Goal: Information Seeking & Learning: Learn about a topic

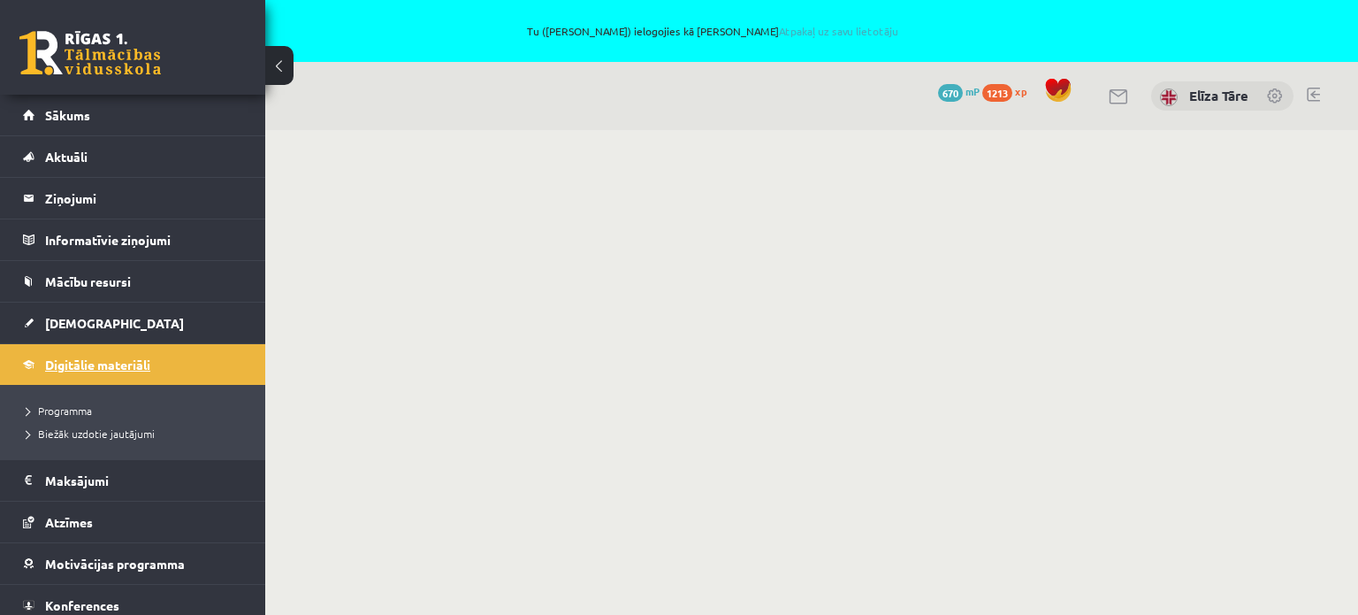
click at [106, 356] on link "Digitālie materiāli" at bounding box center [133, 364] width 220 height 41
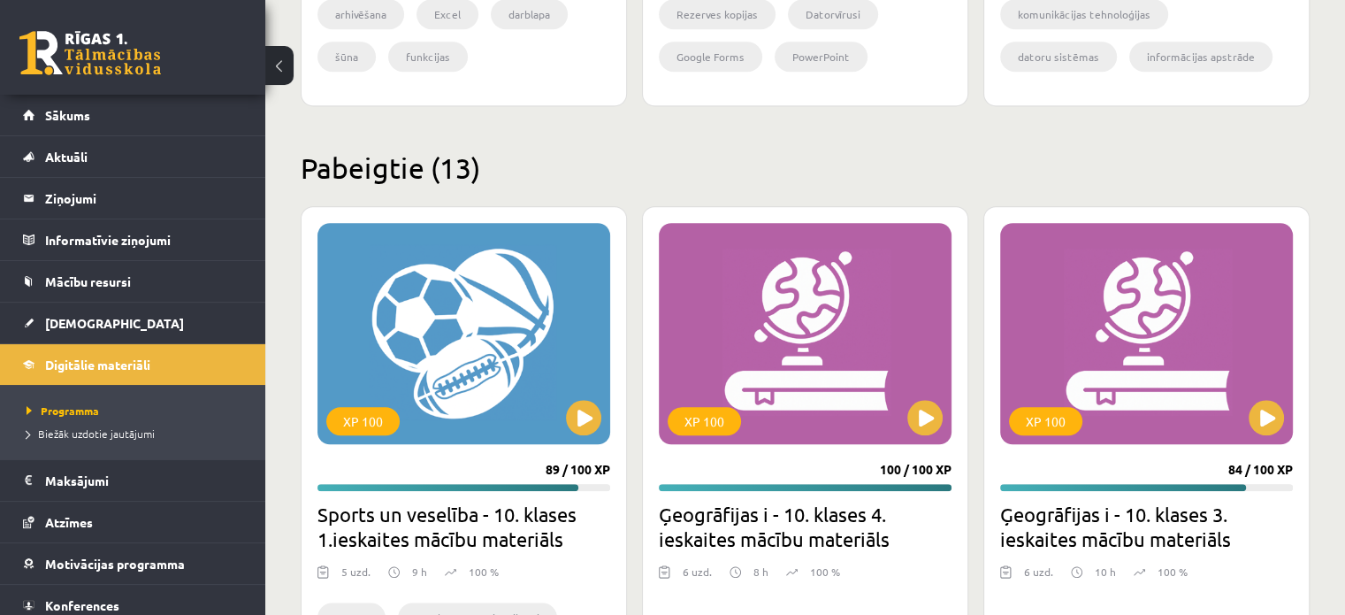
scroll to position [1769, 0]
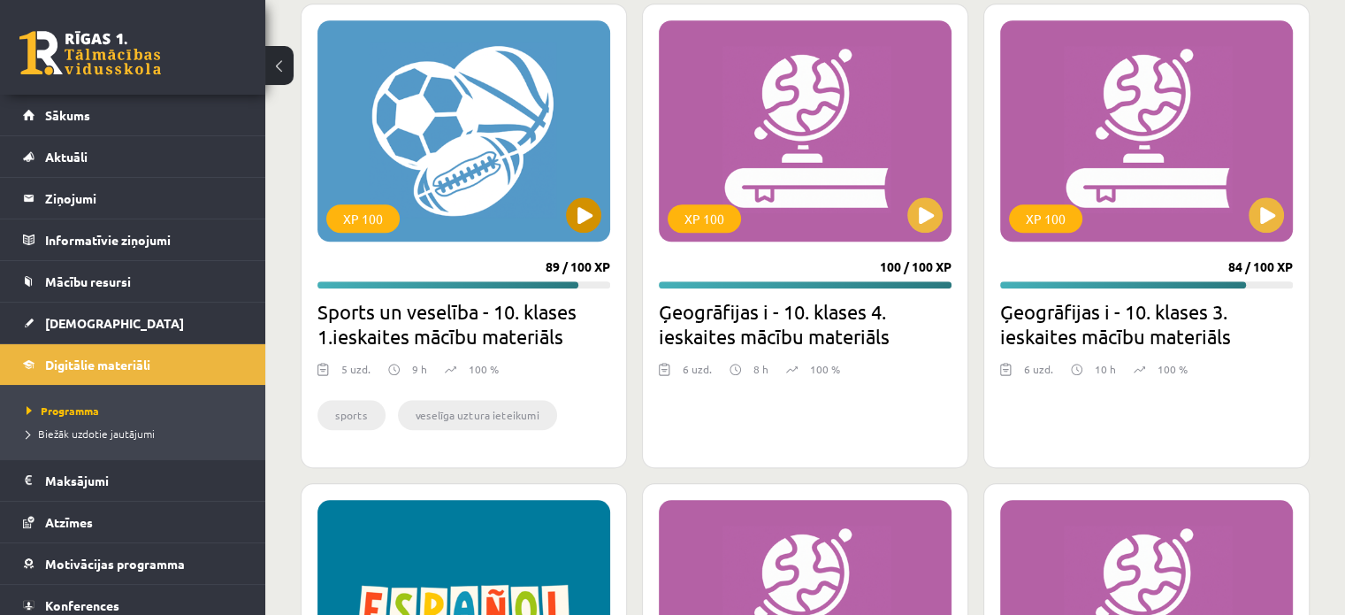
click at [380, 103] on div "XP 100" at bounding box center [463, 130] width 293 height 221
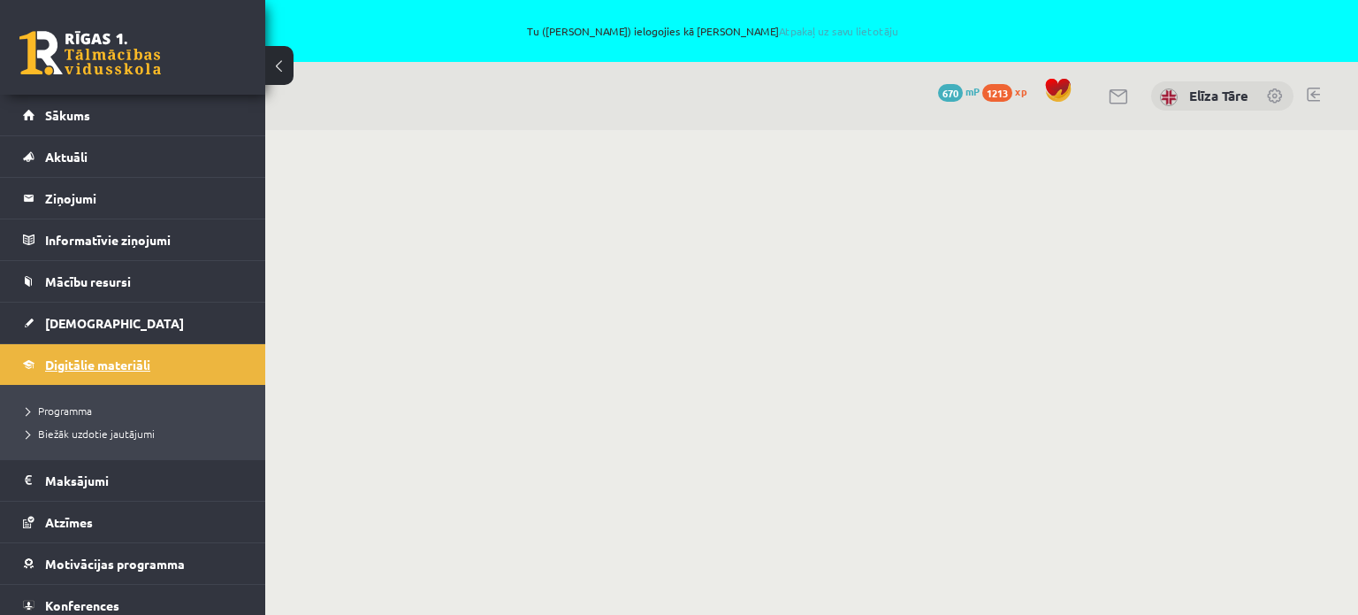
scroll to position [50, 0]
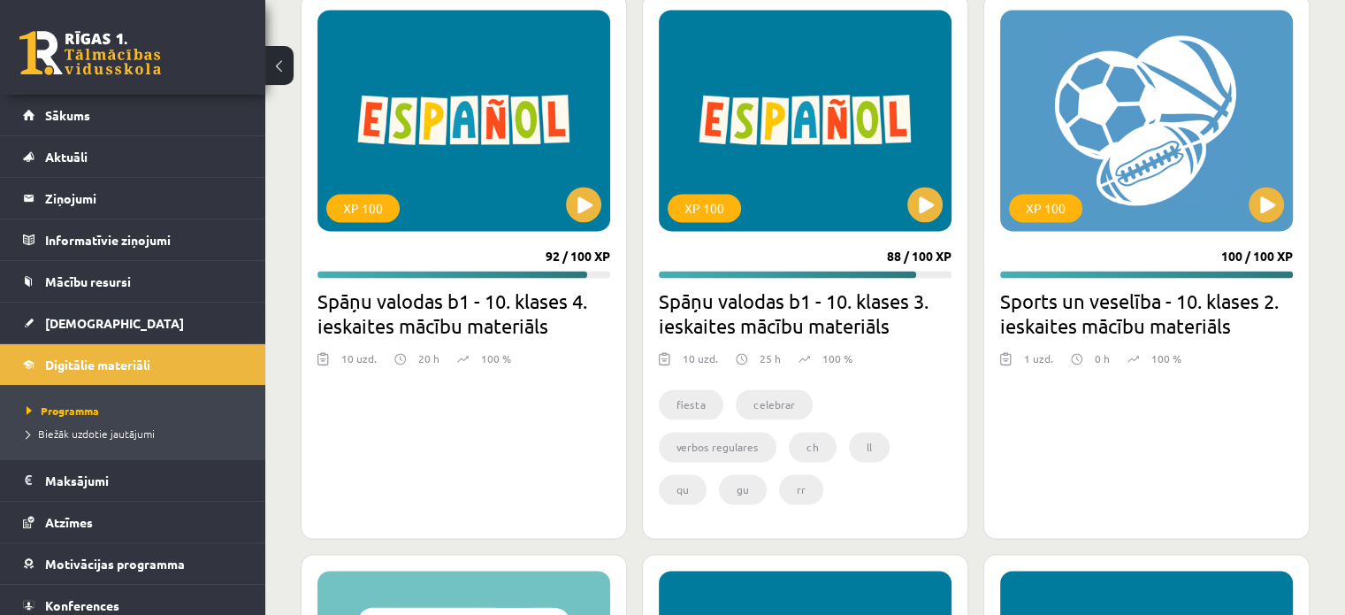
scroll to position [2801, 0]
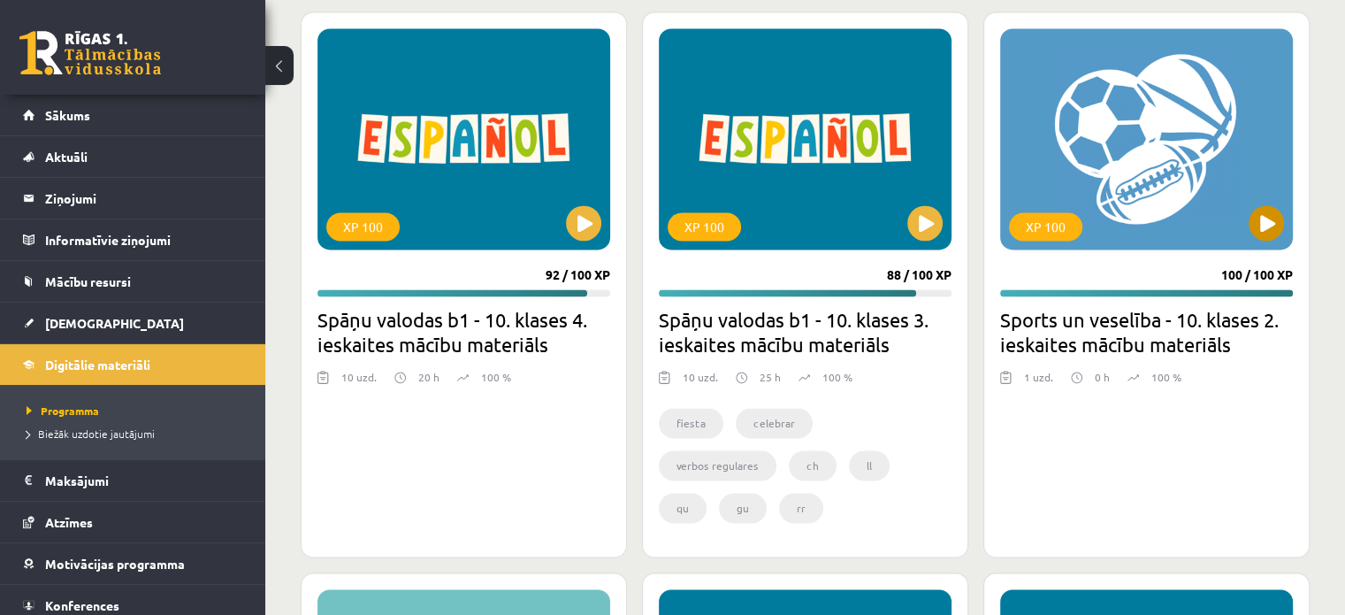
click at [1167, 134] on div "XP 100" at bounding box center [1146, 138] width 293 height 221
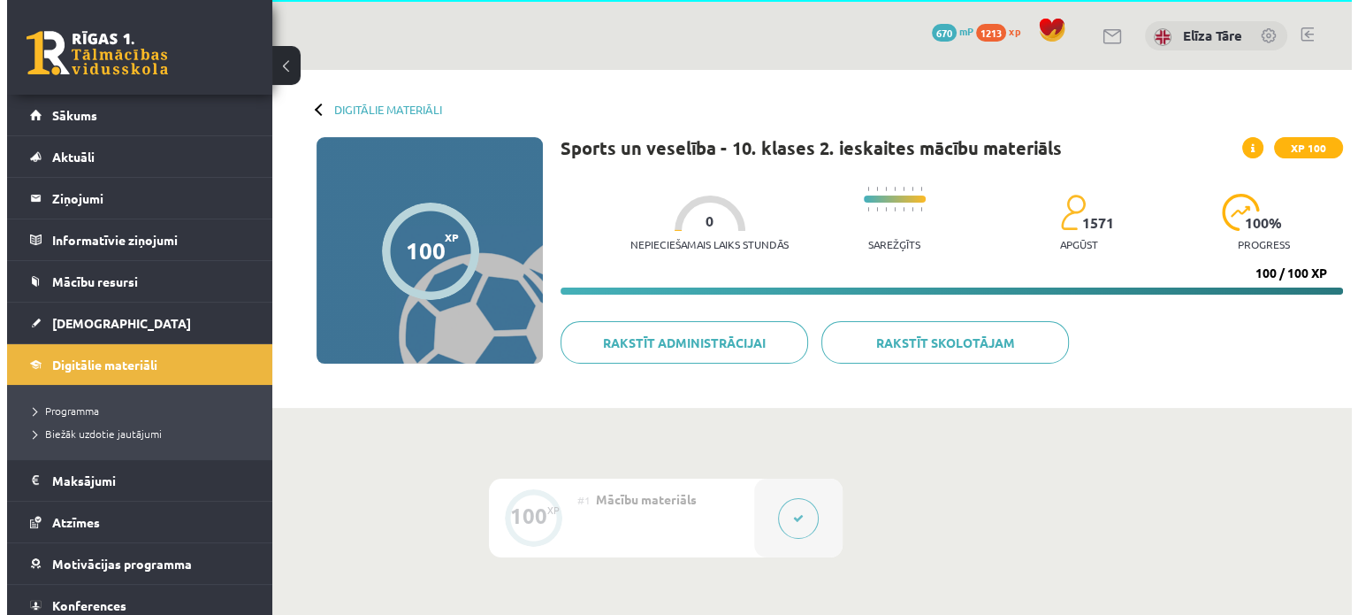
scroll to position [311, 0]
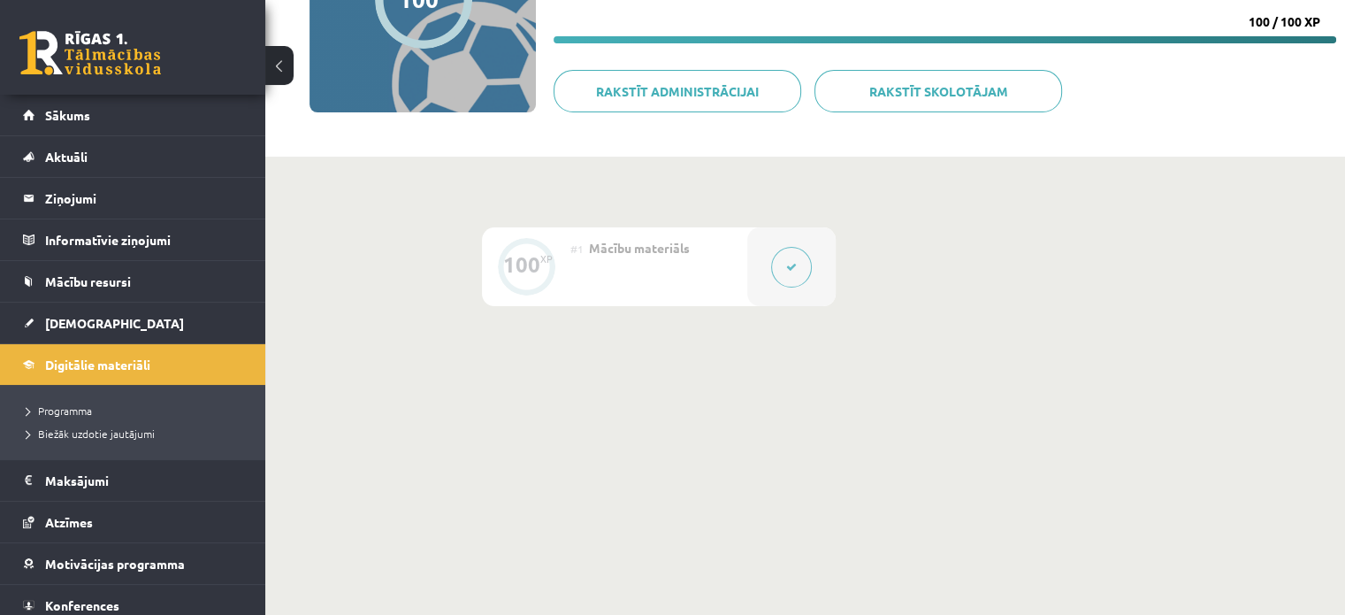
click at [789, 268] on icon at bounding box center [791, 267] width 11 height 11
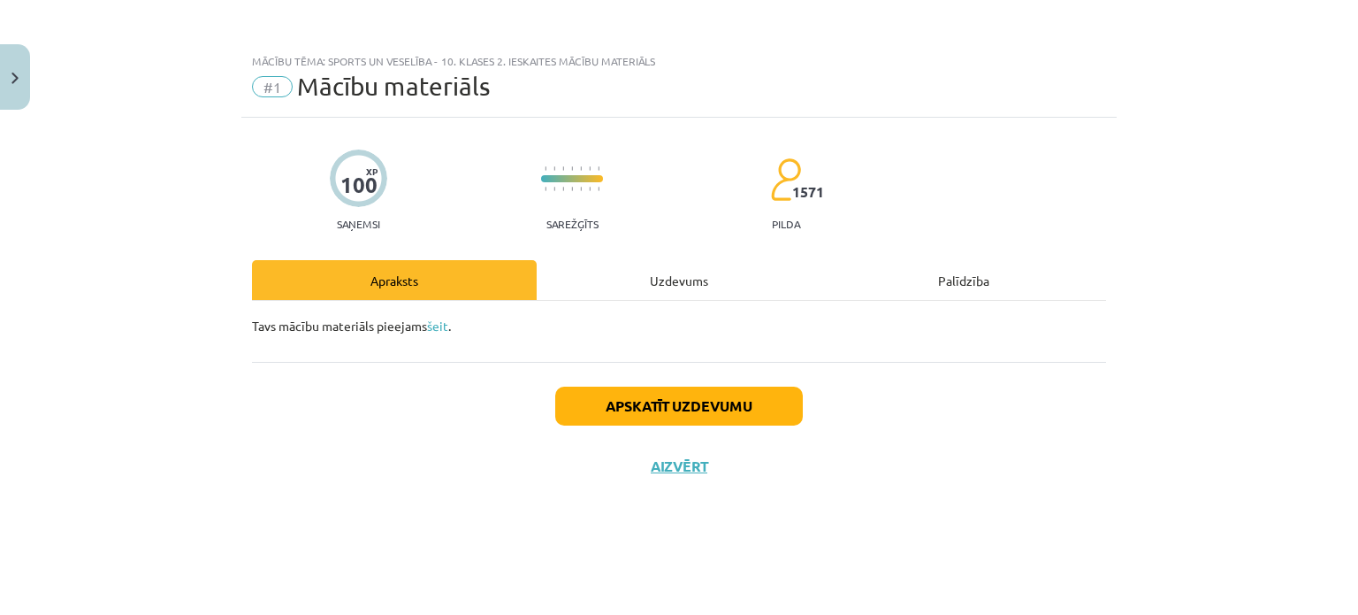
click at [676, 271] on div "Uzdevums" at bounding box center [679, 280] width 285 height 40
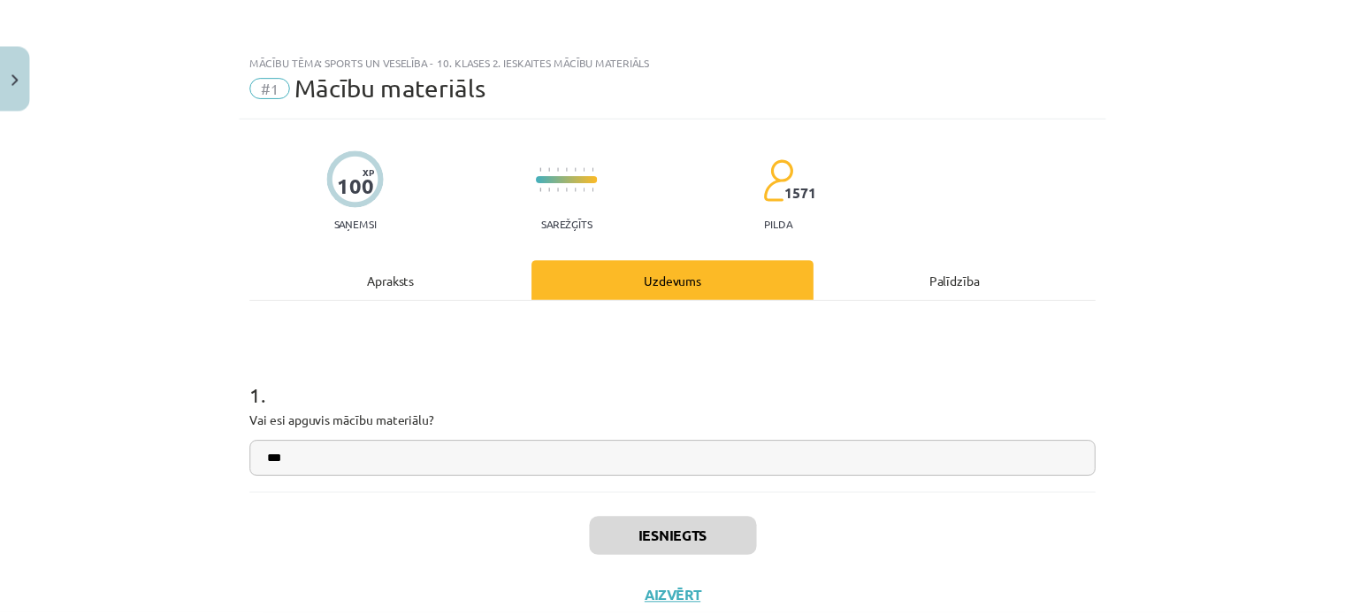
scroll to position [0, 0]
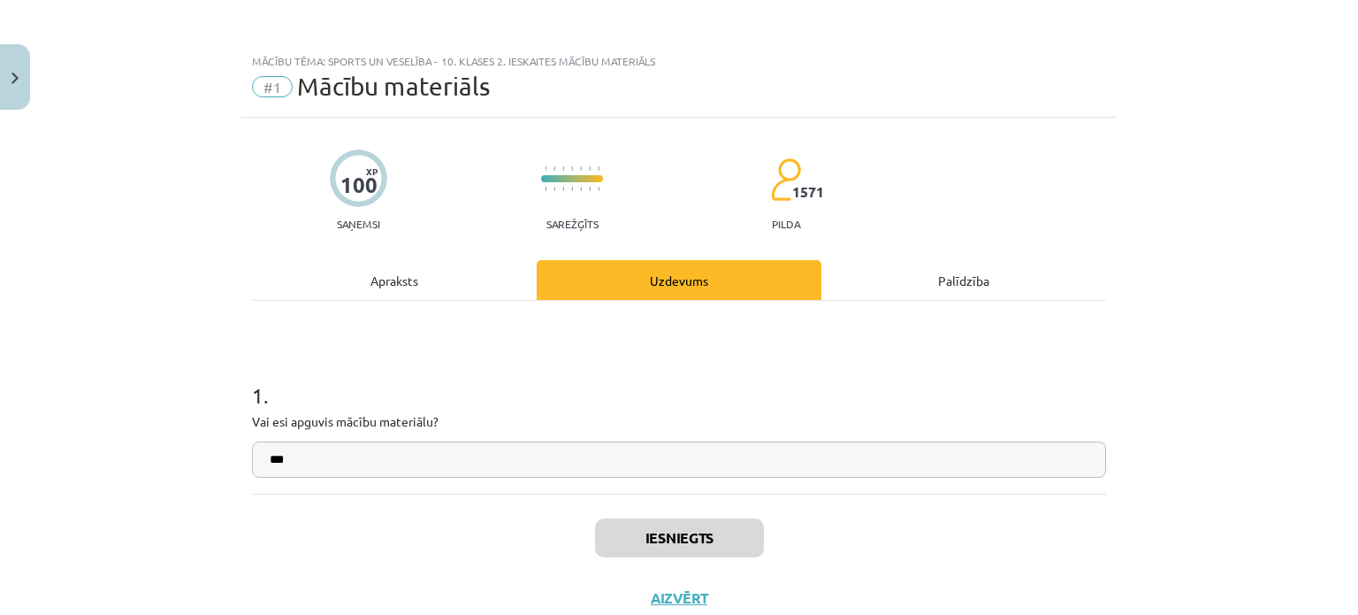
click at [389, 289] on div "Apraksts" at bounding box center [394, 280] width 285 height 40
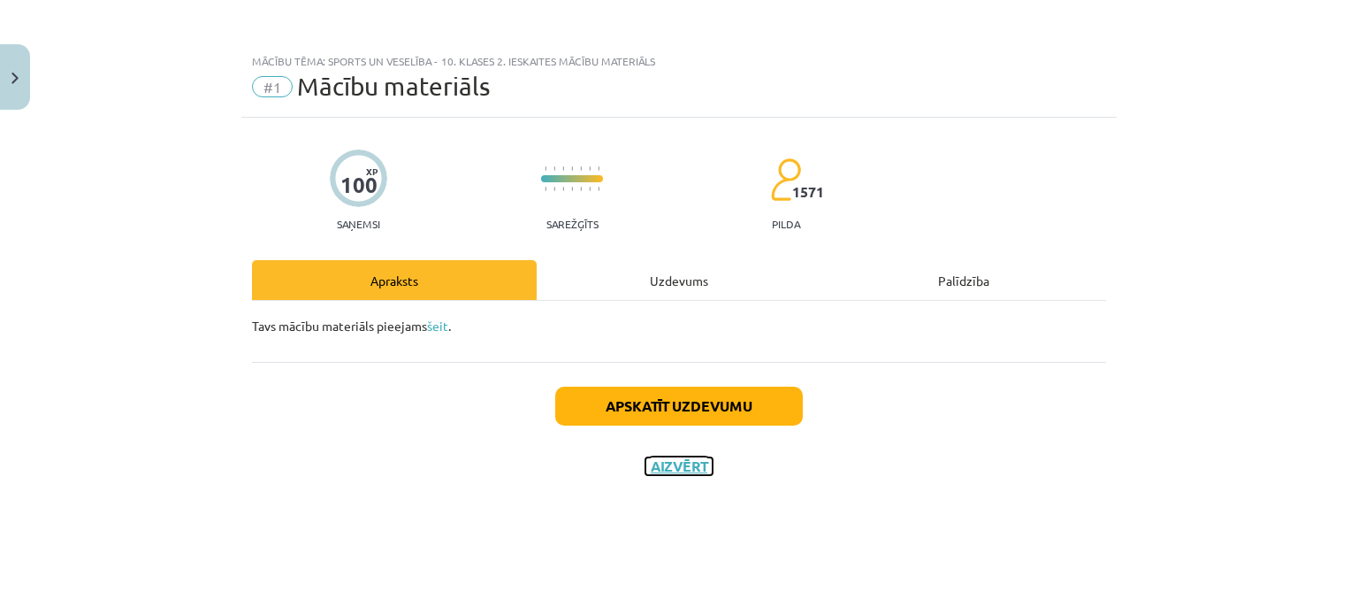
click at [679, 457] on button "Aizvērt" at bounding box center [679, 466] width 67 height 18
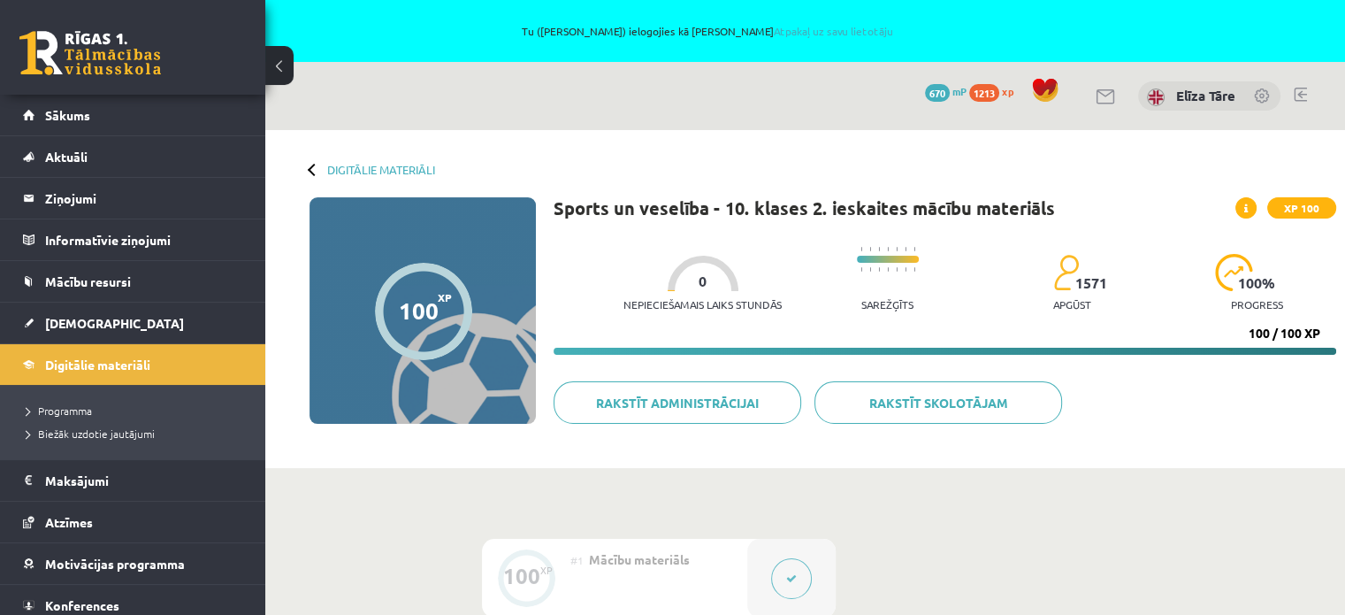
click at [324, 174] on div "Digitālie materiāli" at bounding box center [373, 169] width 126 height 13
click at [358, 169] on link "Digitālie materiāli" at bounding box center [381, 169] width 108 height 13
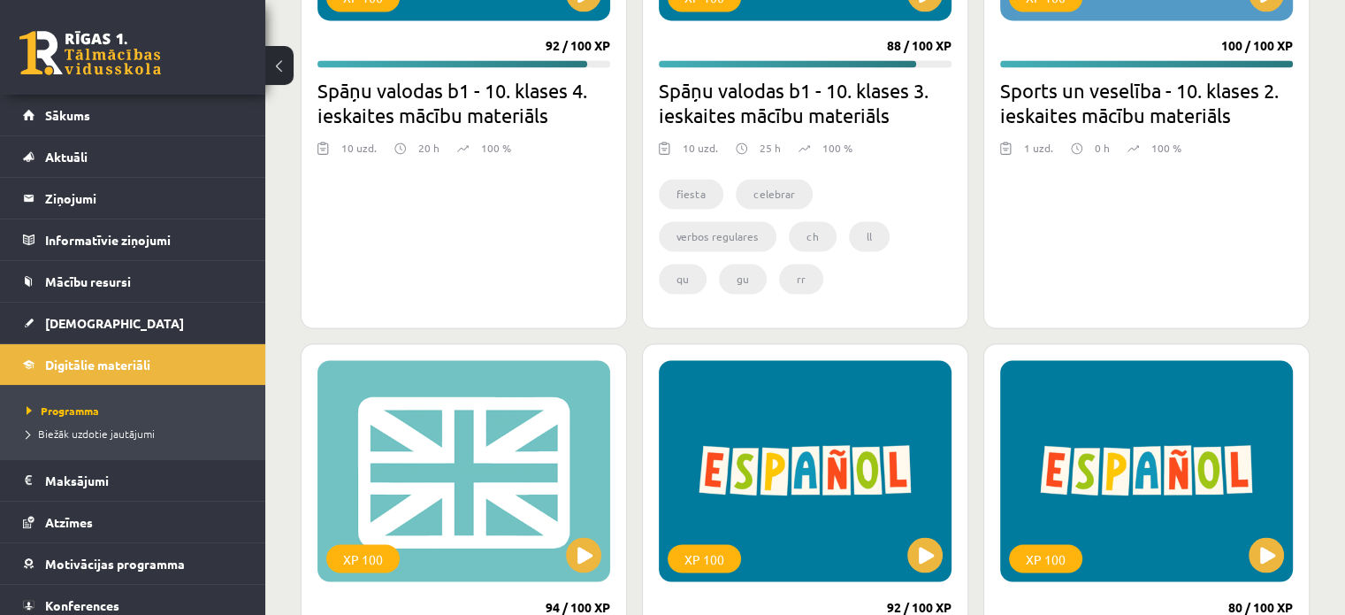
scroll to position [3243, 0]
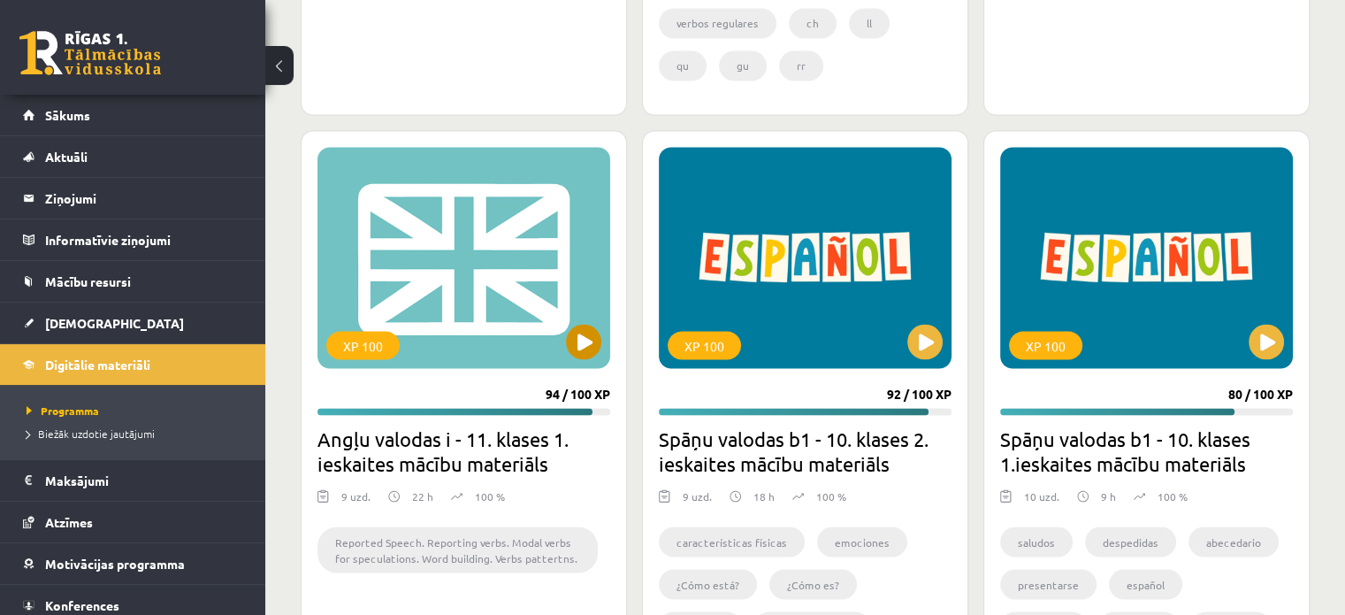
click at [396, 336] on div "XP 100" at bounding box center [362, 345] width 73 height 28
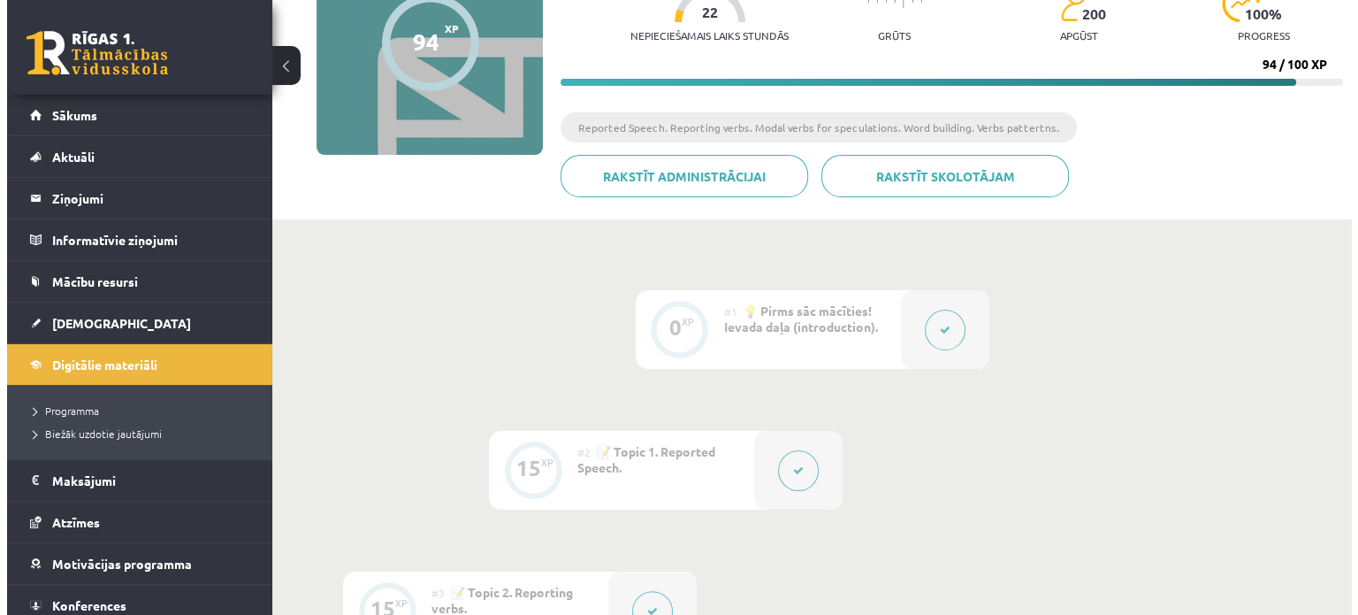
scroll to position [177, 0]
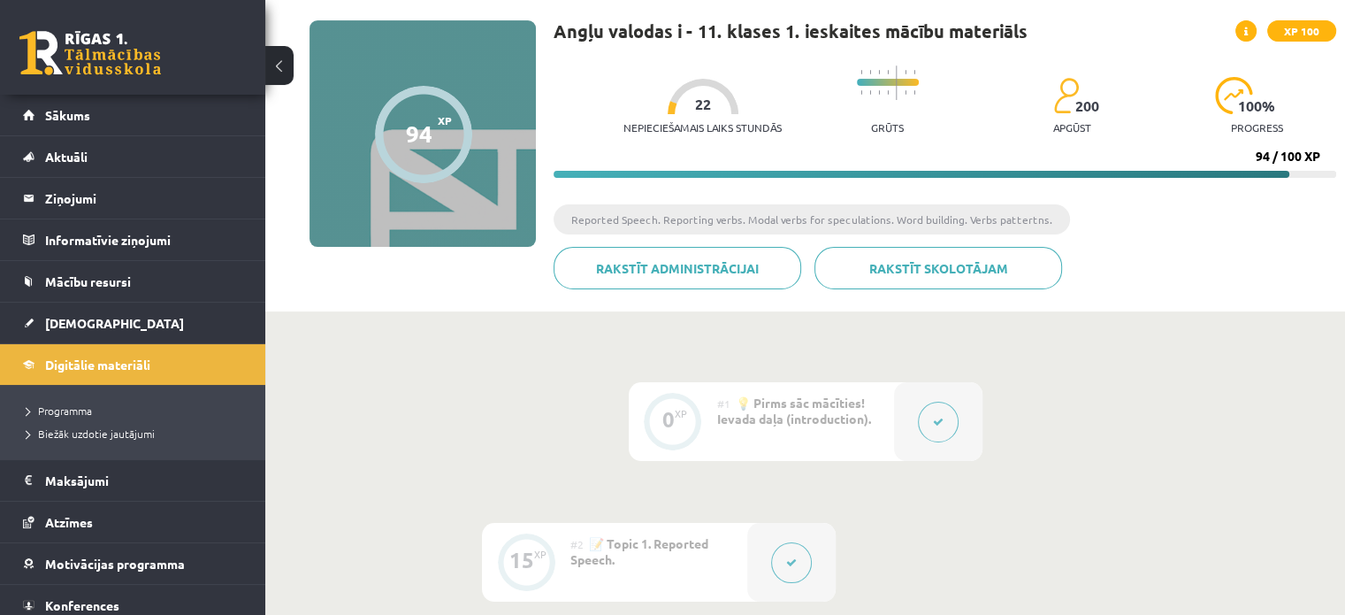
click at [941, 410] on button at bounding box center [938, 421] width 41 height 41
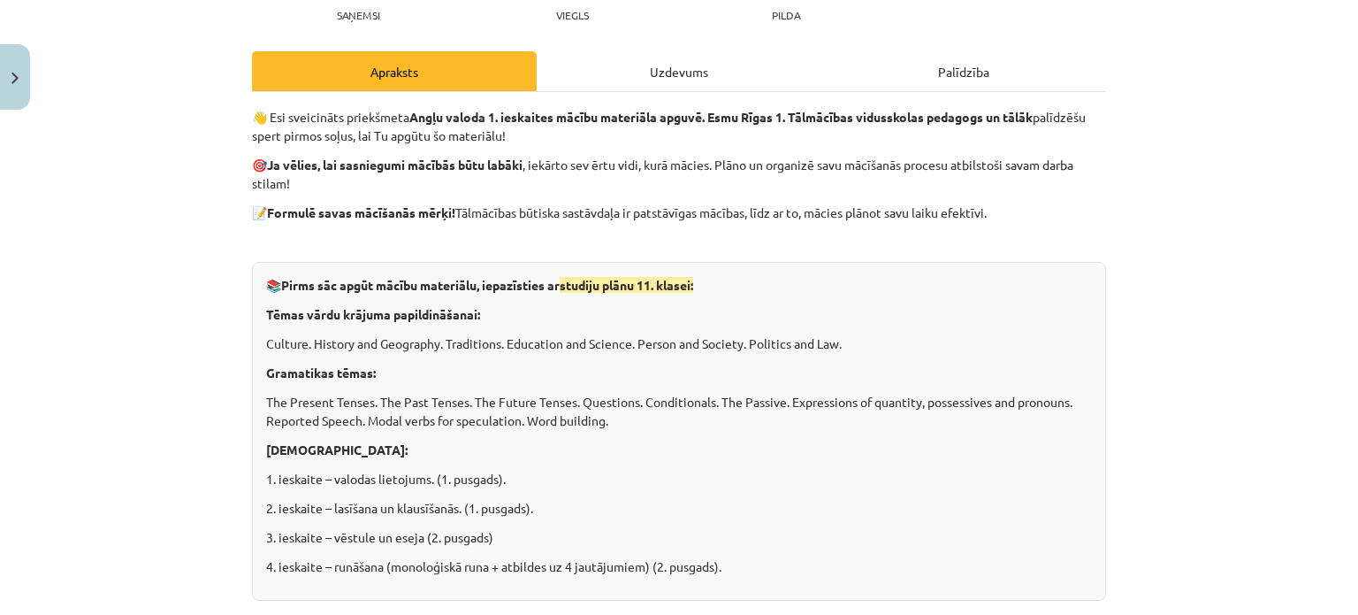
scroll to position [0, 0]
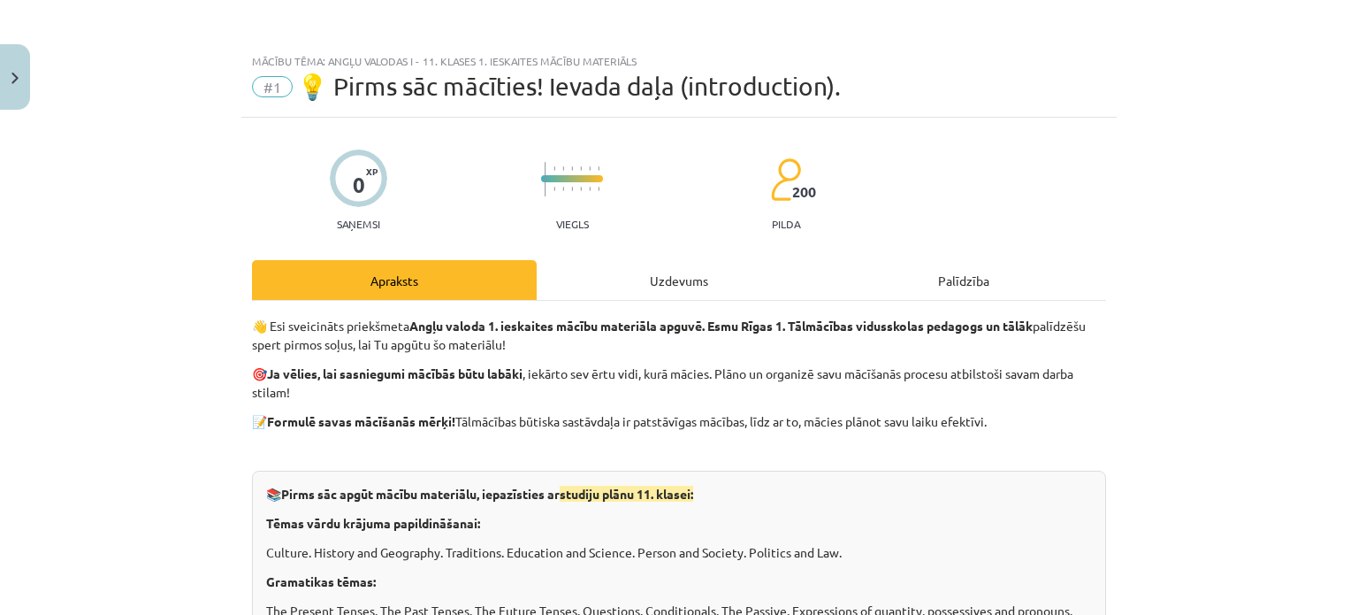
drag, startPoint x: 1169, startPoint y: 258, endPoint x: 1152, endPoint y: 196, distance: 64.1
click at [1169, 257] on div "Mācību tēma: Angļu valodas i - 11. klases 1. ieskaites mācību materiāls #1 💡 Pi…" at bounding box center [679, 307] width 1358 height 615
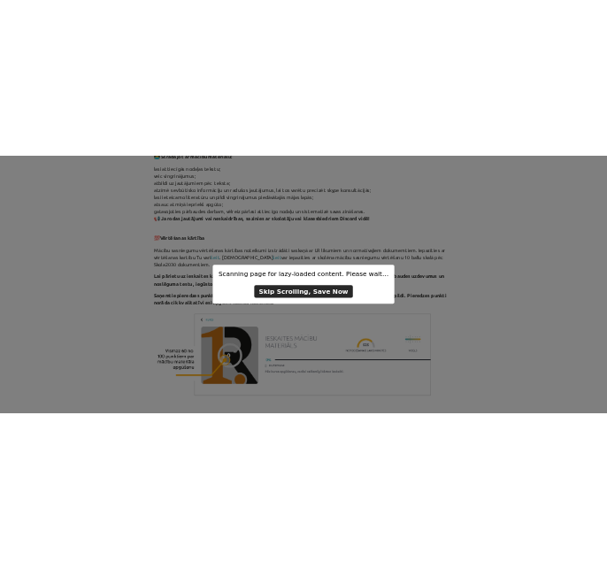
scroll to position [616, 0]
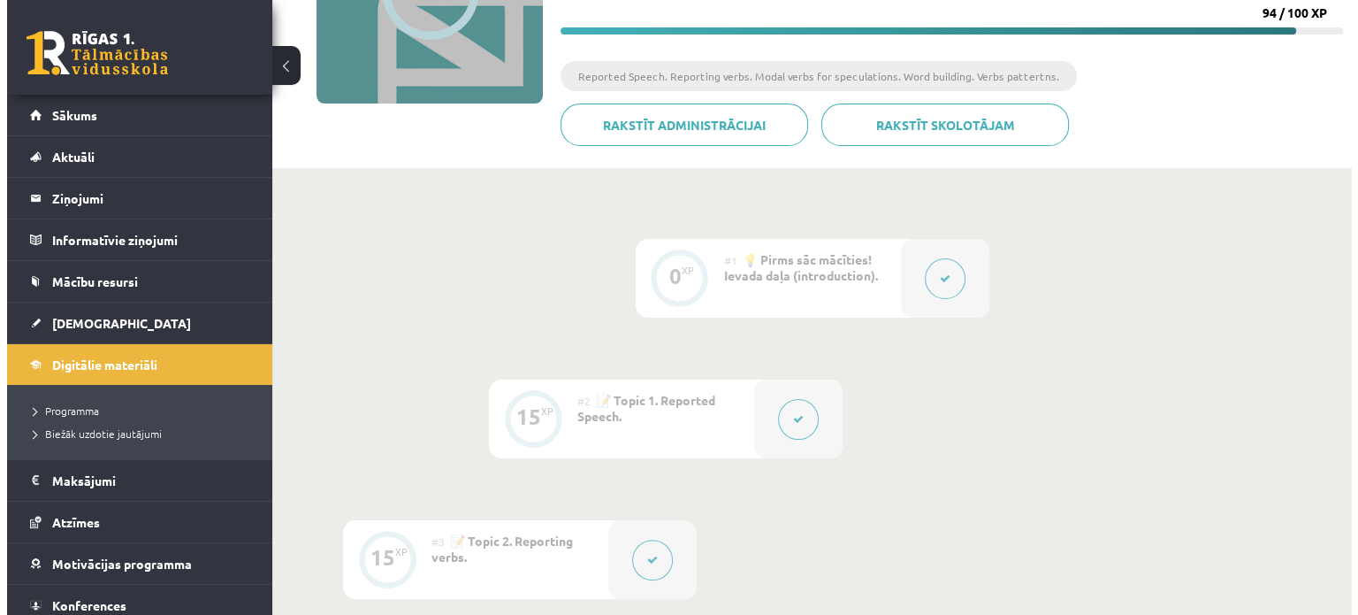
scroll to position [350, 0]
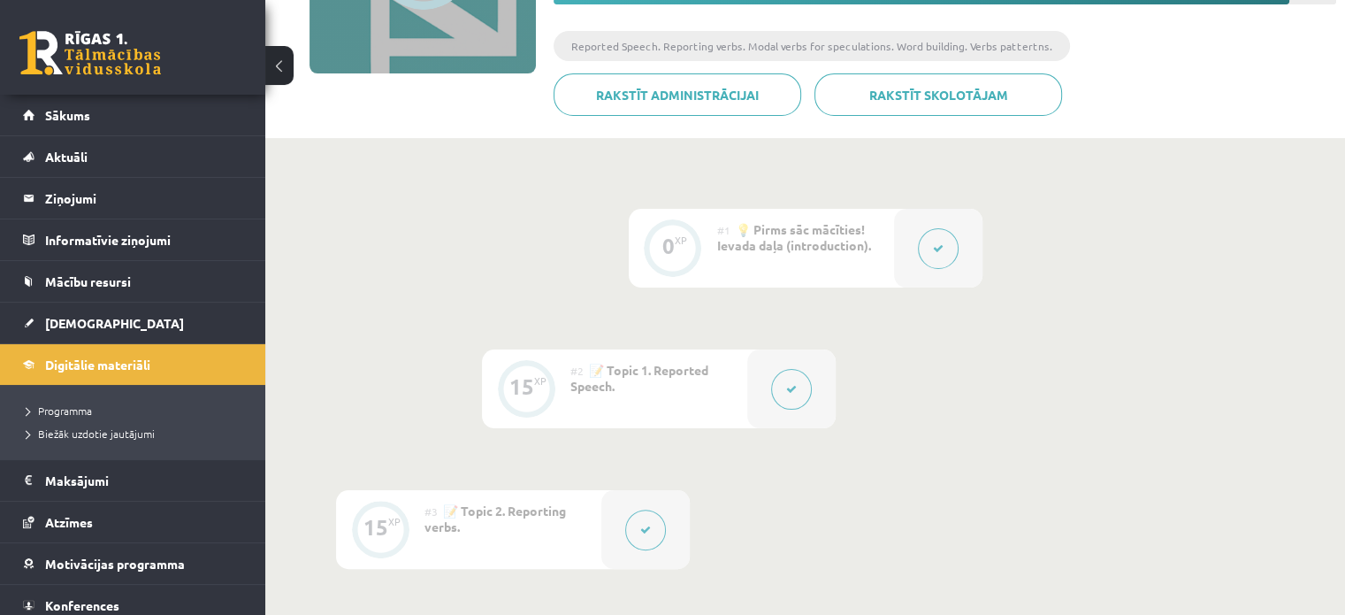
click at [944, 257] on button at bounding box center [938, 248] width 41 height 41
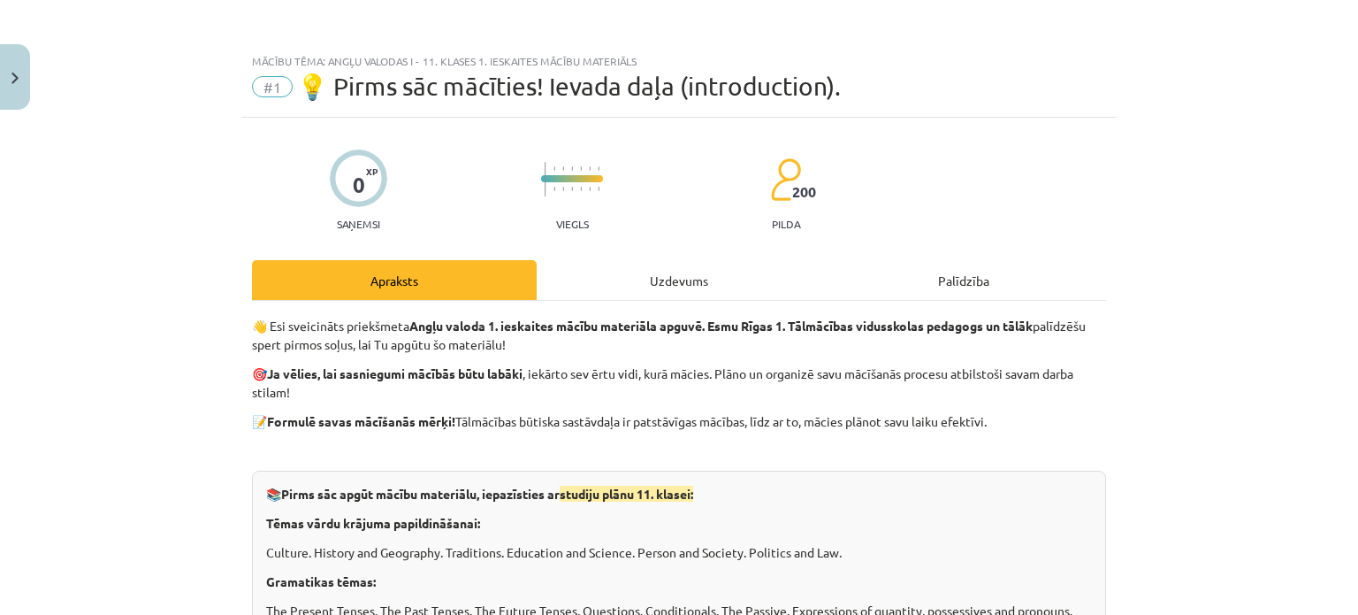
click at [679, 269] on div "Uzdevums" at bounding box center [679, 280] width 285 height 40
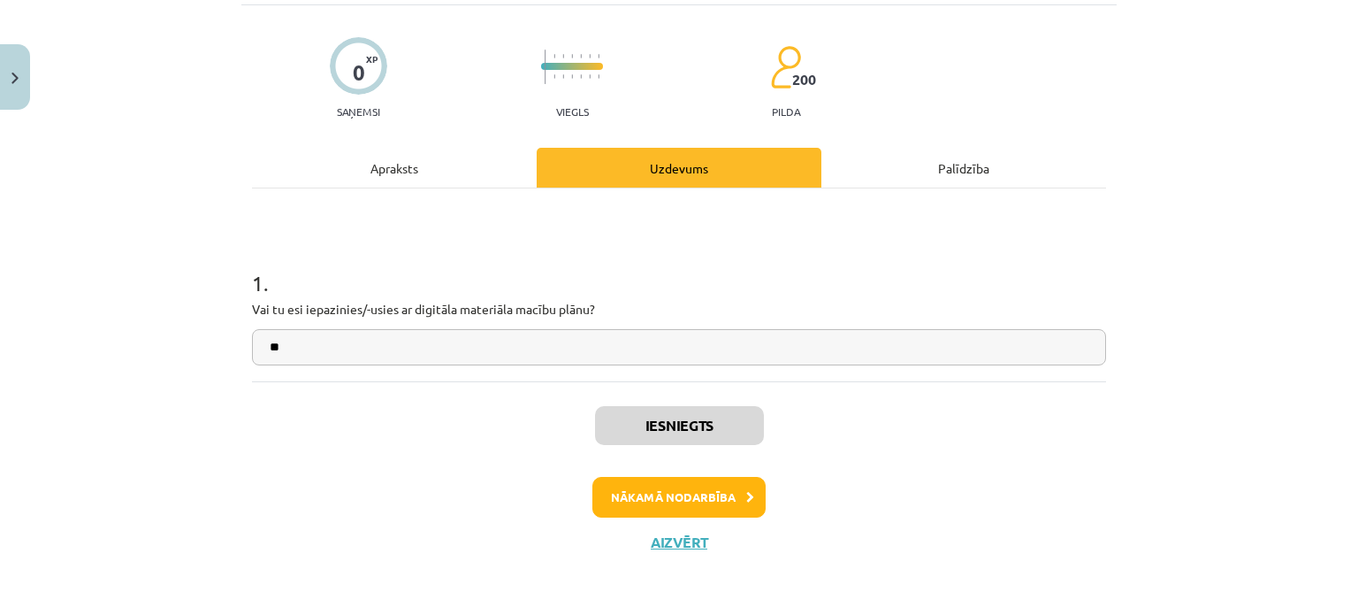
scroll to position [0, 0]
click at [692, 494] on button "Nākamā nodarbība" at bounding box center [679, 497] width 173 height 41
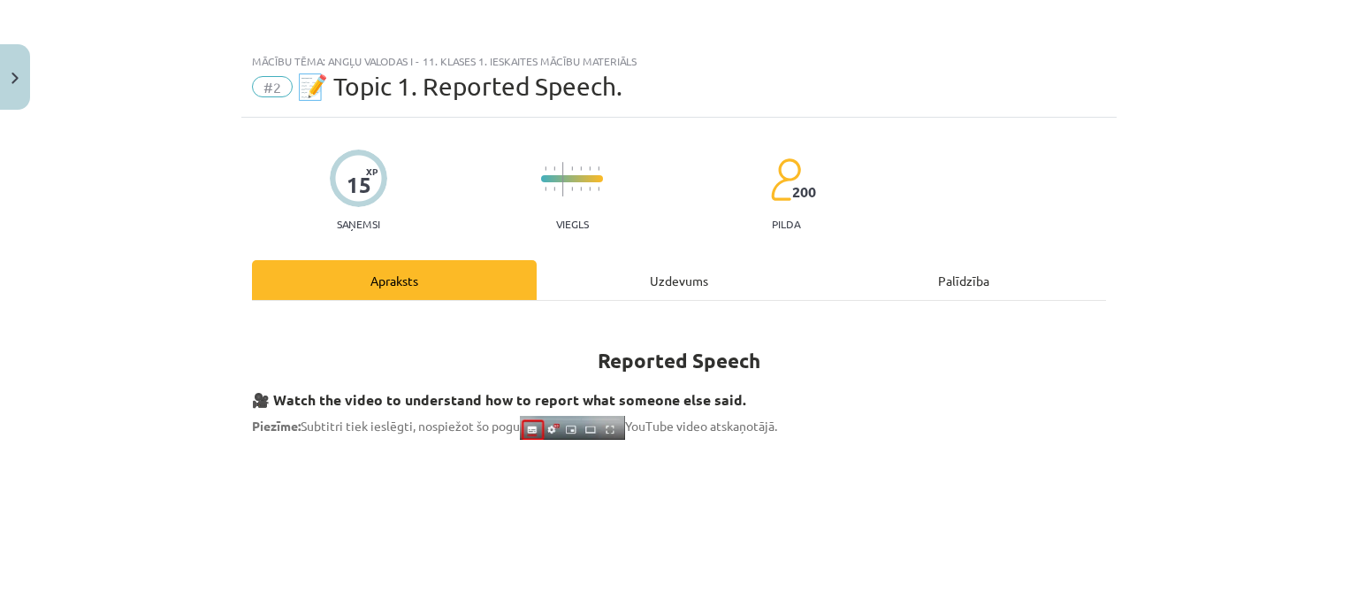
click at [1135, 80] on div "Mācību tēma: Angļu valodas i - 11. klases 1. ieskaites mācību materiāls #2 📝 To…" at bounding box center [679, 307] width 1358 height 615
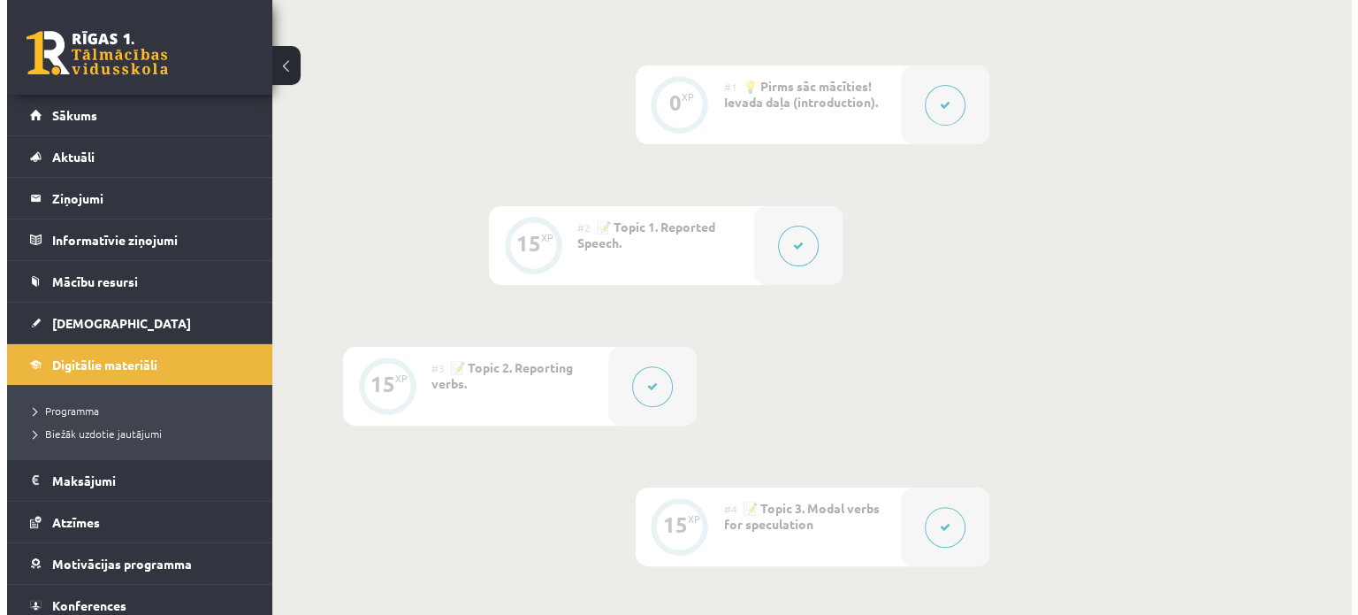
scroll to position [531, 0]
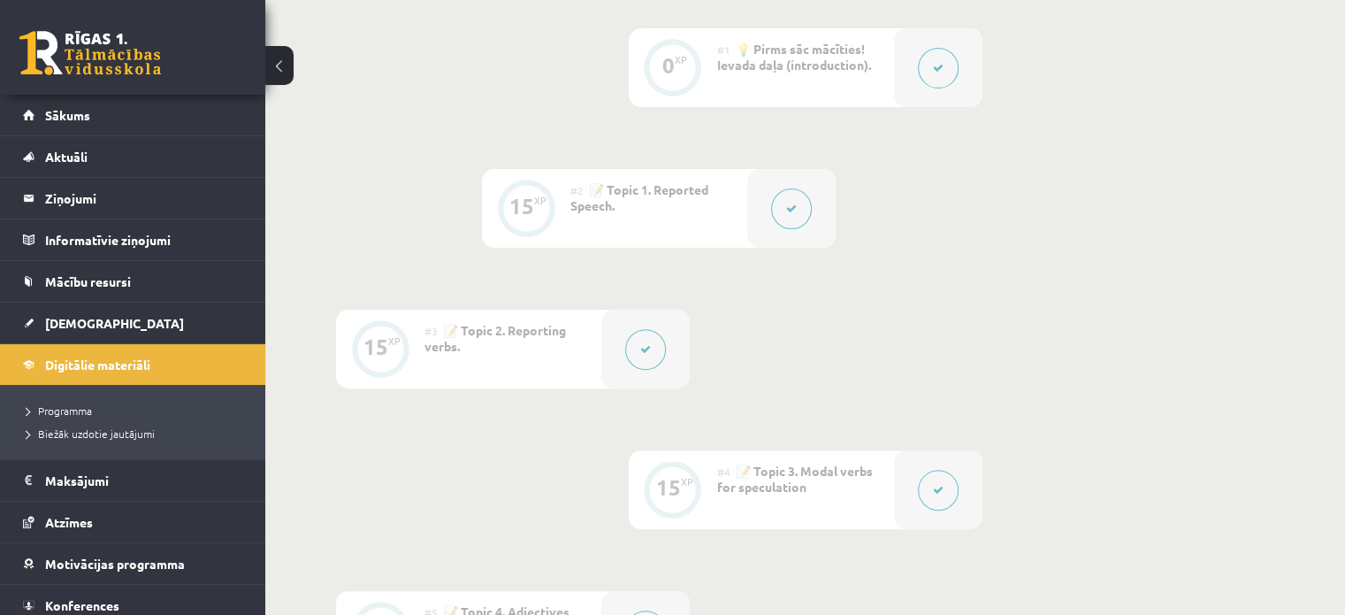
click at [799, 197] on button at bounding box center [791, 208] width 41 height 41
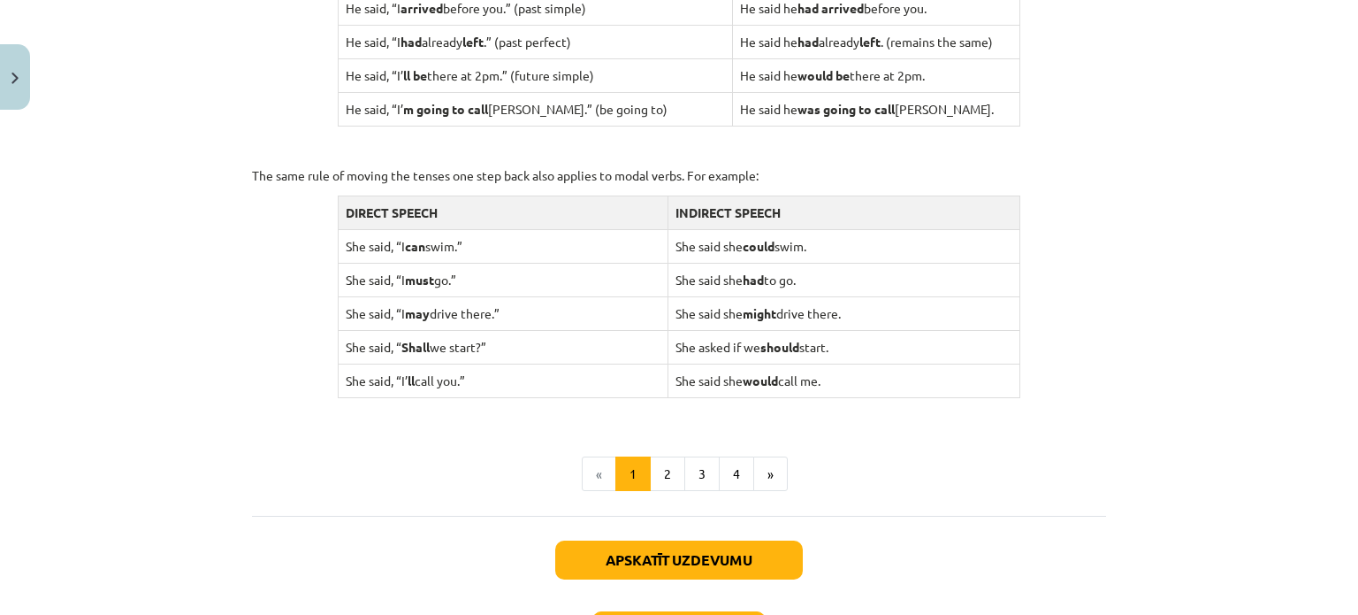
scroll to position [1827, 0]
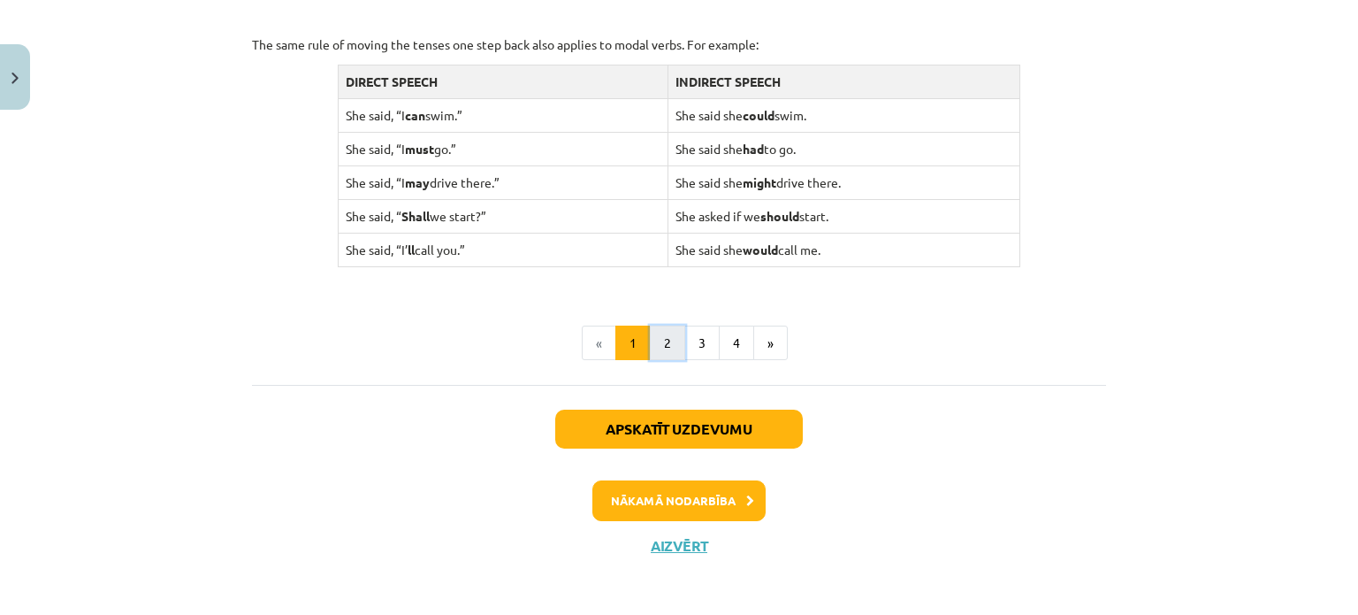
click at [651, 333] on button "2" at bounding box center [667, 342] width 35 height 35
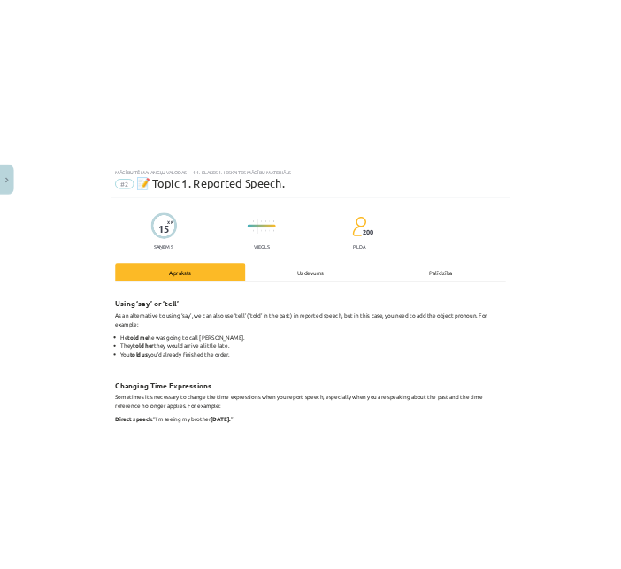
scroll to position [0, 0]
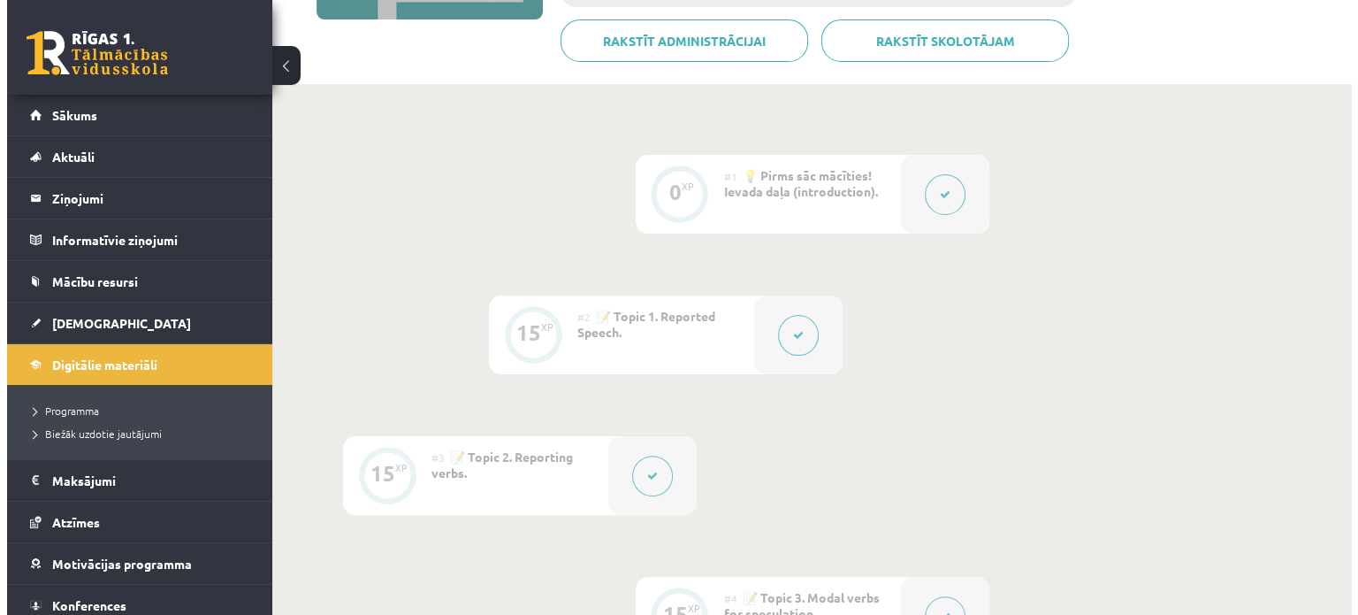
scroll to position [442, 0]
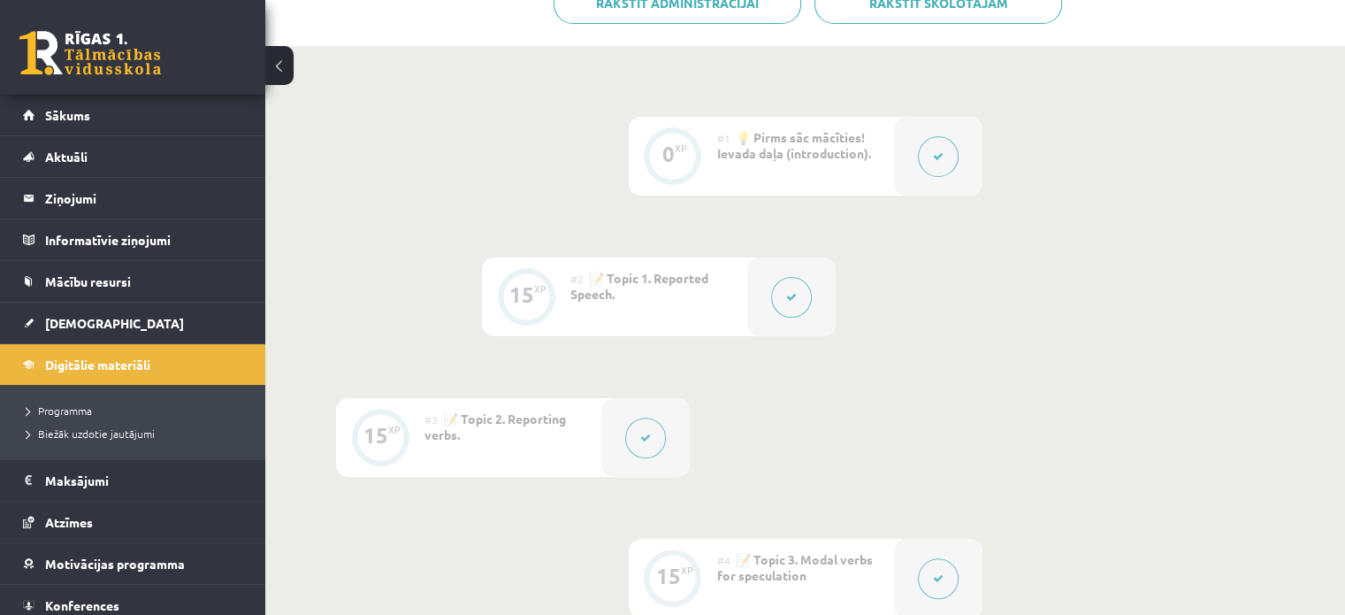
click at [795, 307] on button at bounding box center [791, 297] width 41 height 41
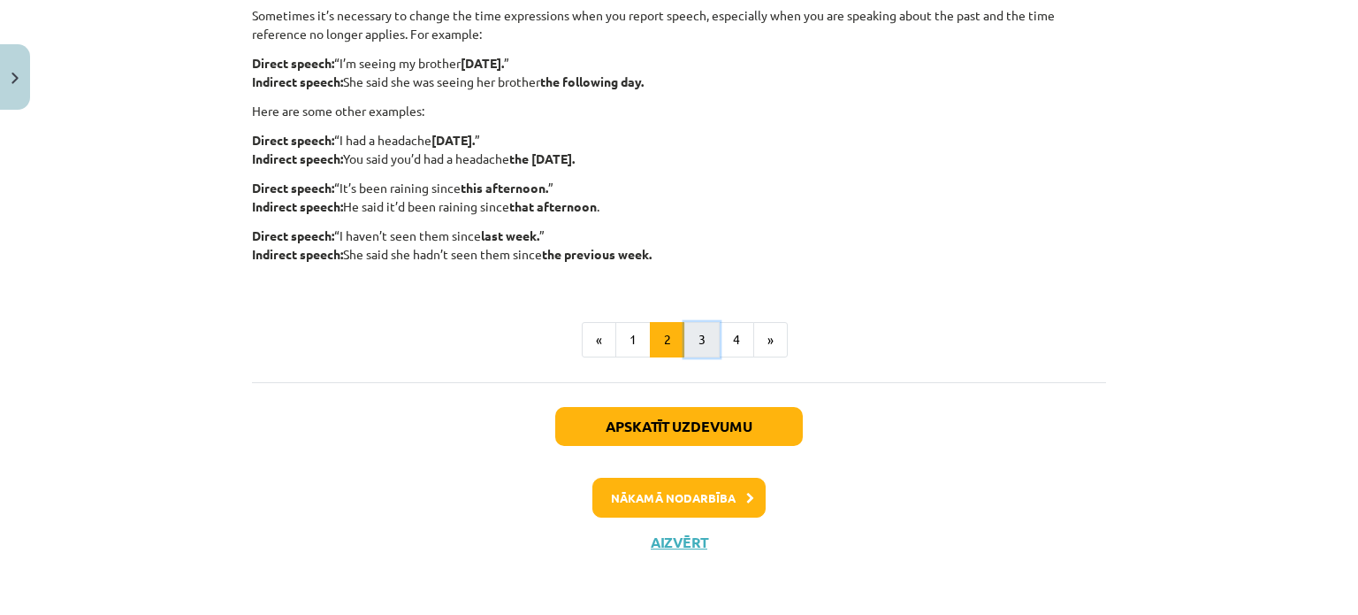
click at [700, 343] on button "3" at bounding box center [701, 339] width 35 height 35
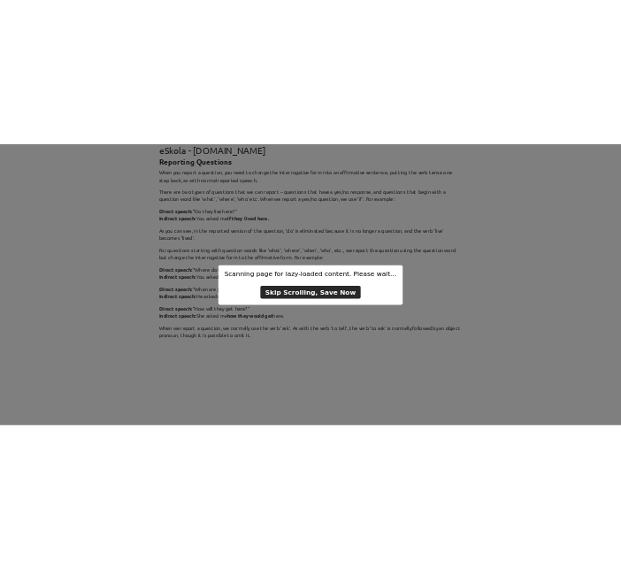
scroll to position [0, 0]
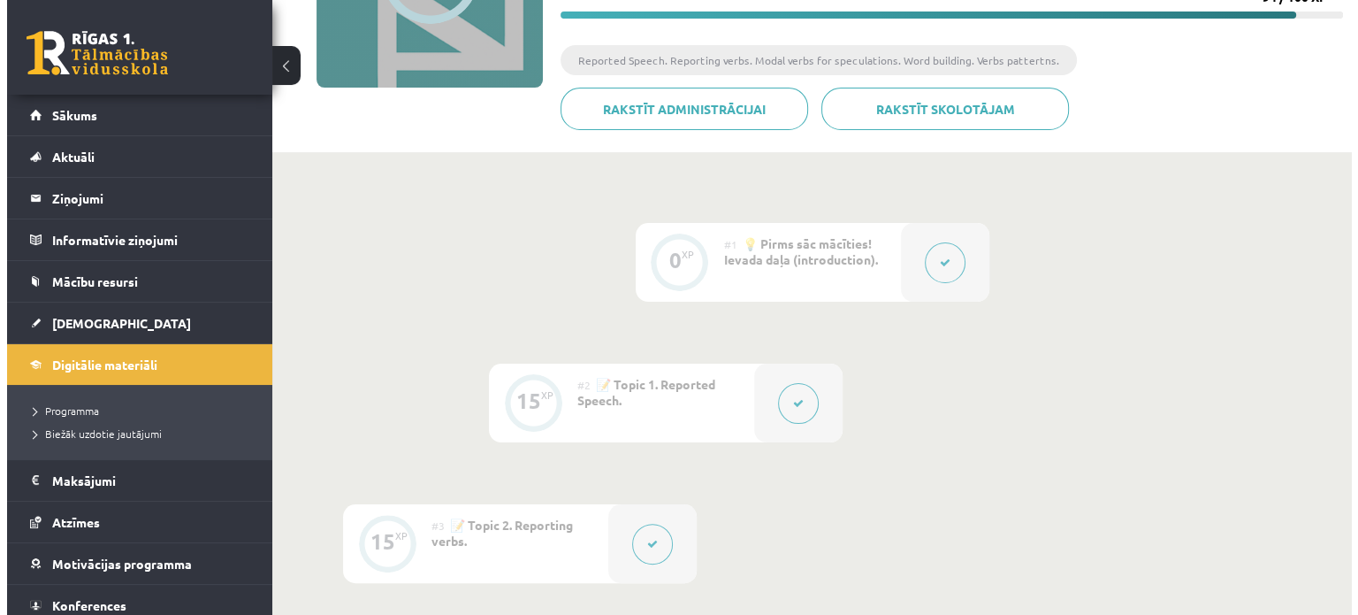
scroll to position [442, 0]
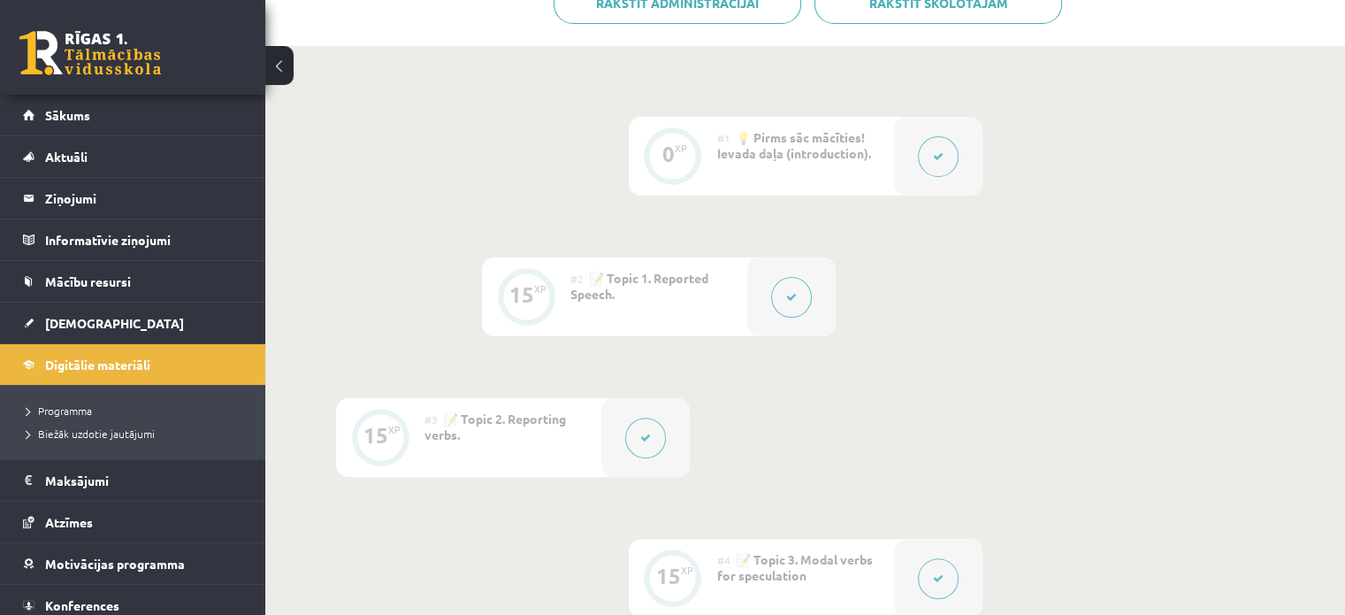
click at [789, 296] on icon at bounding box center [791, 297] width 11 height 11
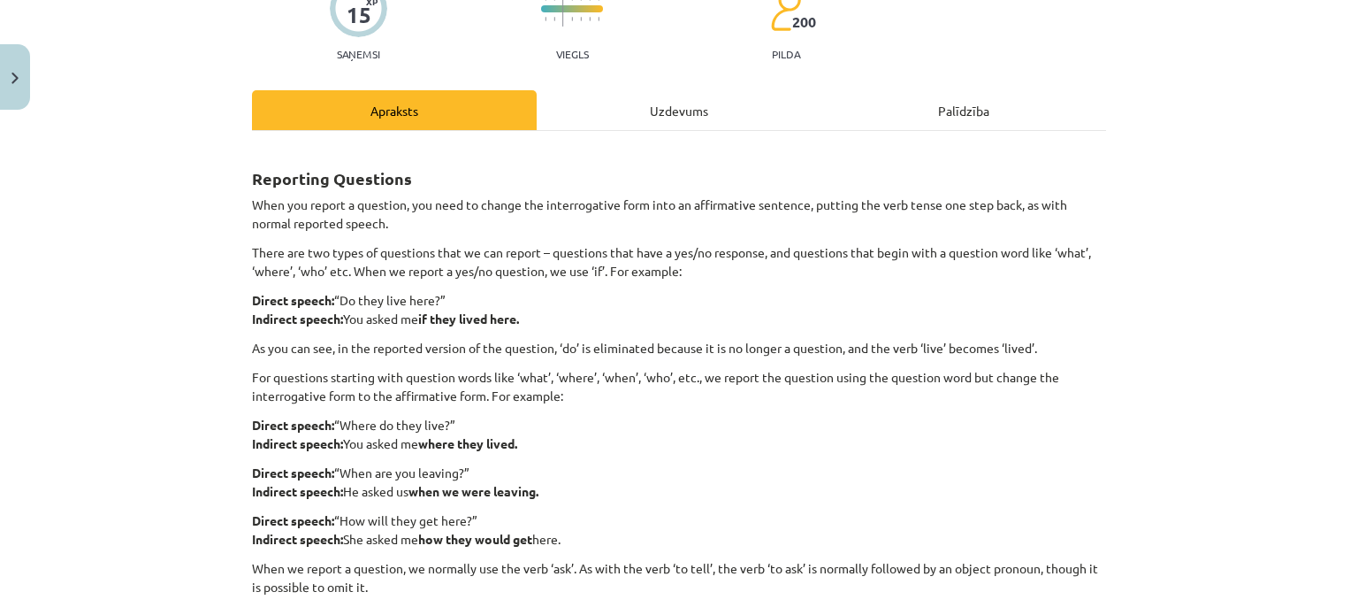
scroll to position [502, 0]
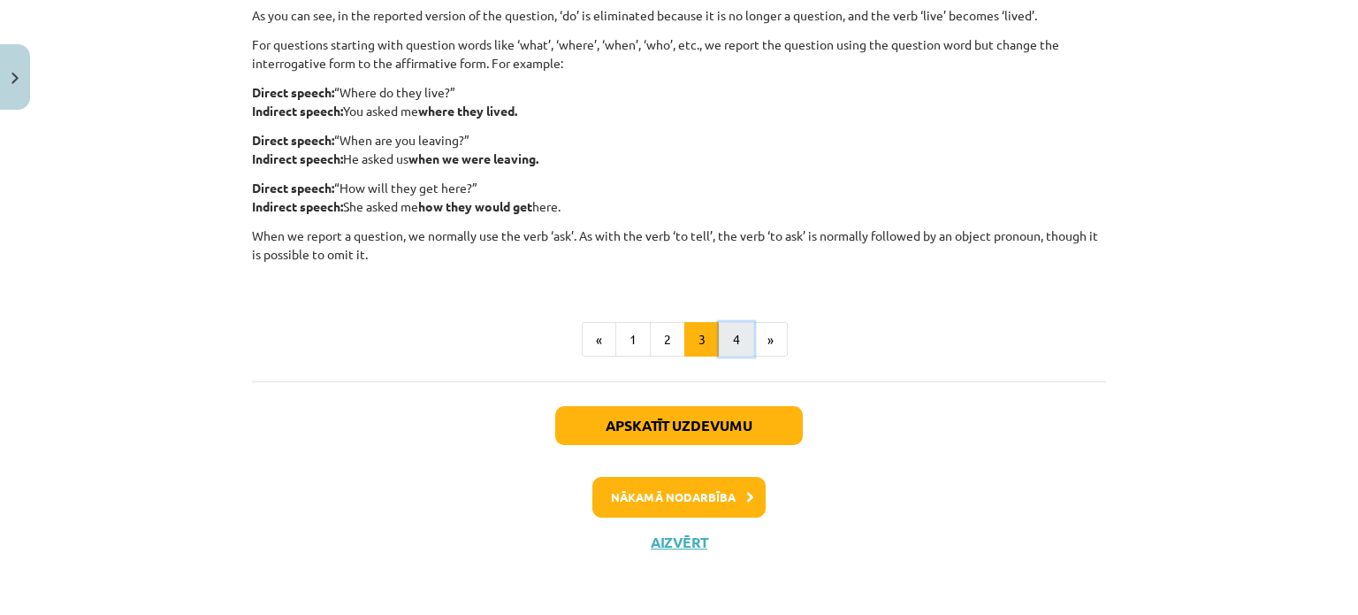
click at [730, 333] on button "4" at bounding box center [736, 339] width 35 height 35
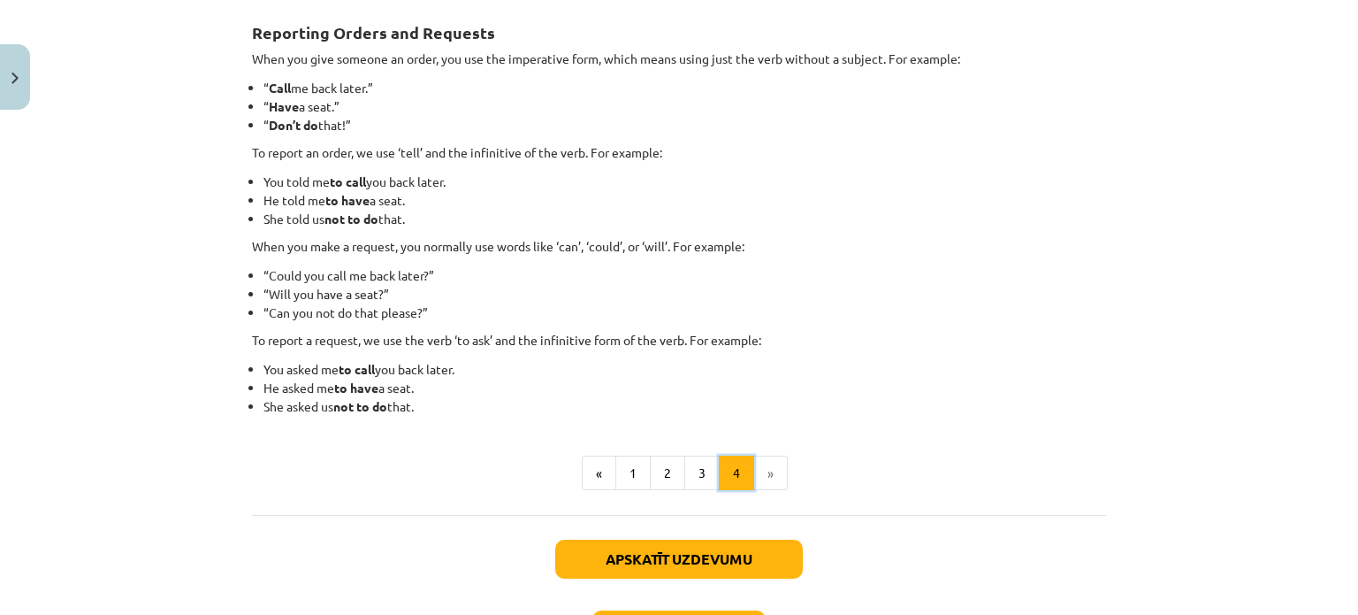
scroll to position [0, 0]
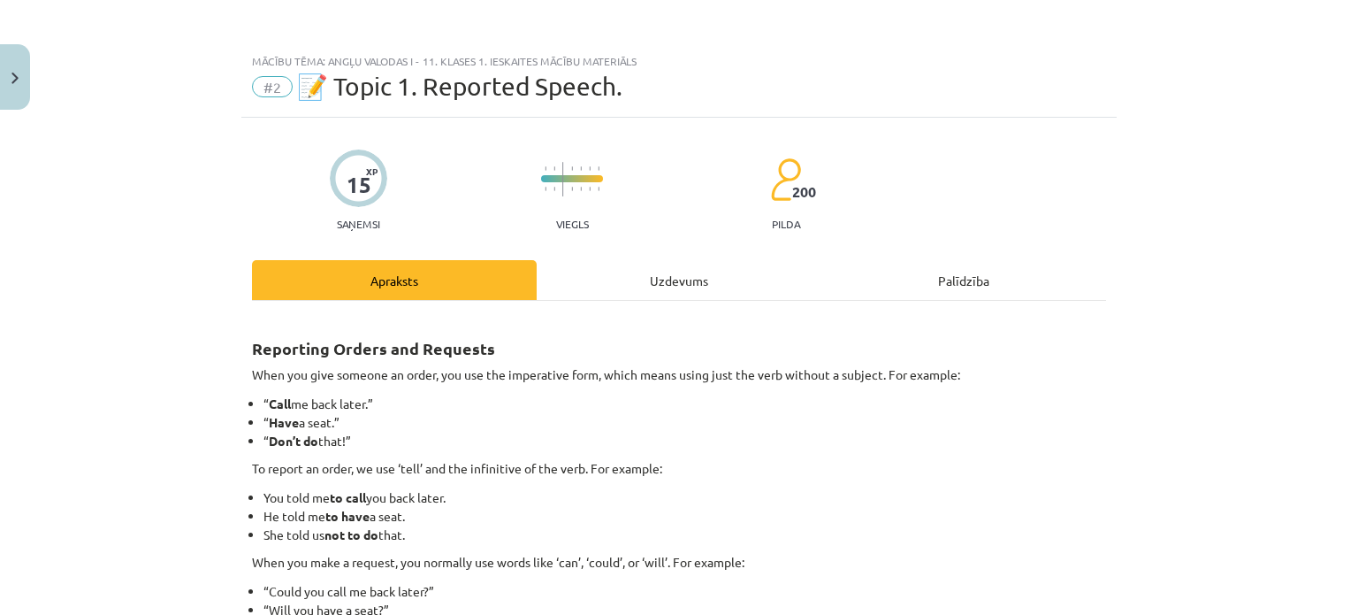
click at [686, 279] on div "Uzdevums" at bounding box center [679, 280] width 285 height 40
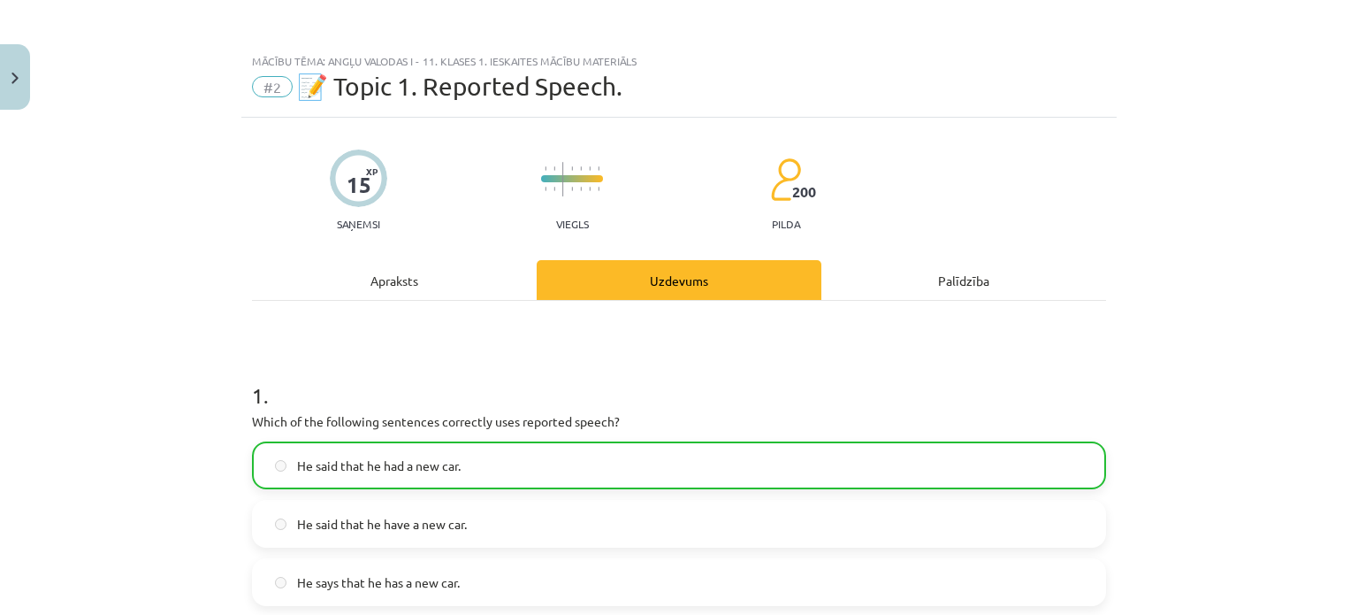
scroll to position [44, 0]
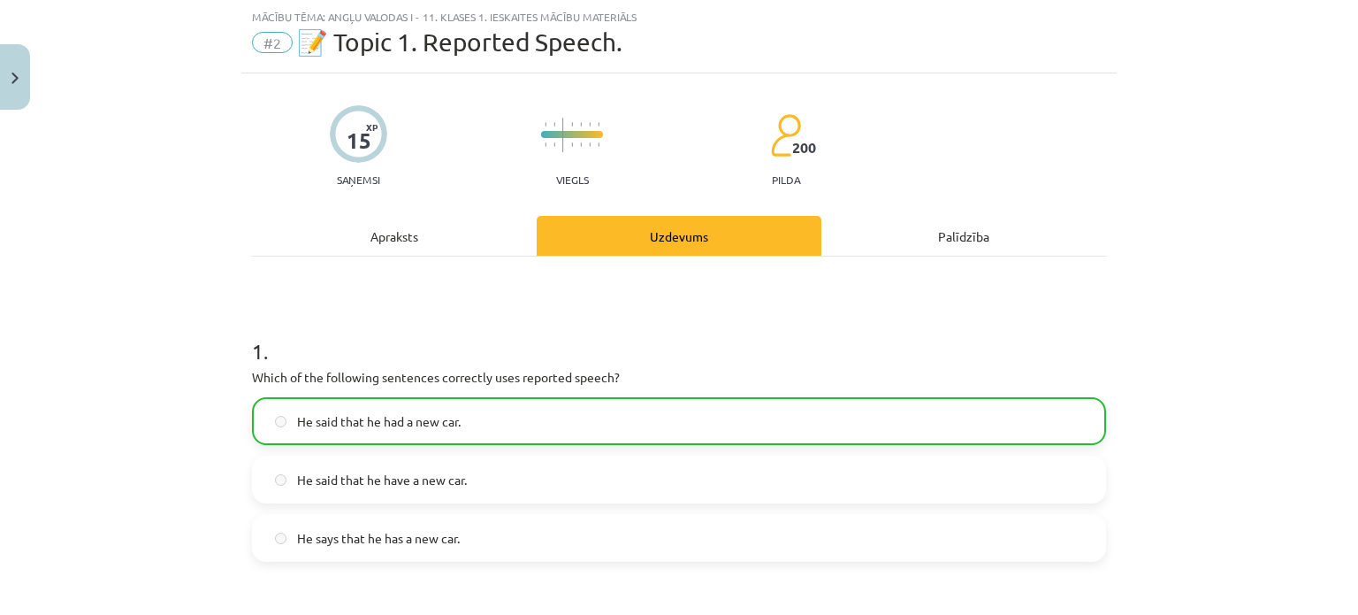
click at [404, 225] on div "Apraksts" at bounding box center [394, 236] width 285 height 40
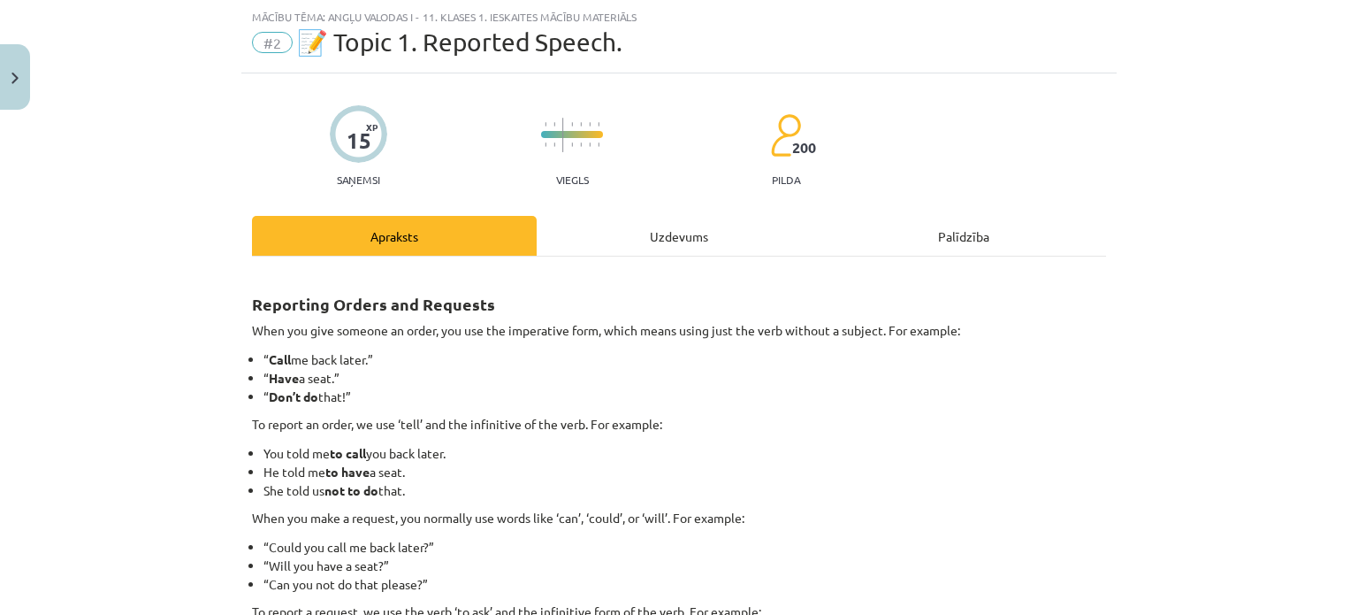
scroll to position [449, 0]
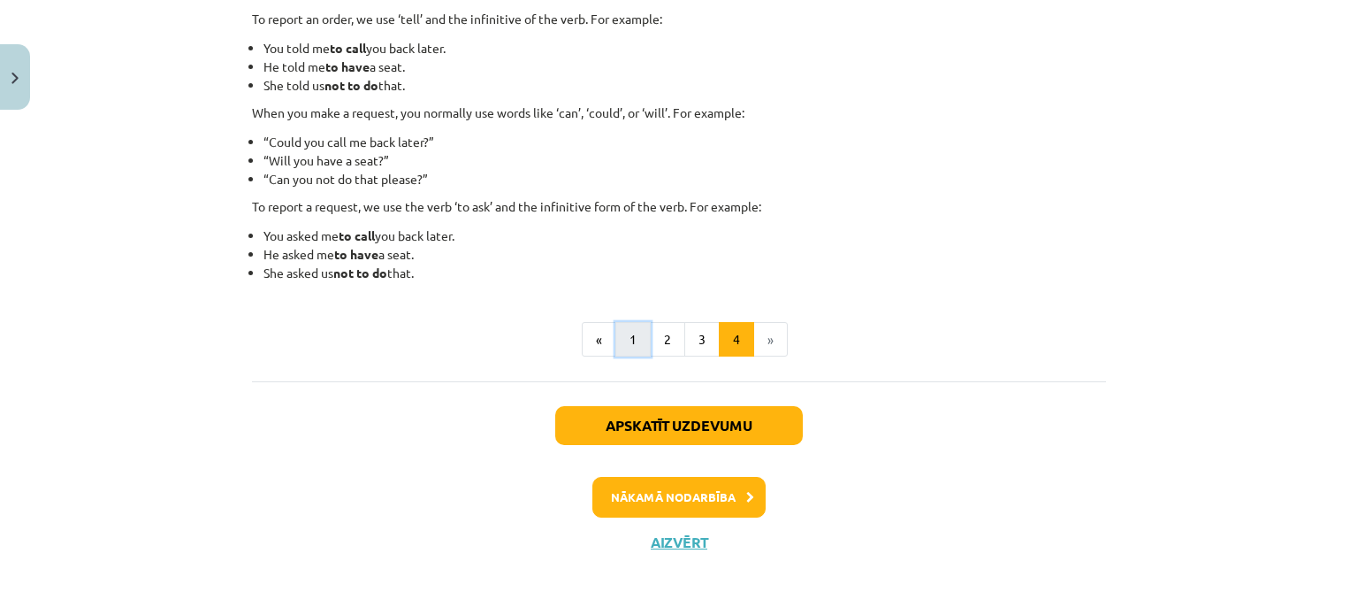
click at [616, 335] on button "1" at bounding box center [633, 339] width 35 height 35
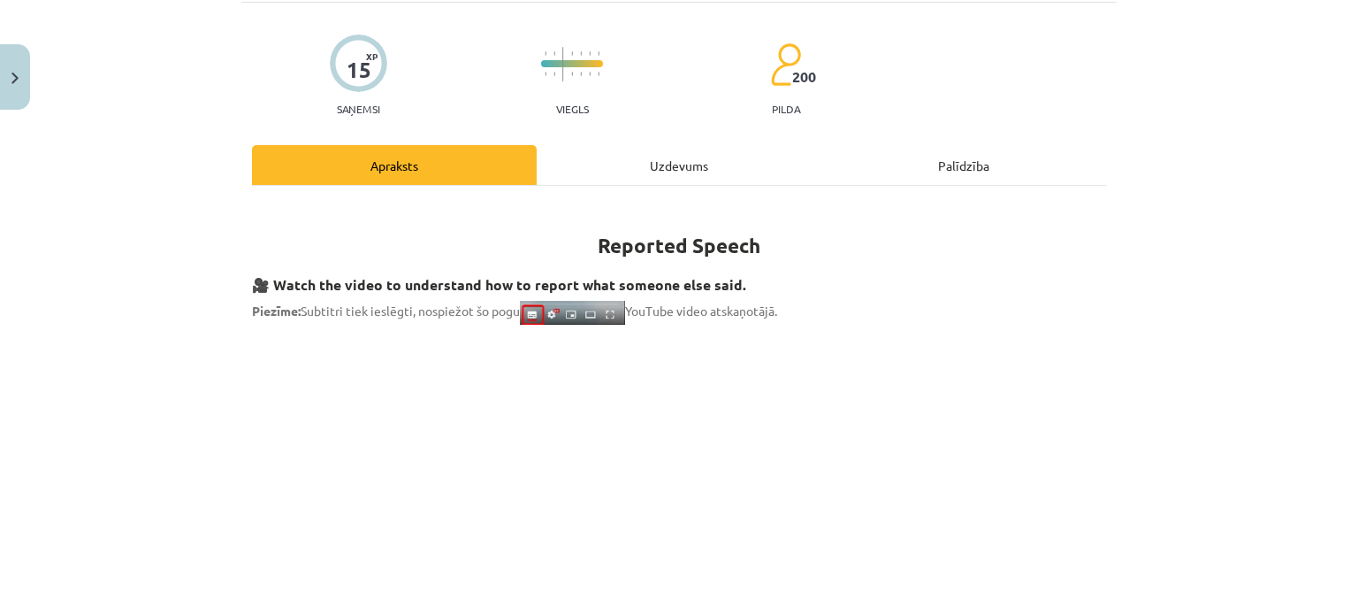
scroll to position [0, 0]
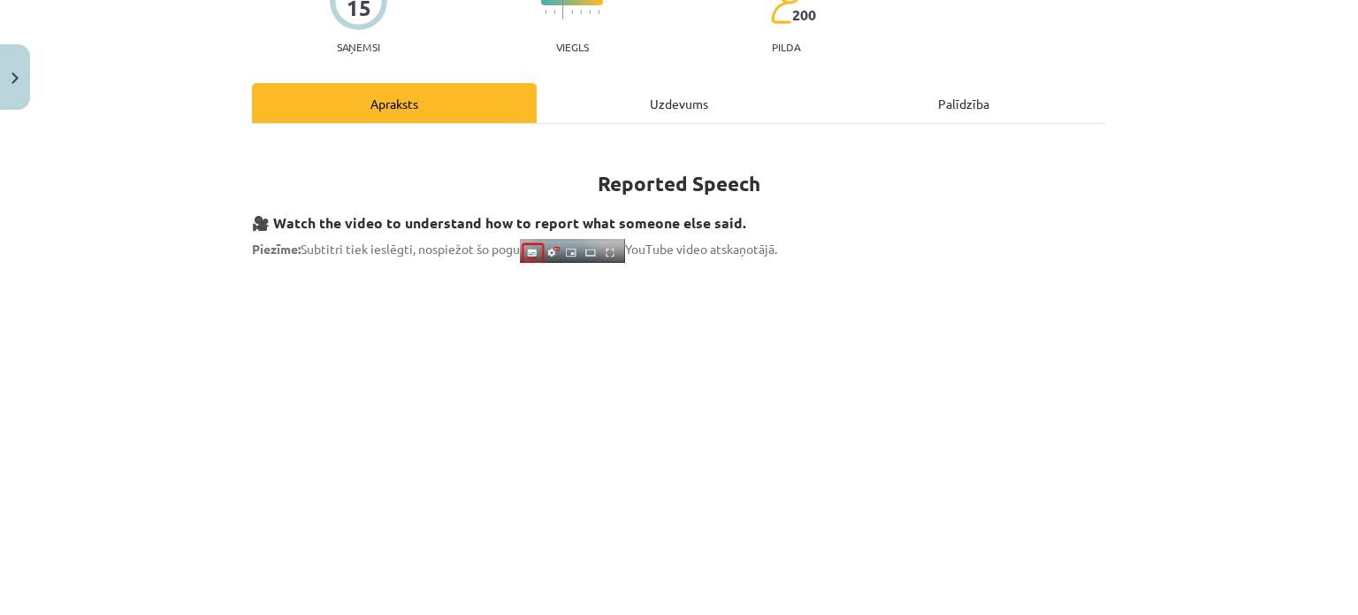
click at [651, 98] on div "Uzdevums" at bounding box center [679, 103] width 285 height 40
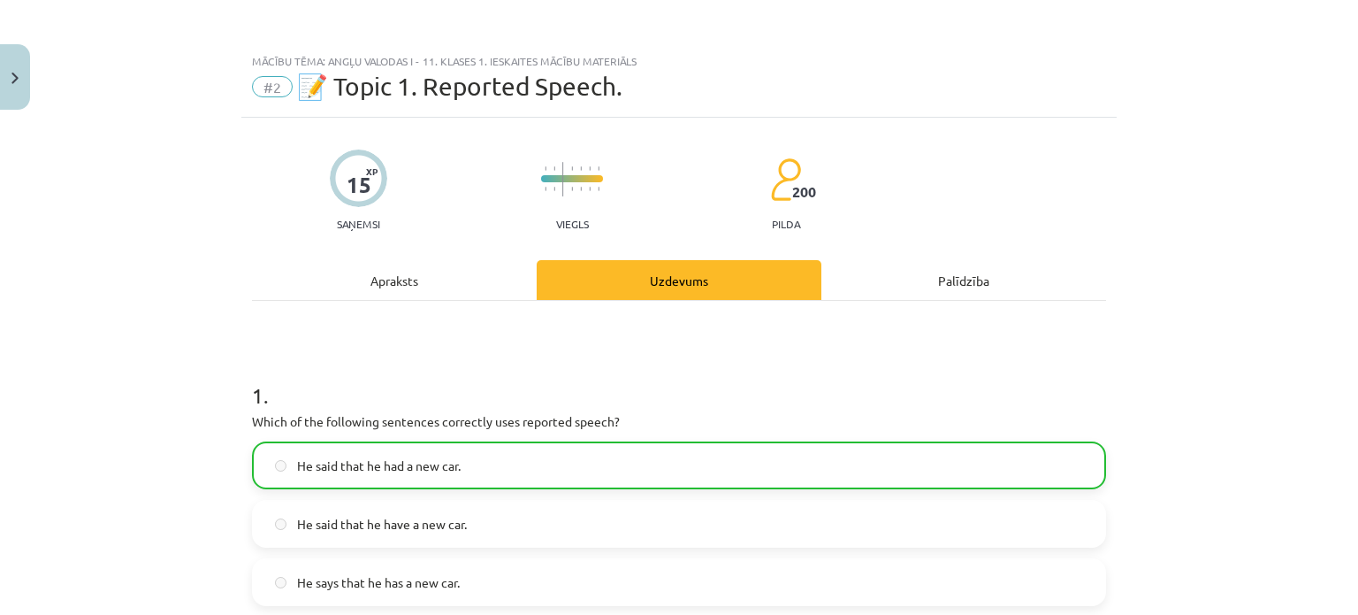
click at [394, 278] on div "Apraksts" at bounding box center [394, 280] width 285 height 40
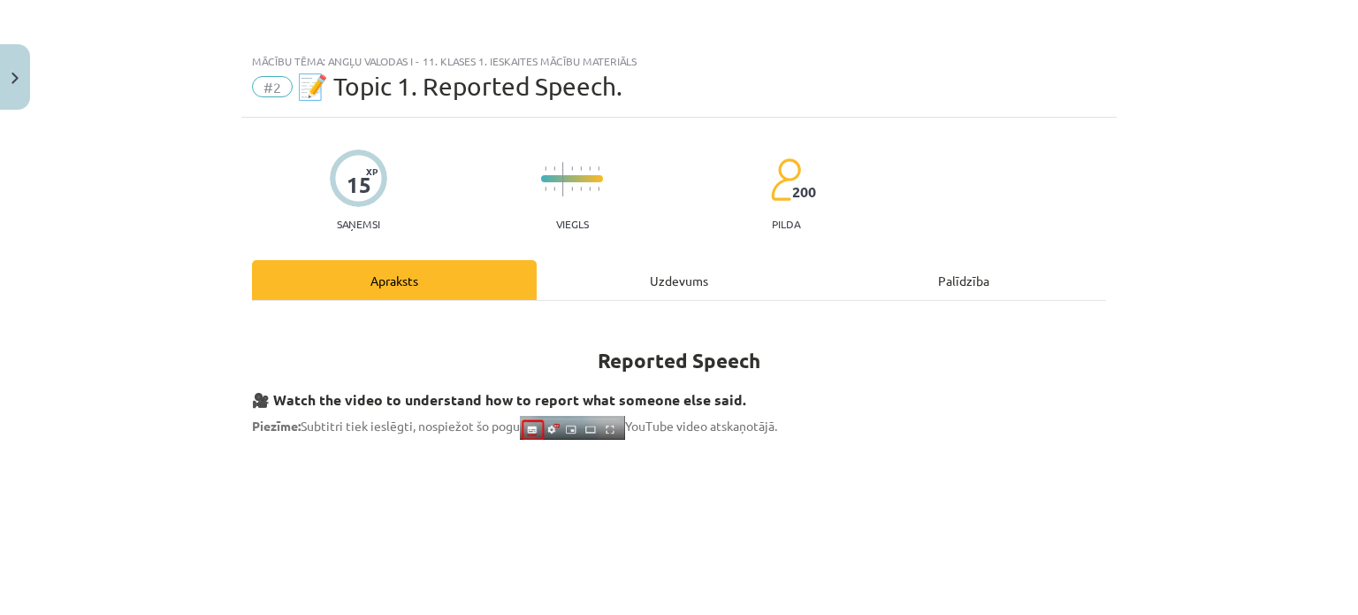
click at [647, 269] on div "Uzdevums" at bounding box center [679, 280] width 285 height 40
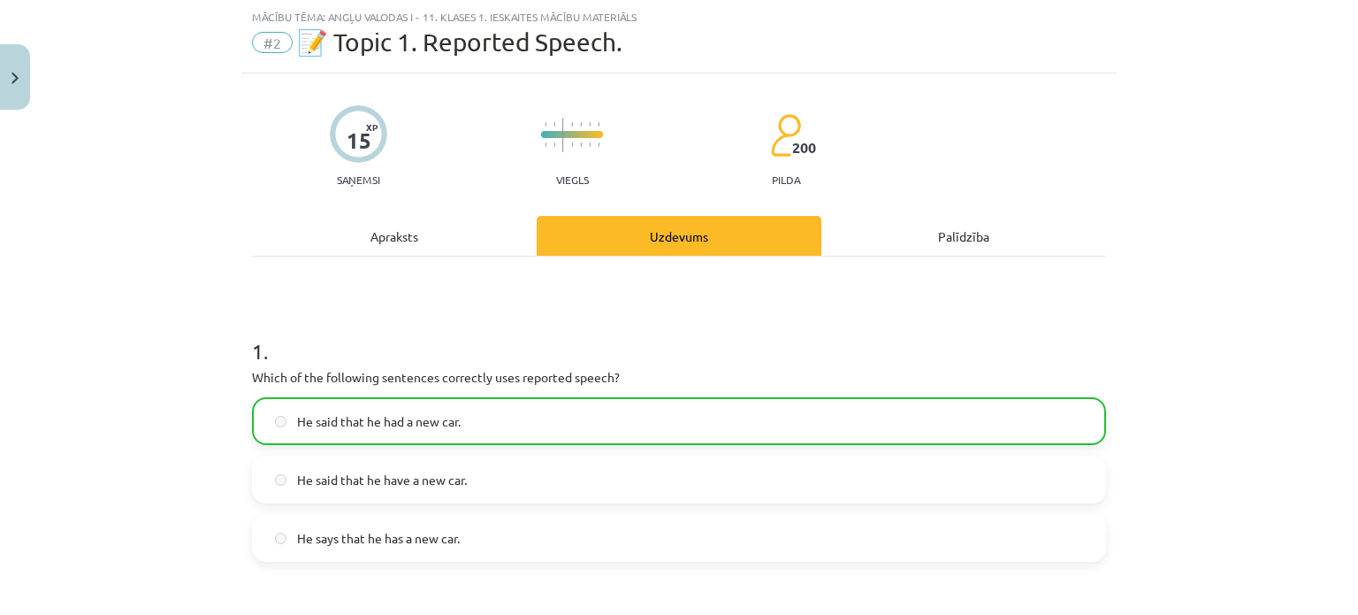
click at [386, 225] on div "Apraksts" at bounding box center [394, 236] width 285 height 40
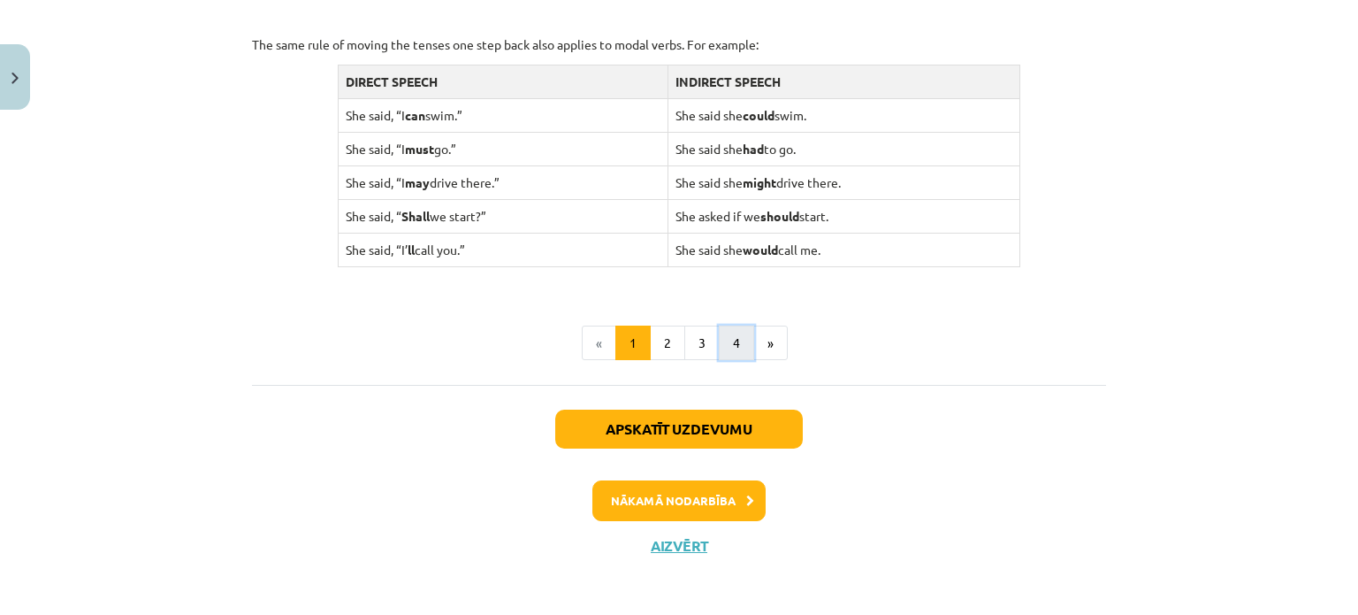
click at [733, 346] on button "4" at bounding box center [736, 342] width 35 height 35
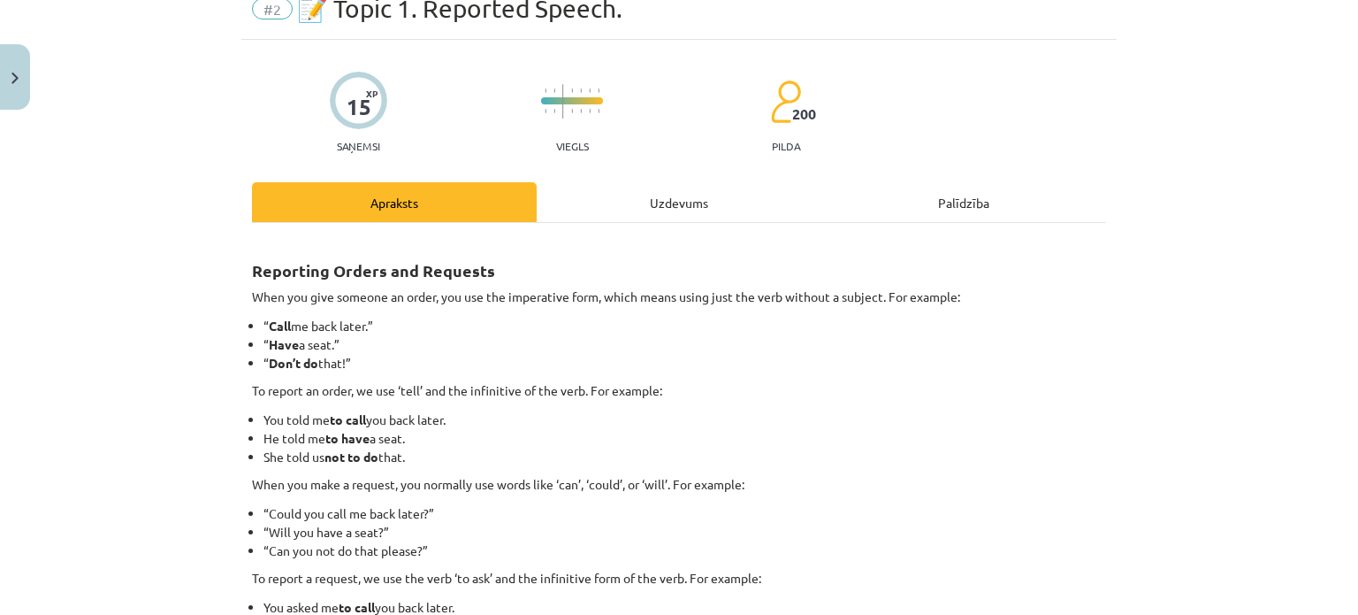
scroll to position [0, 0]
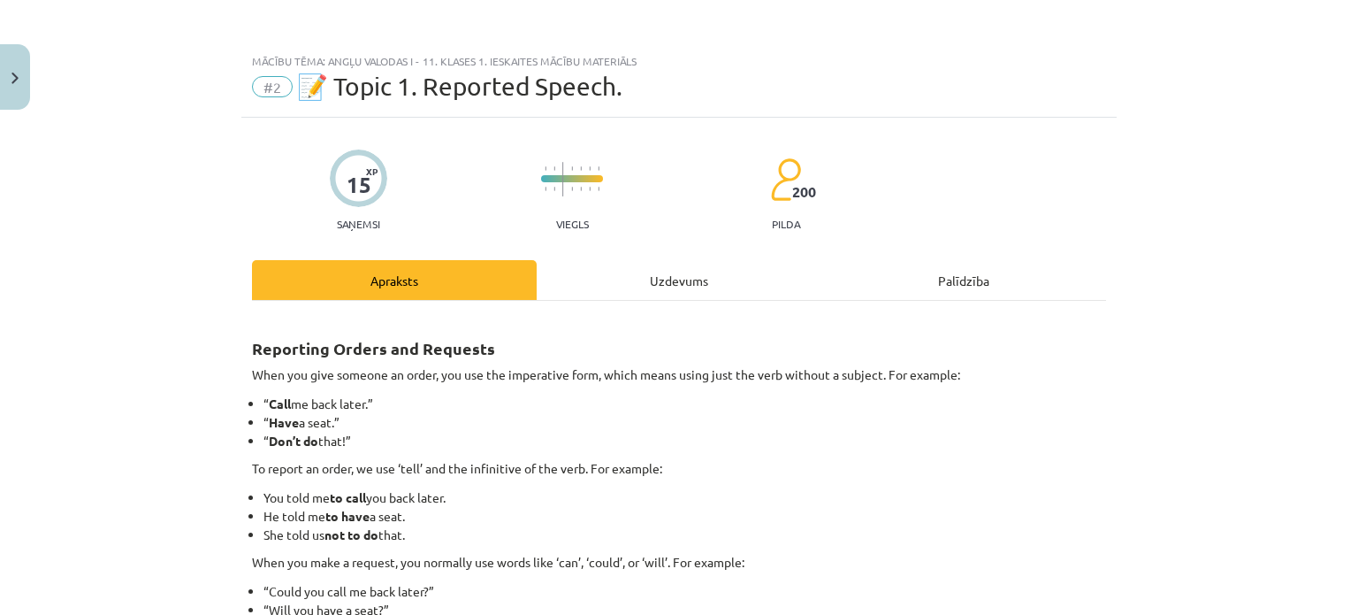
click at [642, 279] on div "Uzdevums" at bounding box center [679, 280] width 285 height 40
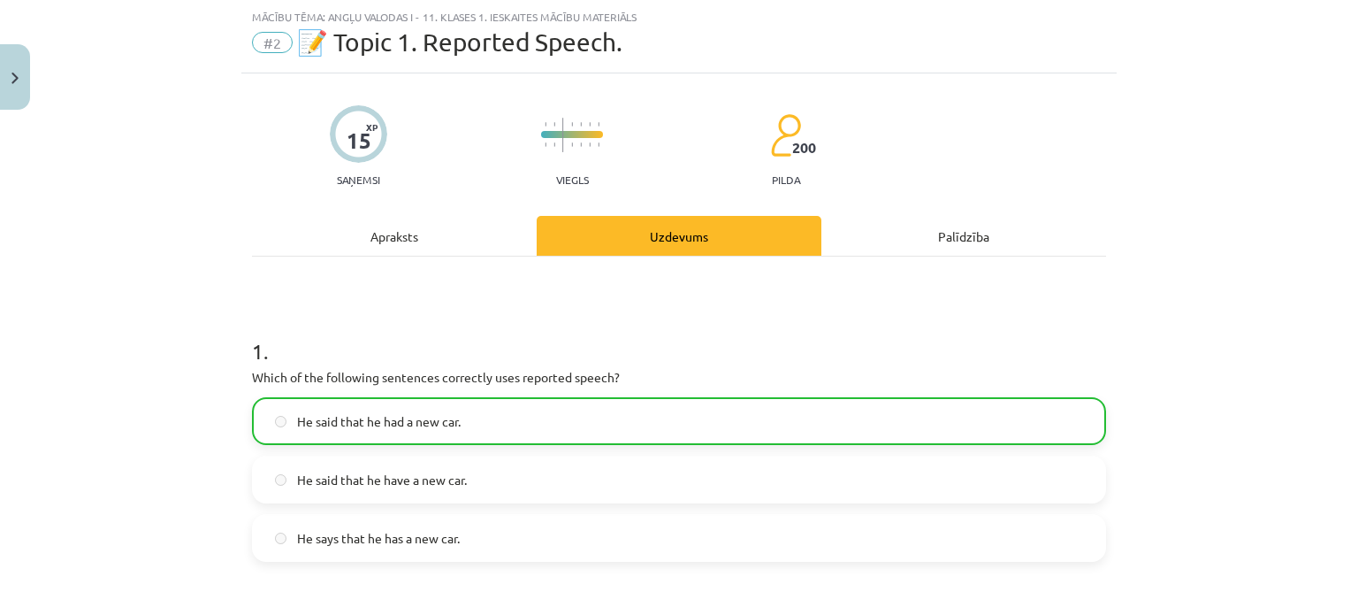
click at [416, 233] on div "Apraksts" at bounding box center [394, 236] width 285 height 40
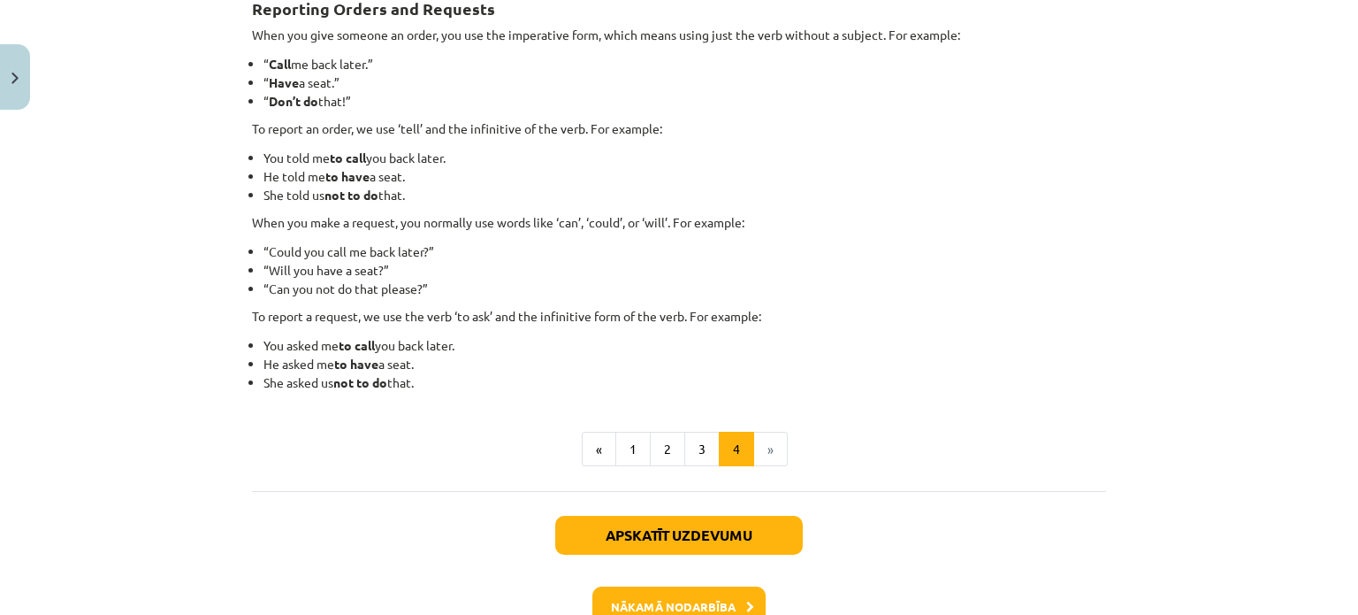
scroll to position [449, 0]
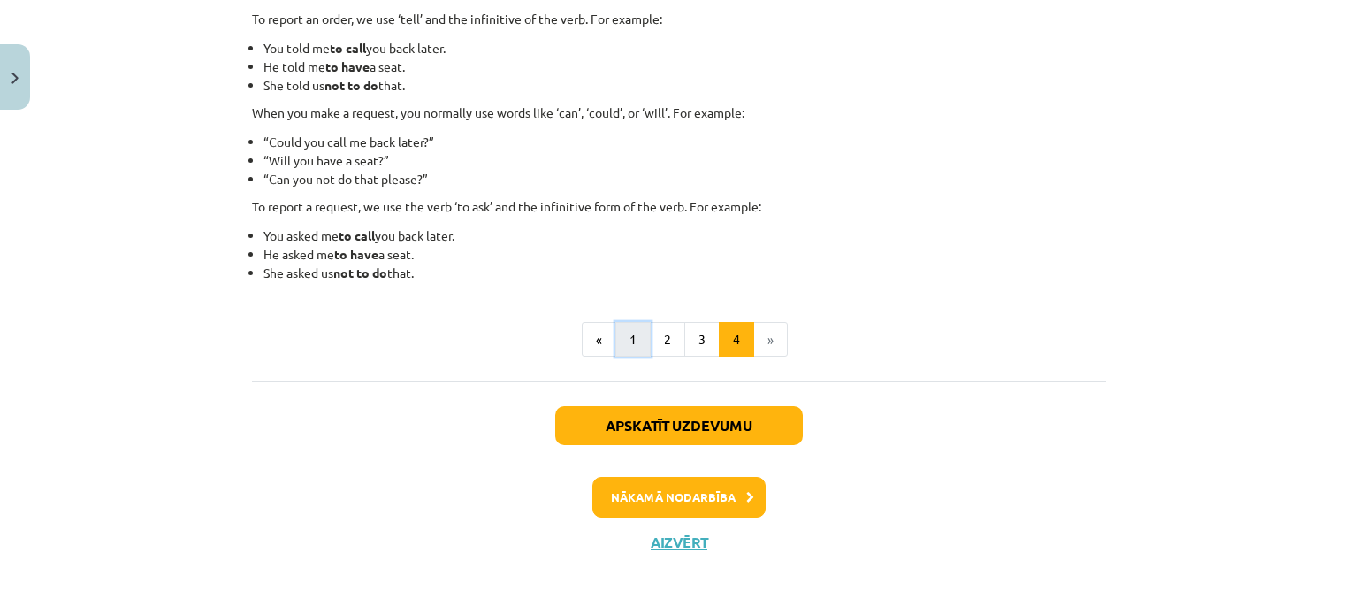
click at [626, 340] on button "1" at bounding box center [633, 339] width 35 height 35
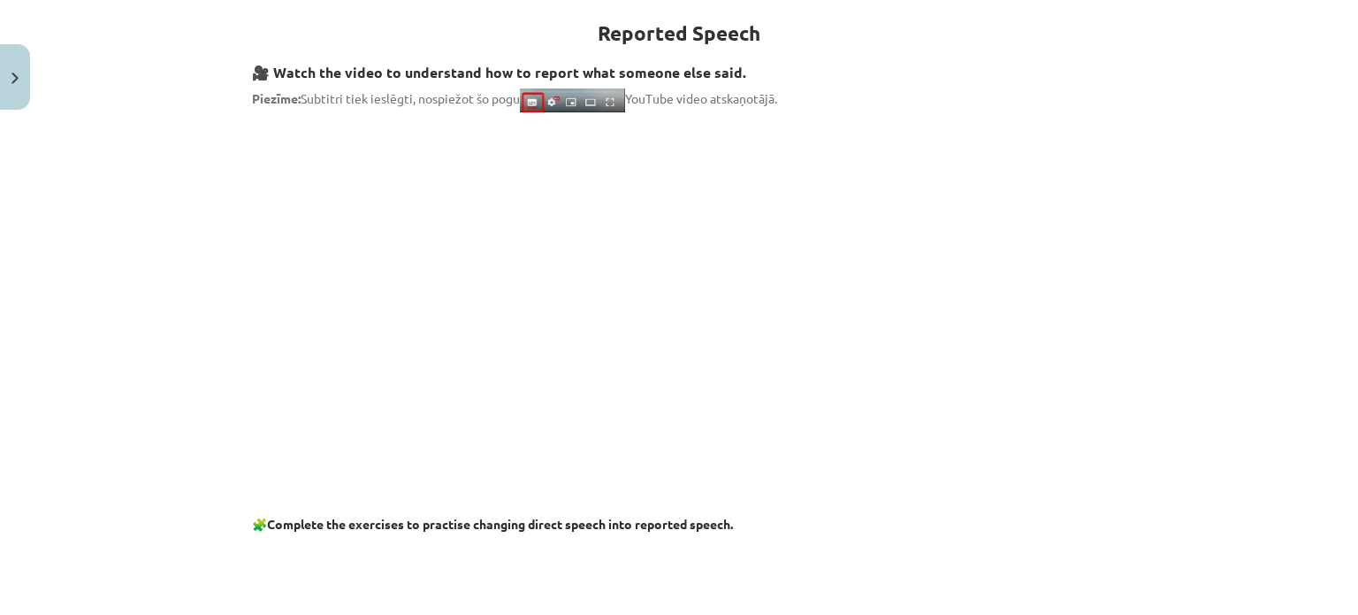
scroll to position [316, 0]
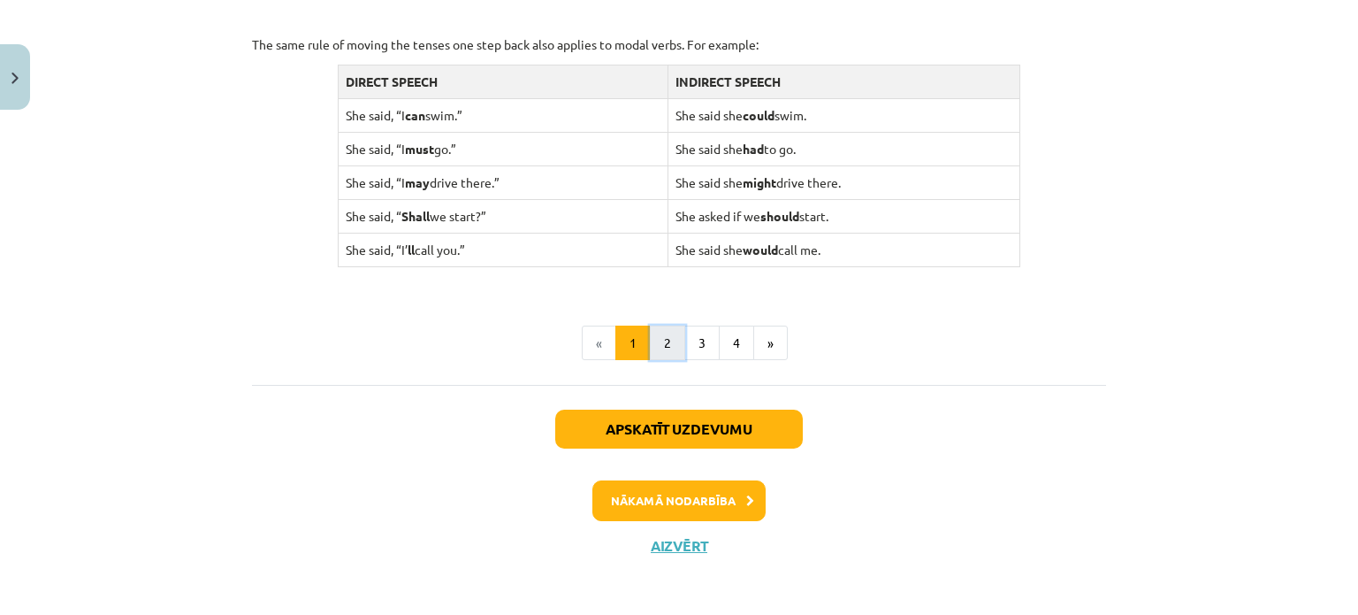
click at [650, 329] on button "2" at bounding box center [667, 342] width 35 height 35
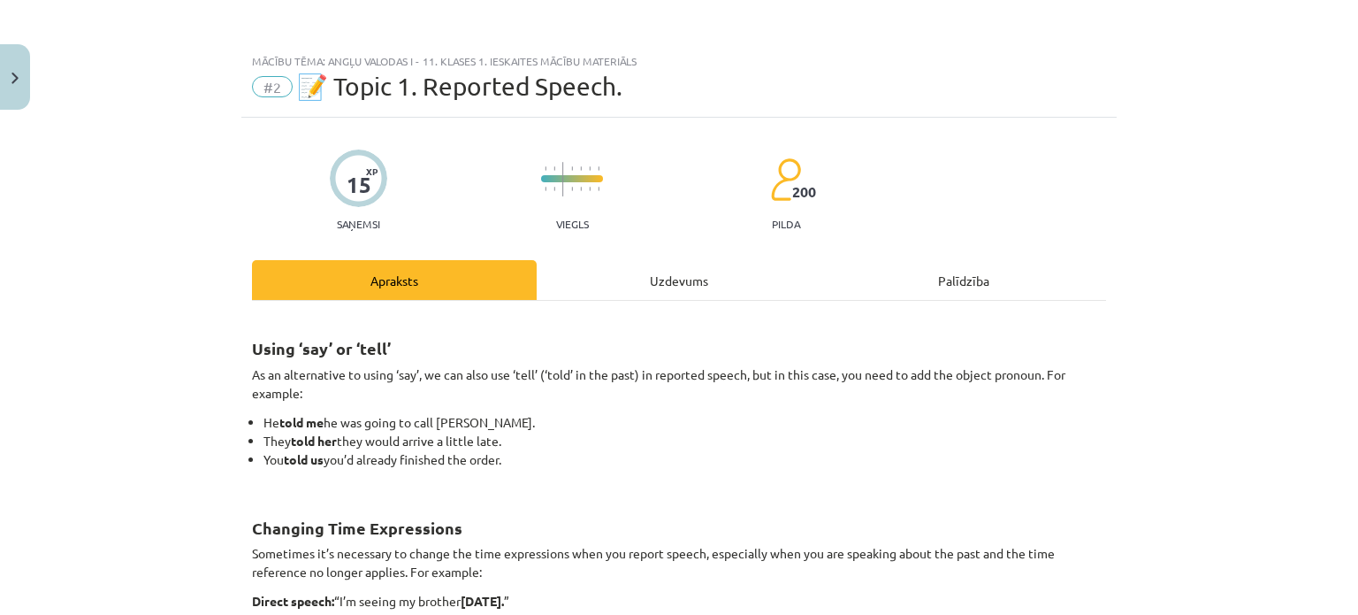
scroll to position [265, 0]
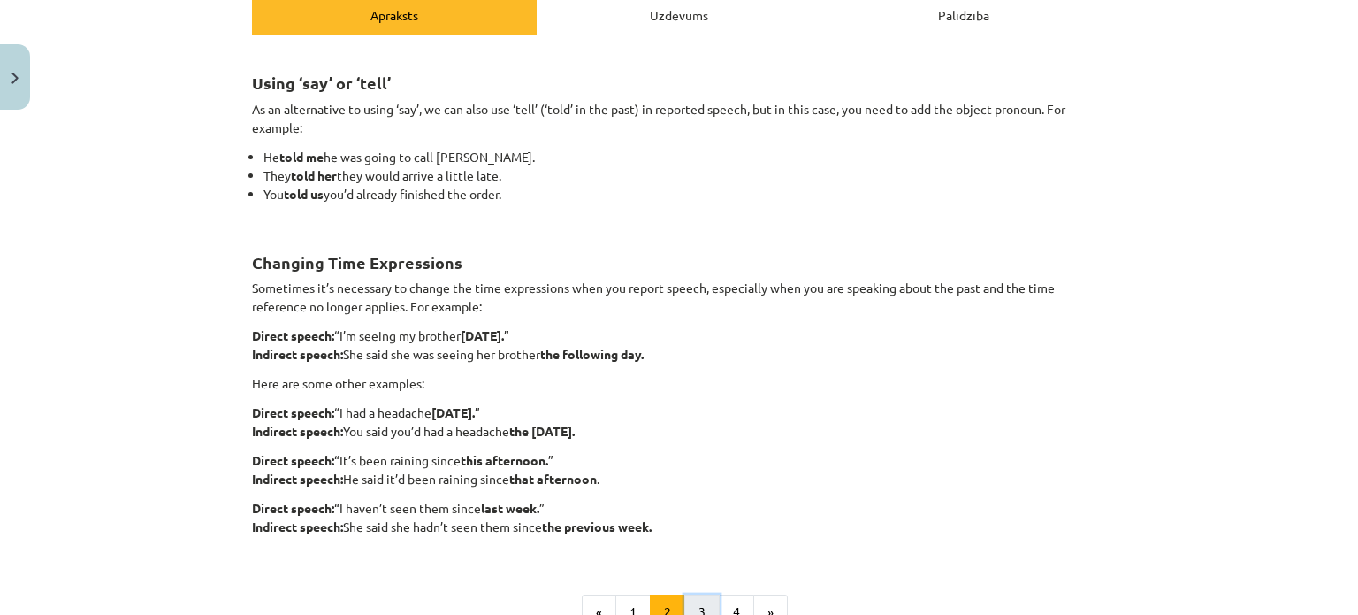
click at [693, 568] on button "3" at bounding box center [701, 611] width 35 height 35
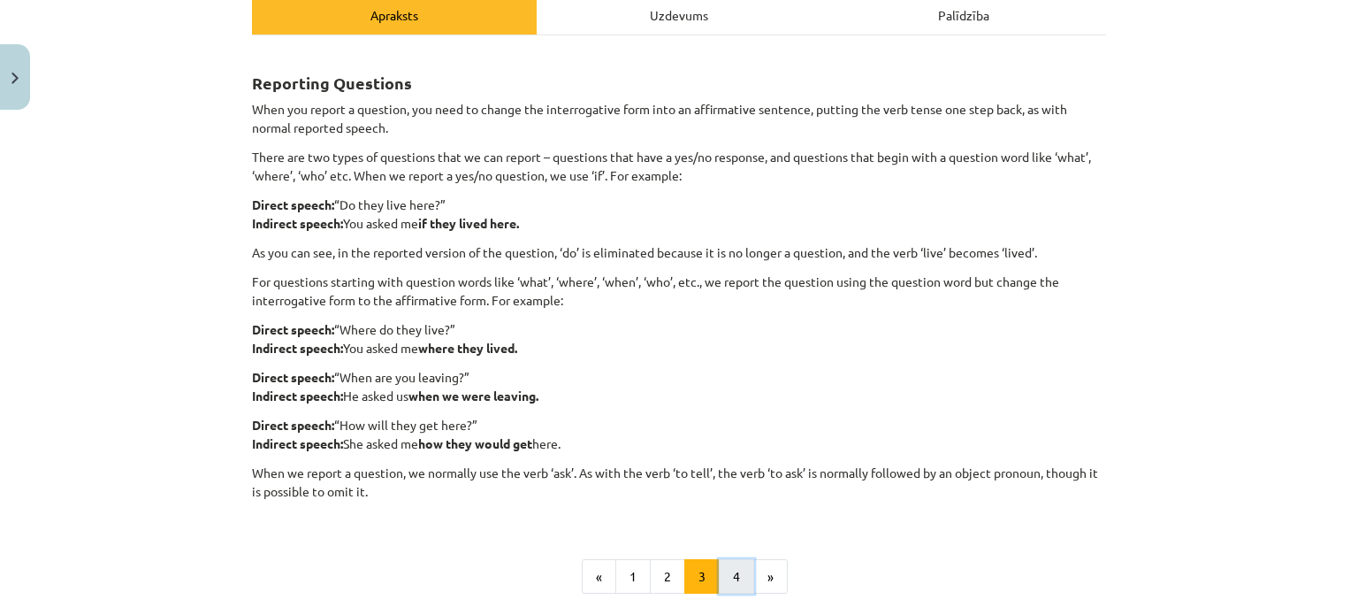
click at [719, 568] on button "4" at bounding box center [736, 576] width 35 height 35
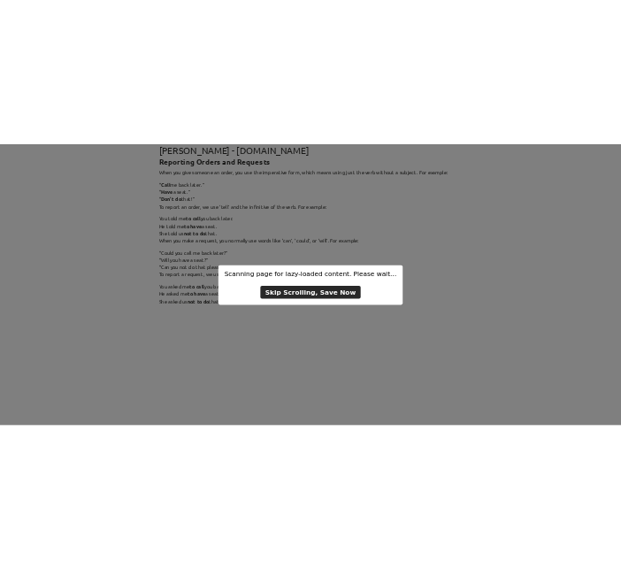
scroll to position [0, 0]
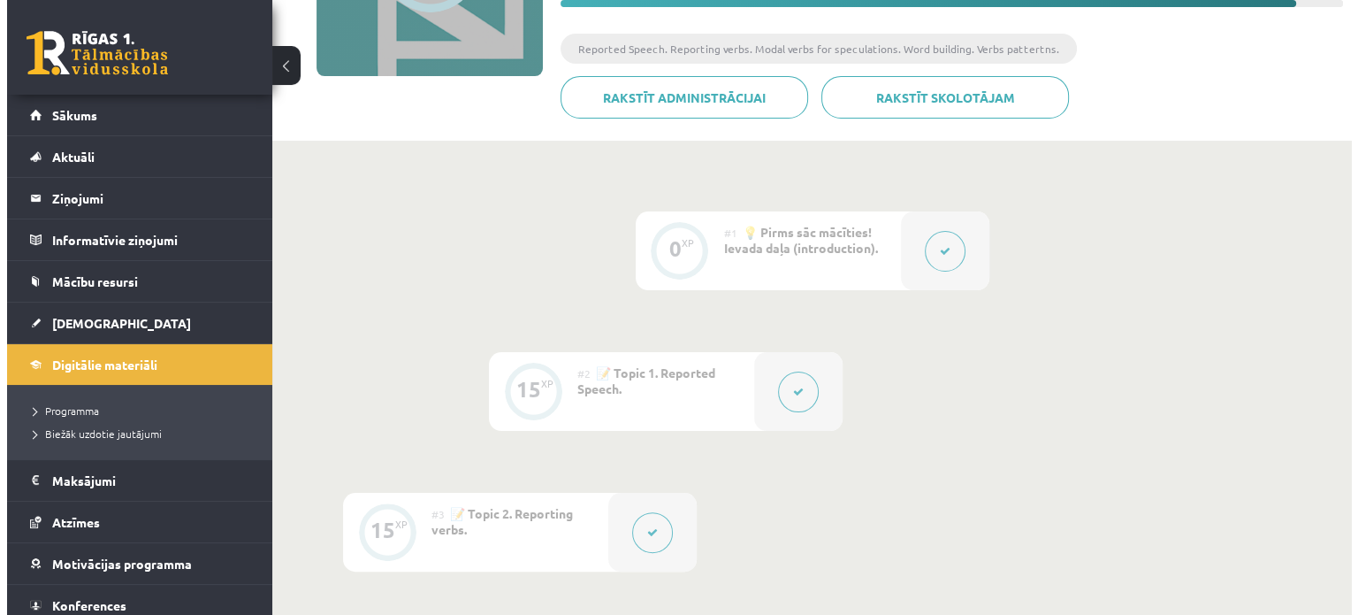
scroll to position [442, 0]
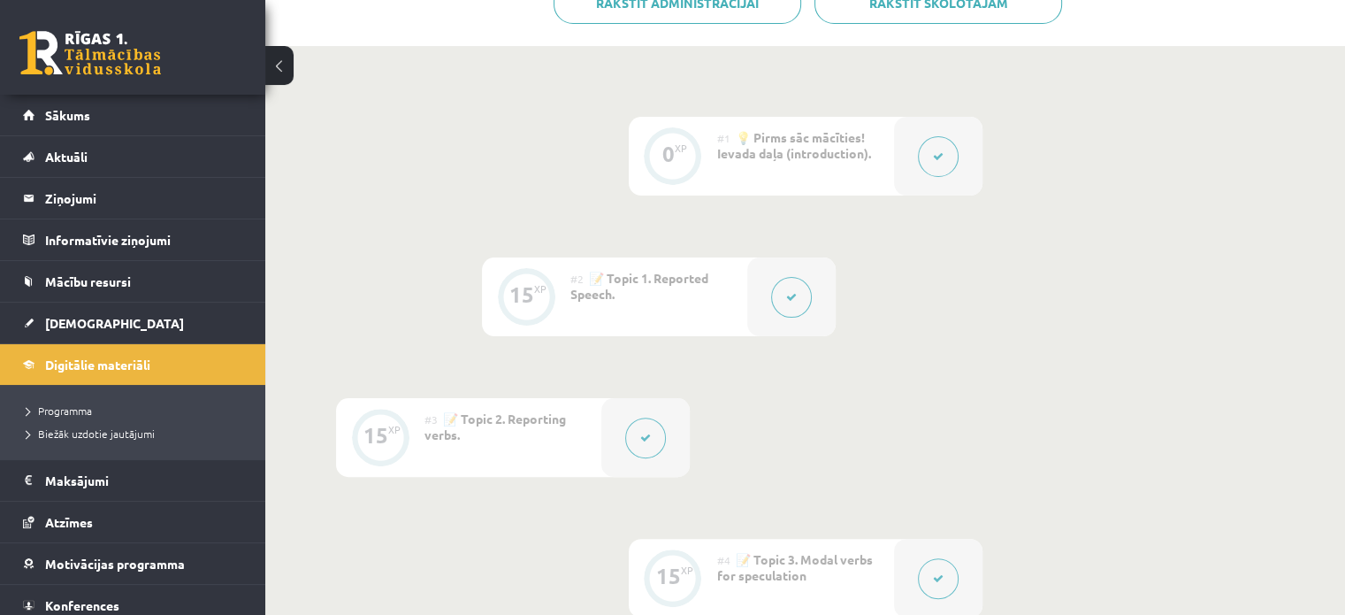
click at [777, 289] on button at bounding box center [791, 297] width 41 height 41
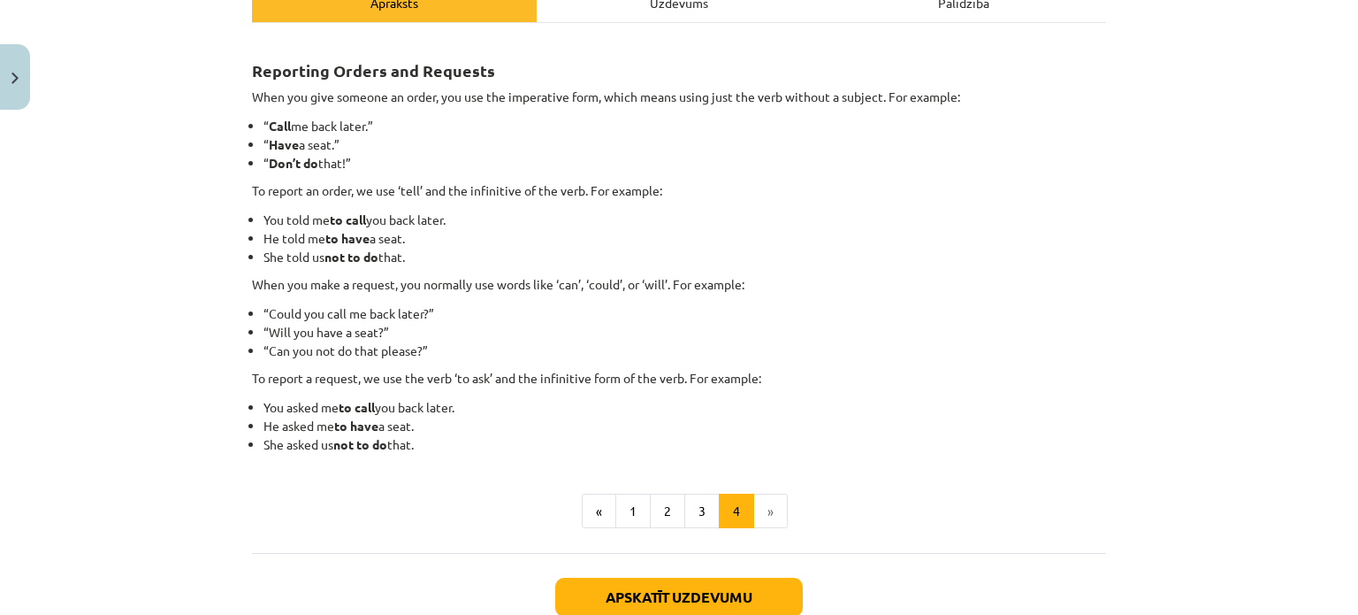
scroll to position [96, 0]
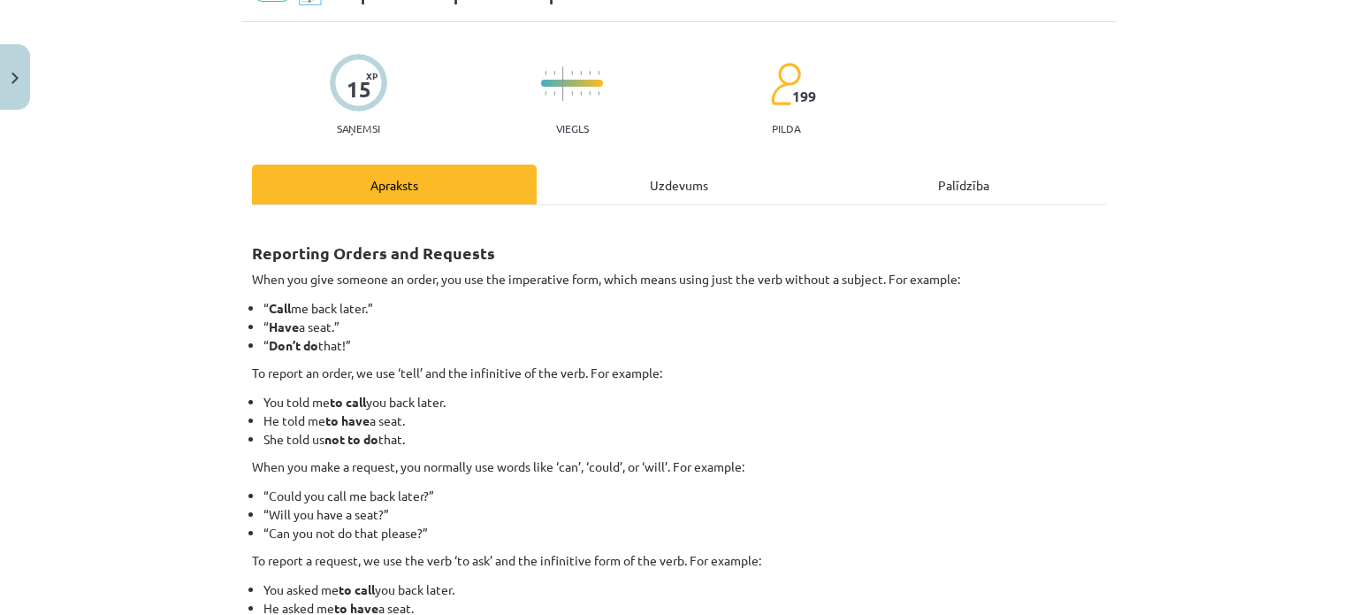
click at [665, 180] on div "Uzdevums" at bounding box center [679, 184] width 285 height 40
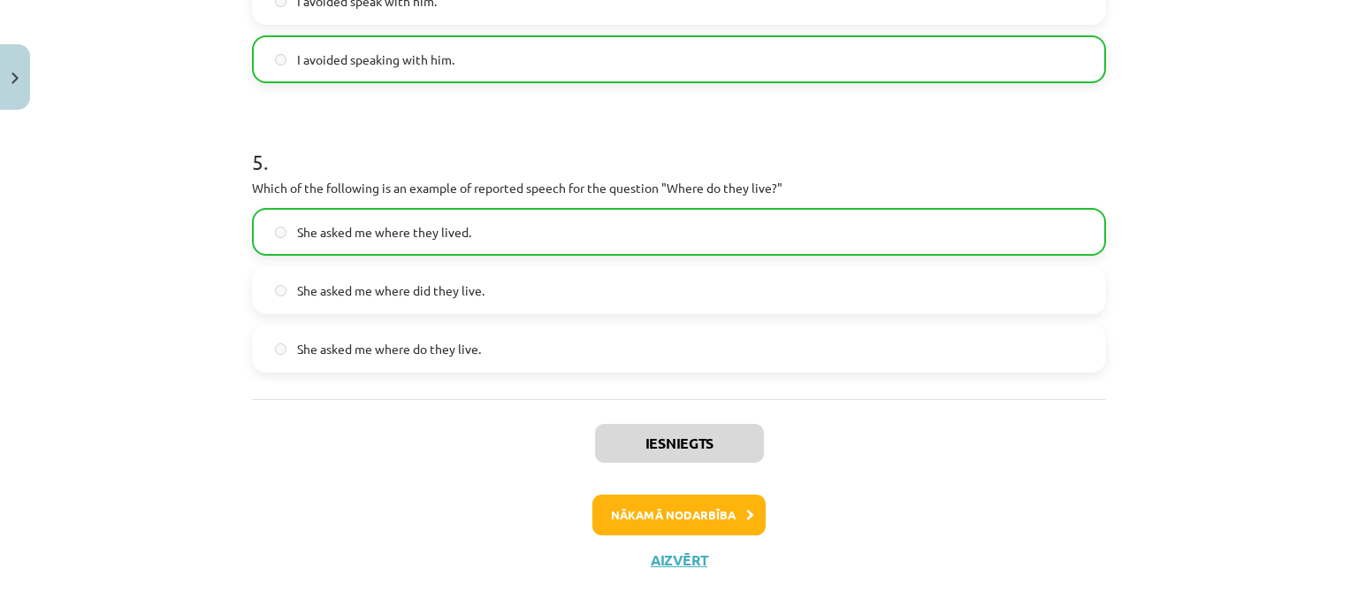
scroll to position [1408, 0]
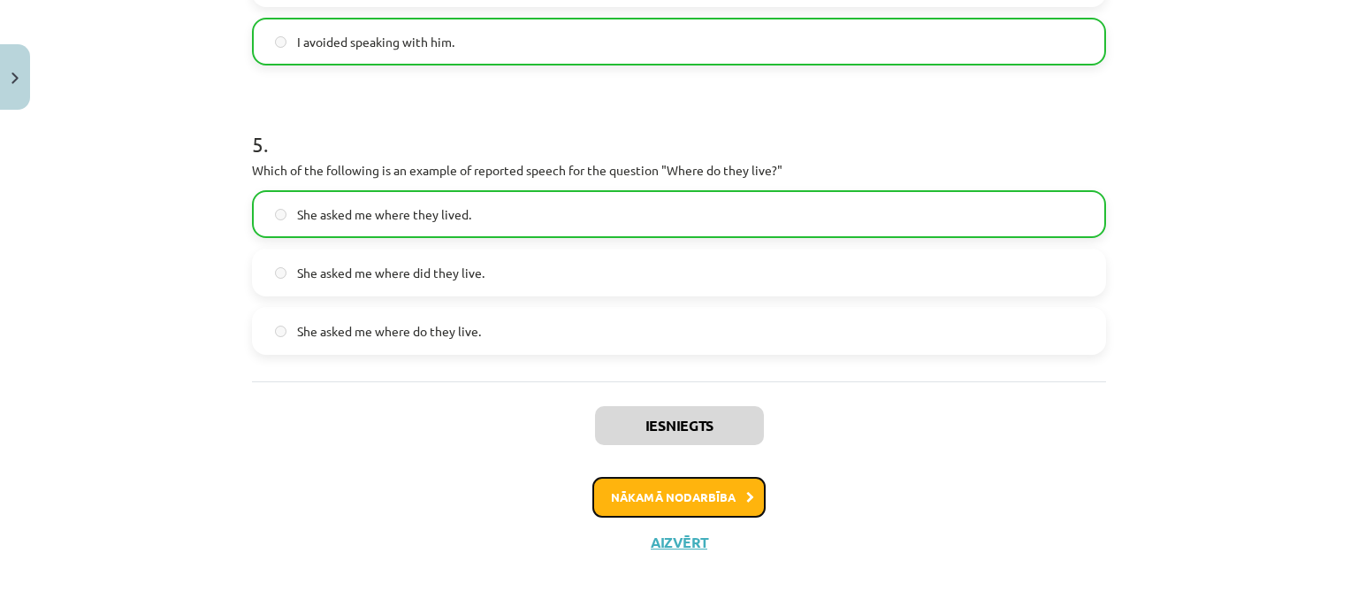
click at [676, 484] on button "Nākamā nodarbība" at bounding box center [679, 497] width 173 height 41
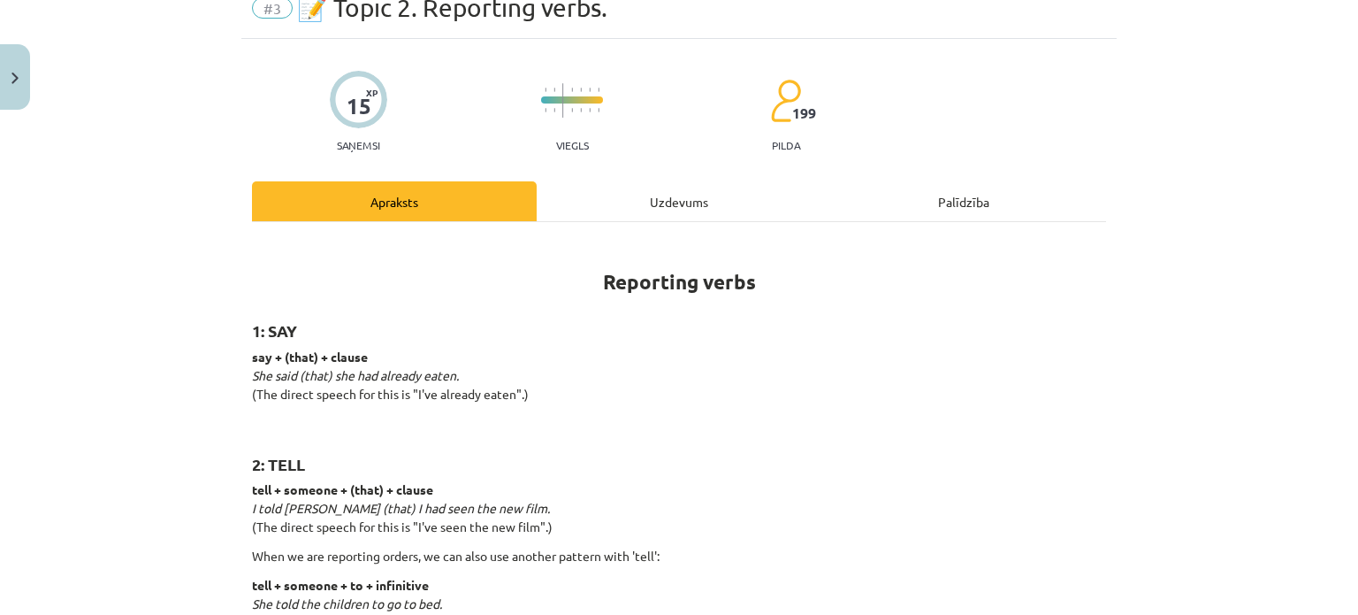
scroll to position [44, 0]
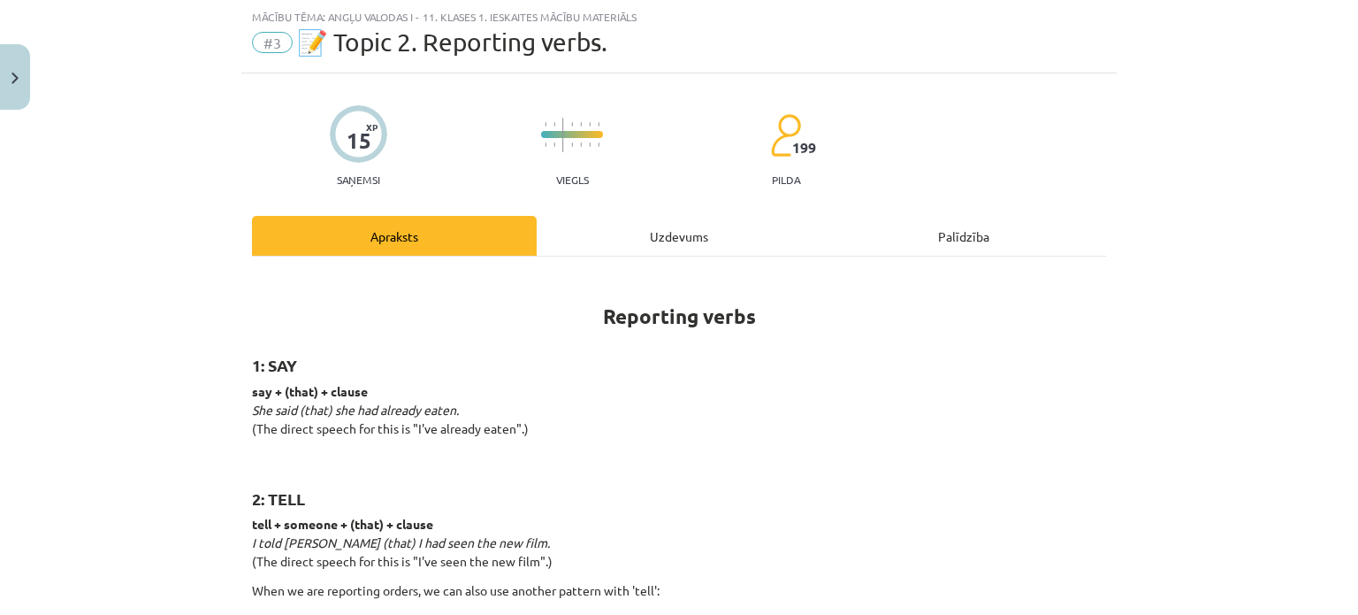
click at [1295, 238] on div "Mācību tēma: Angļu valodas i - 11. klases 1. ieskaites mācību materiāls #3 📝 To…" at bounding box center [679, 307] width 1358 height 615
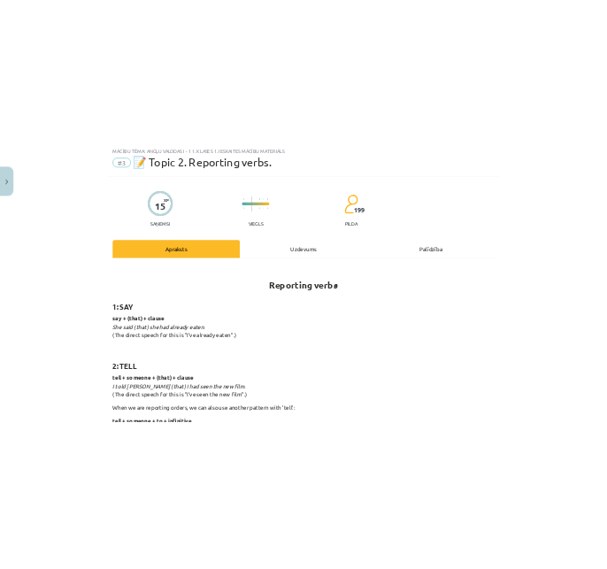
scroll to position [24, 0]
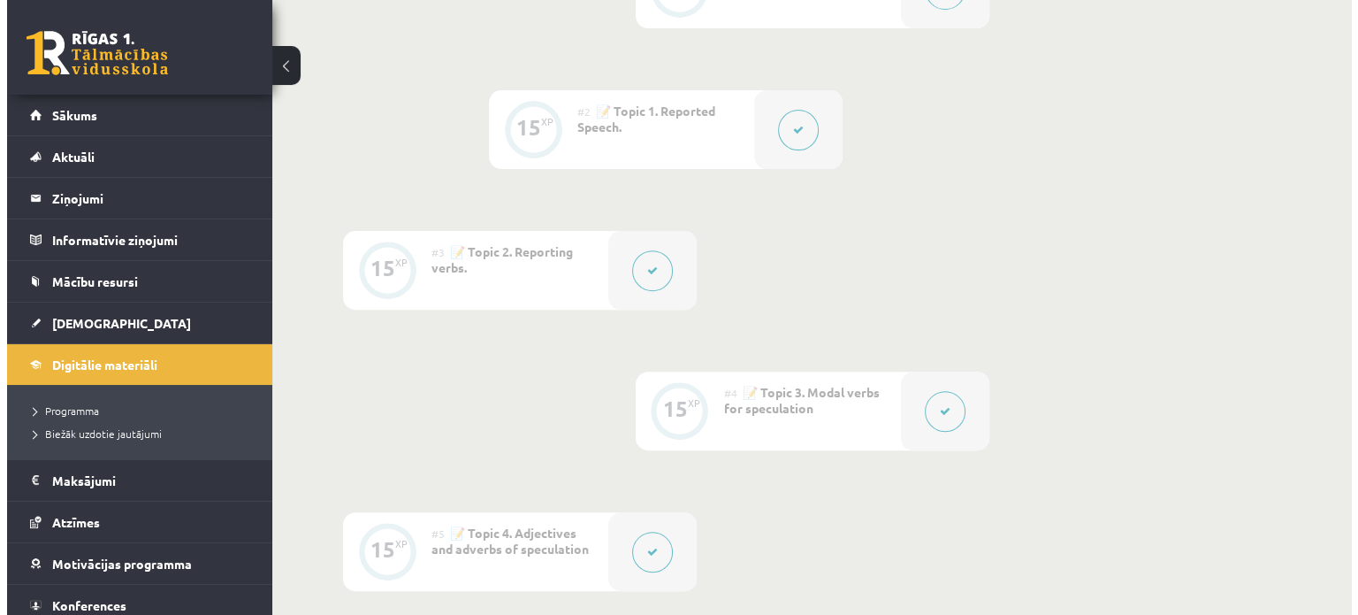
scroll to position [619, 0]
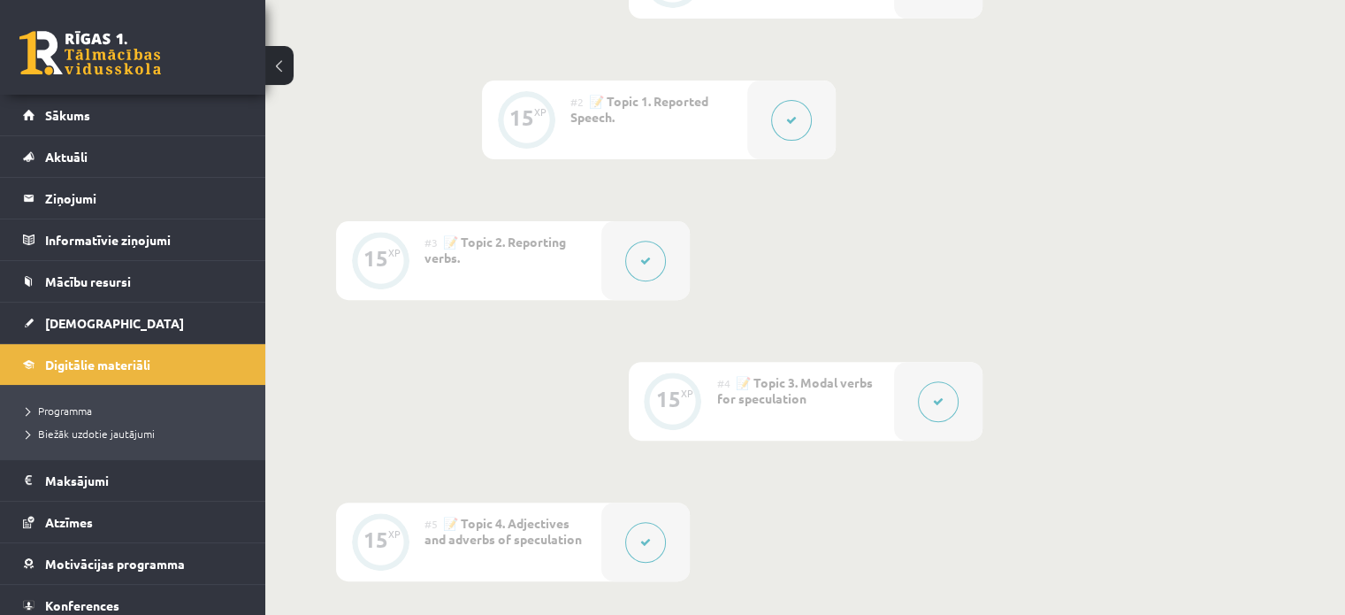
click at [640, 256] on icon at bounding box center [645, 261] width 11 height 11
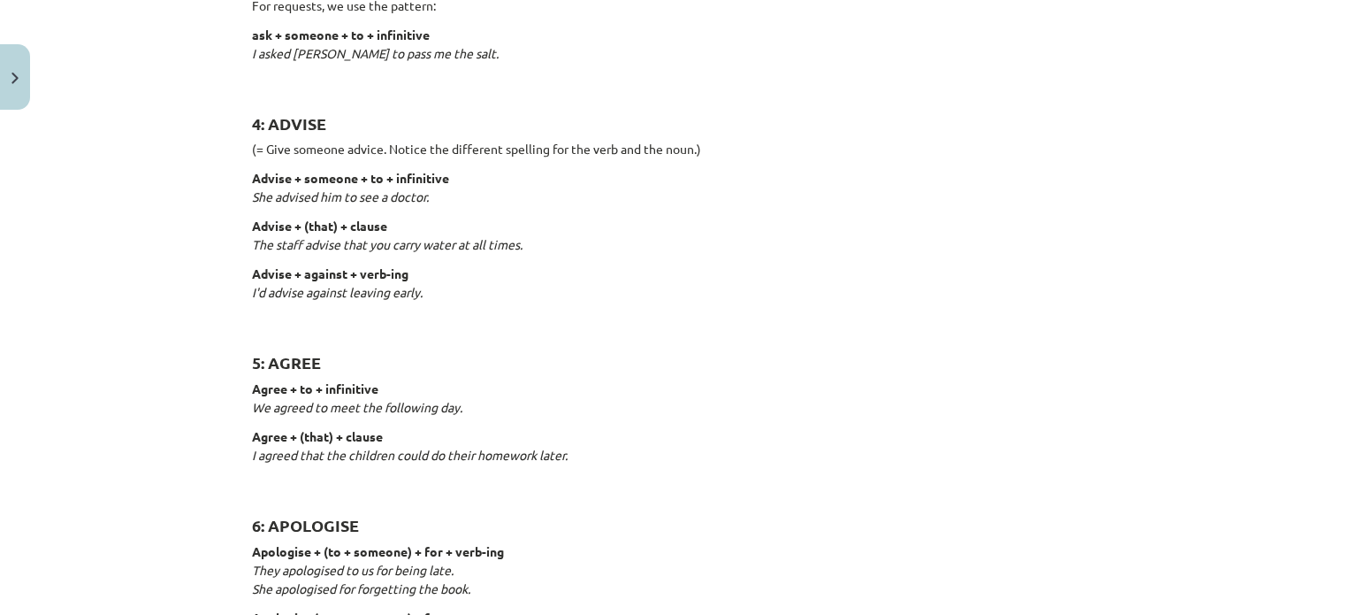
scroll to position [0, 0]
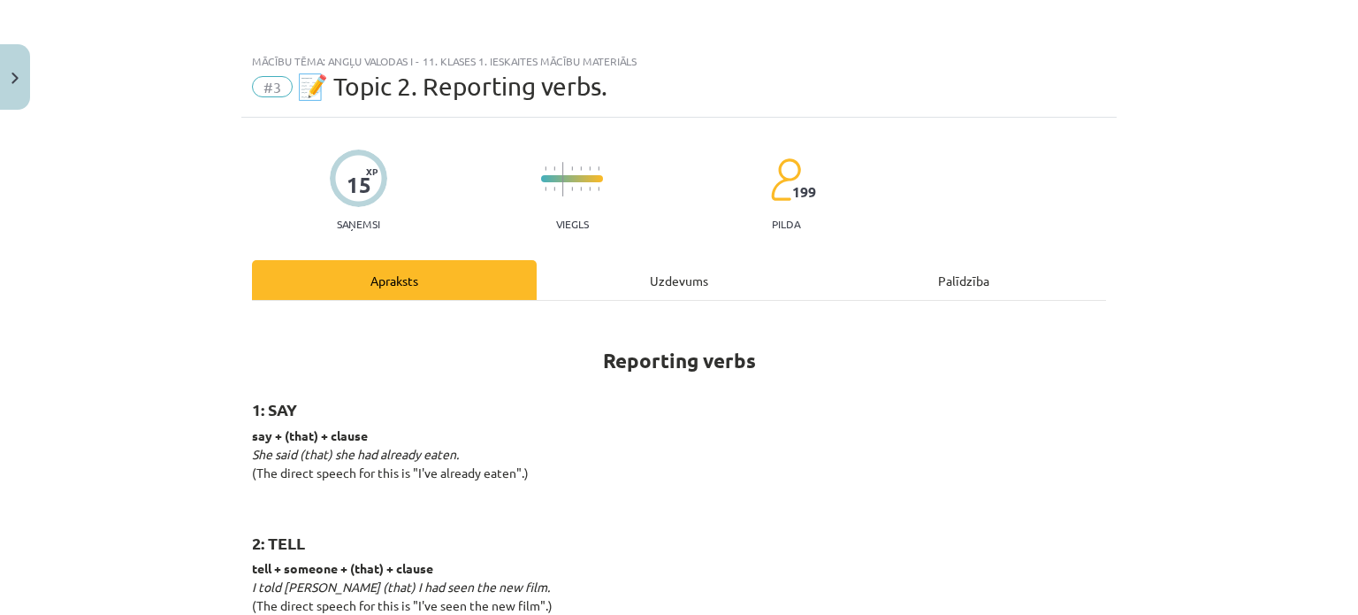
drag, startPoint x: 990, startPoint y: 455, endPoint x: 898, endPoint y: 5, distance: 459.4
click at [675, 277] on div "Uzdevums" at bounding box center [679, 280] width 285 height 40
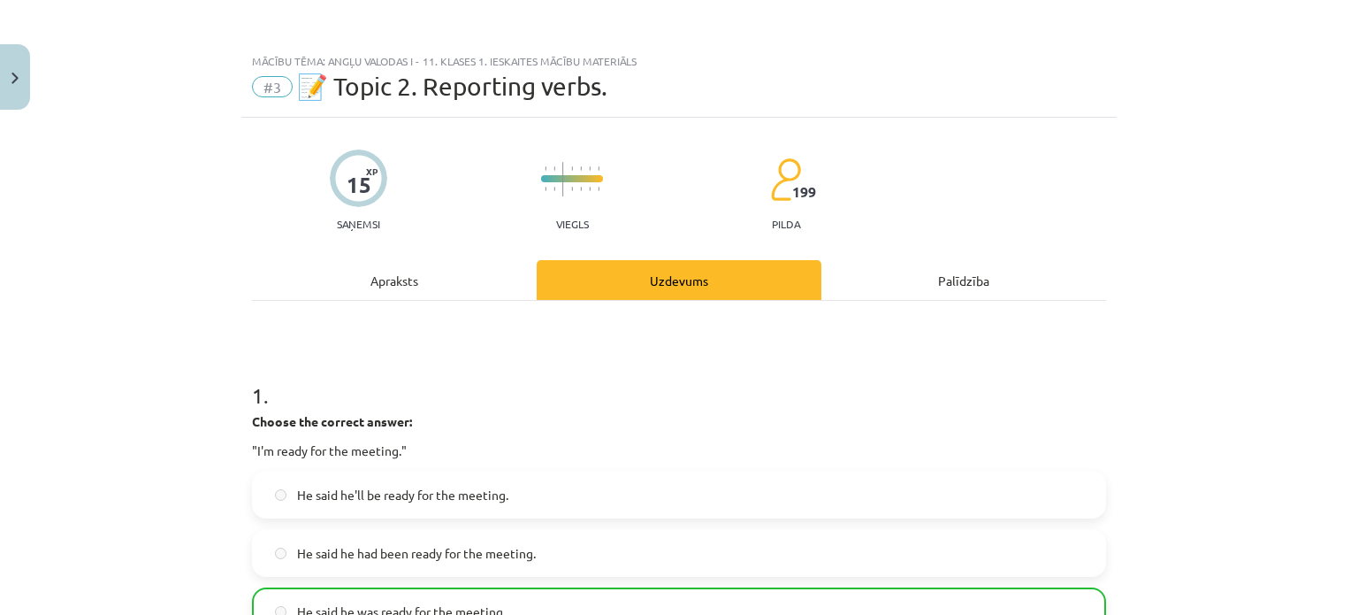
drag, startPoint x: 966, startPoint y: 325, endPoint x: 945, endPoint y: 73, distance: 252.0
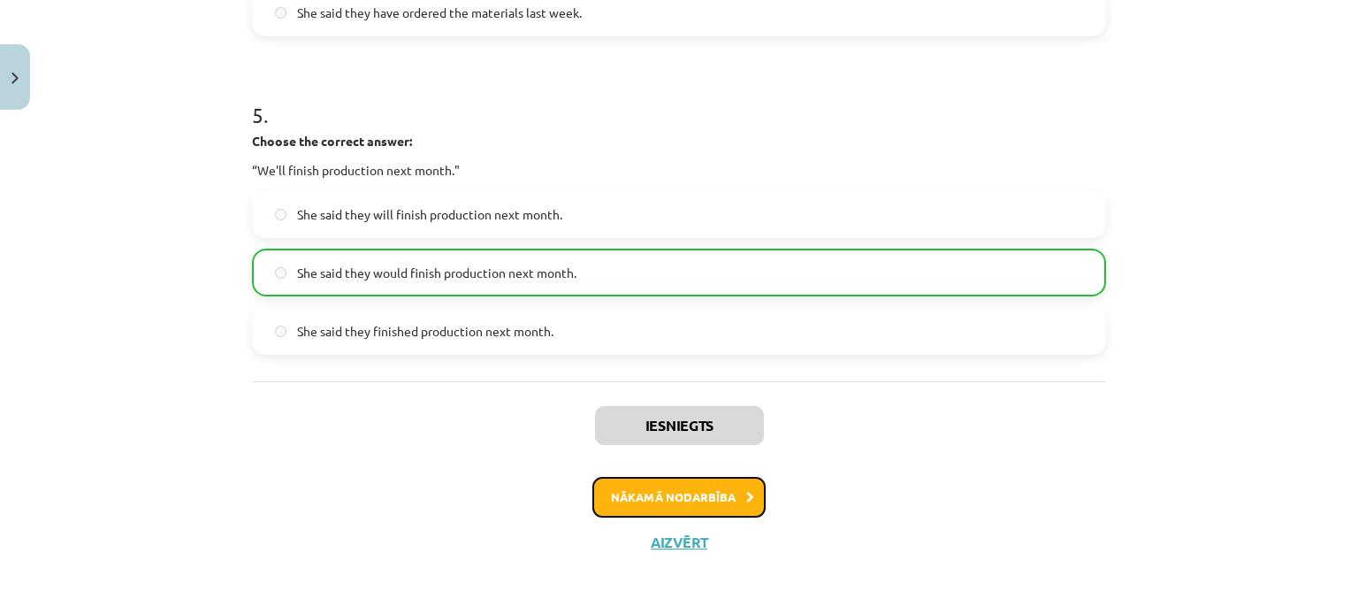
click at [676, 486] on button "Nākamā nodarbība" at bounding box center [679, 497] width 173 height 41
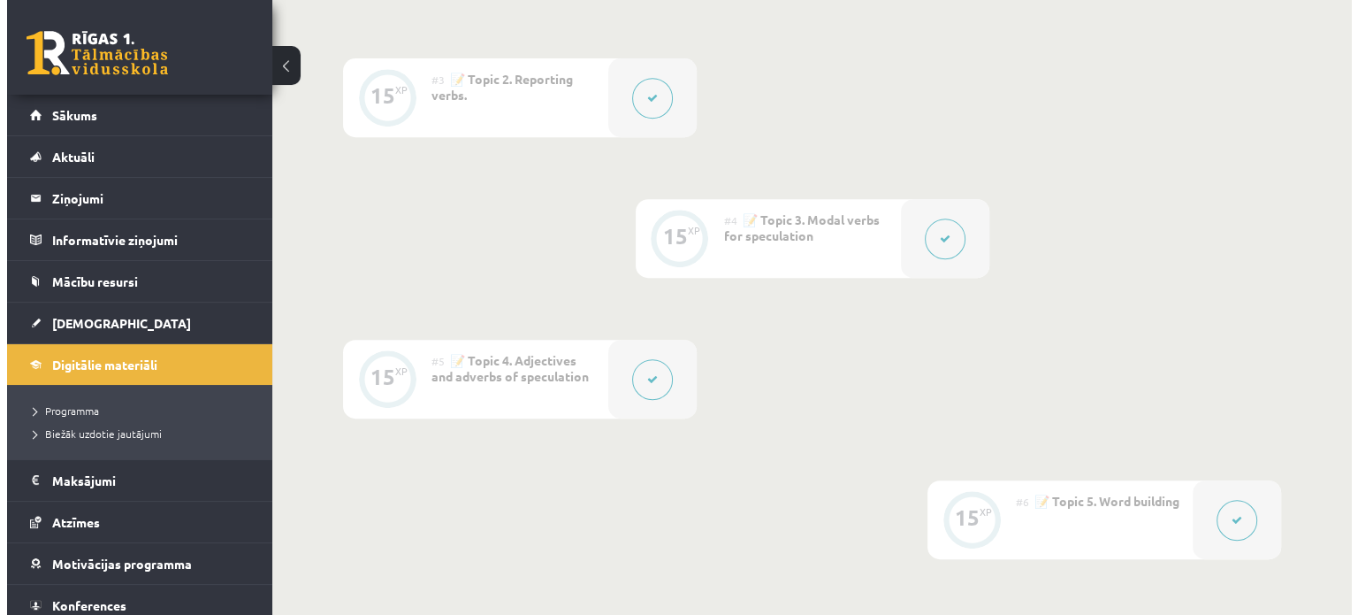
scroll to position [796, 0]
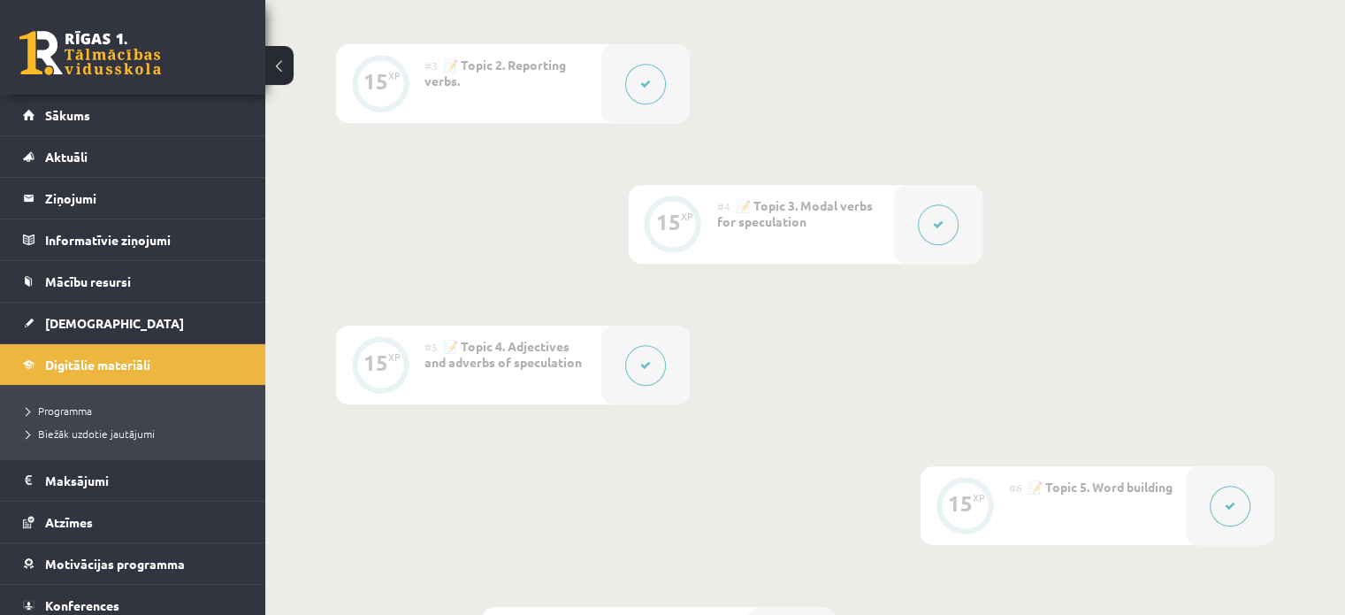
click at [658, 91] on button at bounding box center [645, 84] width 41 height 41
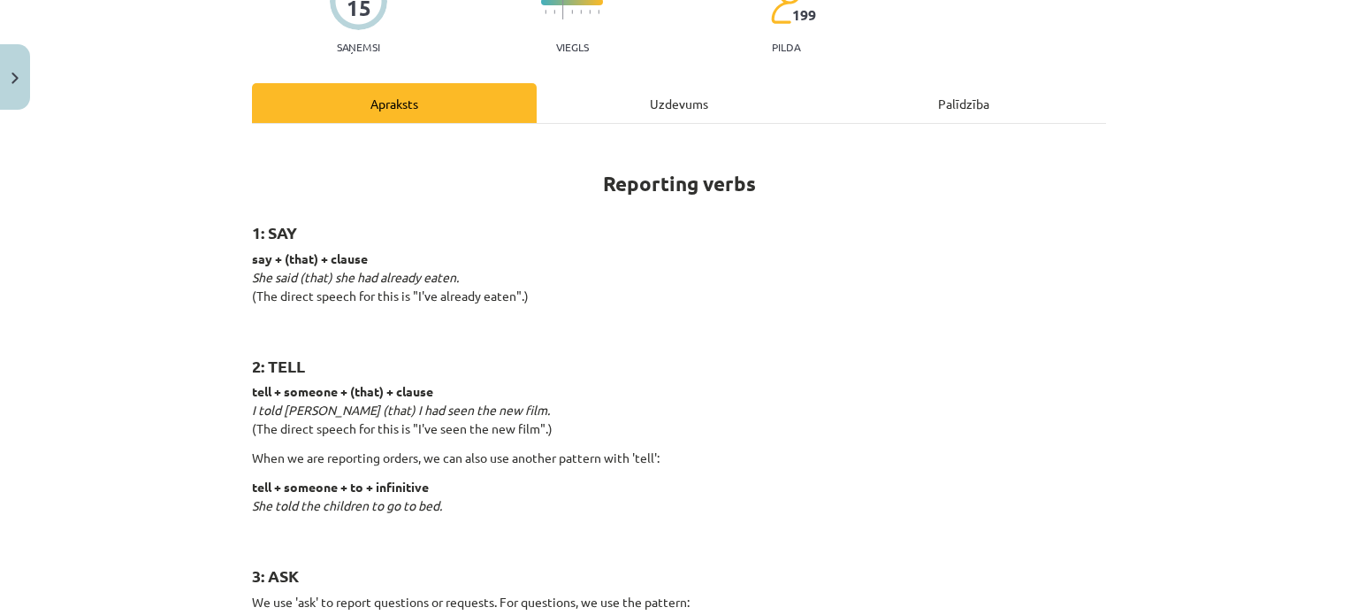
scroll to position [0, 0]
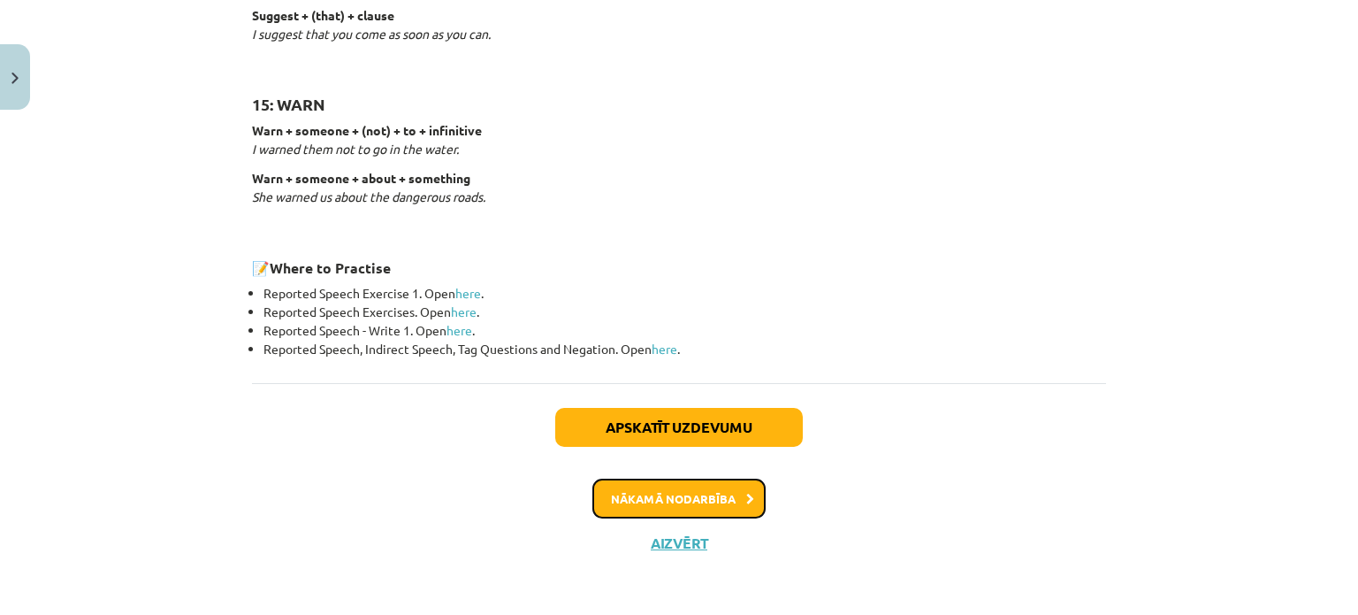
click at [669, 494] on button "Nākamā nodarbība" at bounding box center [679, 498] width 173 height 41
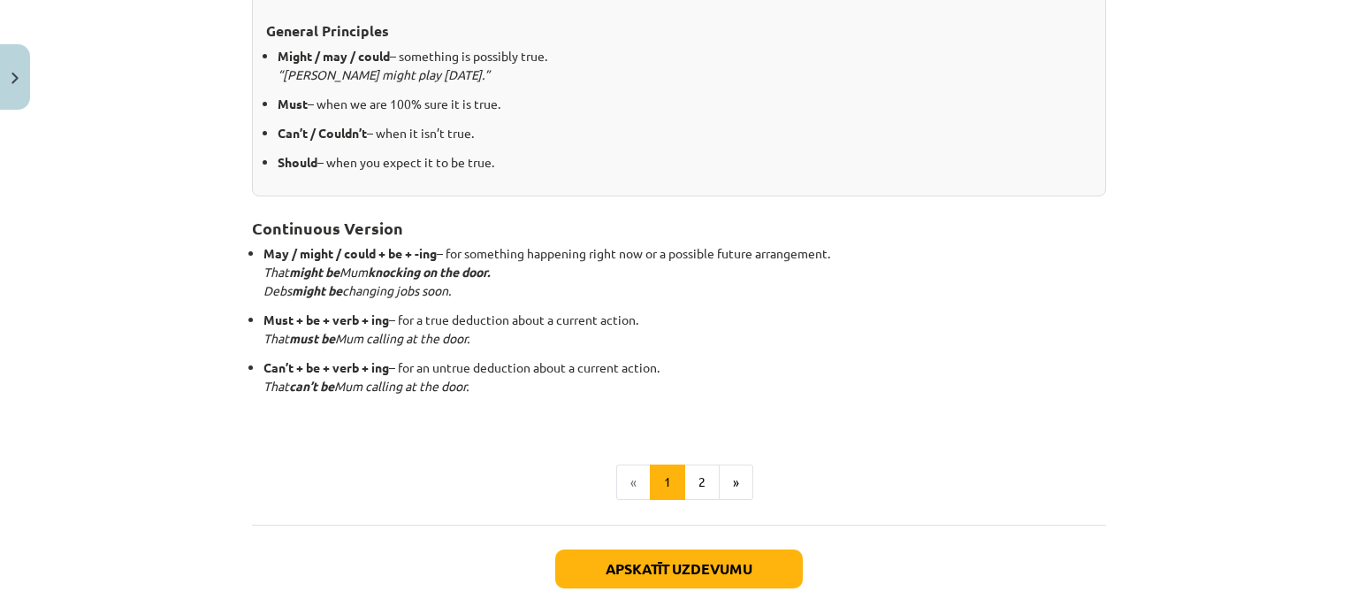
scroll to position [547, 0]
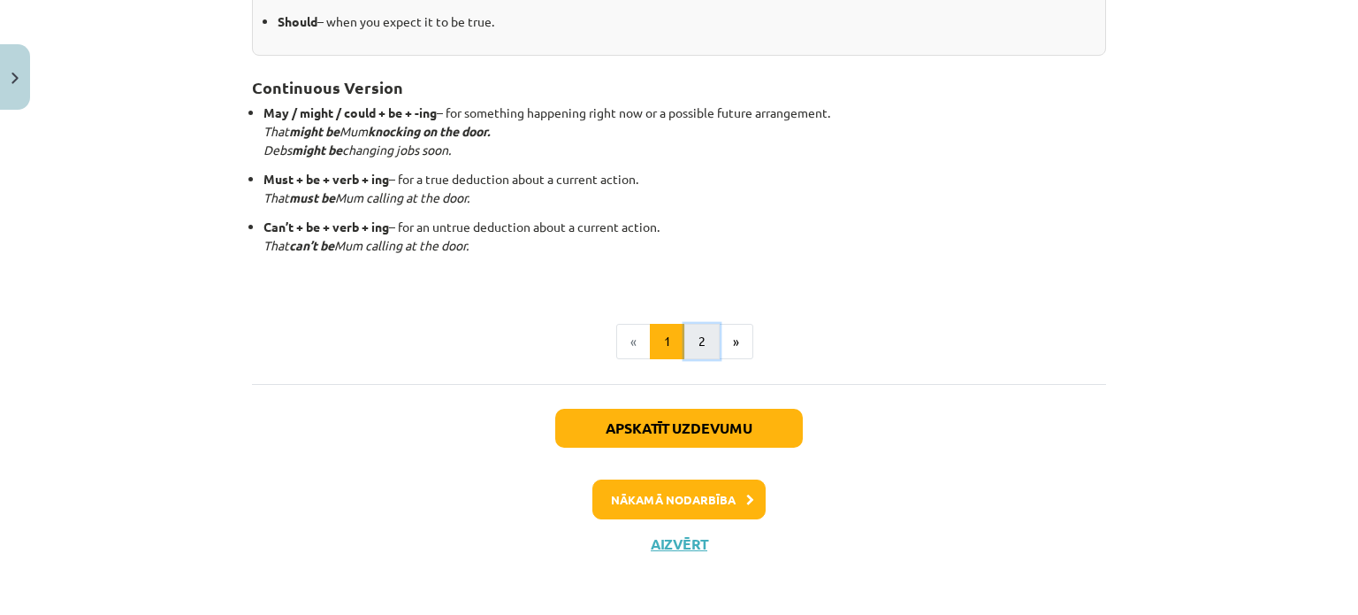
click at [697, 332] on button "2" at bounding box center [701, 341] width 35 height 35
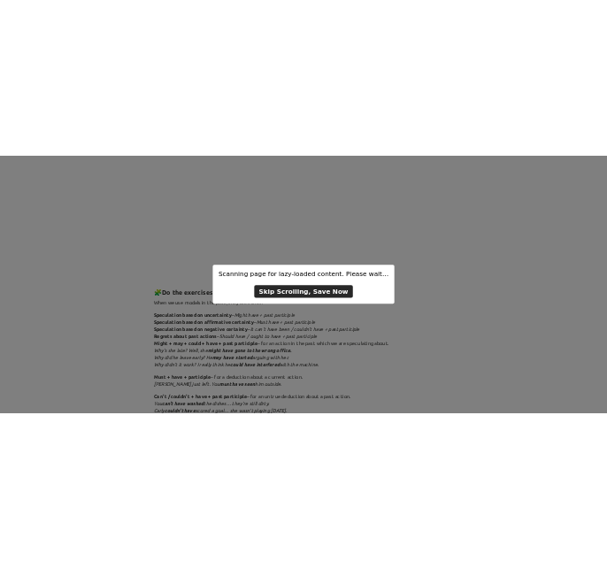
scroll to position [0, 0]
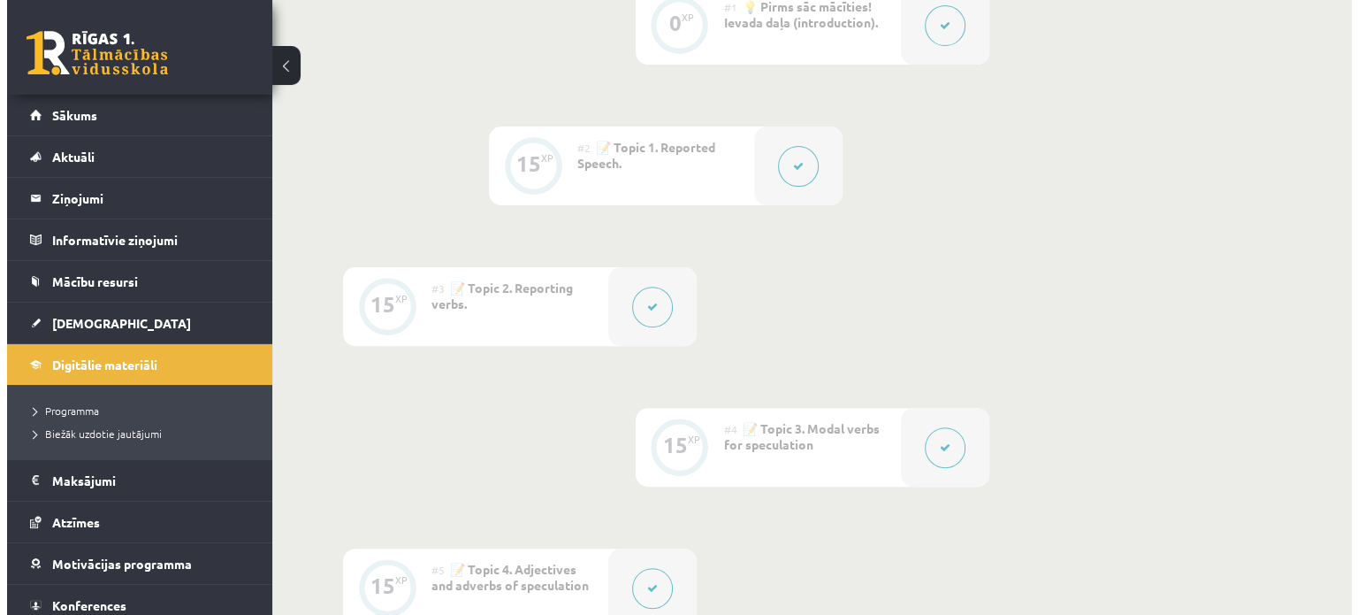
scroll to position [707, 0]
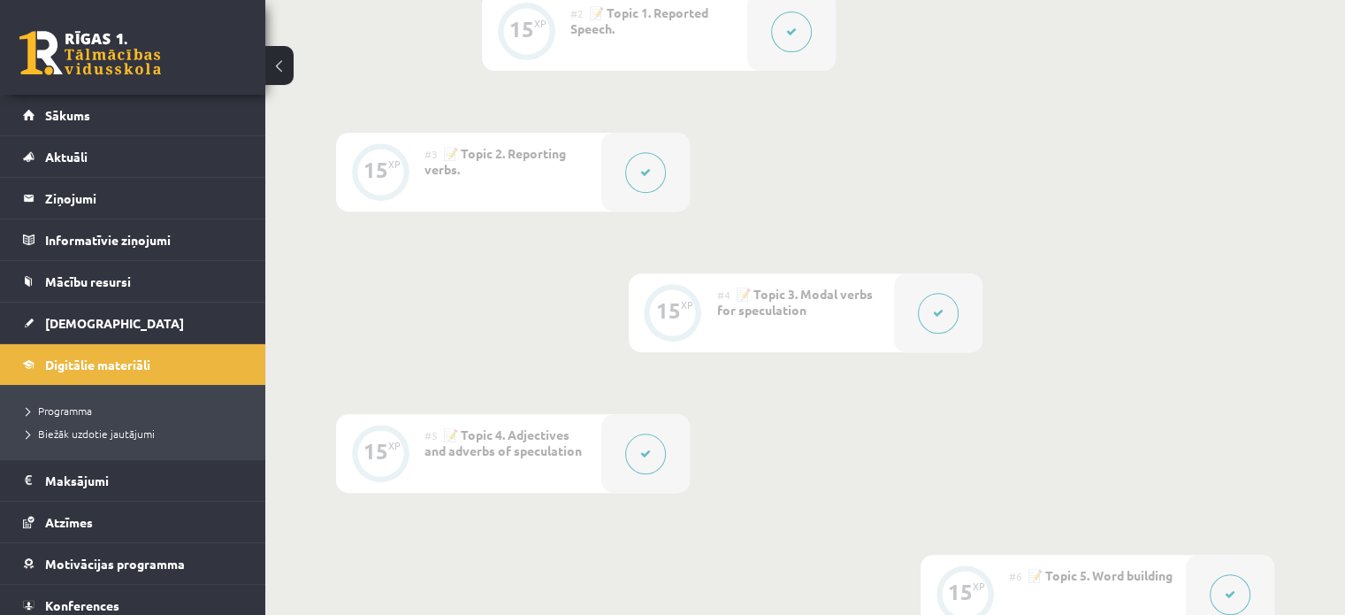
click at [931, 310] on button at bounding box center [938, 313] width 41 height 41
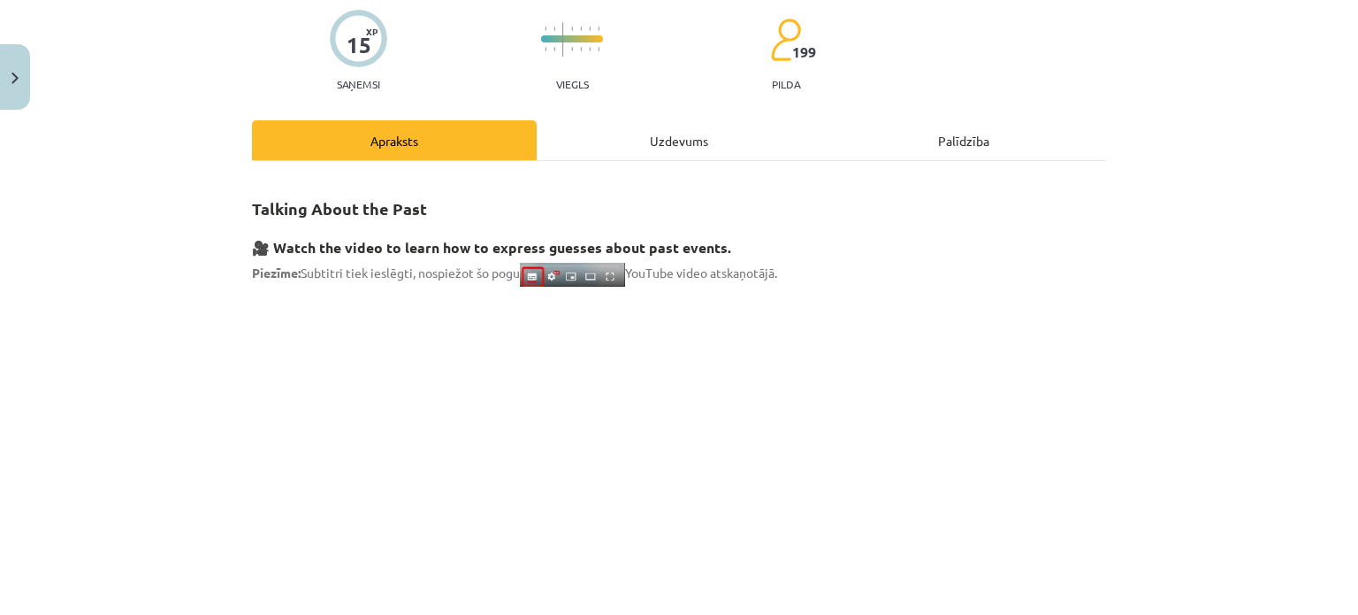
scroll to position [0, 0]
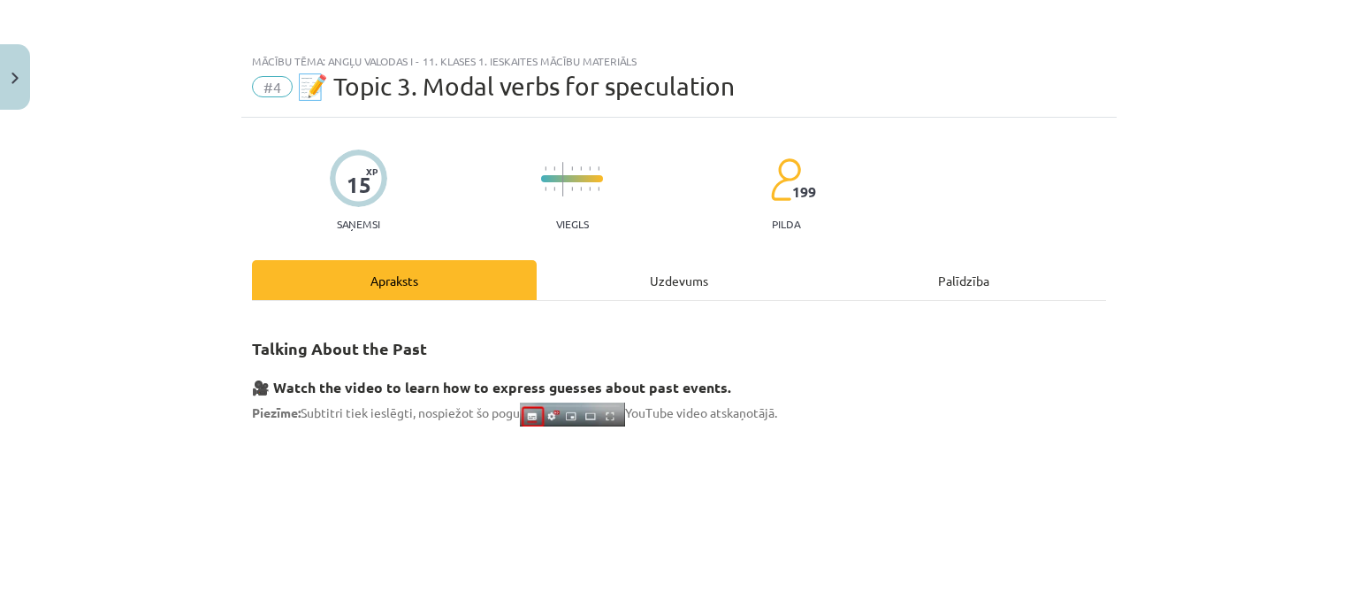
click at [669, 268] on div "Uzdevums" at bounding box center [679, 280] width 285 height 40
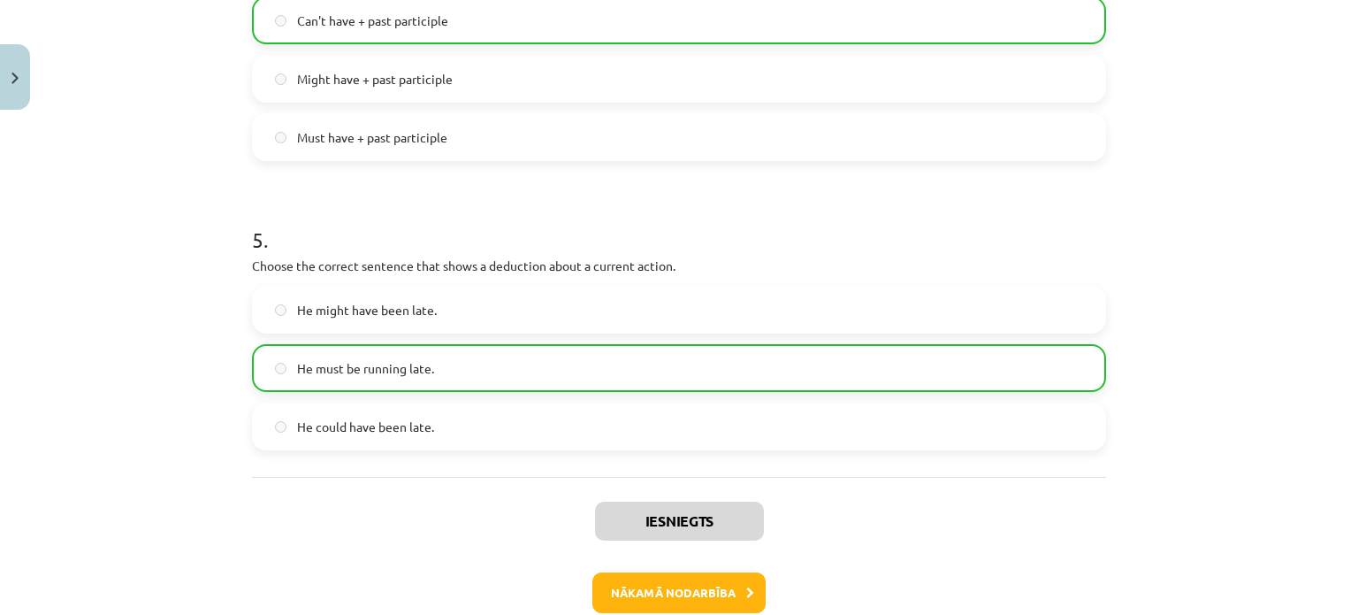
scroll to position [1408, 0]
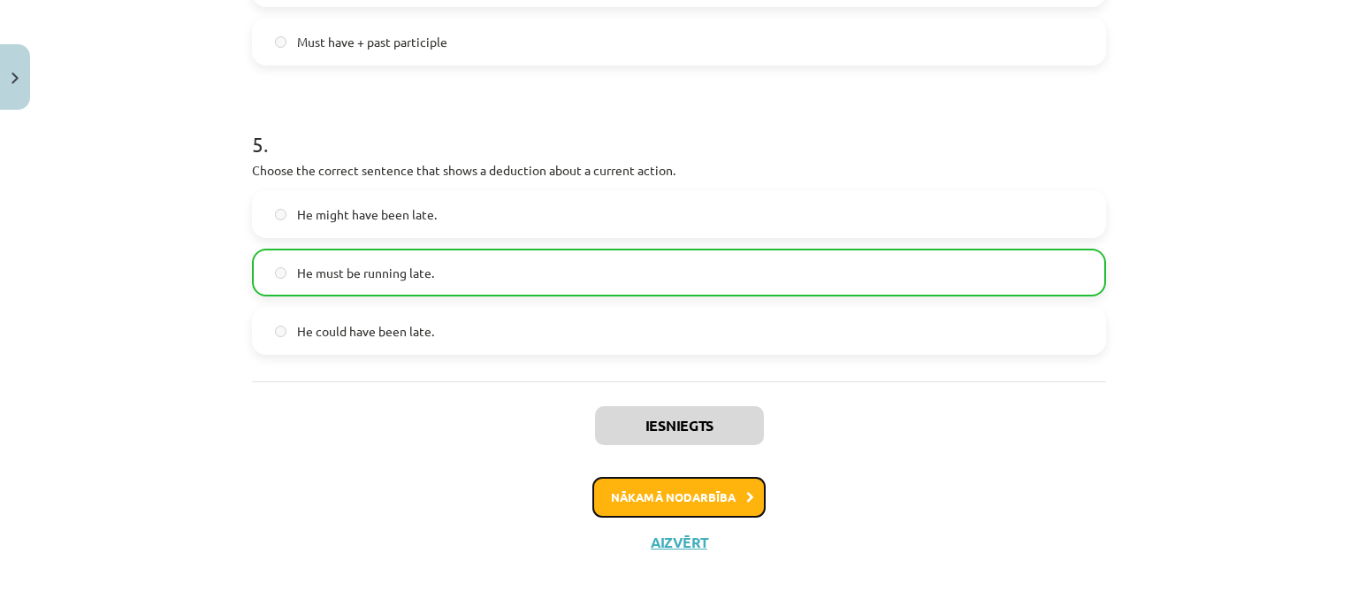
click at [717, 494] on button "Nākamā nodarbība" at bounding box center [679, 497] width 173 height 41
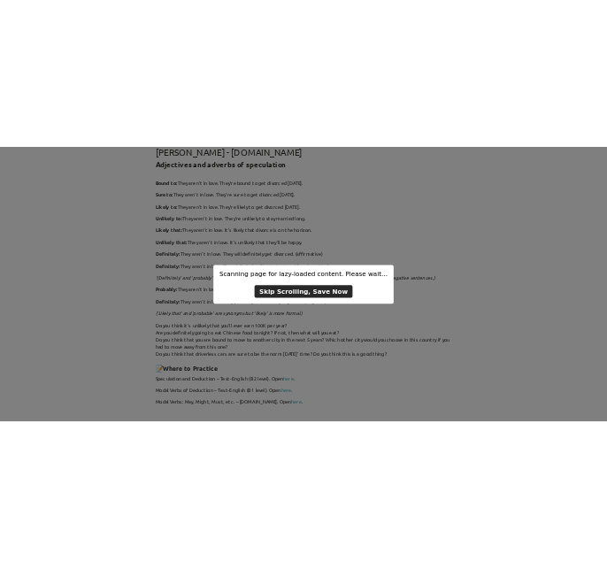
scroll to position [2, 0]
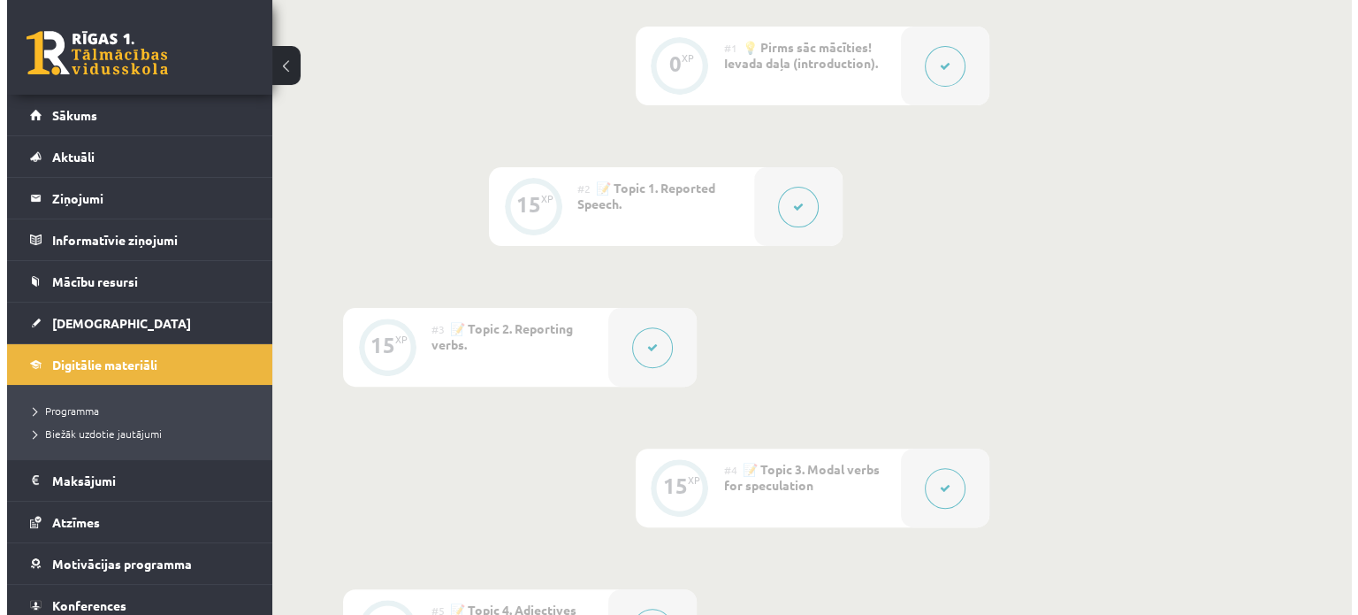
scroll to position [975, 0]
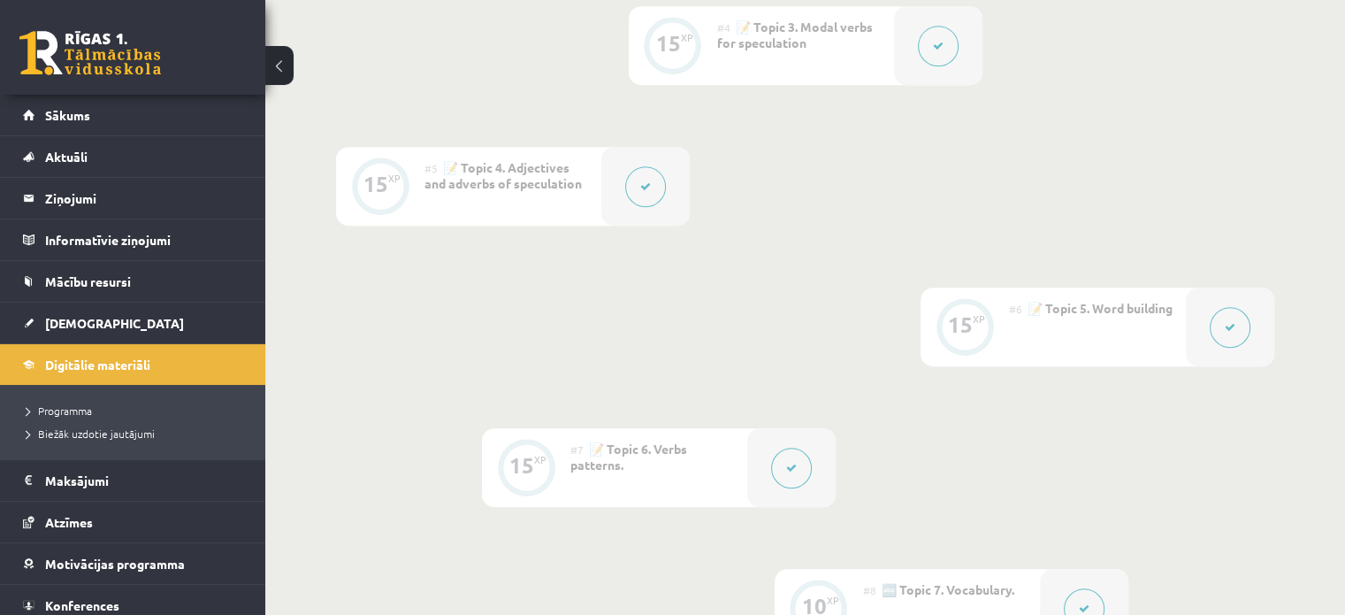
click at [618, 189] on div at bounding box center [645, 186] width 88 height 79
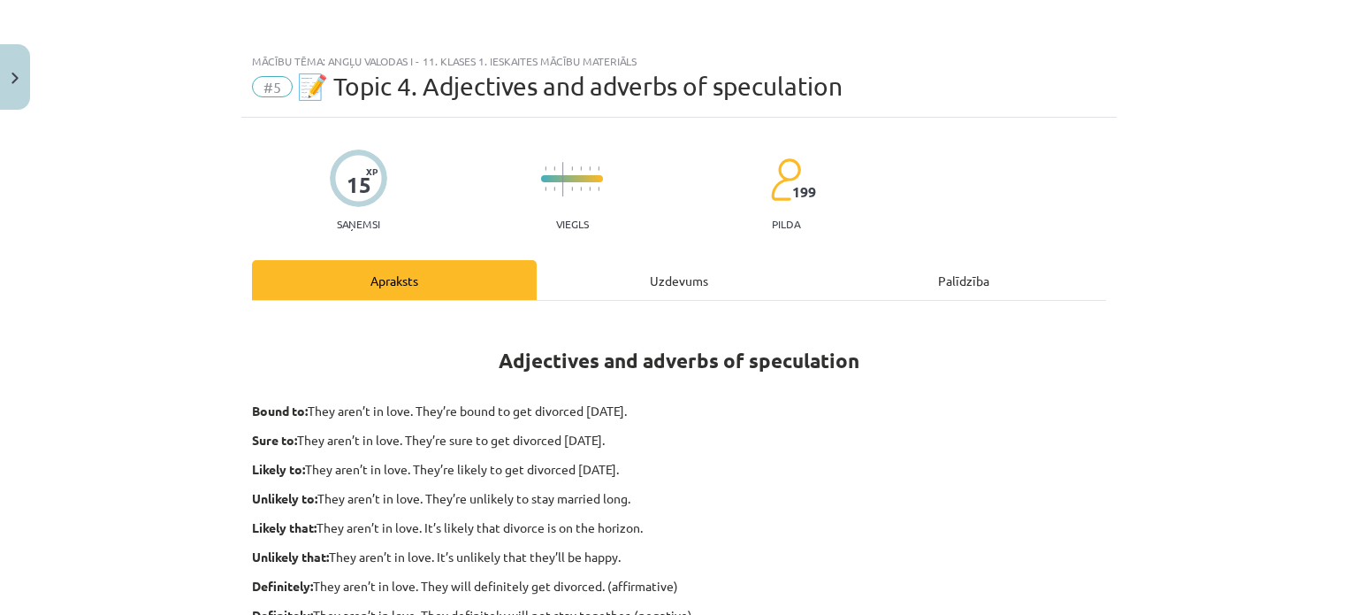
click at [686, 278] on div "Uzdevums" at bounding box center [679, 280] width 285 height 40
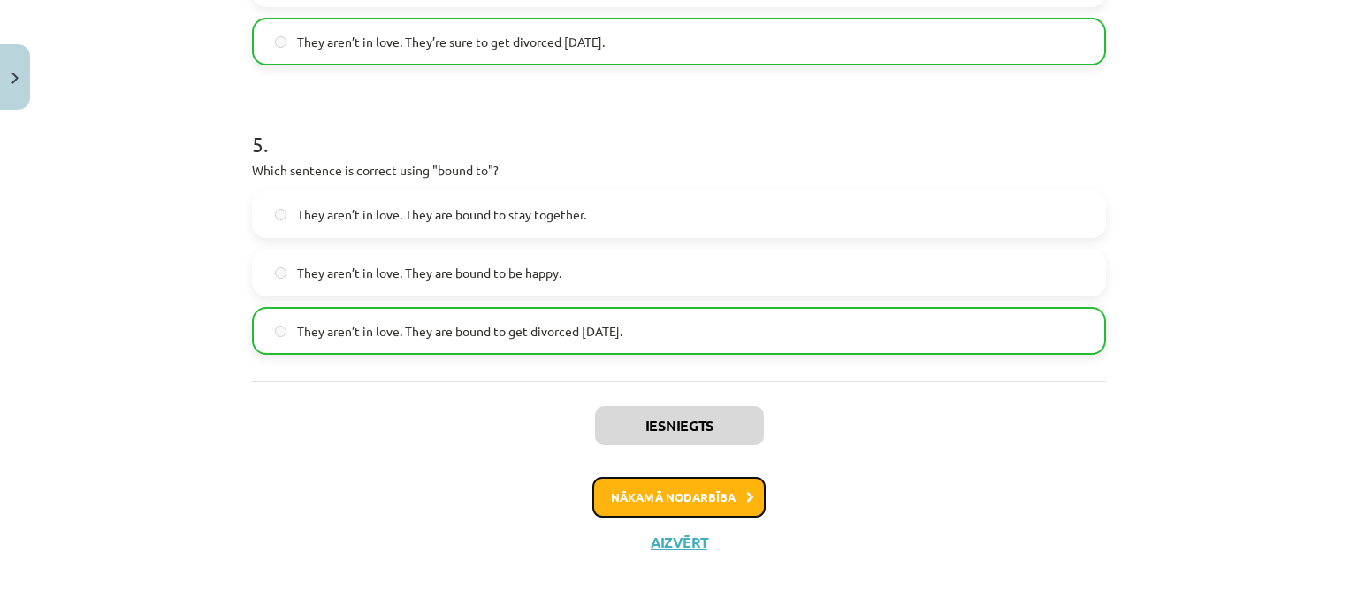
click at [713, 487] on button "Nākamā nodarbība" at bounding box center [679, 497] width 173 height 41
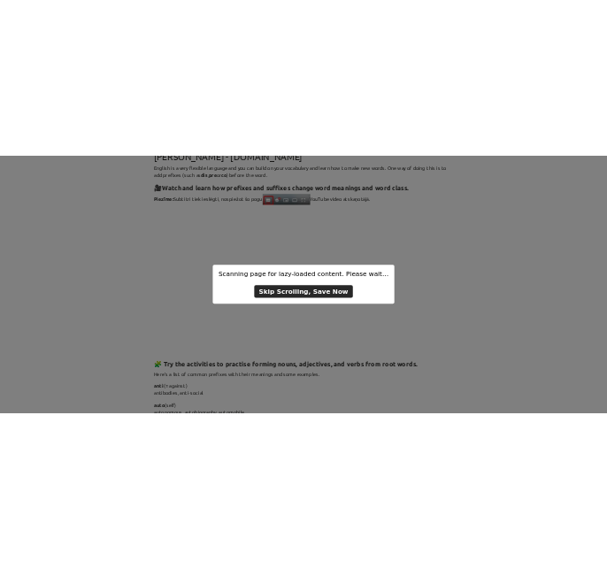
scroll to position [0, 0]
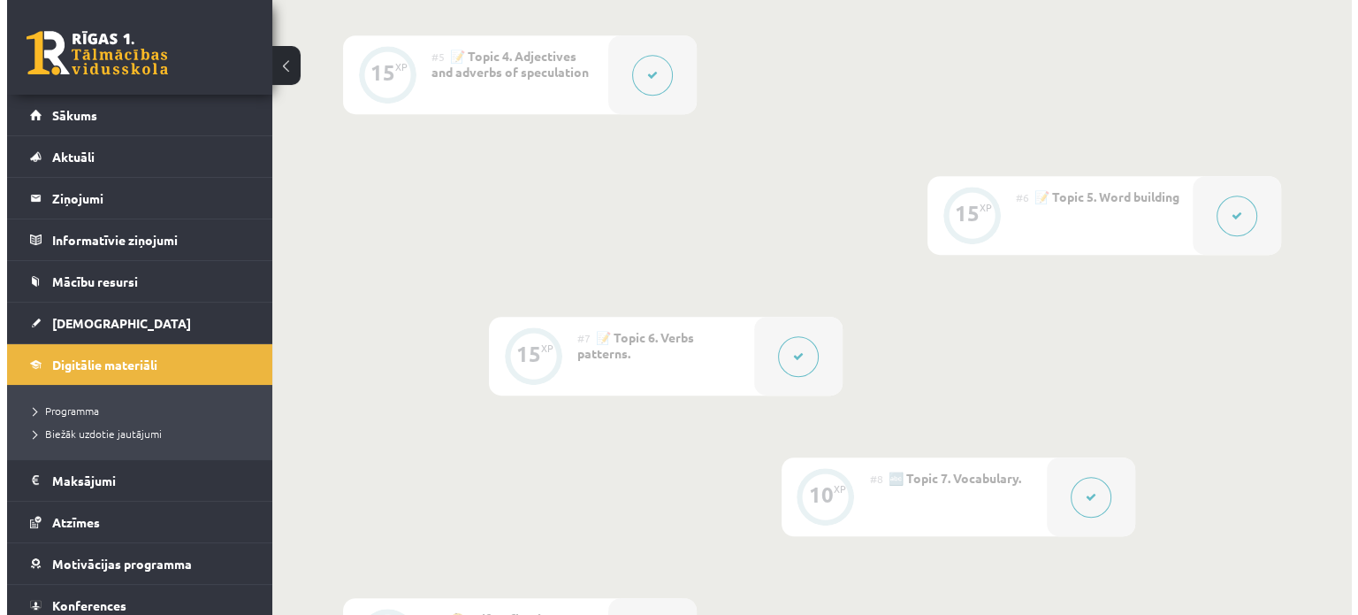
scroll to position [1061, 0]
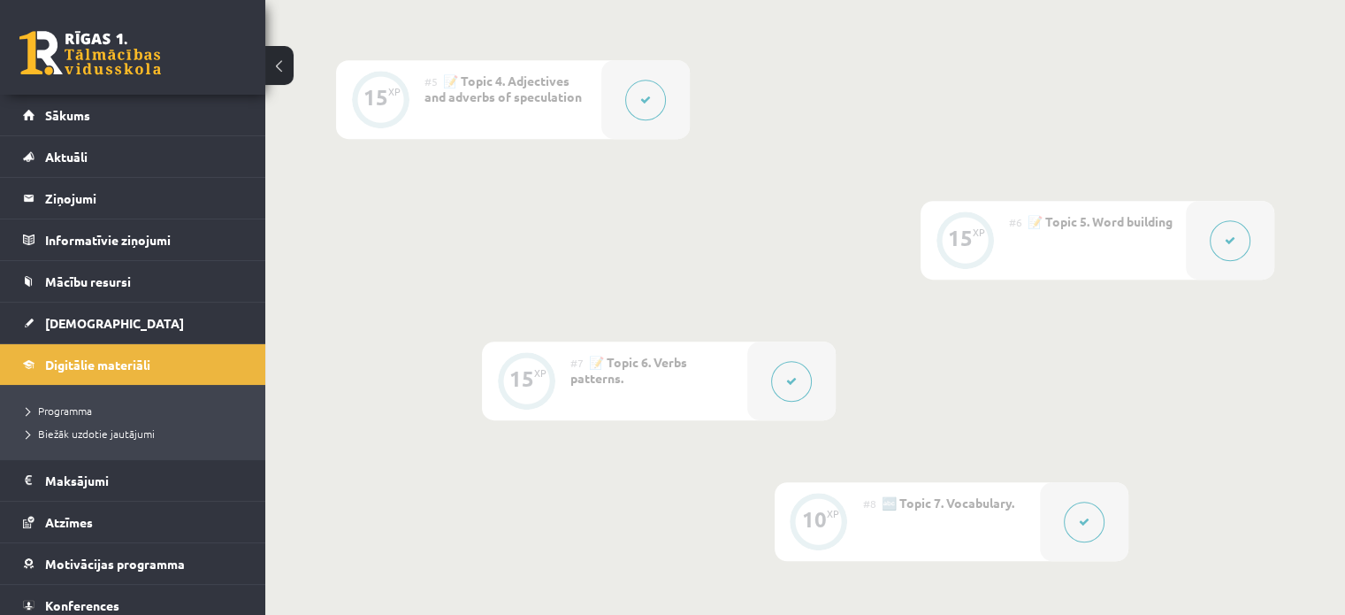
click at [1232, 247] on button at bounding box center [1230, 240] width 41 height 41
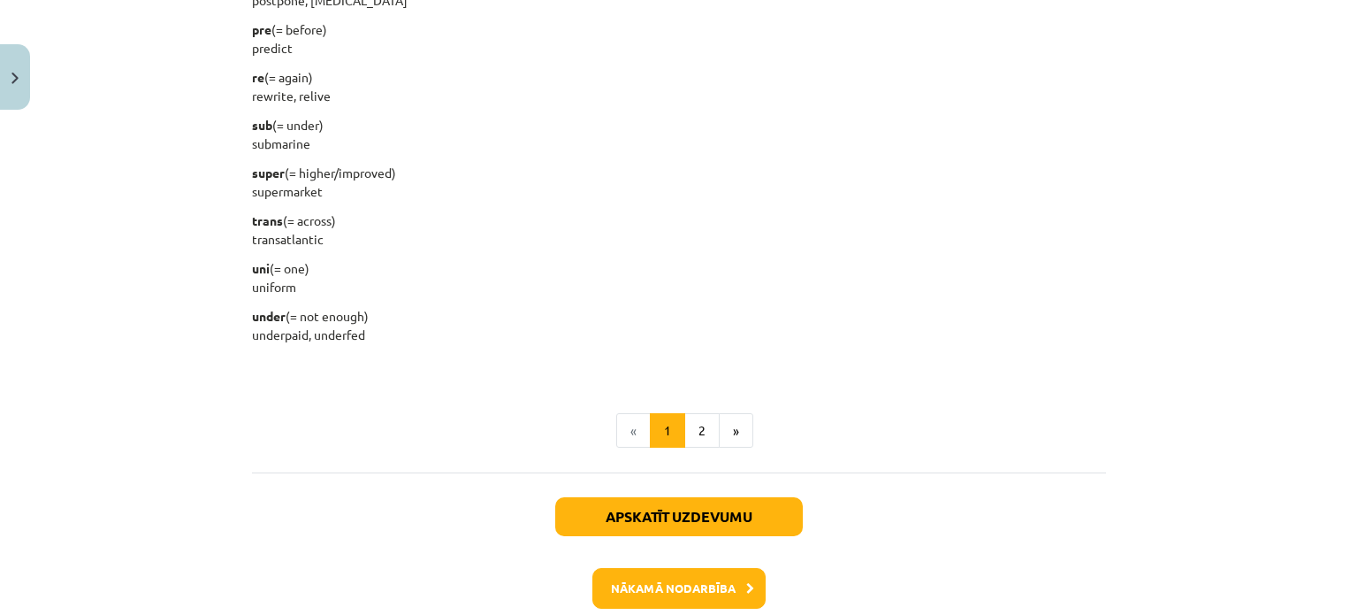
scroll to position [2367, 0]
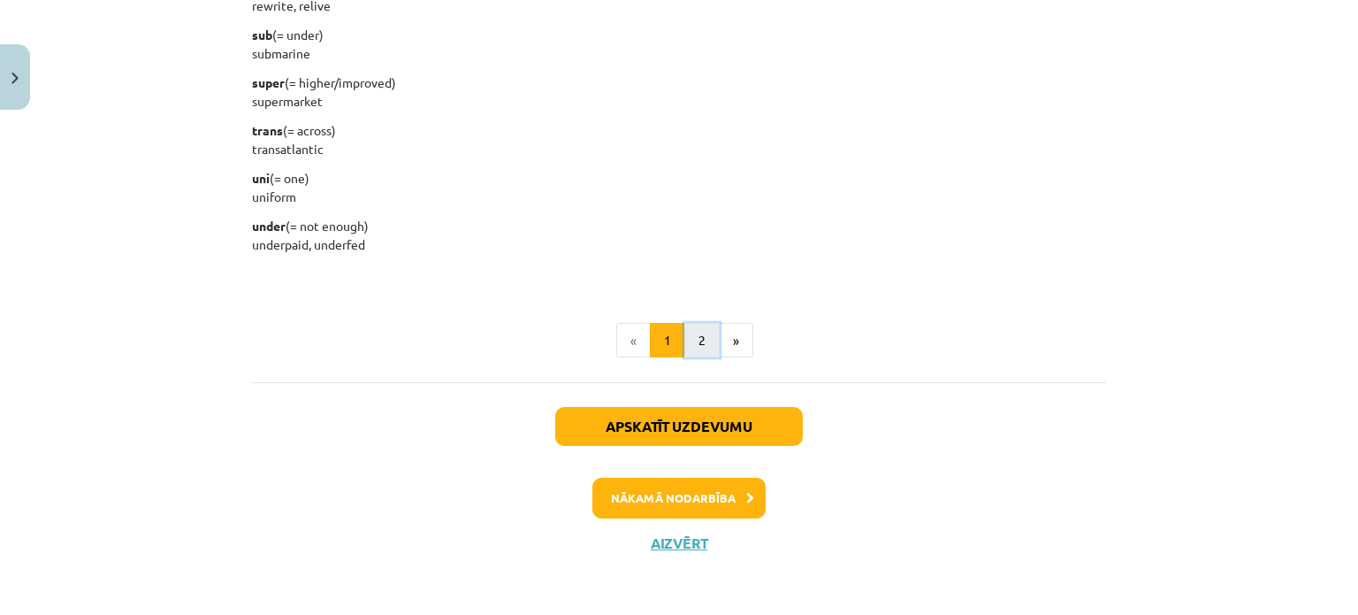
click at [690, 336] on button "2" at bounding box center [701, 340] width 35 height 35
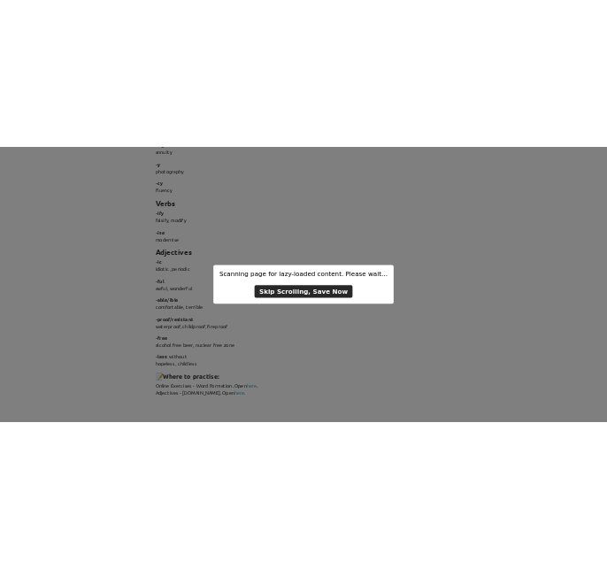
scroll to position [720, 0]
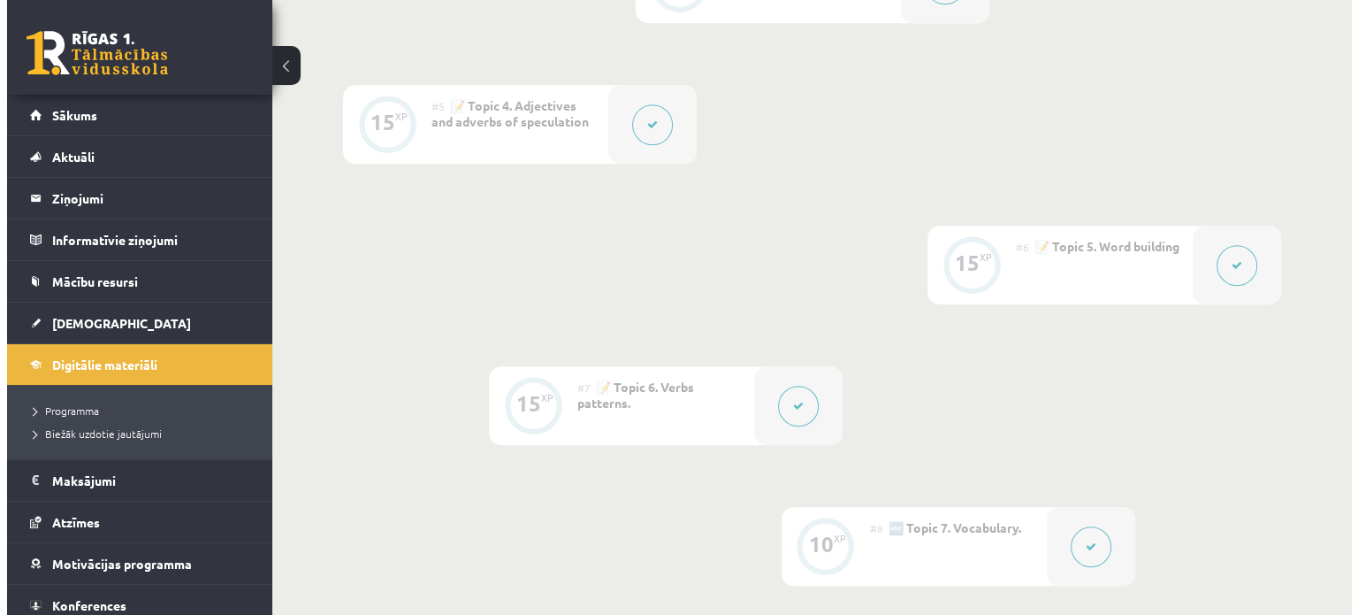
scroll to position [1074, 0]
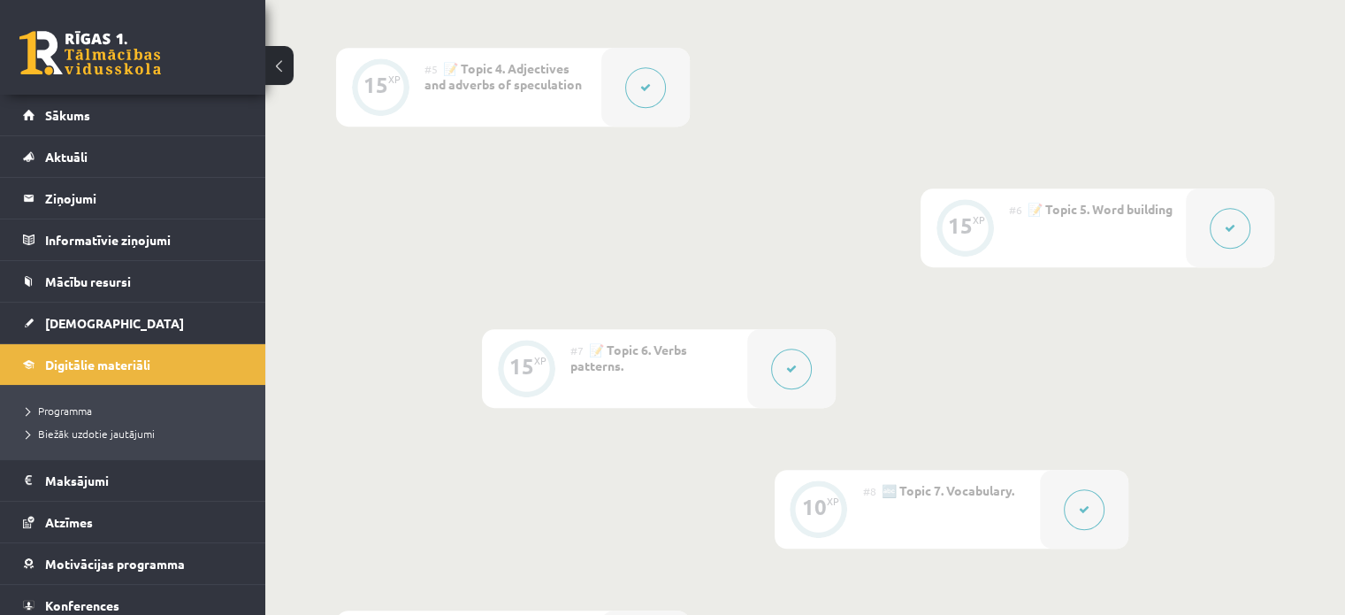
click at [1227, 224] on icon at bounding box center [1230, 228] width 11 height 11
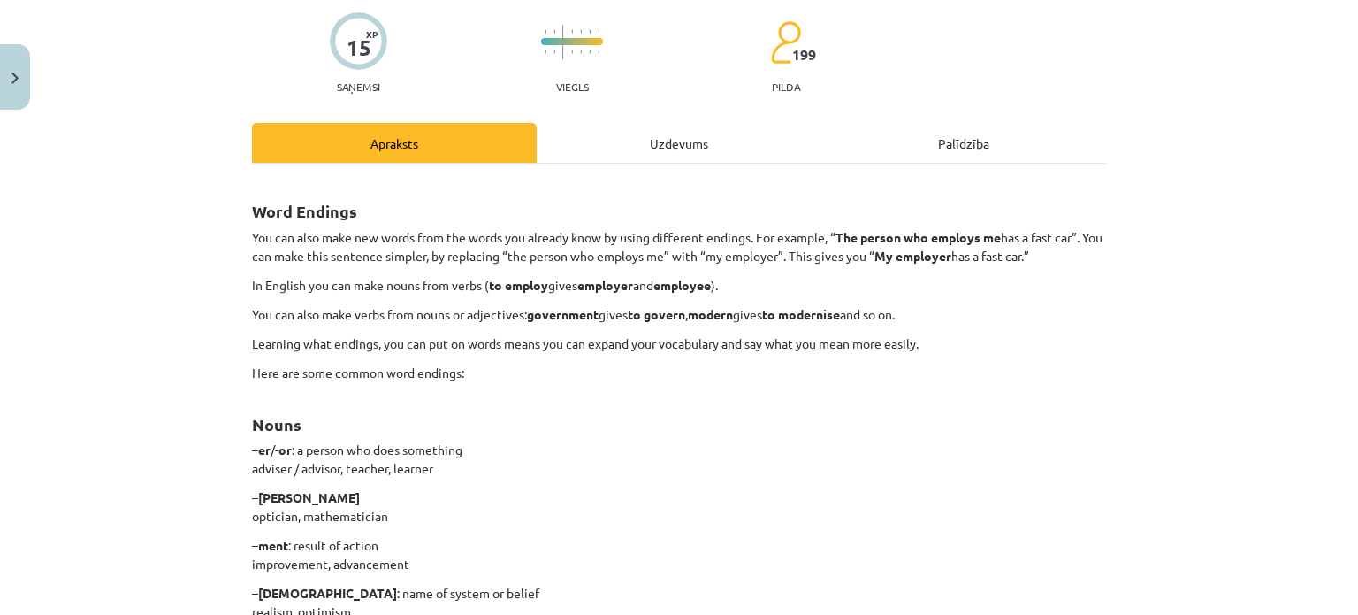
scroll to position [12, 0]
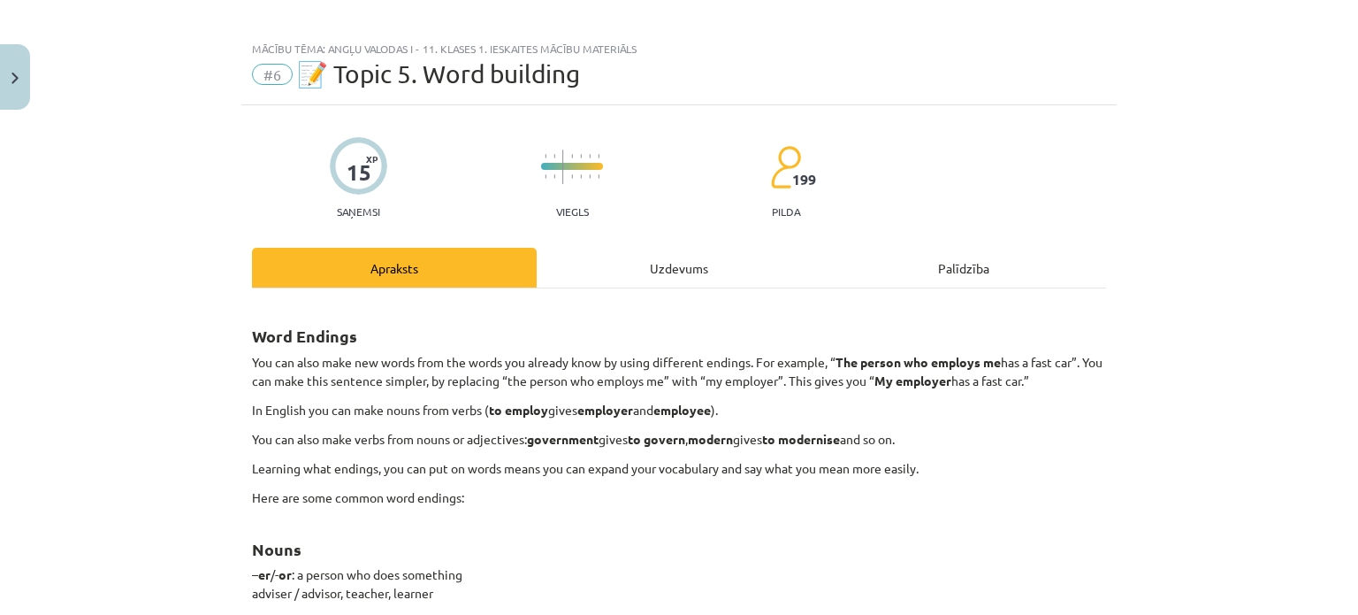
click at [663, 261] on div "Uzdevums" at bounding box center [679, 268] width 285 height 40
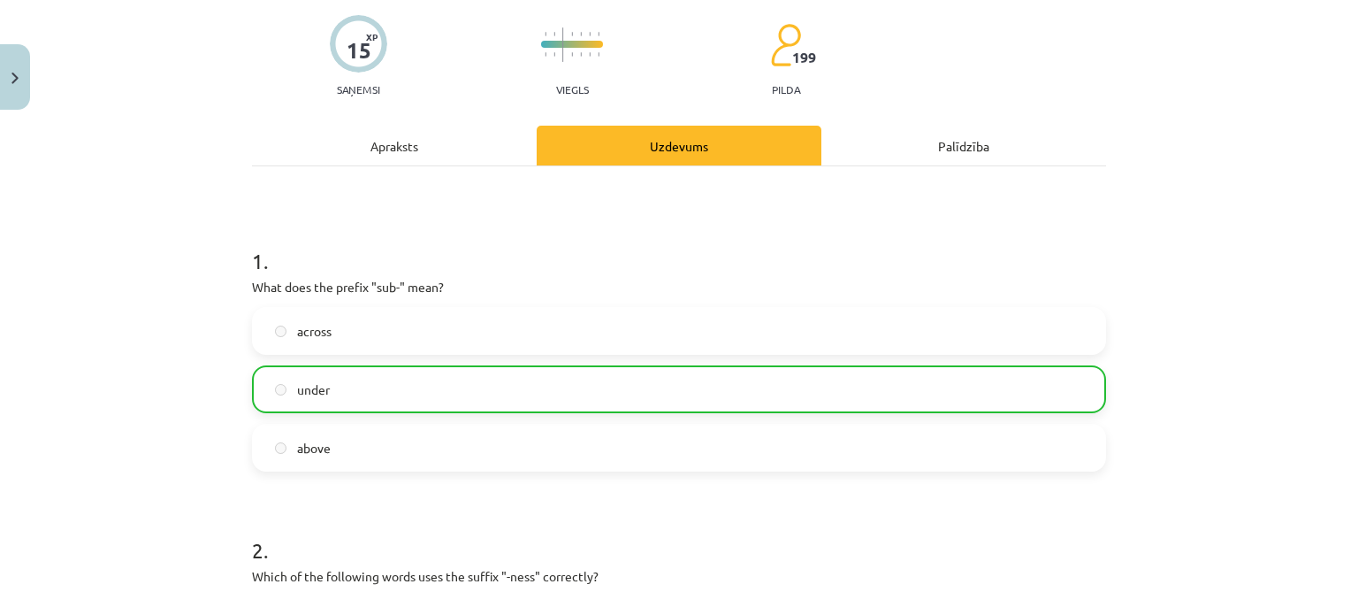
scroll to position [0, 0]
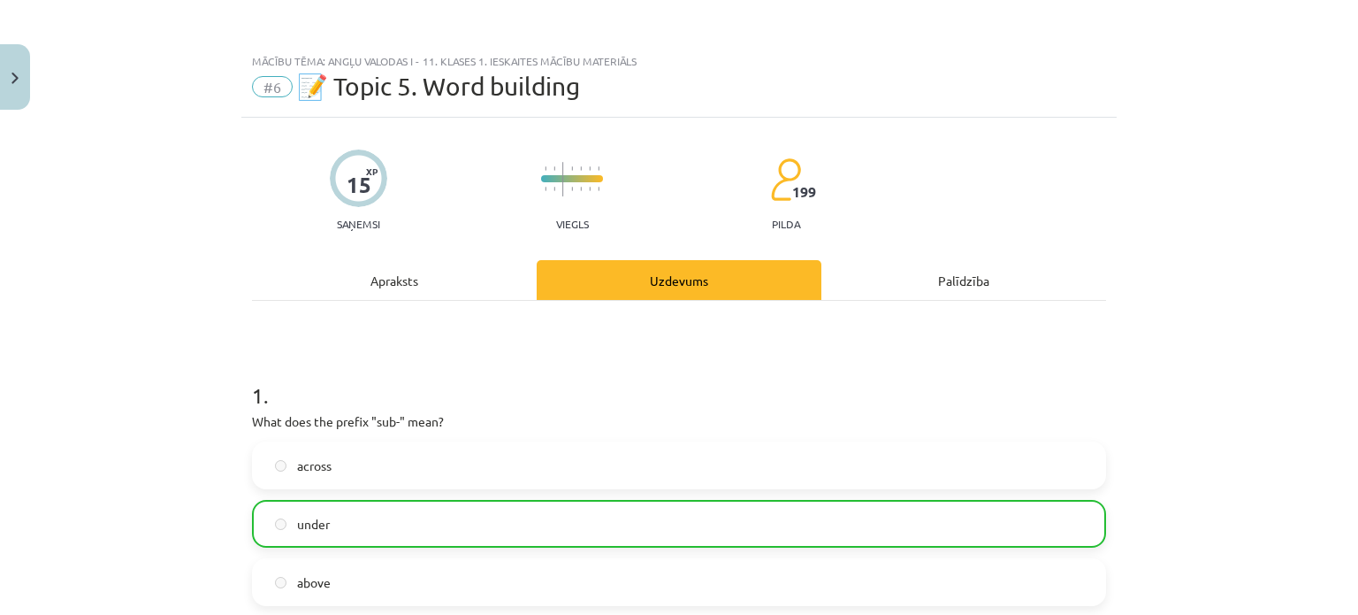
drag, startPoint x: 1126, startPoint y: 469, endPoint x: 1074, endPoint y: -9, distance: 480.3
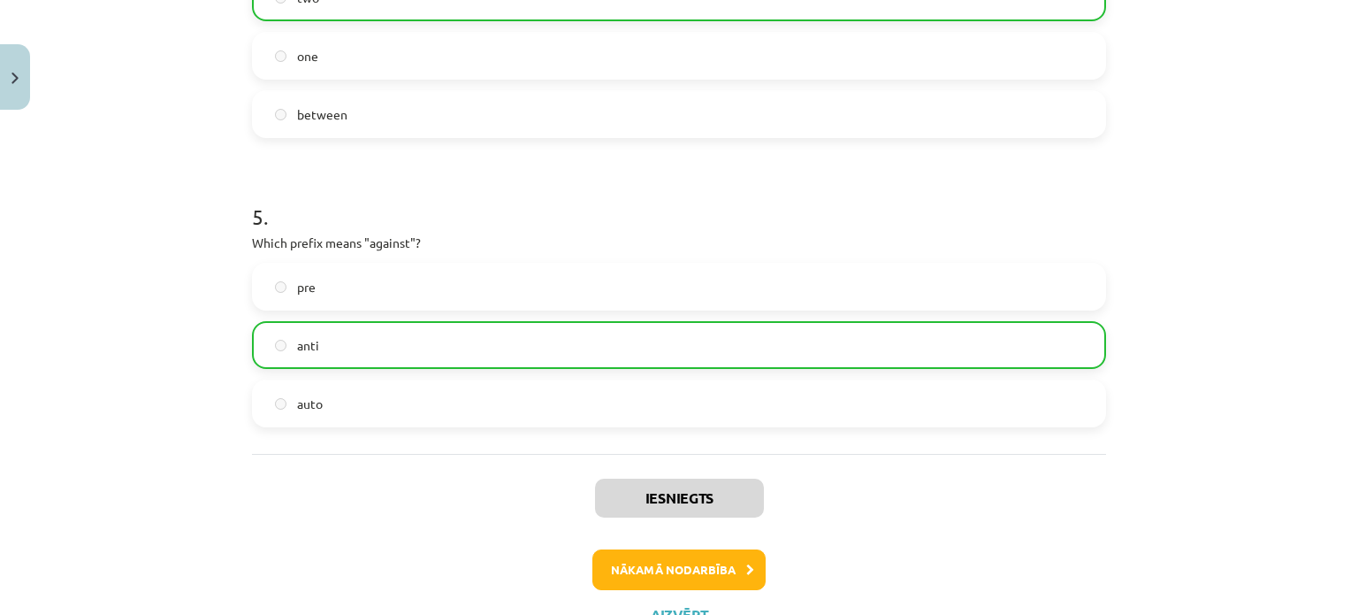
scroll to position [1437, 0]
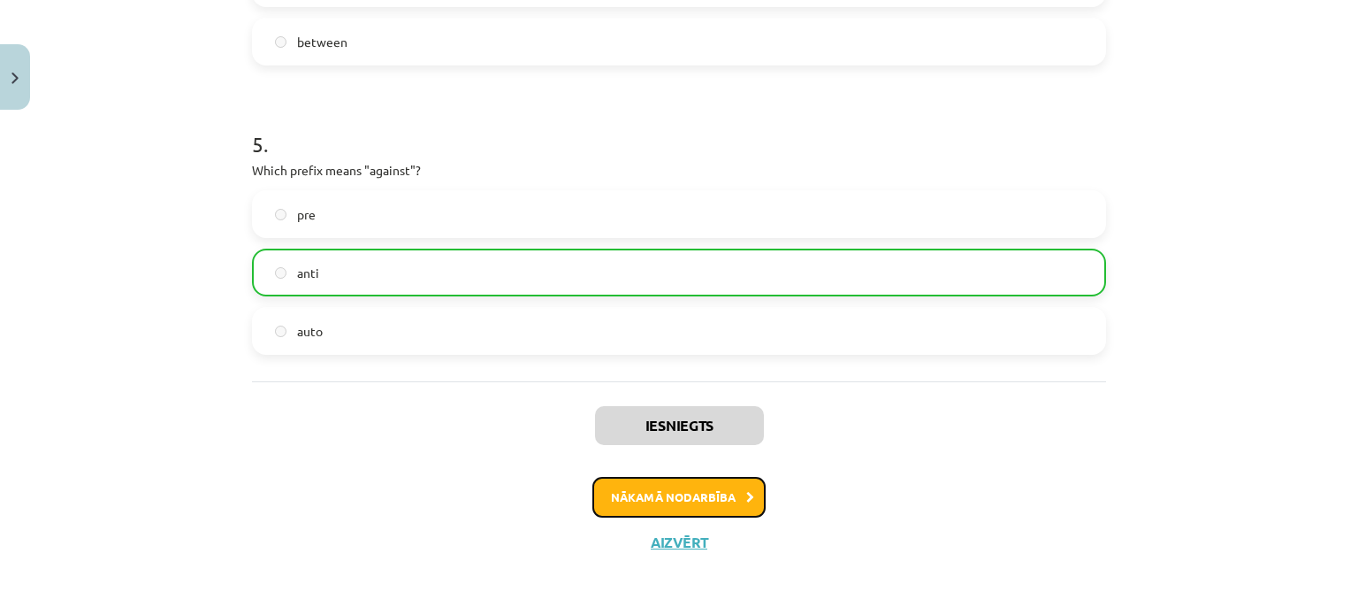
click at [685, 493] on button "Nākamā nodarbība" at bounding box center [679, 497] width 173 height 41
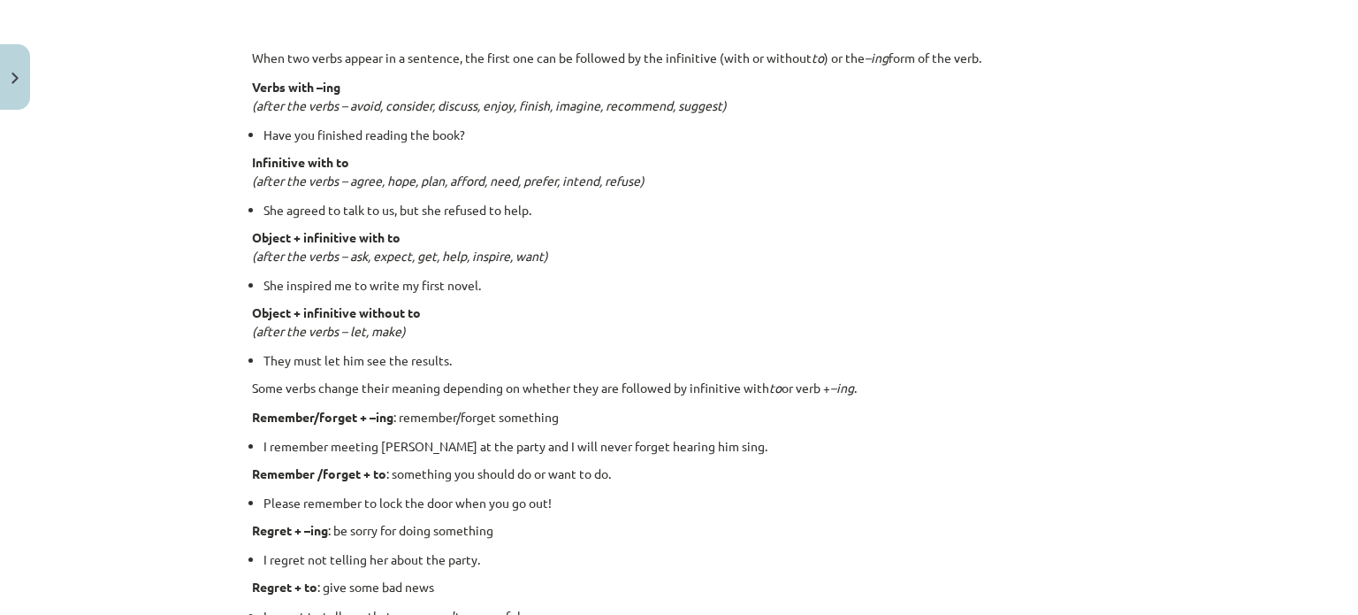
scroll to position [213, 0]
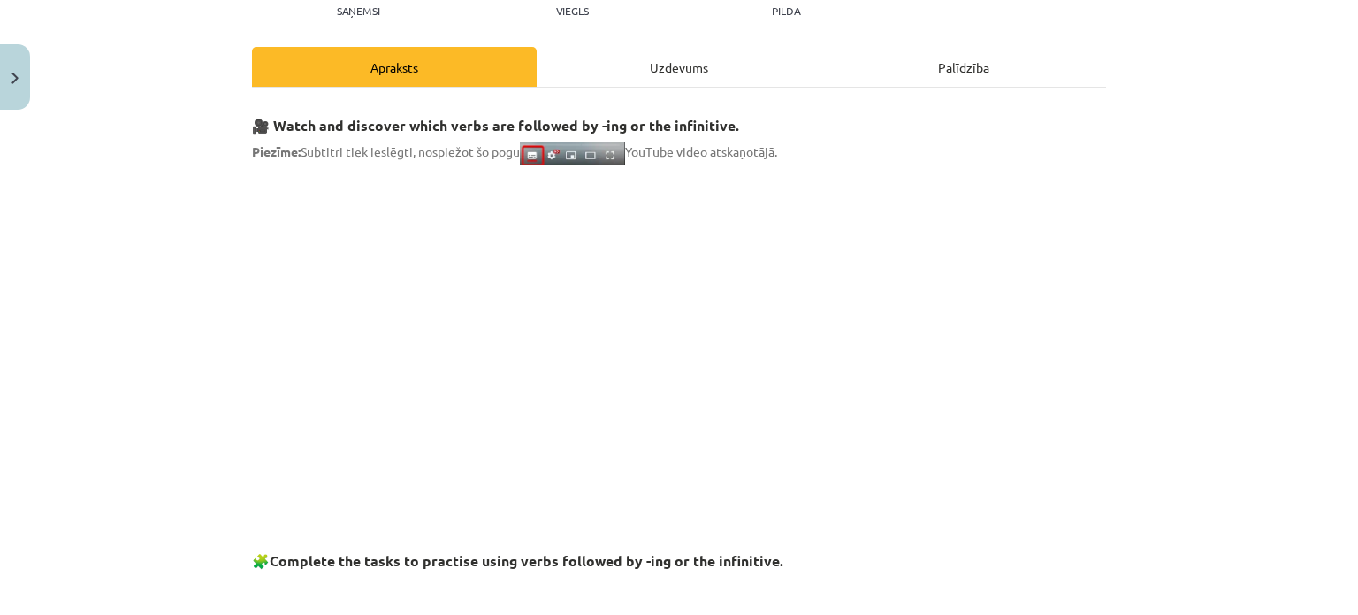
drag, startPoint x: 1193, startPoint y: 288, endPoint x: 1058, endPoint y: -43, distance: 358.2
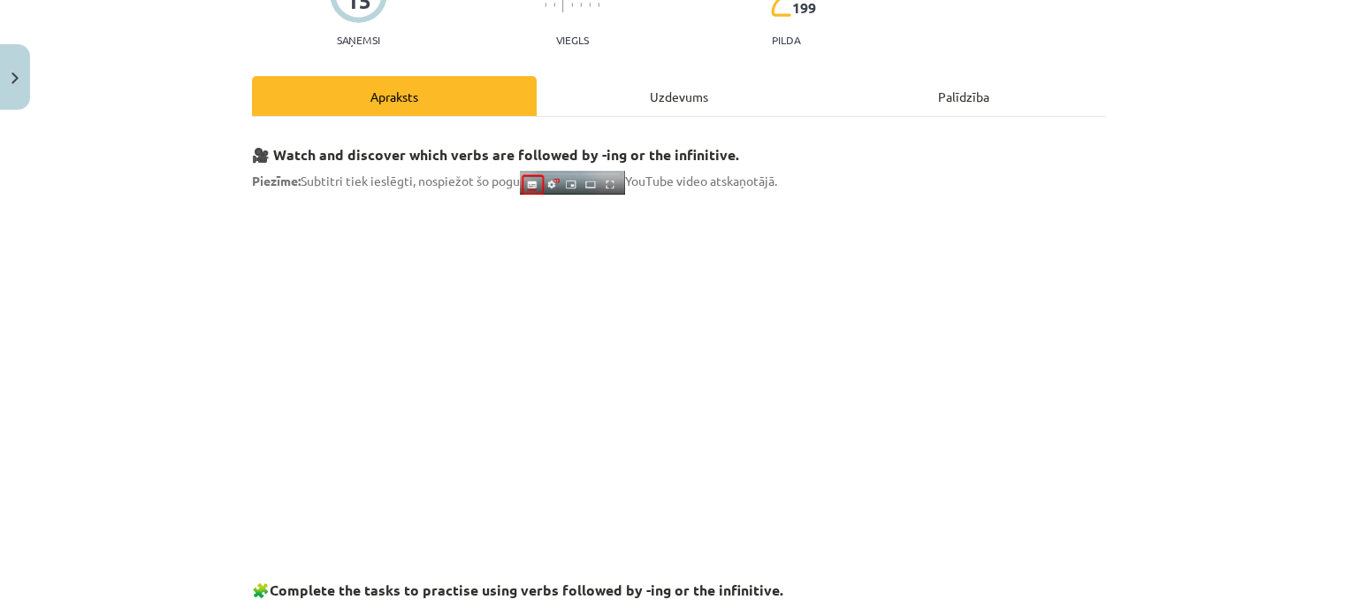
scroll to position [177, 0]
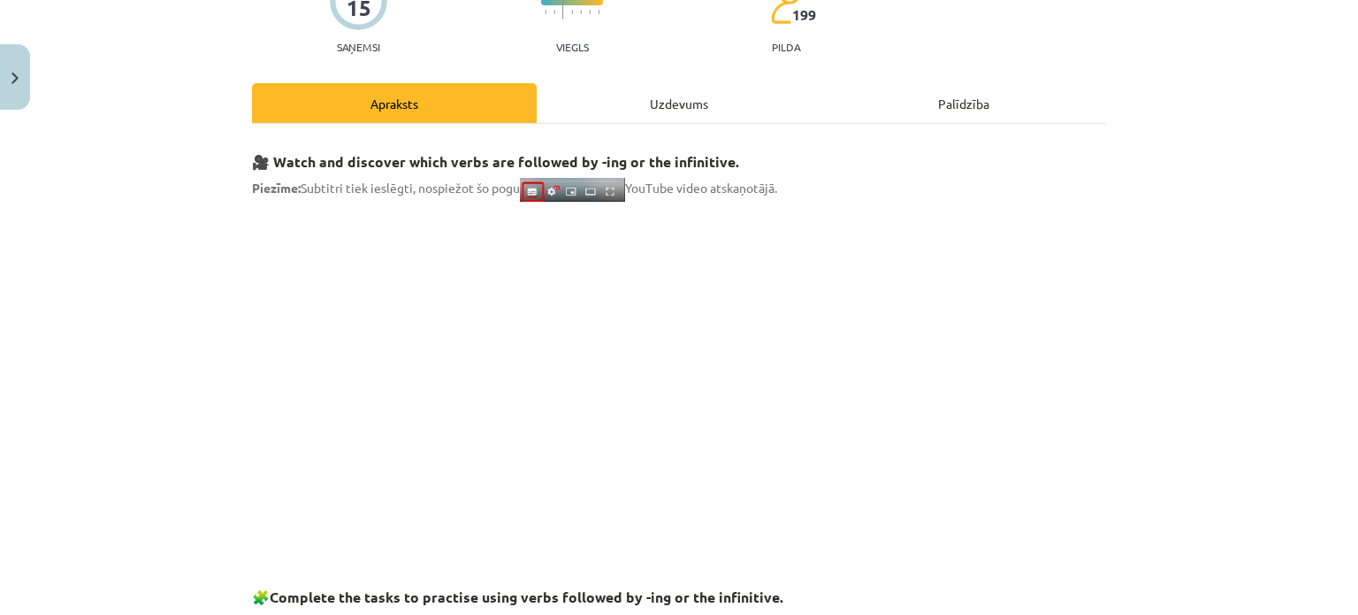
click at [1178, 140] on div "Mācību tēma: Angļu valodas i - 11. klases 1. ieskaites mācību materiāls #7 📝 To…" at bounding box center [679, 307] width 1358 height 615
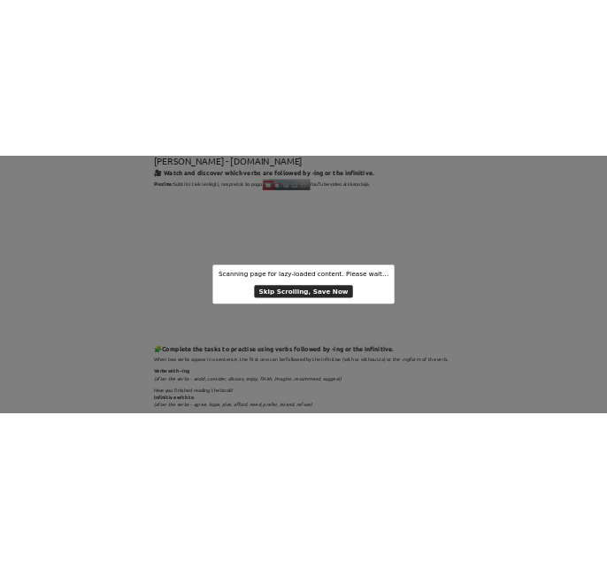
scroll to position [0, 0]
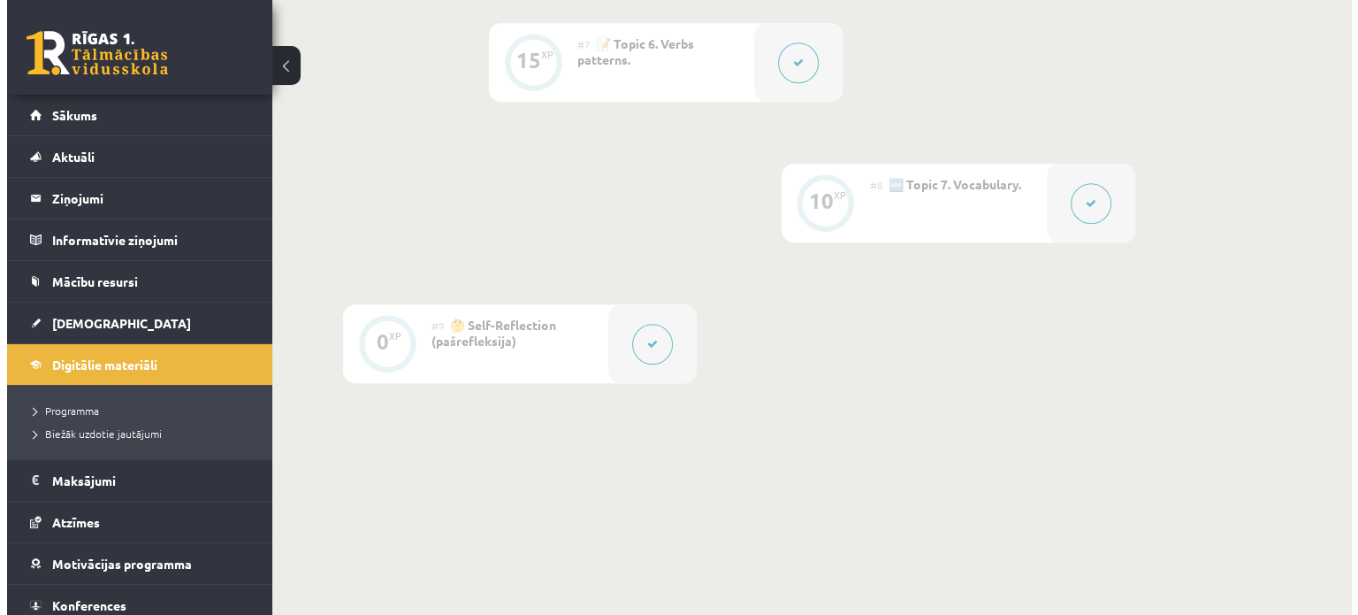
scroll to position [1327, 0]
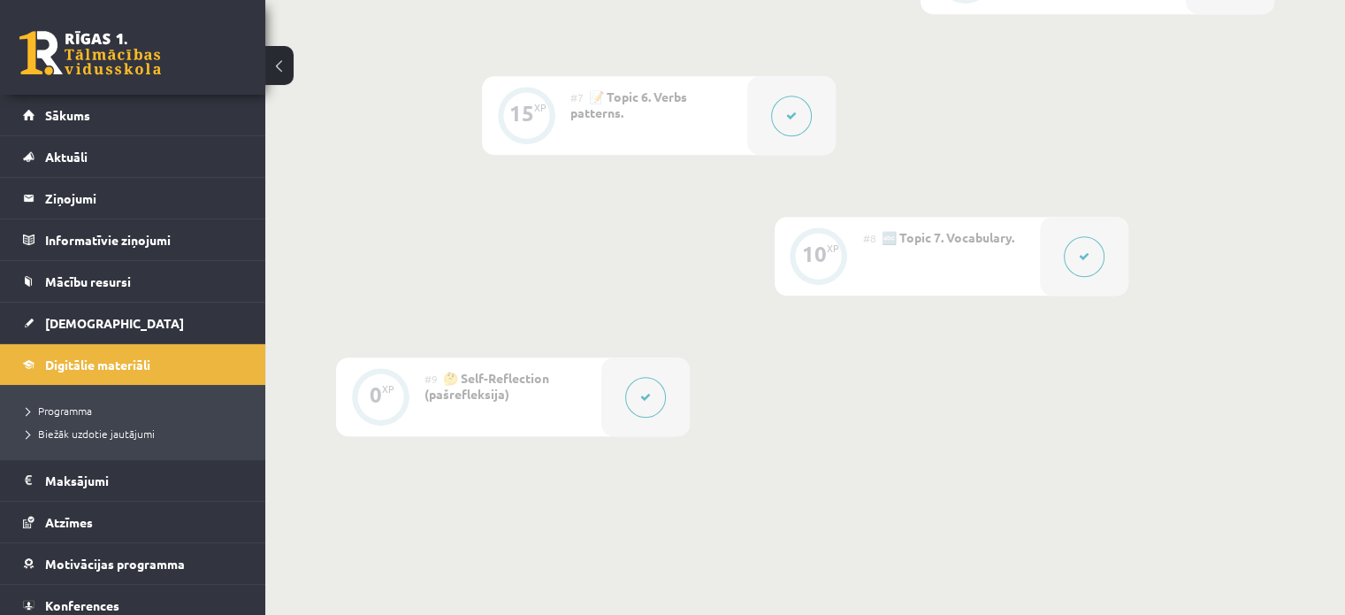
click at [783, 123] on button at bounding box center [791, 116] width 41 height 41
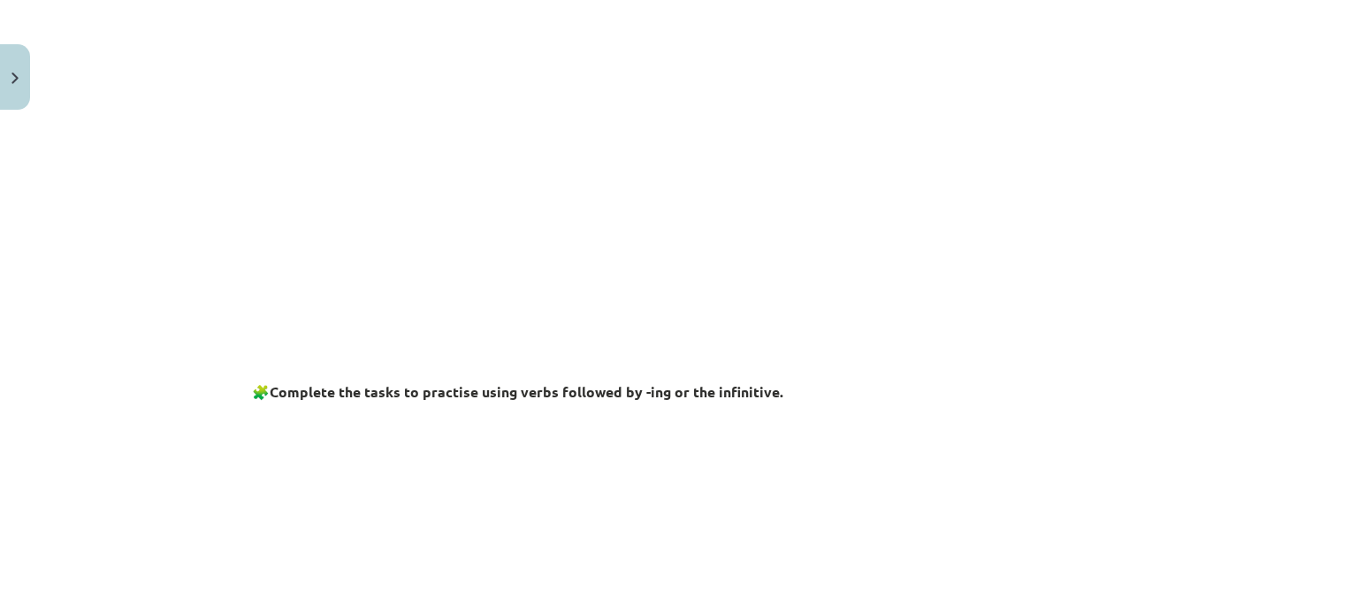
scroll to position [158, 0]
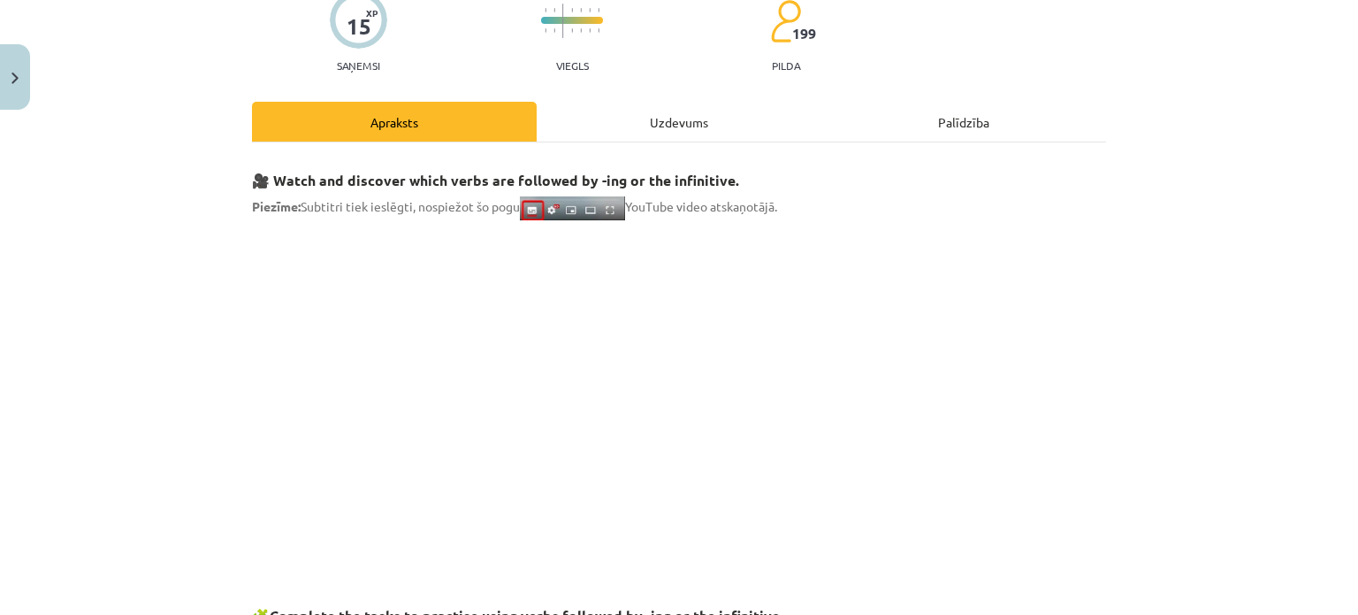
click at [669, 125] on div "Uzdevums" at bounding box center [679, 122] width 285 height 40
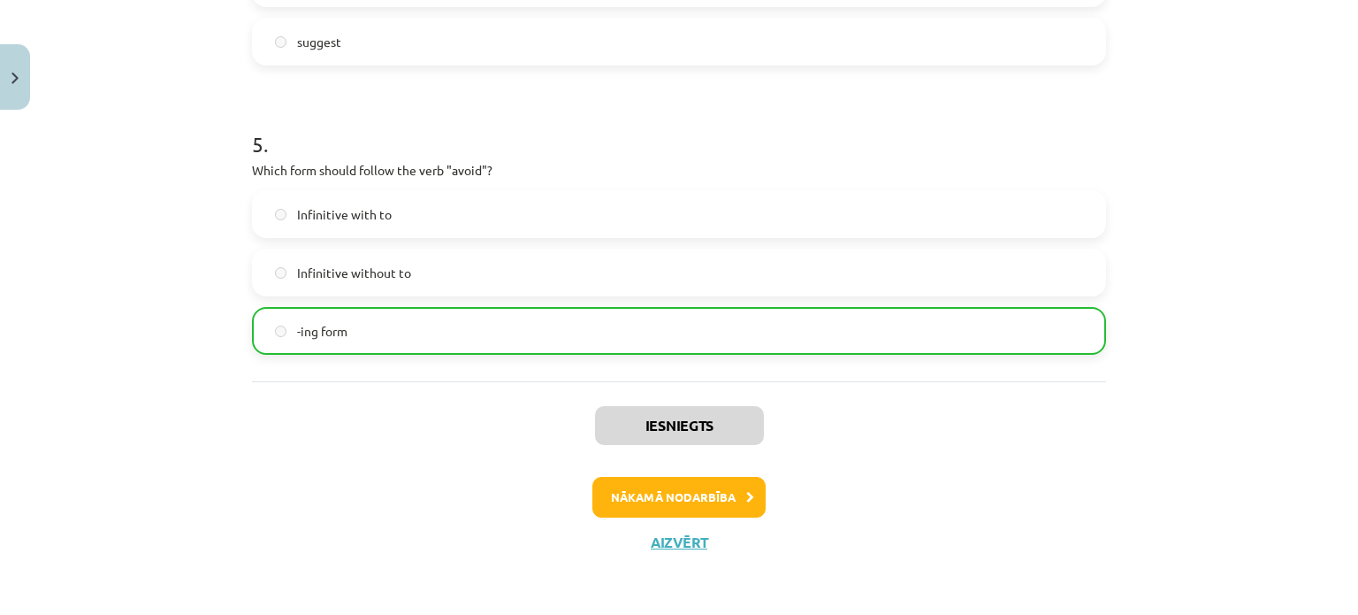
scroll to position [1327, 0]
click at [693, 497] on button "Nākamā nodarbība" at bounding box center [679, 497] width 173 height 41
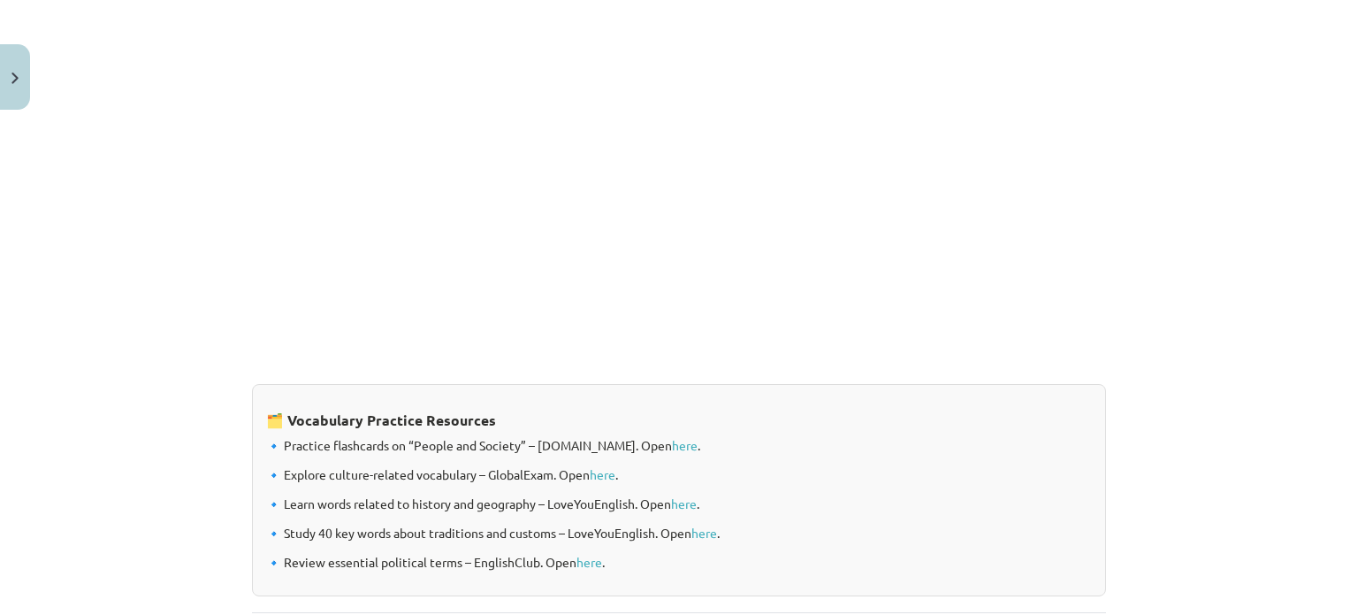
scroll to position [1085, 0]
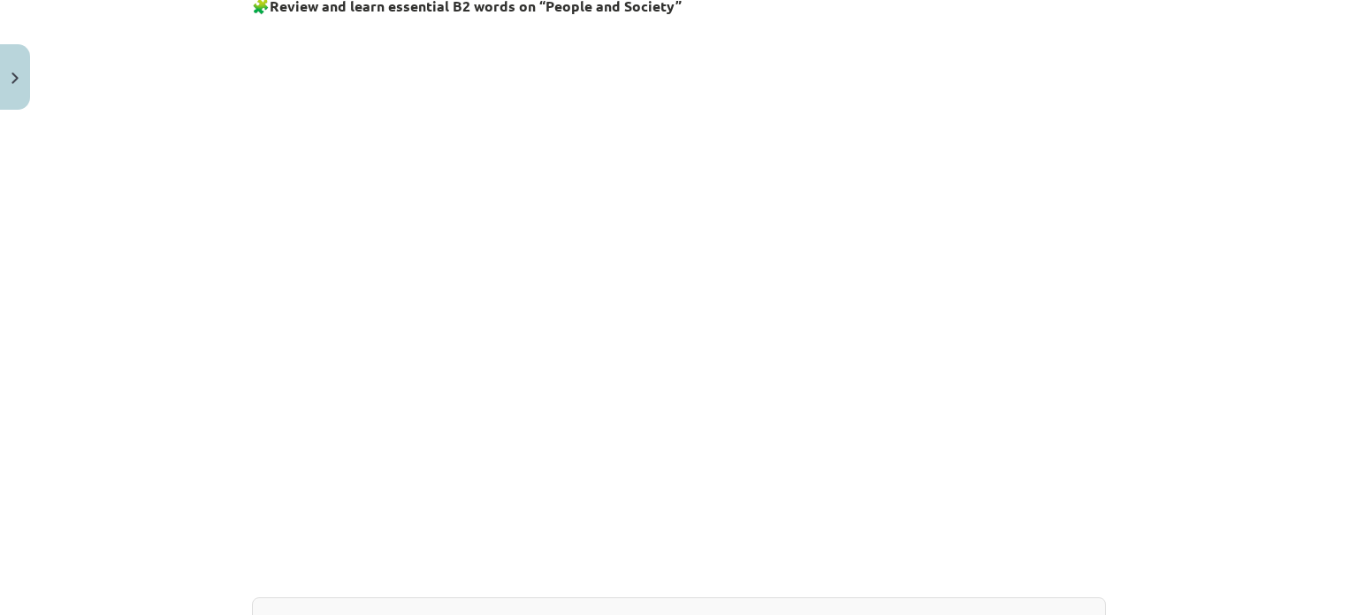
drag, startPoint x: 245, startPoint y: 125, endPoint x: 97, endPoint y: 290, distance: 221.7
click at [97, 290] on div "Mācību tēma: Angļu valodas i - 11. klases 1. ieskaites mācību materiāls #8 🔤 To…" at bounding box center [679, 307] width 1358 height 615
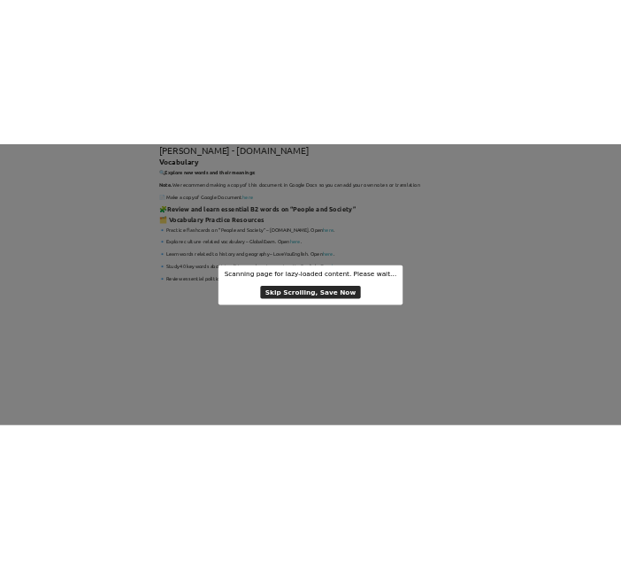
scroll to position [0, 0]
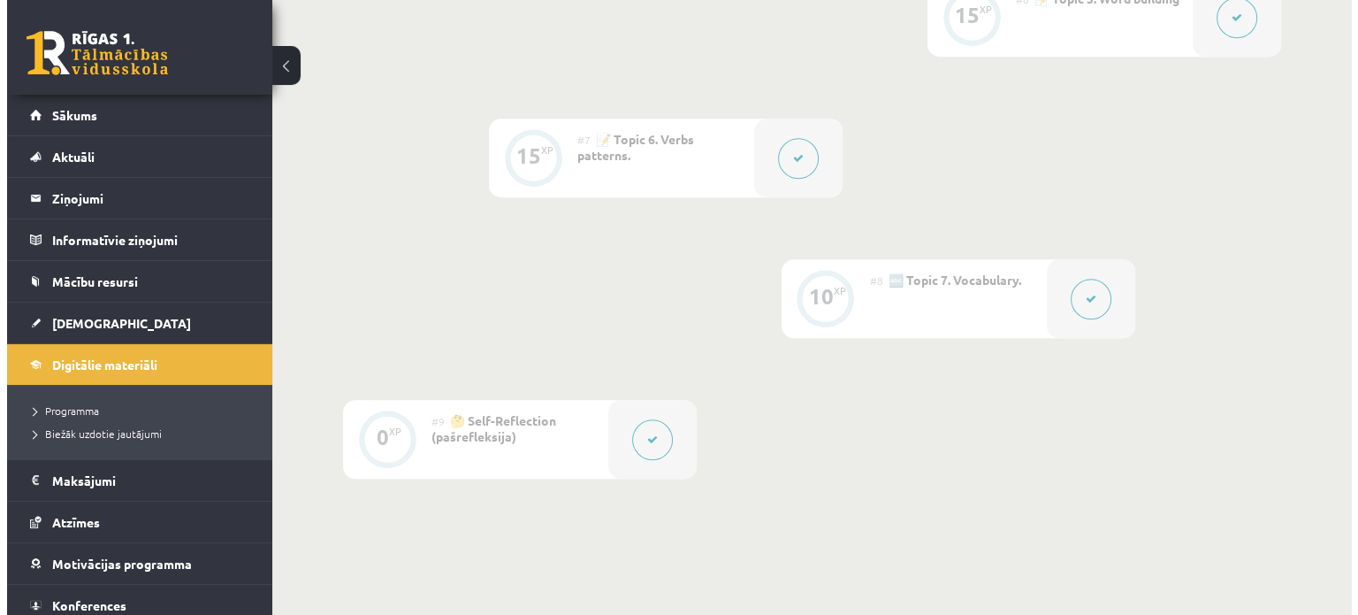
scroll to position [1327, 0]
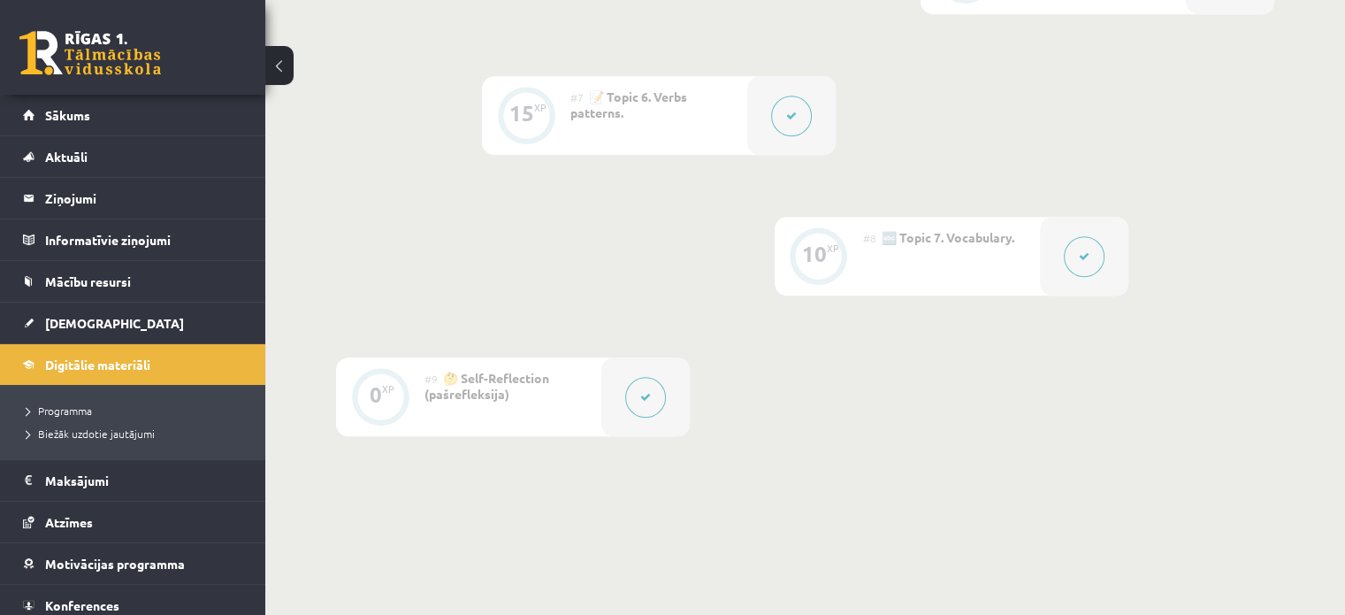
click at [1090, 252] on button at bounding box center [1084, 256] width 41 height 41
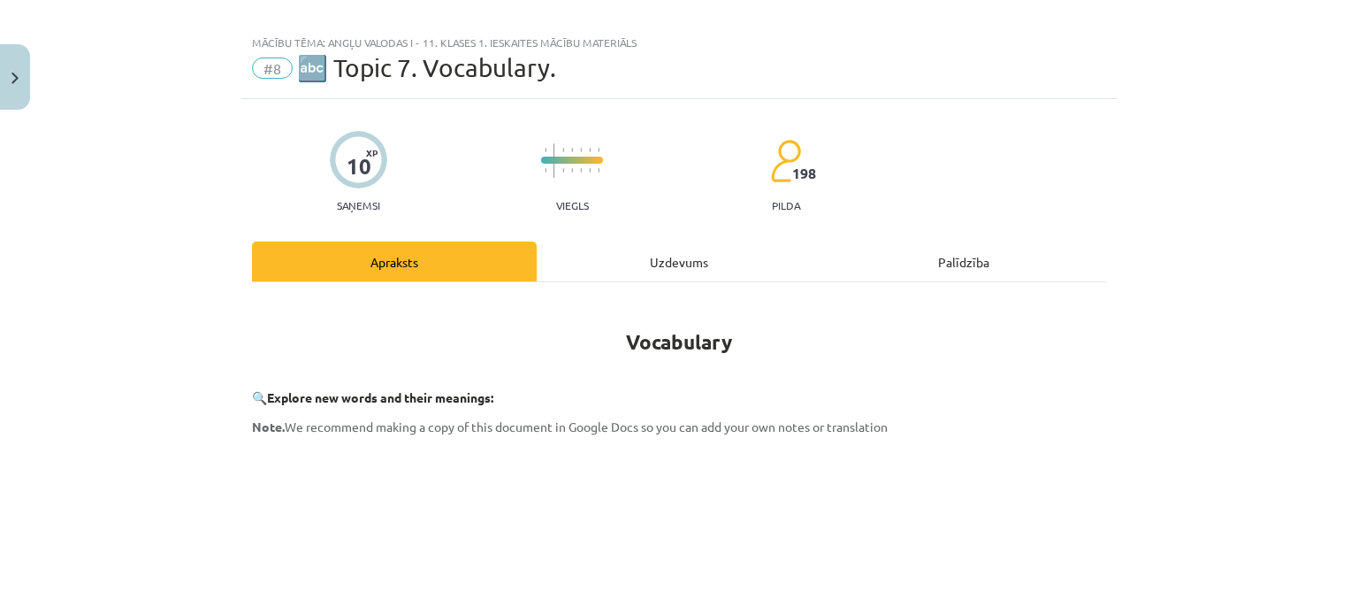
scroll to position [0, 0]
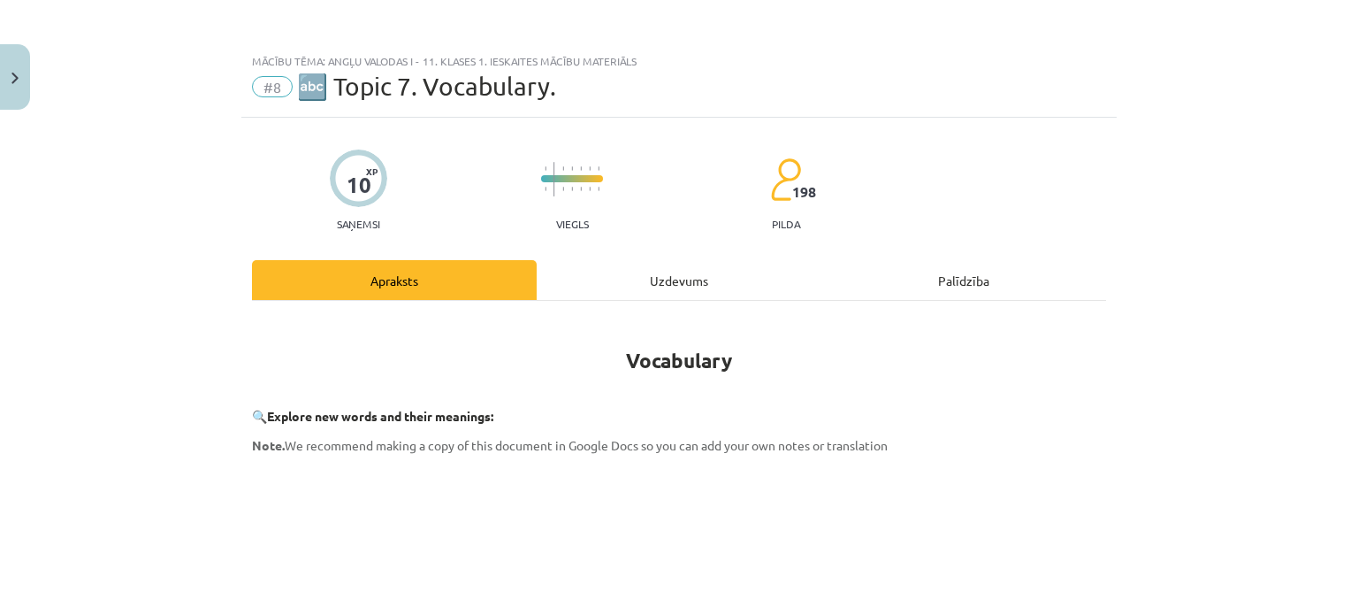
click at [645, 271] on div "Uzdevums" at bounding box center [679, 280] width 285 height 40
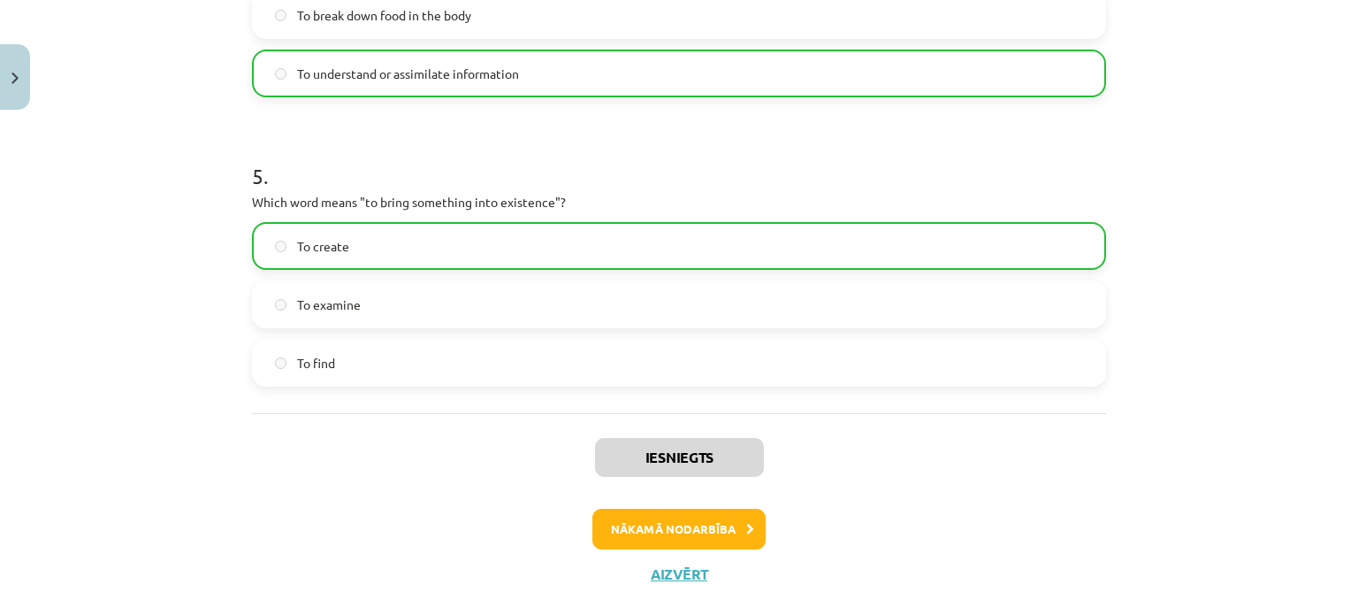
scroll to position [1466, 0]
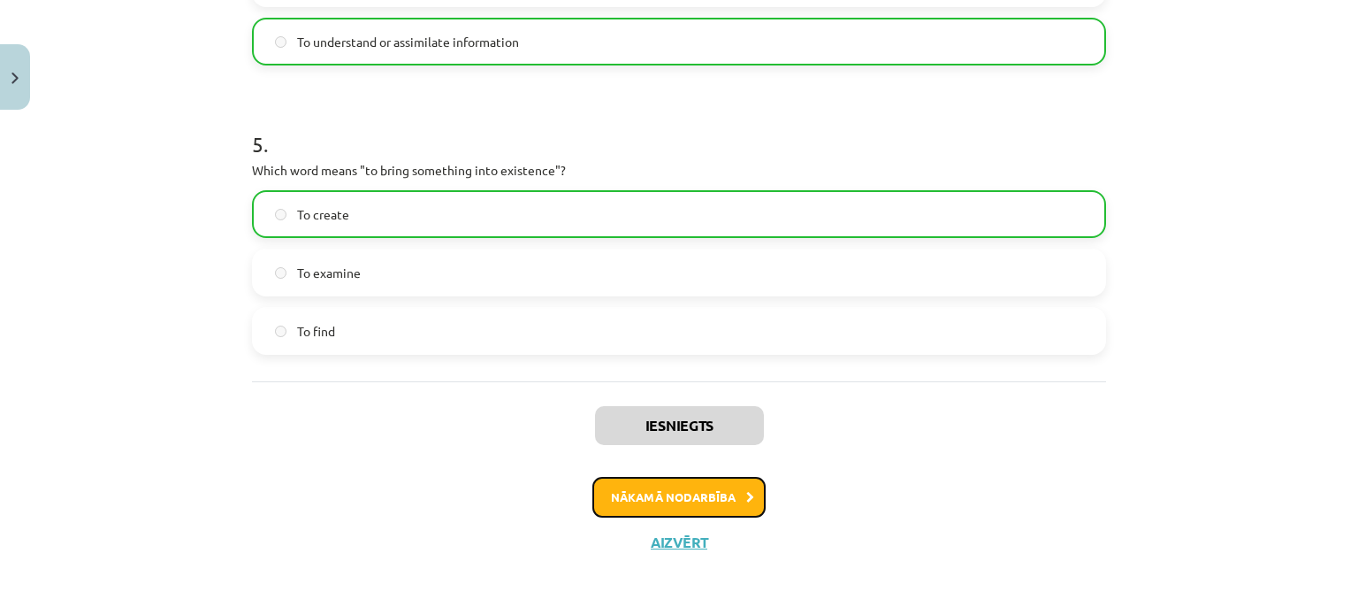
click at [673, 486] on button "Nākamā nodarbība" at bounding box center [679, 497] width 173 height 41
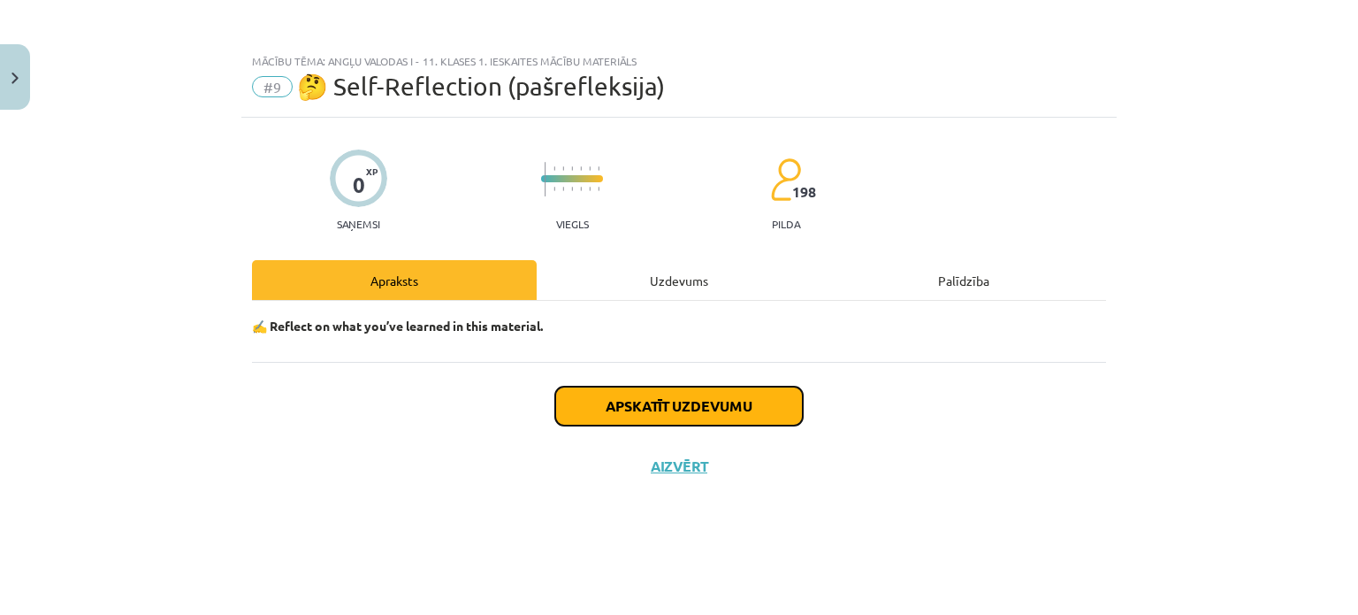
click at [682, 396] on button "Apskatīt uzdevumu" at bounding box center [679, 405] width 248 height 39
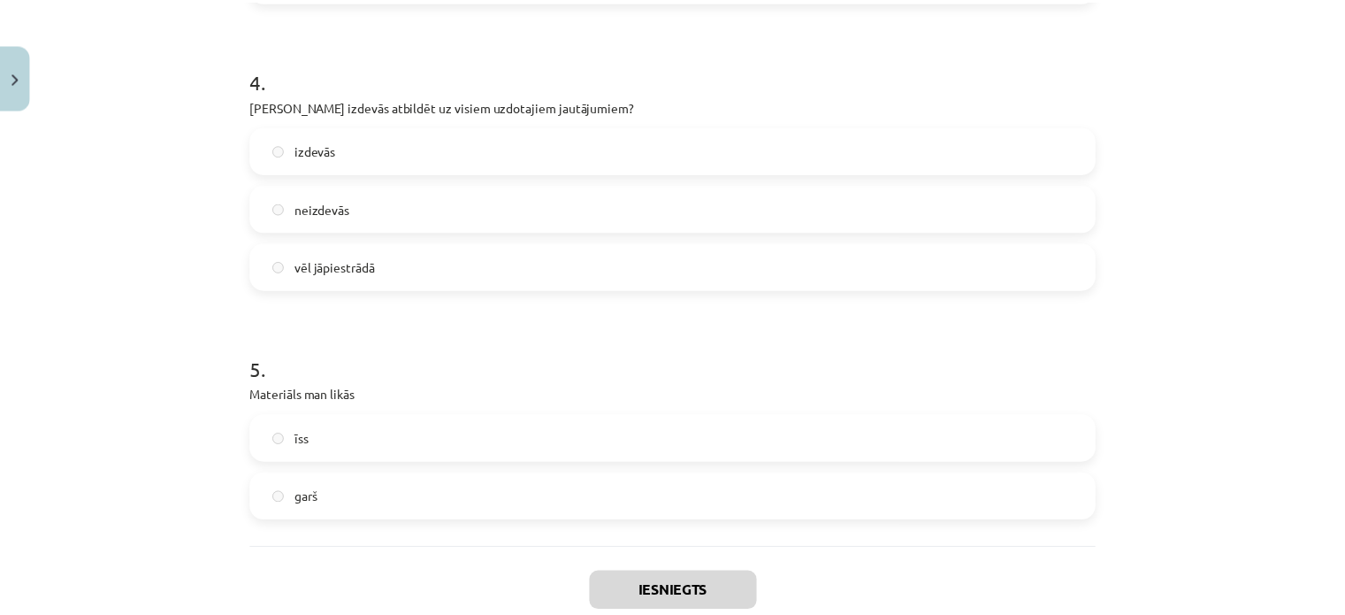
scroll to position [1119, 0]
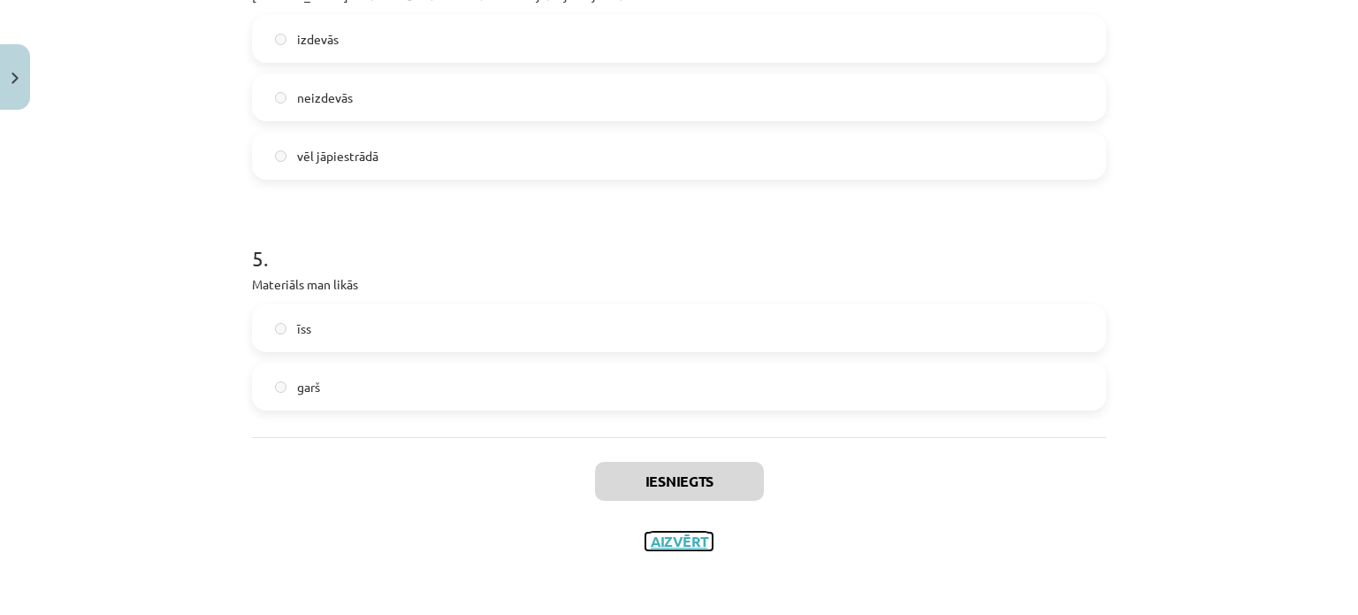
click at [680, 541] on button "Aizvērt" at bounding box center [679, 541] width 67 height 18
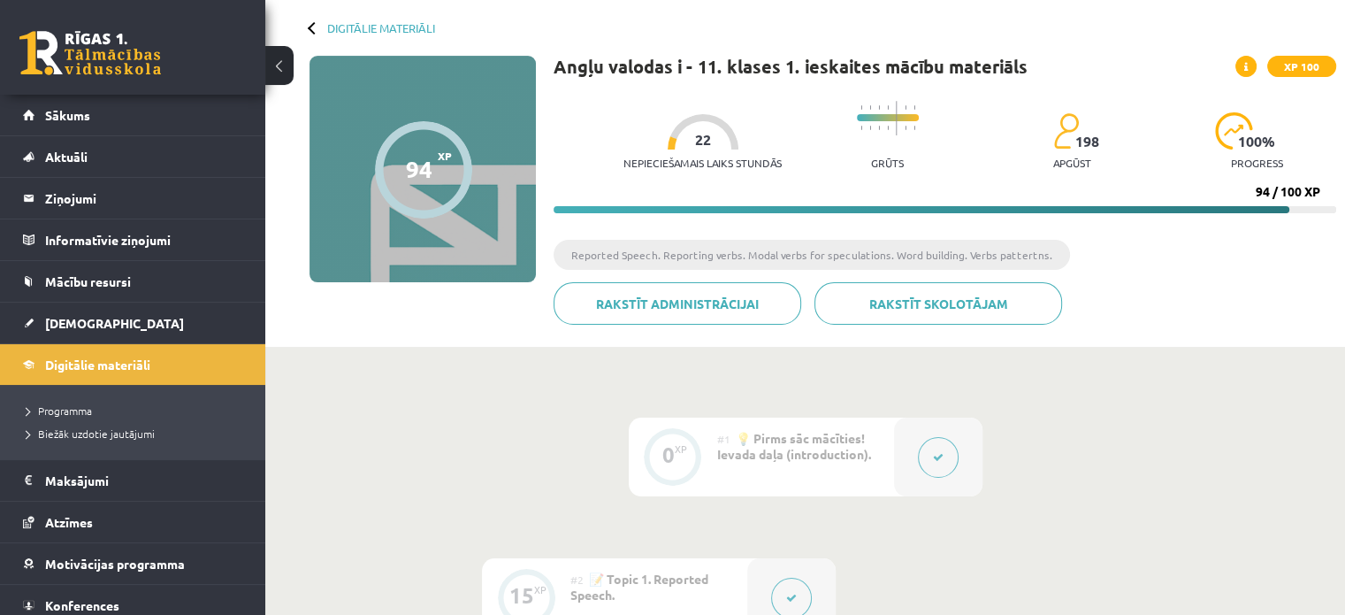
scroll to position [0, 0]
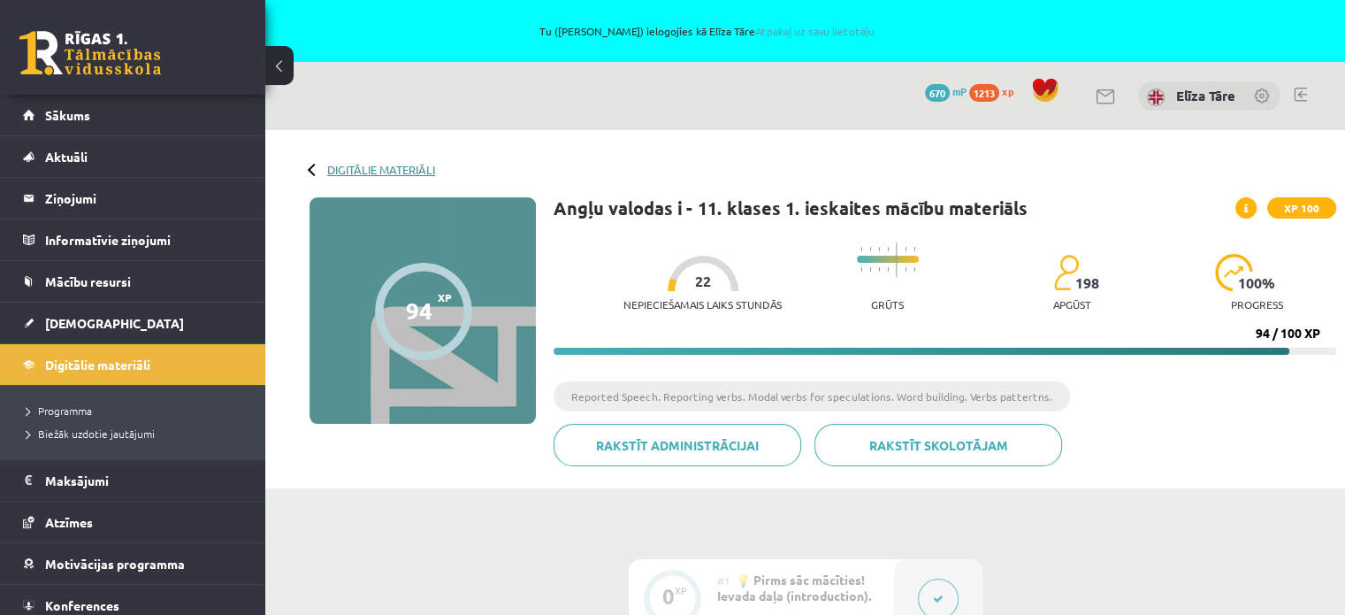
click at [343, 163] on link "Digitālie materiāli" at bounding box center [381, 169] width 108 height 13
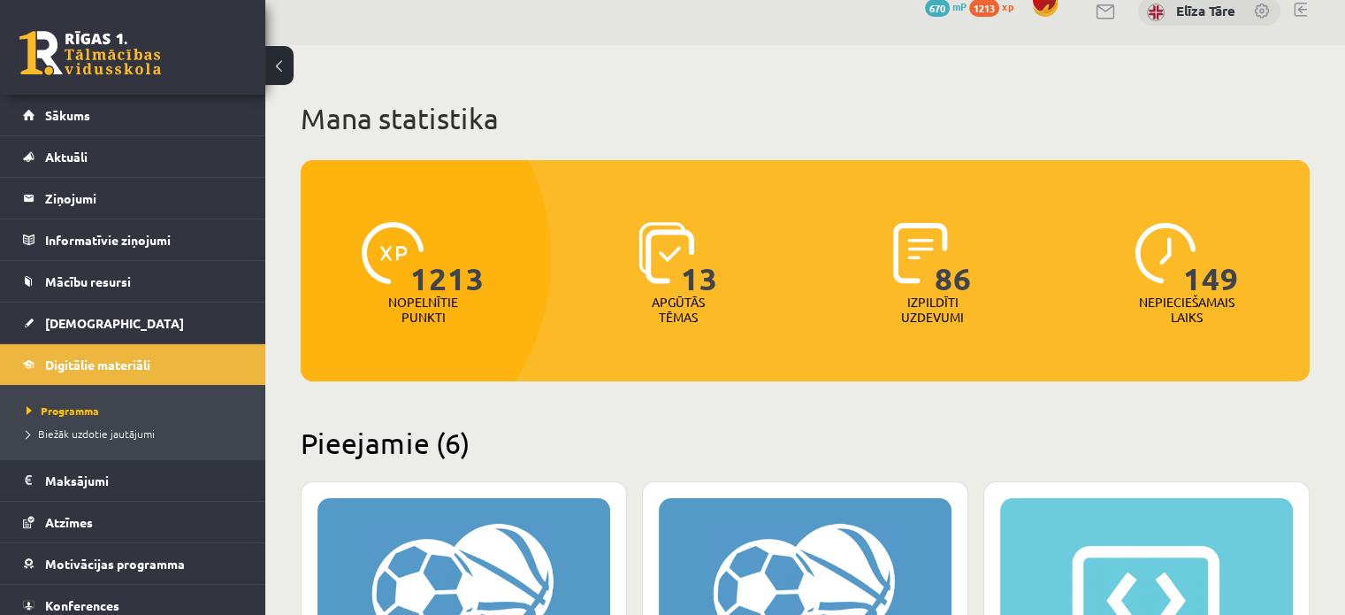
scroll to position [177, 0]
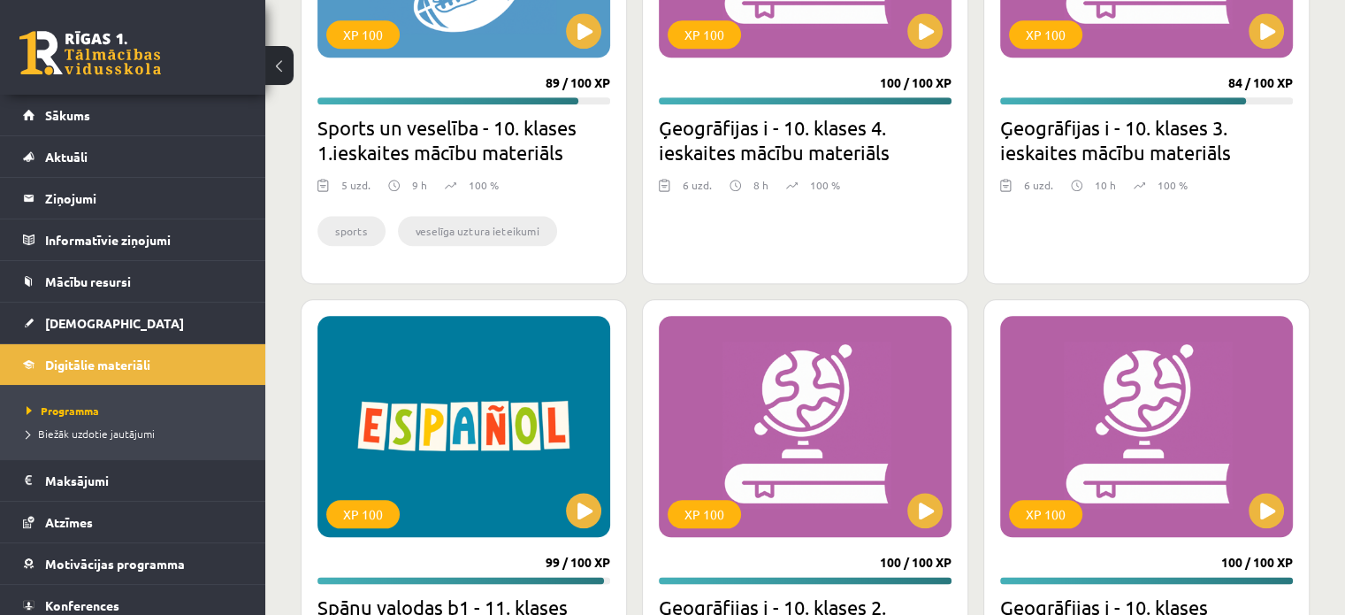
scroll to position [1737, 0]
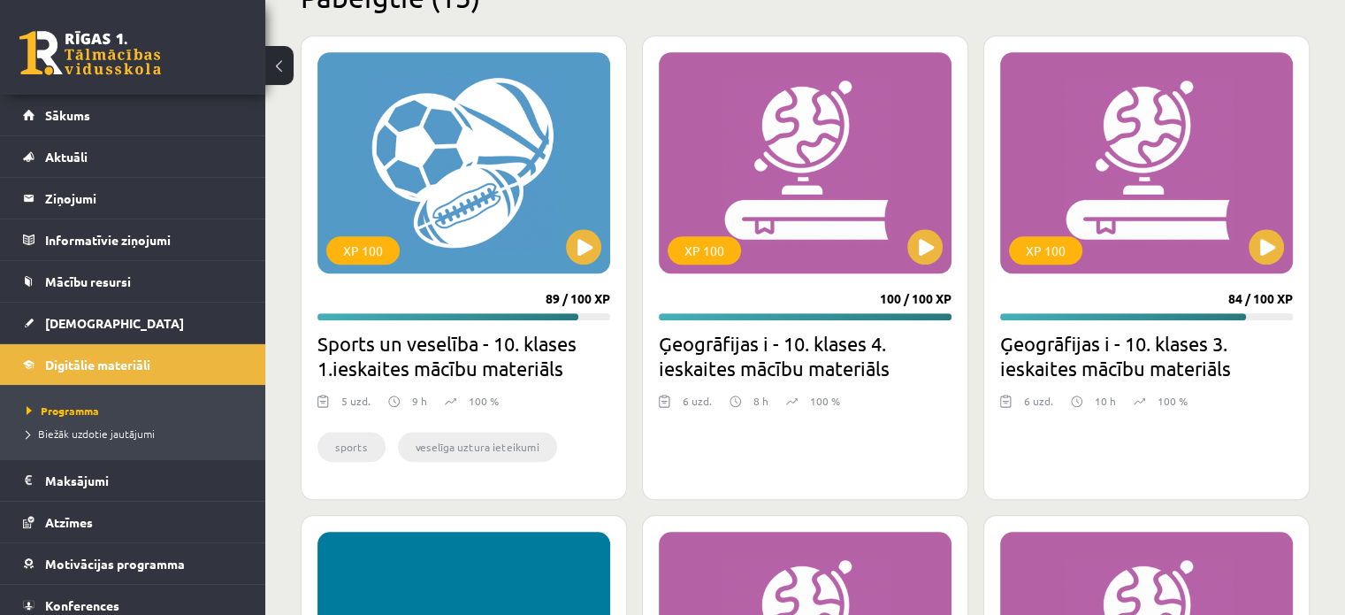
click at [281, 212] on div "Mana statistika 1213 Nopelnītie punkti 13 Apgūtās tēmas 86 Izpildīti uzdevumi 1…" at bounding box center [805, 523] width 1080 height 4261
click at [271, 190] on div "Mana statistika 1213 Nopelnītie punkti 13 Apgūtās tēmas 86 Izpildīti uzdevumi 1…" at bounding box center [805, 523] width 1080 height 4261
click at [278, 173] on div "Mana statistika 1213 Nopelnītie punkti 13 Apgūtās tēmas 86 Izpildīti uzdevumi 1…" at bounding box center [805, 523] width 1080 height 4261
click at [275, 176] on div "Mana statistika 1213 Nopelnītie punkti 13 Apgūtās tēmas 86 Izpildīti uzdevumi 1…" at bounding box center [805, 523] width 1080 height 4261
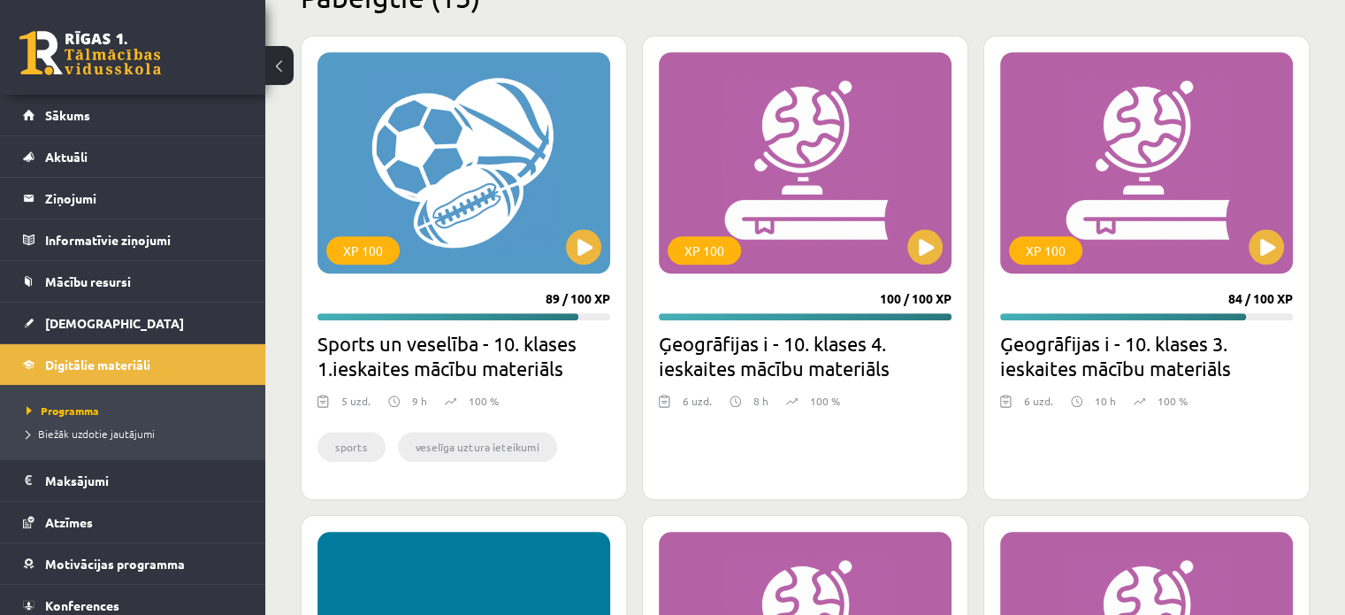
click at [275, 176] on div "Mana statistika 1213 Nopelnītie punkti 13 Apgūtās tēmas 86 Izpildīti uzdevumi 1…" at bounding box center [805, 523] width 1080 height 4261
click at [275, 178] on div "Mana statistika 1213 Nopelnītie punkti 13 Apgūtās tēmas 86 Izpildīti uzdevumi 1…" at bounding box center [805, 523] width 1080 height 4261
click at [281, 166] on div "Mana statistika 1213 Nopelnītie punkti 13 Apgūtās tēmas 86 Izpildīti uzdevumi 1…" at bounding box center [805, 523] width 1080 height 4261
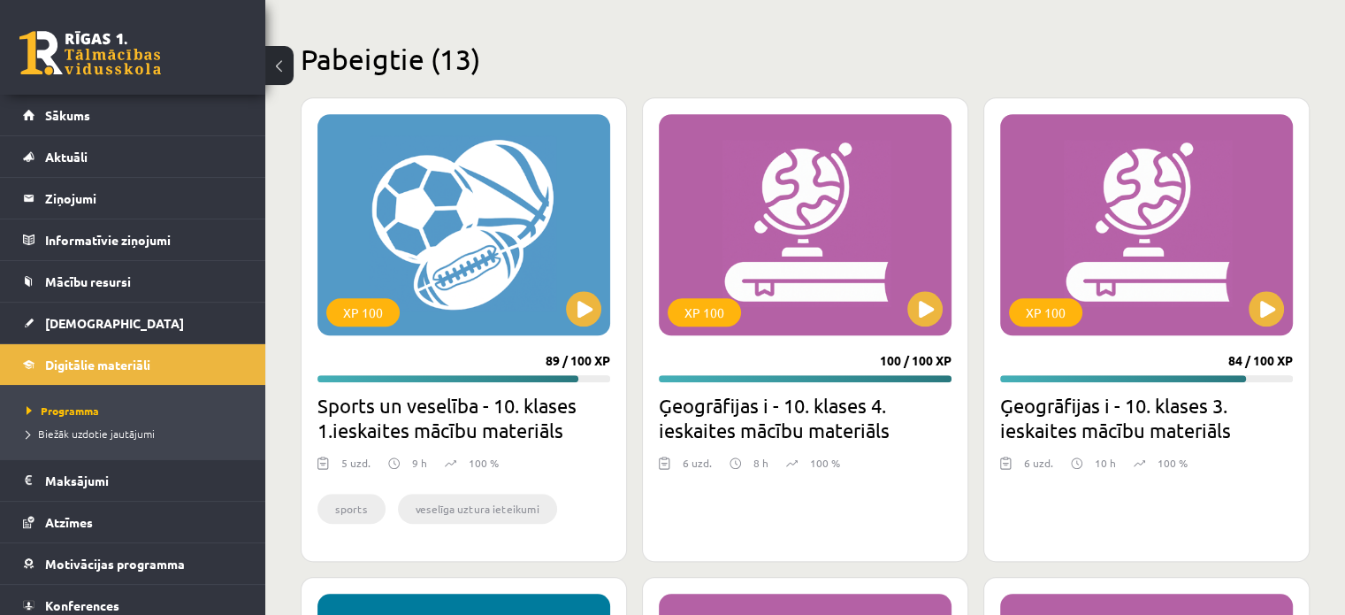
scroll to position [1648, 0]
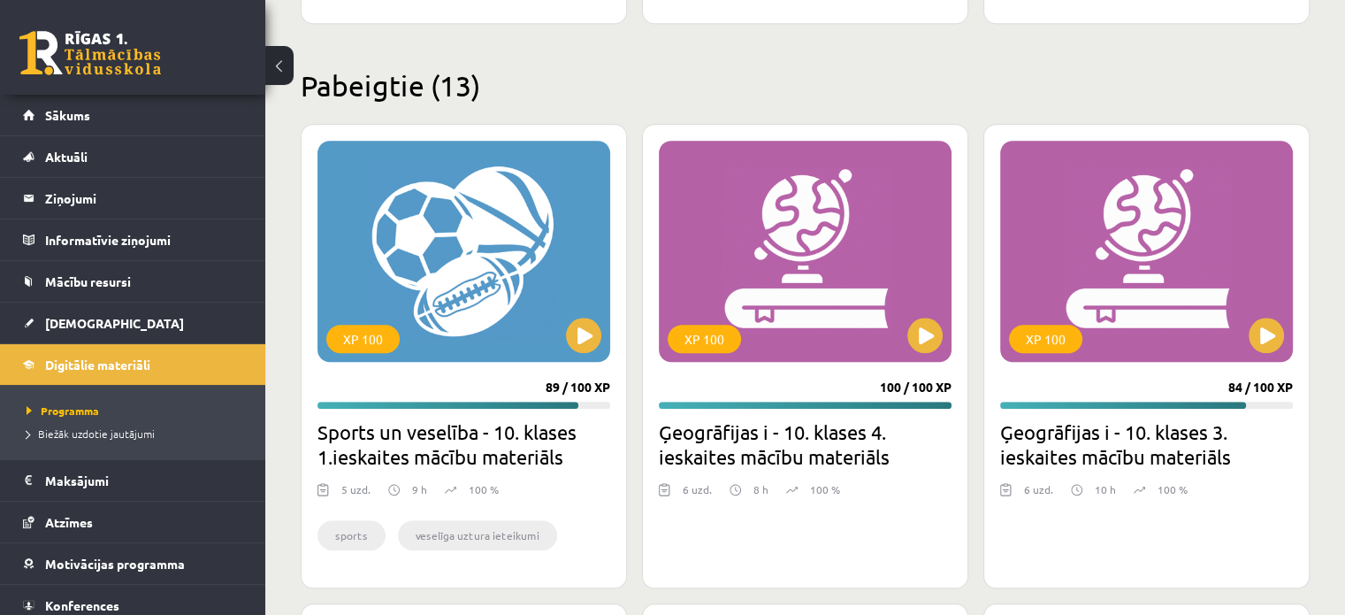
click at [281, 166] on div "Mana statistika 1213 Nopelnītie punkti 13 Apgūtās tēmas 86 Izpildīti uzdevumi 1…" at bounding box center [805, 612] width 1080 height 4261
click at [279, 170] on div "Mana statistika 1213 Nopelnītie punkti 13 Apgūtās tēmas 86 Izpildīti uzdevumi 1…" at bounding box center [805, 612] width 1080 height 4261
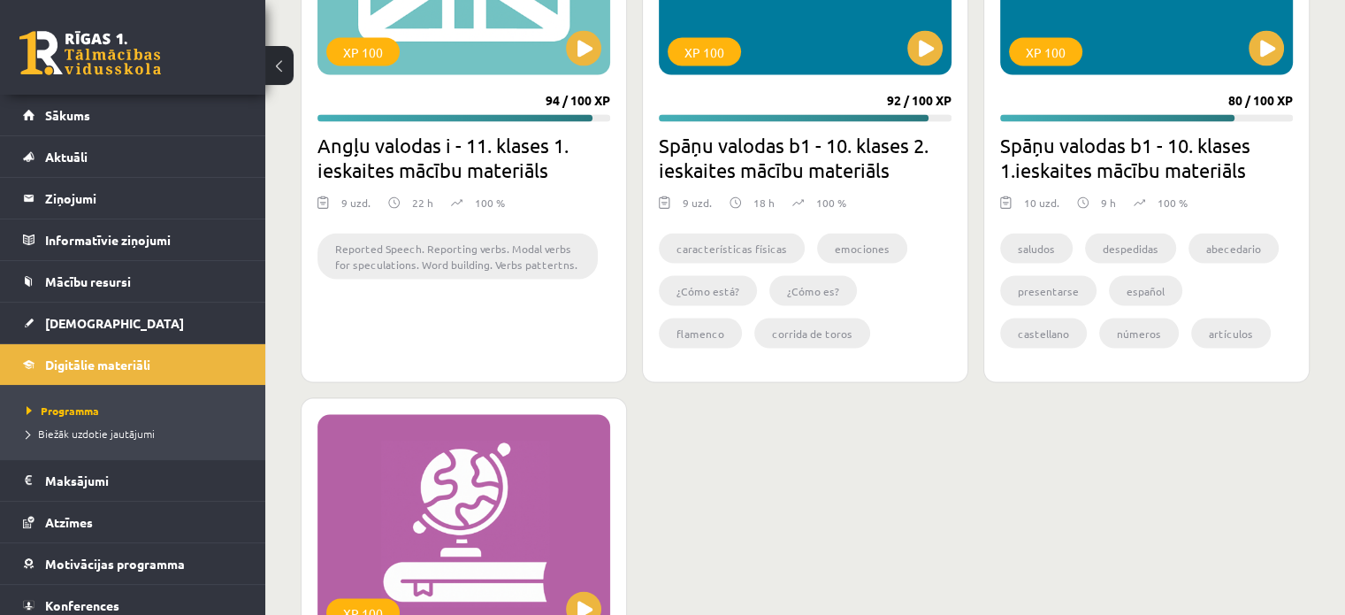
scroll to position [3774, 0]
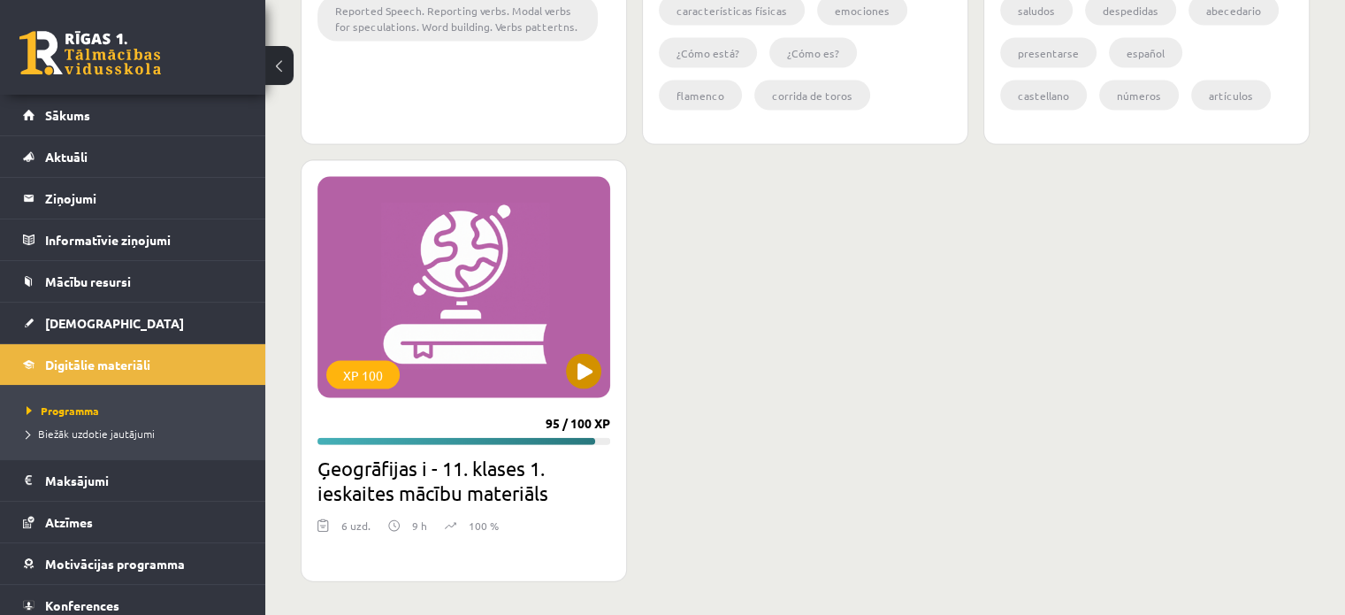
click at [547, 367] on div "XP 100" at bounding box center [463, 287] width 293 height 221
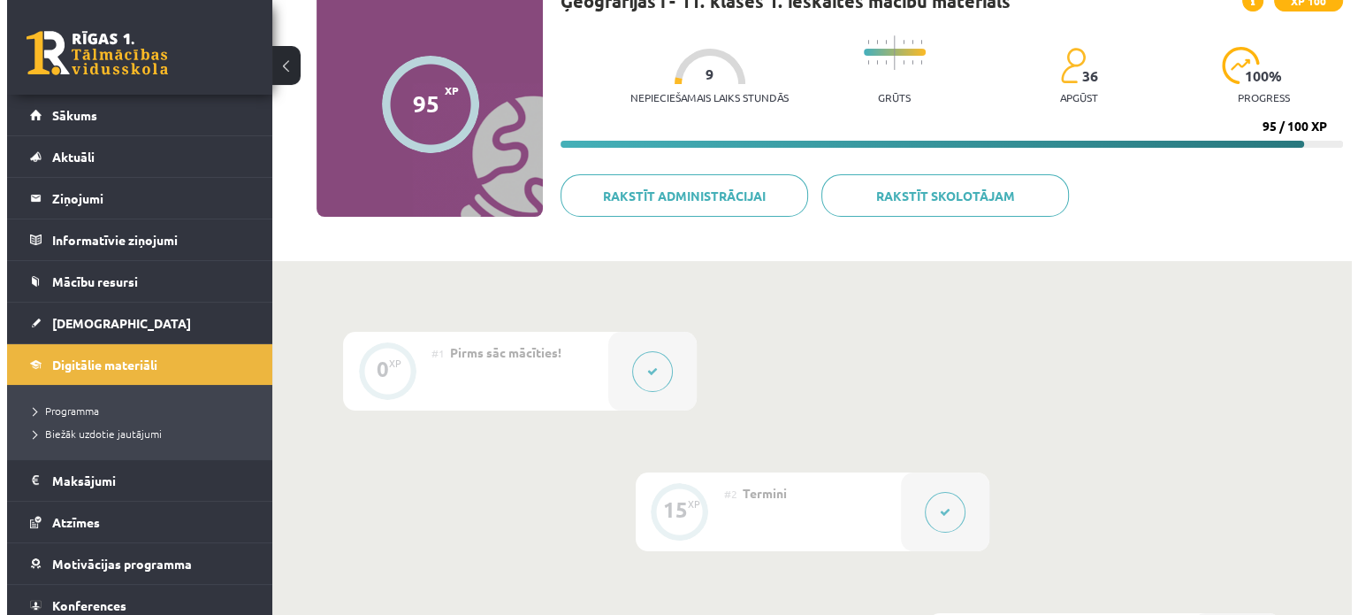
scroll to position [354, 0]
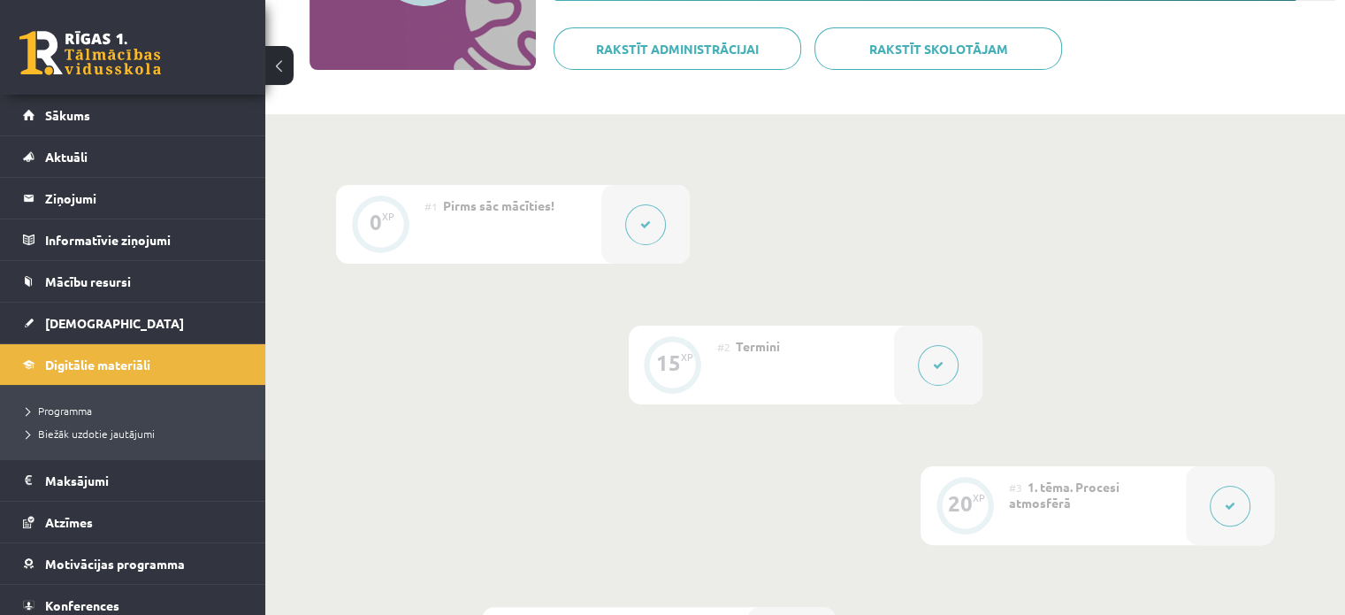
click at [646, 228] on icon at bounding box center [645, 224] width 11 height 11
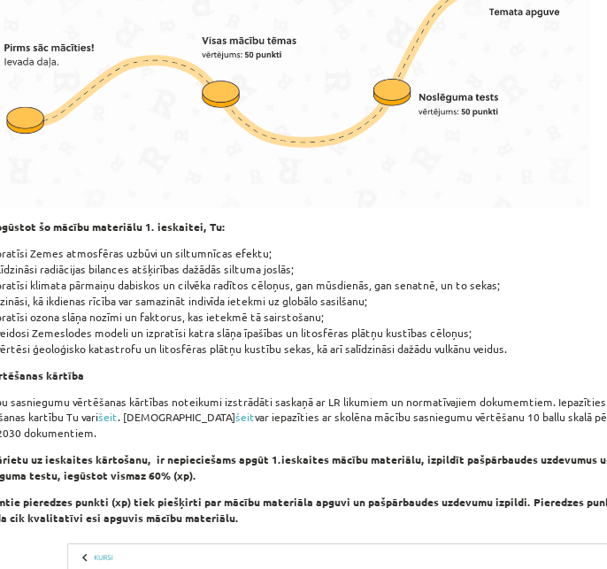
scroll to position [126, 0]
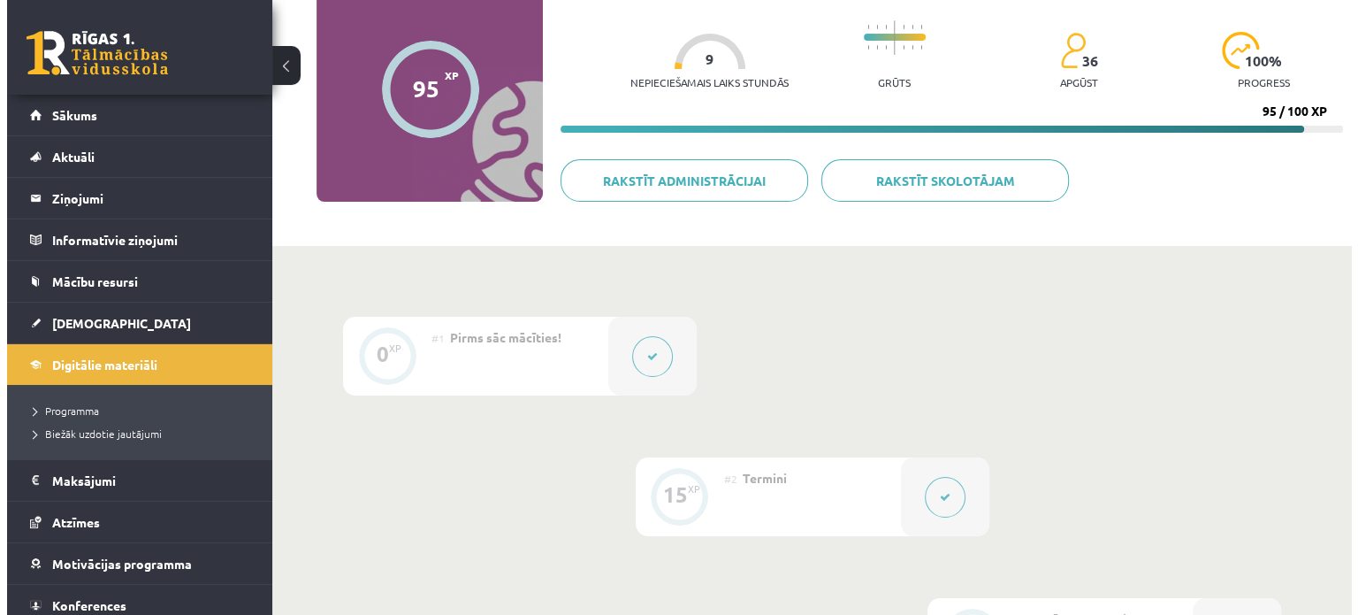
scroll to position [391, 0]
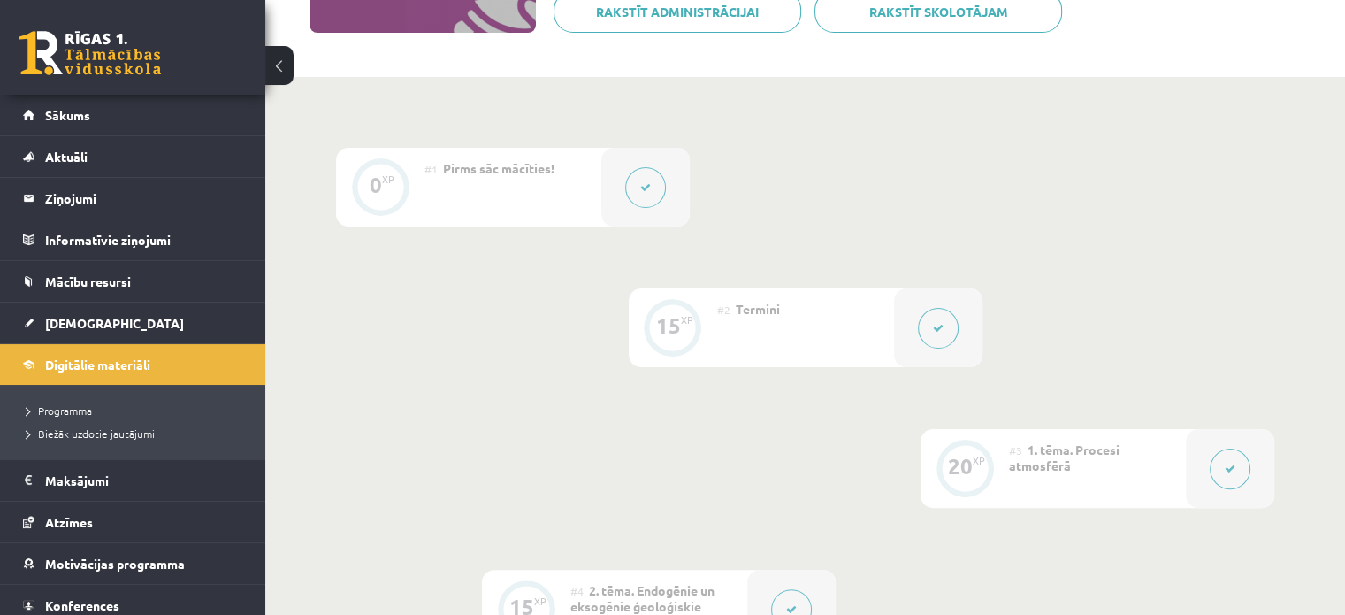
click at [663, 179] on button at bounding box center [645, 187] width 41 height 41
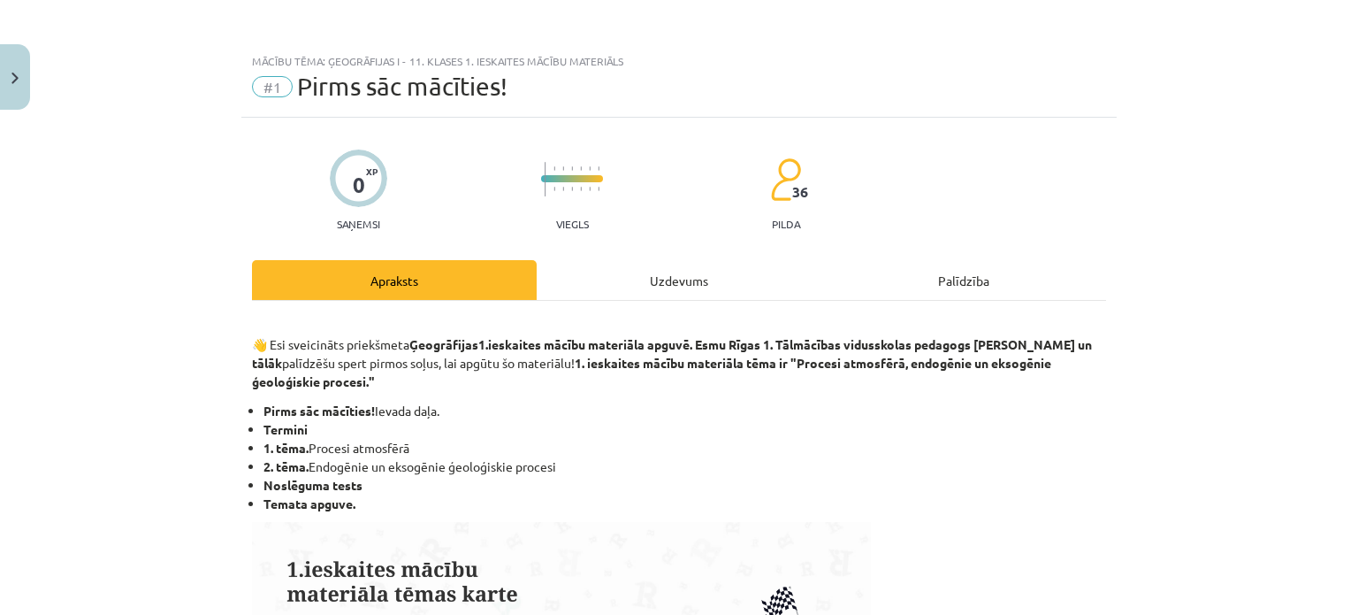
click at [661, 278] on div "Uzdevums" at bounding box center [679, 280] width 285 height 40
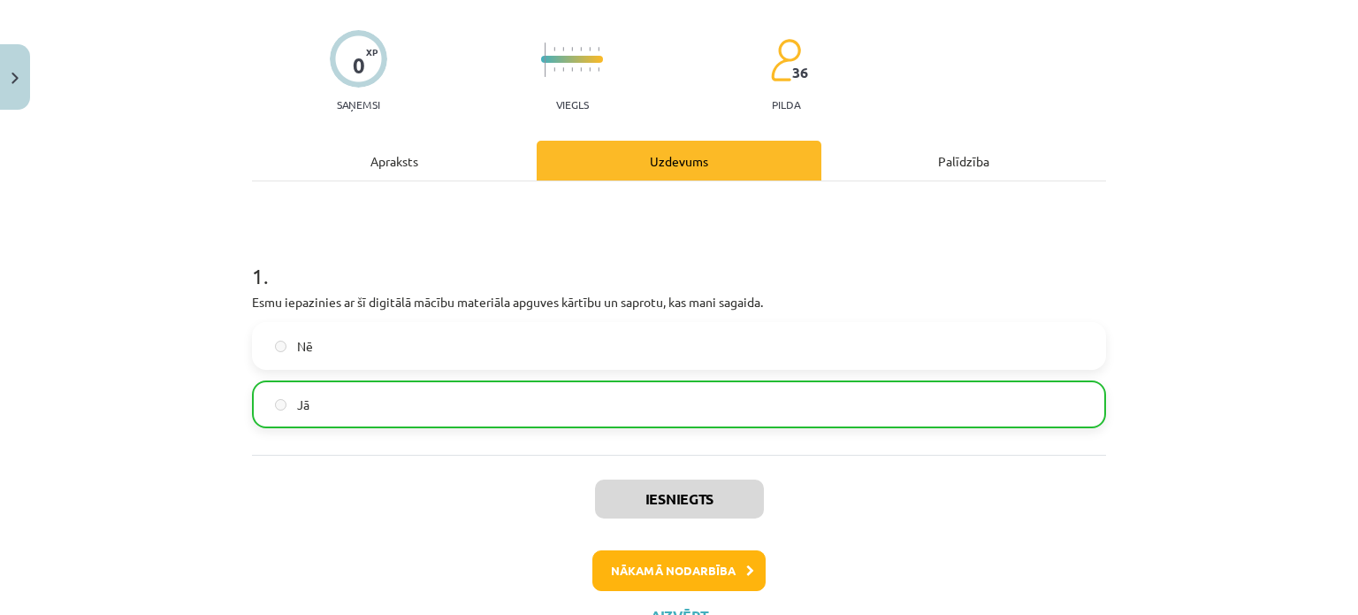
scroll to position [193, 0]
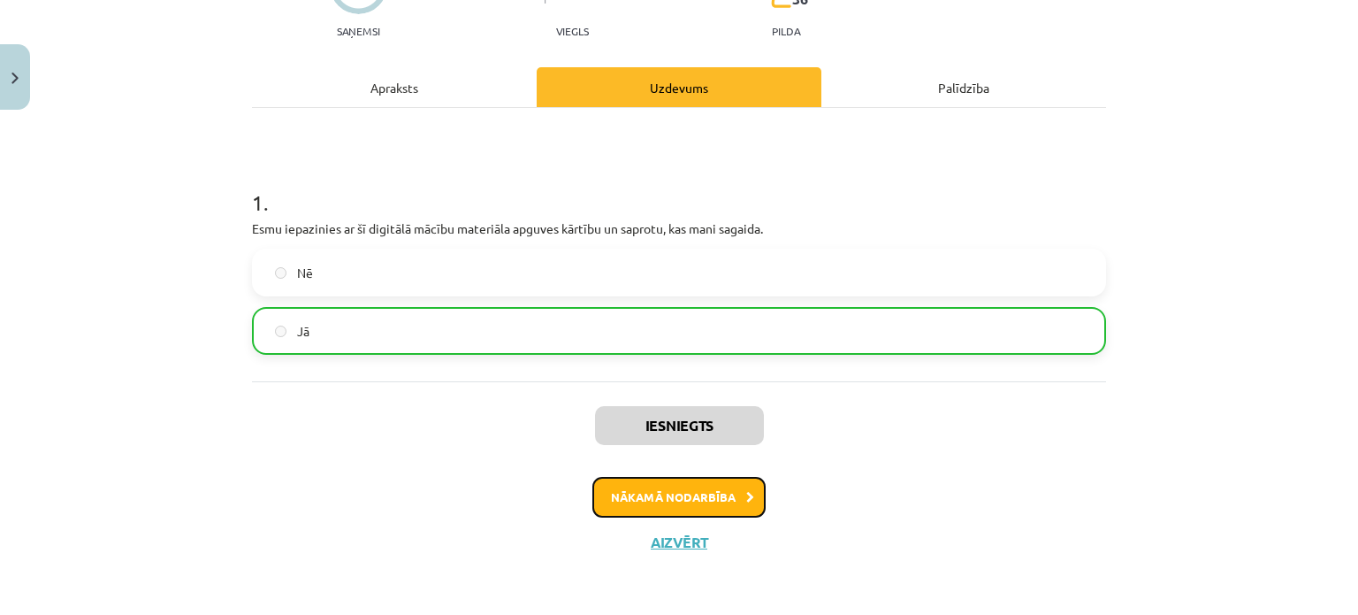
click at [692, 489] on button "Nākamā nodarbība" at bounding box center [679, 497] width 173 height 41
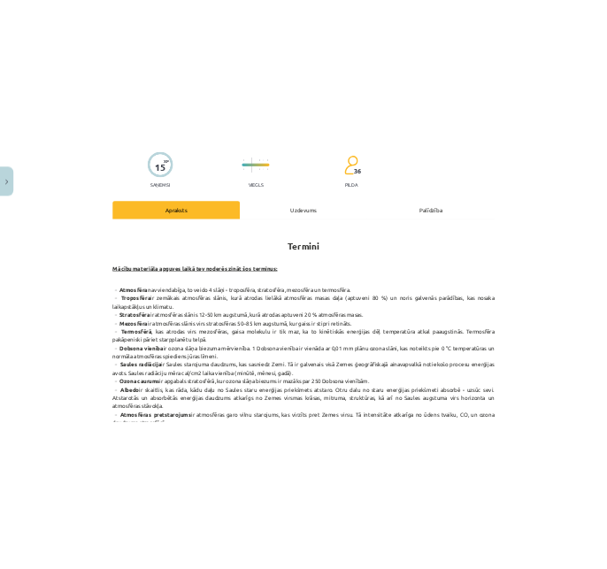
scroll to position [0, 0]
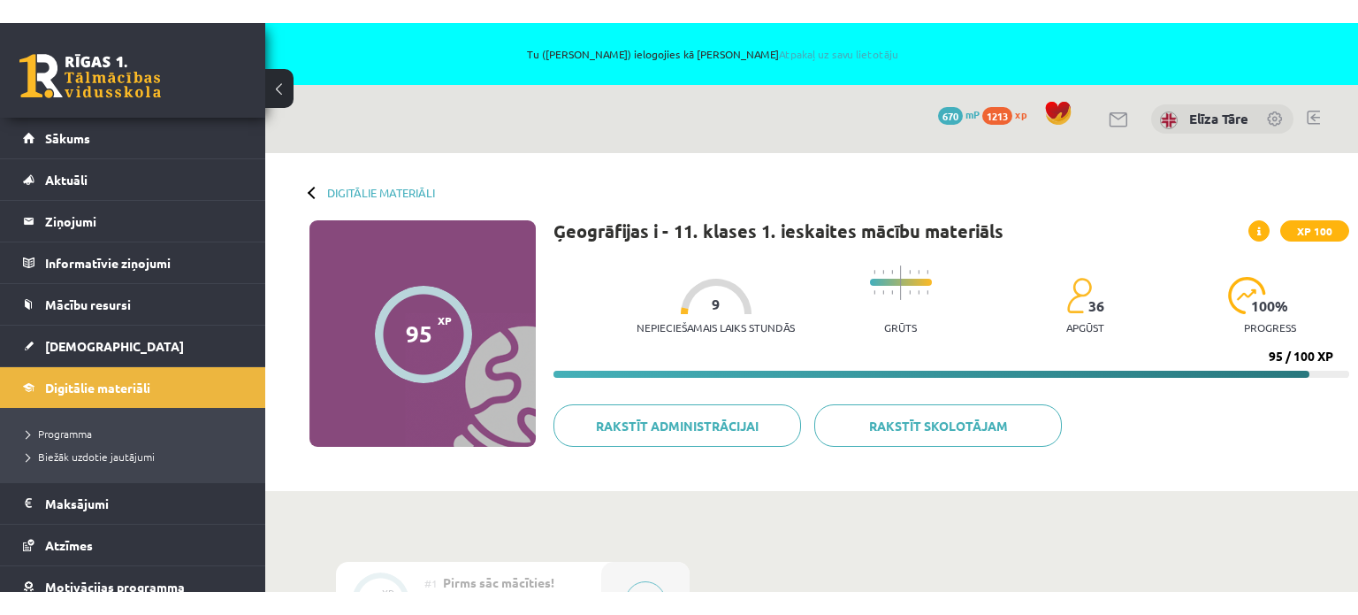
scroll to position [391, 0]
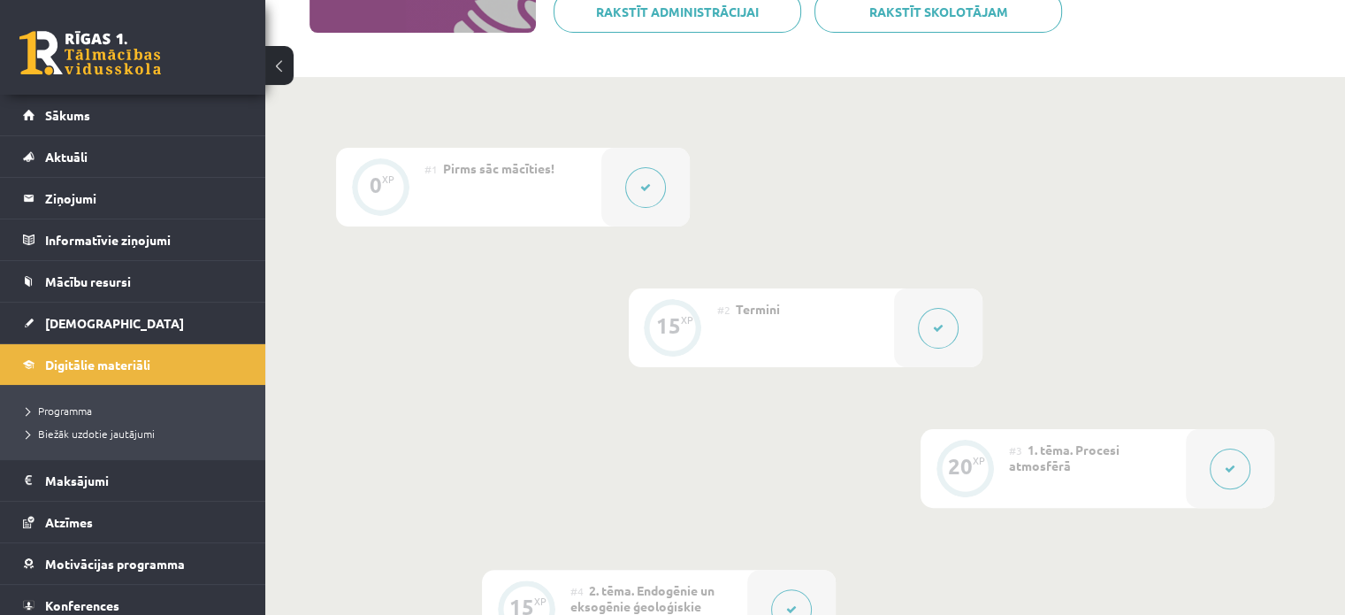
click at [944, 325] on button at bounding box center [938, 328] width 41 height 41
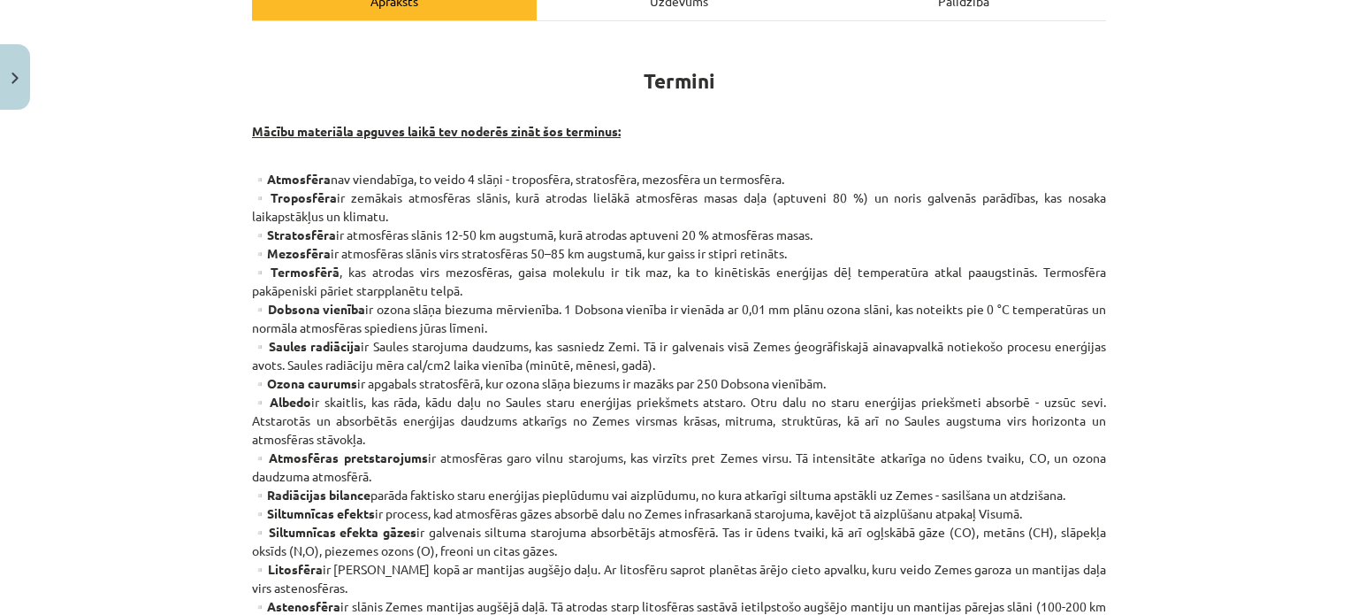
scroll to position [126, 0]
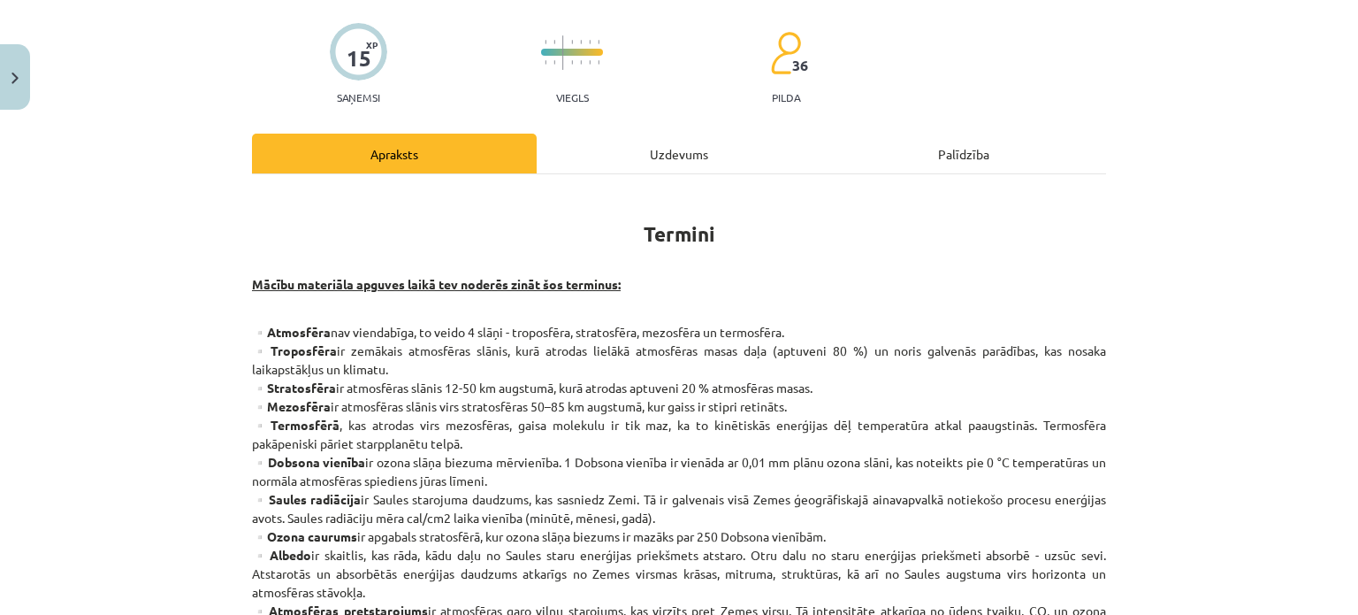
click at [667, 148] on div "Uzdevums" at bounding box center [679, 154] width 285 height 40
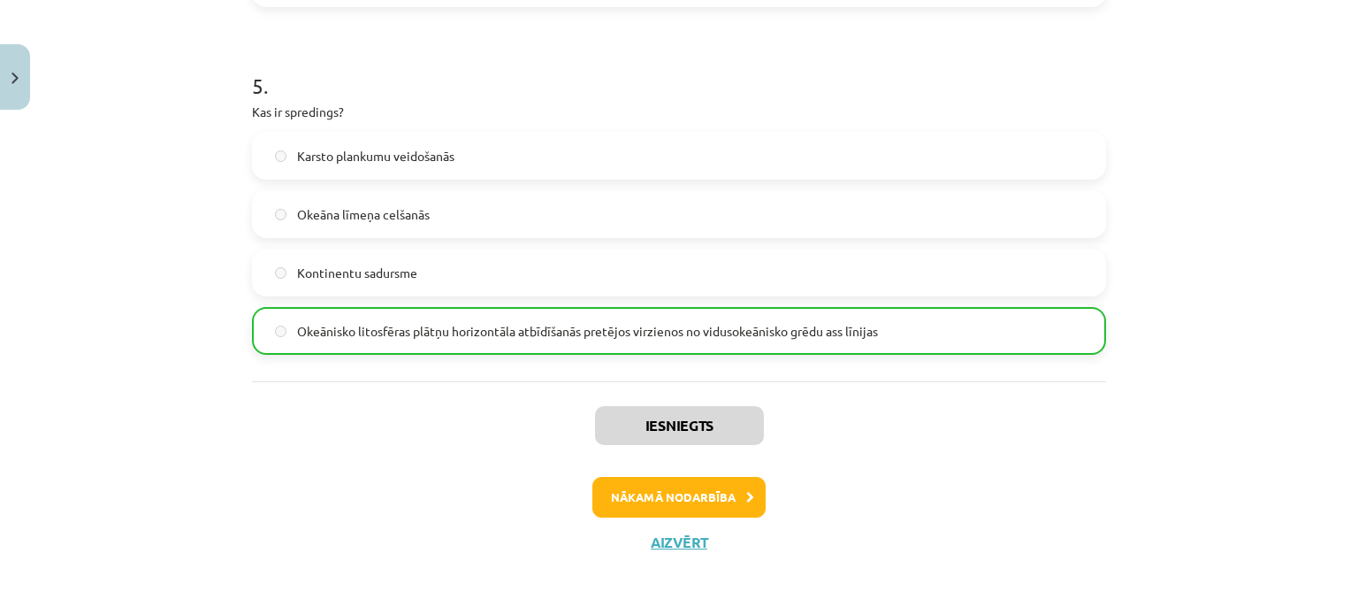
scroll to position [391, 0]
click at [1189, 310] on div "Mācību tēma: Ģeogrāfijas i - 11. klases 1. ieskaites mācību materiāls #2 Termin…" at bounding box center [679, 307] width 1358 height 615
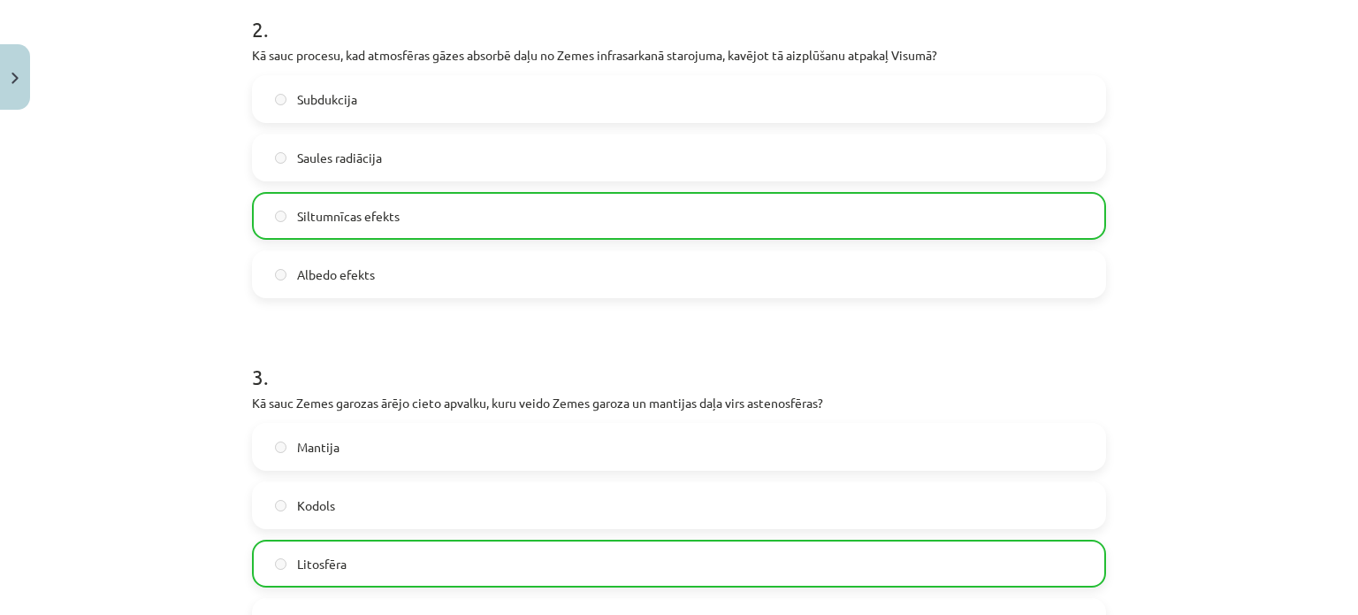
scroll to position [1700, 0]
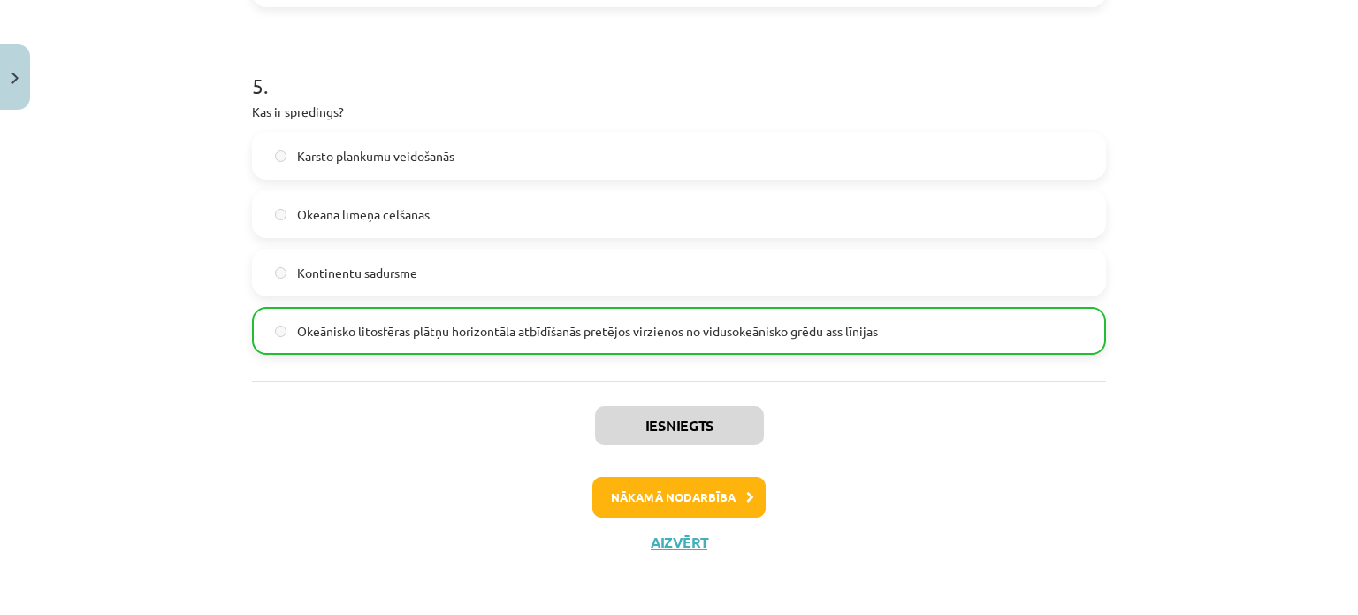
drag, startPoint x: 1071, startPoint y: 162, endPoint x: 1046, endPoint y: 544, distance: 382.8
click at [669, 487] on button "Nākamā nodarbība" at bounding box center [679, 497] width 173 height 41
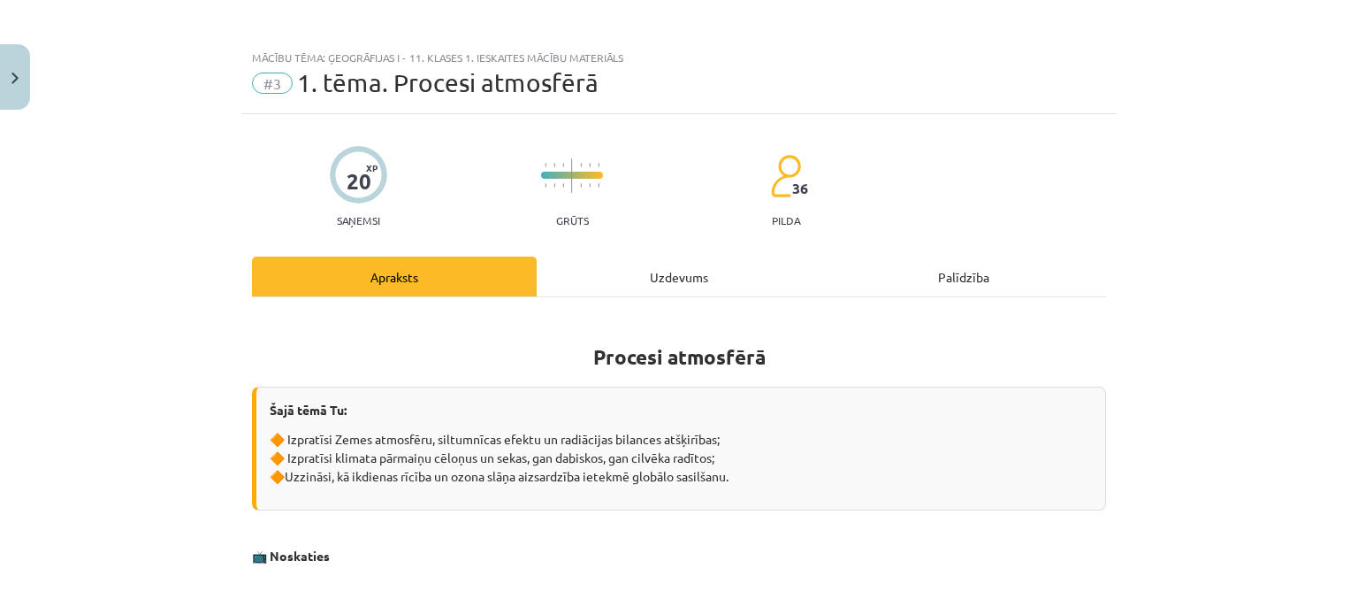
scroll to position [0, 0]
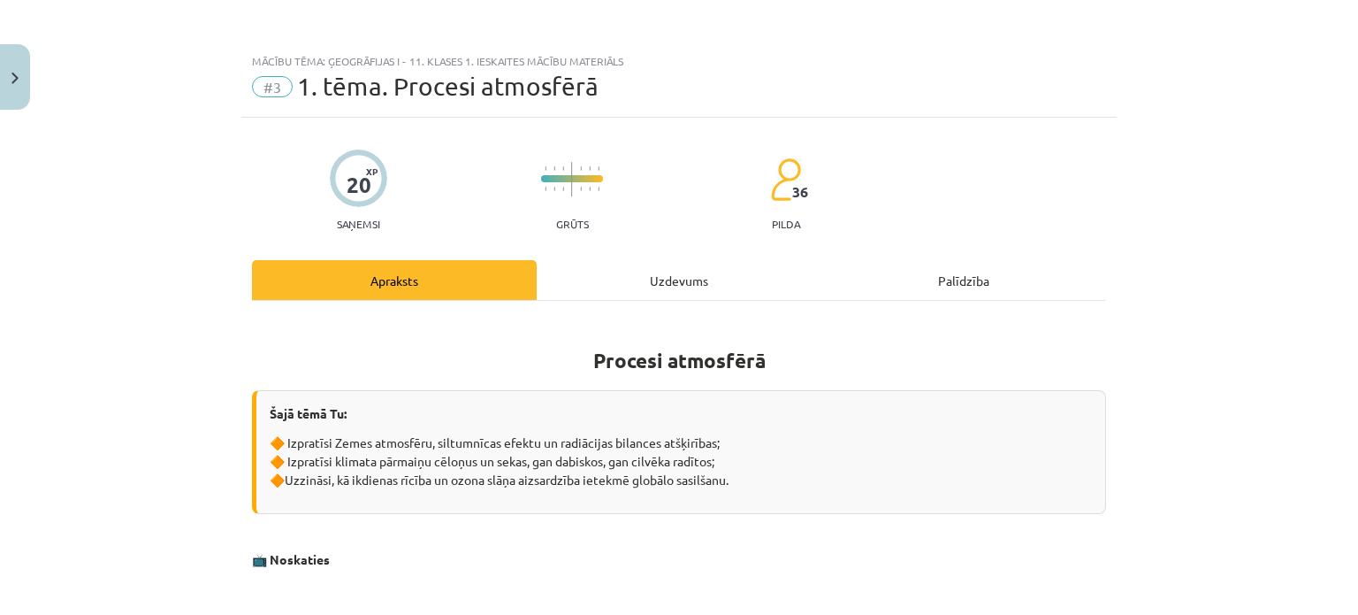
click at [1198, 328] on div "Mācību tēma: Ģeogrāfijas i - 11. klases 1. ieskaites mācību materiāls #3 1. tēm…" at bounding box center [679, 307] width 1358 height 615
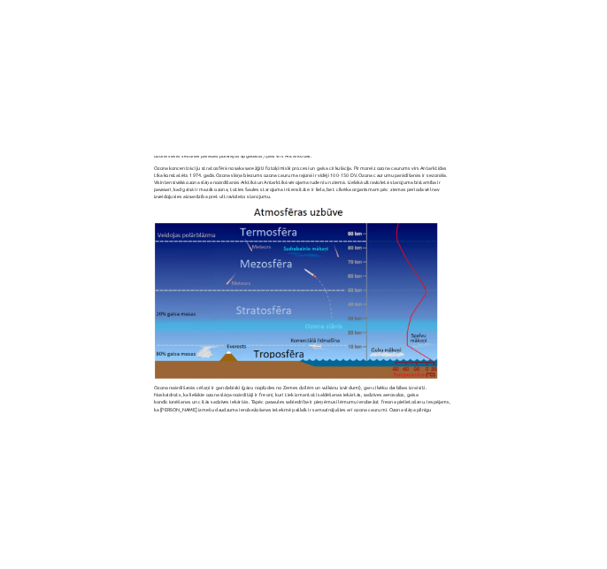
scroll to position [1394, 0]
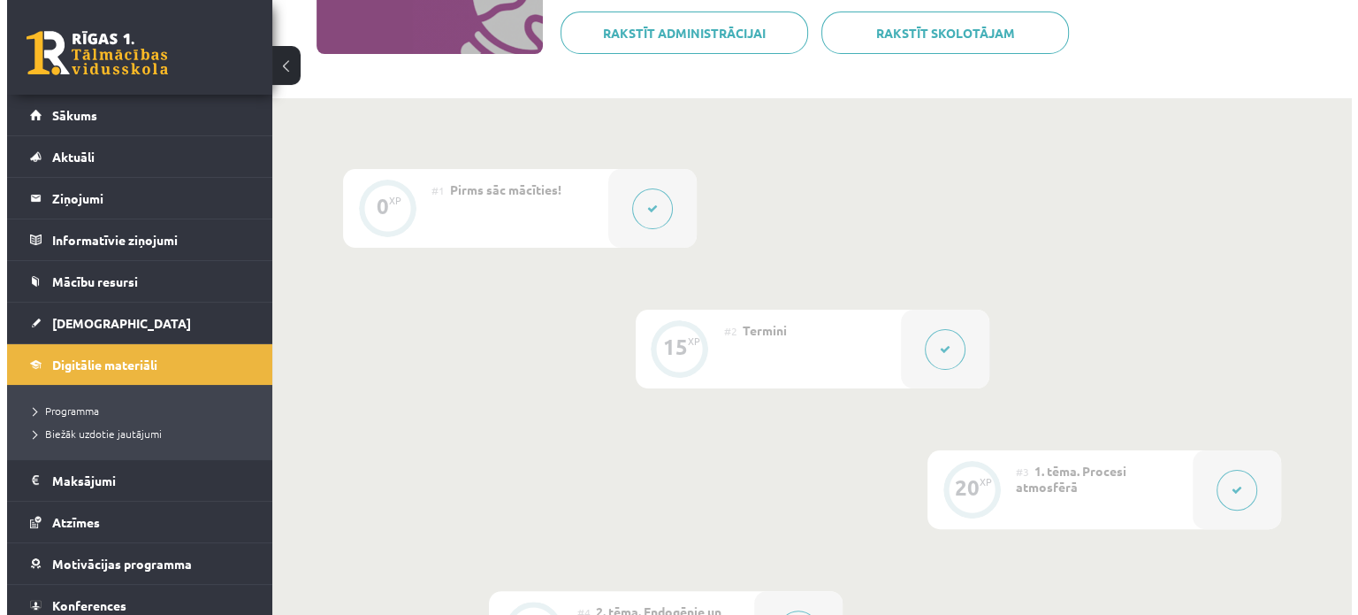
scroll to position [573, 0]
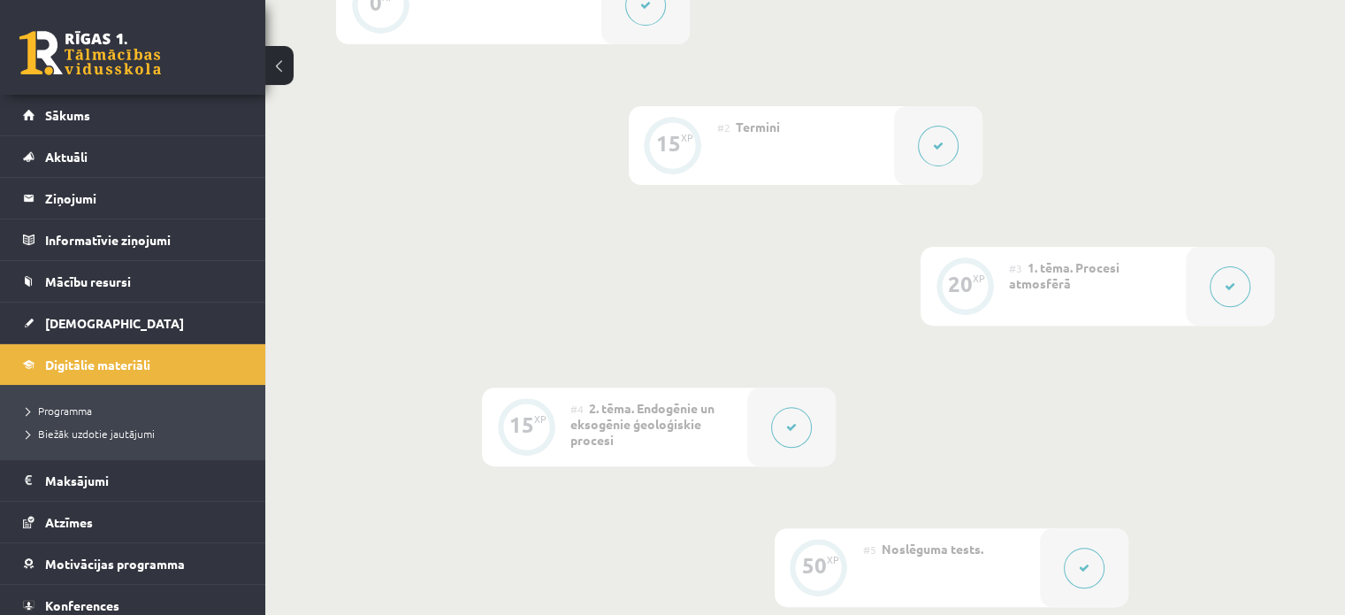
click at [1231, 284] on icon at bounding box center [1230, 286] width 11 height 11
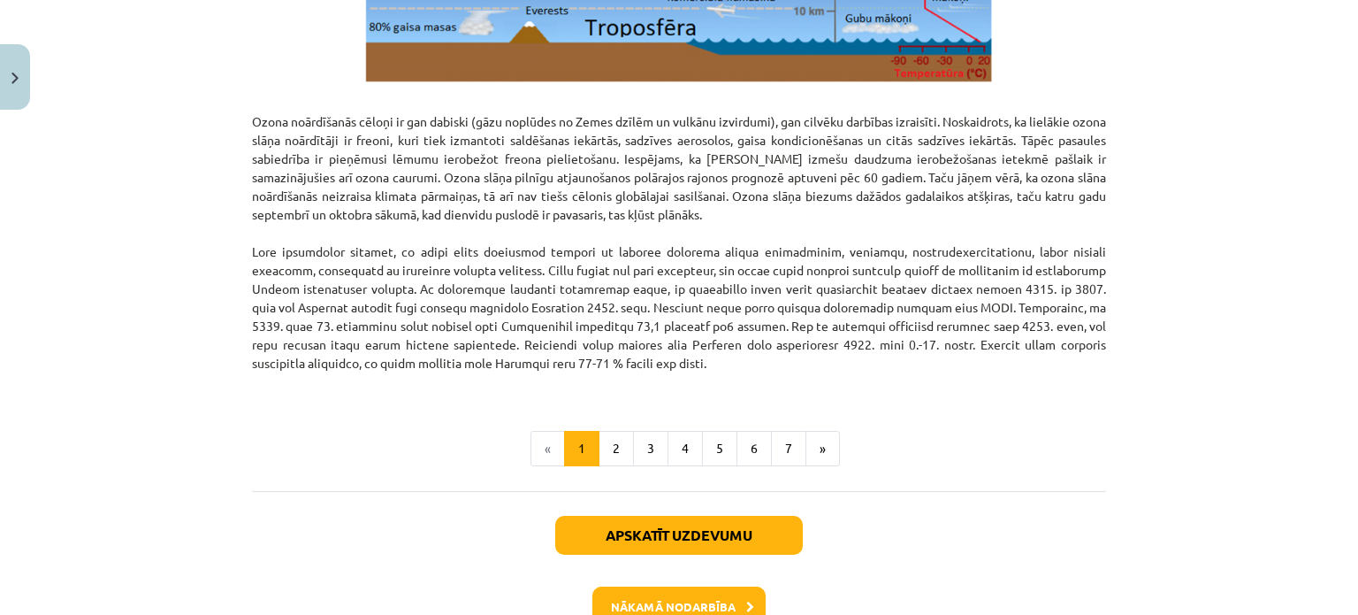
scroll to position [2330, 0]
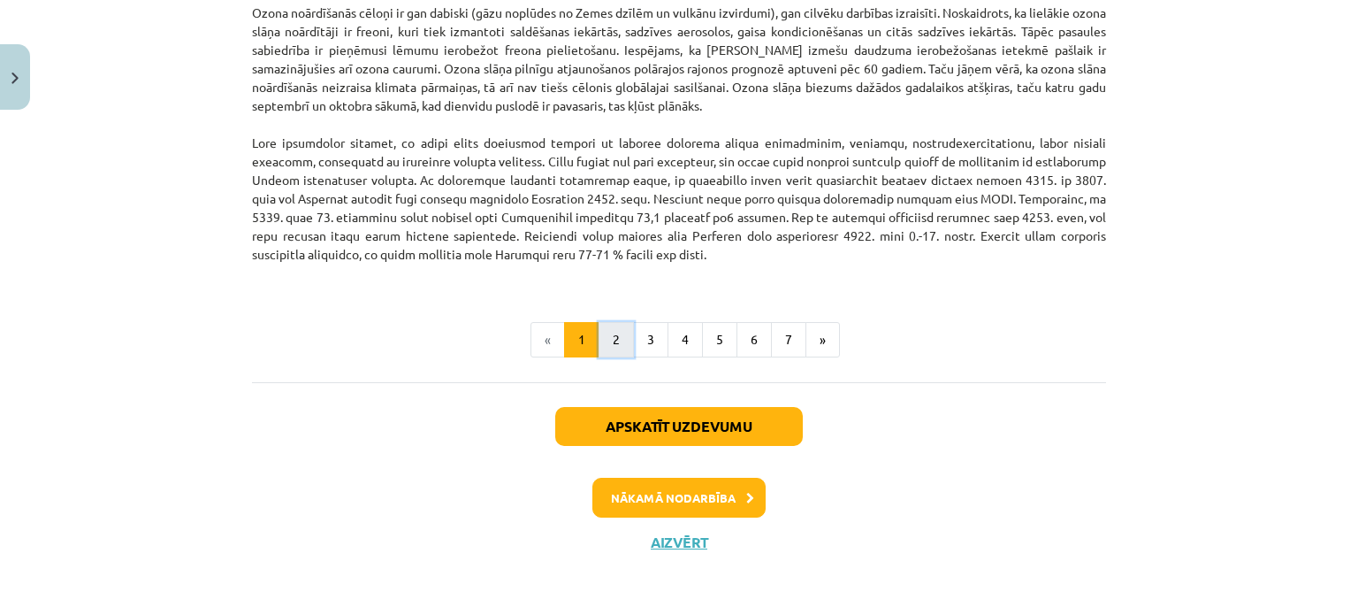
click at [613, 338] on button "2" at bounding box center [616, 339] width 35 height 35
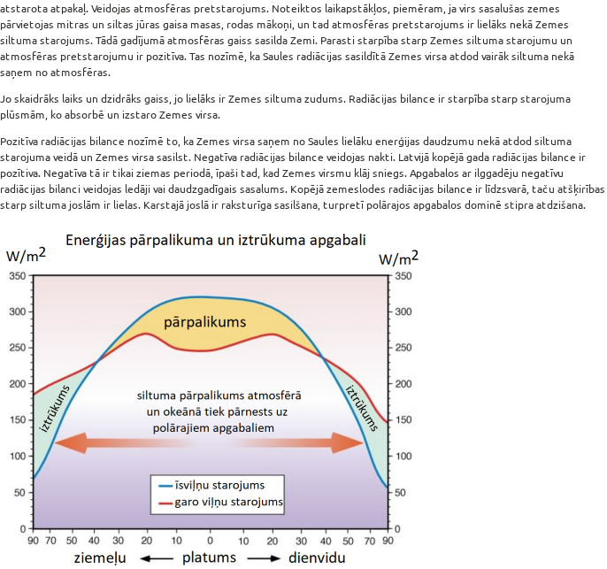
scroll to position [1090, 0]
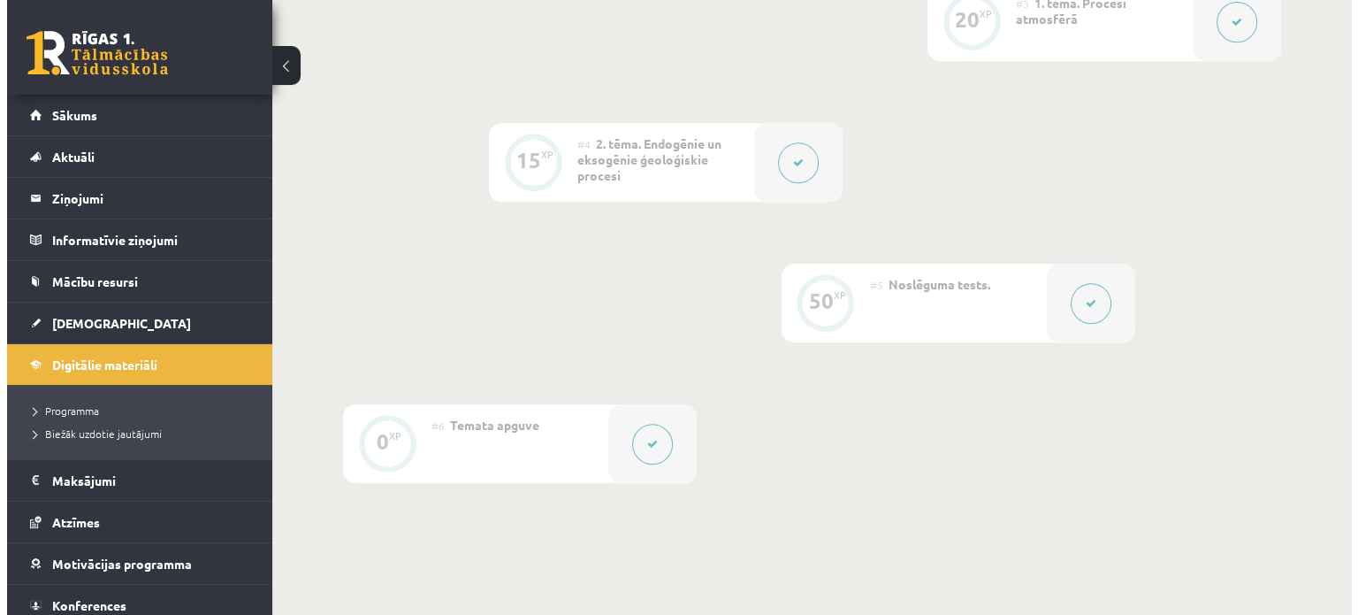
scroll to position [661, 0]
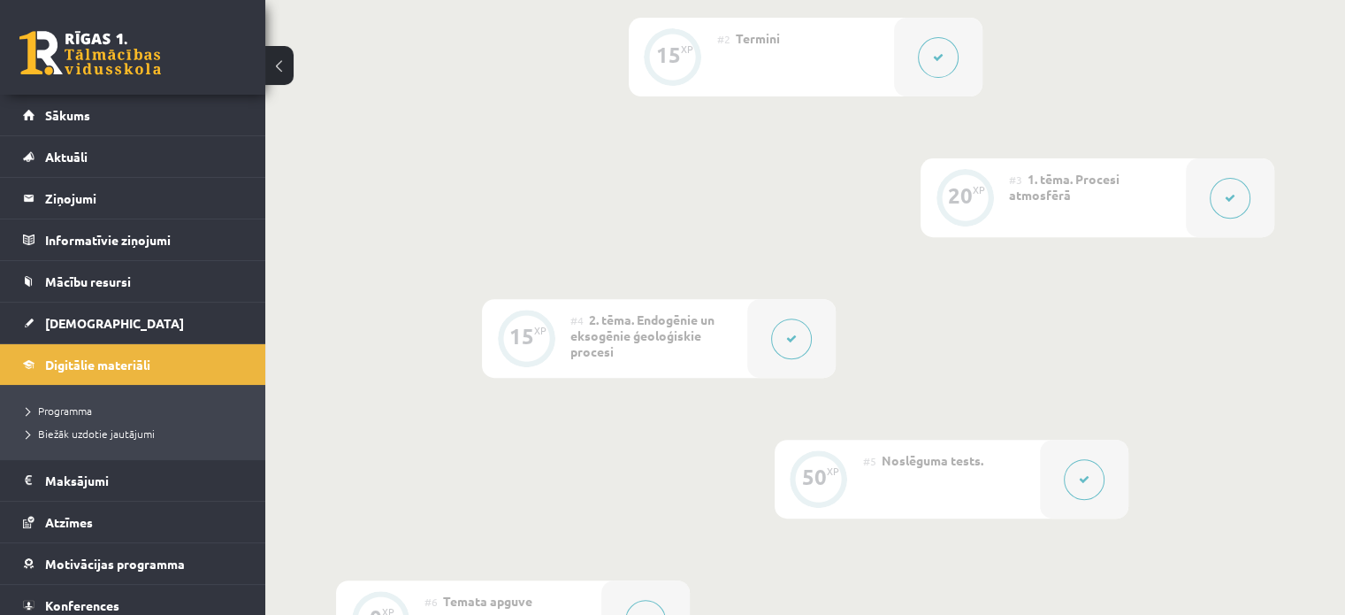
click at [1222, 188] on button at bounding box center [1230, 198] width 41 height 41
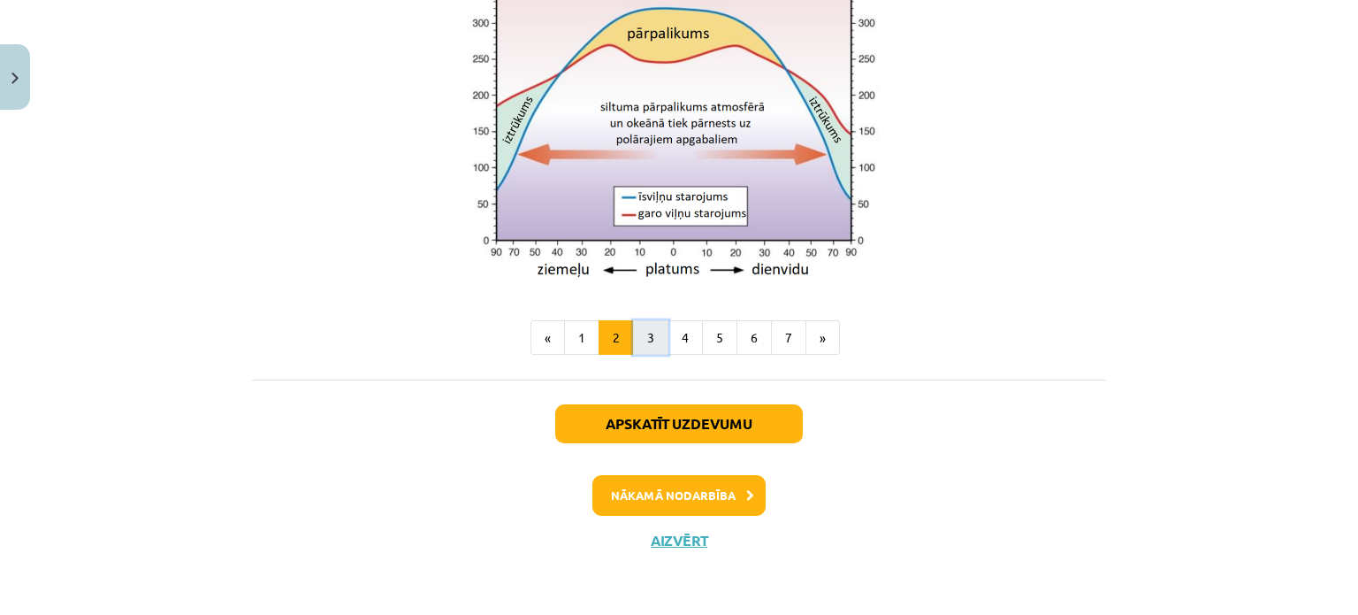
click at [651, 340] on button "3" at bounding box center [650, 337] width 35 height 35
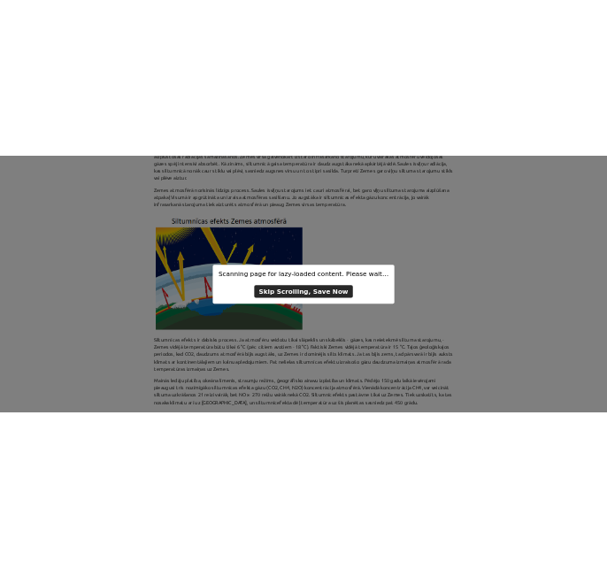
scroll to position [1623, 0]
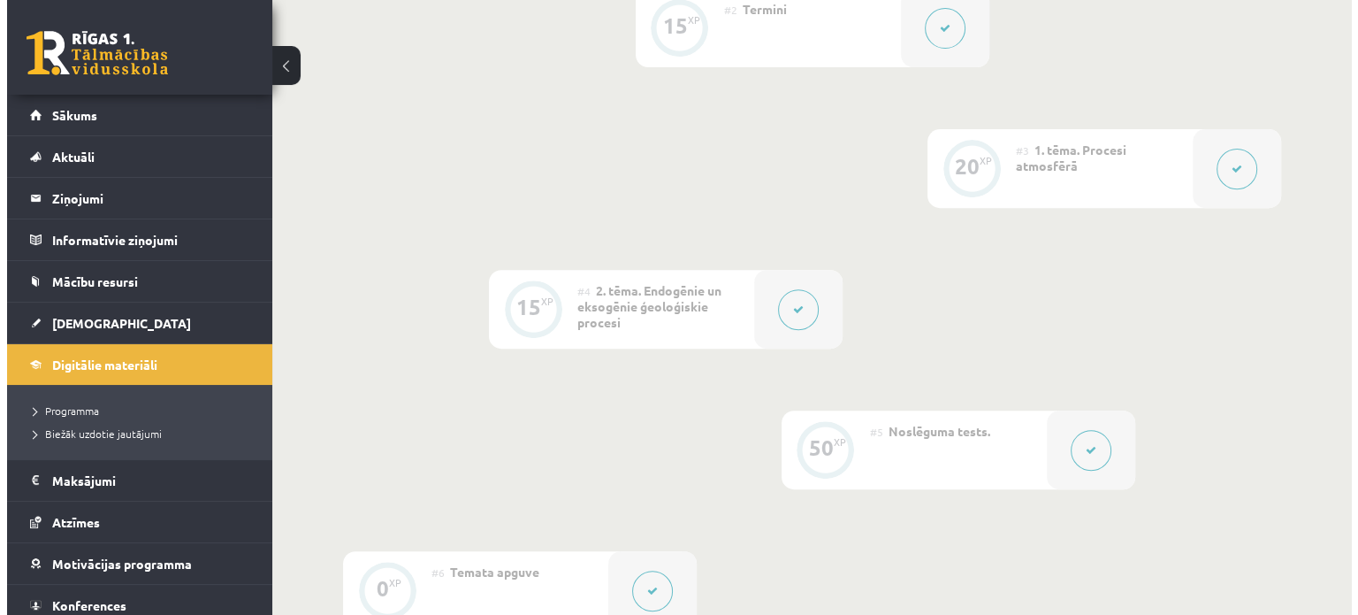
scroll to position [661, 0]
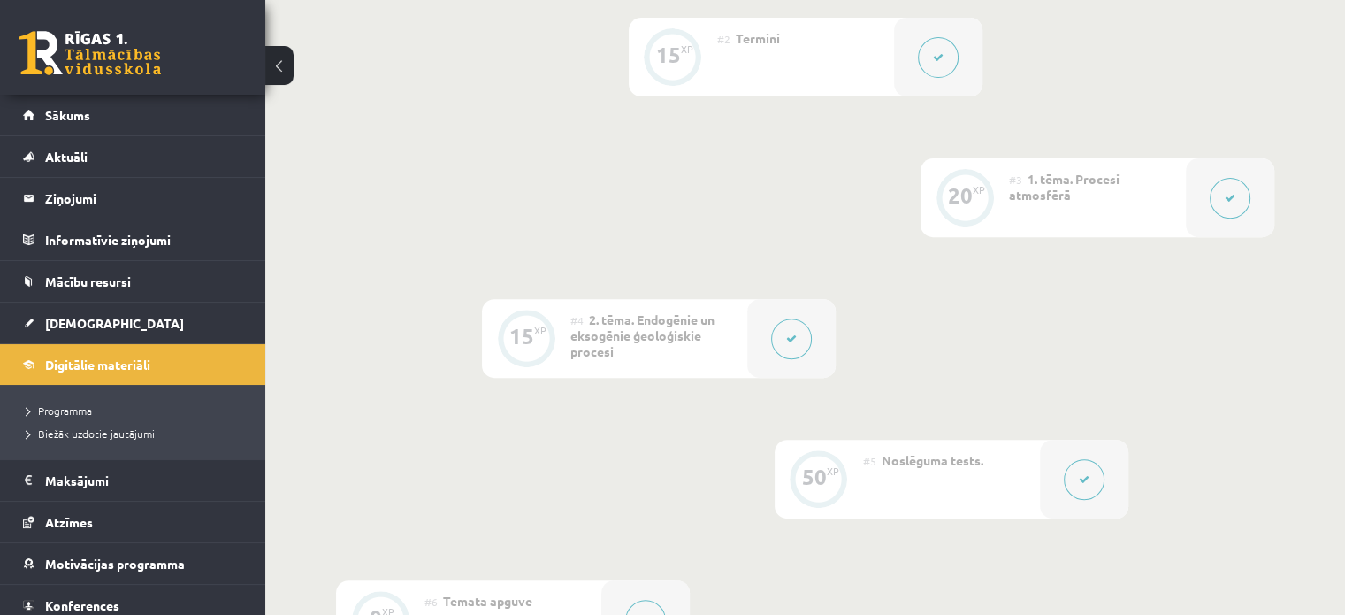
click at [1224, 190] on button at bounding box center [1230, 198] width 41 height 41
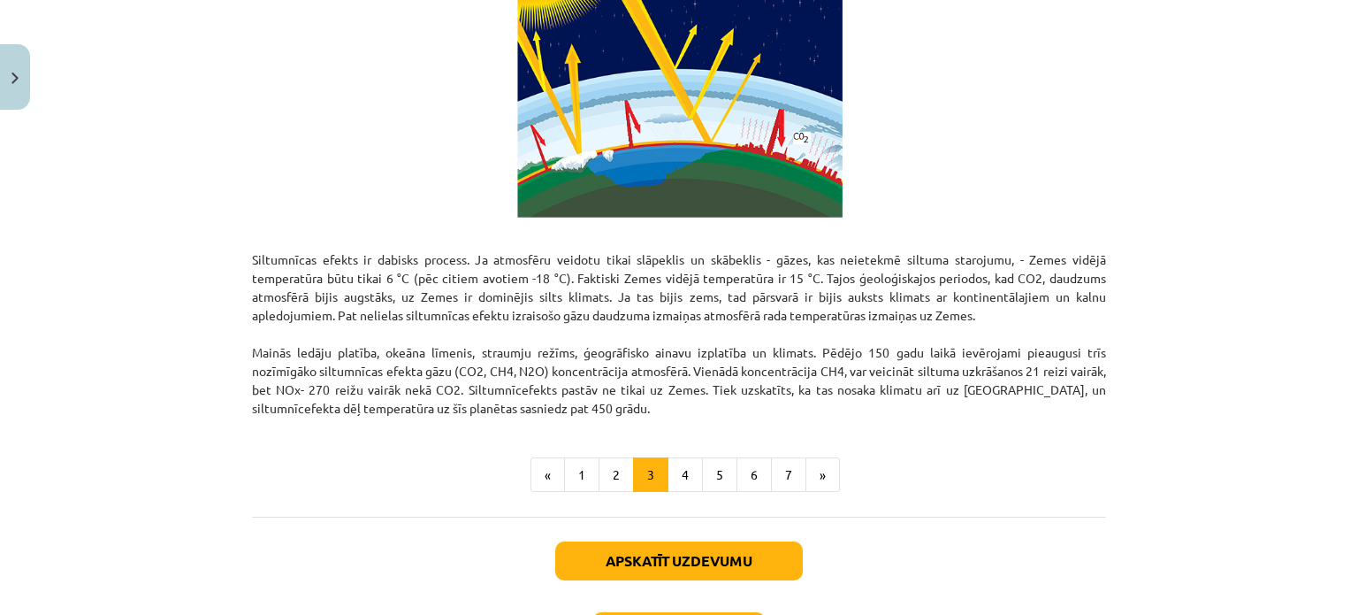
scroll to position [1191, 0]
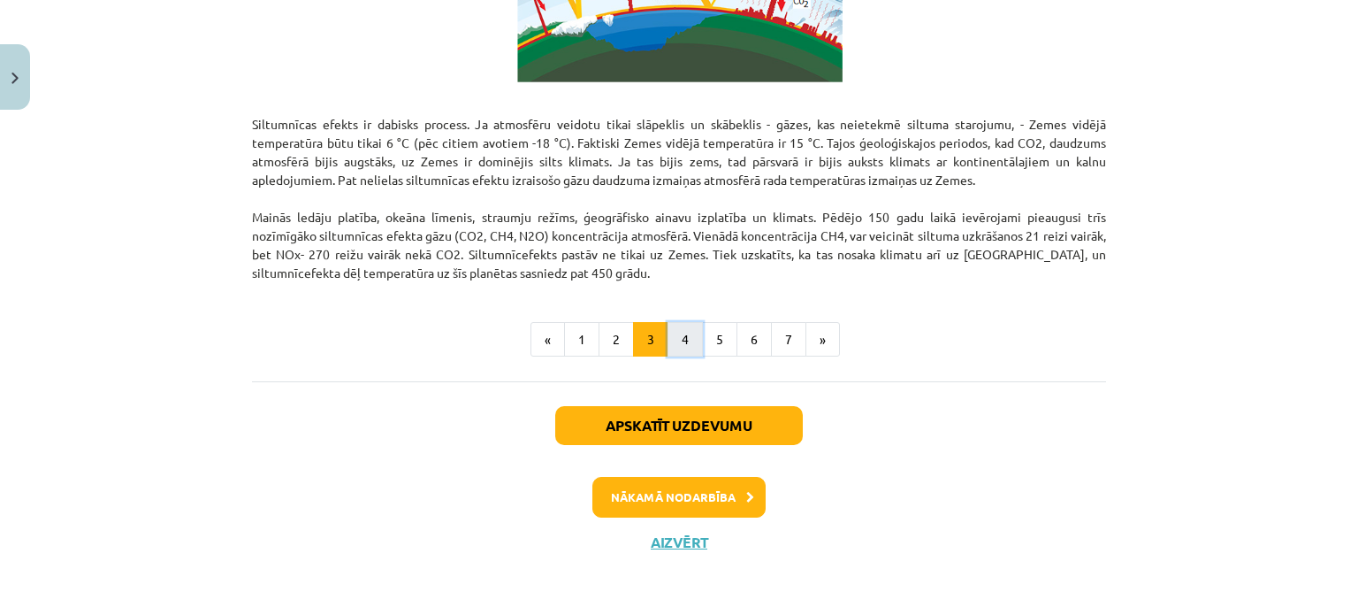
click at [683, 345] on button "4" at bounding box center [685, 339] width 35 height 35
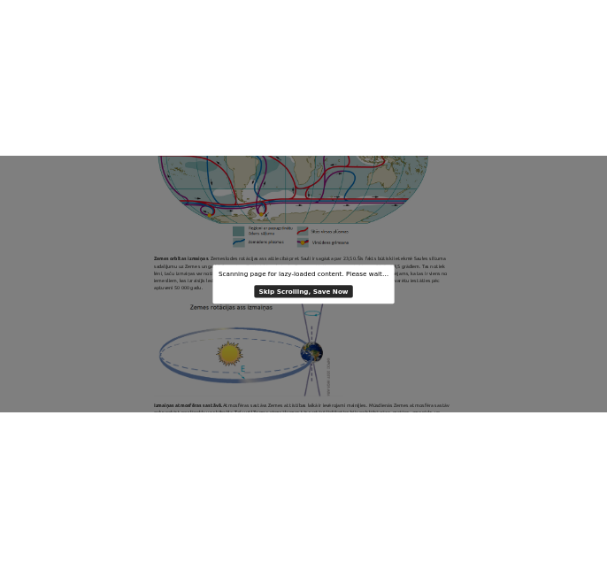
scroll to position [1321, 0]
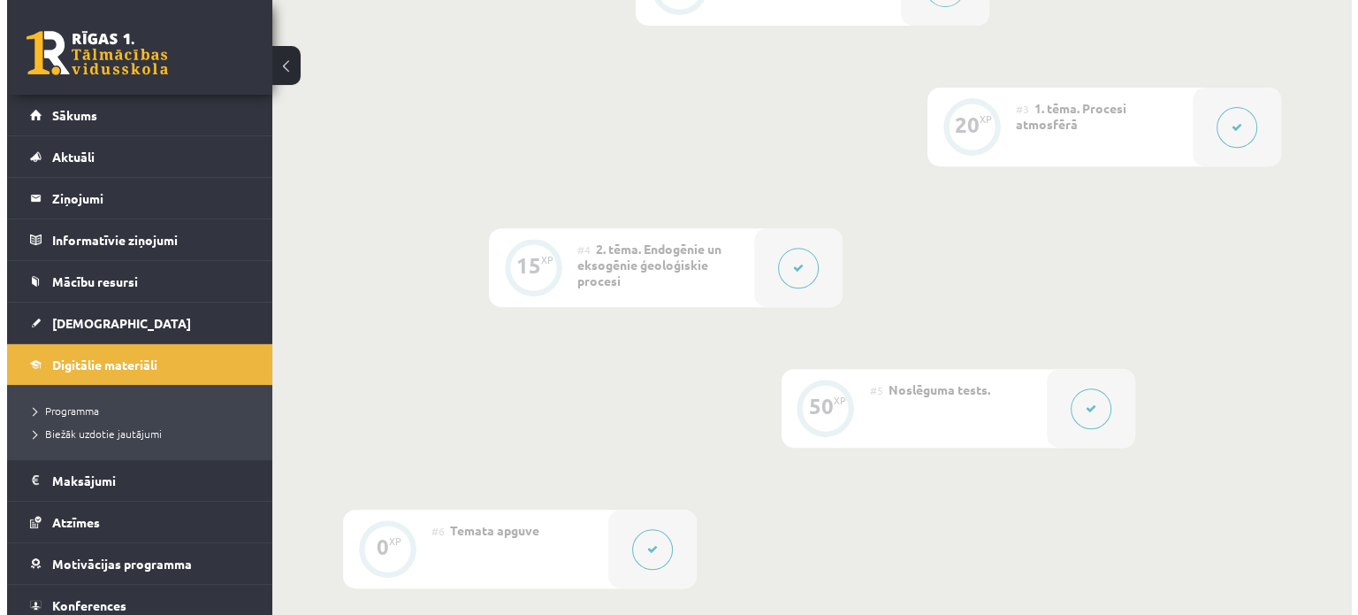
scroll to position [661, 0]
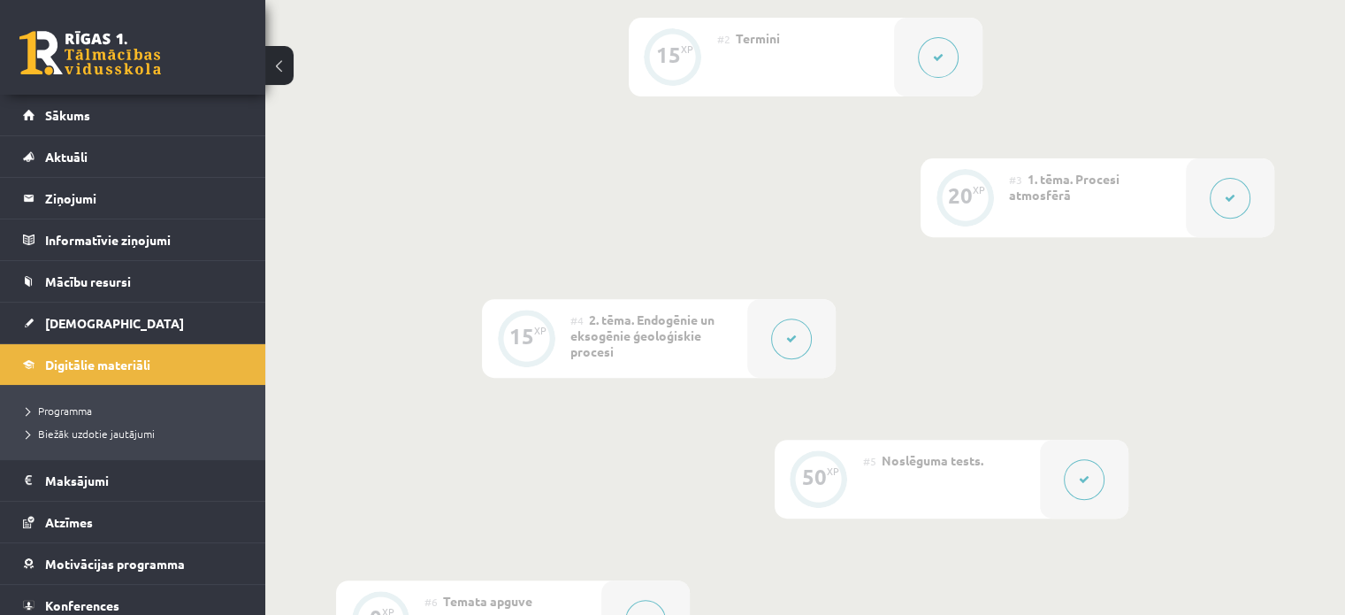
click at [1227, 189] on button at bounding box center [1230, 198] width 41 height 41
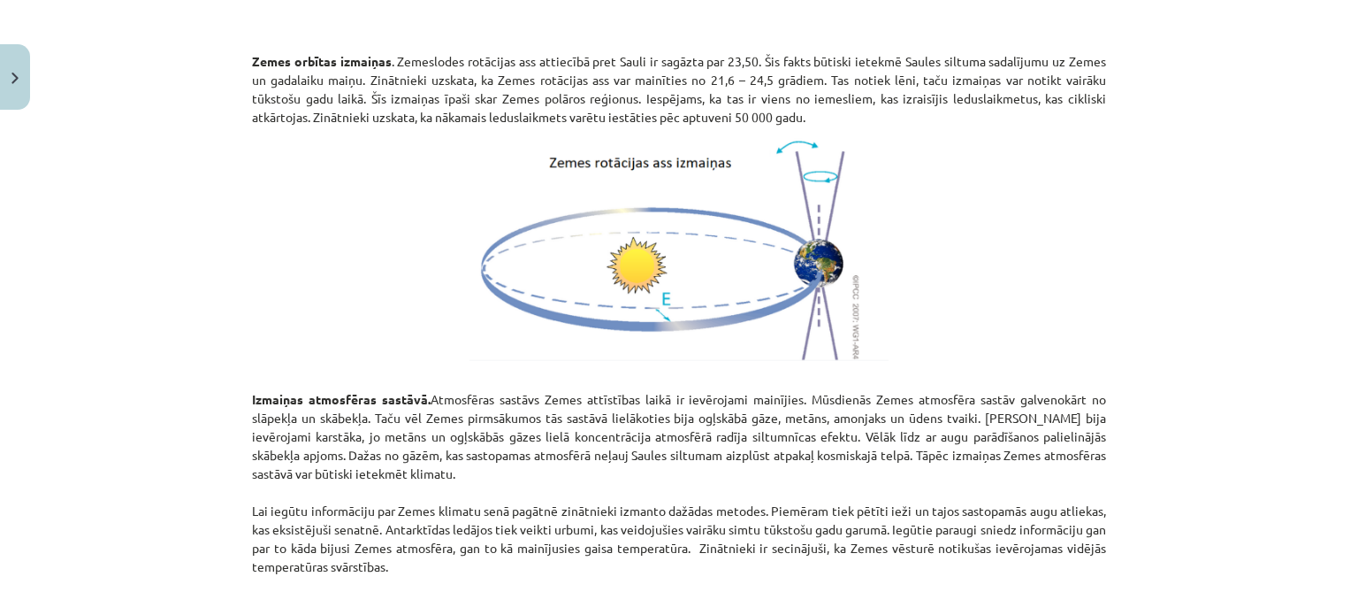
scroll to position [2137, 0]
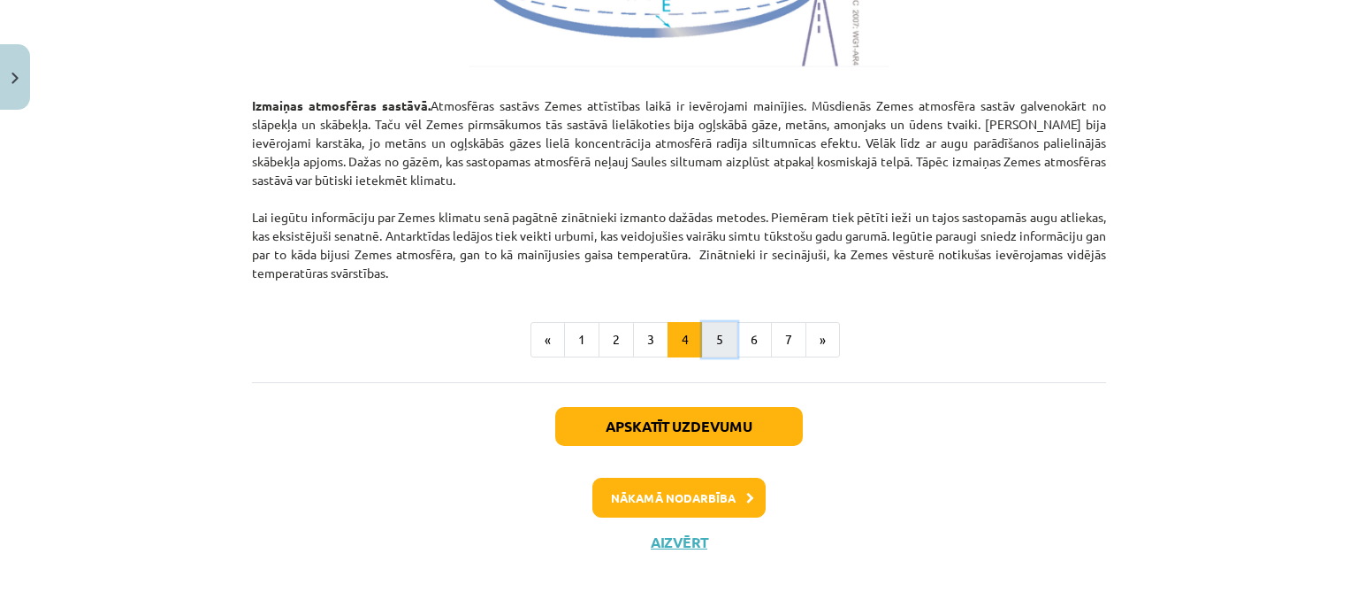
click at [715, 331] on button "5" at bounding box center [719, 339] width 35 height 35
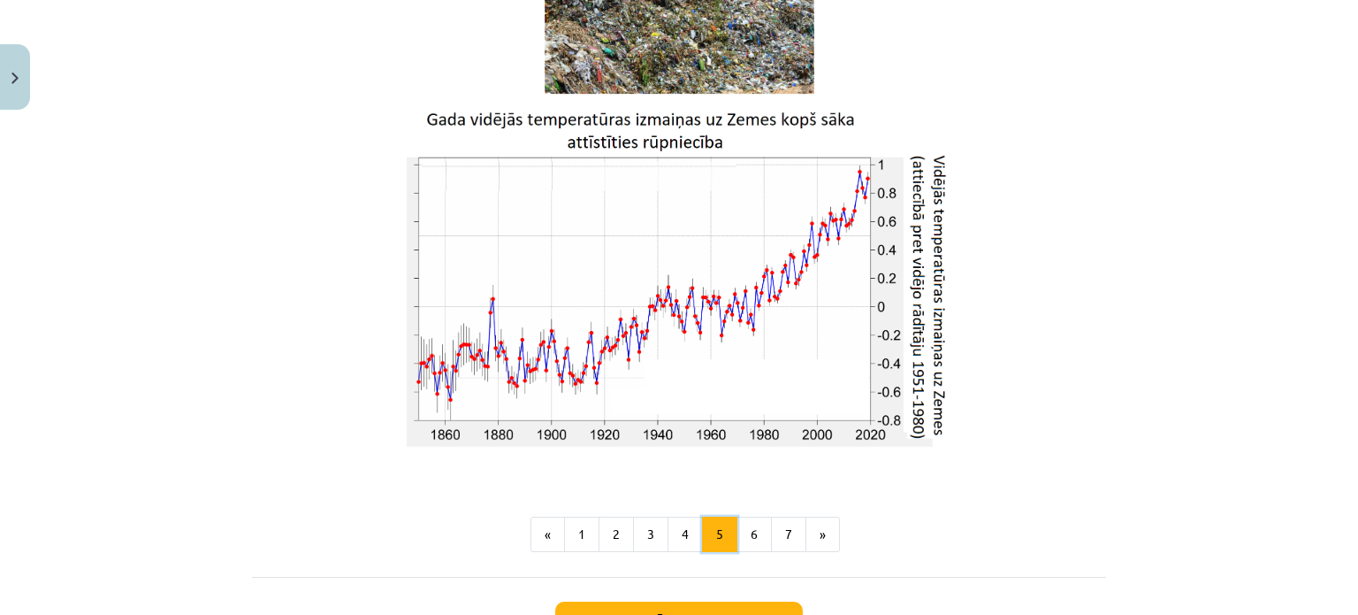
scroll to position [3113, 0]
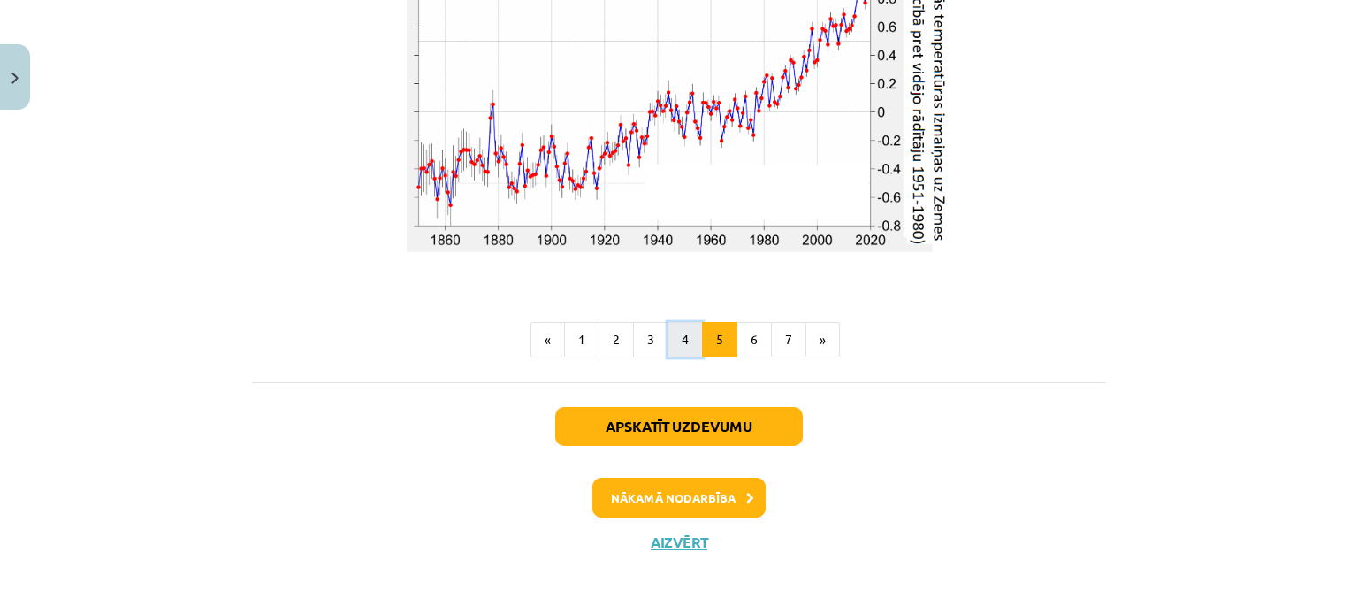
click at [690, 331] on button "4" at bounding box center [685, 339] width 35 height 35
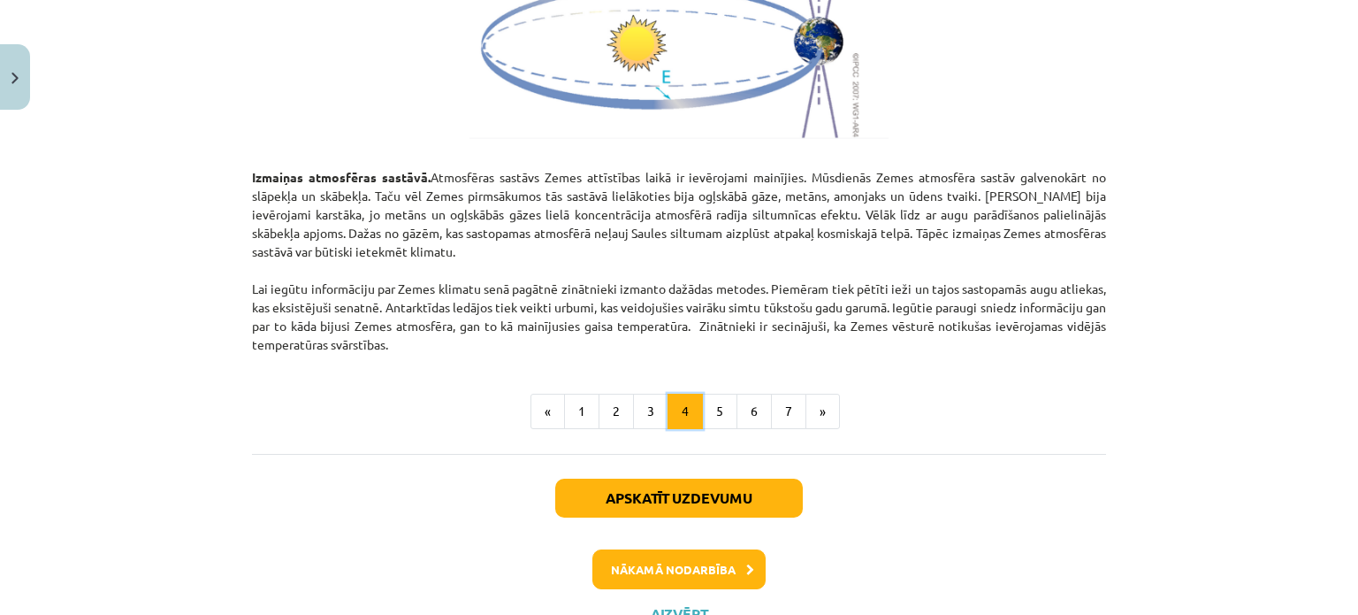
scroll to position [2137, 0]
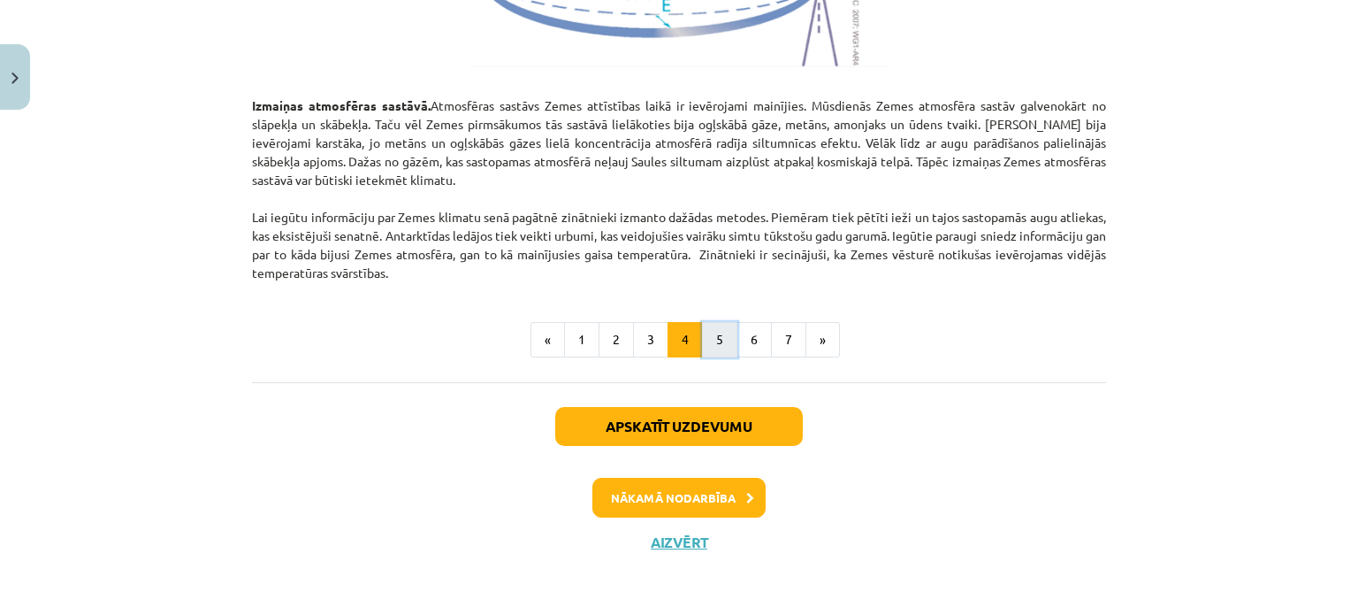
click at [712, 333] on button "5" at bounding box center [719, 339] width 35 height 35
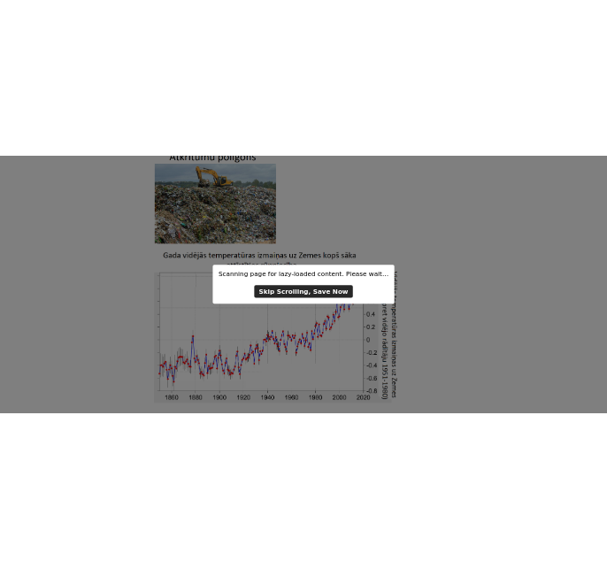
scroll to position [2468, 0]
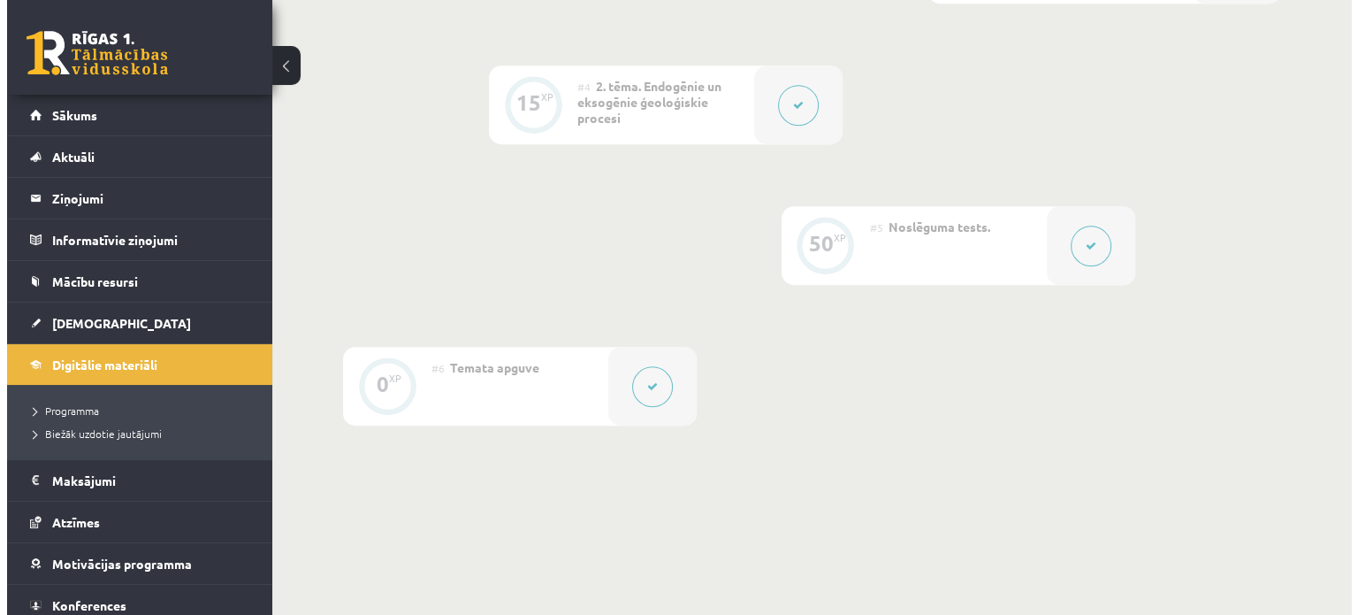
scroll to position [750, 0]
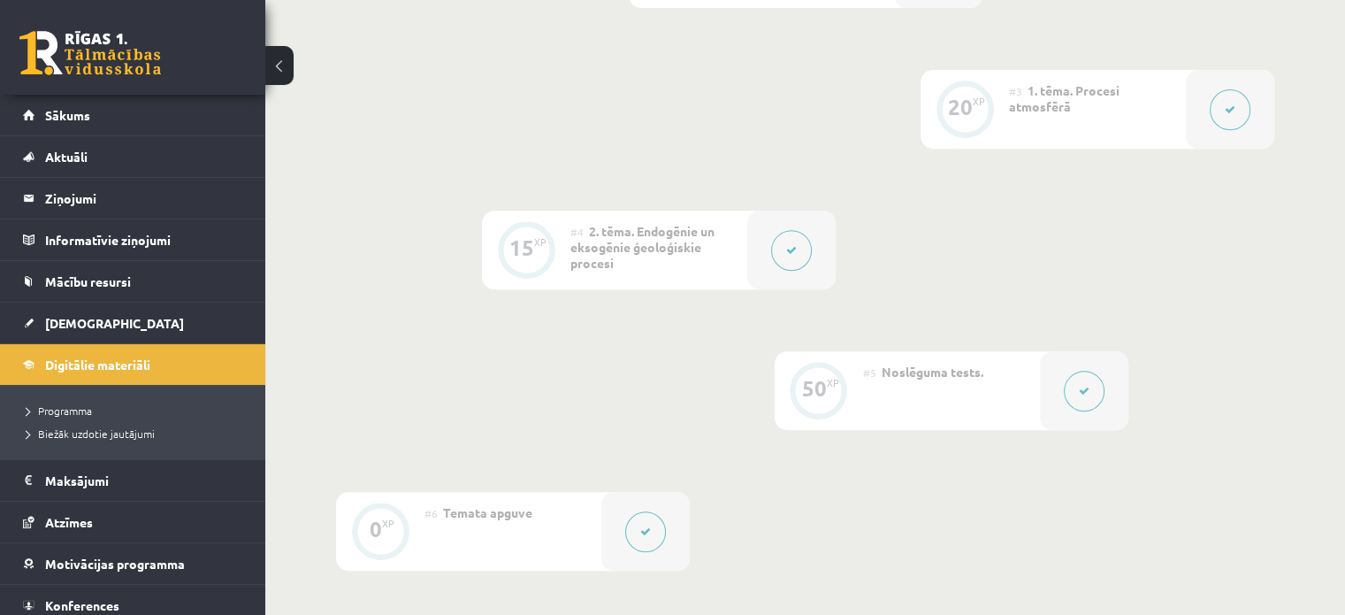
click at [1216, 111] on button at bounding box center [1230, 109] width 41 height 41
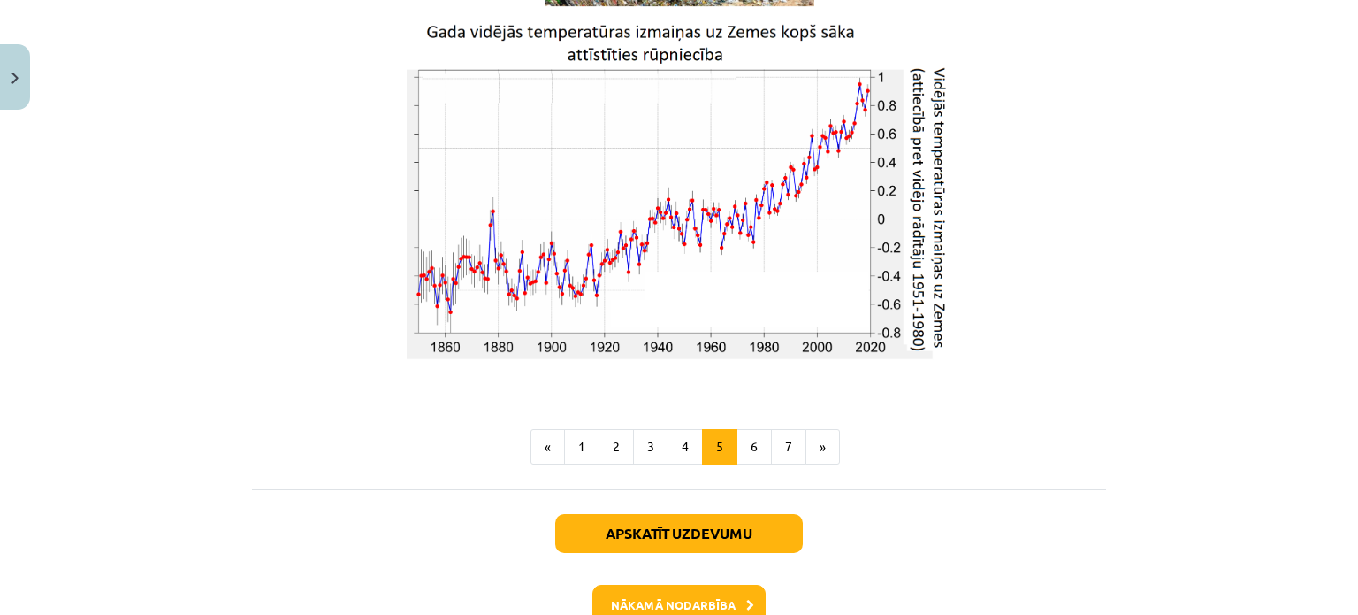
scroll to position [3113, 0]
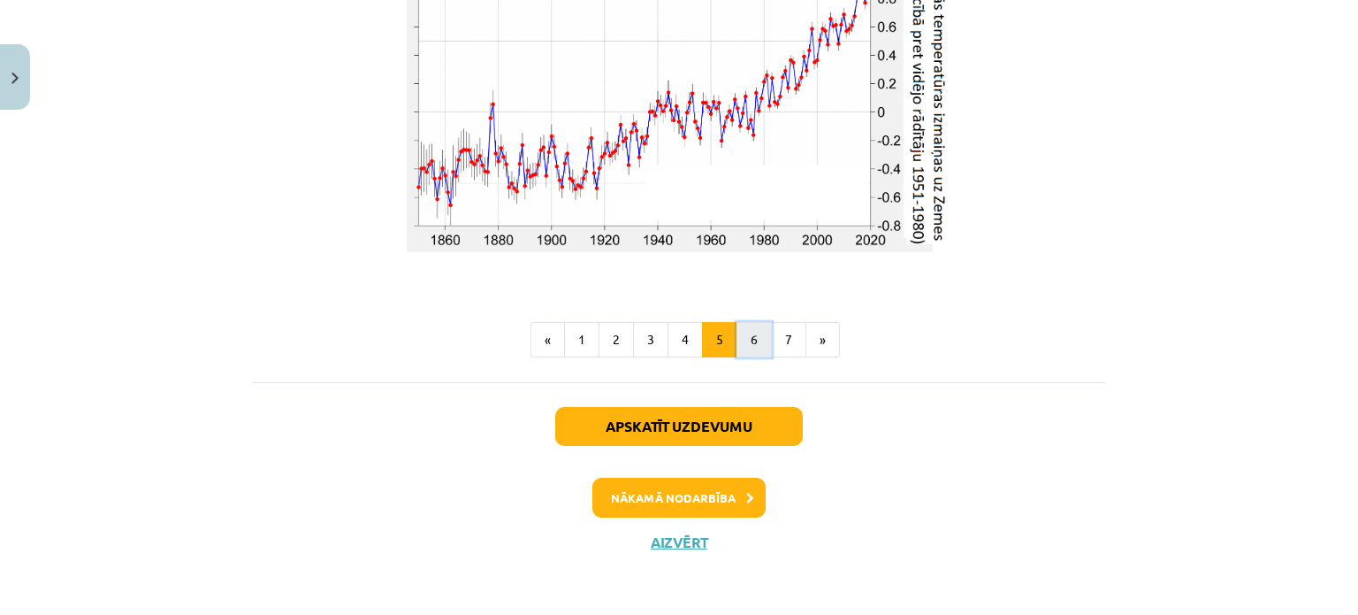
click at [754, 338] on button "6" at bounding box center [754, 339] width 35 height 35
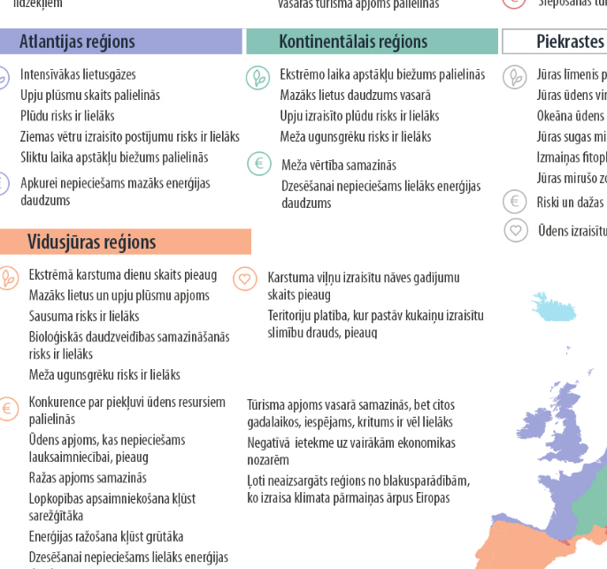
scroll to position [2904, 0]
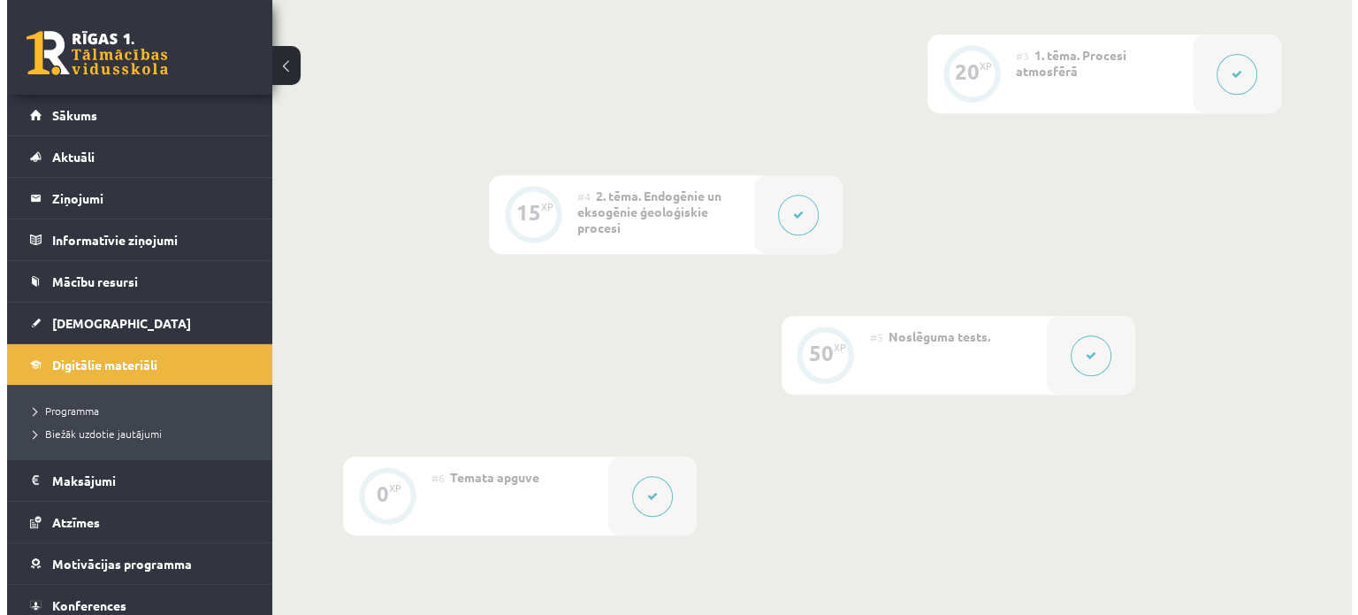
scroll to position [573, 0]
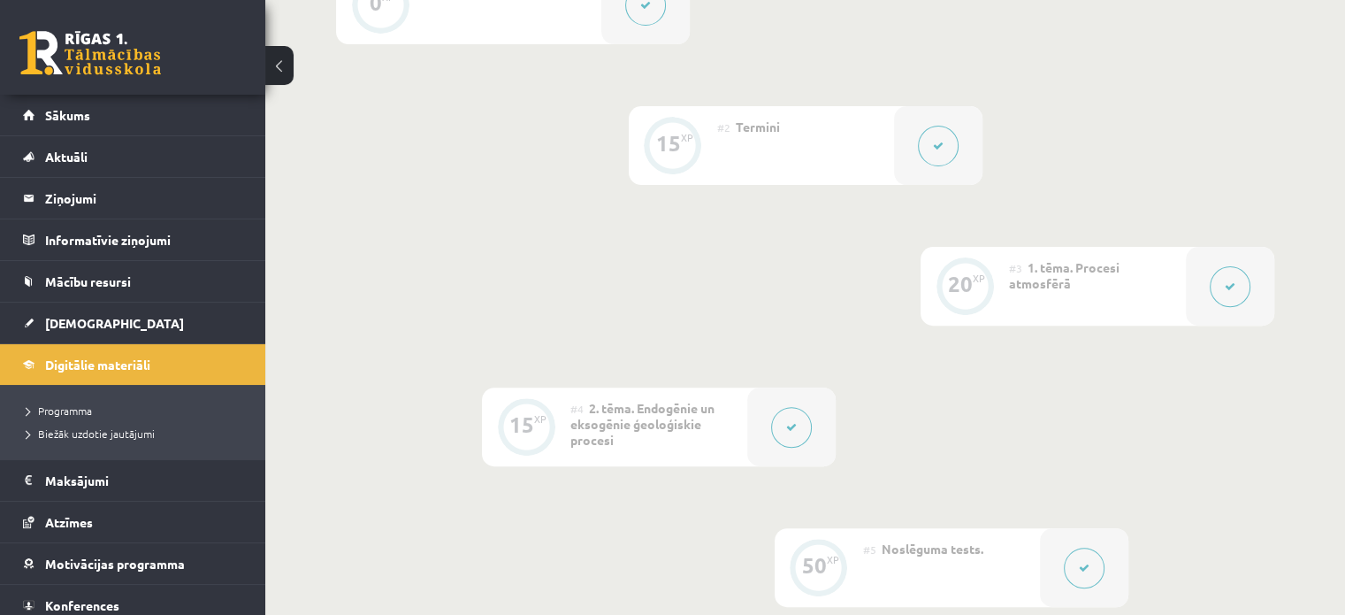
click at [1227, 293] on button at bounding box center [1230, 286] width 41 height 41
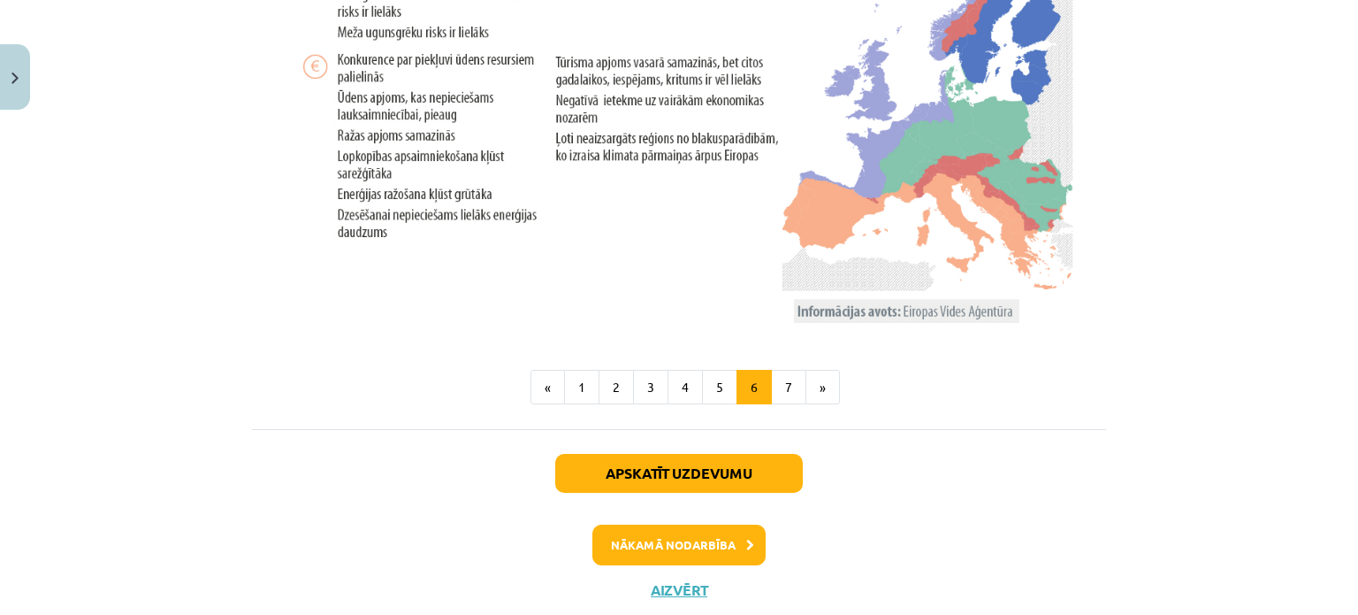
scroll to position [3698, 0]
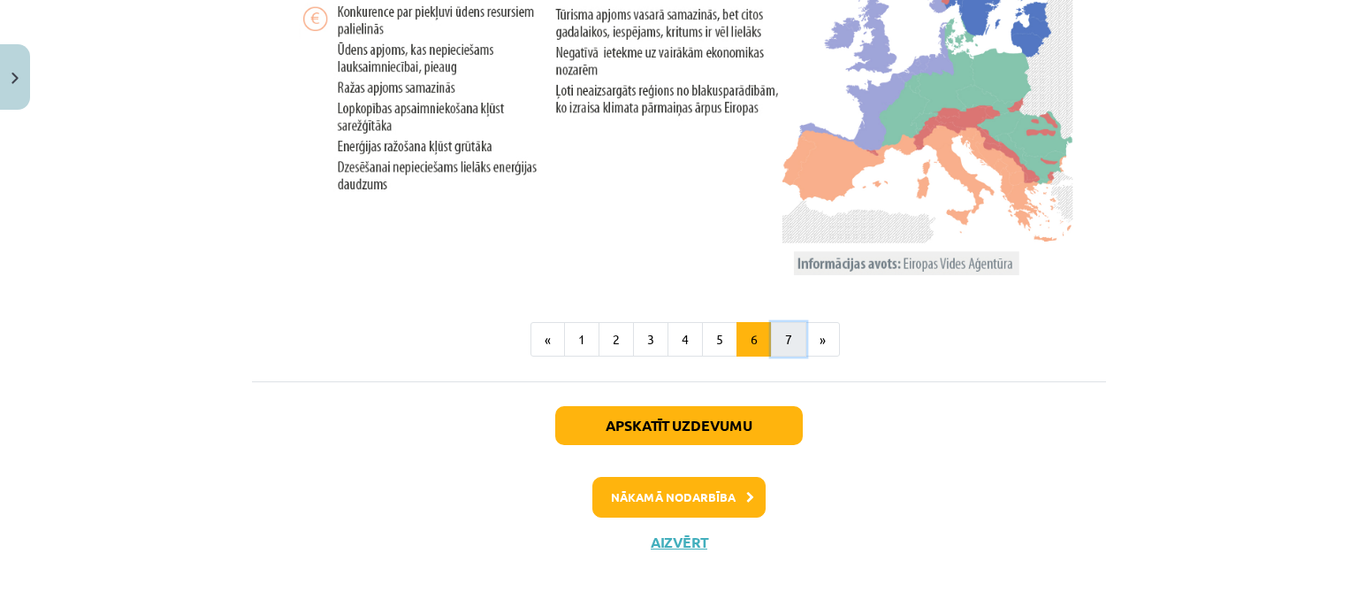
click at [791, 339] on button "7" at bounding box center [788, 339] width 35 height 35
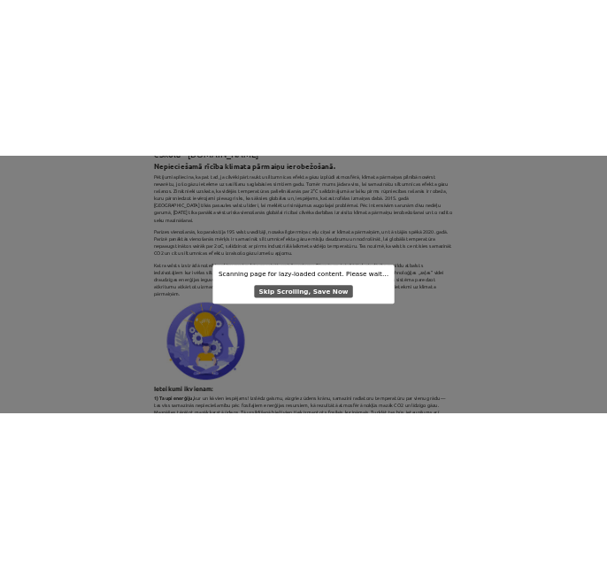
scroll to position [0, 0]
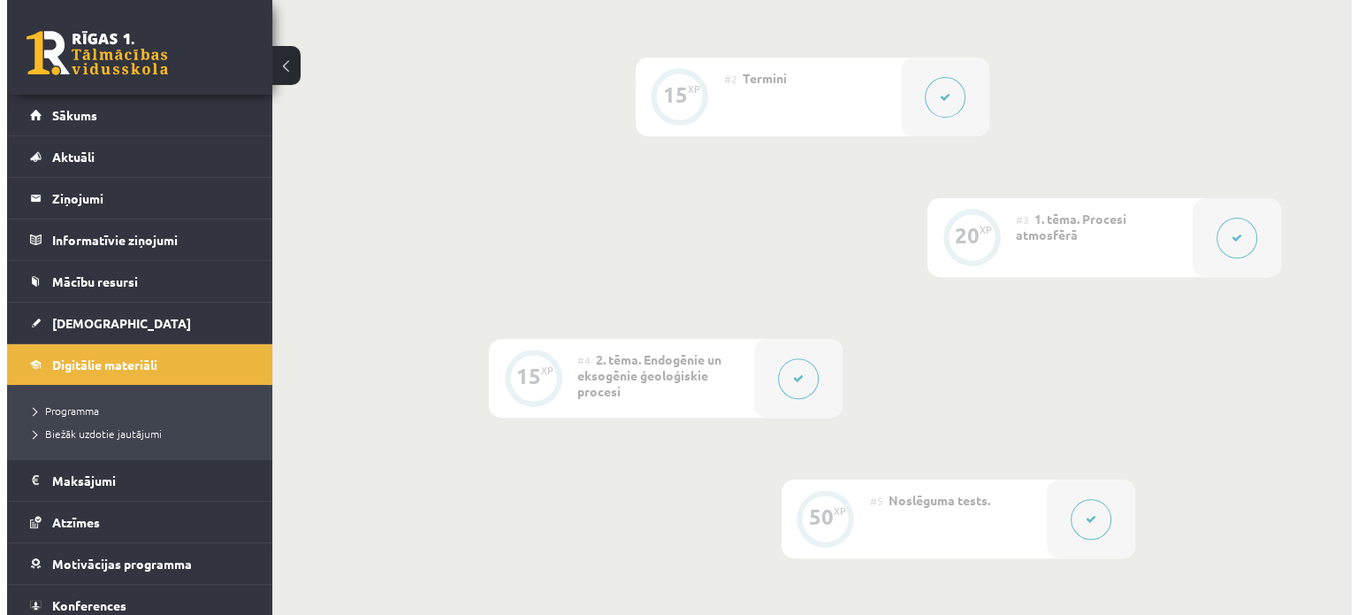
scroll to position [619, 0]
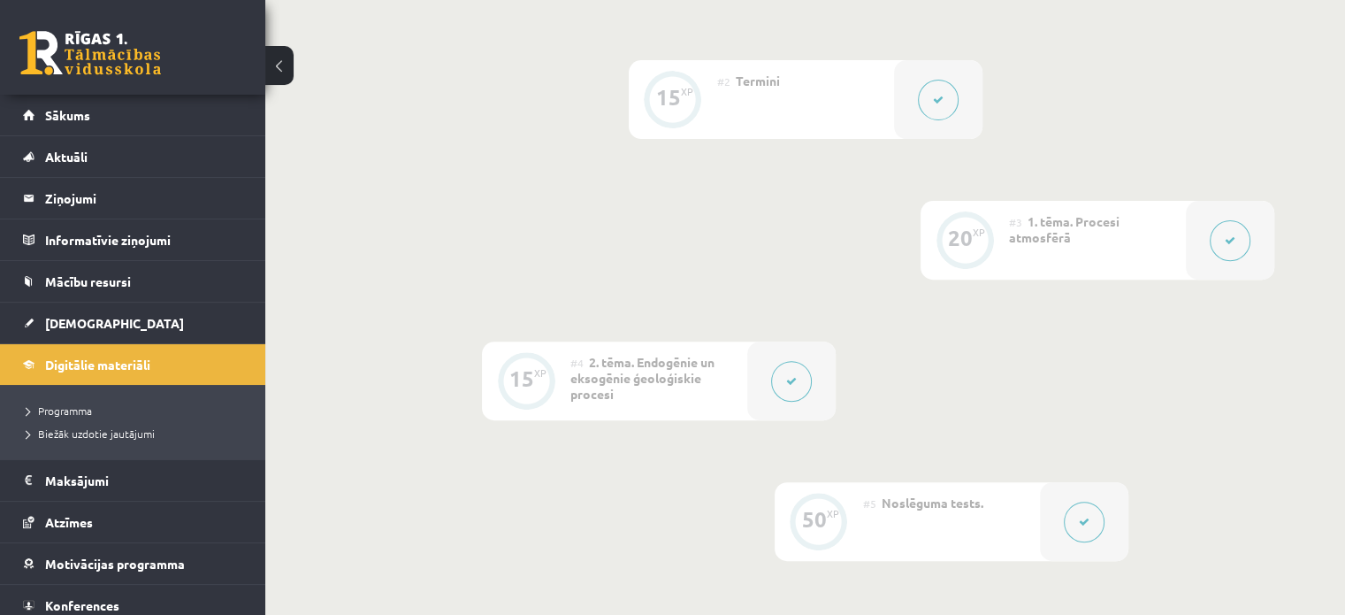
click at [1209, 241] on div at bounding box center [1230, 240] width 88 height 79
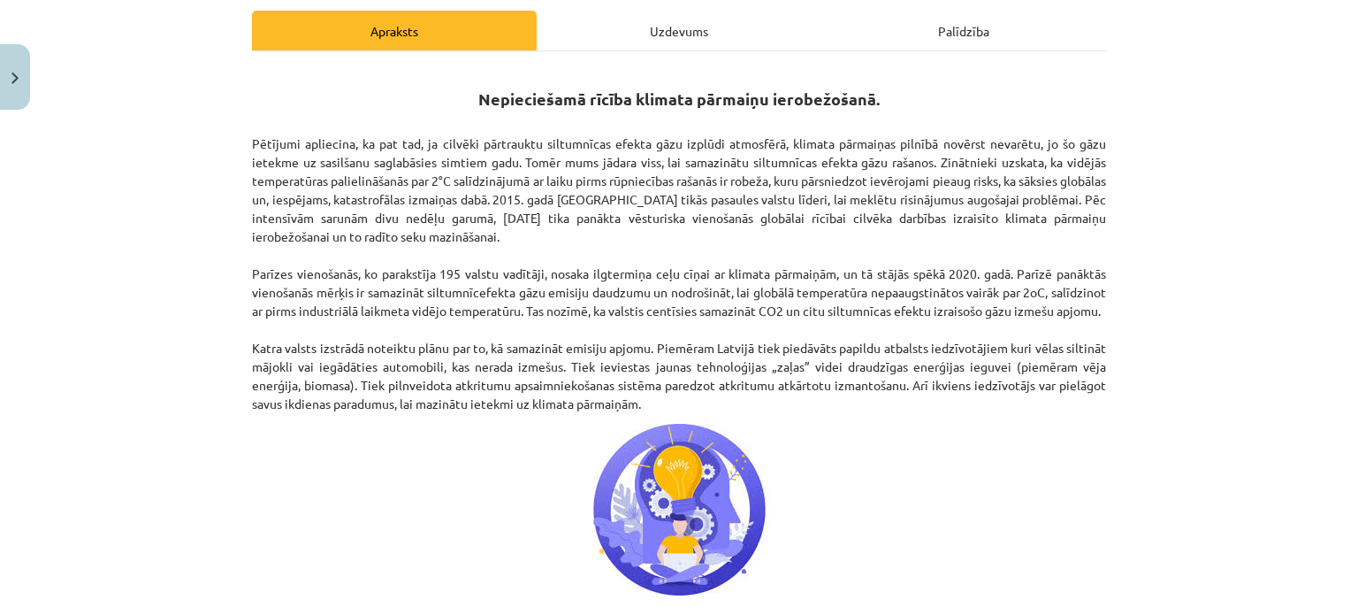
scroll to position [159, 0]
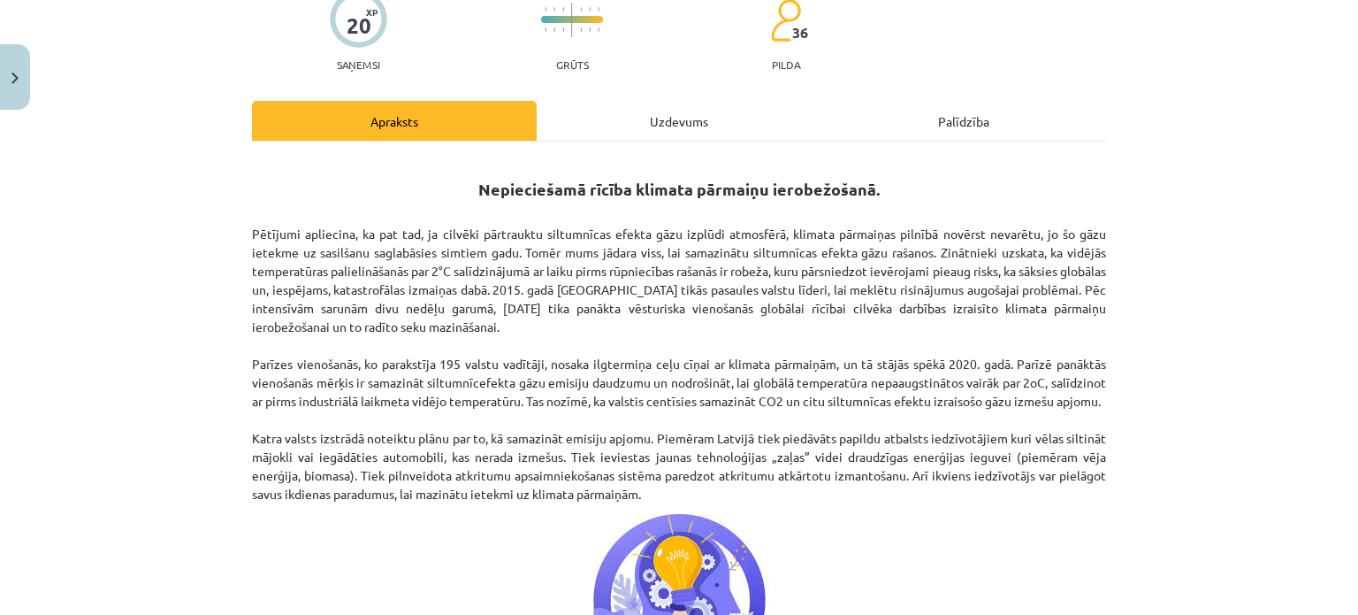
click at [676, 108] on div "Uzdevums" at bounding box center [679, 121] width 285 height 40
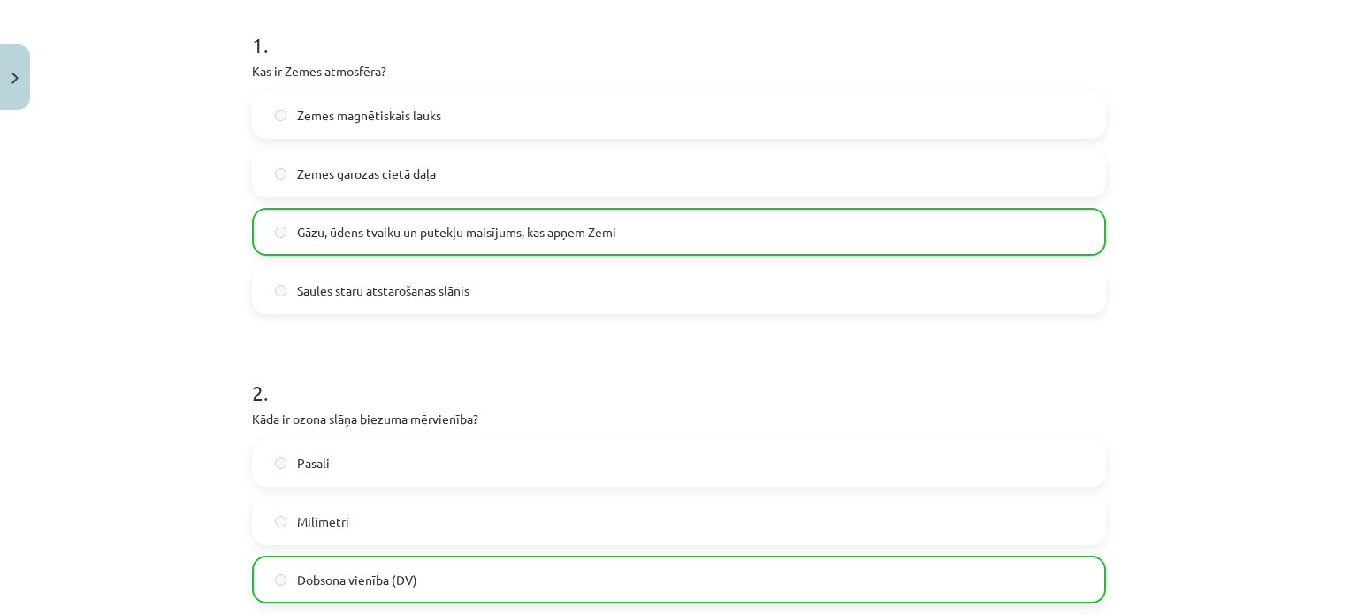
scroll to position [0, 0]
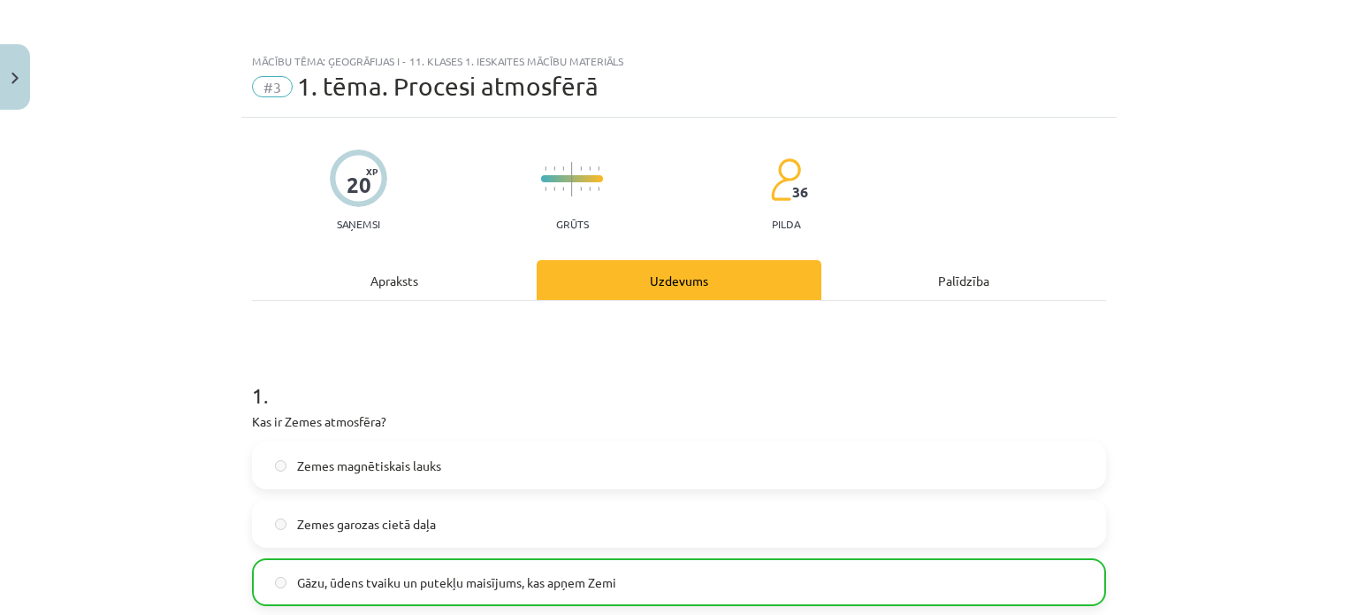
drag, startPoint x: 1009, startPoint y: 465, endPoint x: 920, endPoint y: 78, distance: 397.5
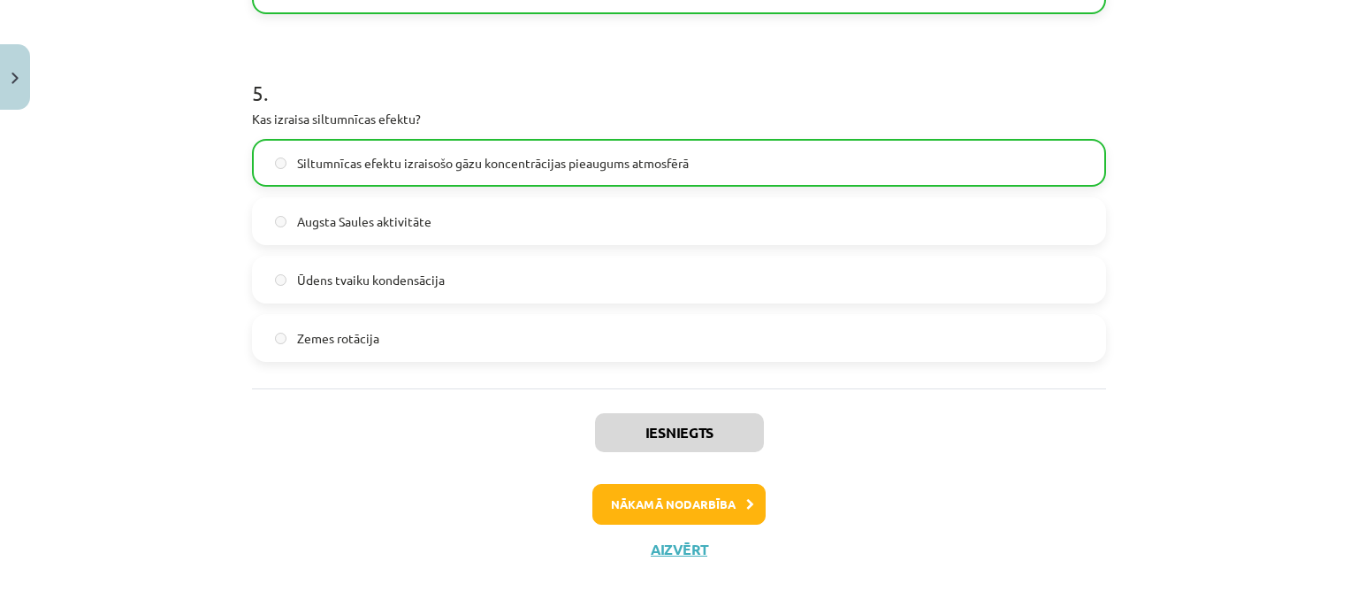
scroll to position [1700, 0]
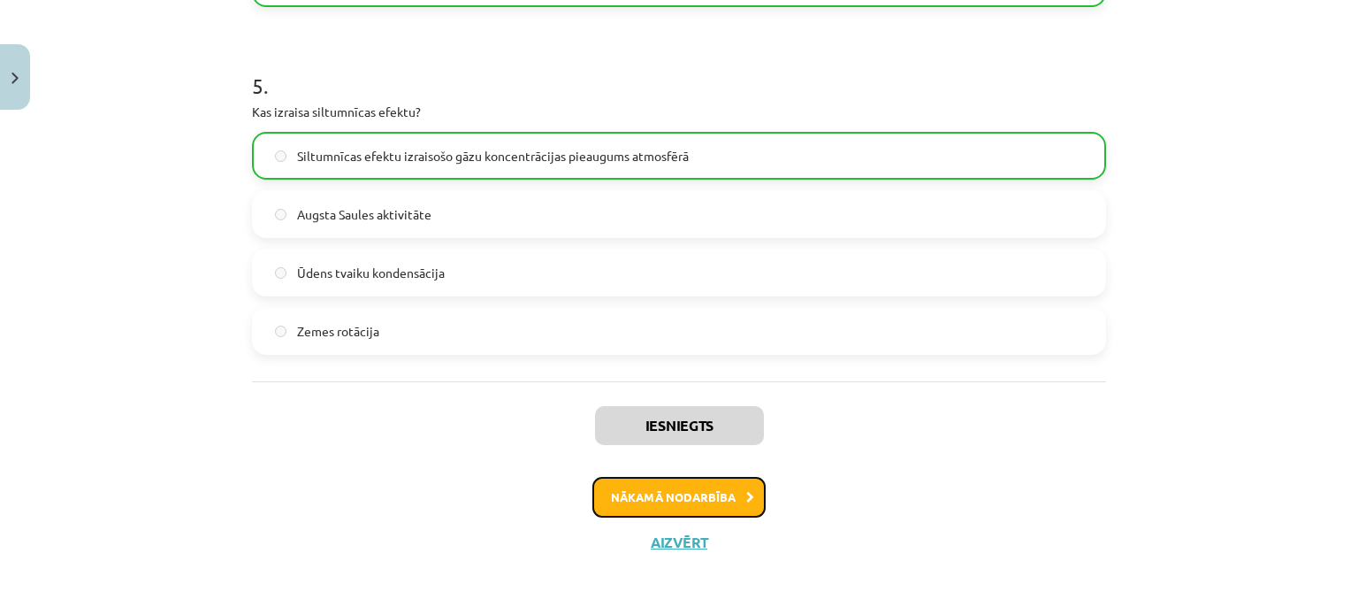
click at [686, 500] on button "Nākamā nodarbība" at bounding box center [679, 497] width 173 height 41
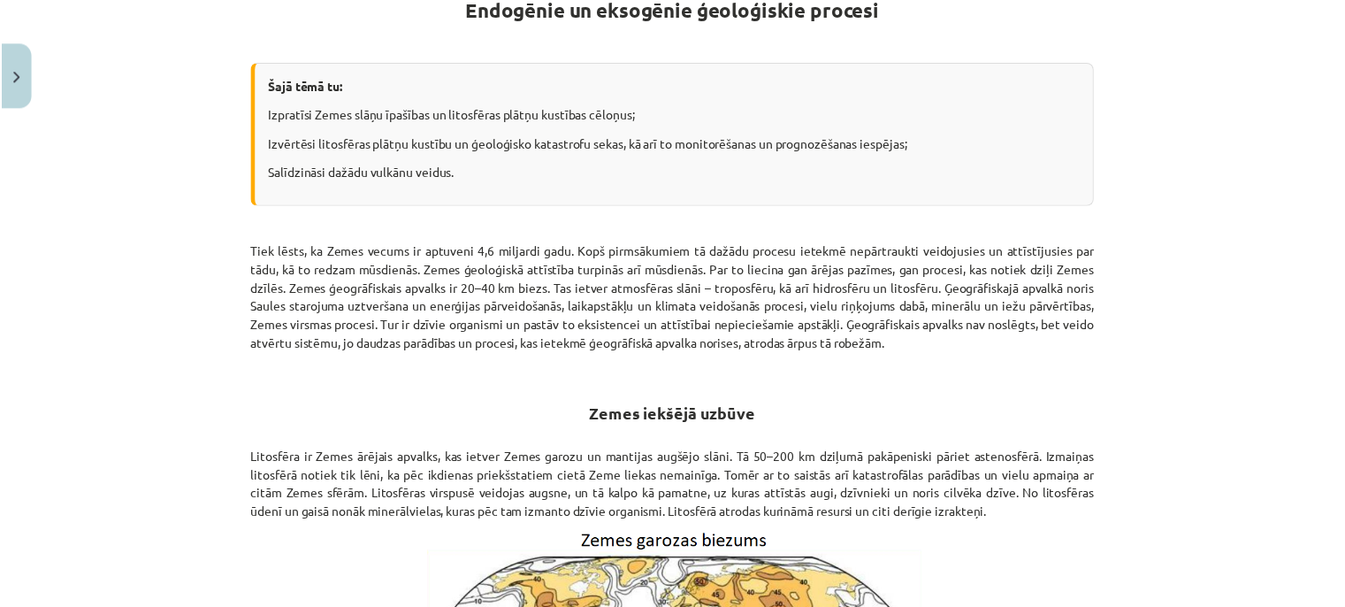
scroll to position [0, 0]
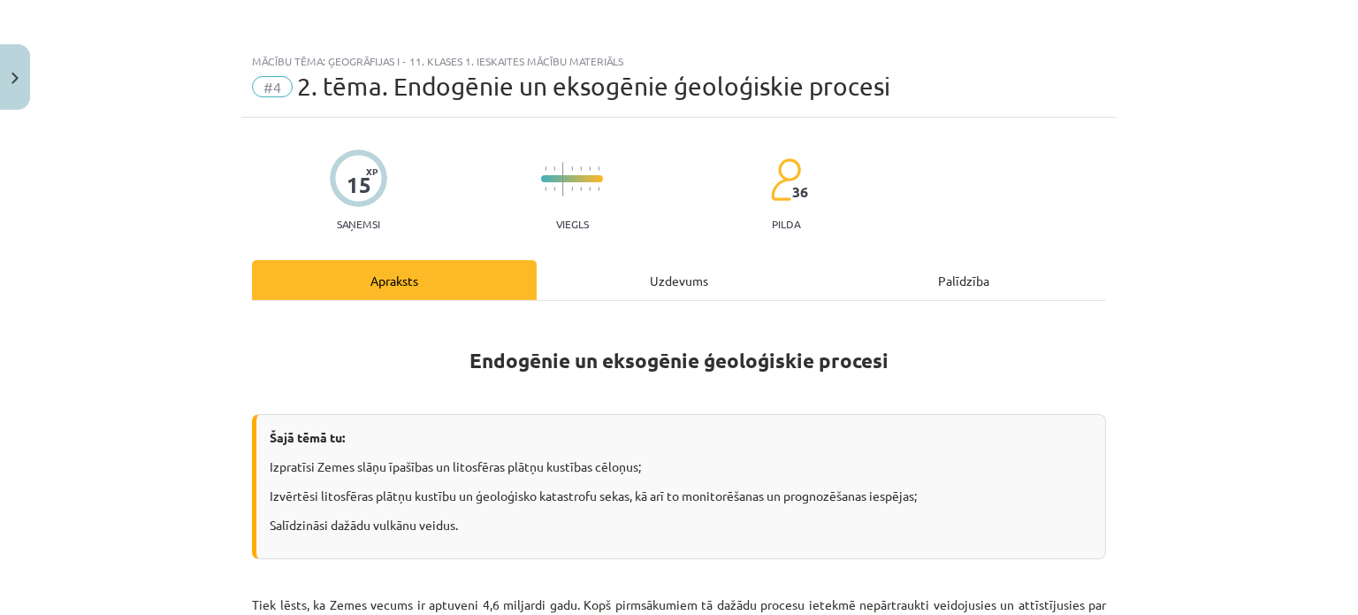
drag, startPoint x: 1156, startPoint y: 215, endPoint x: 1118, endPoint y: -56, distance: 273.3
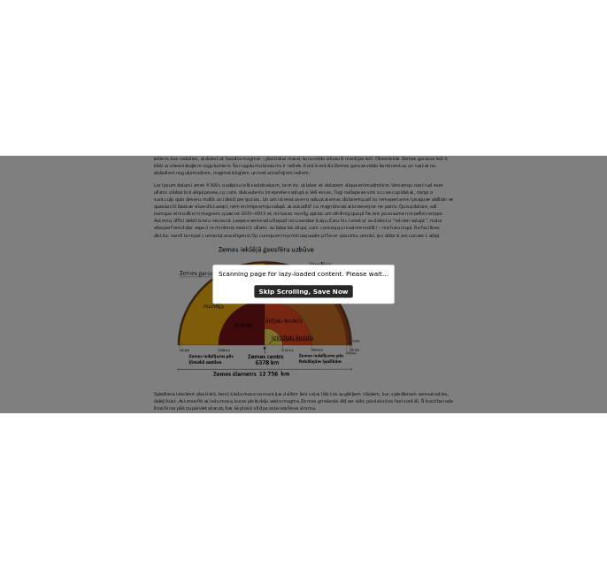
scroll to position [1132, 0]
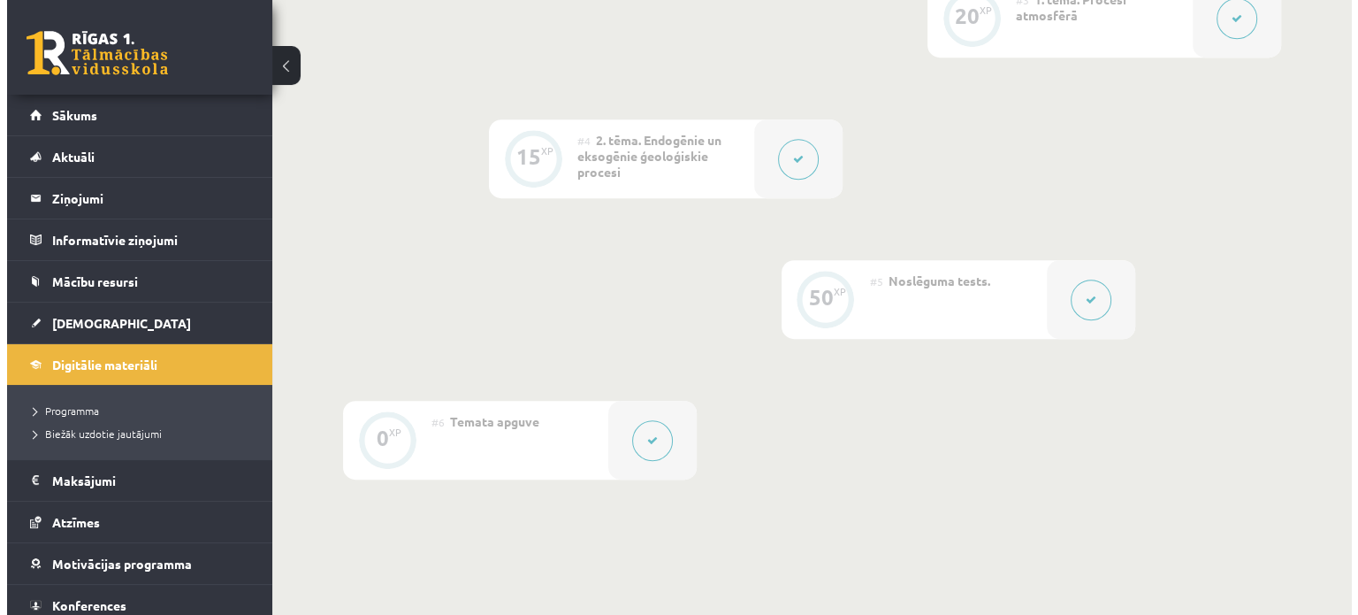
scroll to position [838, 0]
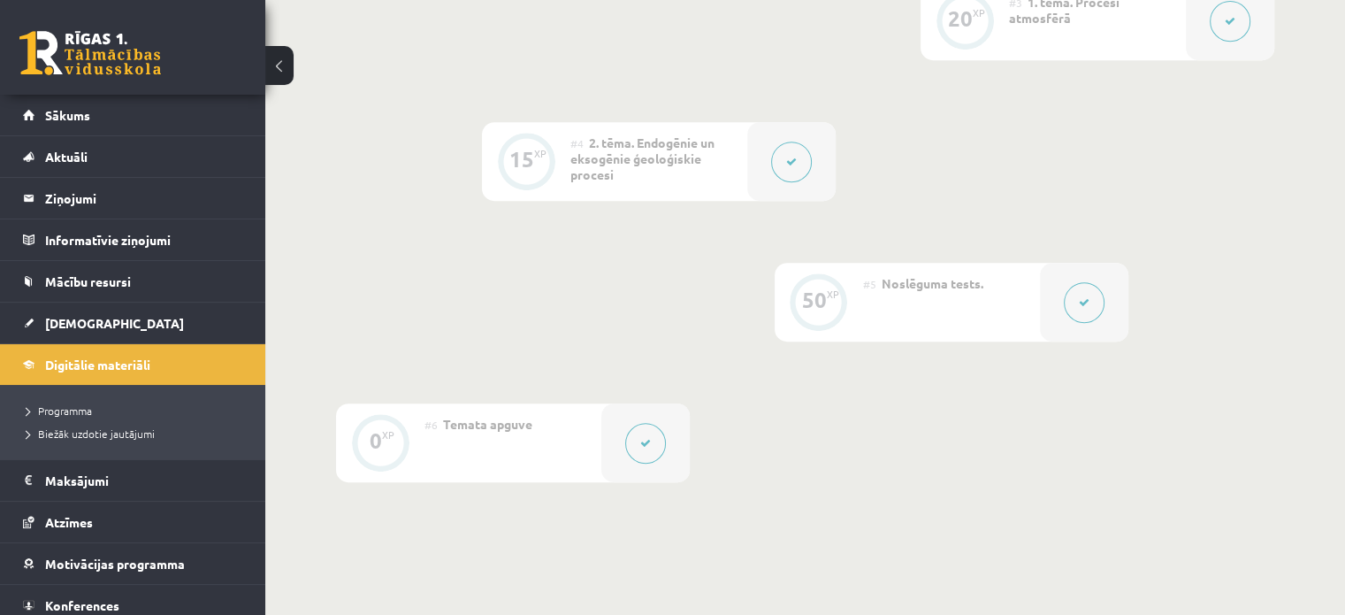
click at [528, 161] on div "15" at bounding box center [521, 159] width 25 height 16
click at [791, 157] on icon at bounding box center [791, 162] width 11 height 11
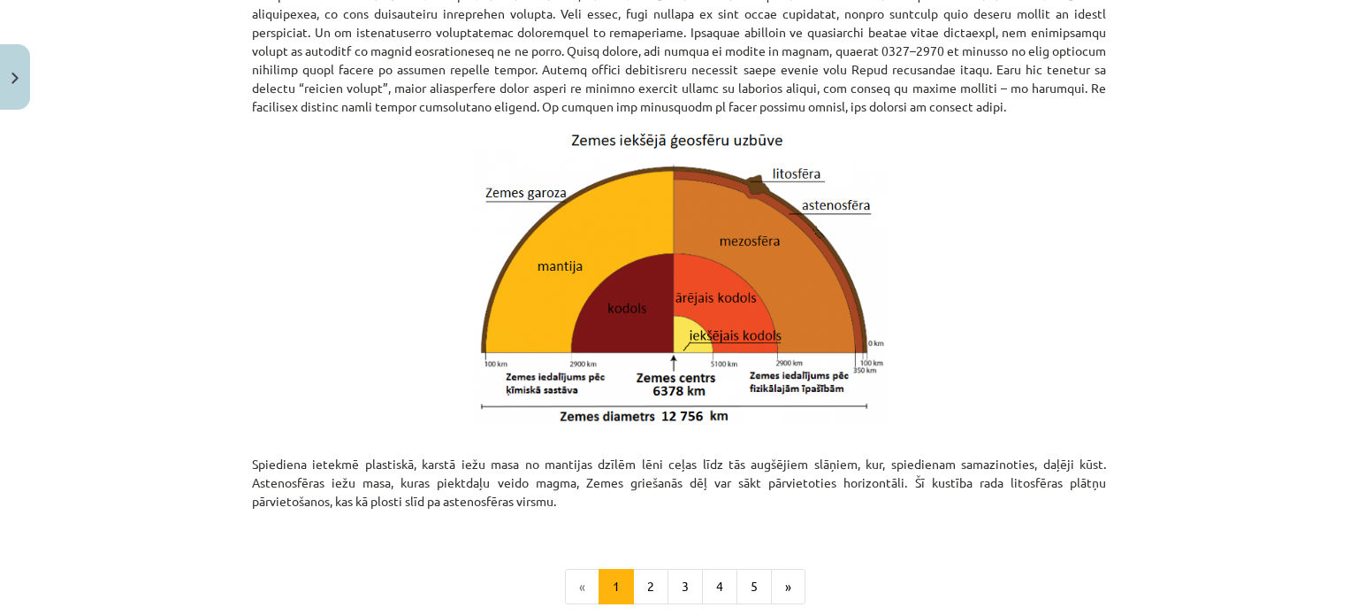
scroll to position [1857, 0]
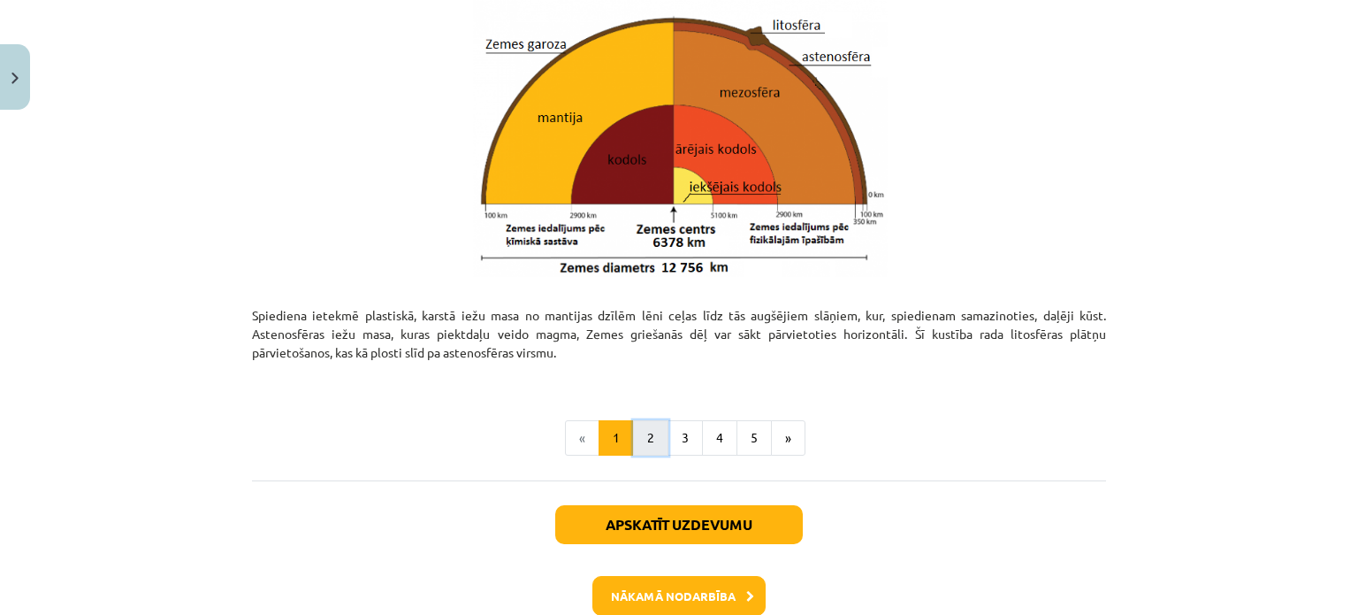
click at [634, 427] on button "2" at bounding box center [650, 437] width 35 height 35
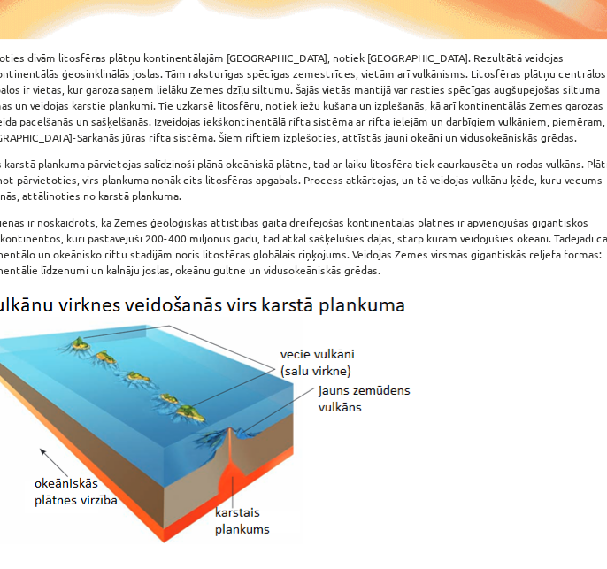
scroll to position [1323, 0]
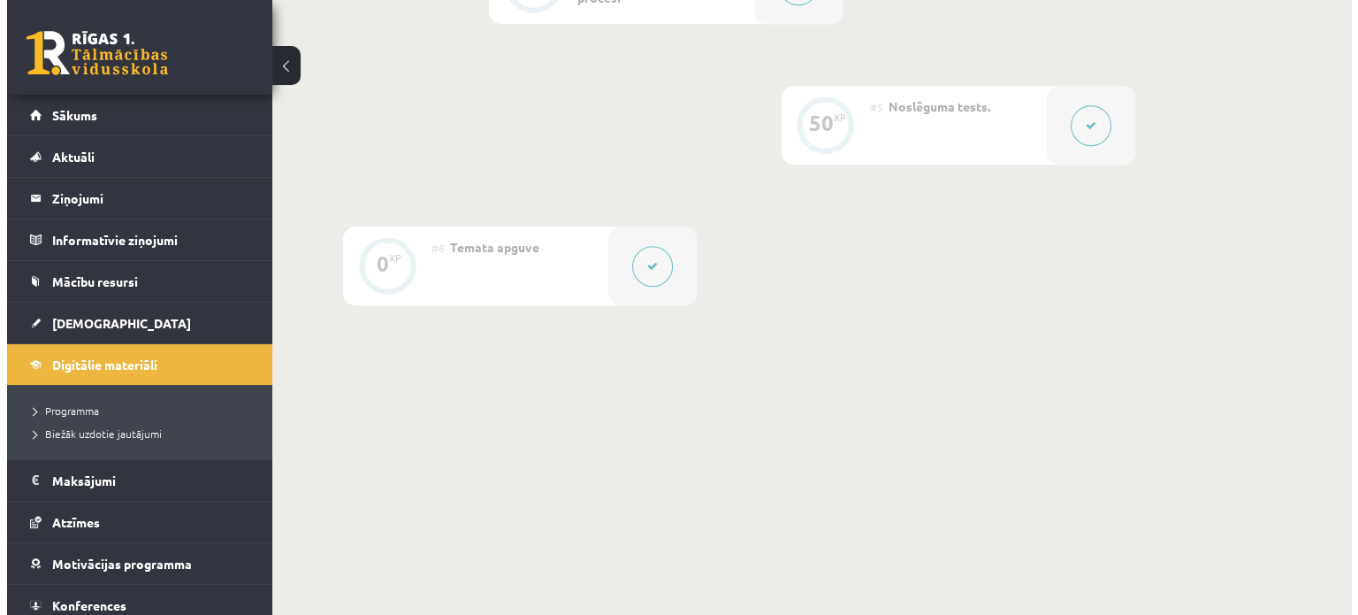
scroll to position [838, 0]
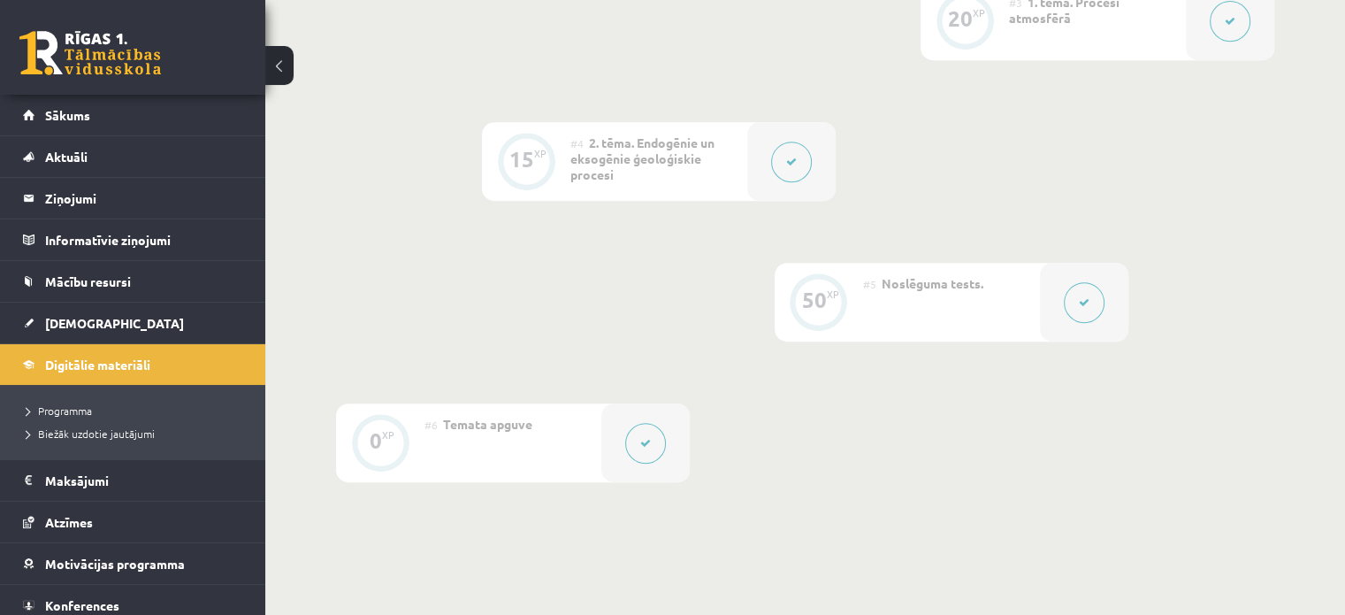
click at [778, 157] on button at bounding box center [791, 161] width 41 height 41
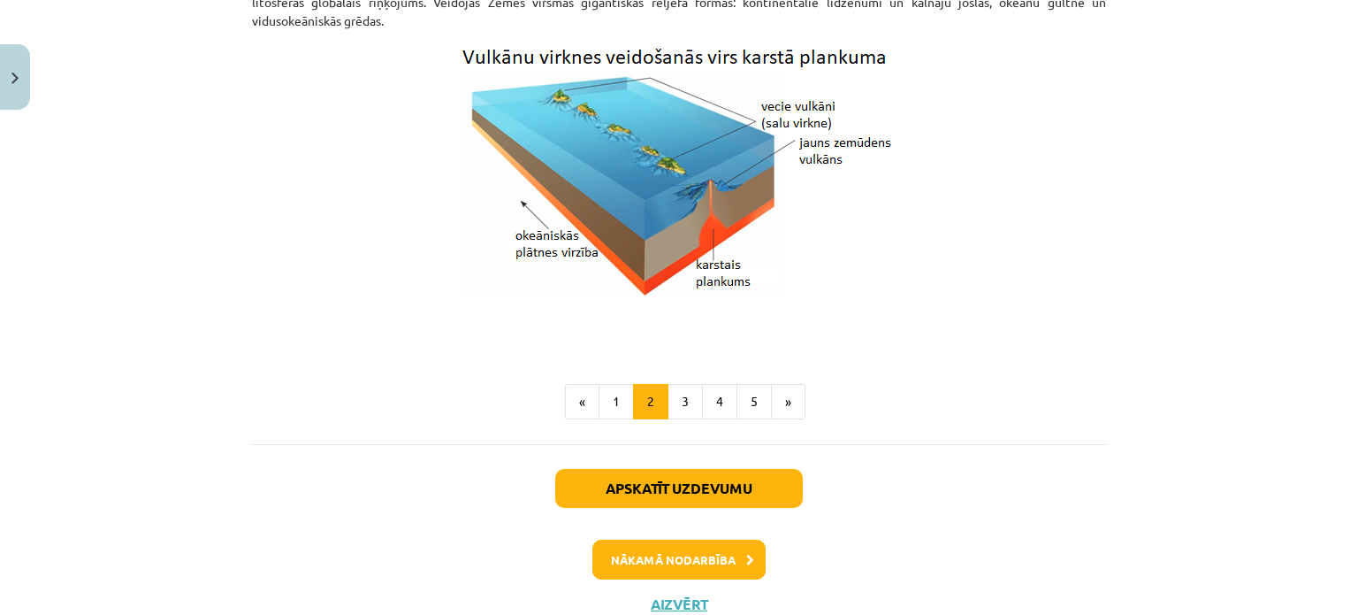
scroll to position [1911, 0]
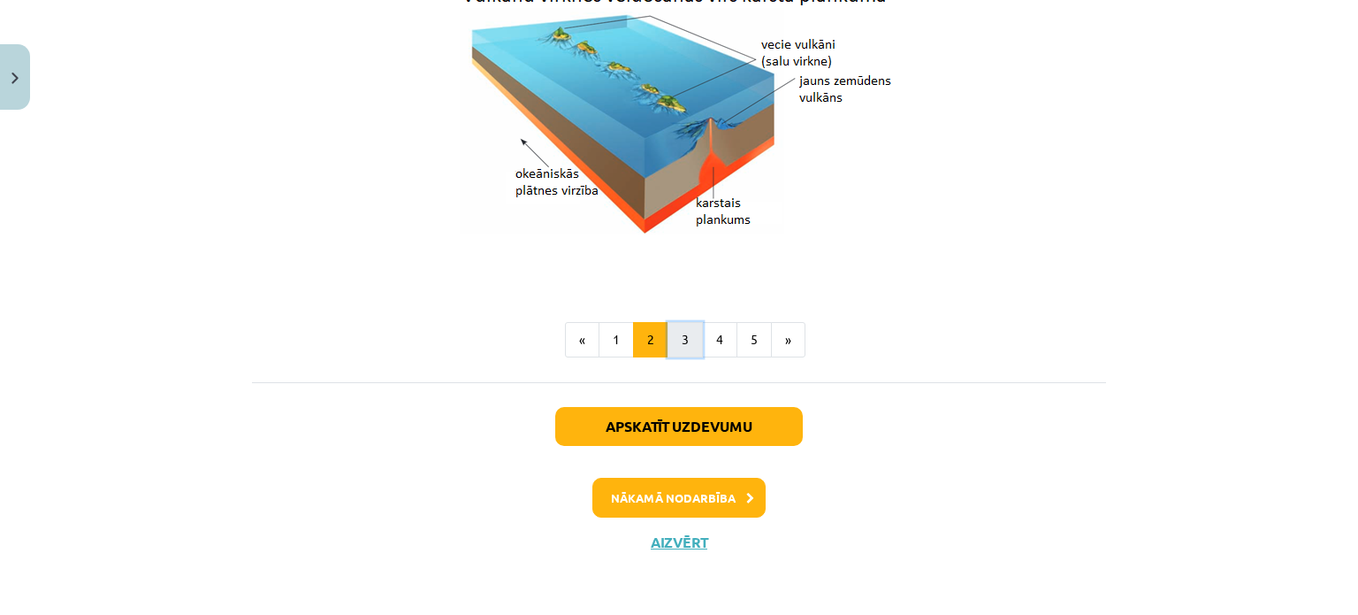
click at [673, 332] on button "3" at bounding box center [685, 339] width 35 height 35
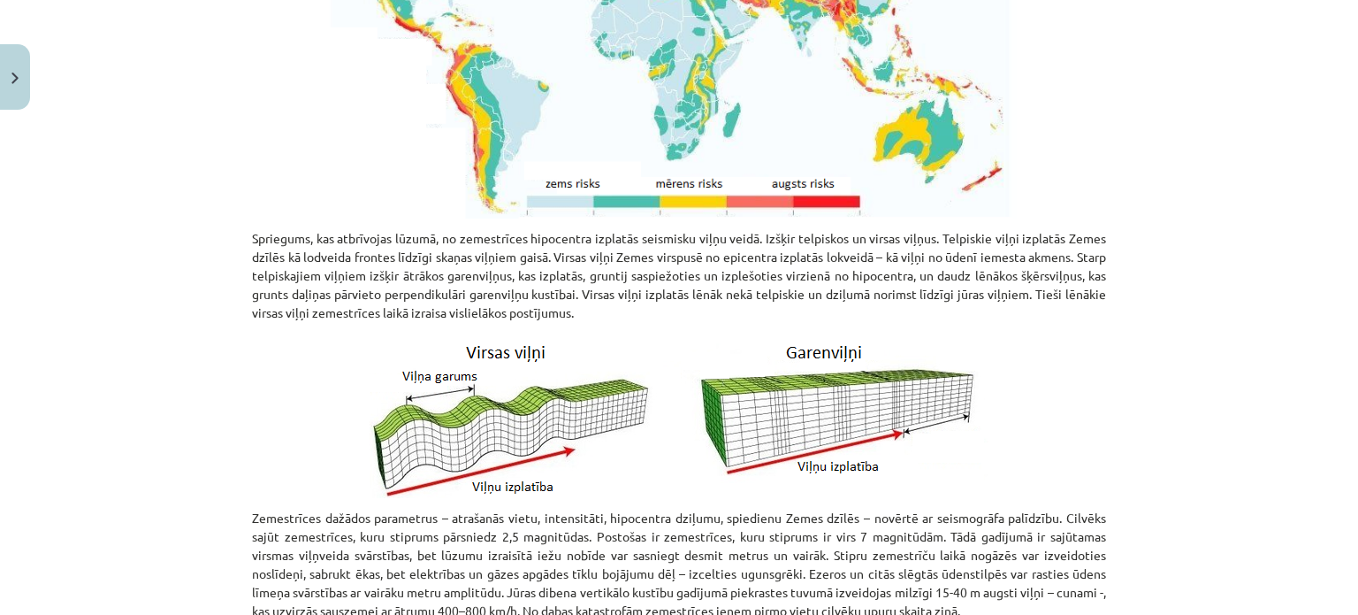
scroll to position [0, 0]
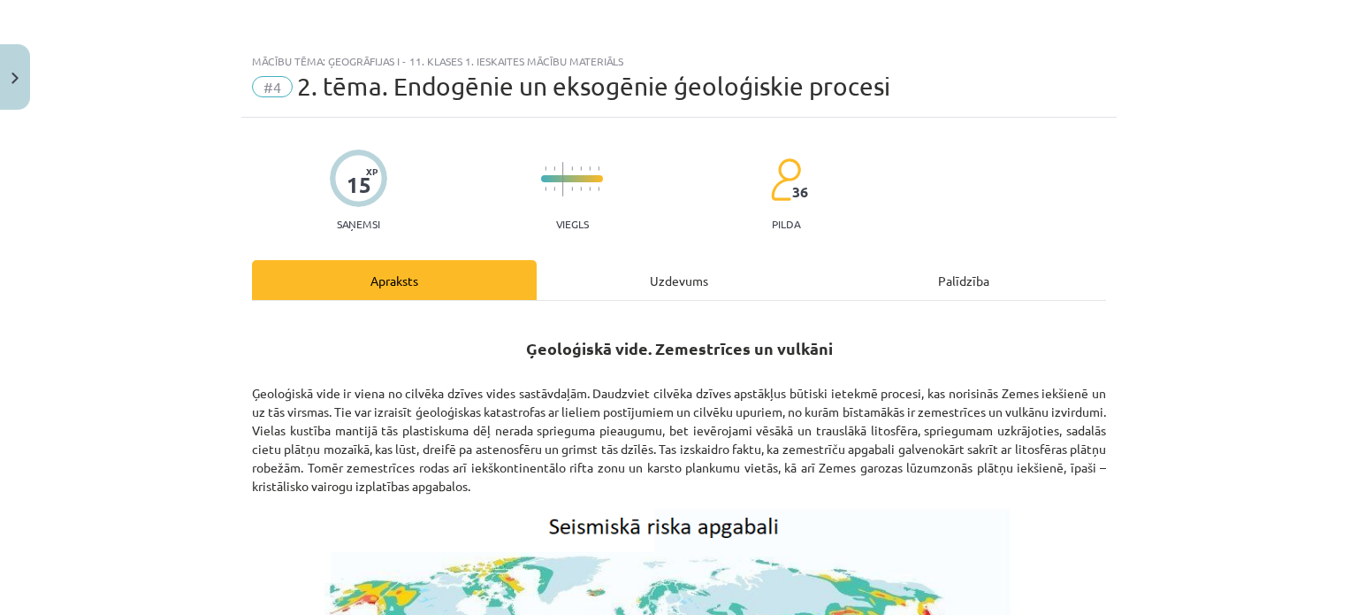
drag, startPoint x: 1284, startPoint y: 265, endPoint x: 1248, endPoint y: 25, distance: 243.3
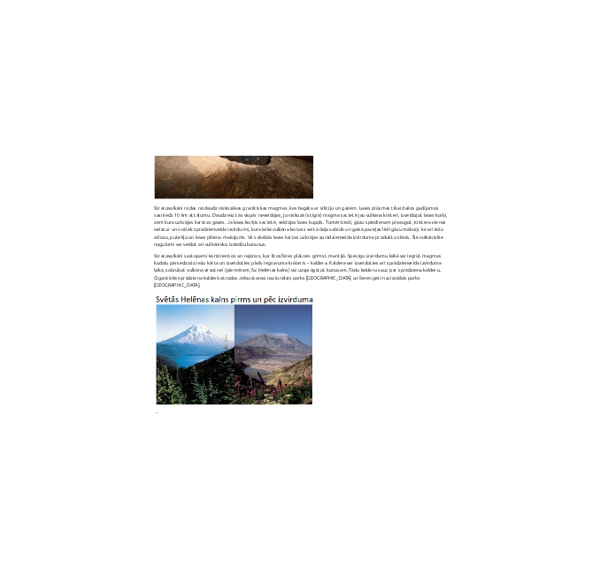
scroll to position [2536, 0]
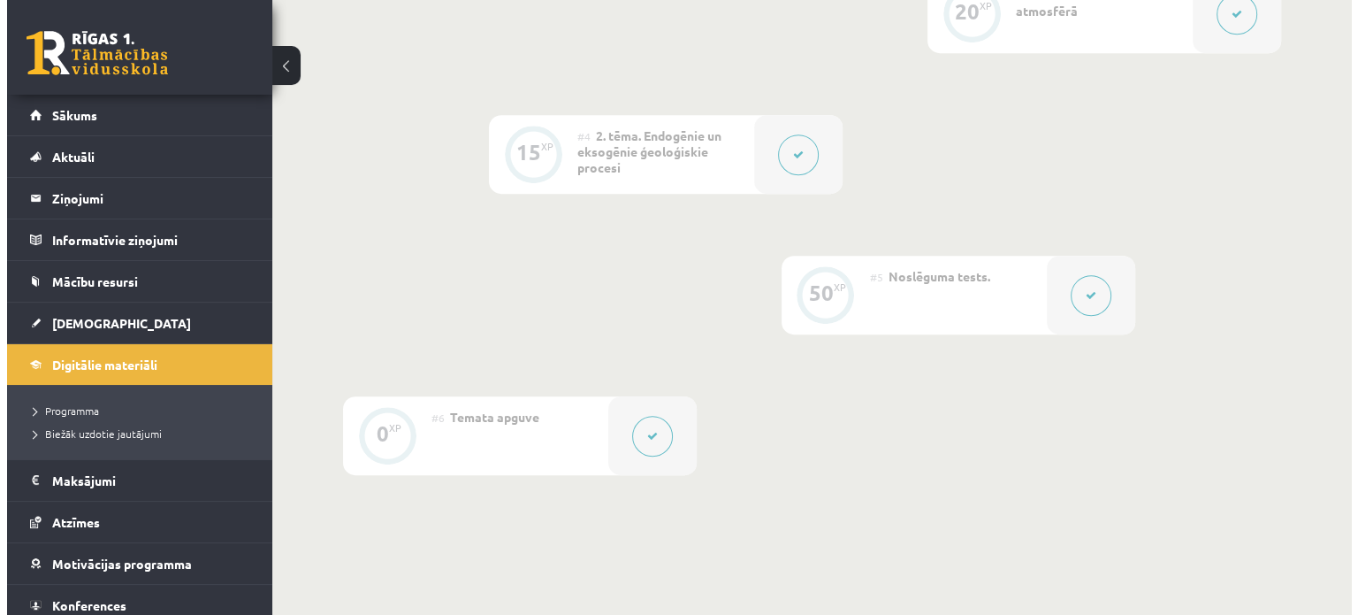
scroll to position [838, 0]
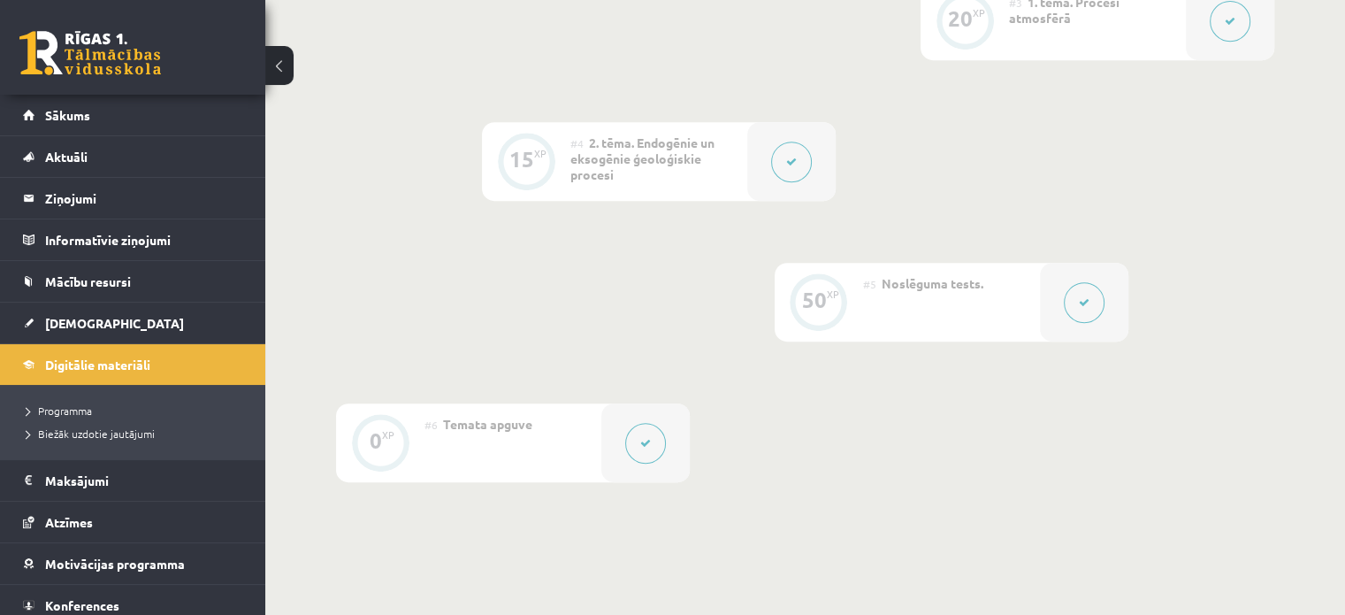
click at [791, 161] on icon at bounding box center [791, 162] width 11 height 11
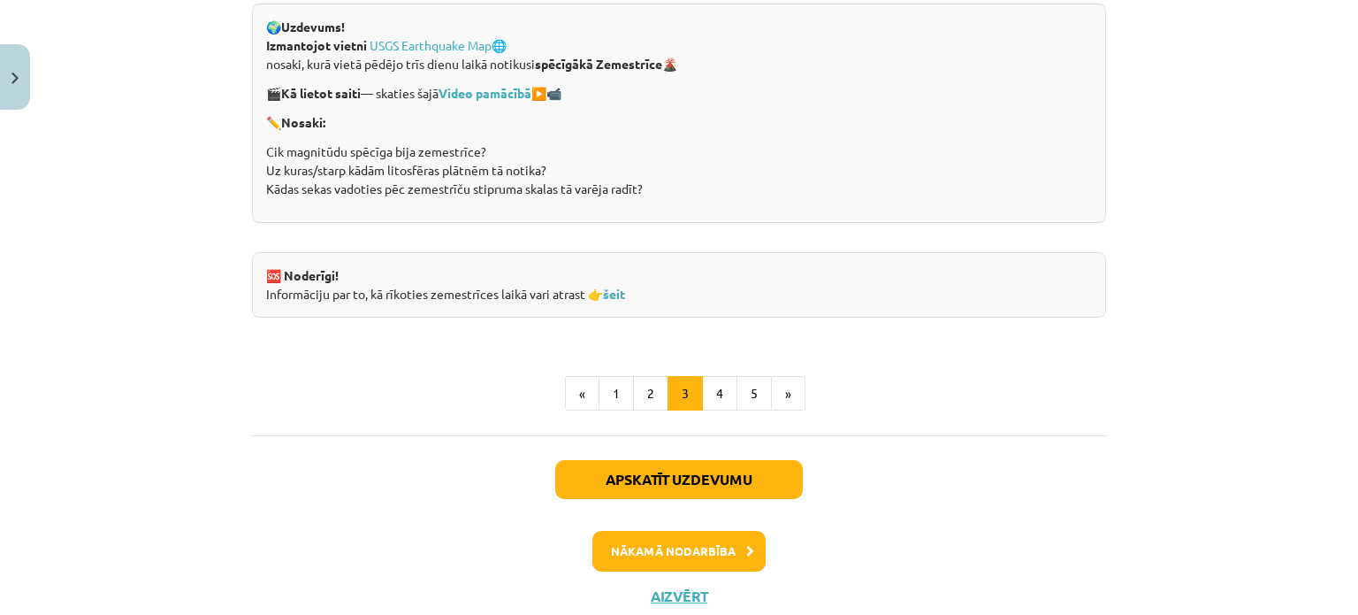
scroll to position [3537, 0]
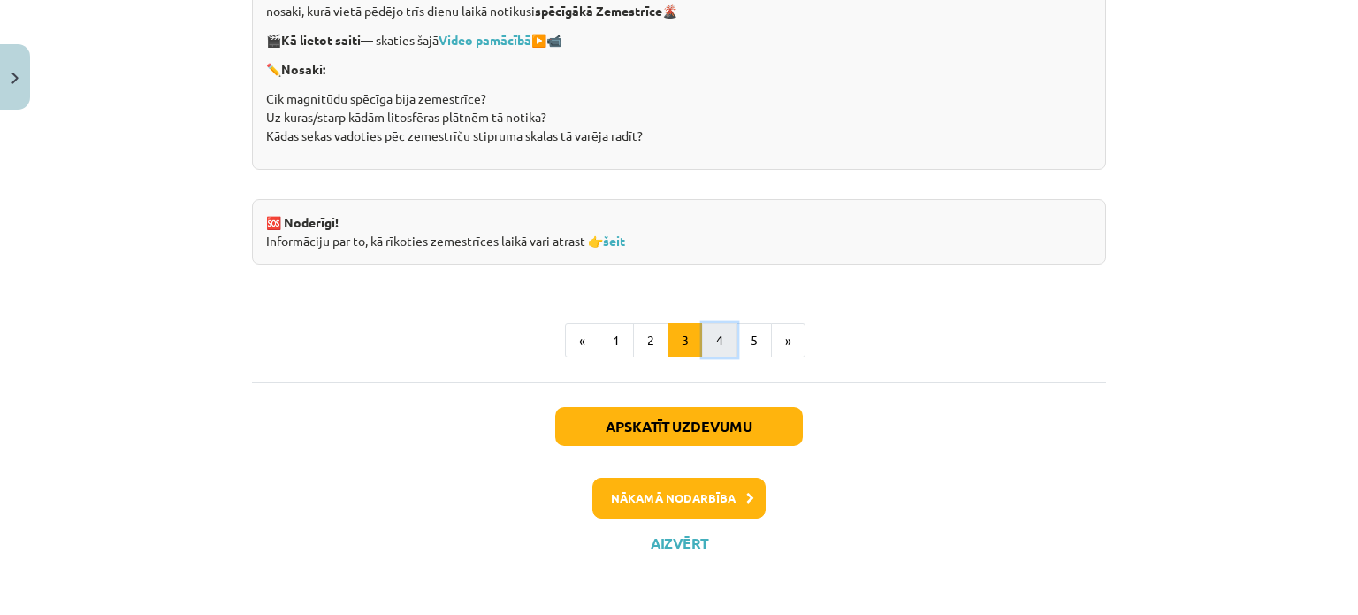
click at [718, 346] on button "4" at bounding box center [719, 340] width 35 height 35
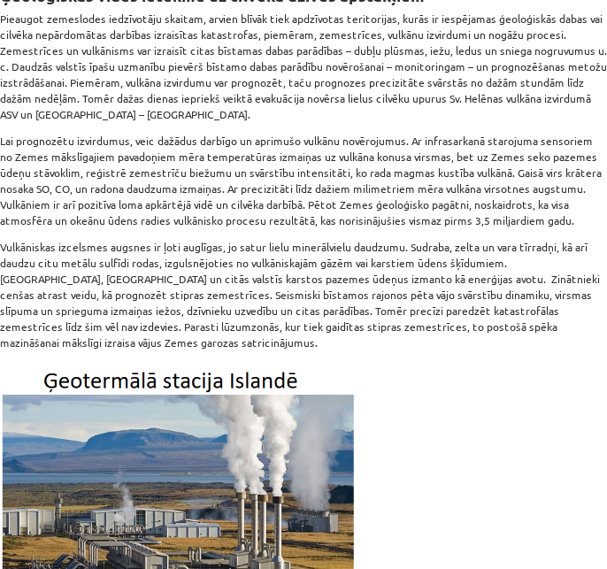
scroll to position [44, 0]
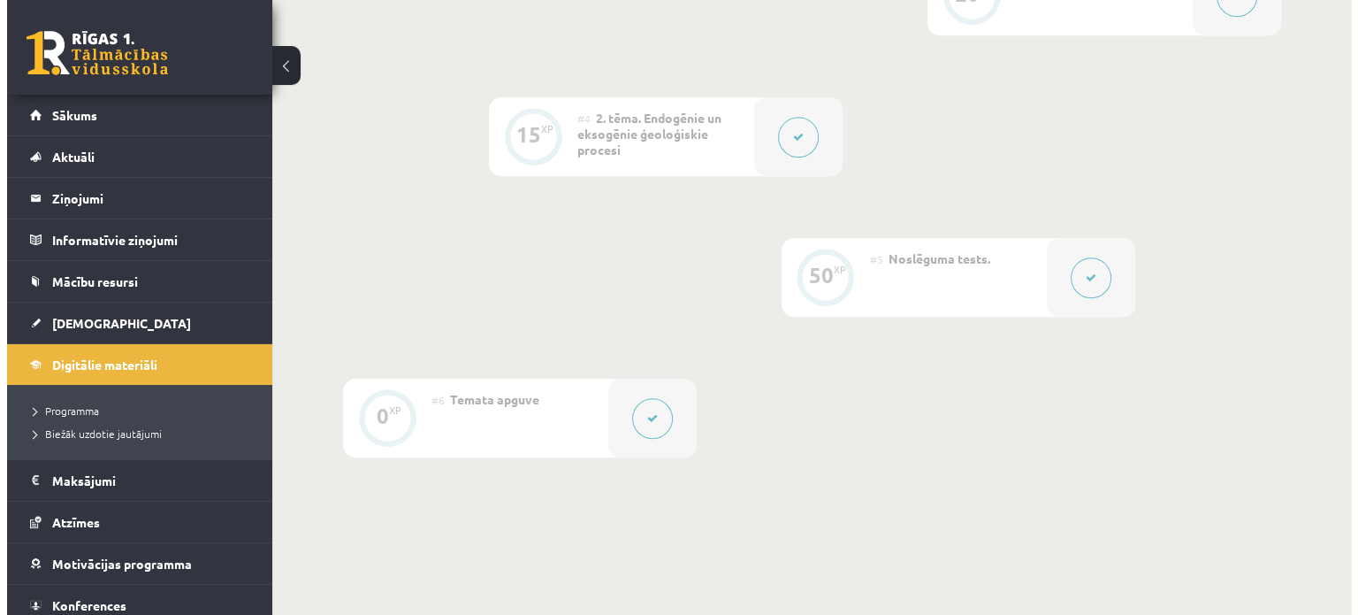
scroll to position [752, 0]
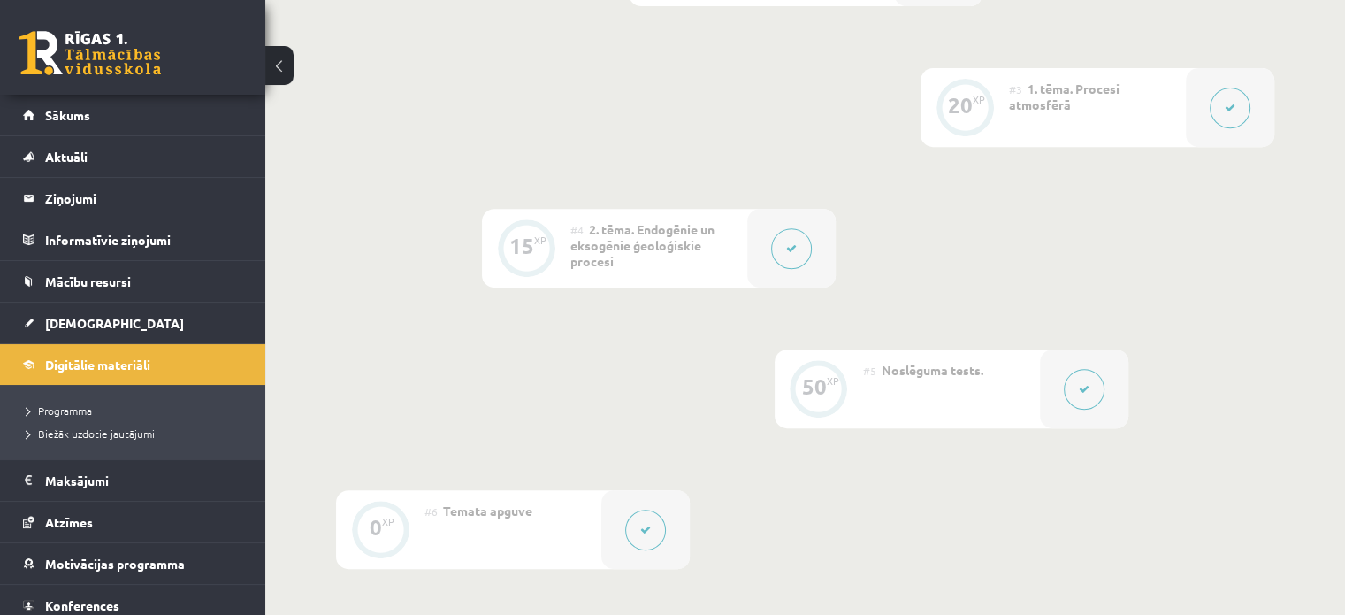
click at [799, 235] on button at bounding box center [791, 248] width 41 height 41
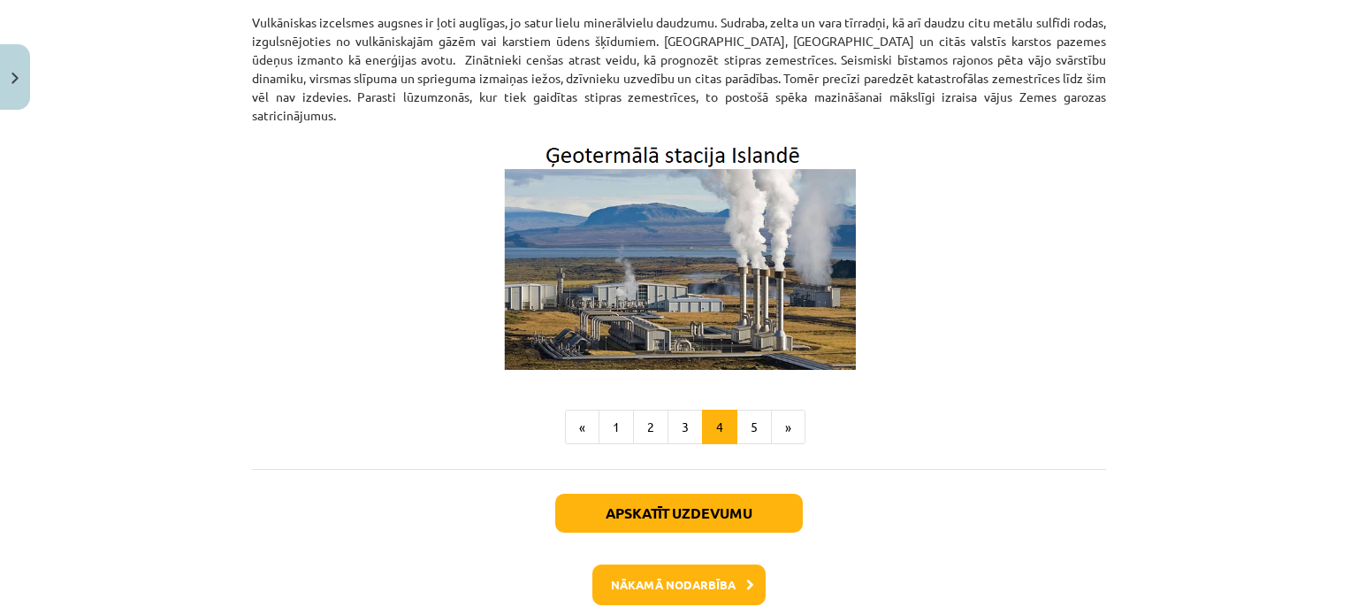
scroll to position [681, 0]
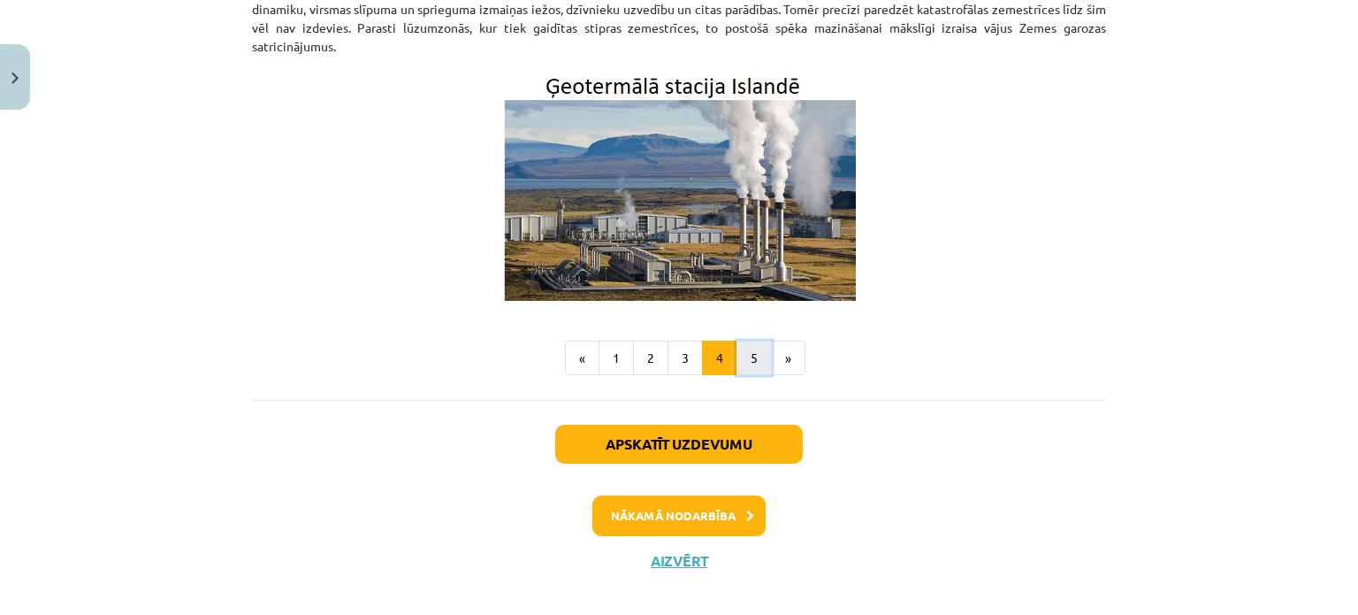
click at [748, 340] on button "5" at bounding box center [754, 357] width 35 height 35
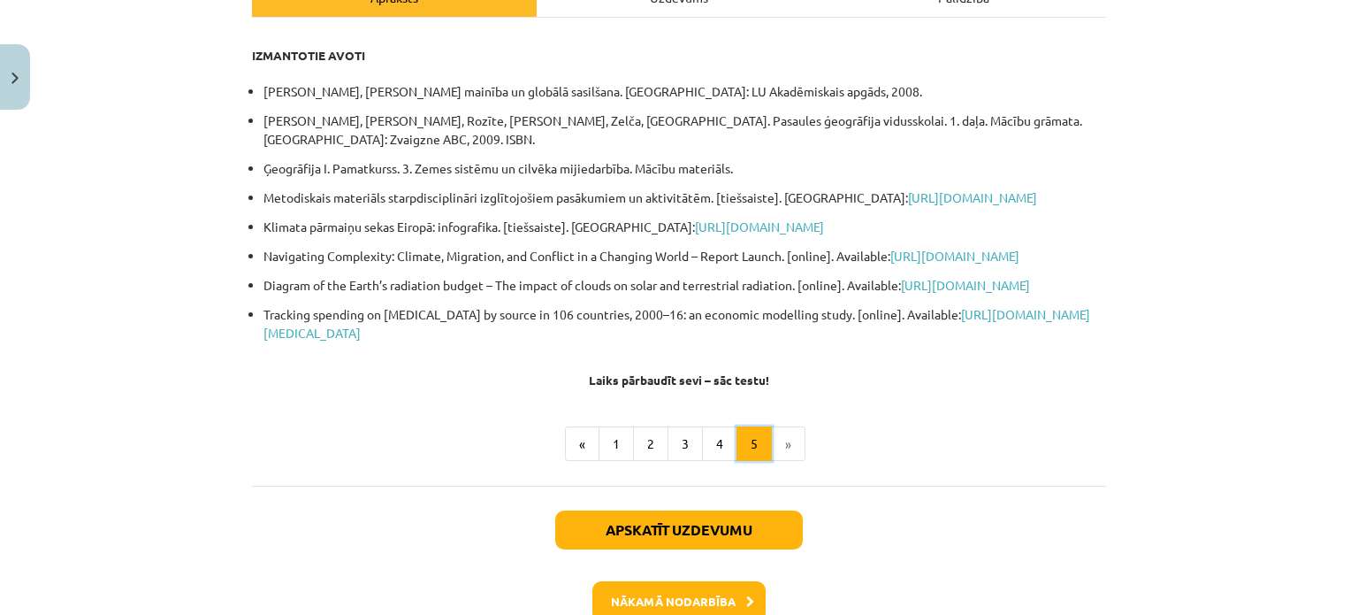
scroll to position [88, 0]
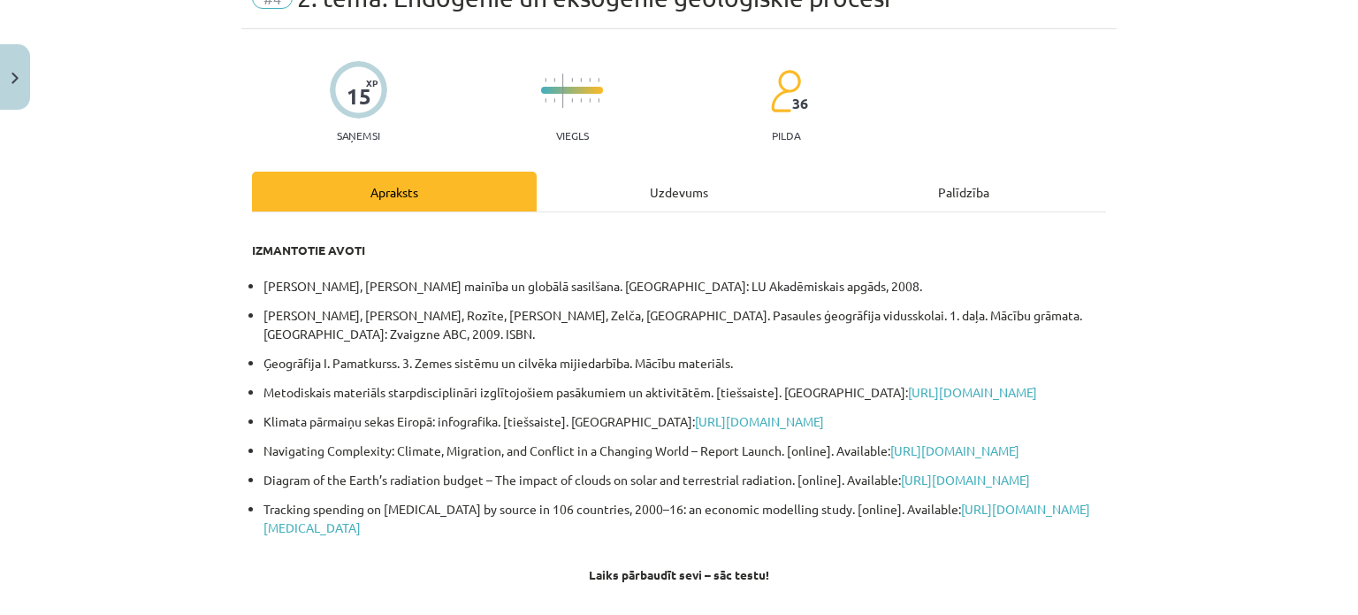
click at [681, 192] on div "Uzdevums" at bounding box center [679, 192] width 285 height 40
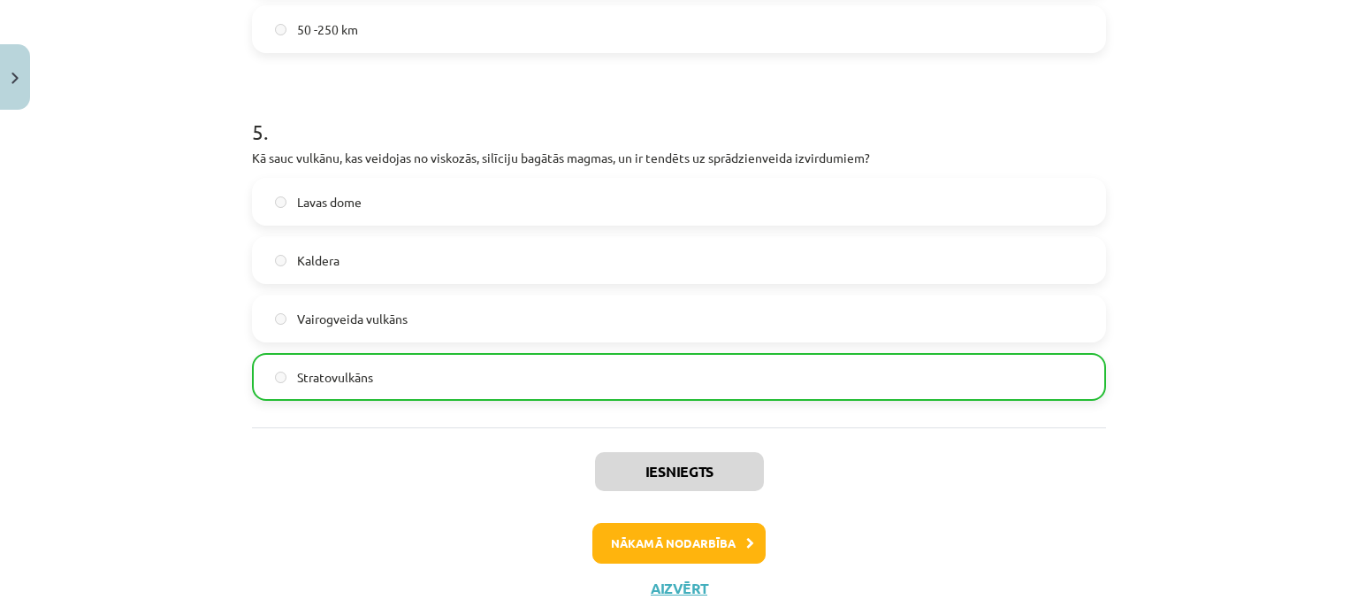
scroll to position [1700, 0]
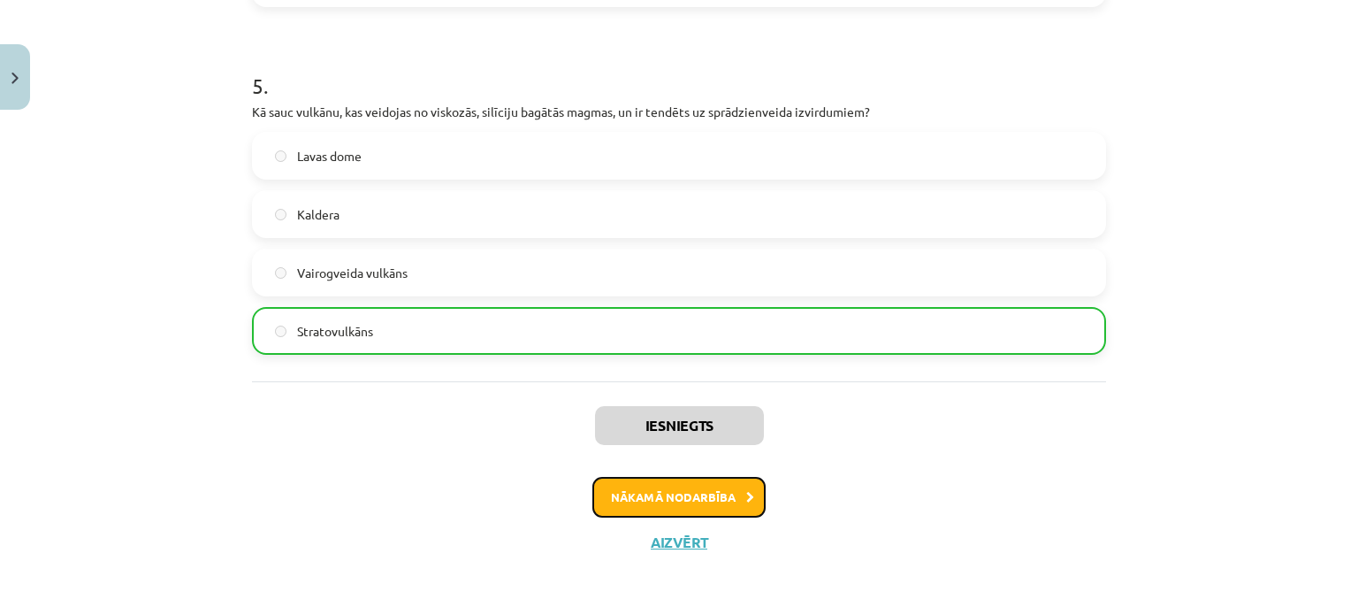
click at [722, 484] on button "Nākamā nodarbība" at bounding box center [679, 497] width 173 height 41
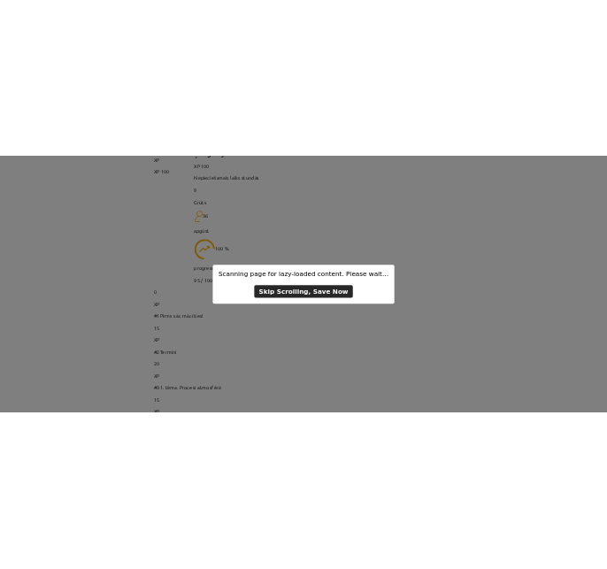
scroll to position [0, 0]
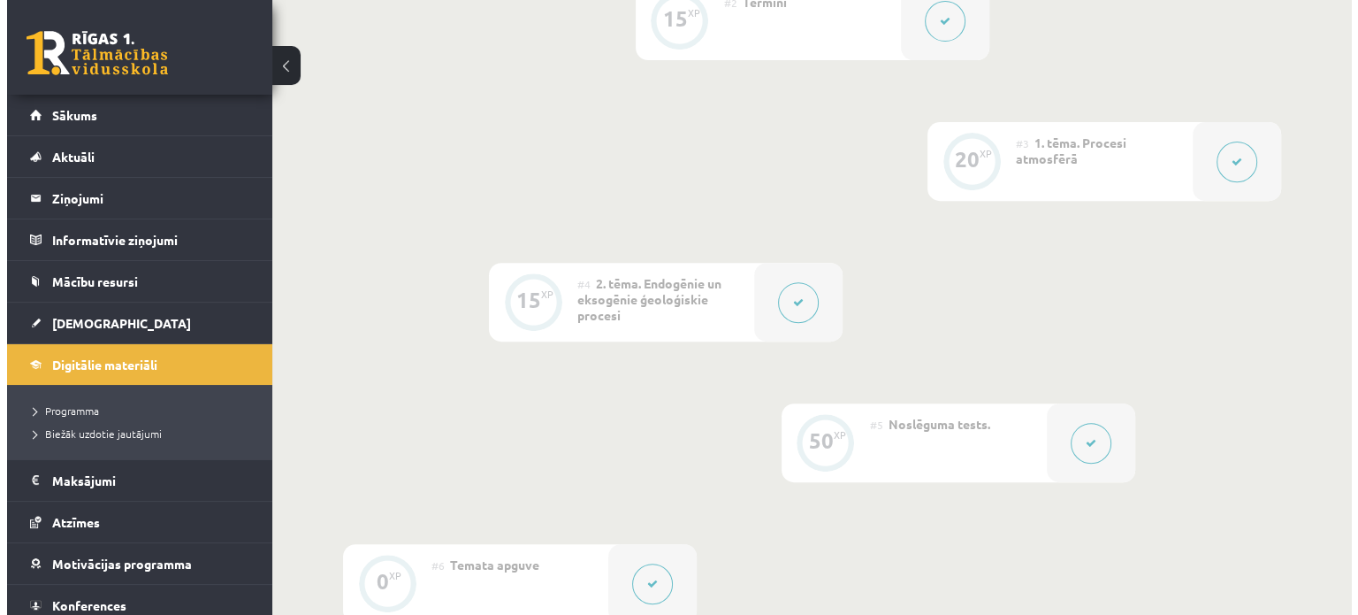
scroll to position [1015, 0]
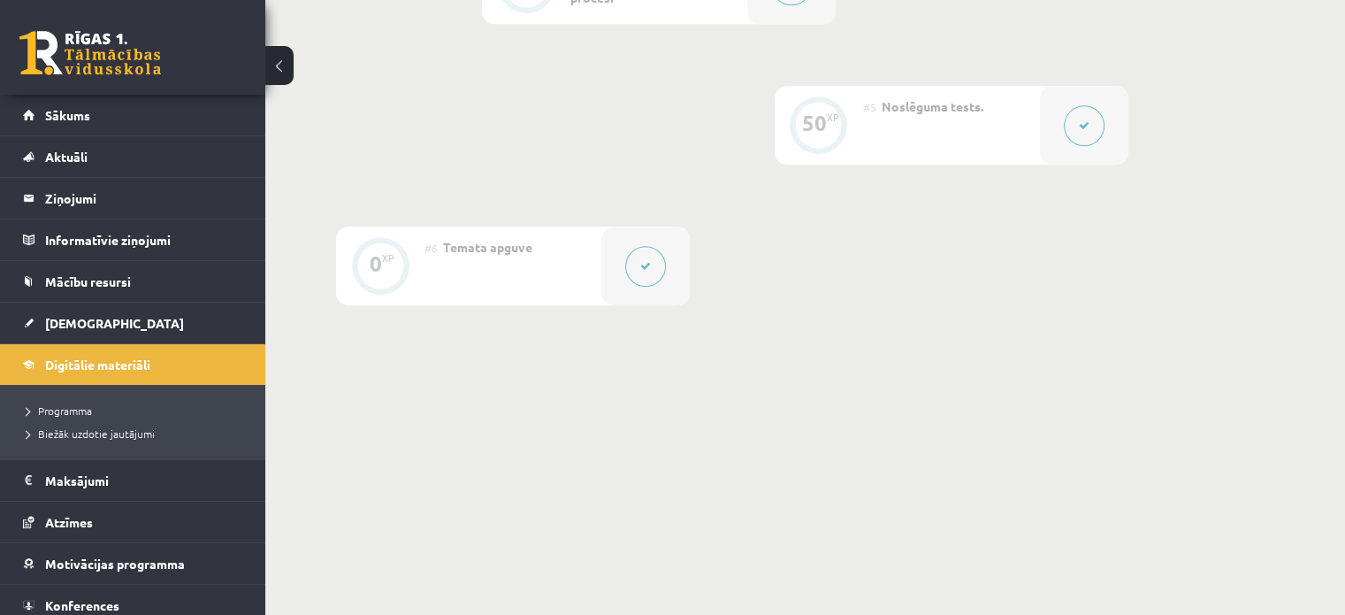
click at [1077, 129] on button at bounding box center [1084, 125] width 41 height 41
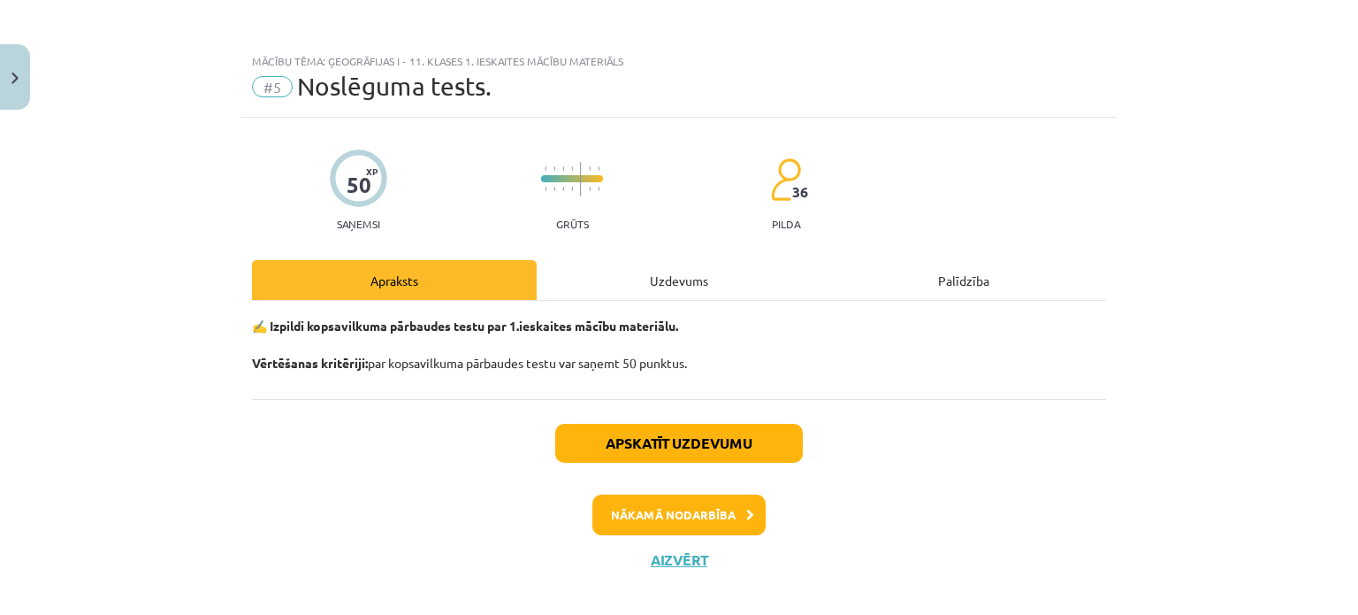
click at [684, 273] on div "Uzdevums" at bounding box center [679, 280] width 285 height 40
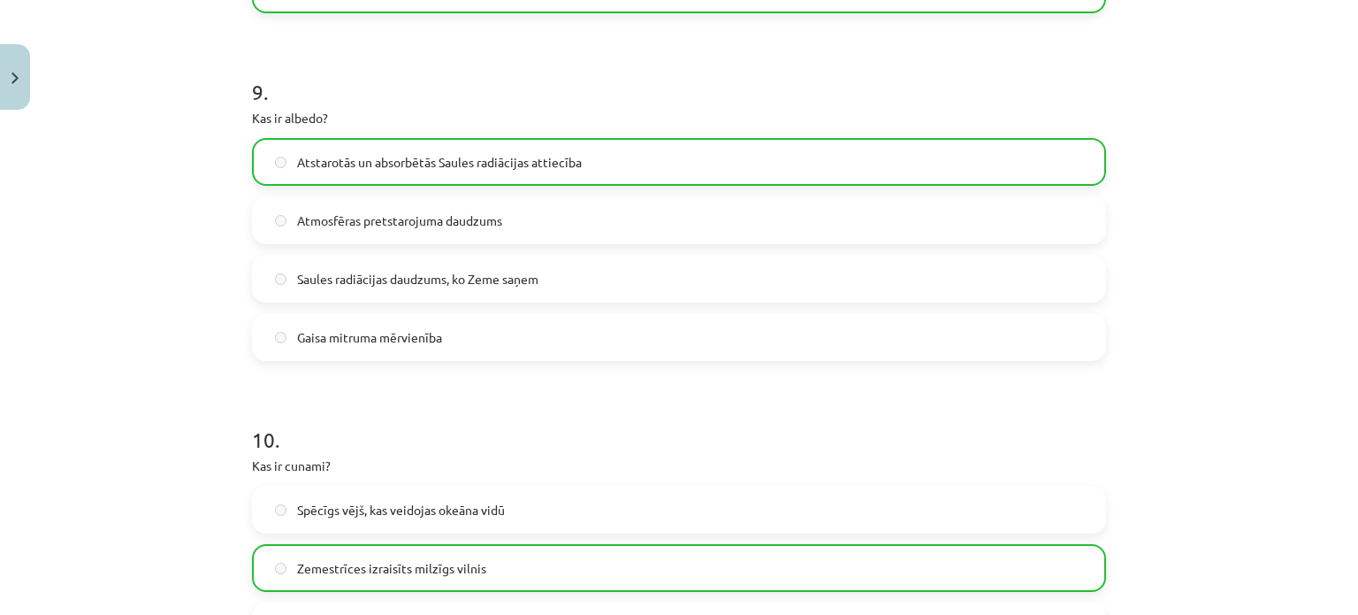
scroll to position [3408, 0]
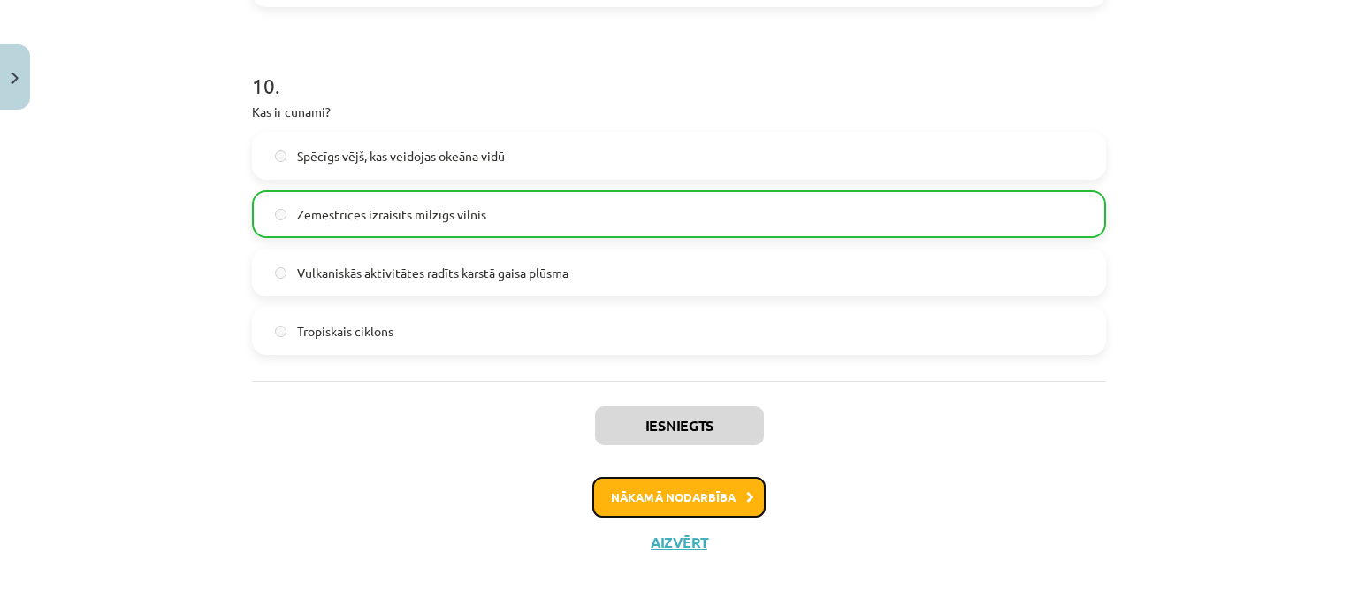
click at [678, 495] on button "Nākamā nodarbība" at bounding box center [679, 497] width 173 height 41
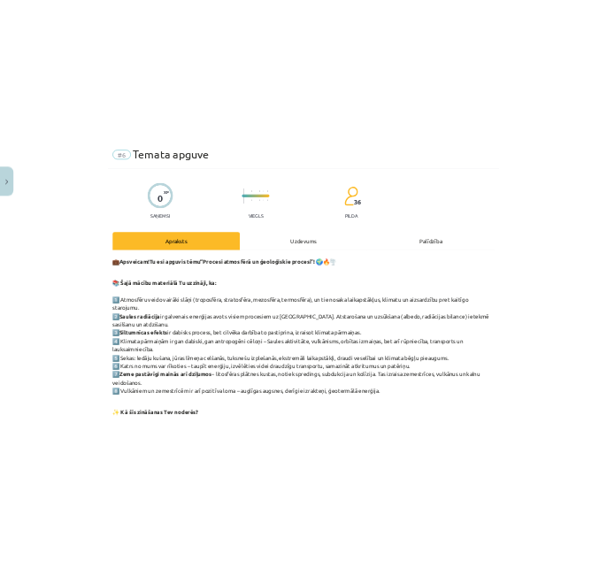
scroll to position [0, 0]
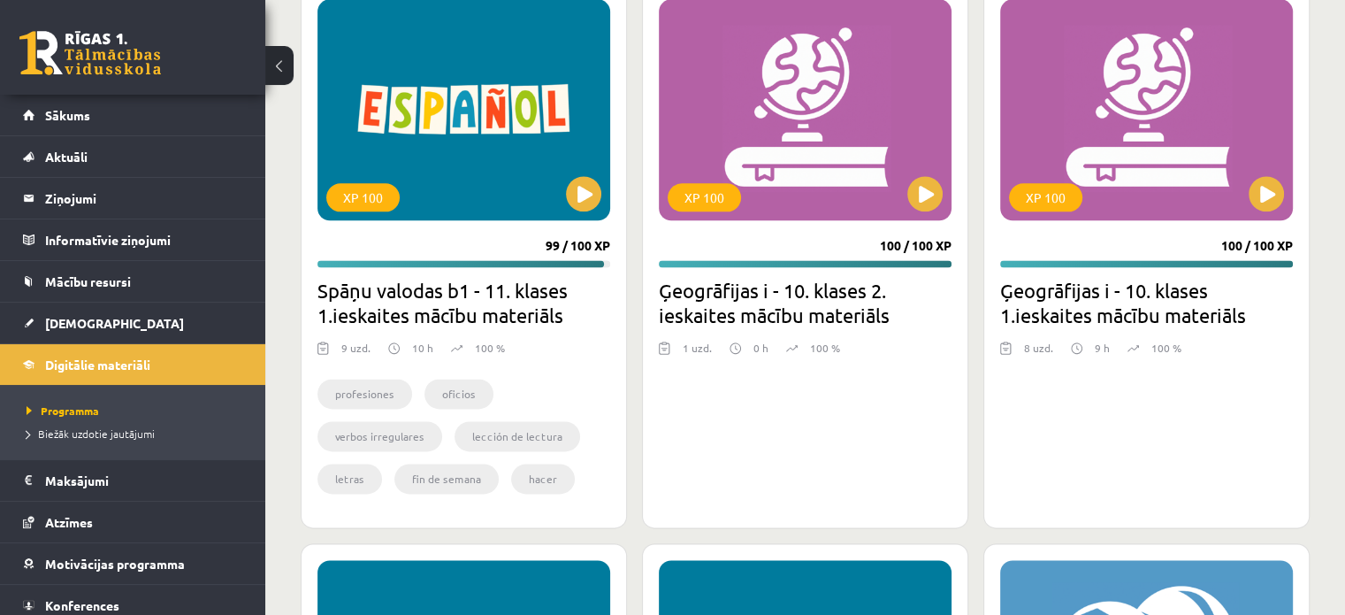
scroll to position [2270, 0]
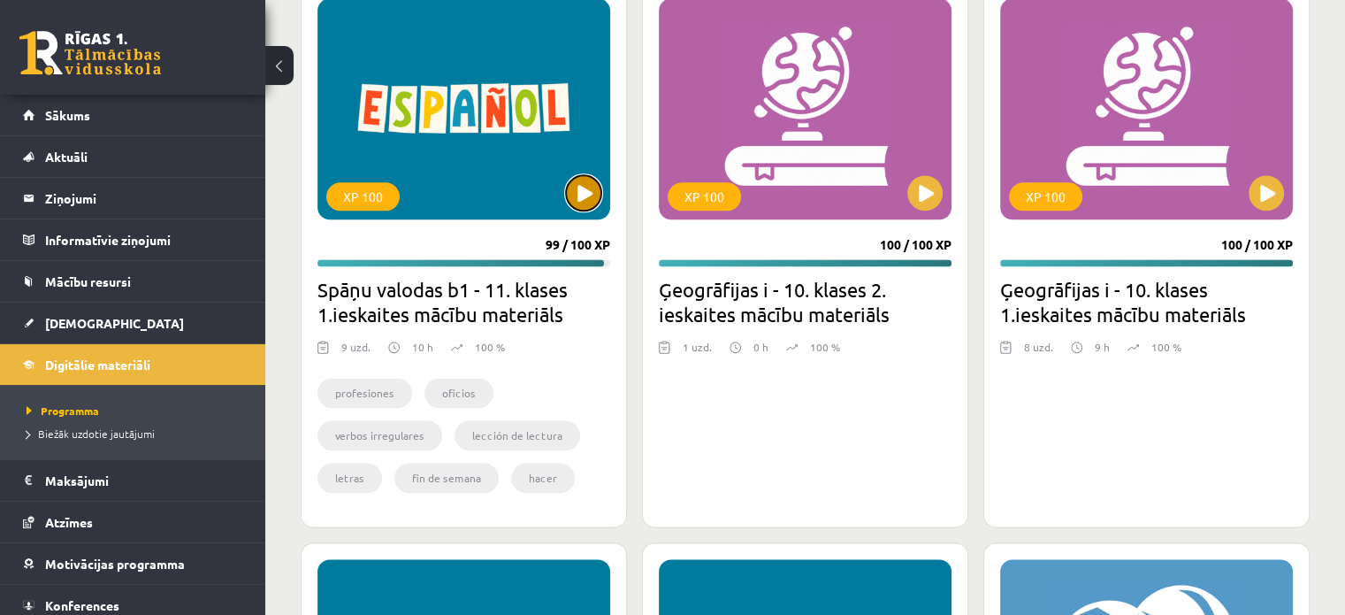
click at [587, 191] on button at bounding box center [583, 192] width 35 height 35
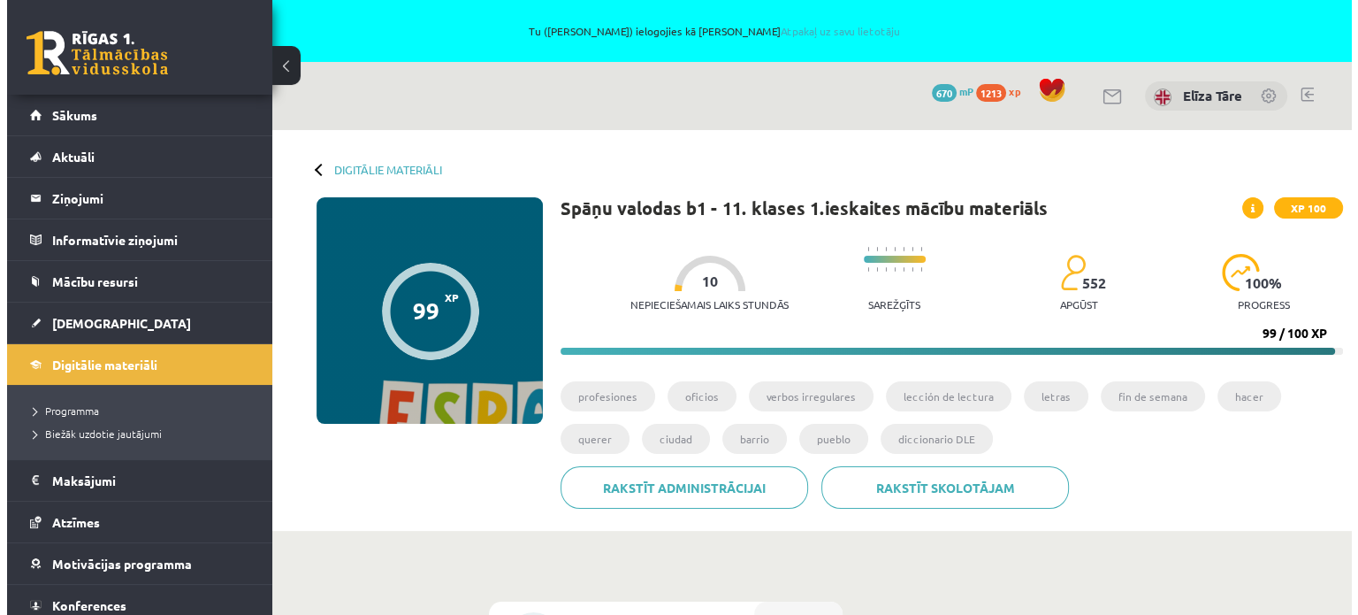
scroll to position [442, 0]
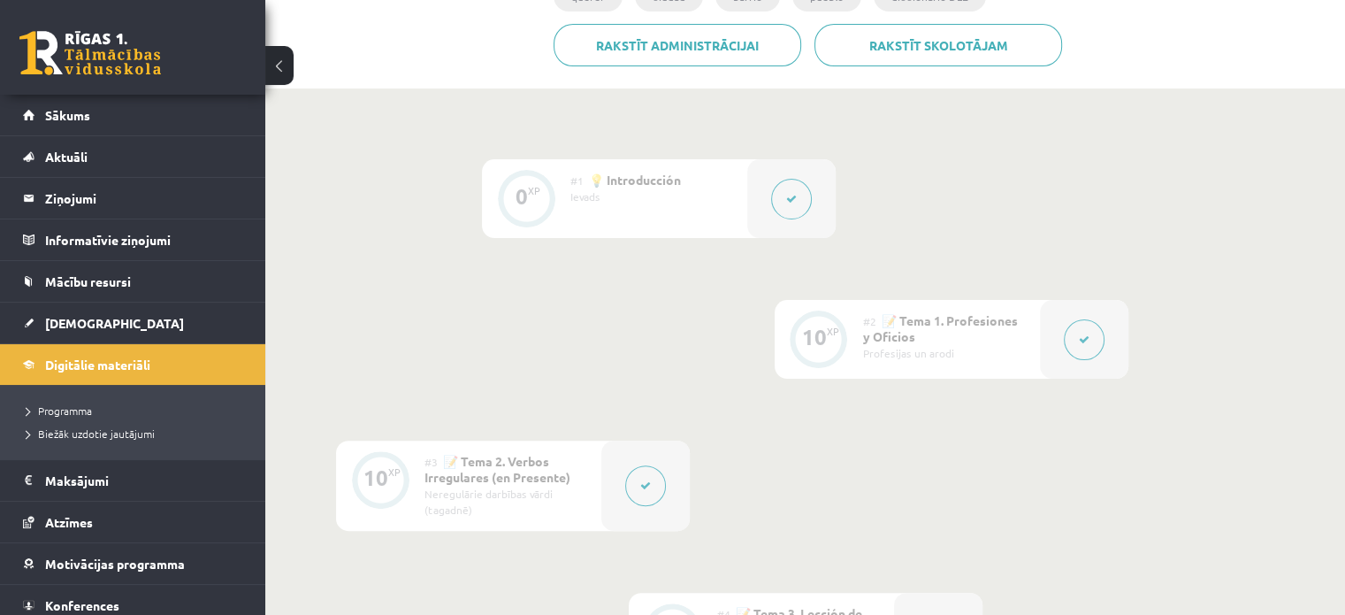
click at [785, 197] on button at bounding box center [791, 199] width 41 height 41
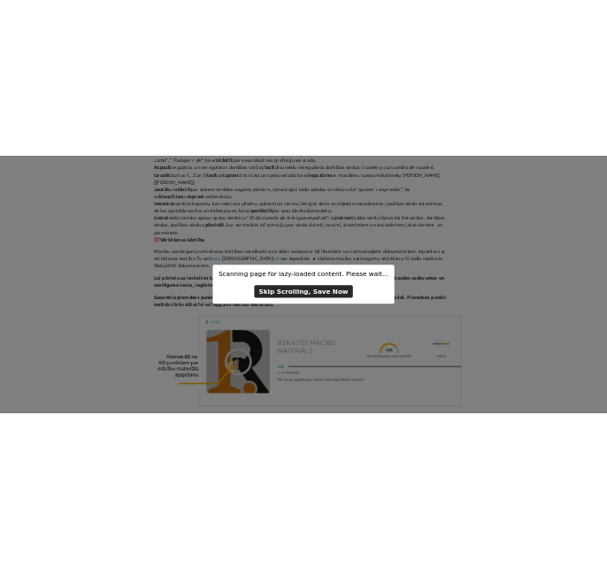
scroll to position [672, 0]
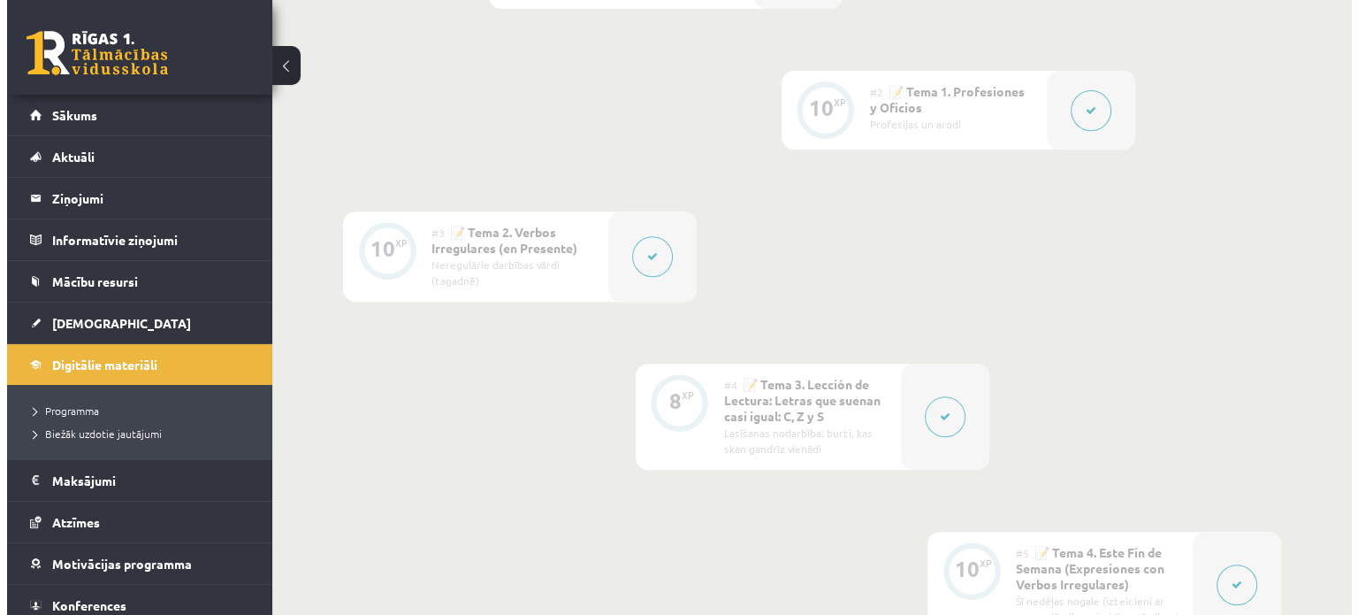
scroll to position [407, 0]
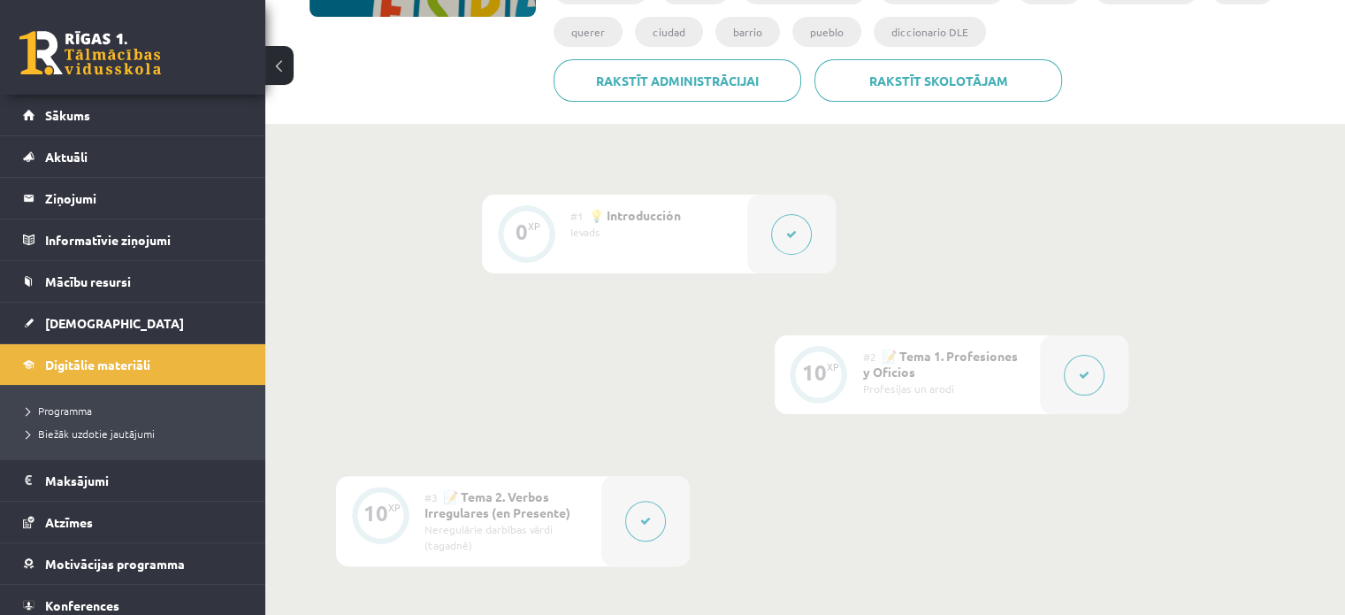
click at [783, 226] on button at bounding box center [791, 234] width 41 height 41
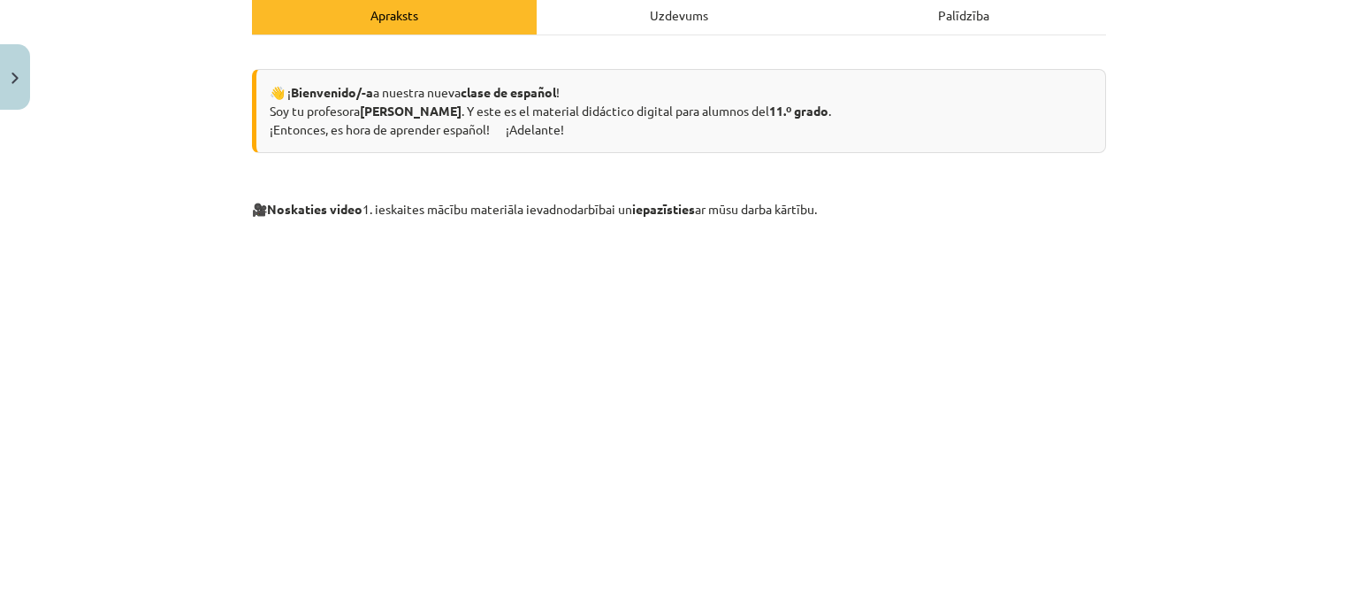
scroll to position [0, 0]
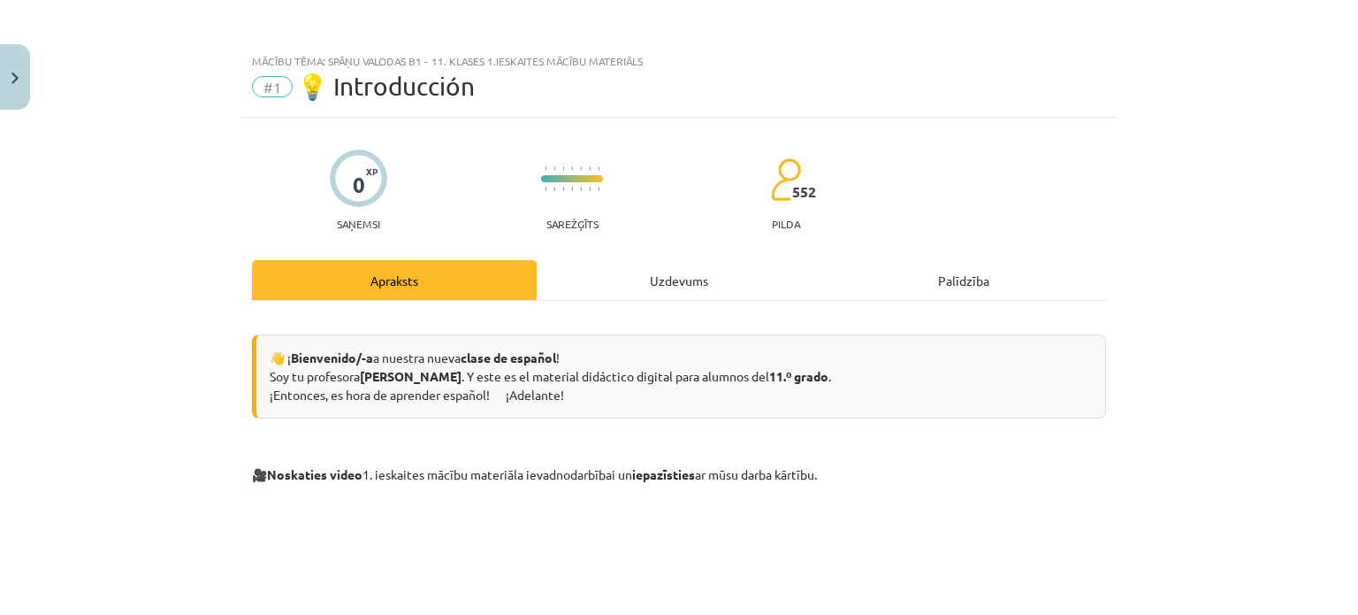
click at [656, 269] on div "Uzdevums" at bounding box center [679, 280] width 285 height 40
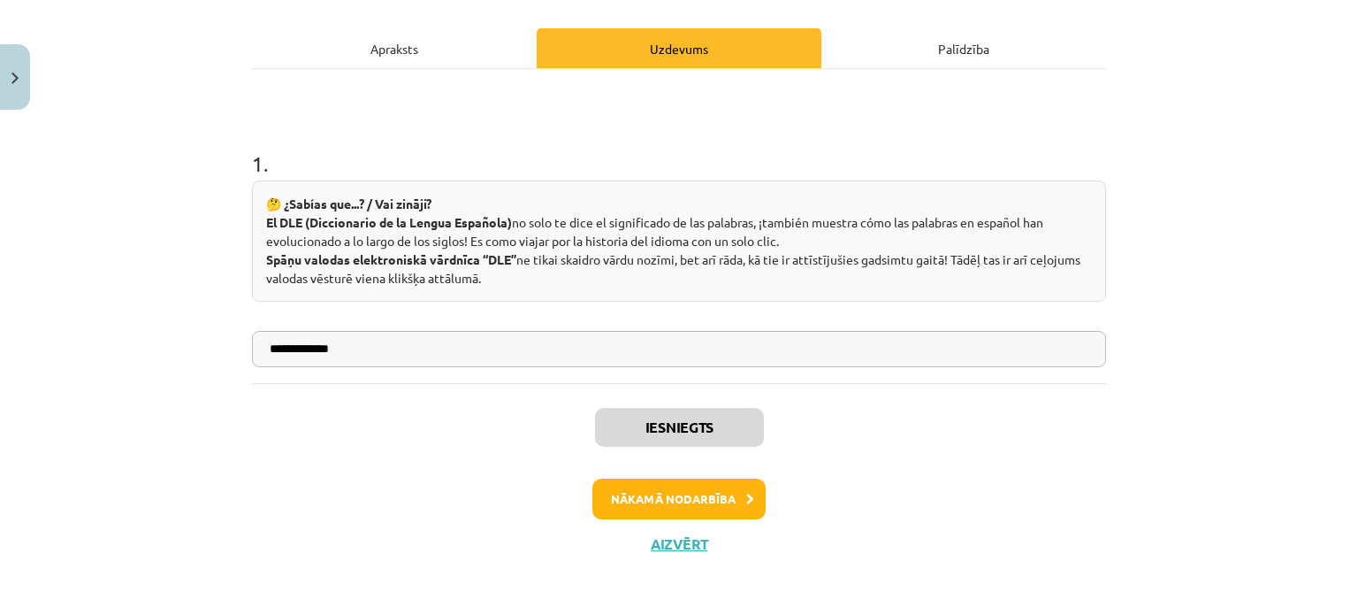
scroll to position [233, 0]
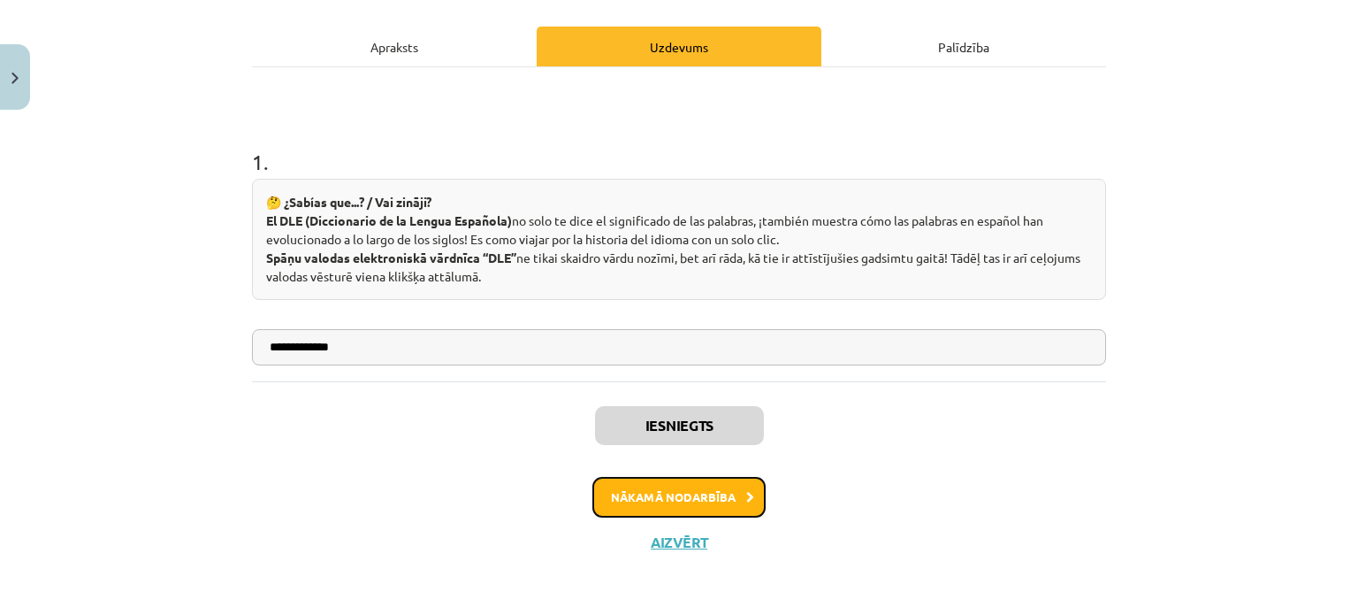
click at [709, 492] on button "Nākamā nodarbība" at bounding box center [679, 497] width 173 height 41
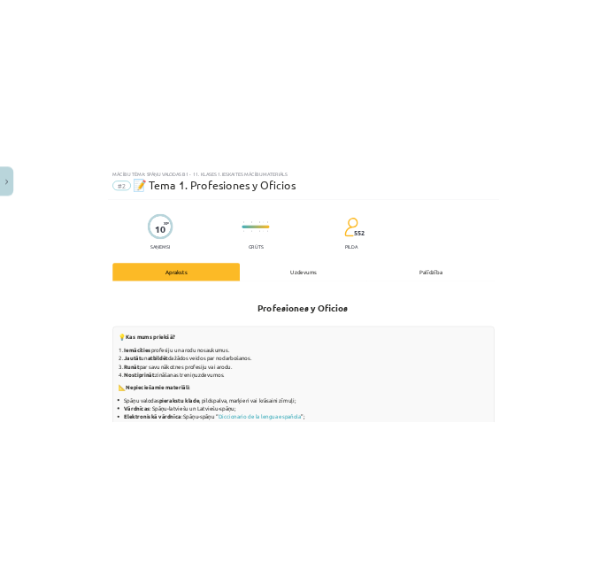
scroll to position [0, 0]
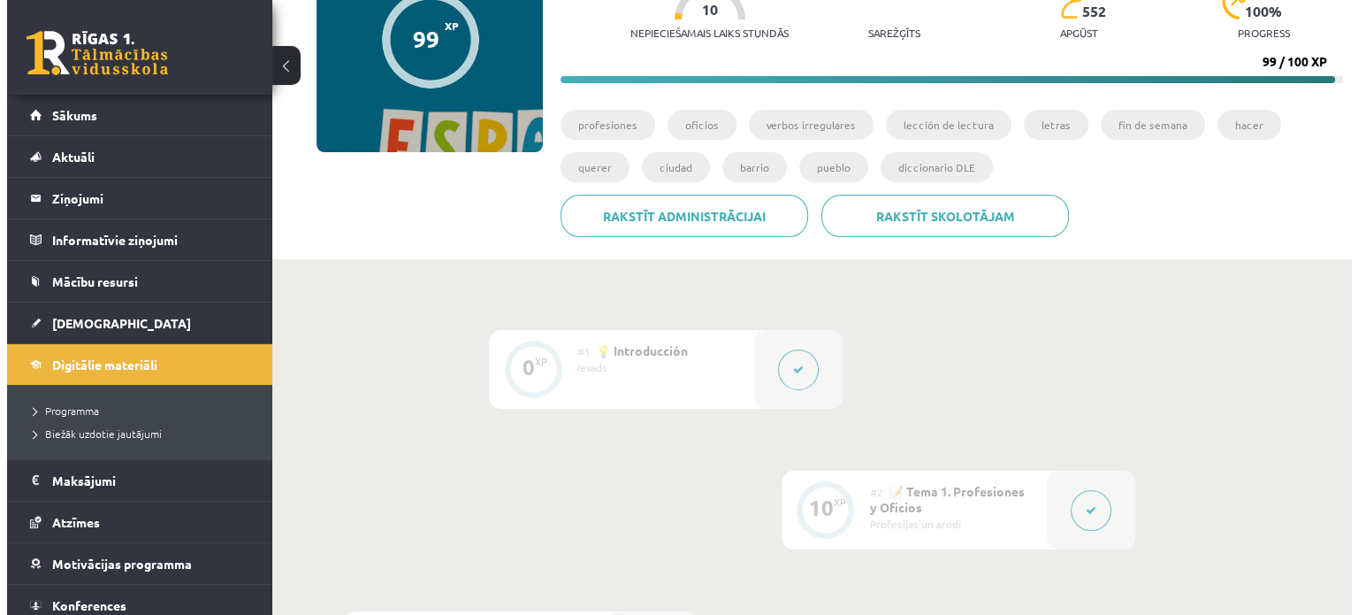
scroll to position [442, 0]
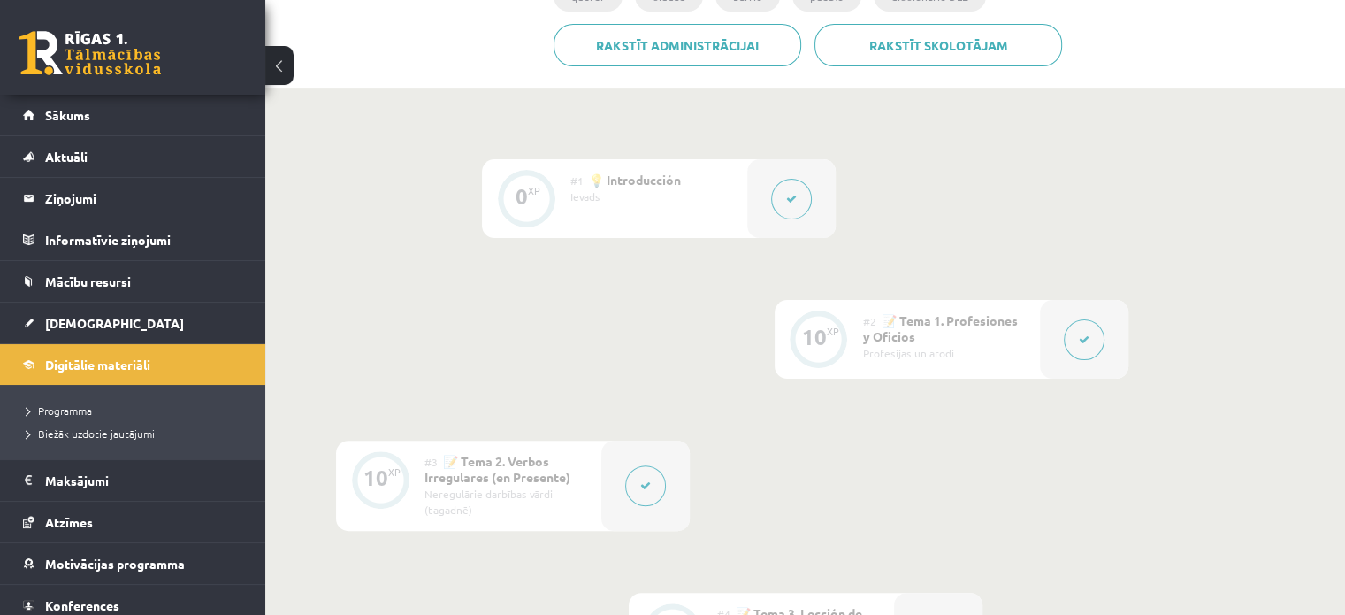
click at [794, 192] on button at bounding box center [791, 199] width 41 height 41
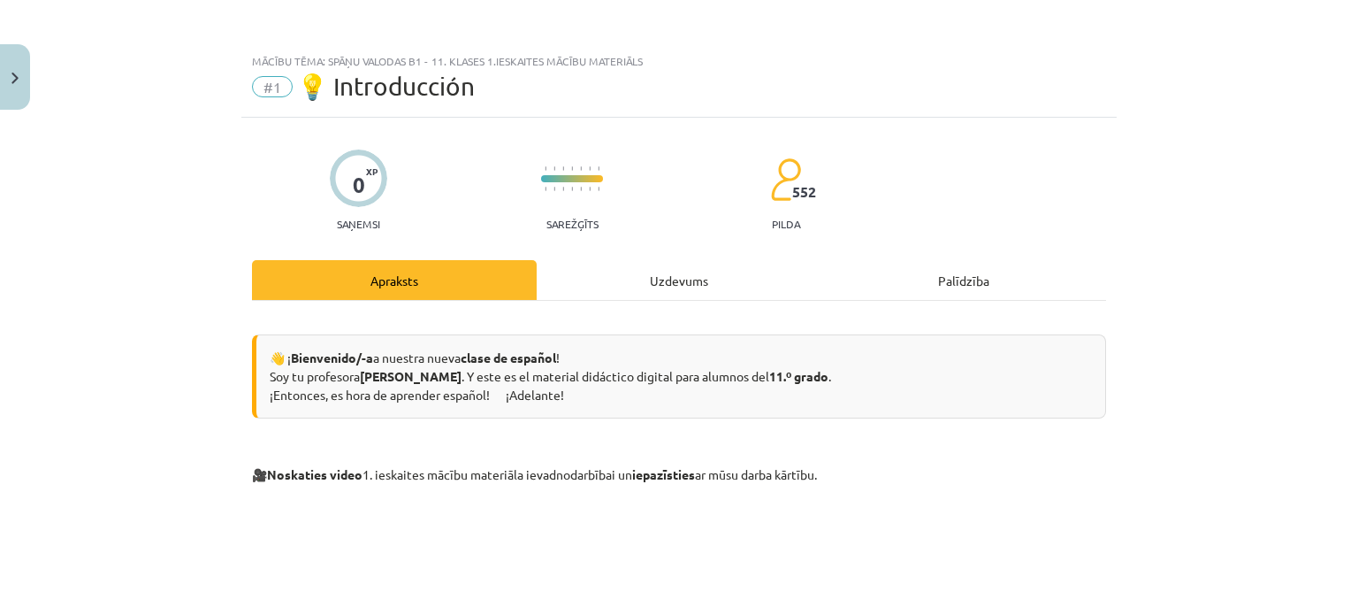
click at [669, 271] on div "Uzdevums" at bounding box center [679, 280] width 285 height 40
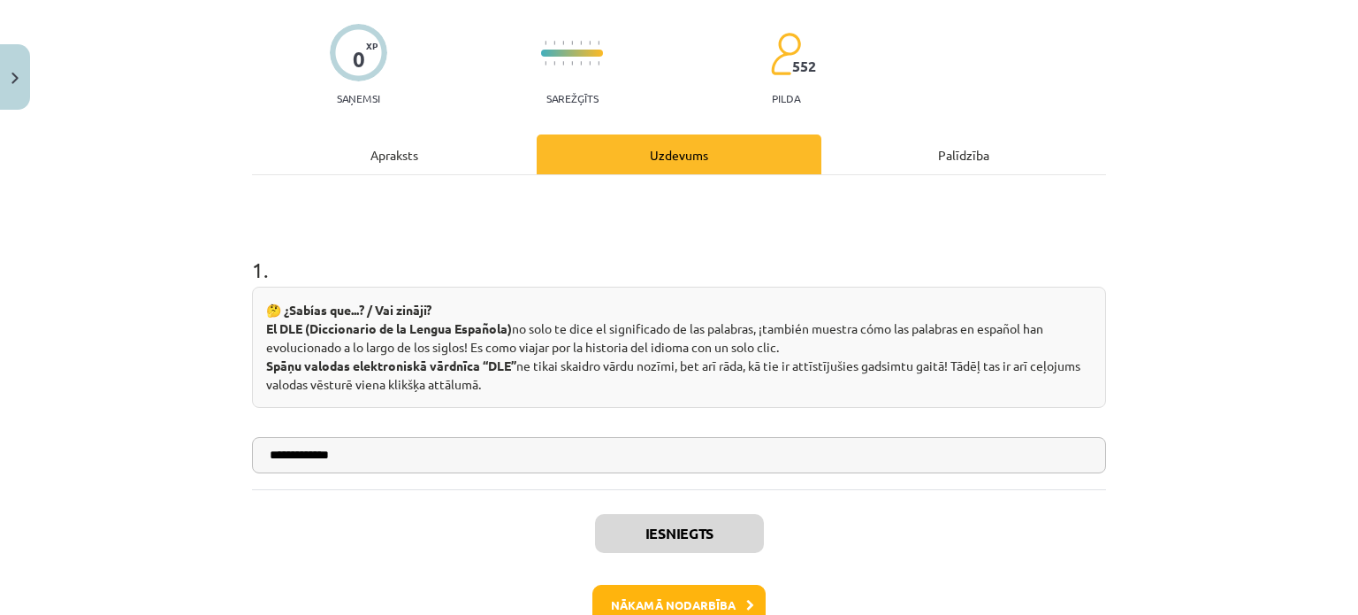
scroll to position [233, 0]
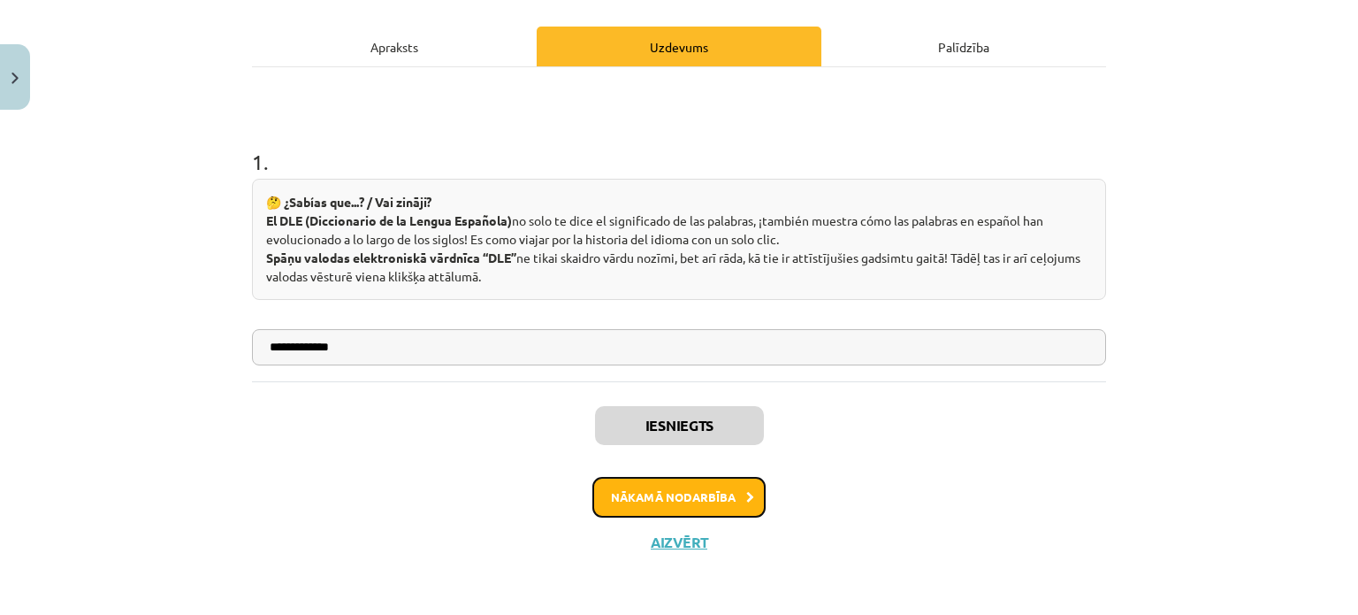
click at [709, 501] on button "Nākamā nodarbība" at bounding box center [679, 497] width 173 height 41
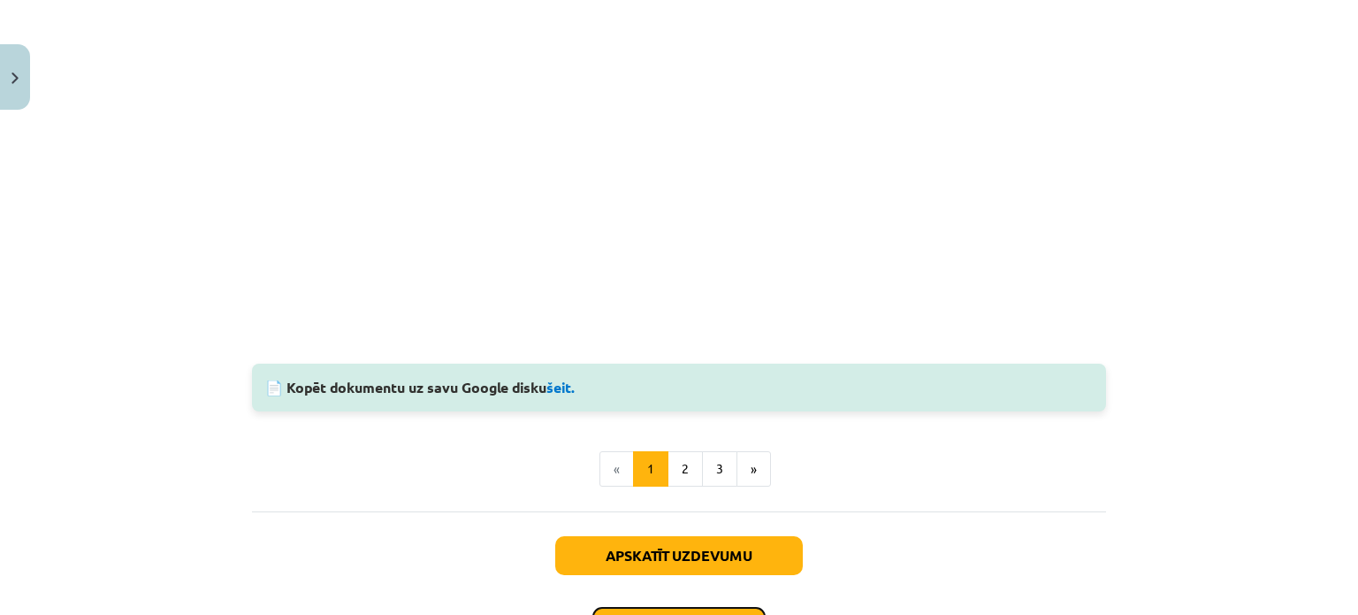
scroll to position [2005, 0]
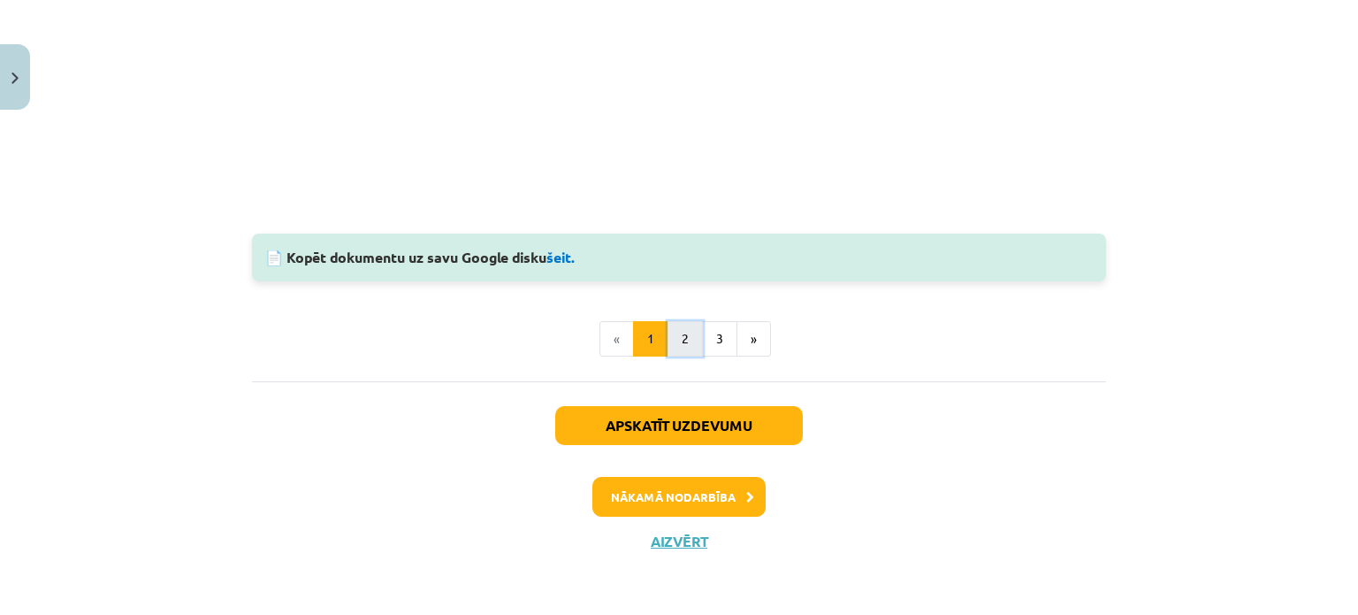
click at [672, 334] on button "2" at bounding box center [685, 338] width 35 height 35
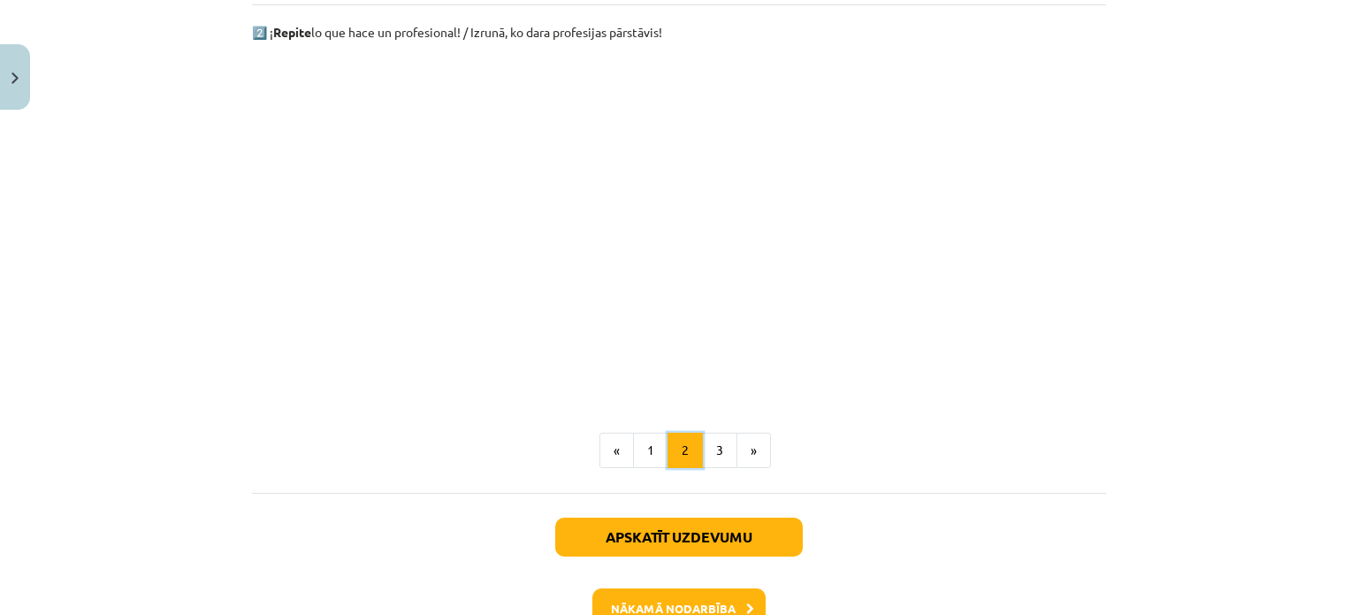
scroll to position [1266, 0]
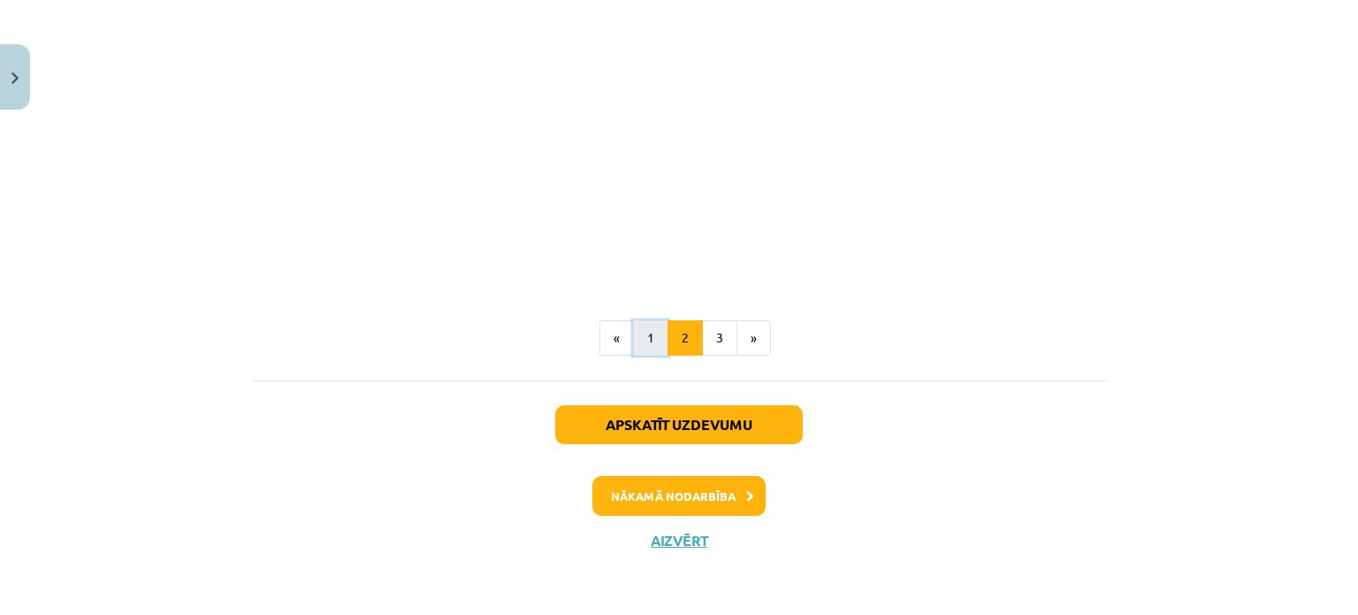
click at [645, 335] on button "1" at bounding box center [650, 337] width 35 height 35
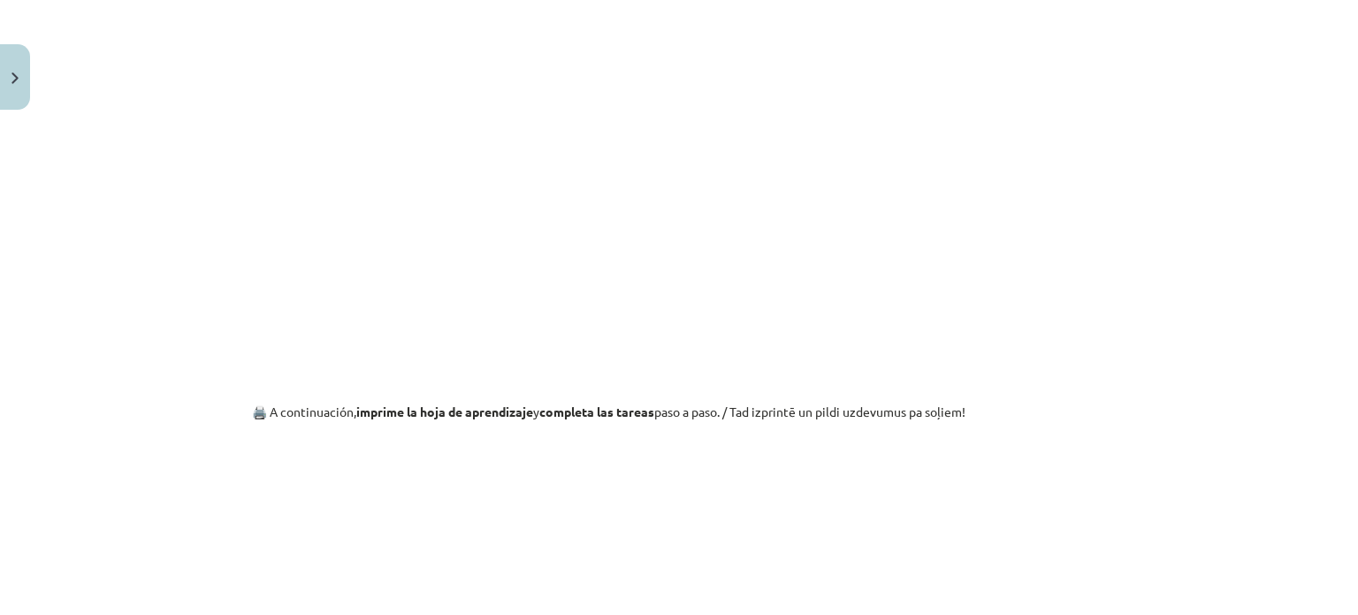
scroll to position [1731, 0]
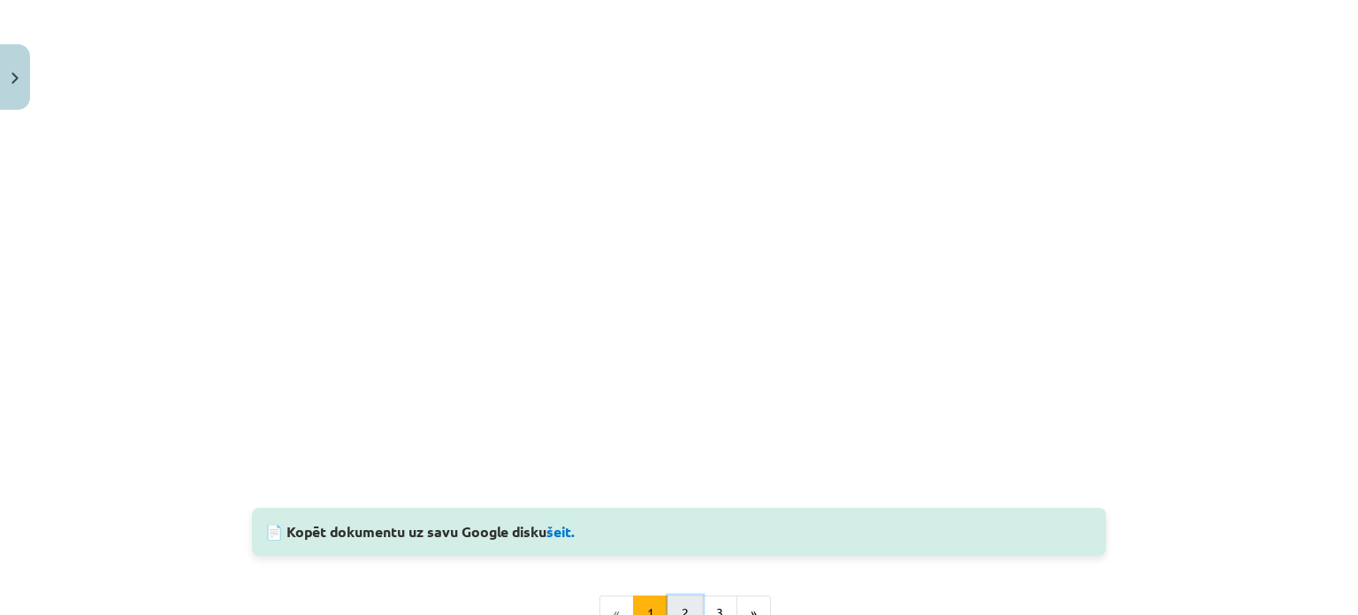
click at [673, 568] on button "2" at bounding box center [685, 612] width 35 height 35
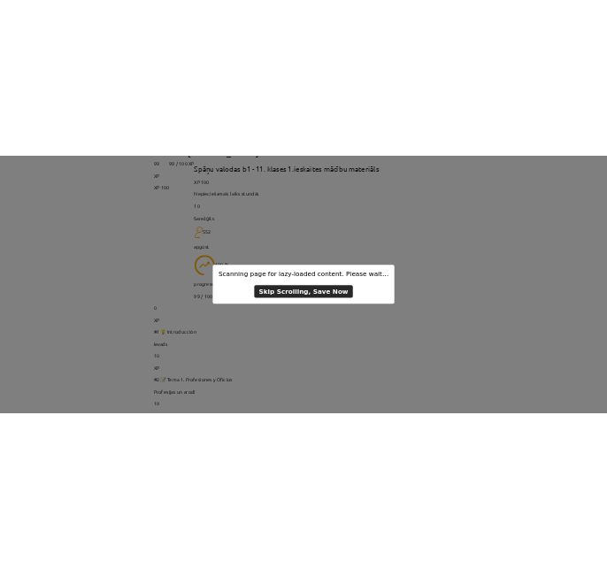
scroll to position [0, 0]
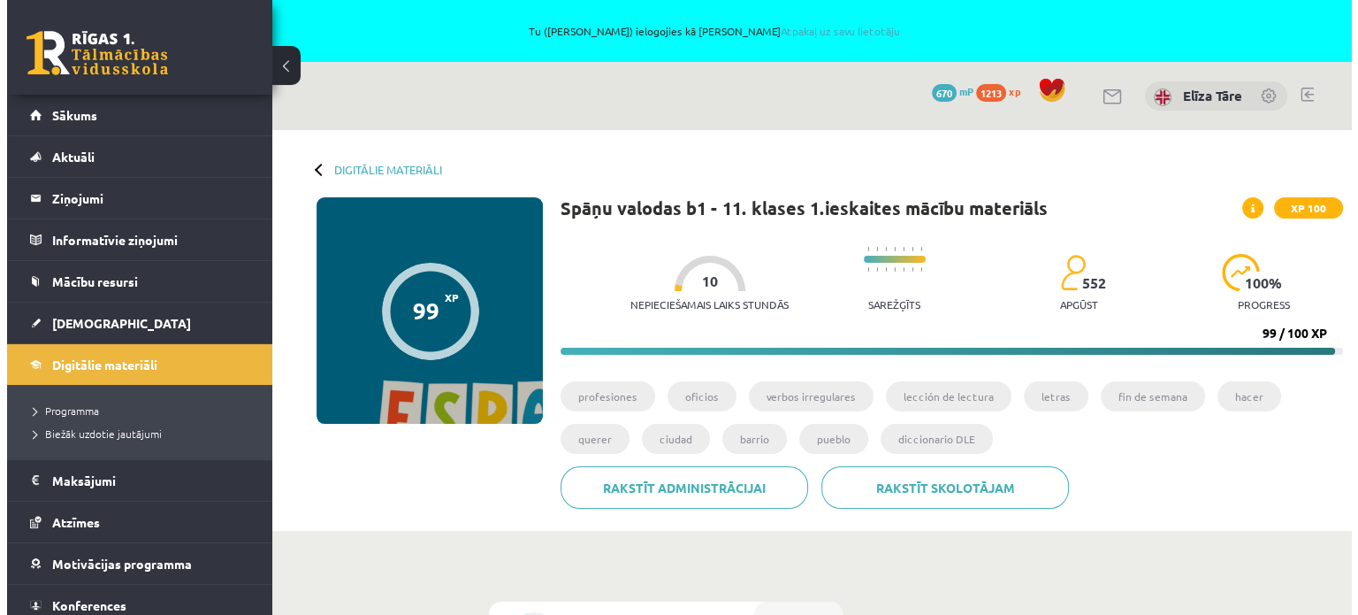
scroll to position [531, 0]
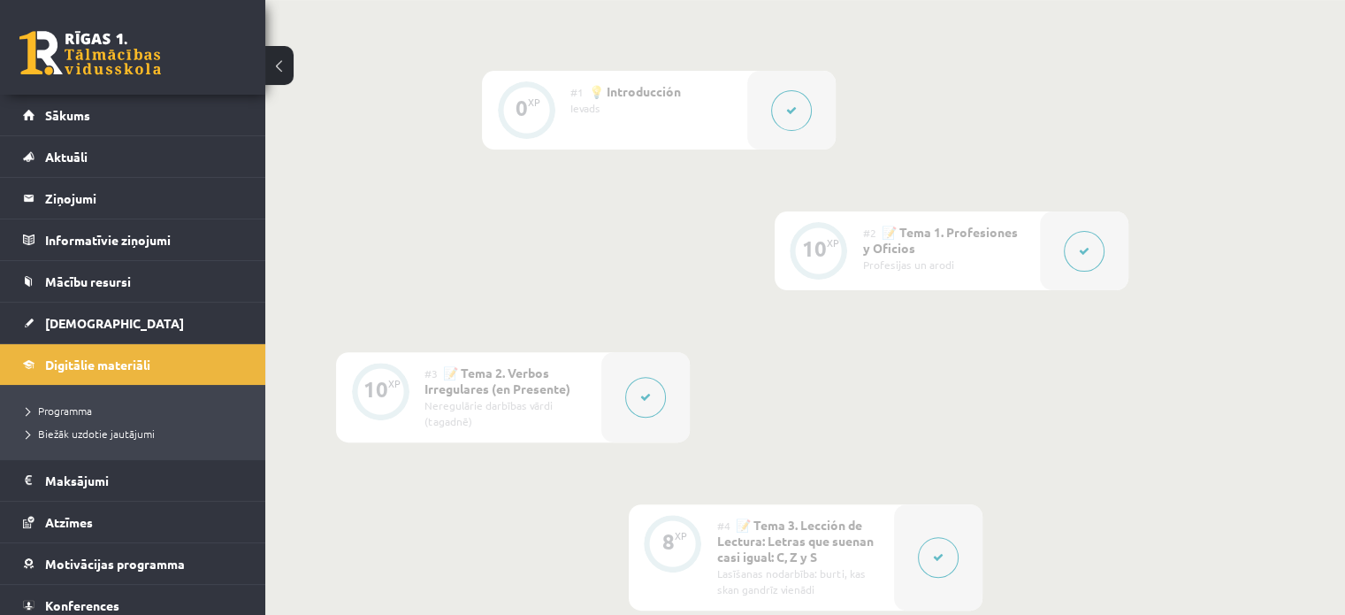
click at [1089, 249] on icon at bounding box center [1084, 251] width 11 height 11
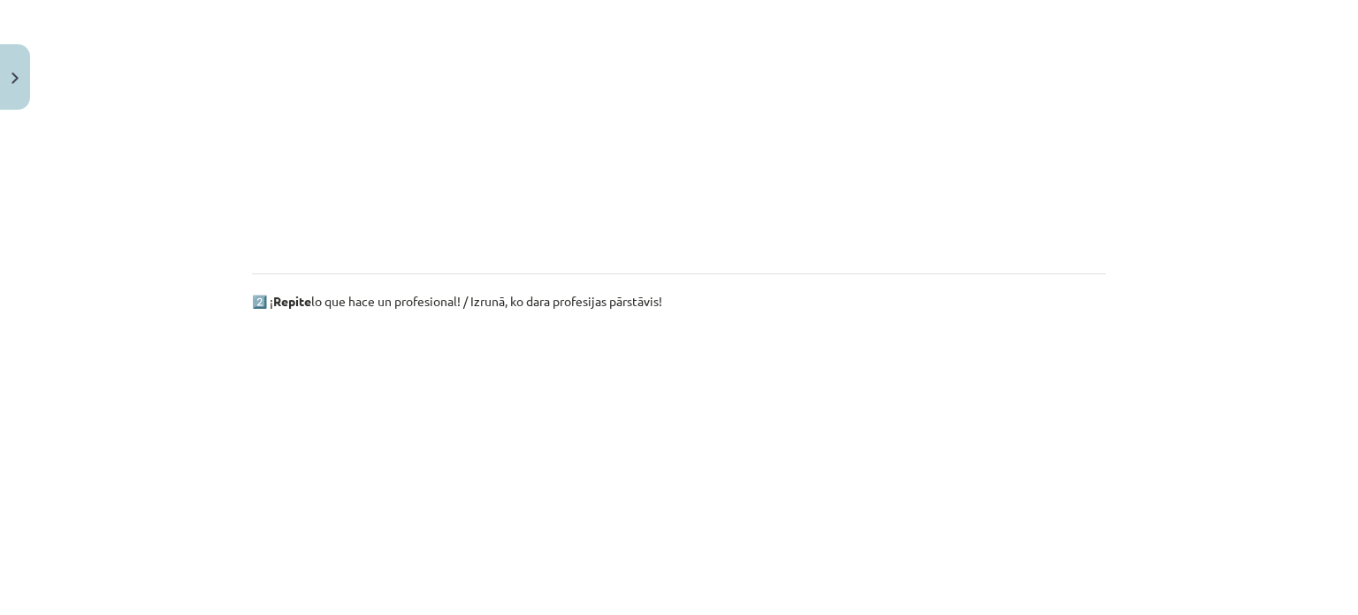
scroll to position [1266, 0]
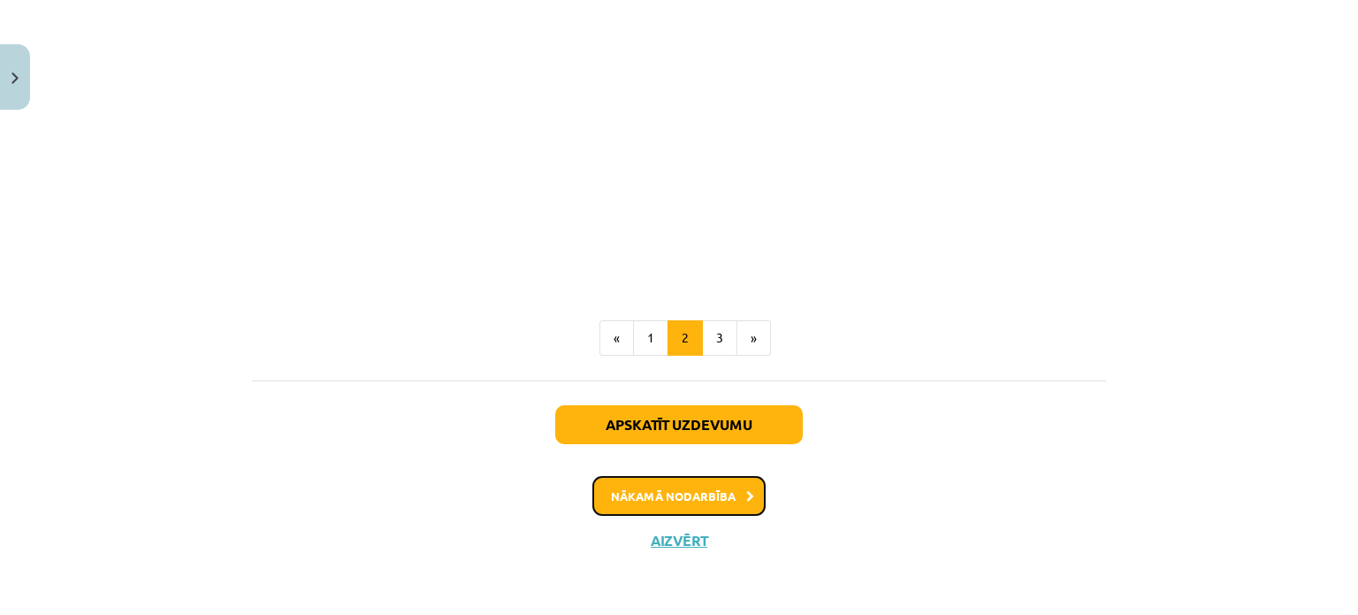
click at [656, 496] on button "Nākamā nodarbība" at bounding box center [679, 496] width 173 height 41
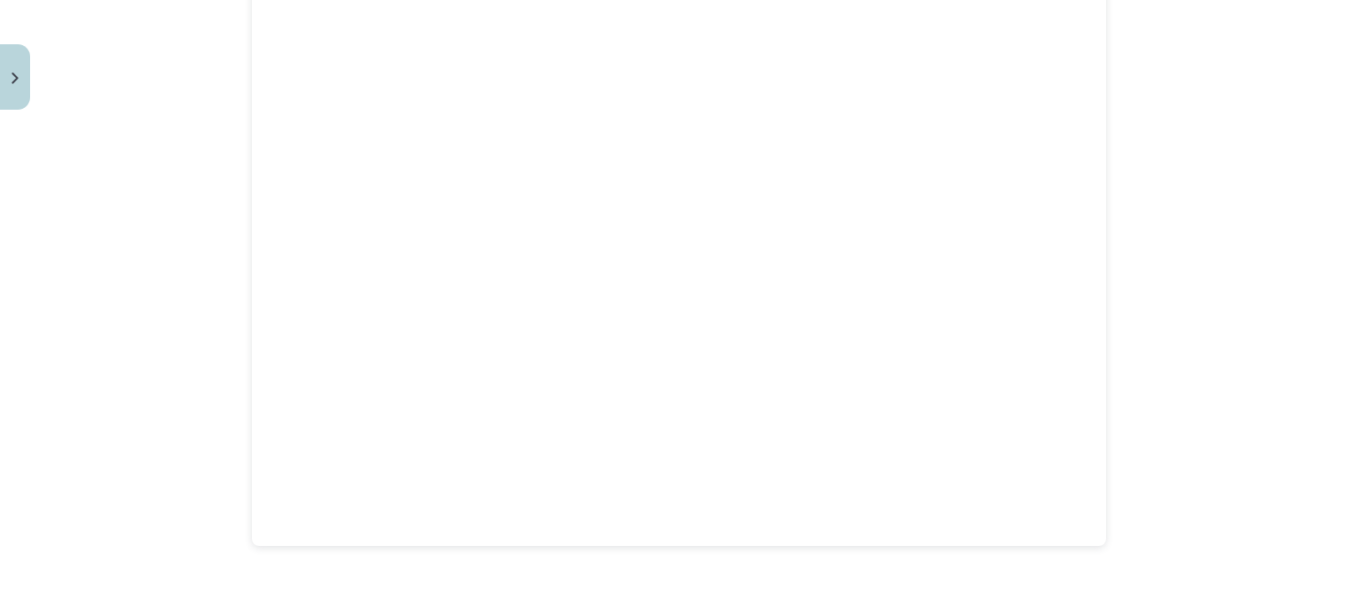
scroll to position [779, 0]
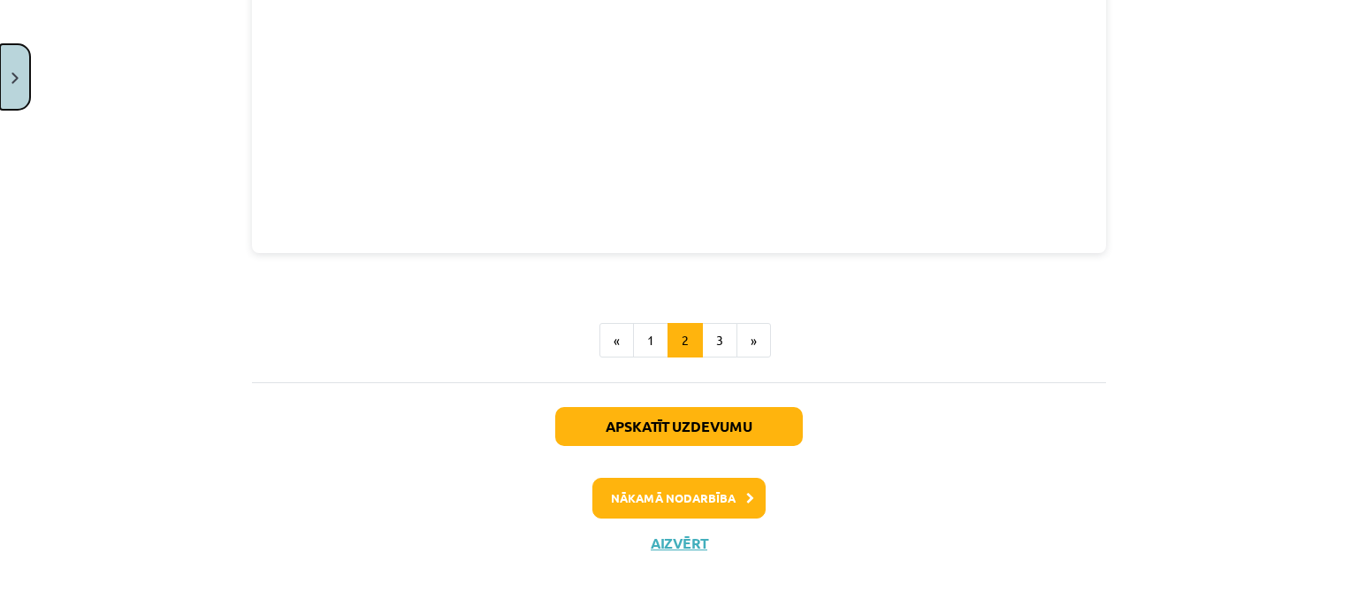
click at [11, 80] on img "Close" at bounding box center [14, 78] width 7 height 11
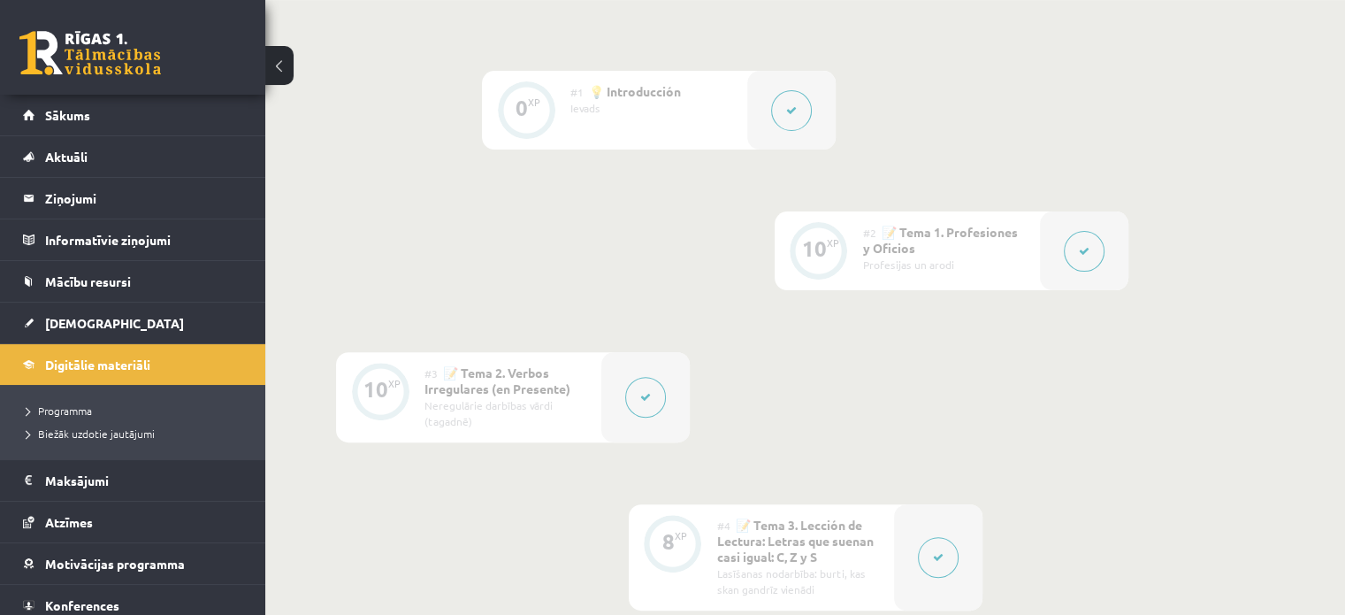
click at [1090, 244] on button at bounding box center [1084, 251] width 41 height 41
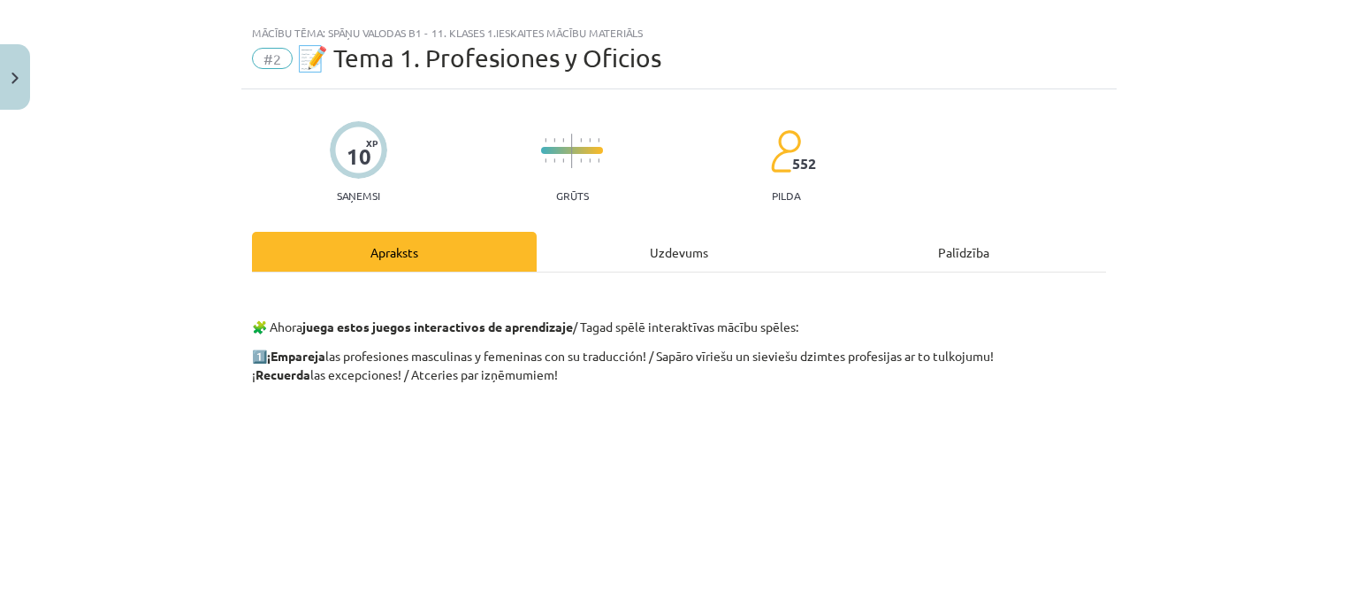
scroll to position [0, 0]
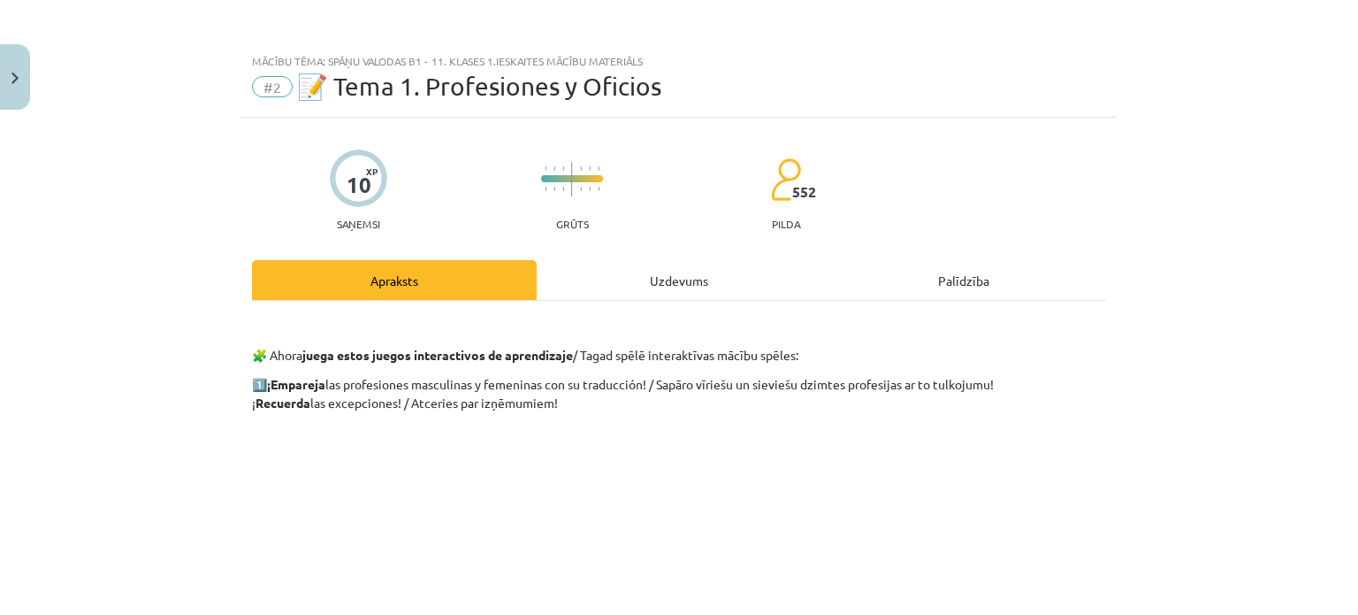
click at [34, 90] on div "Mācību tēma: Spāņu valodas b1 - 11. klases 1.ieskaites mācību materiāls #2 📝 Te…" at bounding box center [679, 307] width 1358 height 615
click at [19, 84] on button "Close" at bounding box center [15, 76] width 30 height 65
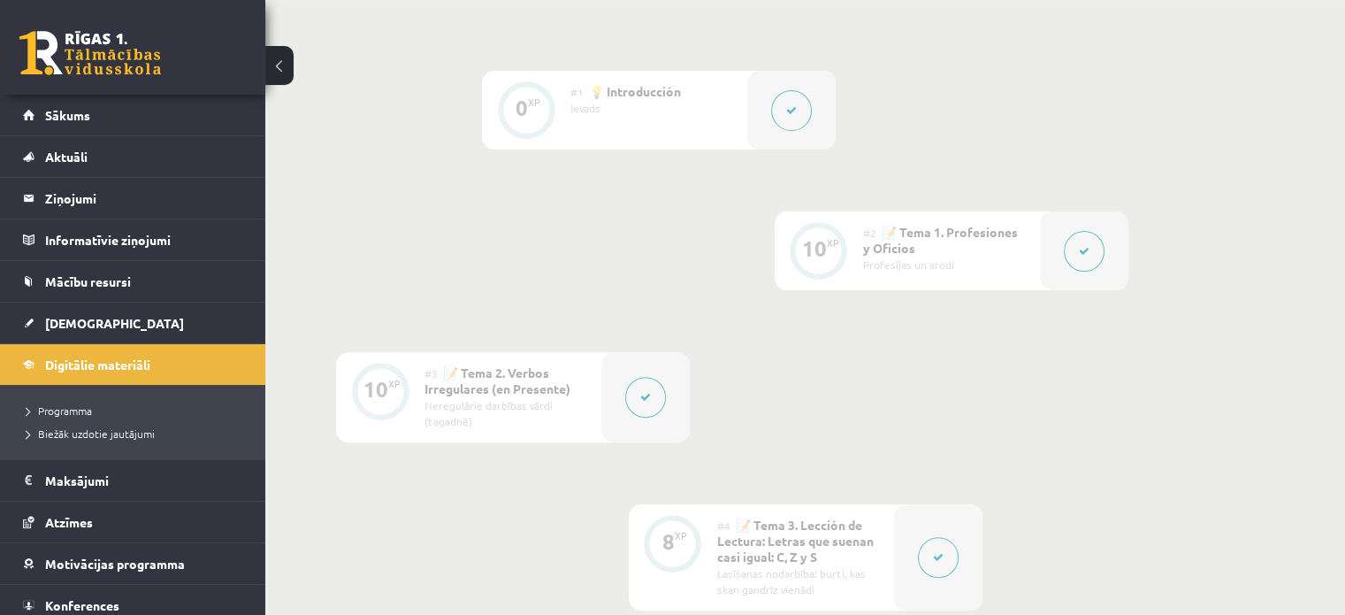
click at [1101, 250] on button at bounding box center [1084, 251] width 41 height 41
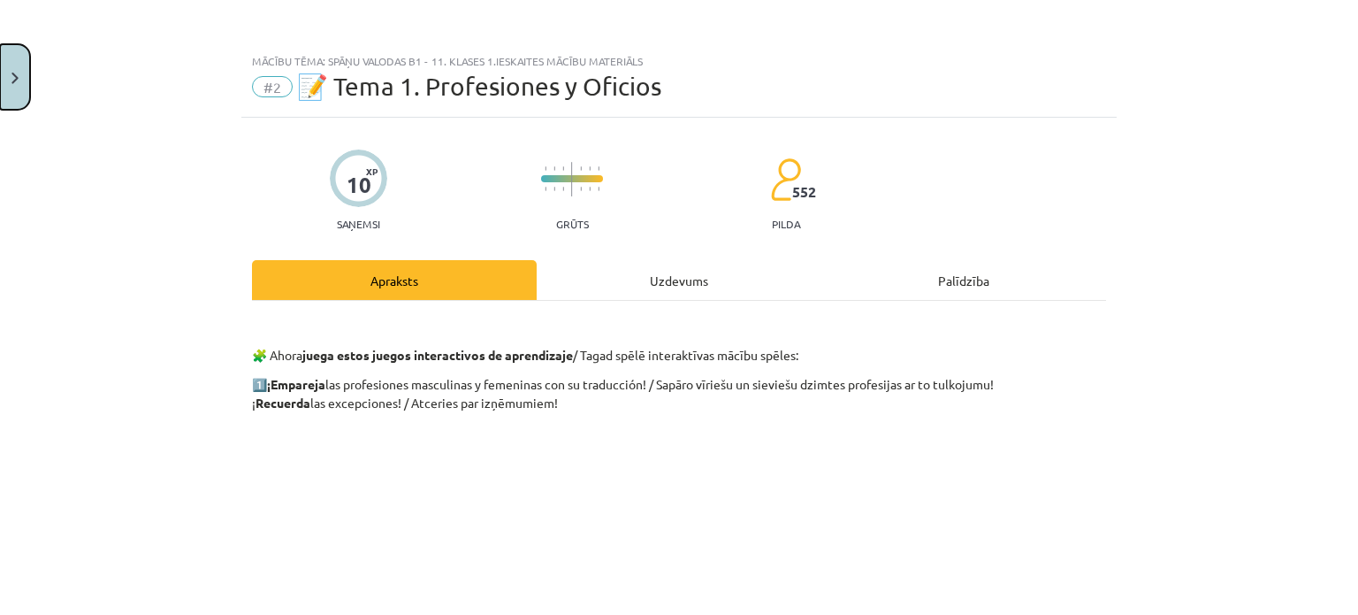
click at [0, 76] on button "Close" at bounding box center [15, 76] width 30 height 65
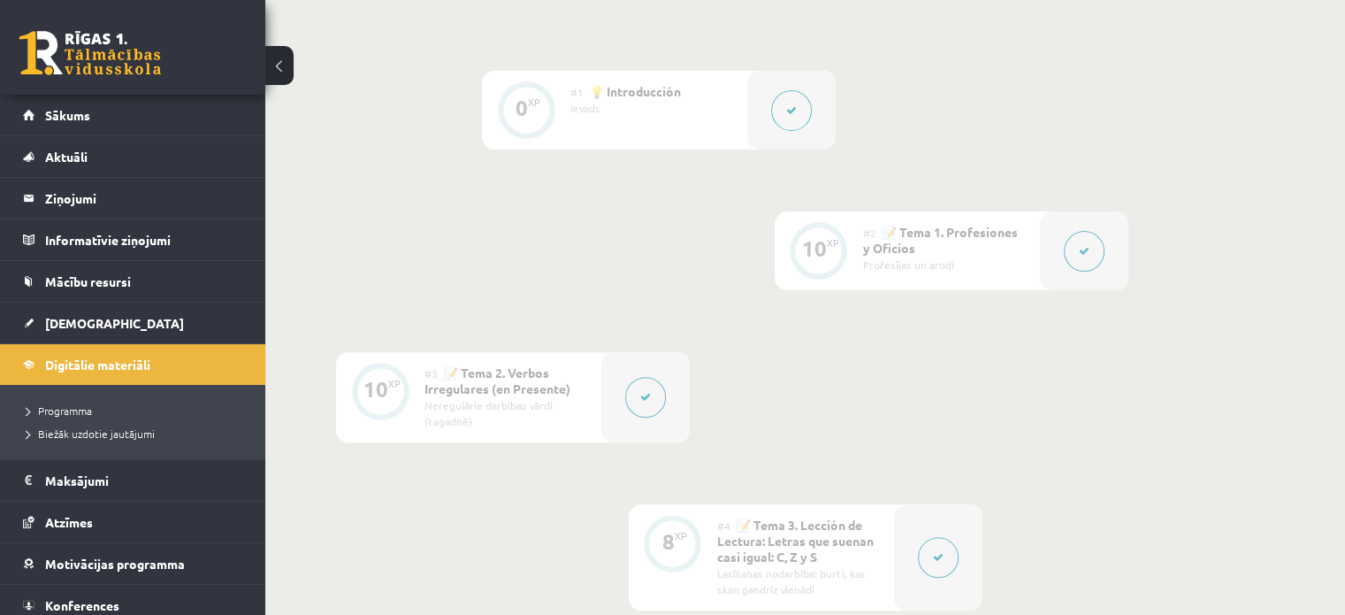
click at [758, 105] on div at bounding box center [791, 110] width 88 height 79
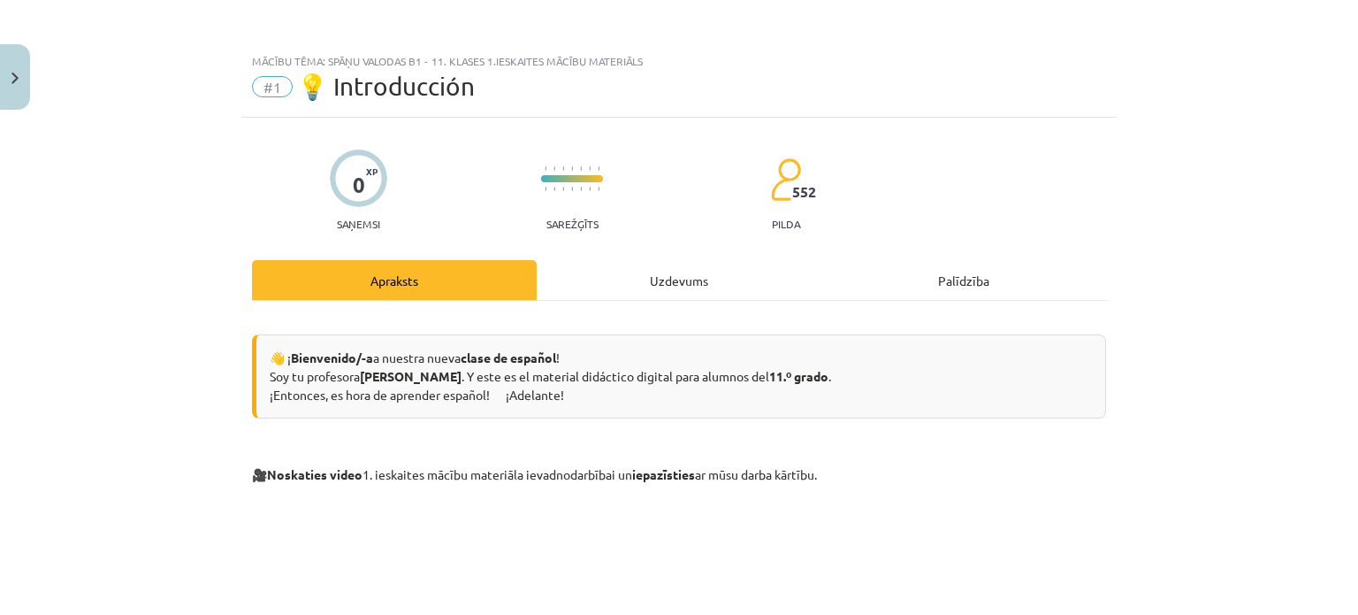
click at [669, 274] on div "Uzdevums" at bounding box center [679, 280] width 285 height 40
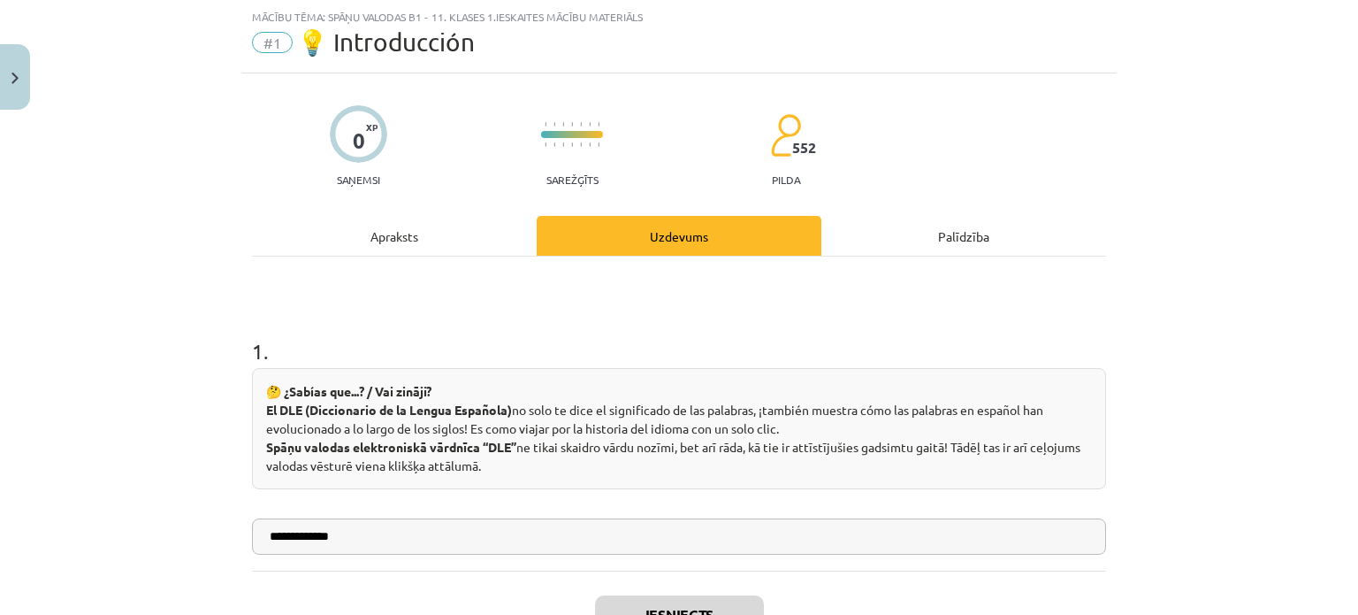
click at [364, 211] on div "**********" at bounding box center [679, 417] width 876 height 688
click at [389, 237] on div "Apraksts" at bounding box center [394, 236] width 285 height 40
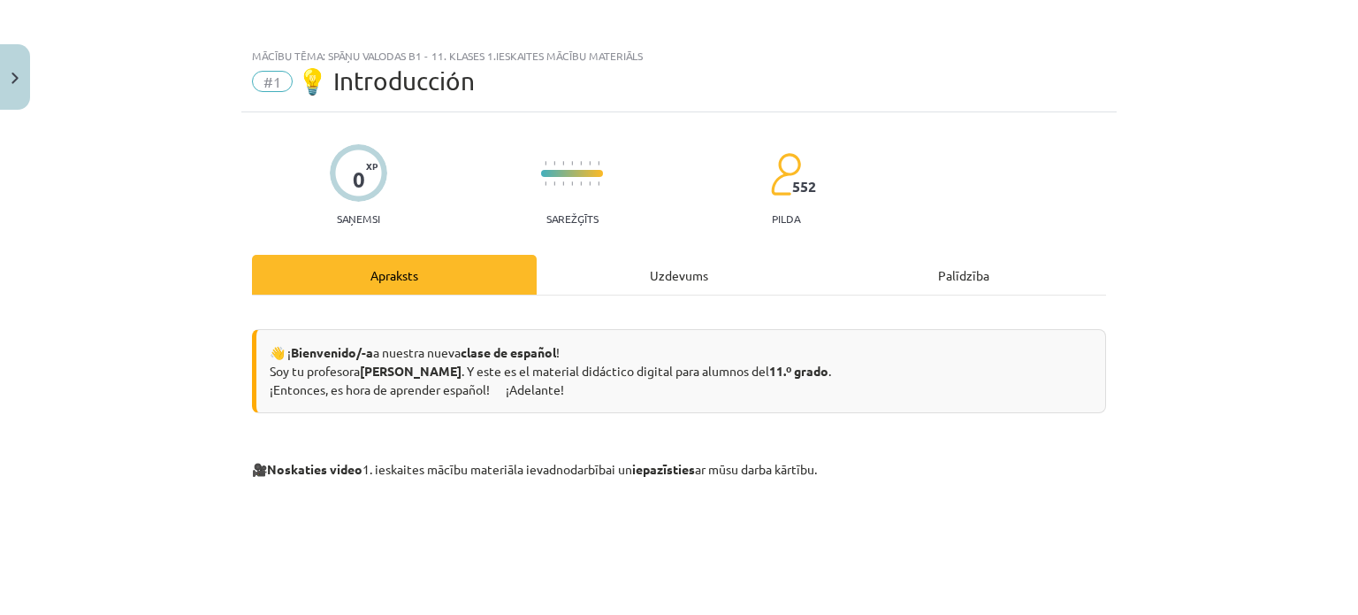
scroll to position [0, 0]
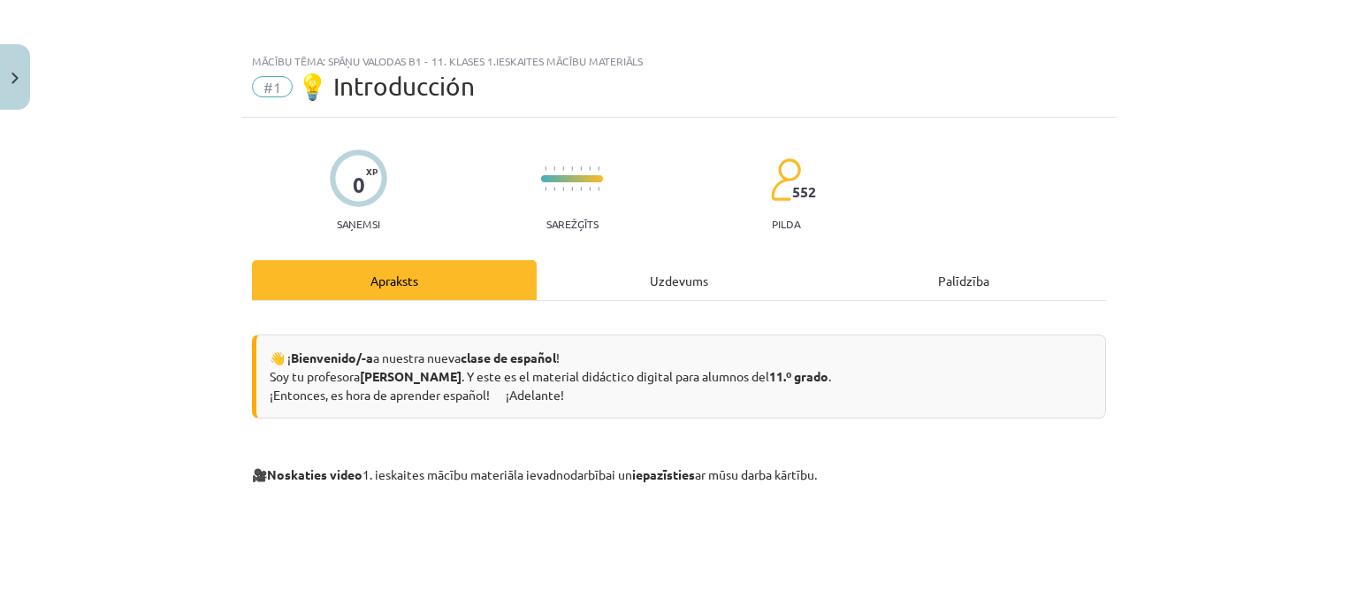
click at [661, 271] on div "Uzdevums" at bounding box center [679, 280] width 285 height 40
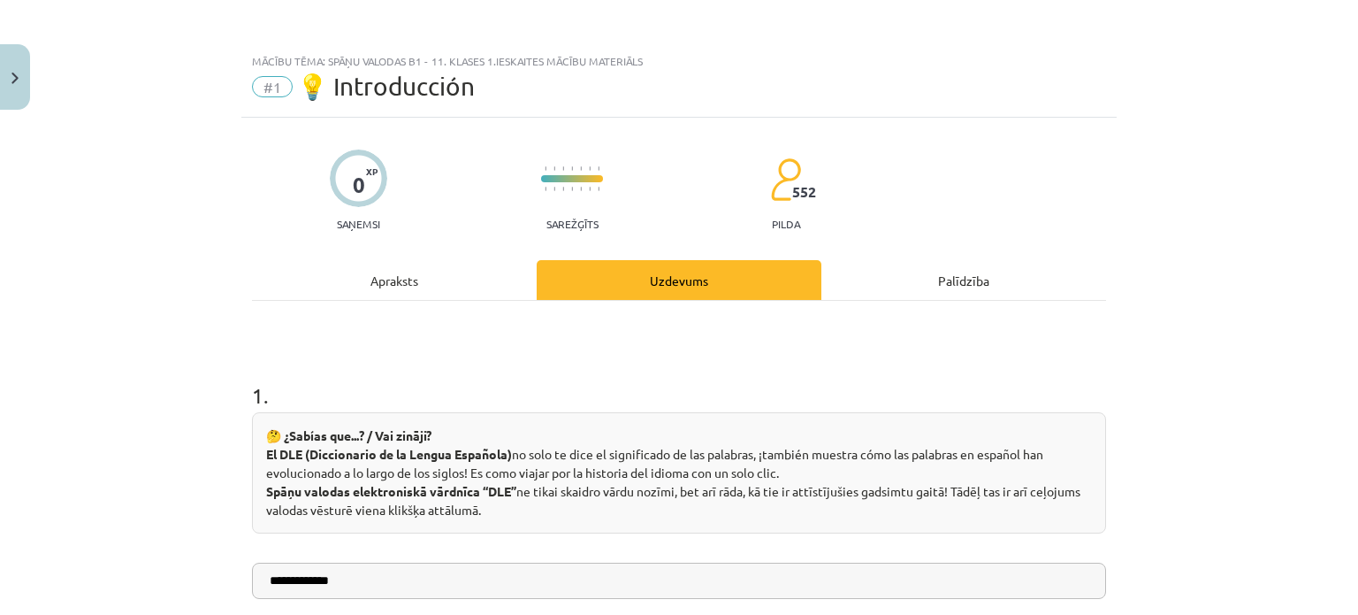
scroll to position [233, 0]
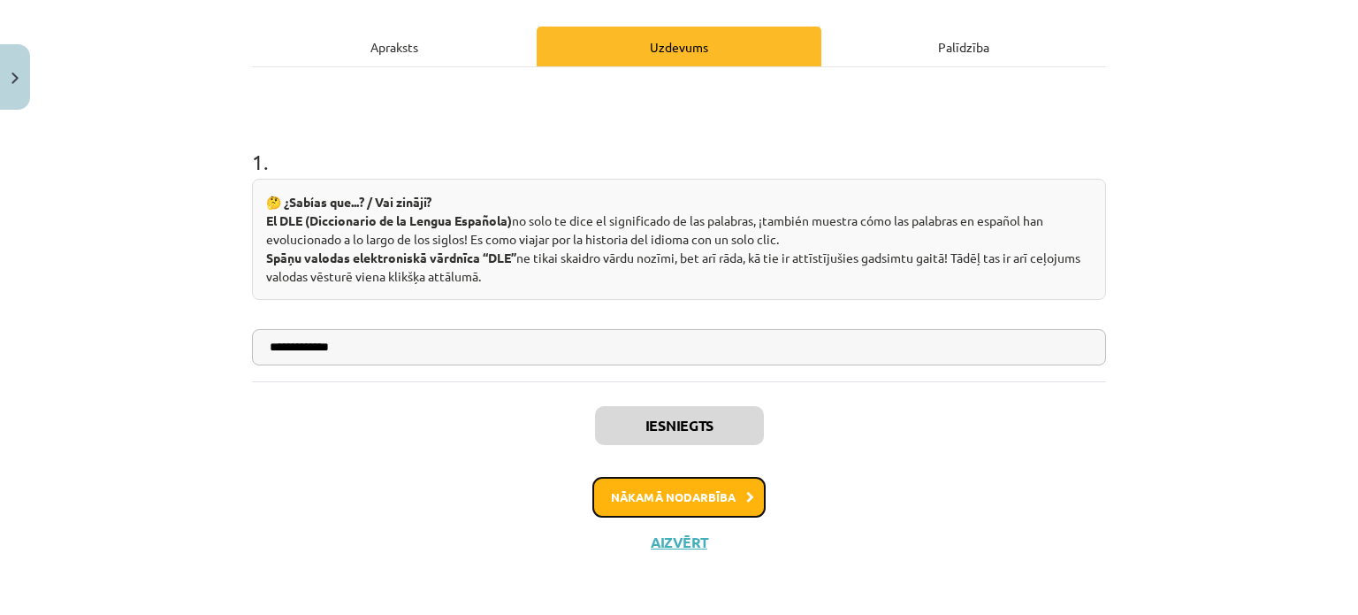
click at [645, 485] on button "Nākamā nodarbība" at bounding box center [679, 497] width 173 height 41
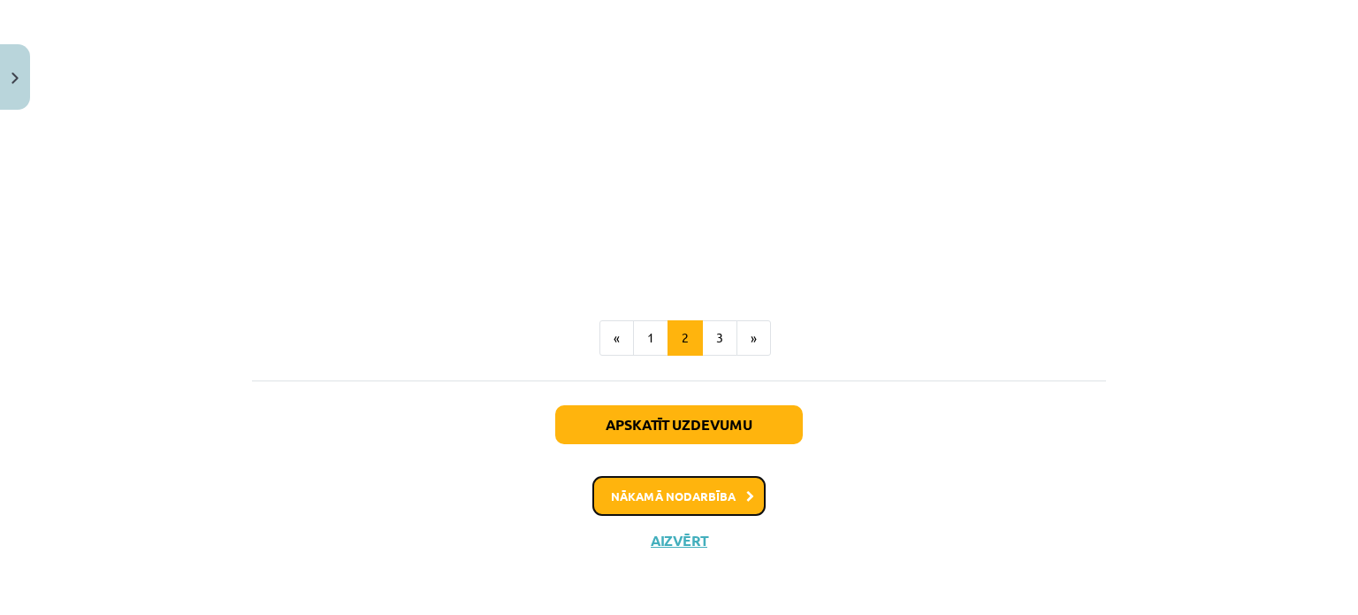
scroll to position [1089, 0]
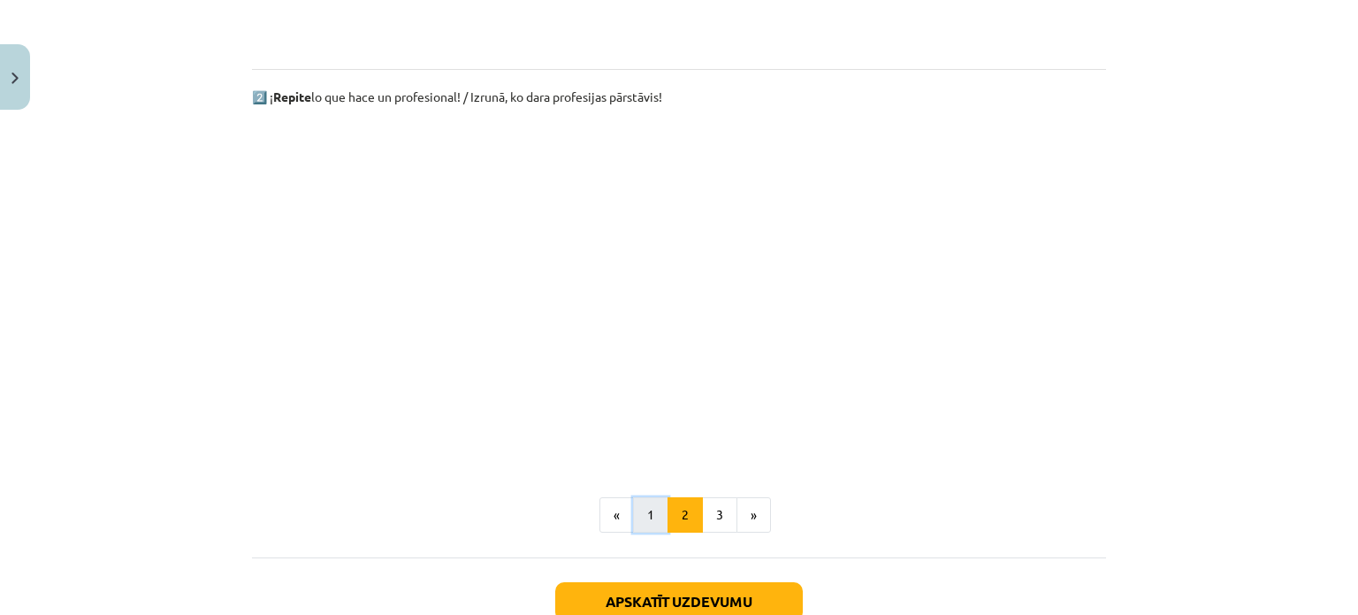
click at [646, 516] on button "1" at bounding box center [650, 514] width 35 height 35
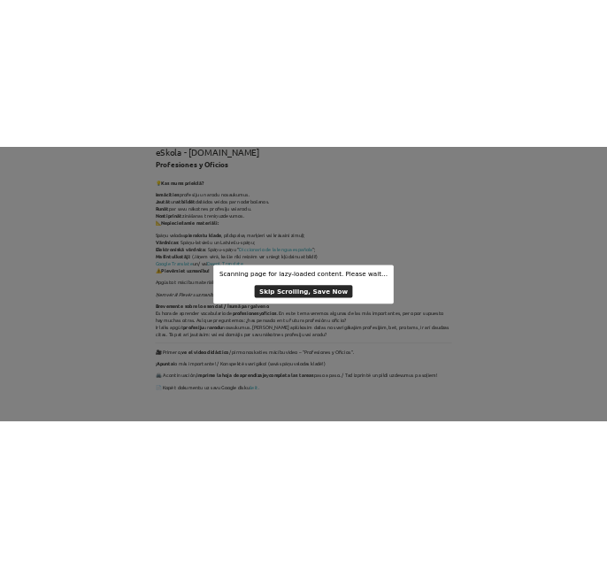
scroll to position [0, 0]
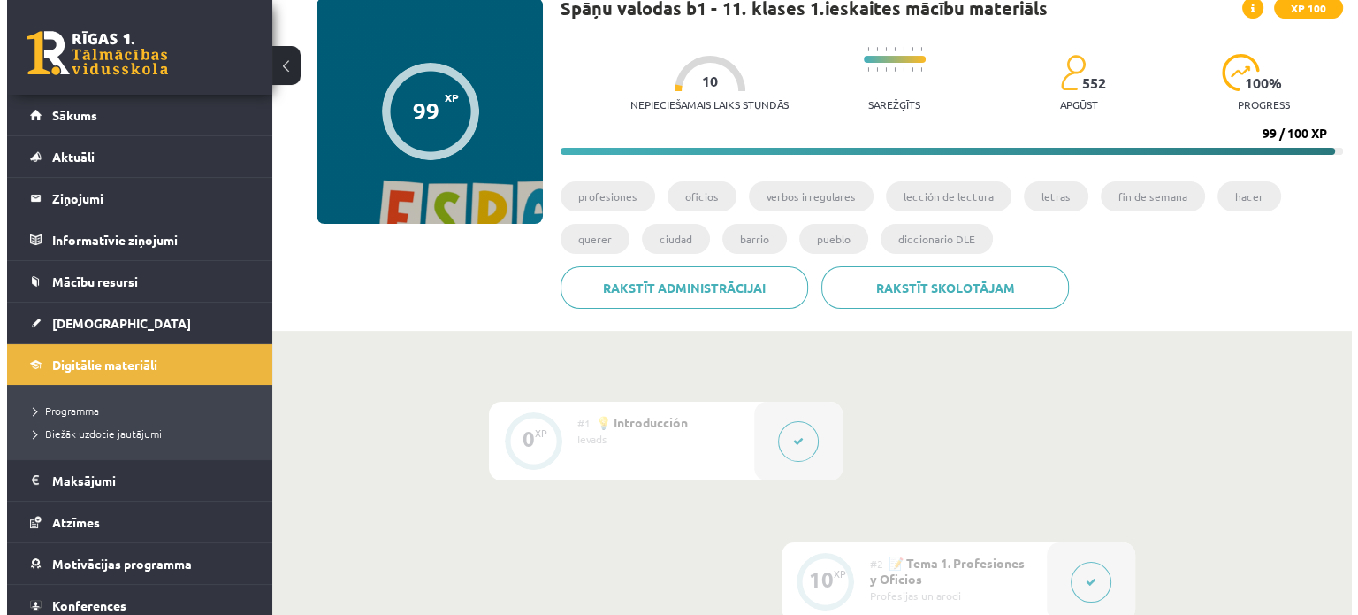
scroll to position [442, 0]
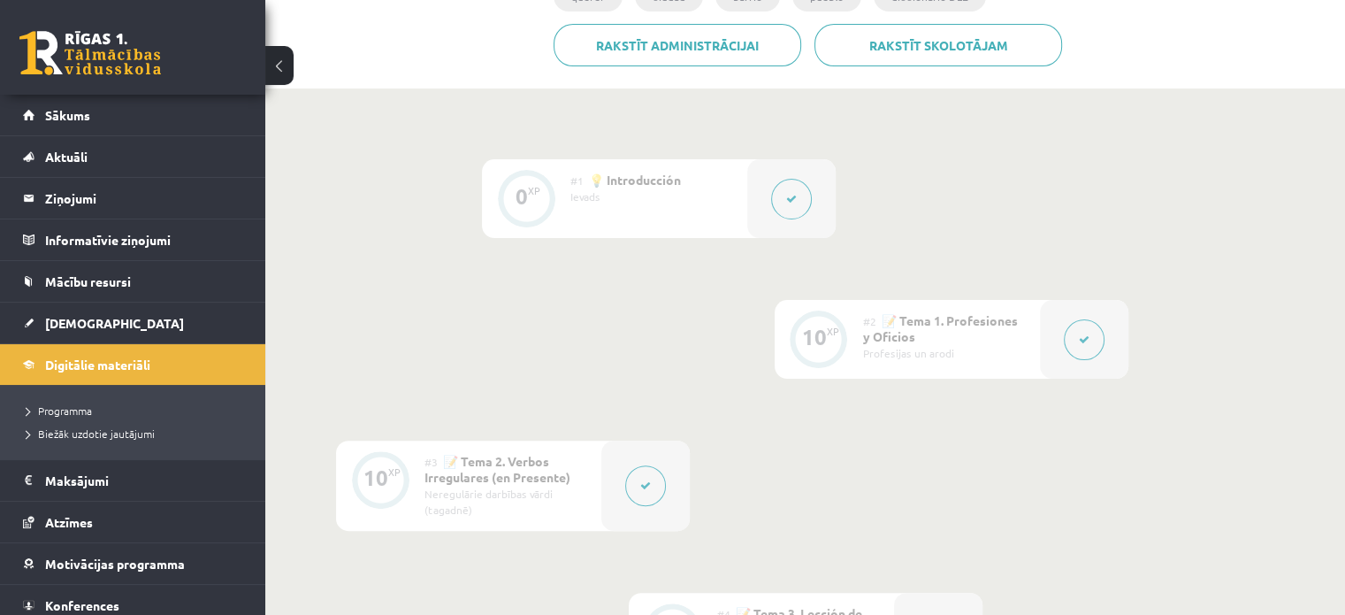
click at [1067, 340] on button at bounding box center [1084, 339] width 41 height 41
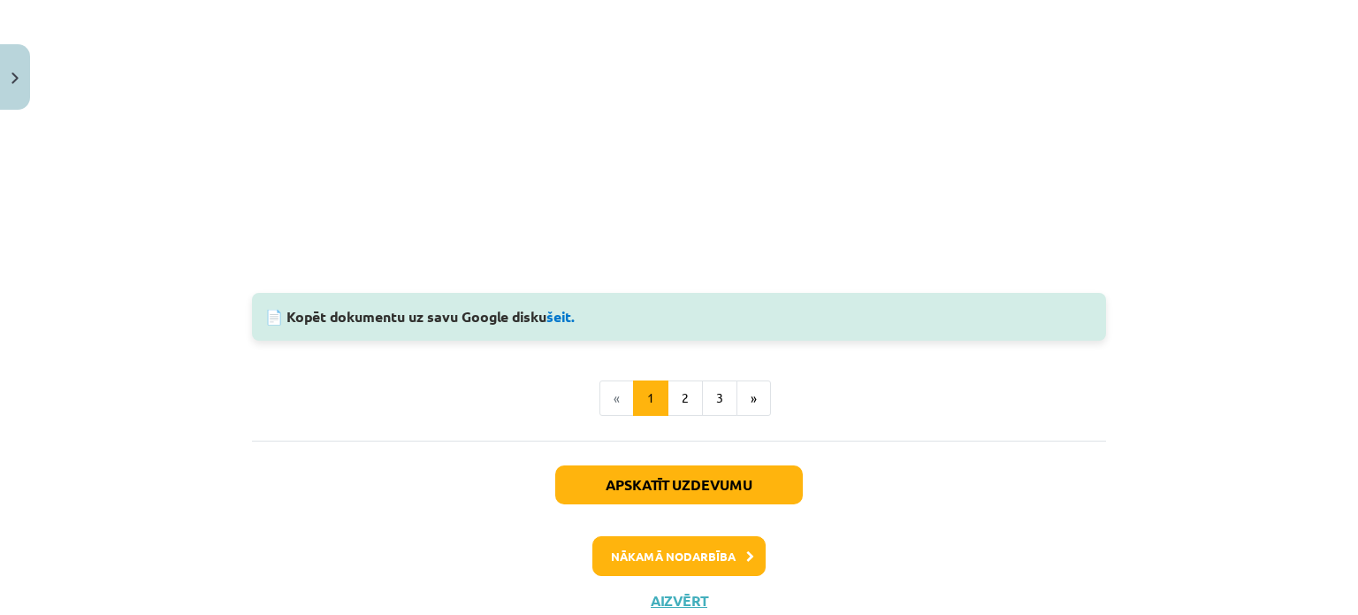
scroll to position [2005, 0]
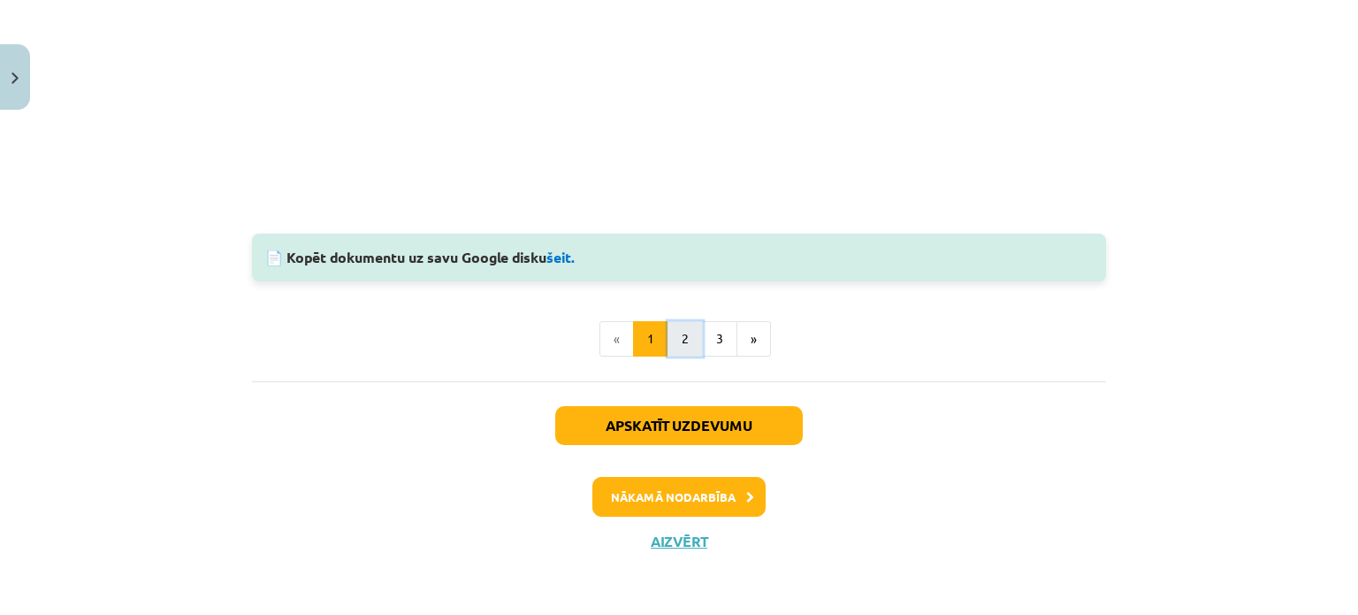
click at [679, 332] on button "2" at bounding box center [685, 338] width 35 height 35
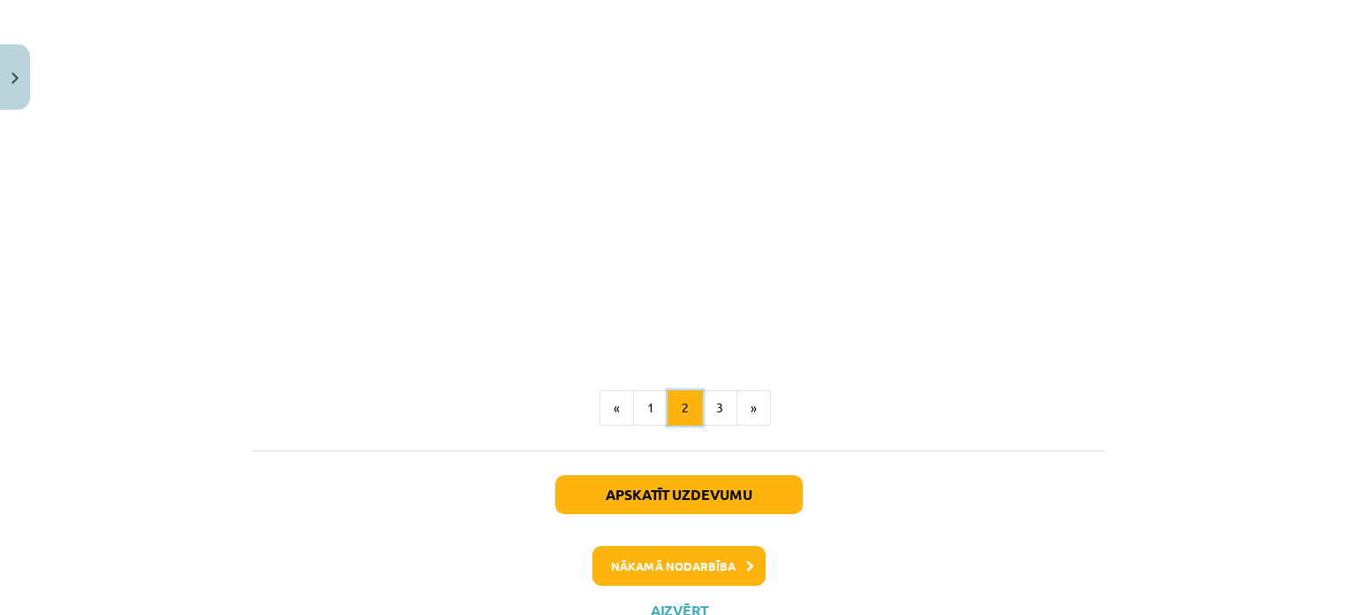
scroll to position [1266, 0]
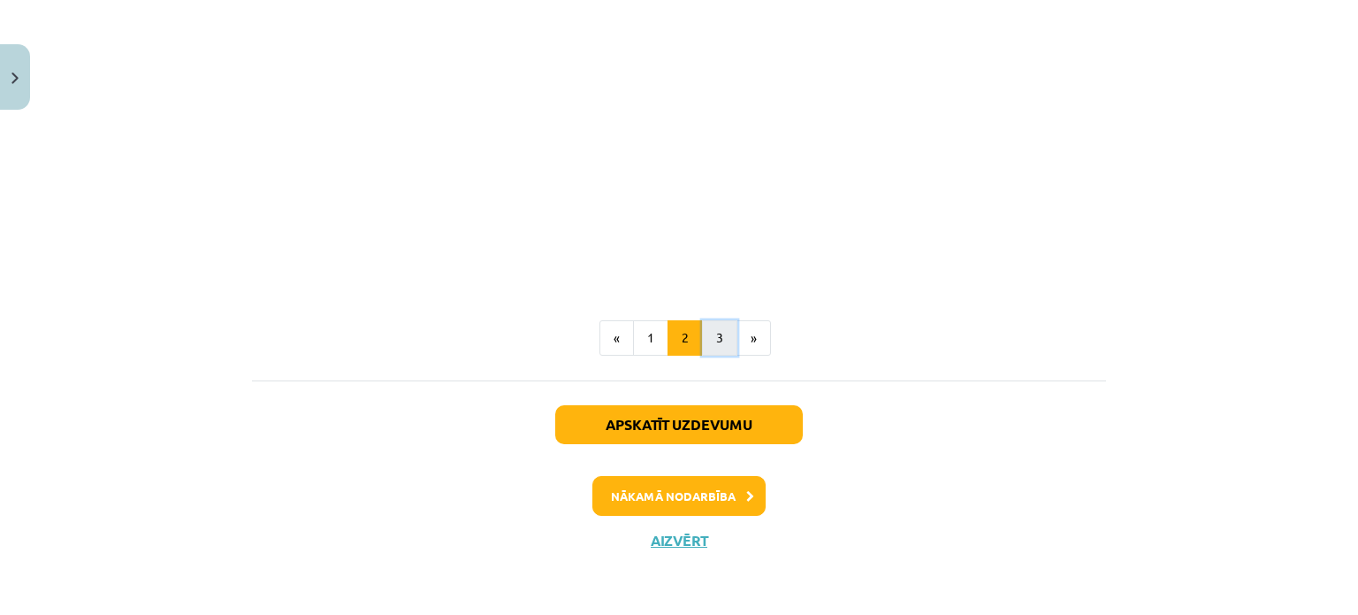
click at [708, 348] on button "3" at bounding box center [719, 337] width 35 height 35
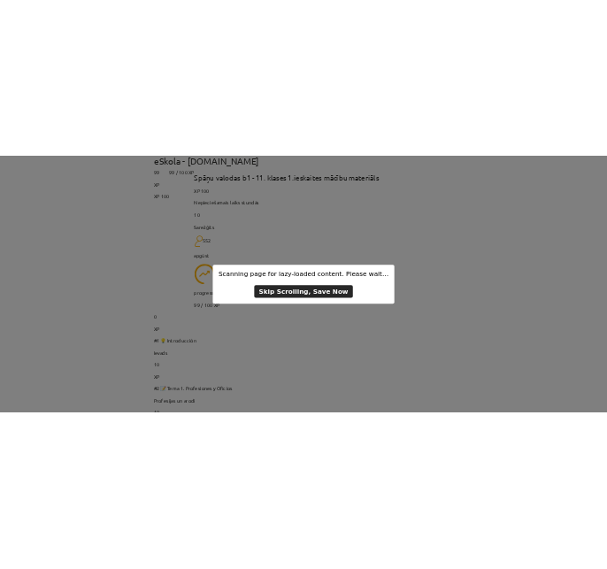
scroll to position [0, 0]
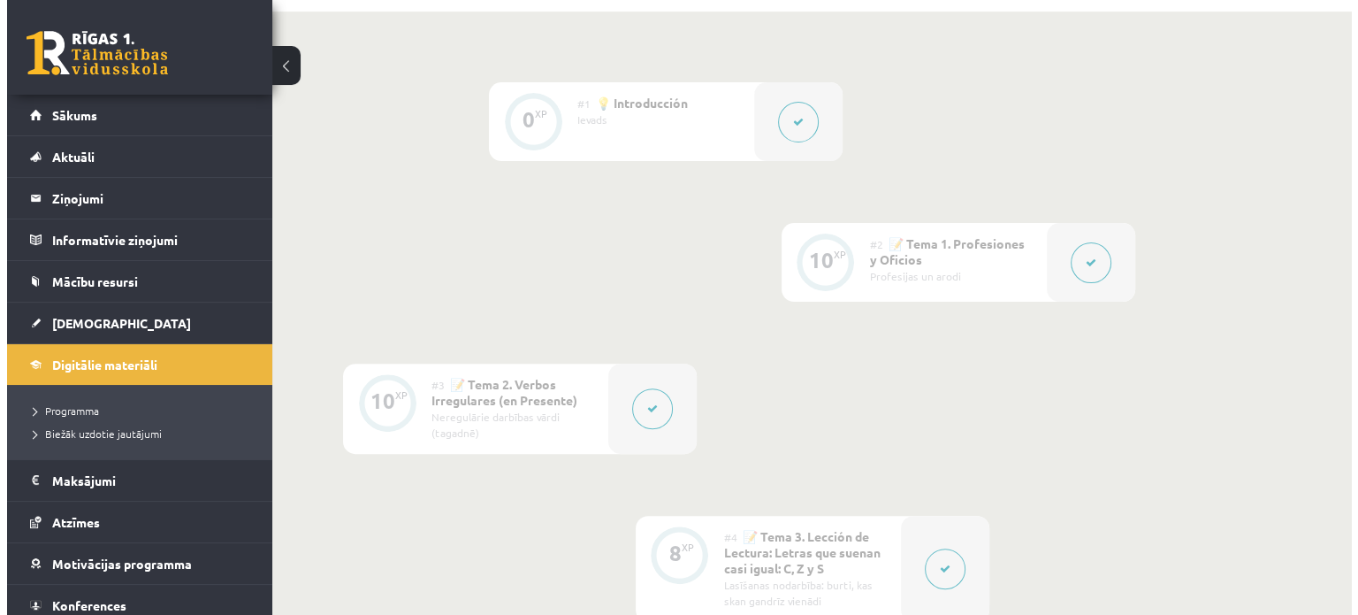
scroll to position [707, 0]
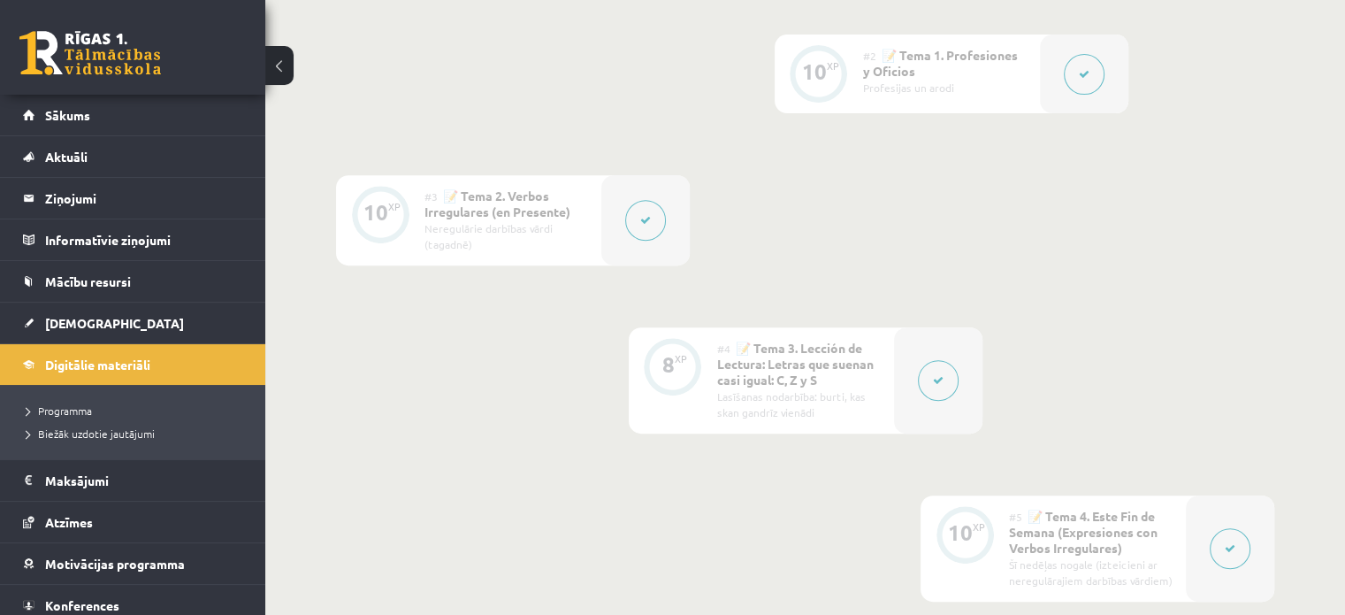
click at [1081, 72] on icon at bounding box center [1084, 74] width 11 height 11
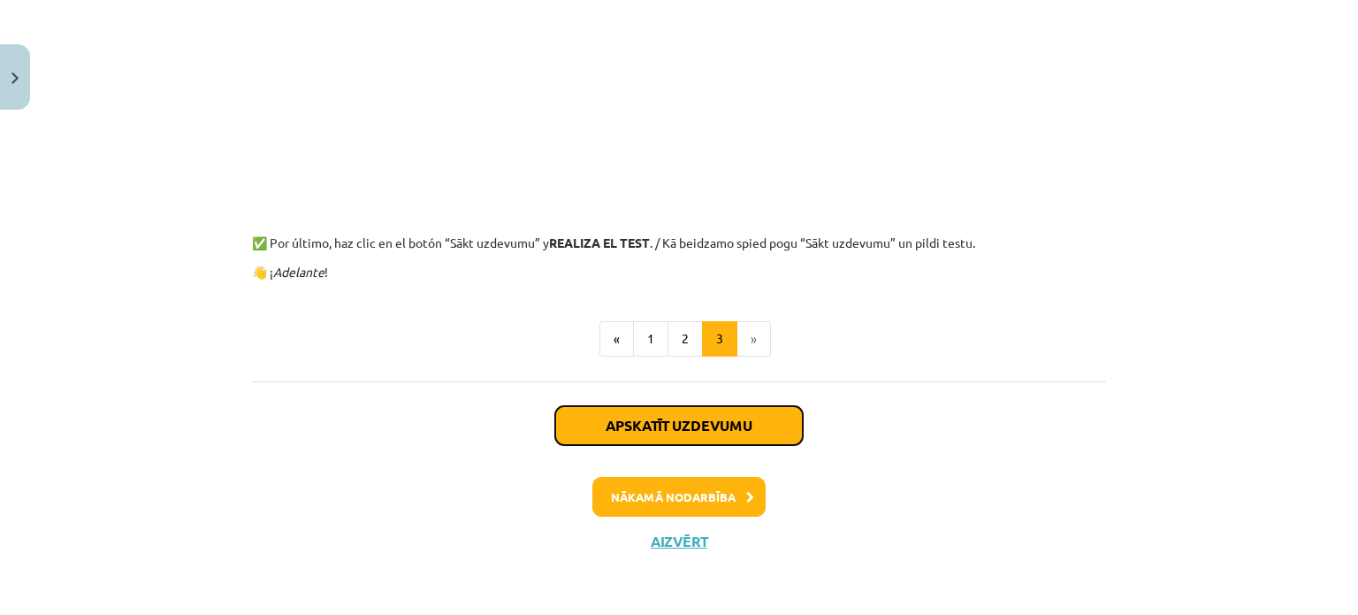
click at [725, 416] on button "Apskatīt uzdevumu" at bounding box center [679, 425] width 248 height 39
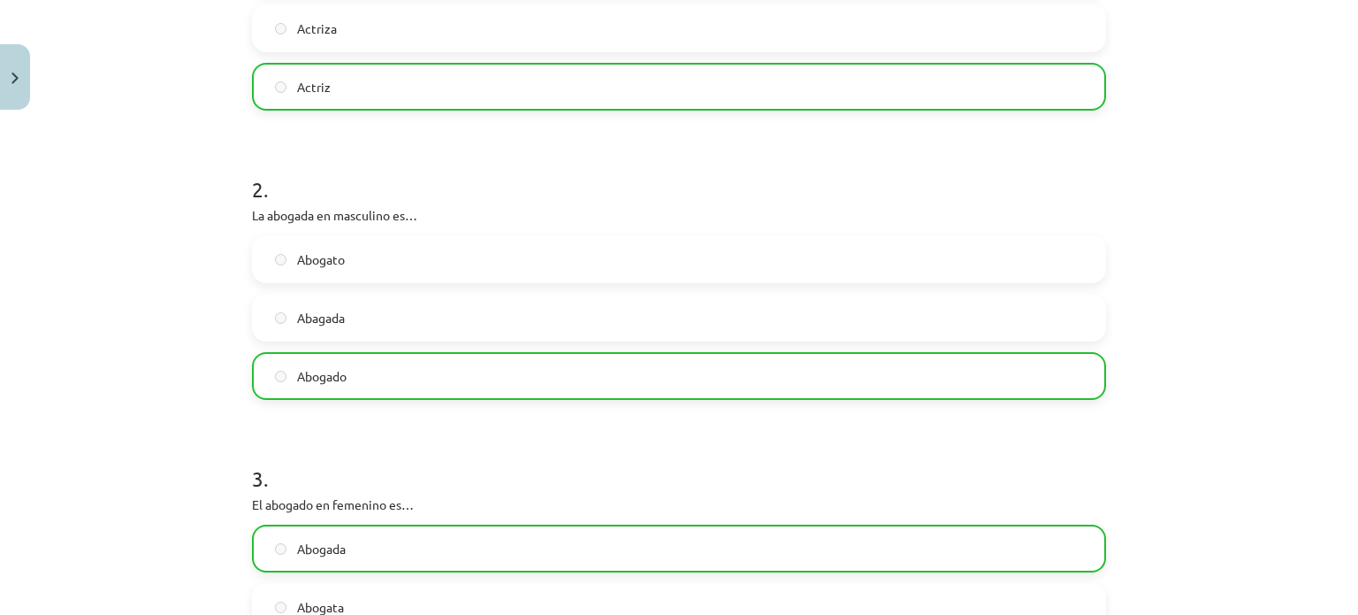
scroll to position [0, 0]
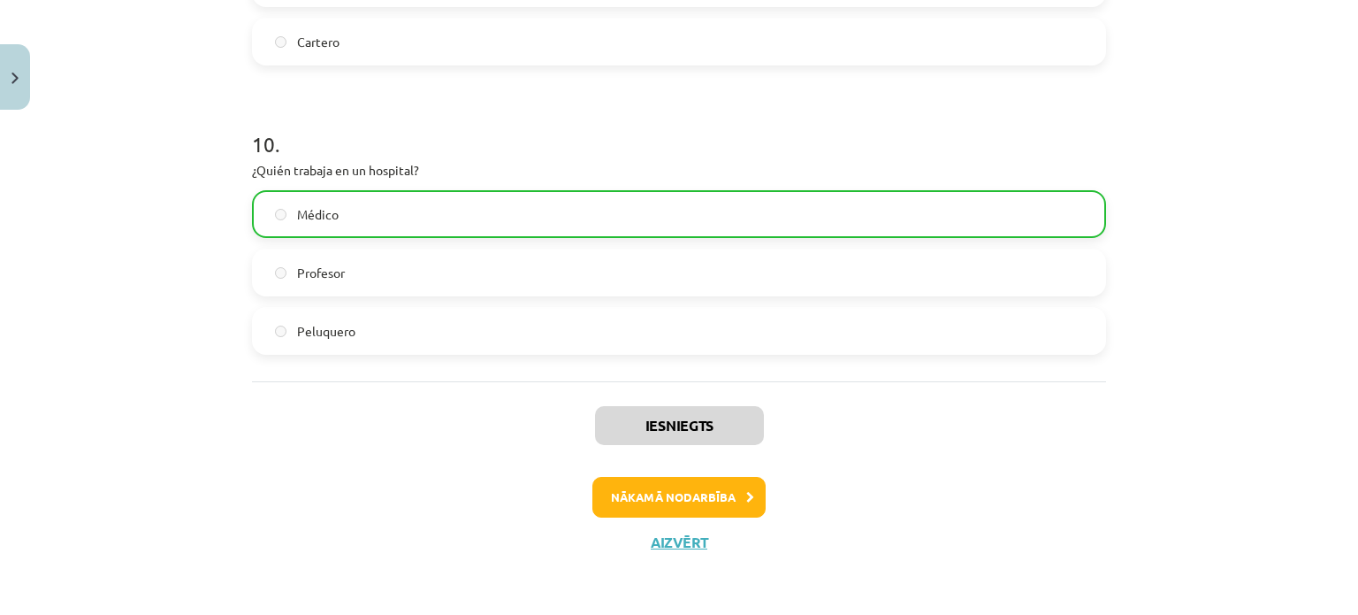
drag, startPoint x: 1169, startPoint y: 183, endPoint x: 1093, endPoint y: 606, distance: 429.5
click at [705, 499] on button "Nākamā nodarbība" at bounding box center [679, 497] width 173 height 41
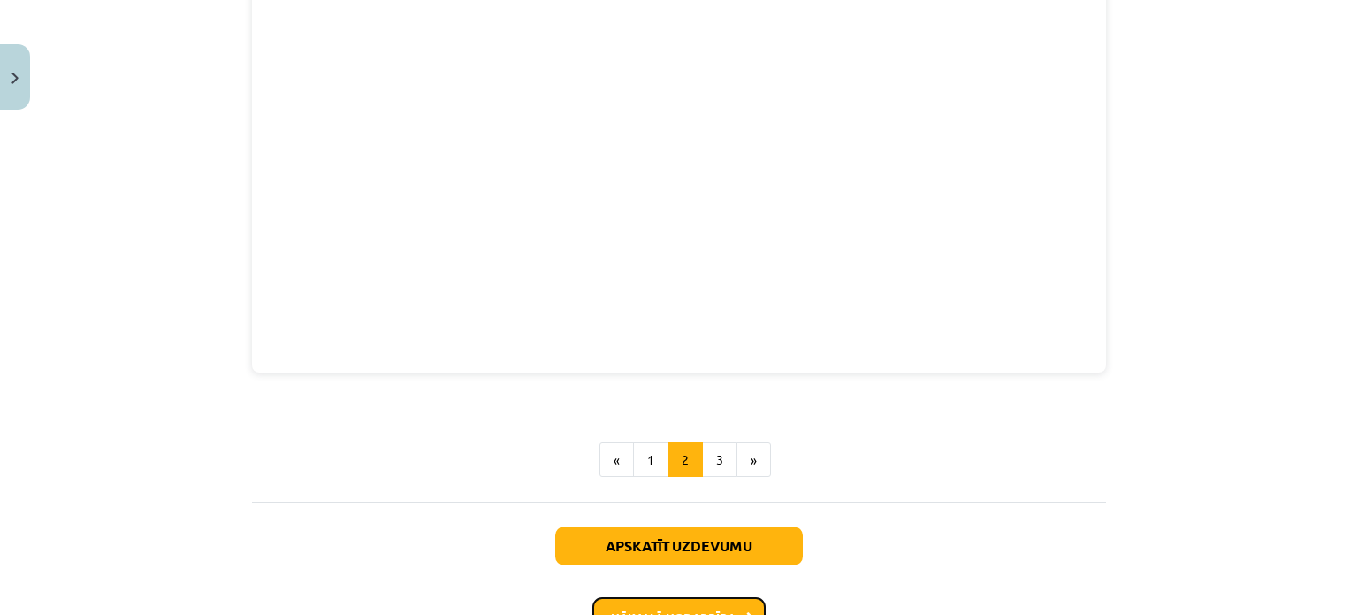
scroll to position [779, 0]
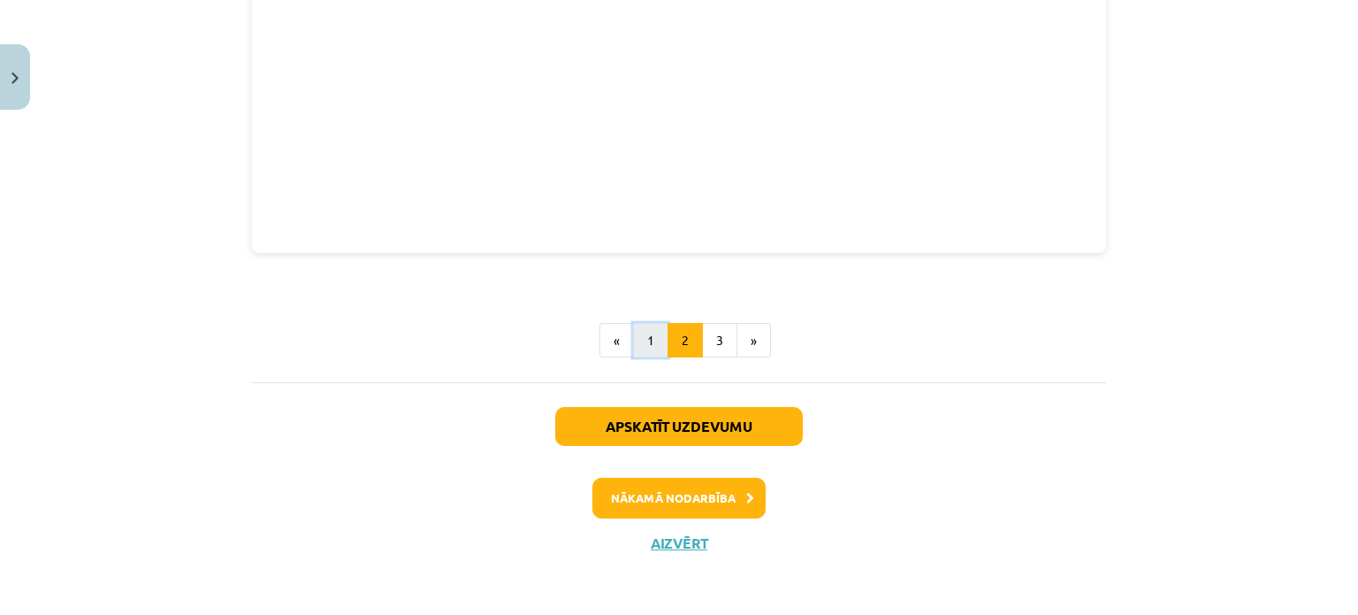
click at [644, 336] on button "1" at bounding box center [650, 340] width 35 height 35
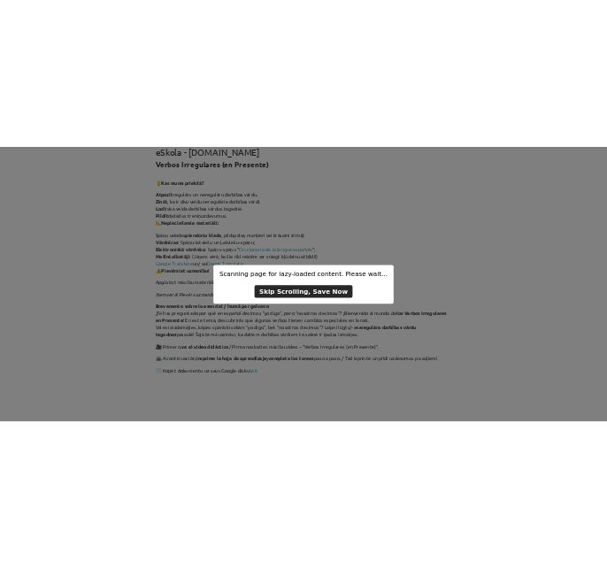
scroll to position [0, 0]
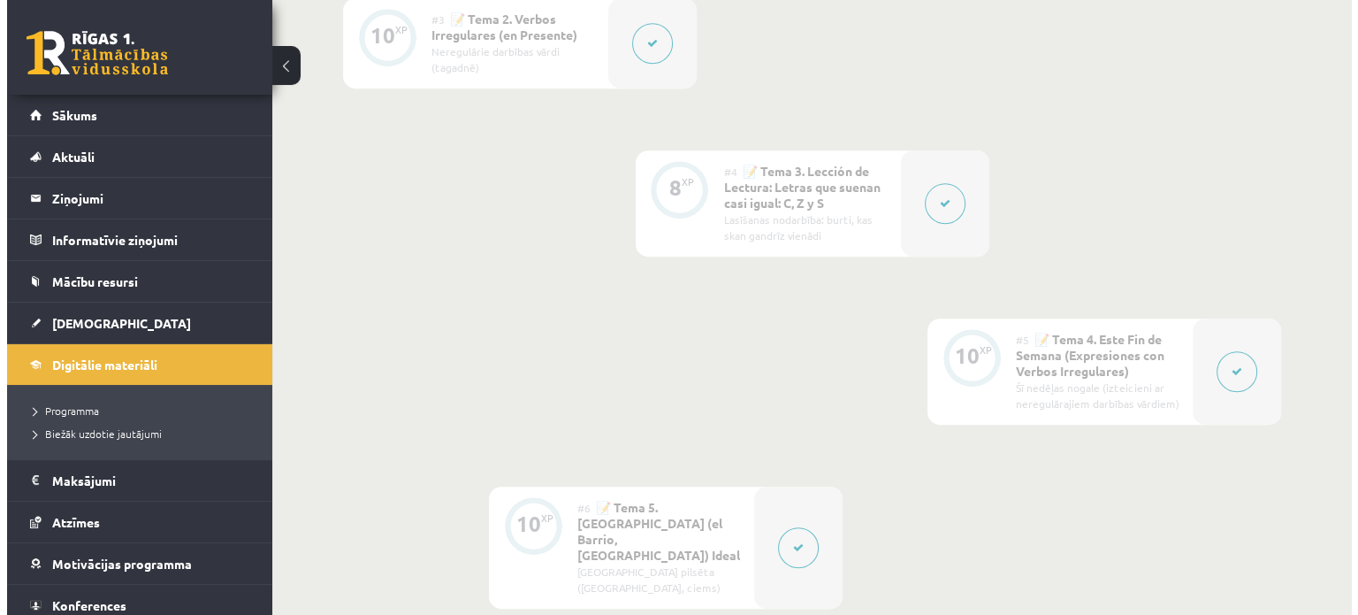
scroll to position [707, 0]
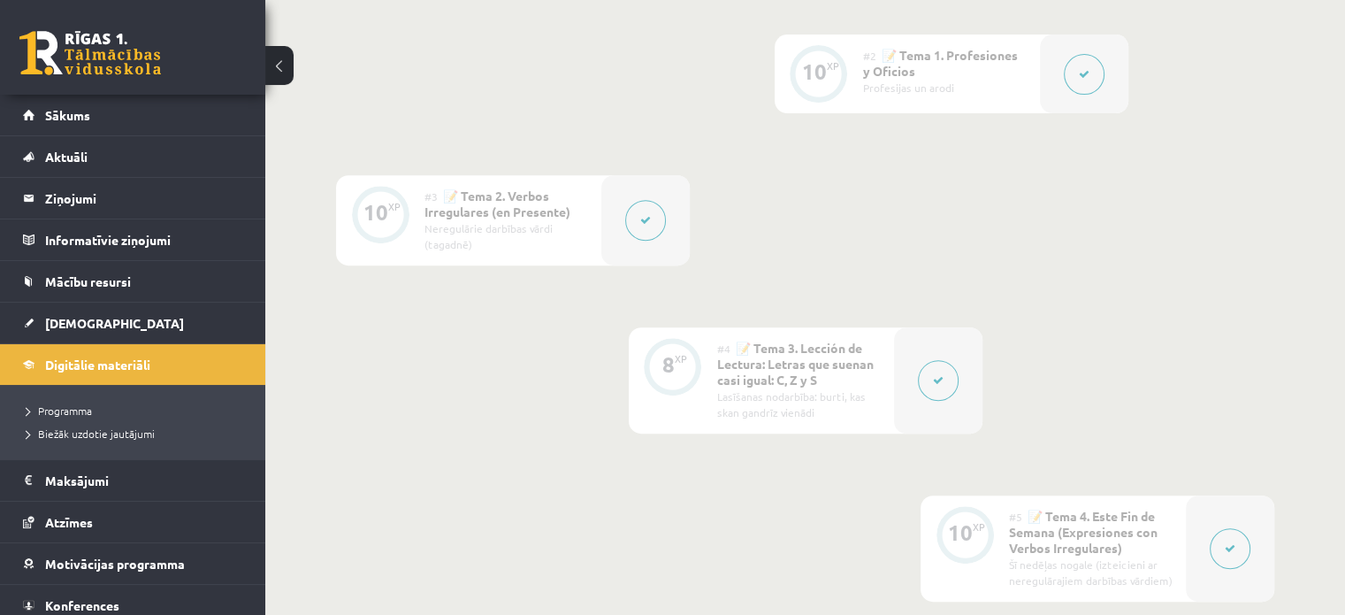
click at [640, 213] on button at bounding box center [645, 220] width 41 height 41
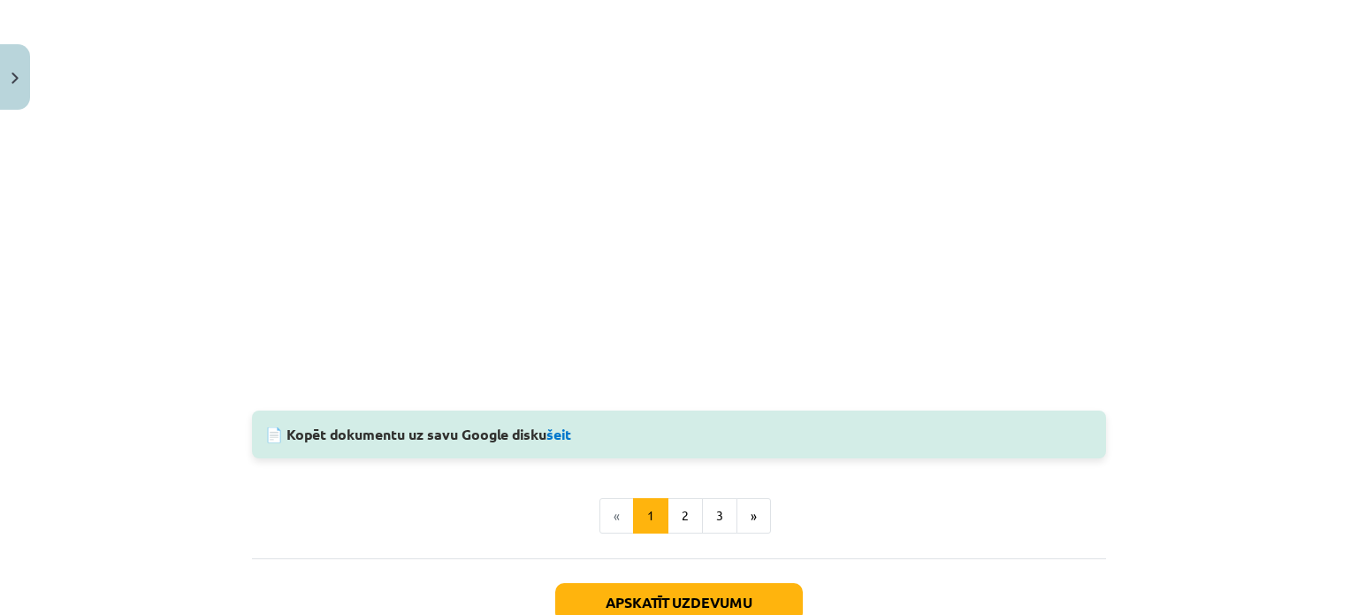
scroll to position [1917, 0]
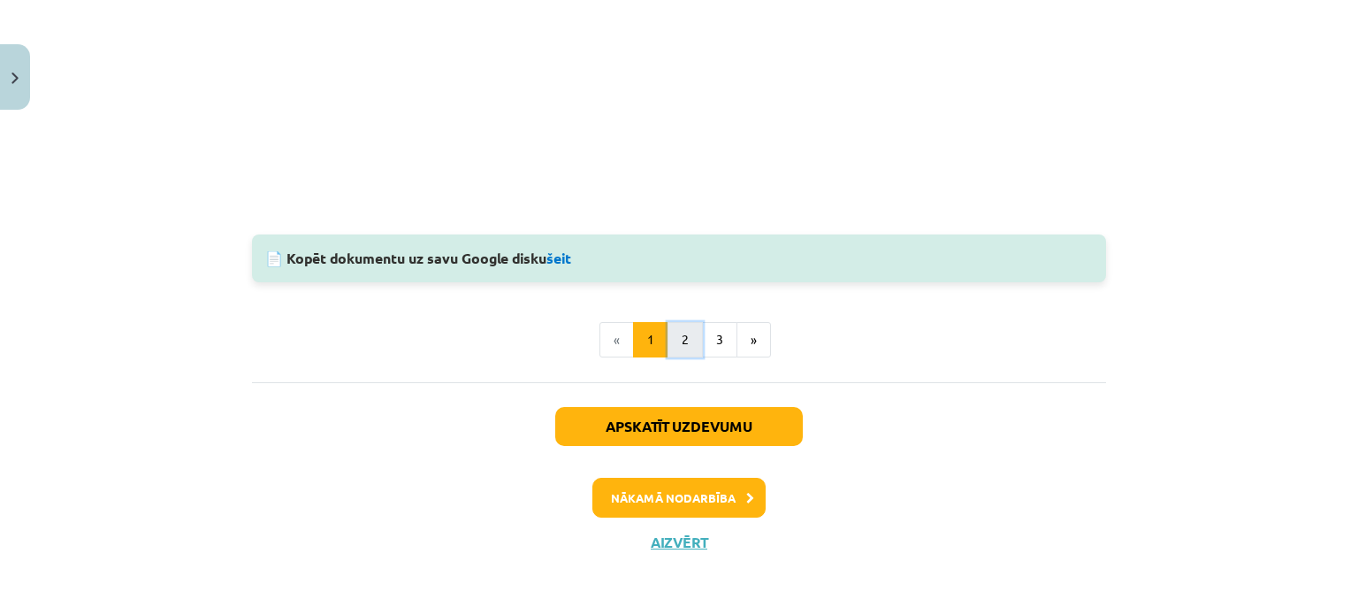
click at [679, 337] on button "2" at bounding box center [685, 339] width 35 height 35
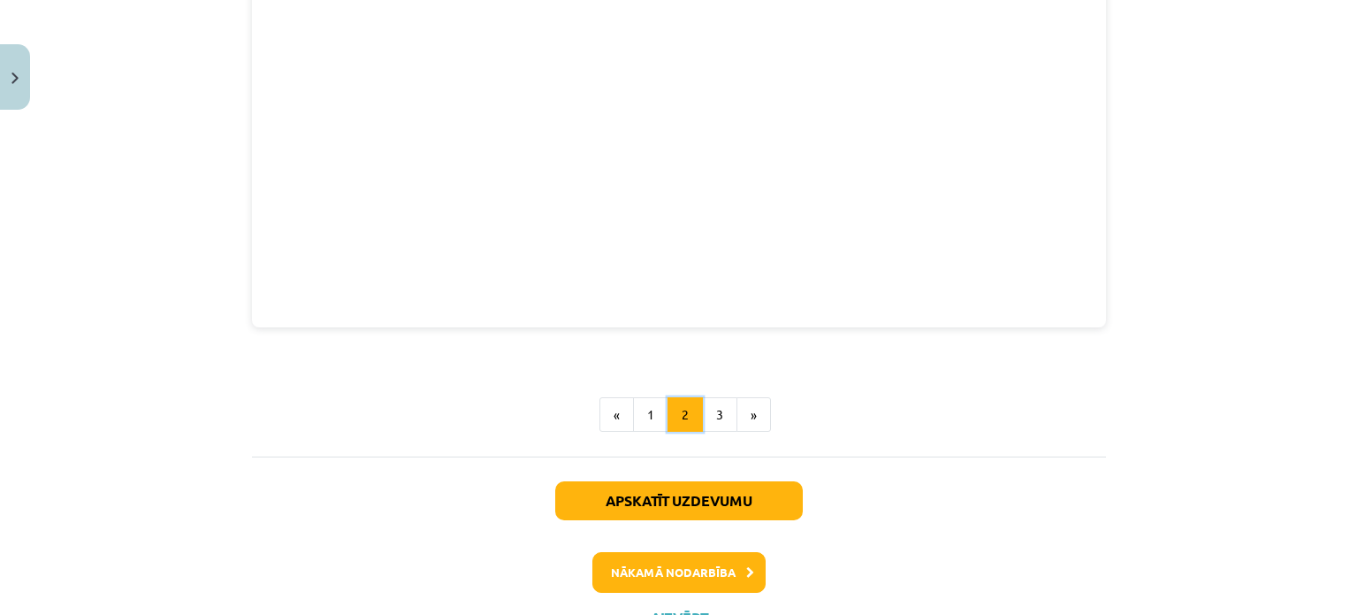
scroll to position [779, 0]
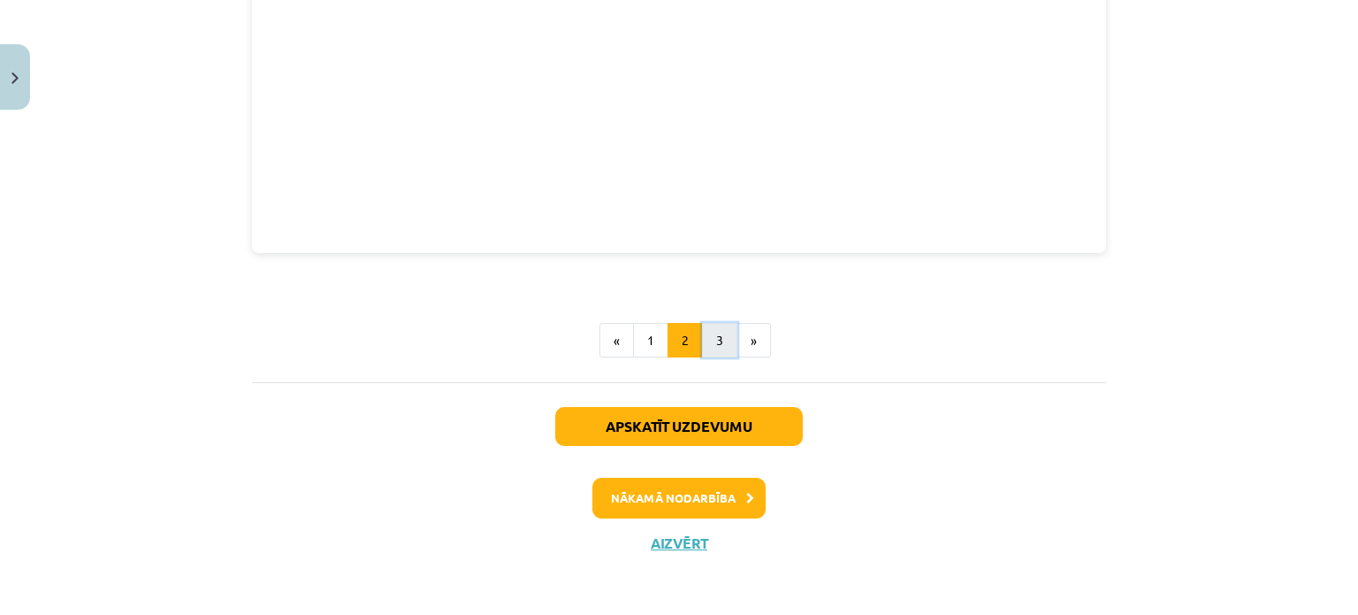
click at [708, 334] on button "3" at bounding box center [719, 340] width 35 height 35
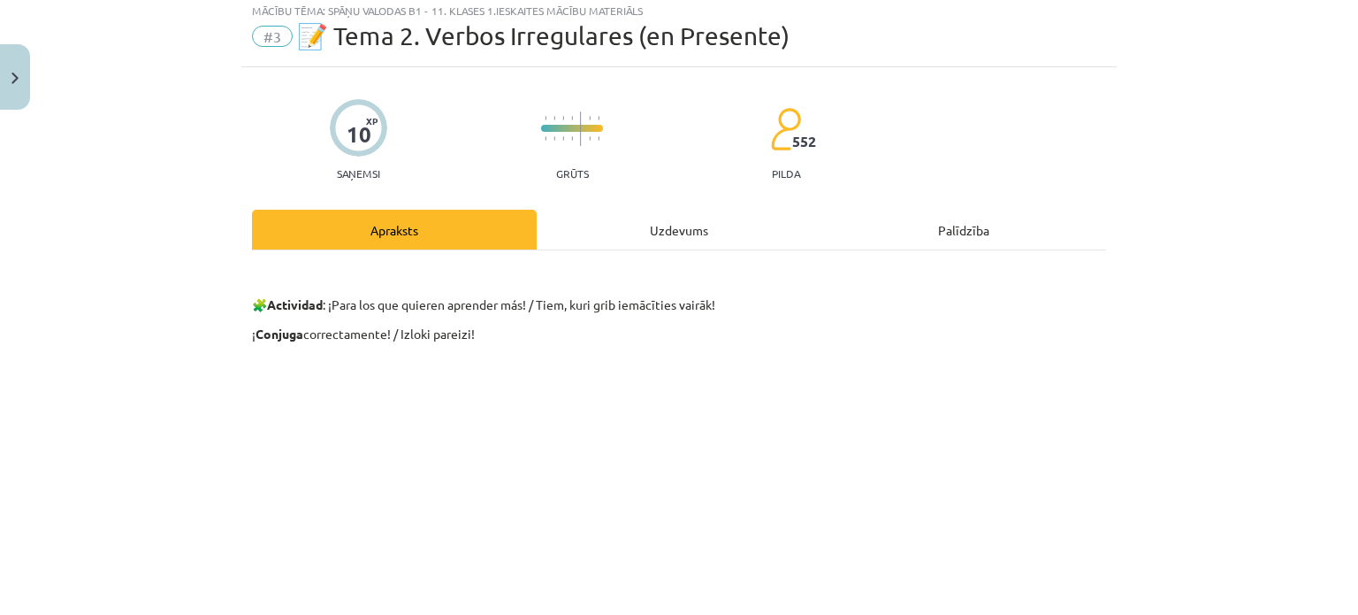
scroll to position [0, 0]
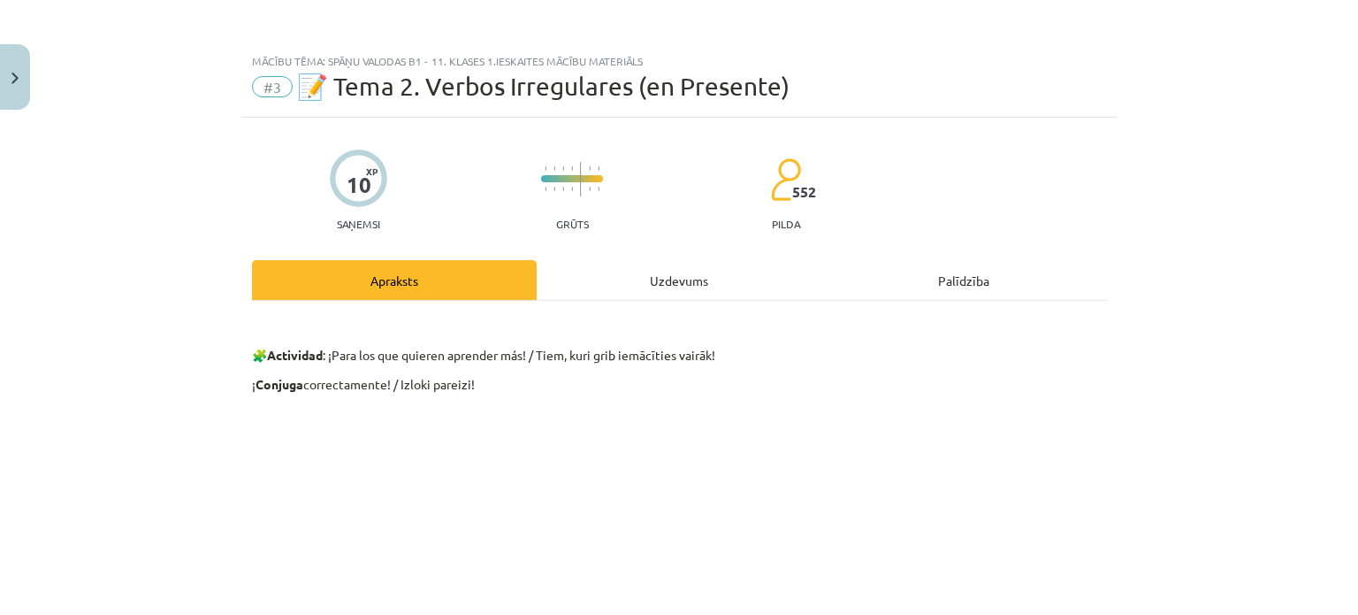
click at [676, 274] on div "Uzdevums" at bounding box center [679, 280] width 285 height 40
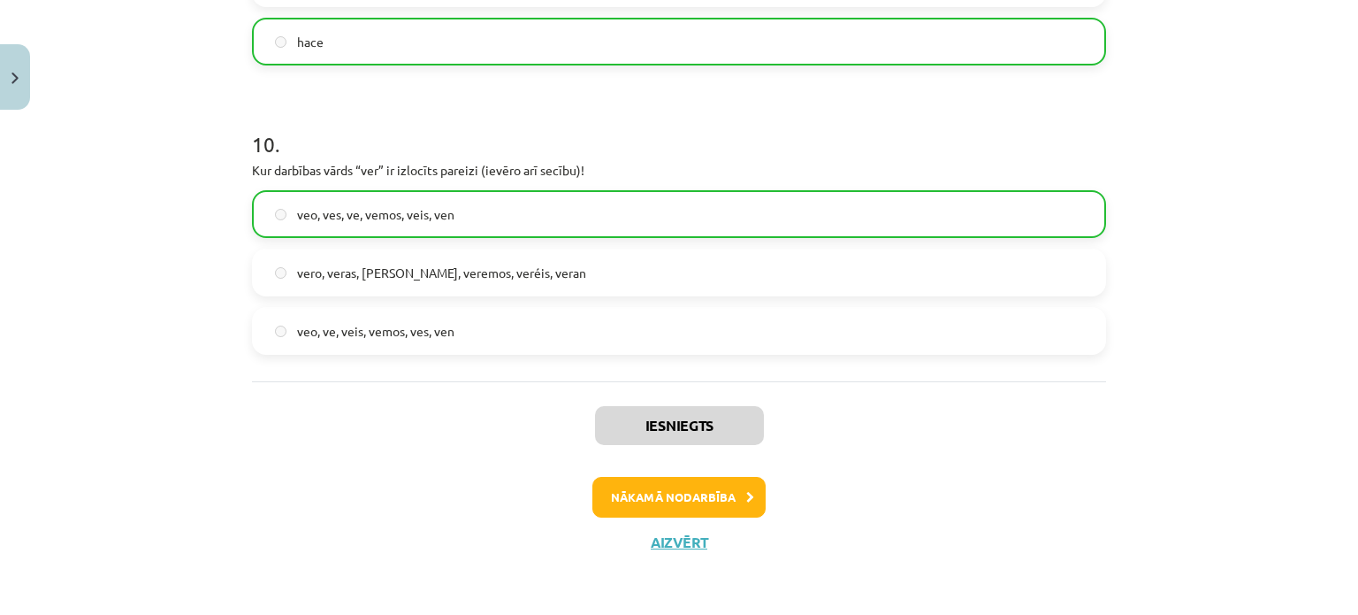
scroll to position [707, 0]
click at [698, 501] on button "Nākamā nodarbība" at bounding box center [679, 497] width 173 height 41
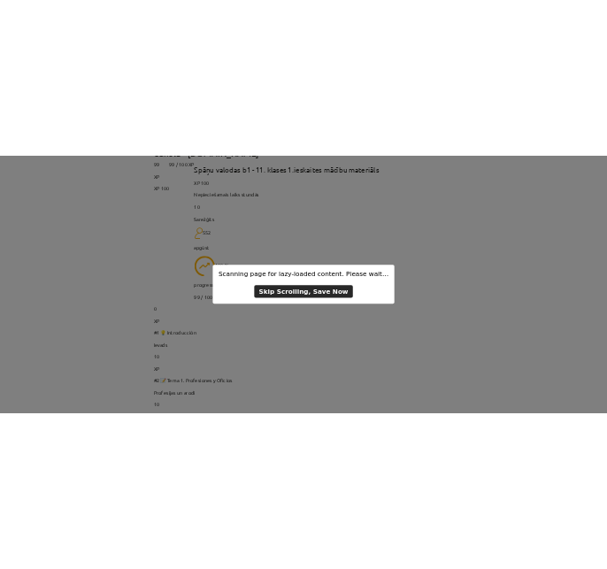
scroll to position [0, 0]
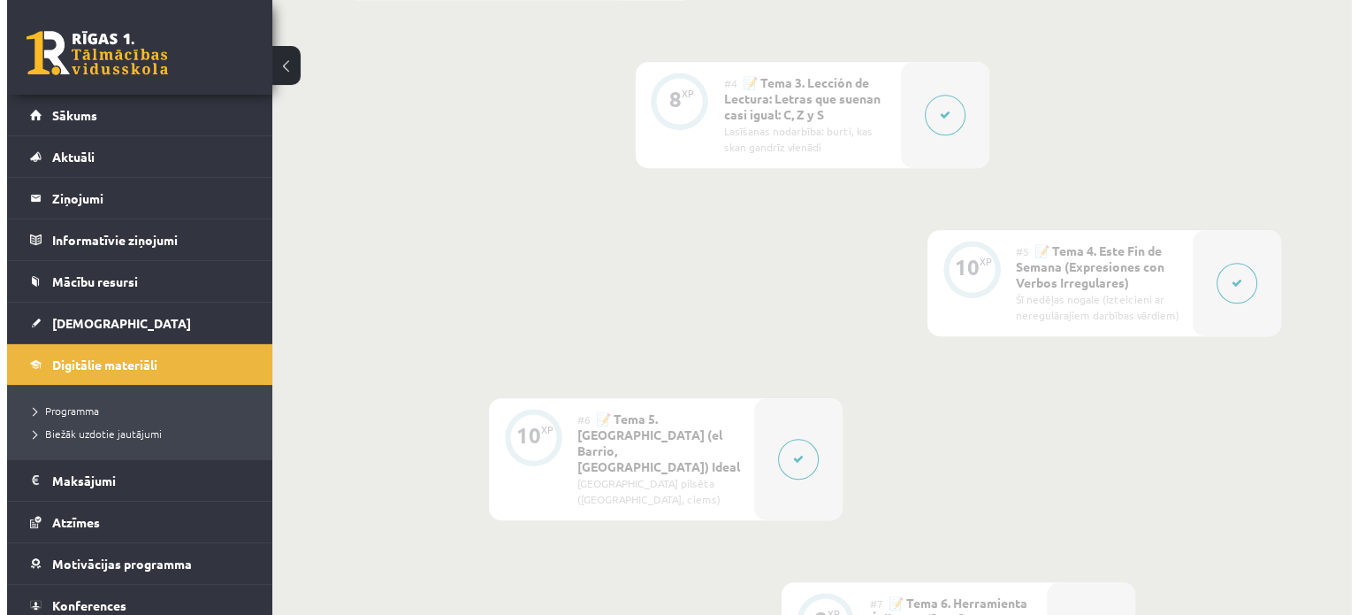
scroll to position [796, 0]
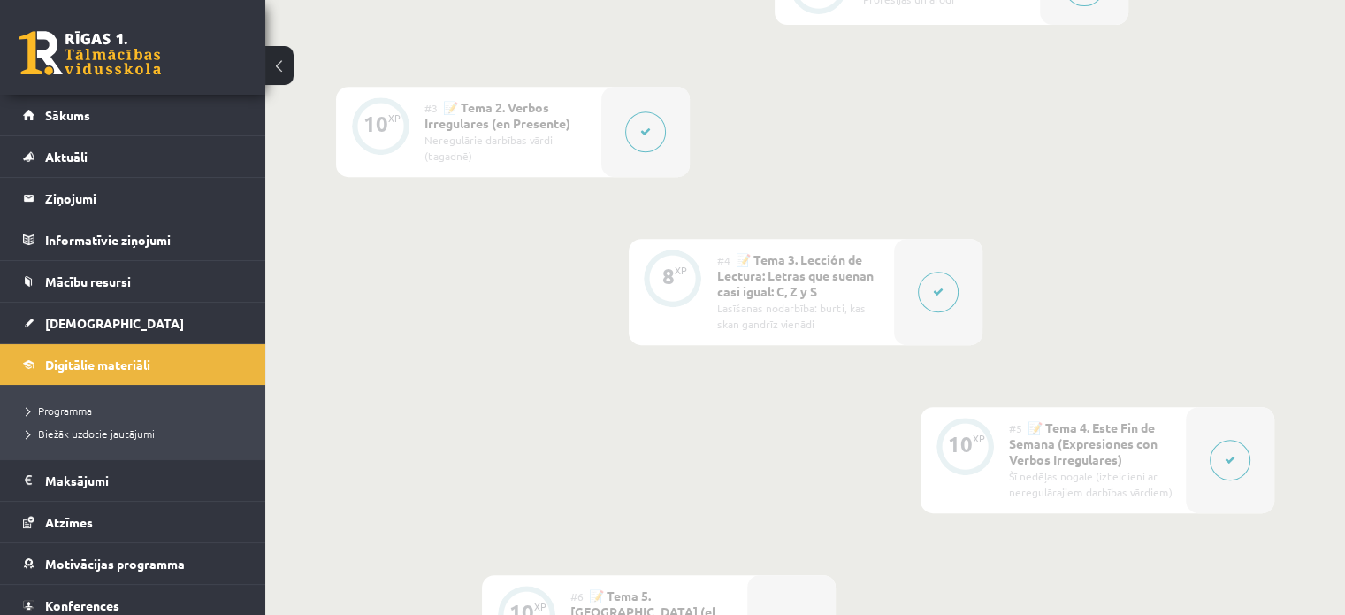
click at [938, 283] on button at bounding box center [938, 291] width 41 height 41
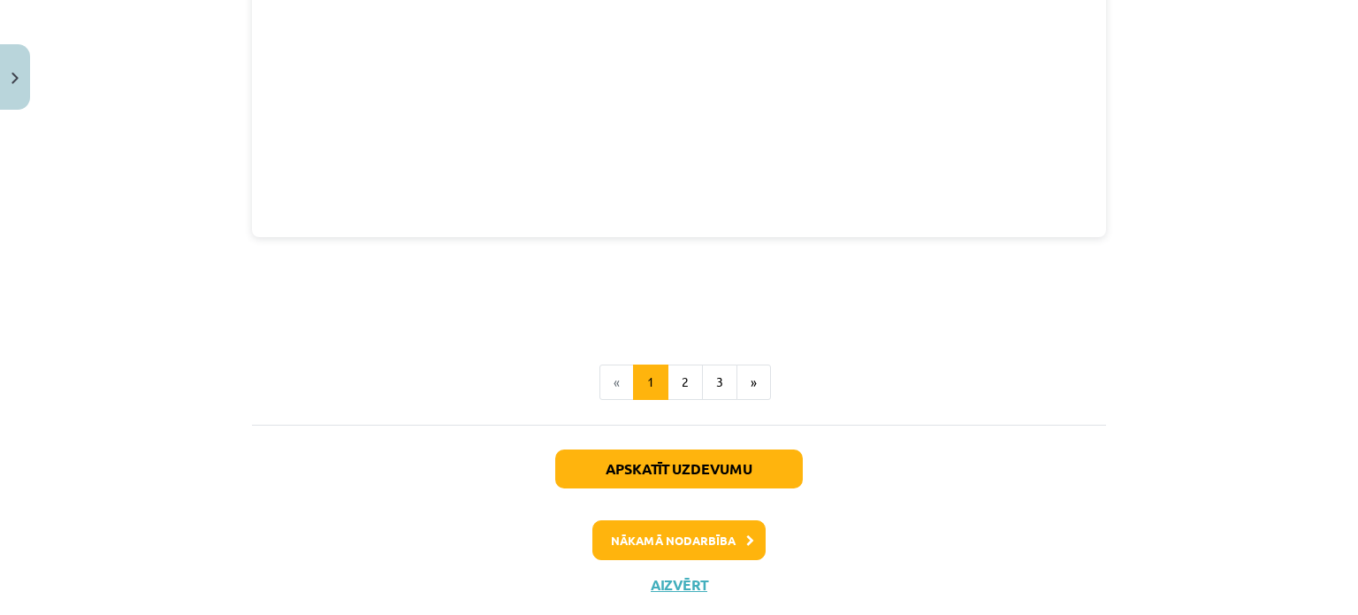
scroll to position [2900, 0]
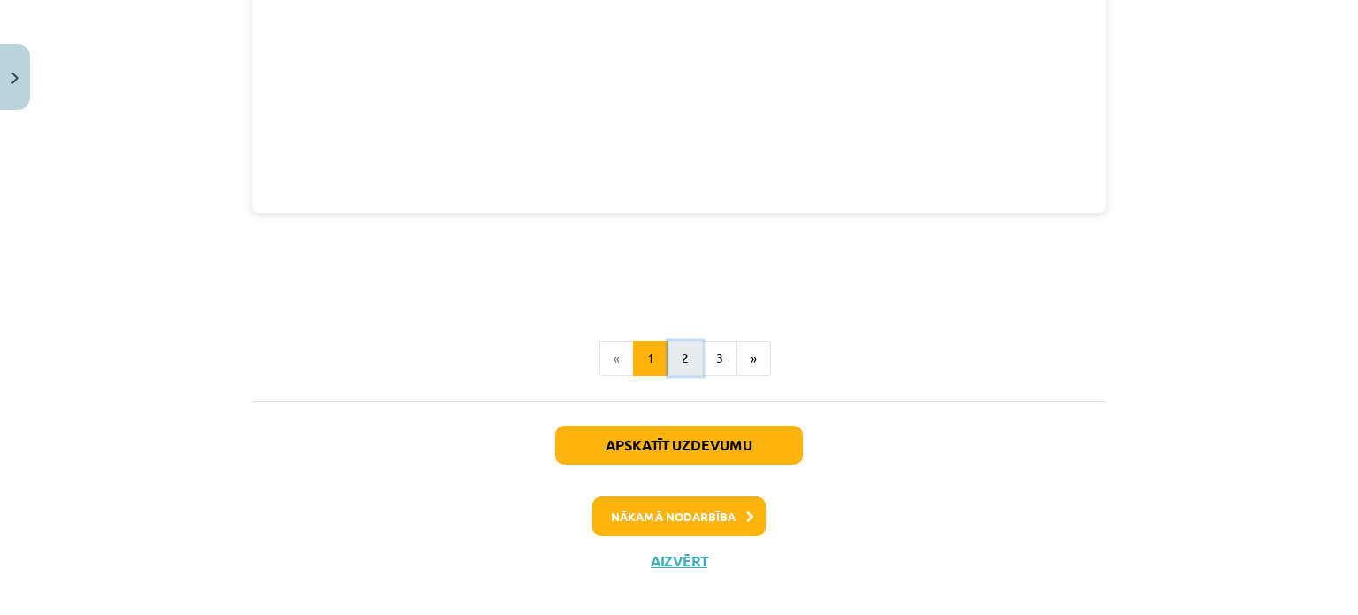
click at [678, 340] on button "2" at bounding box center [685, 357] width 35 height 35
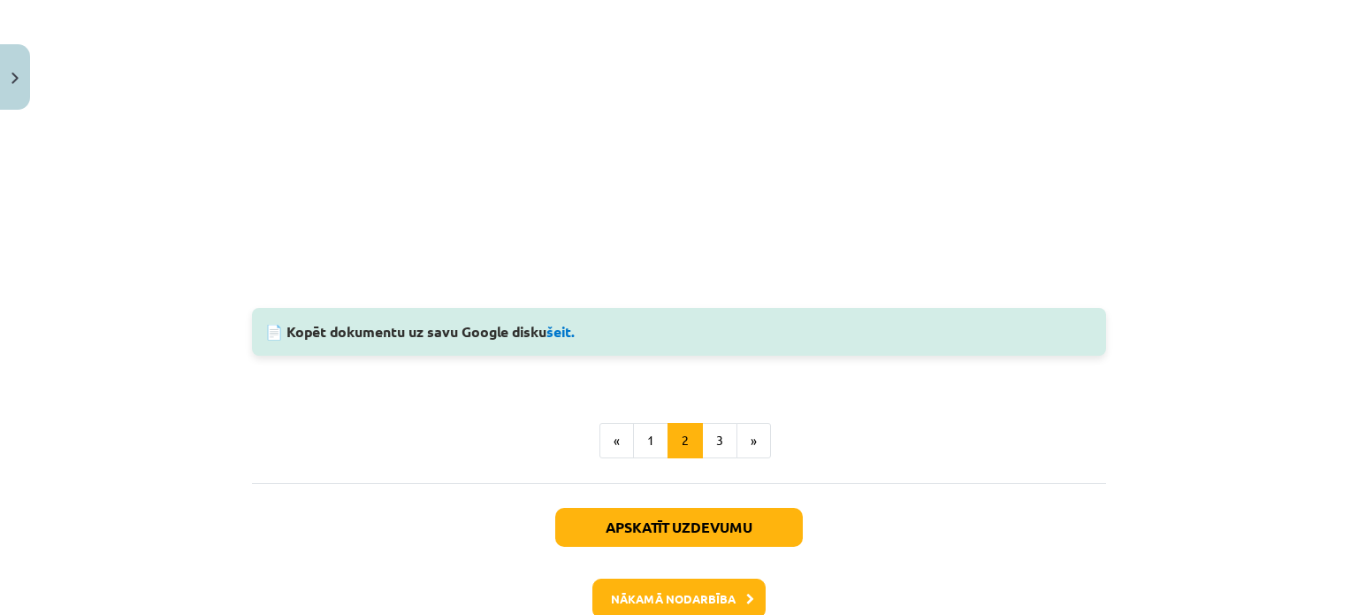
scroll to position [687, 0]
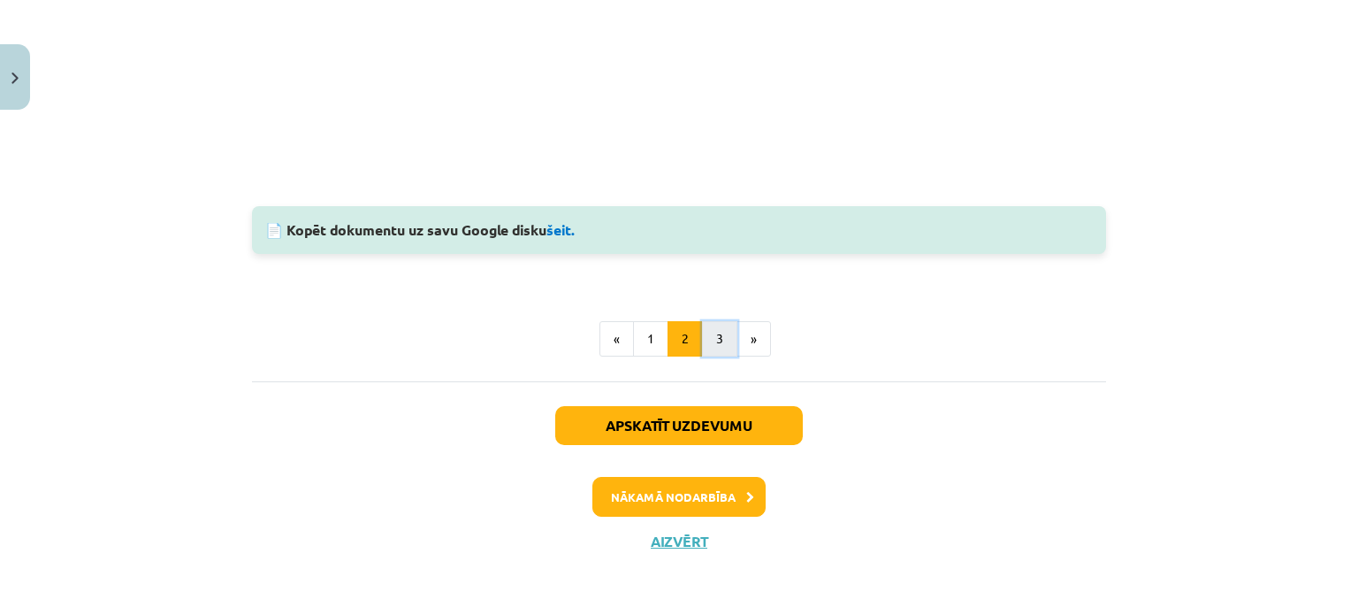
click at [702, 340] on button "3" at bounding box center [719, 338] width 35 height 35
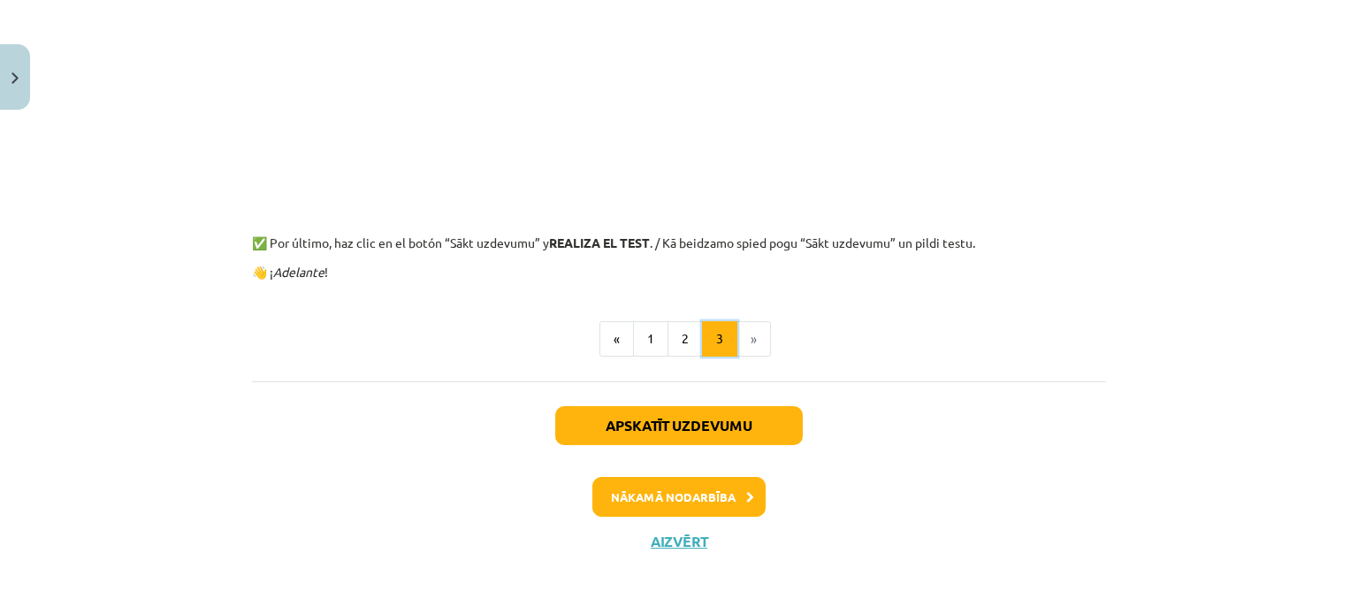
scroll to position [0, 0]
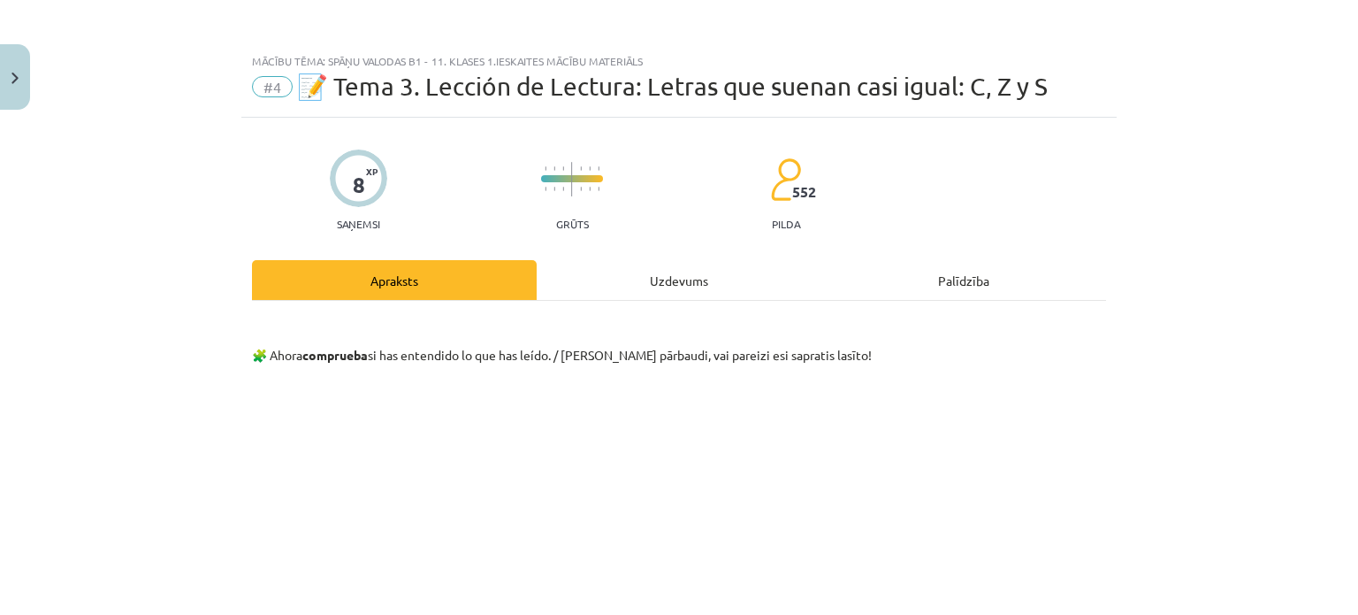
click at [672, 284] on div "Uzdevums" at bounding box center [679, 280] width 285 height 40
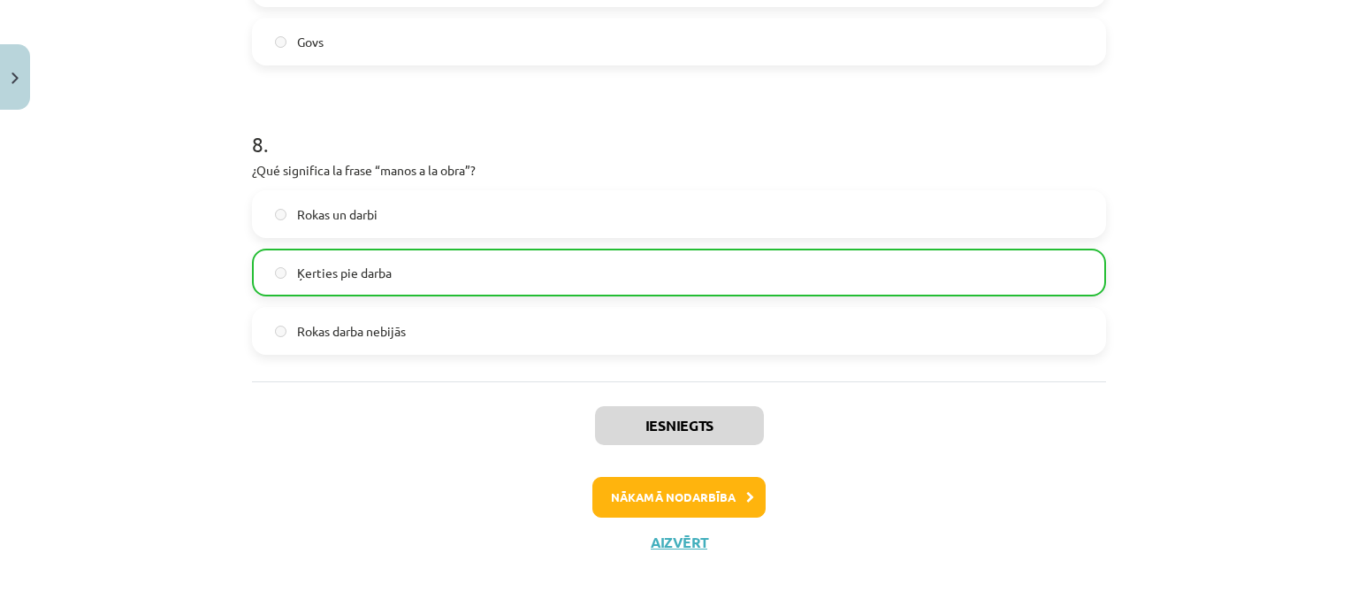
scroll to position [796, 0]
click at [706, 488] on button "Nākamā nodarbība" at bounding box center [679, 497] width 173 height 41
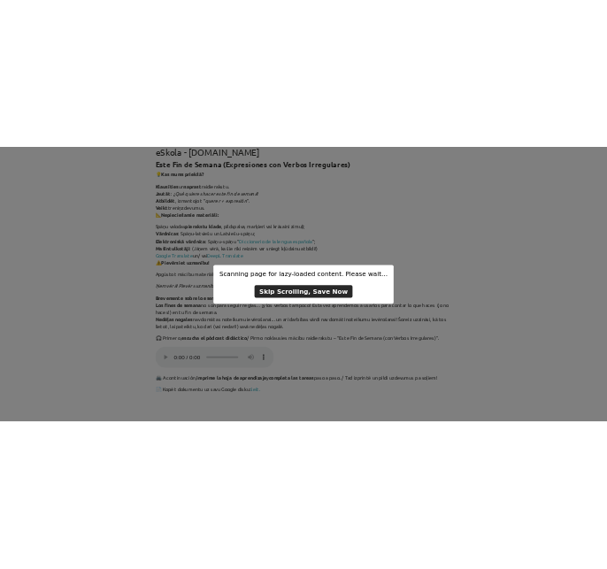
scroll to position [0, 0]
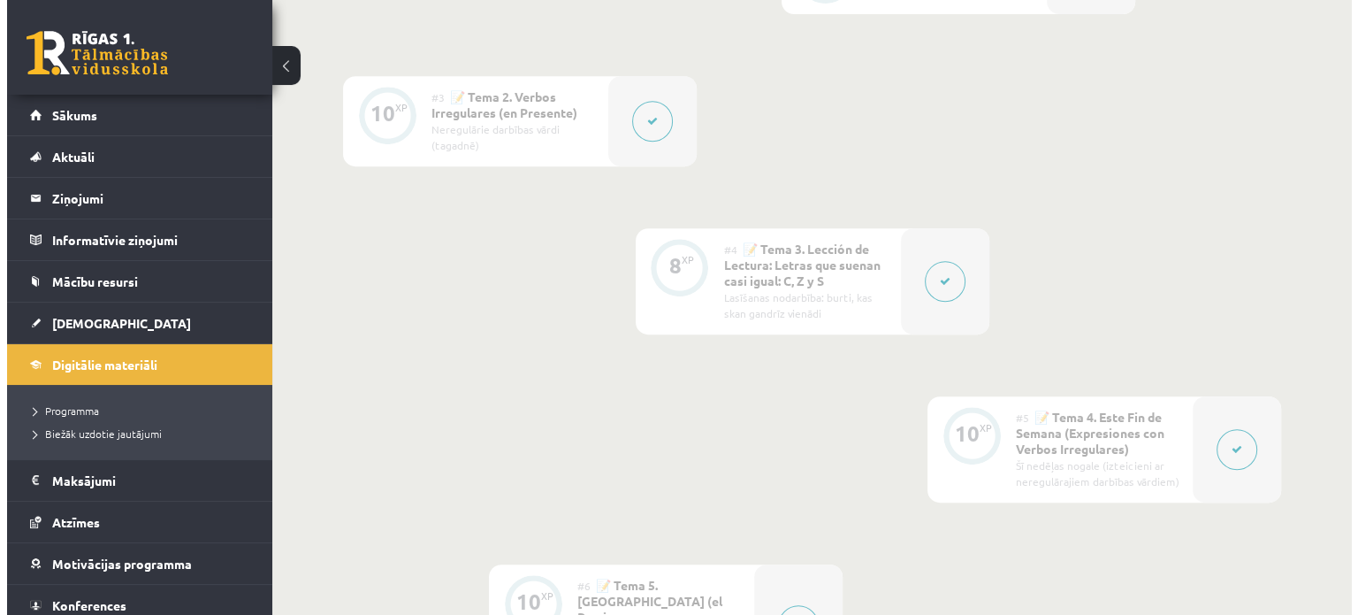
scroll to position [884, 0]
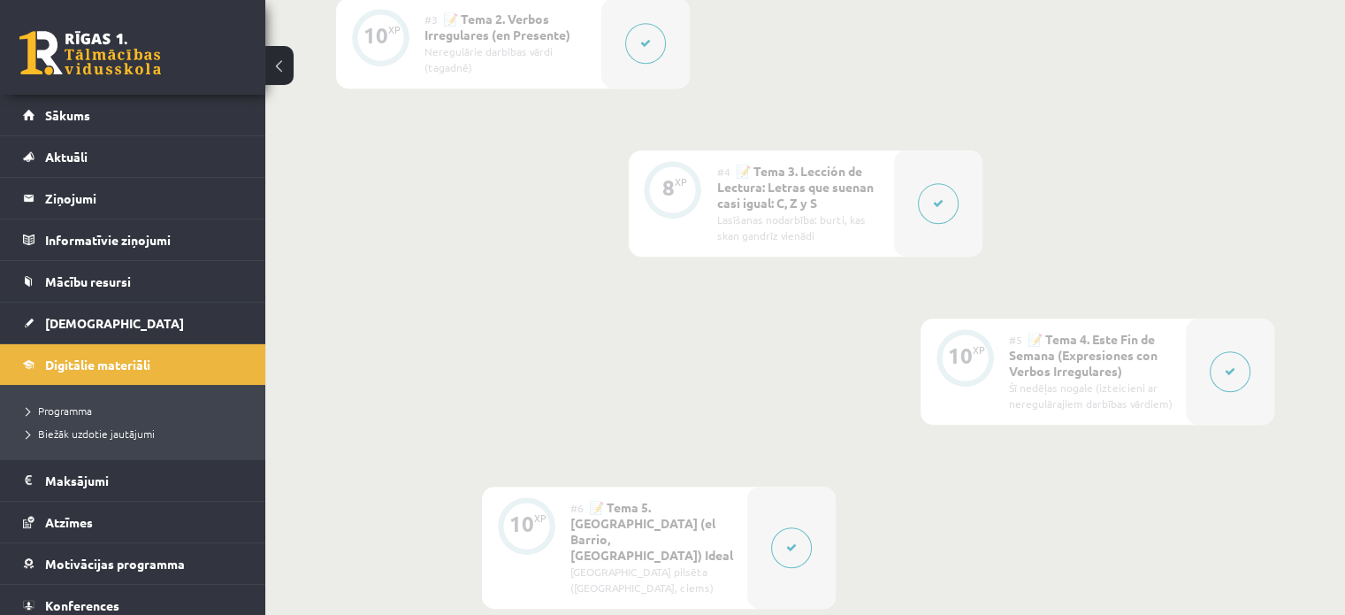
click at [1232, 374] on icon at bounding box center [1230, 371] width 11 height 11
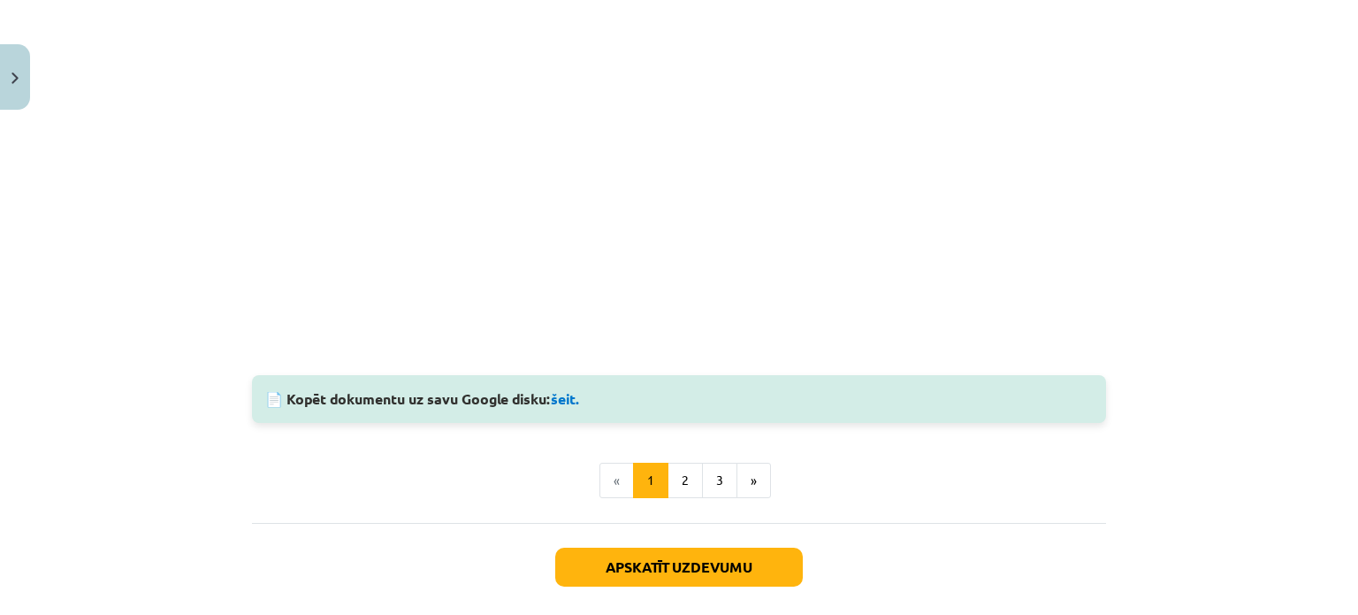
scroll to position [1468, 0]
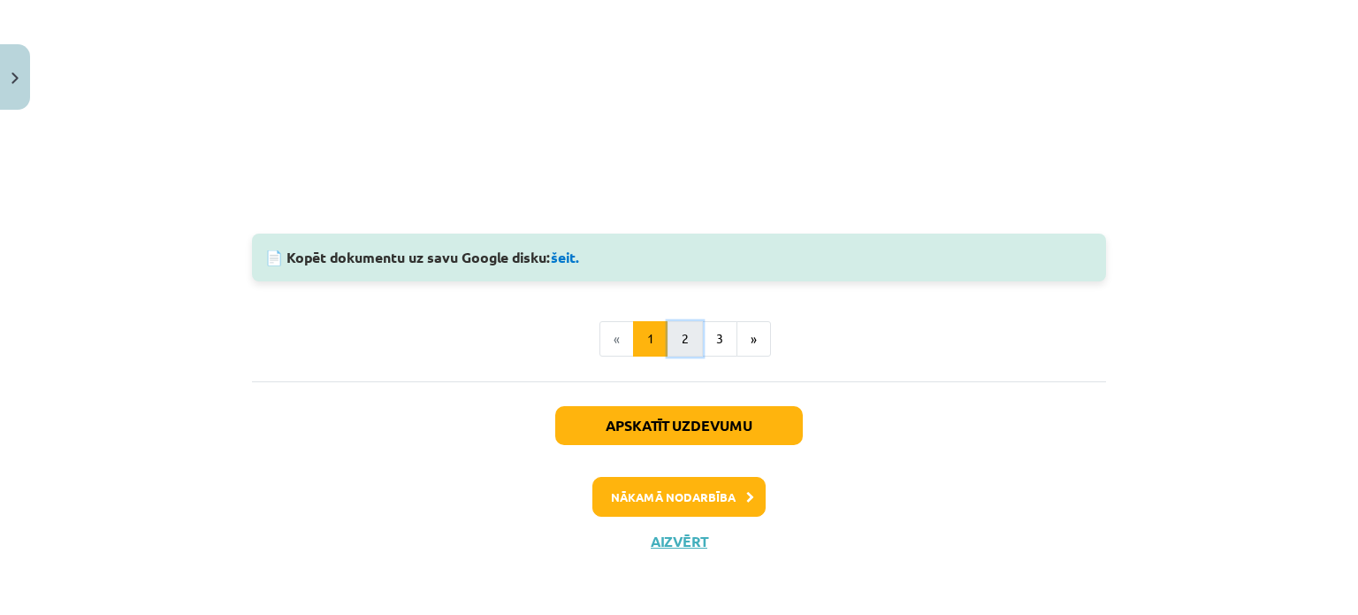
click at [677, 346] on button "2" at bounding box center [685, 338] width 35 height 35
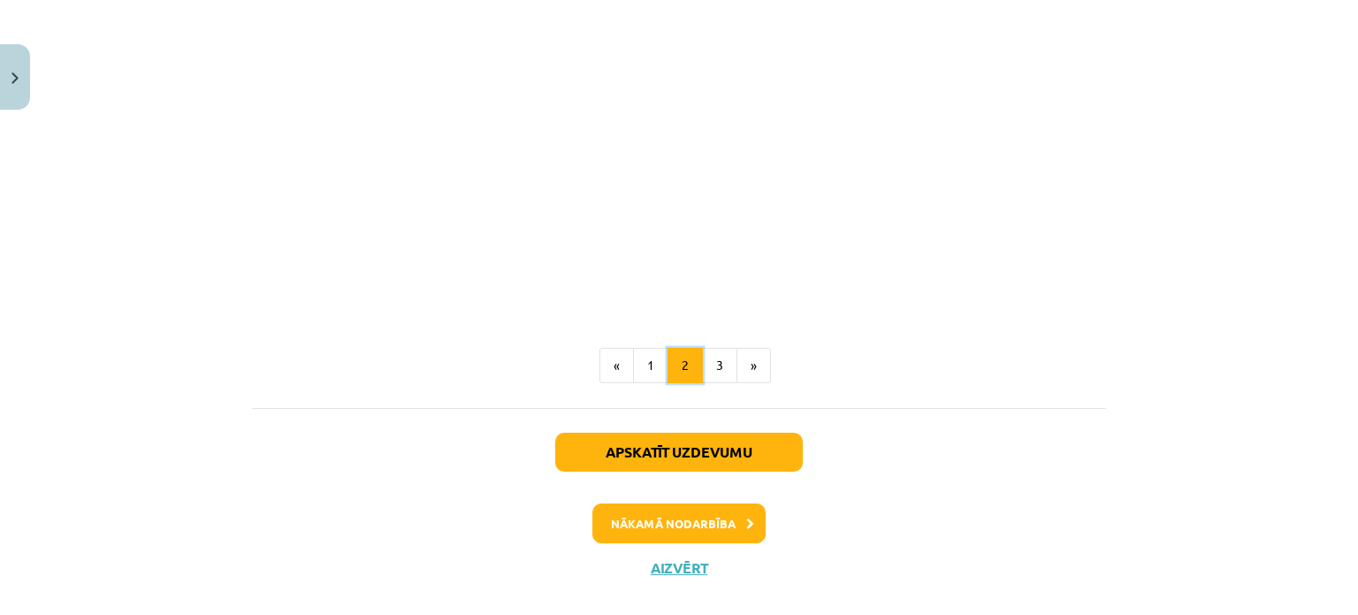
scroll to position [1324, 0]
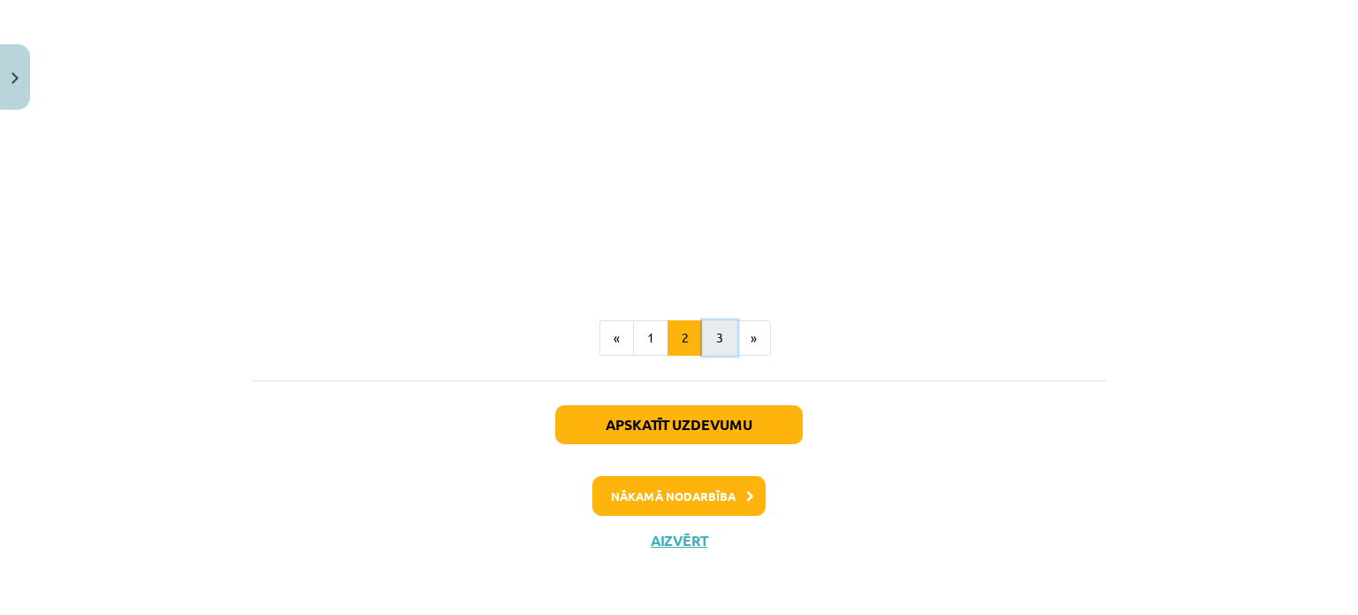
click at [711, 339] on button "3" at bounding box center [719, 337] width 35 height 35
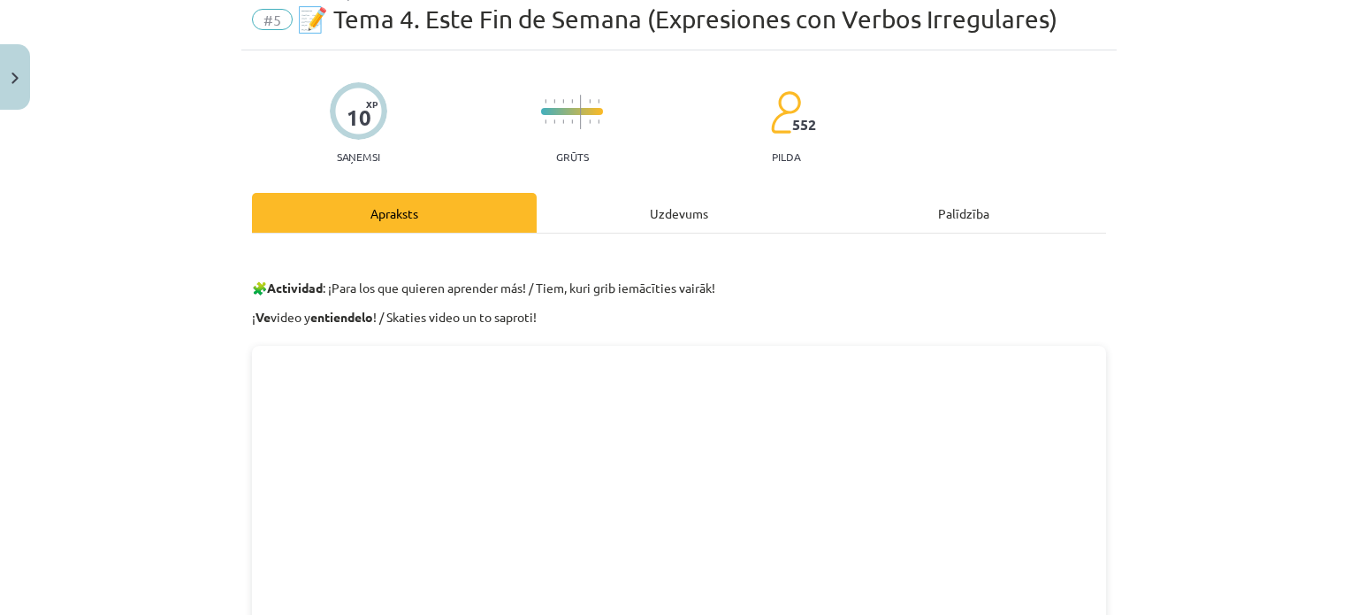
scroll to position [0, 0]
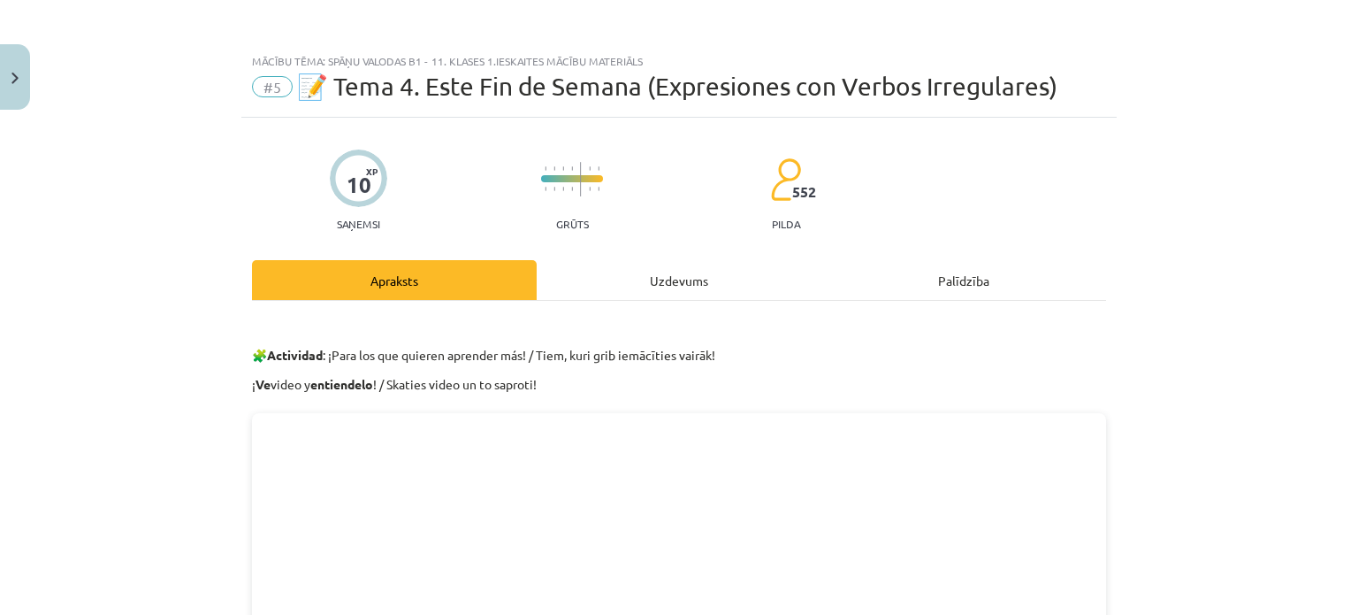
click at [690, 273] on div "Uzdevums" at bounding box center [679, 280] width 285 height 40
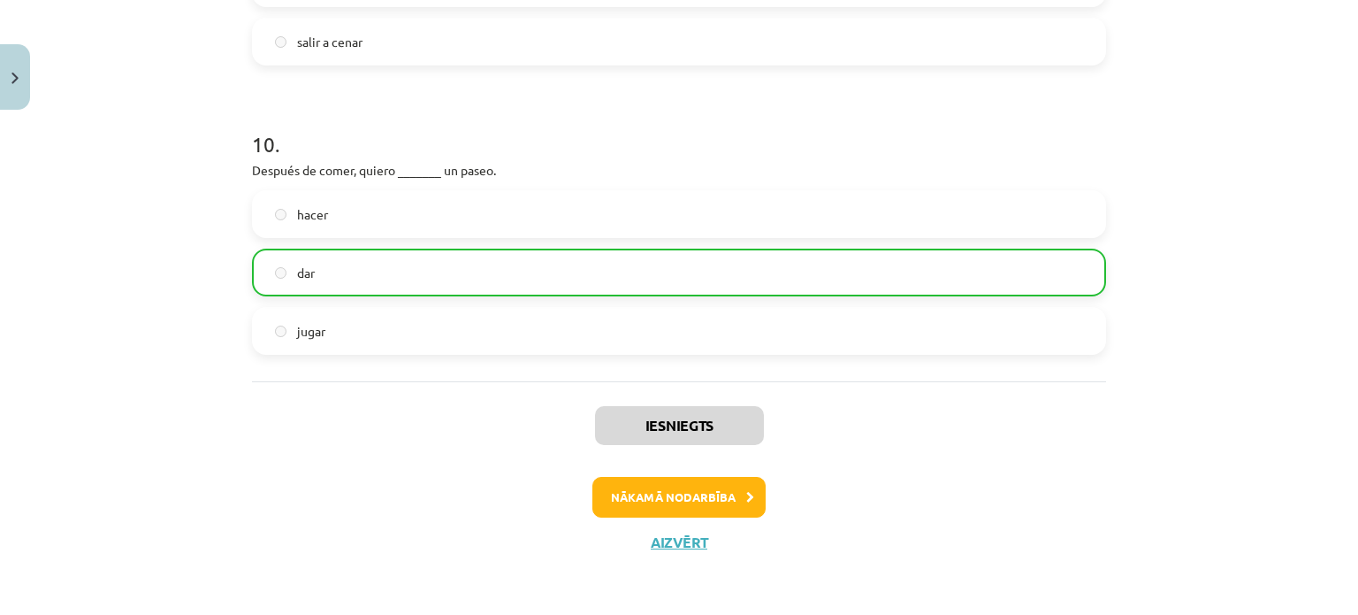
scroll to position [884, 0]
click at [692, 489] on button "Nākamā nodarbība" at bounding box center [679, 497] width 173 height 41
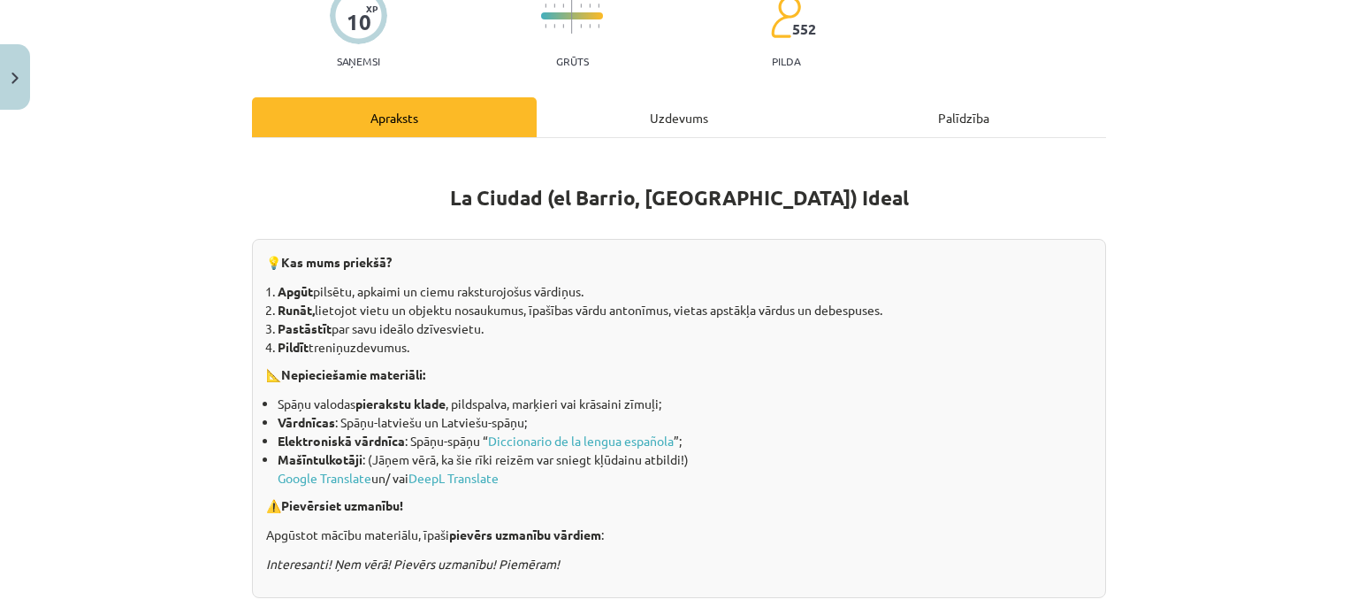
scroll to position [0, 0]
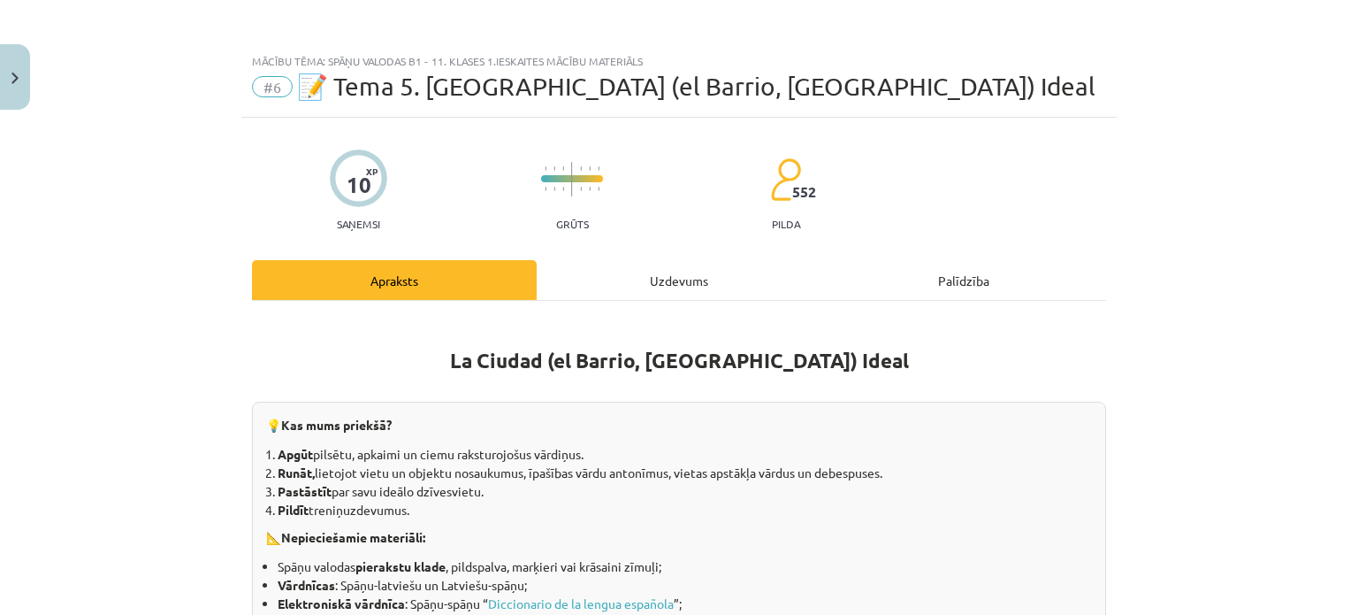
drag, startPoint x: 1178, startPoint y: 297, endPoint x: 1178, endPoint y: 84, distance: 213.1
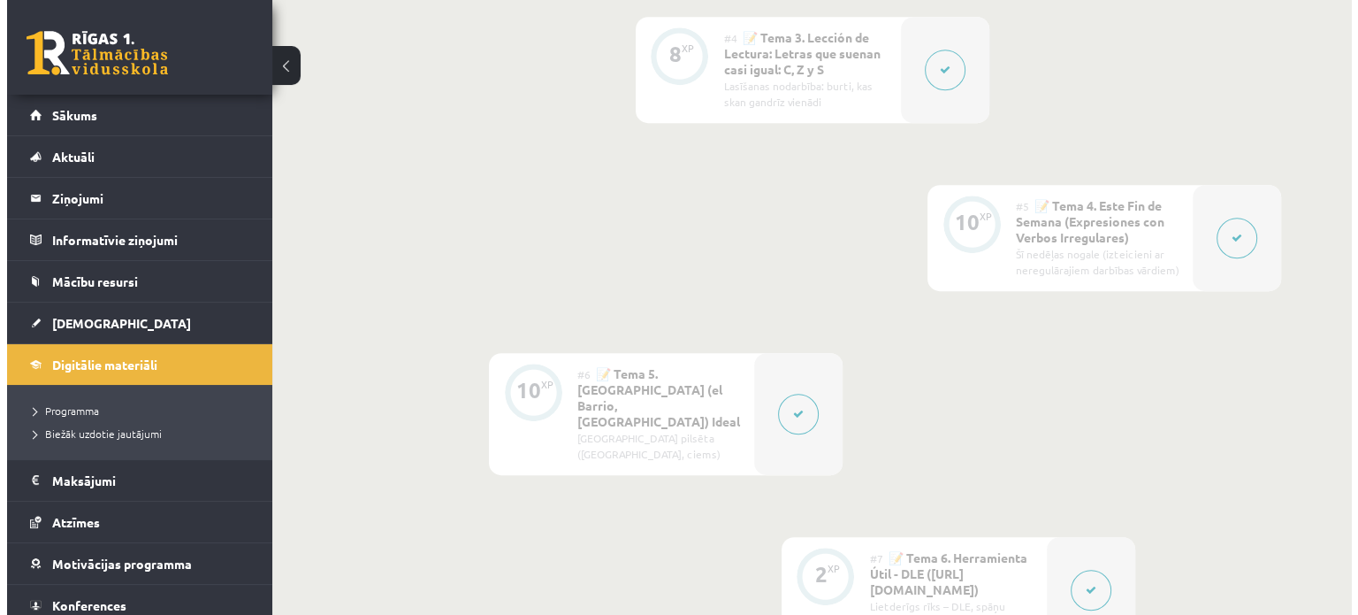
scroll to position [1238, 0]
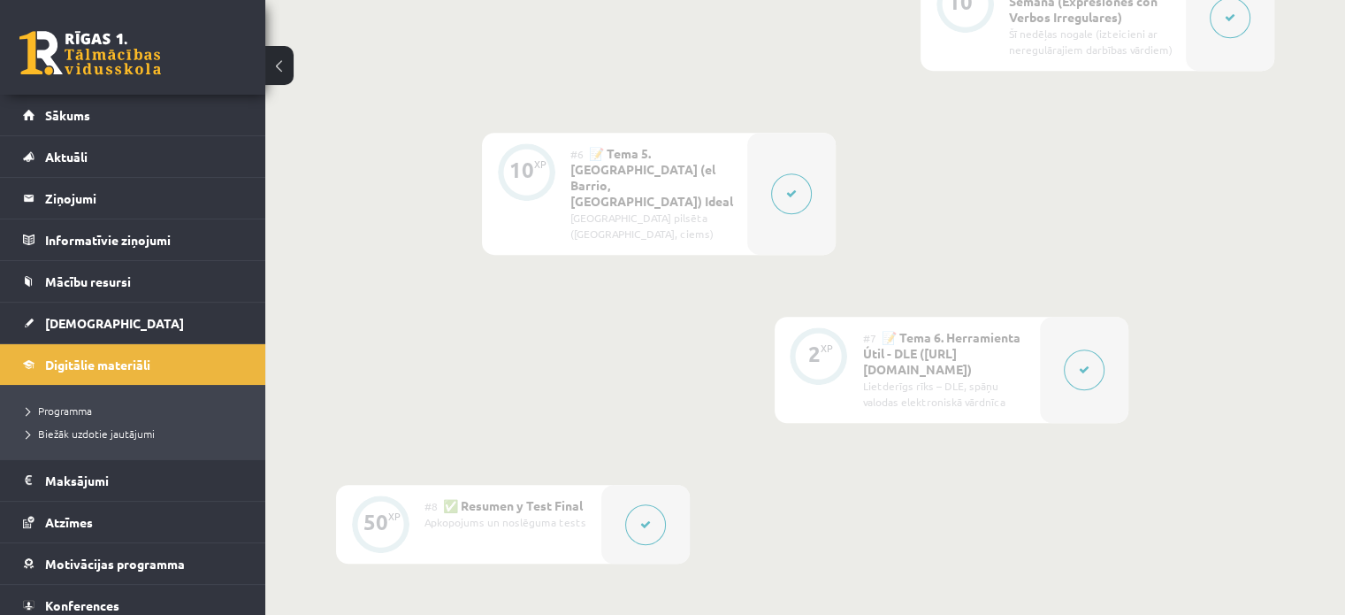
click at [794, 188] on icon at bounding box center [791, 193] width 11 height 11
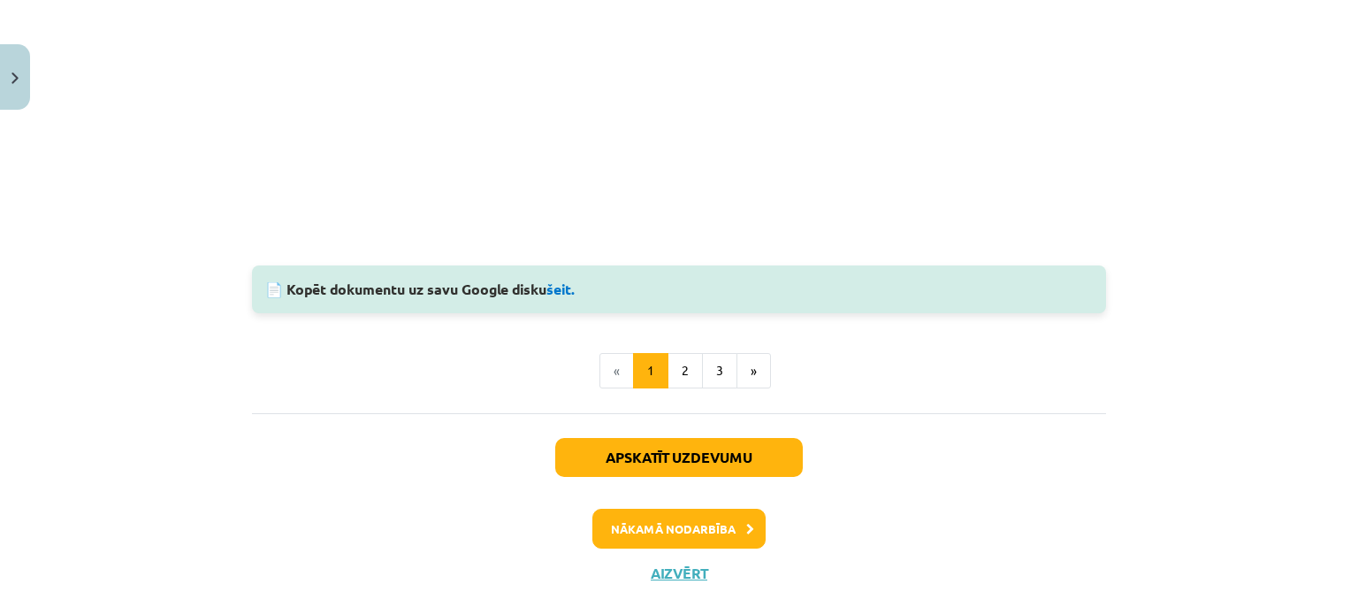
scroll to position [1949, 0]
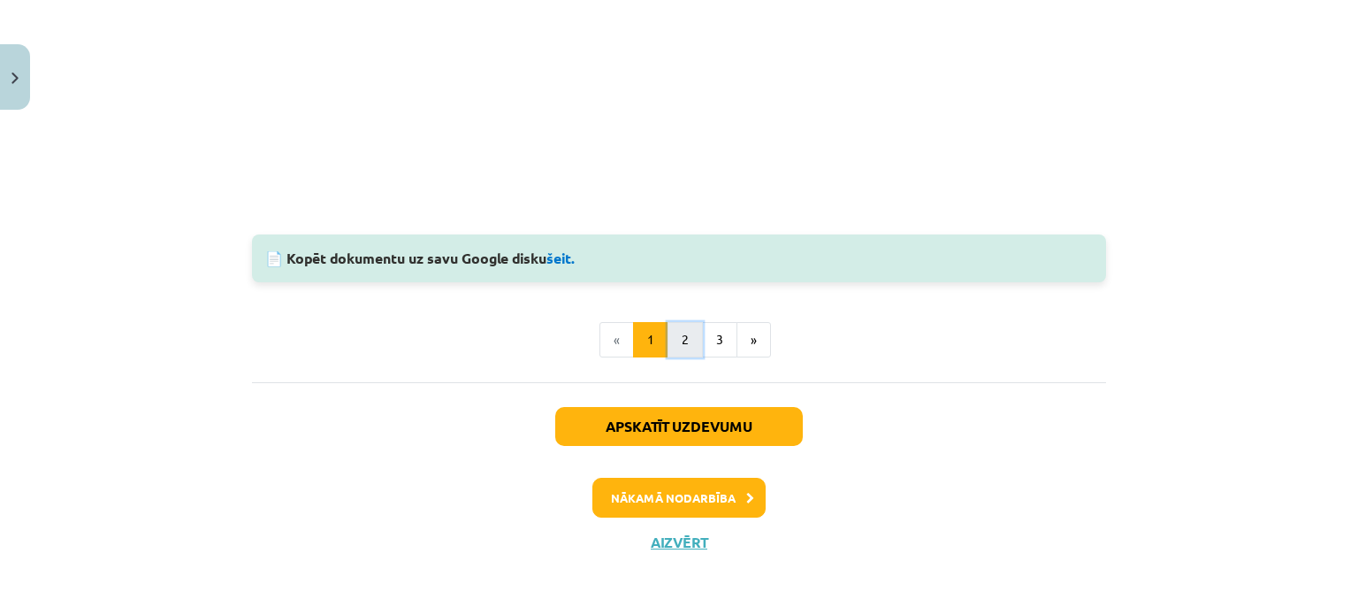
click at [669, 328] on button "2" at bounding box center [685, 339] width 35 height 35
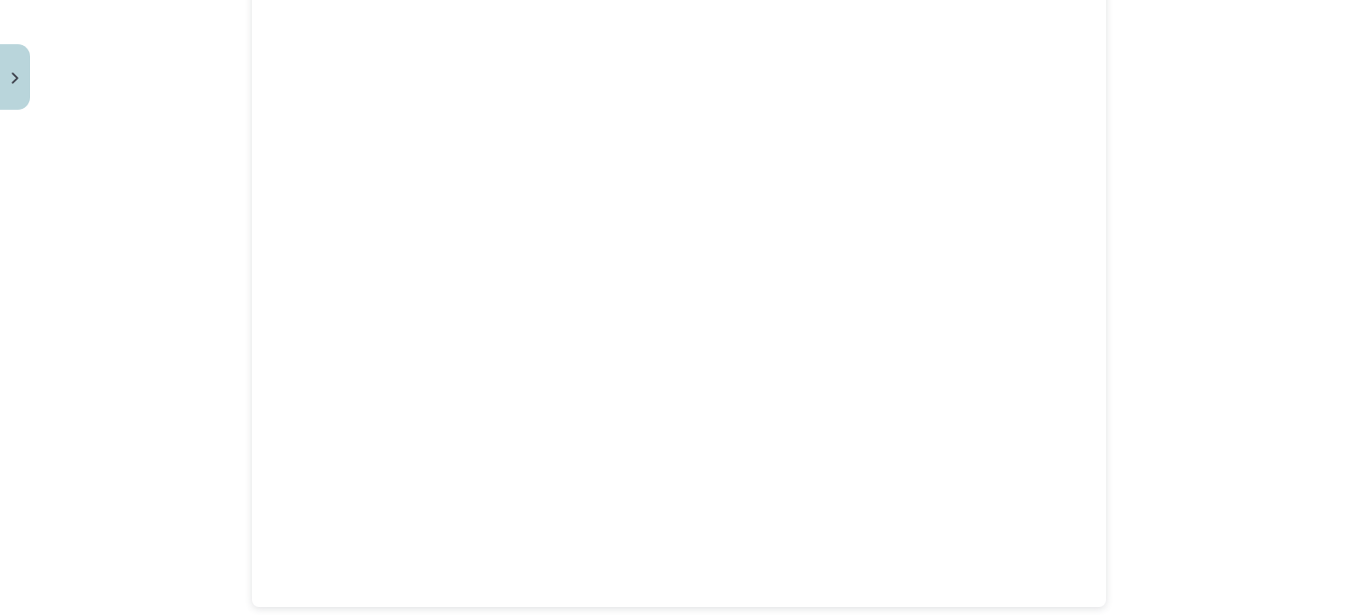
scroll to position [420, 0]
click at [29, 255] on div "Mācību tēma: Spāņu valodas b1 - 11. klases 1.ieskaites mācību materiāls #6 📝 Te…" at bounding box center [679, 307] width 1358 height 615
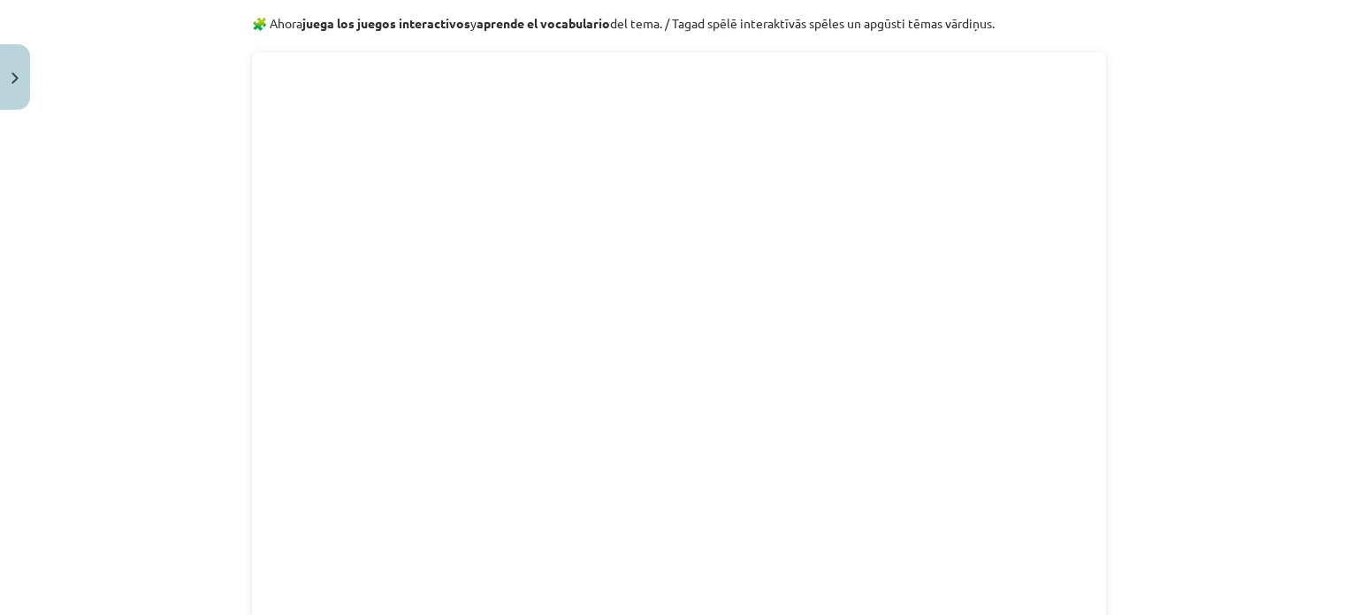
scroll to position [365, 0]
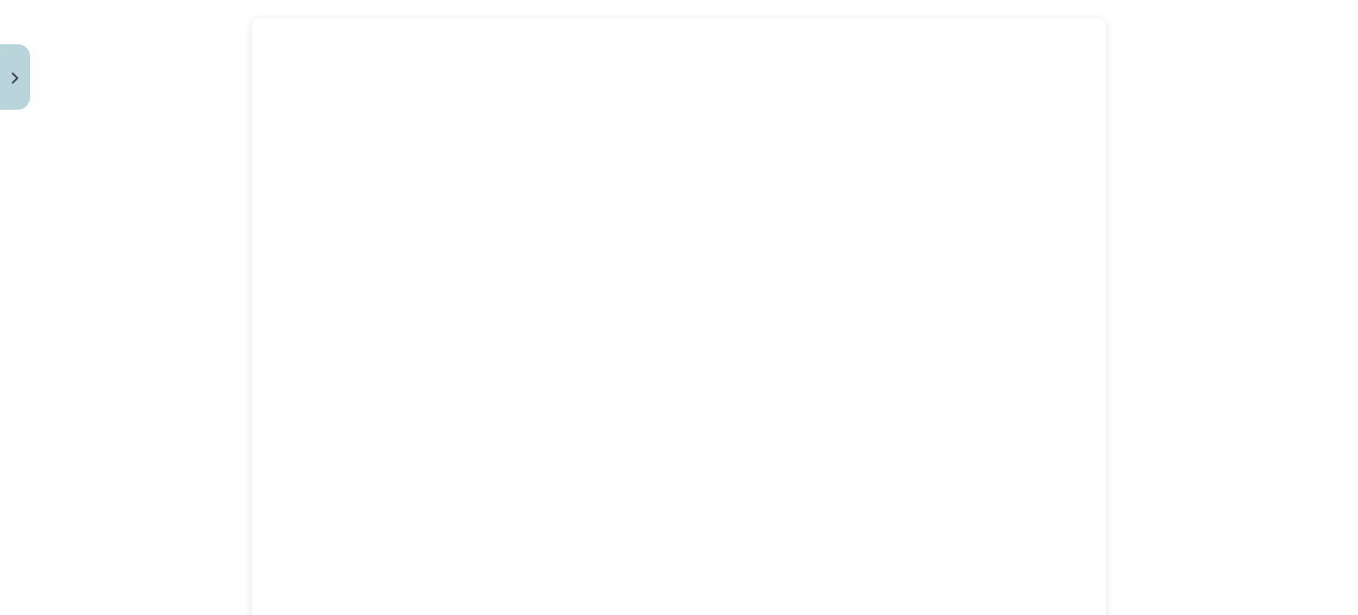
click at [102, 203] on div "Mācību tēma: Spāņu valodas b1 - 11. klases 1.ieskaites mācību materiāls #6 📝 Te…" at bounding box center [679, 307] width 1358 height 615
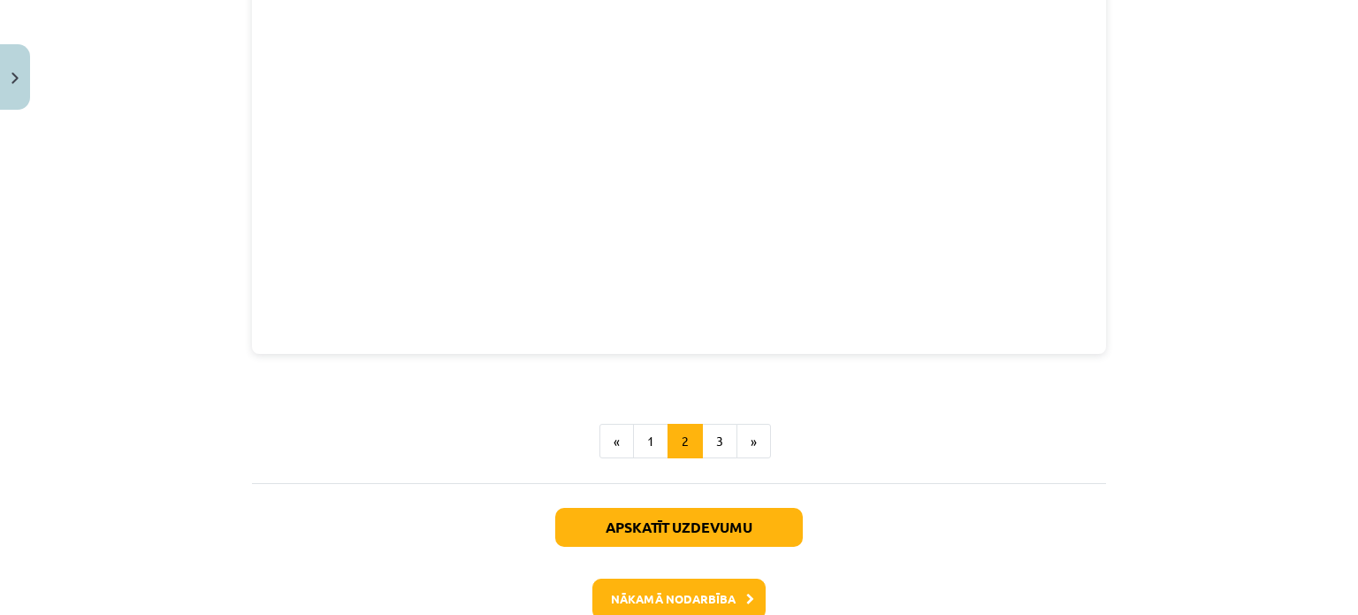
scroll to position [779, 0]
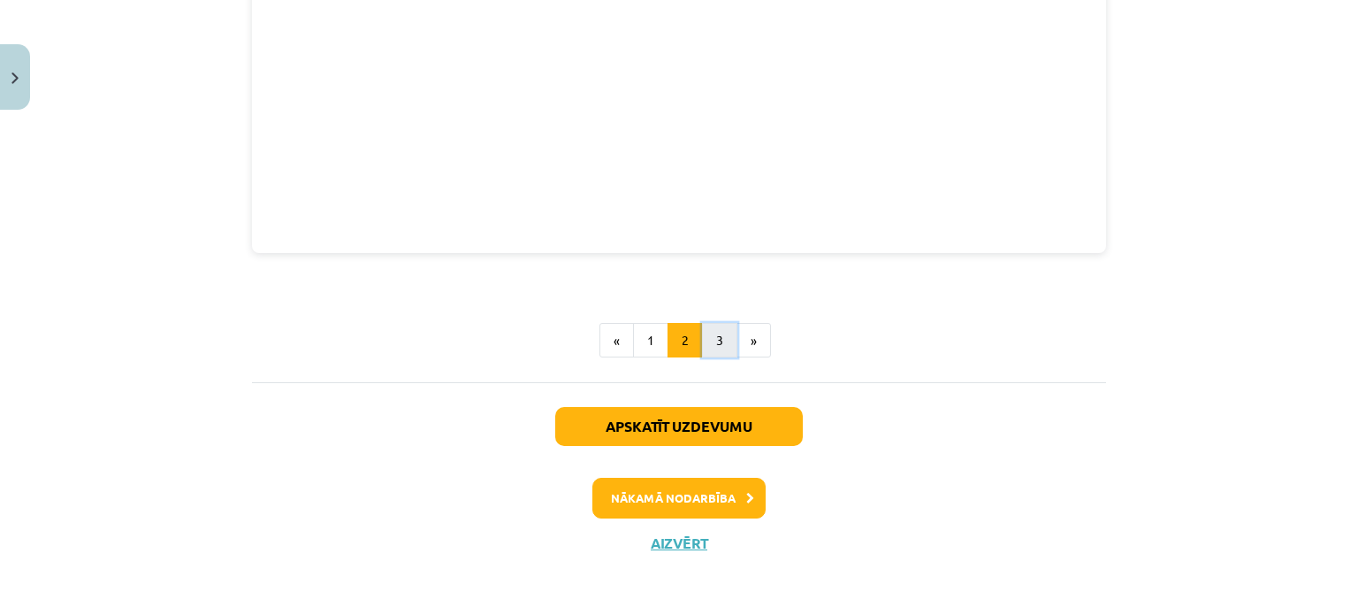
click at [711, 339] on button "3" at bounding box center [719, 340] width 35 height 35
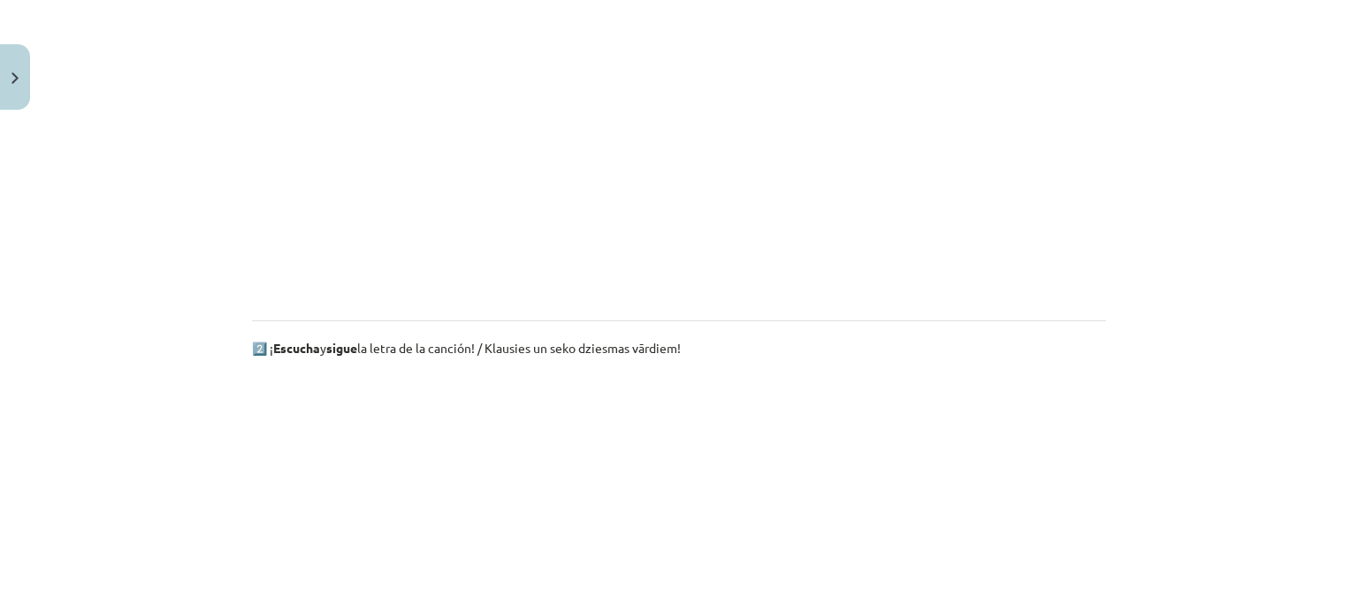
scroll to position [0, 0]
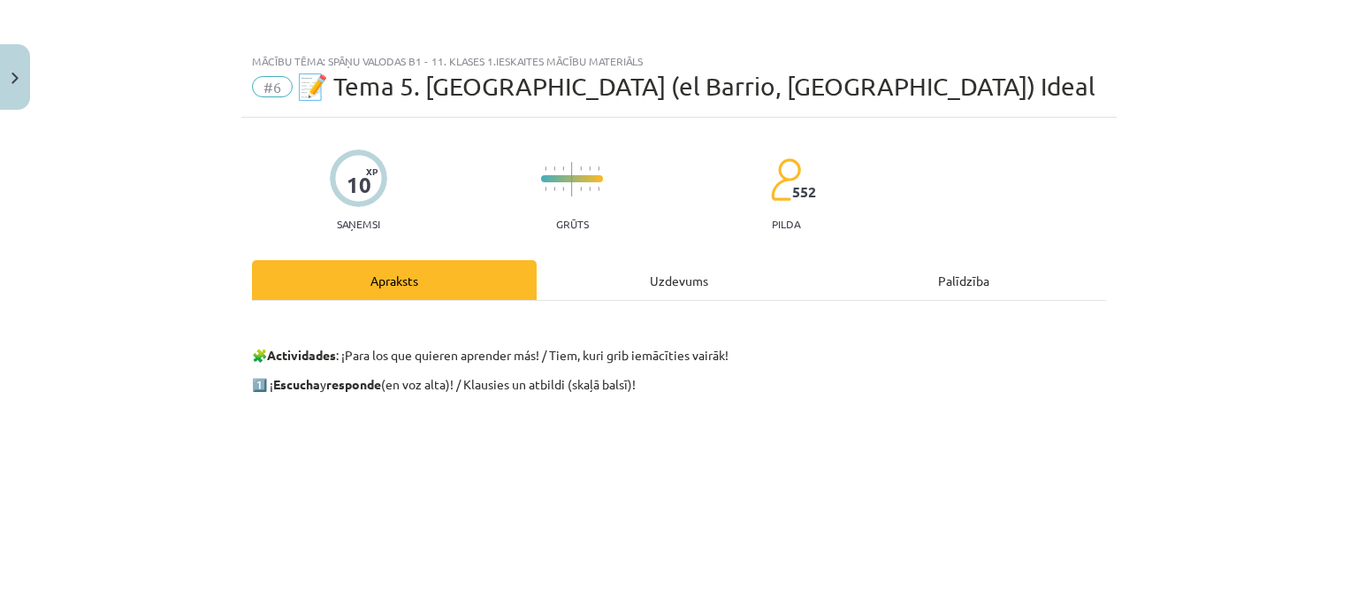
click at [644, 282] on div "Uzdevums" at bounding box center [679, 280] width 285 height 40
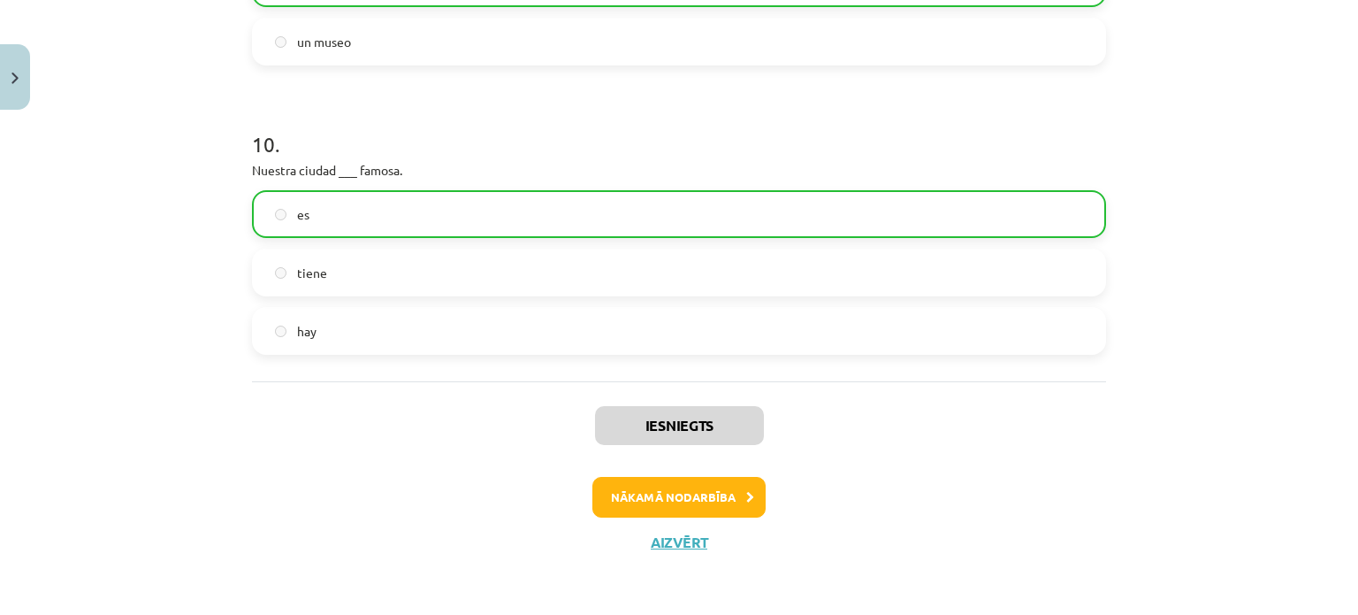
scroll to position [1238, 0]
click at [621, 486] on button "Nākamā nodarbība" at bounding box center [679, 497] width 173 height 41
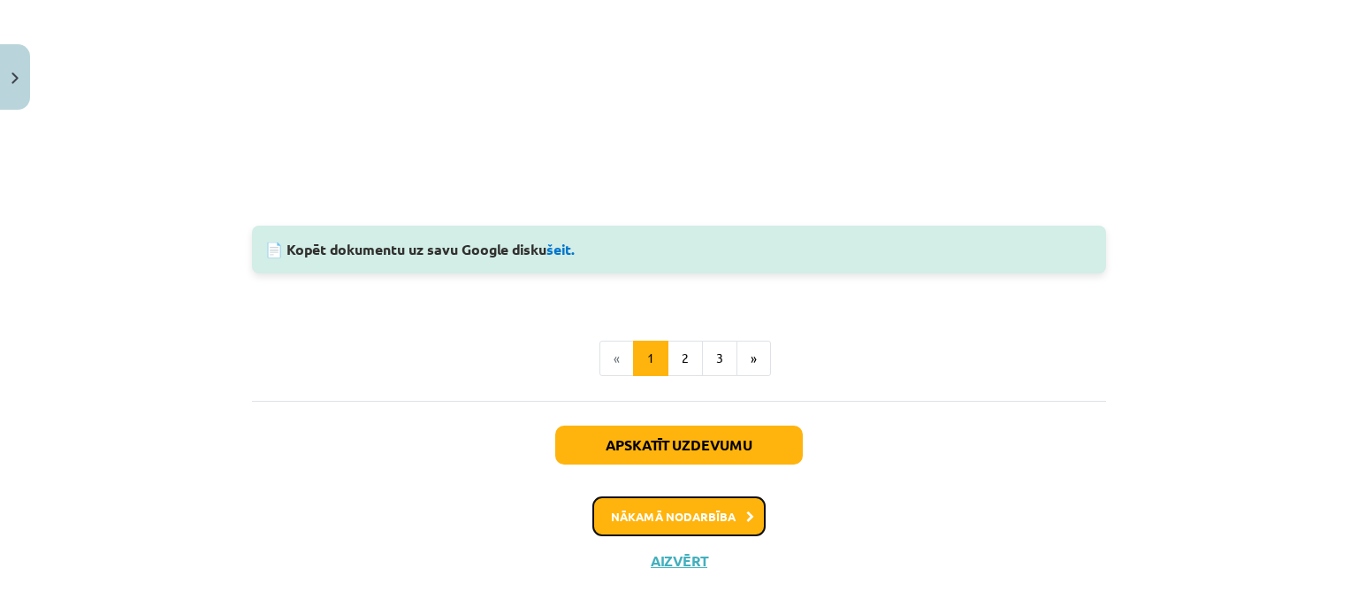
scroll to position [1691, 0]
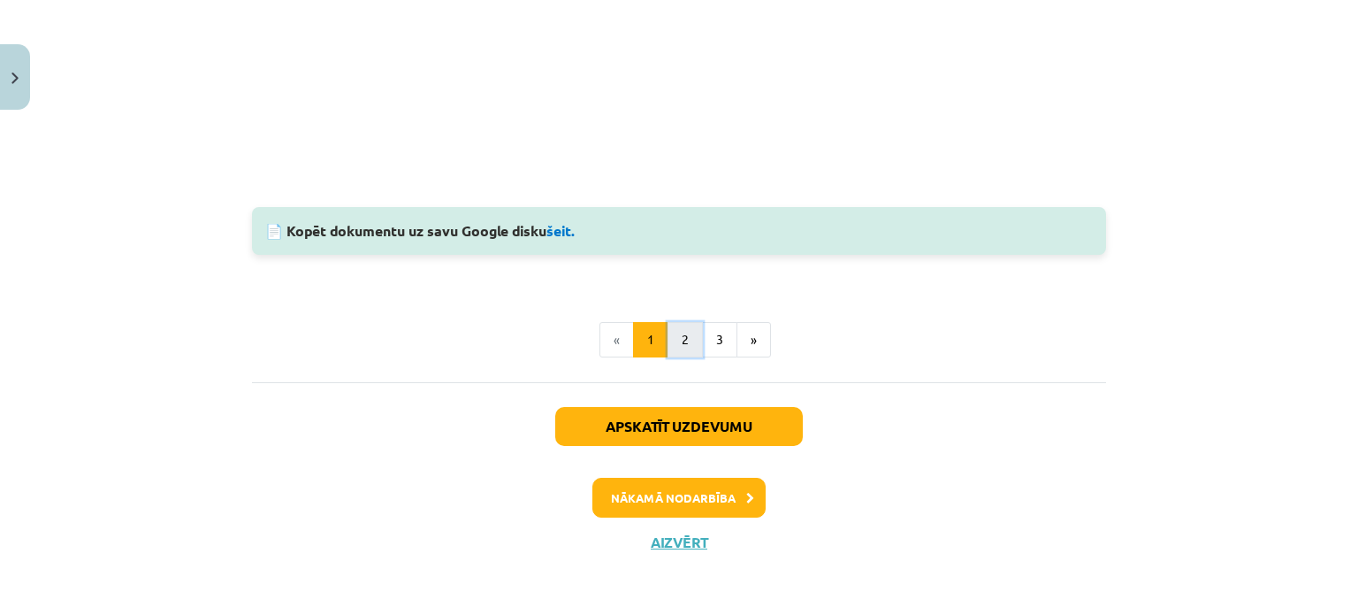
click at [677, 328] on button "2" at bounding box center [685, 339] width 35 height 35
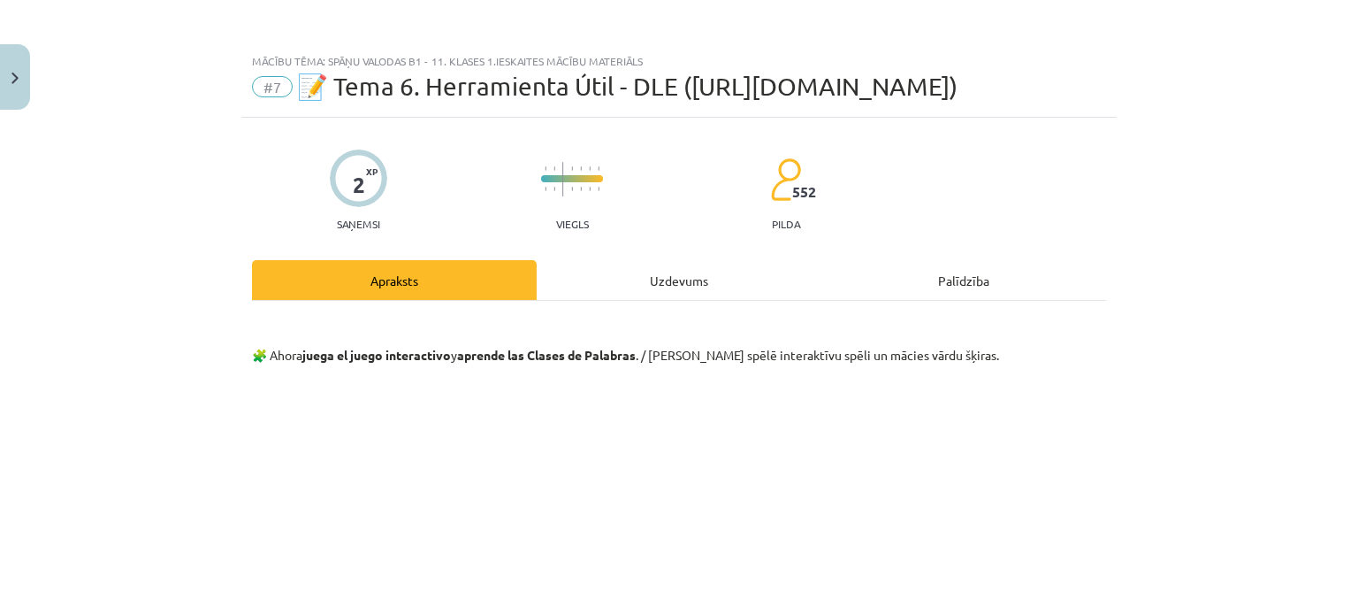
scroll to position [463, 0]
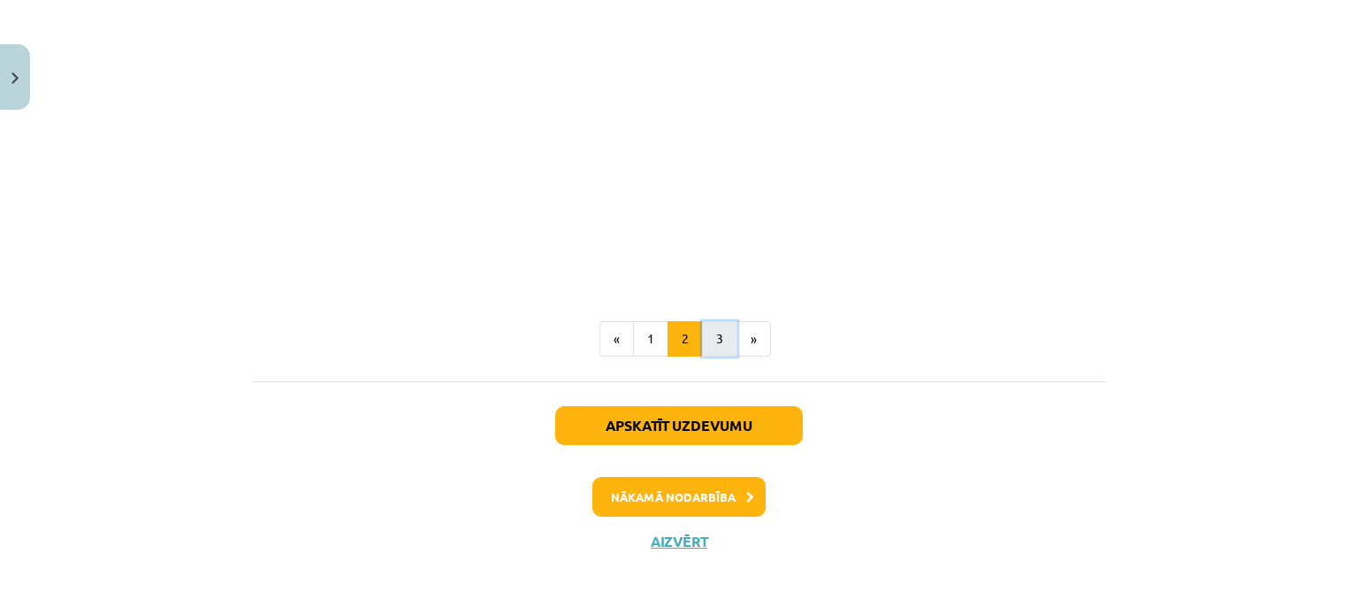
click at [709, 342] on button "3" at bounding box center [719, 338] width 35 height 35
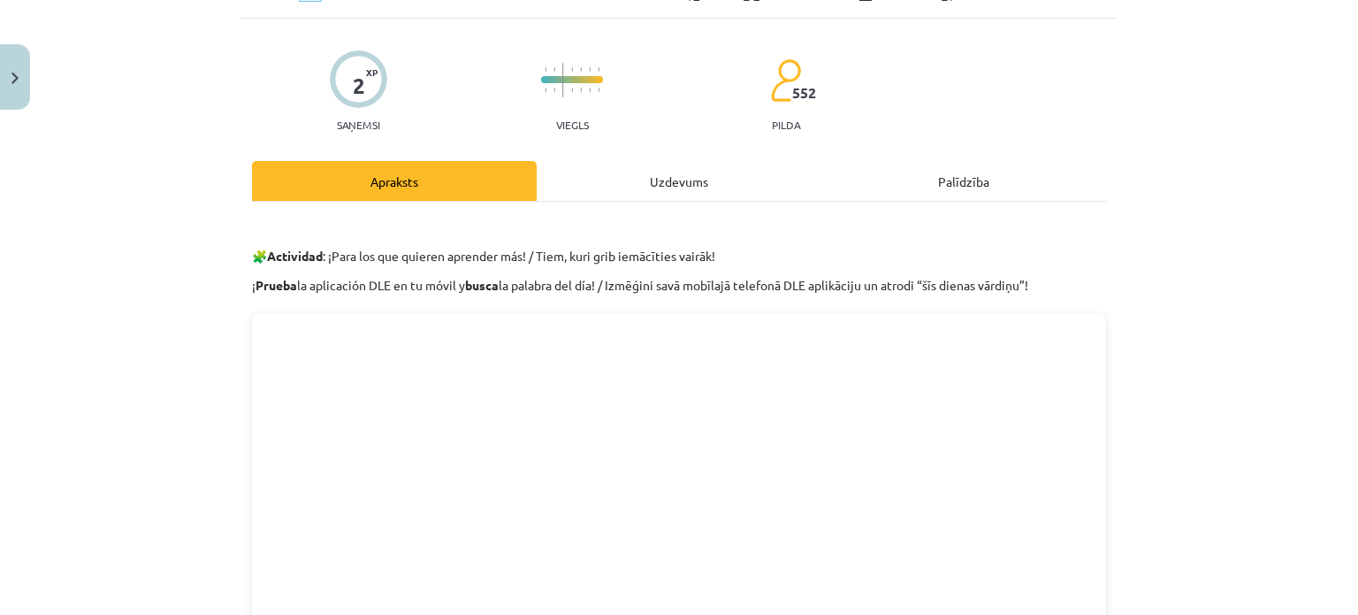
scroll to position [0, 0]
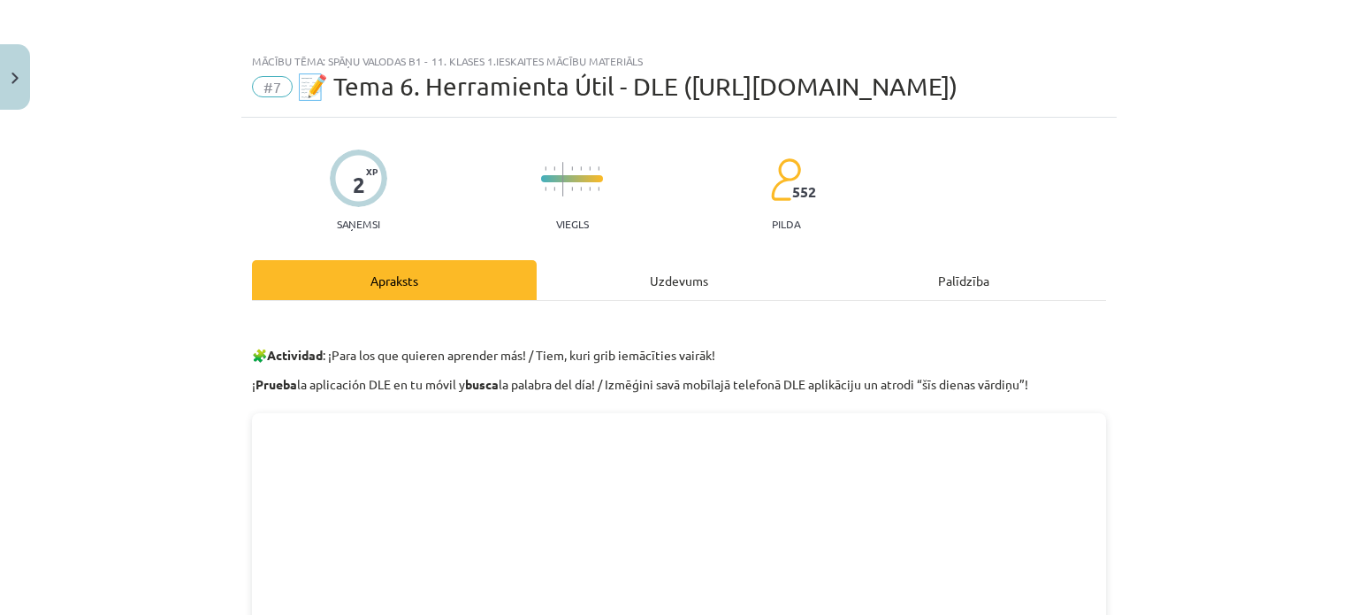
click at [670, 280] on div "Uzdevums" at bounding box center [679, 280] width 285 height 40
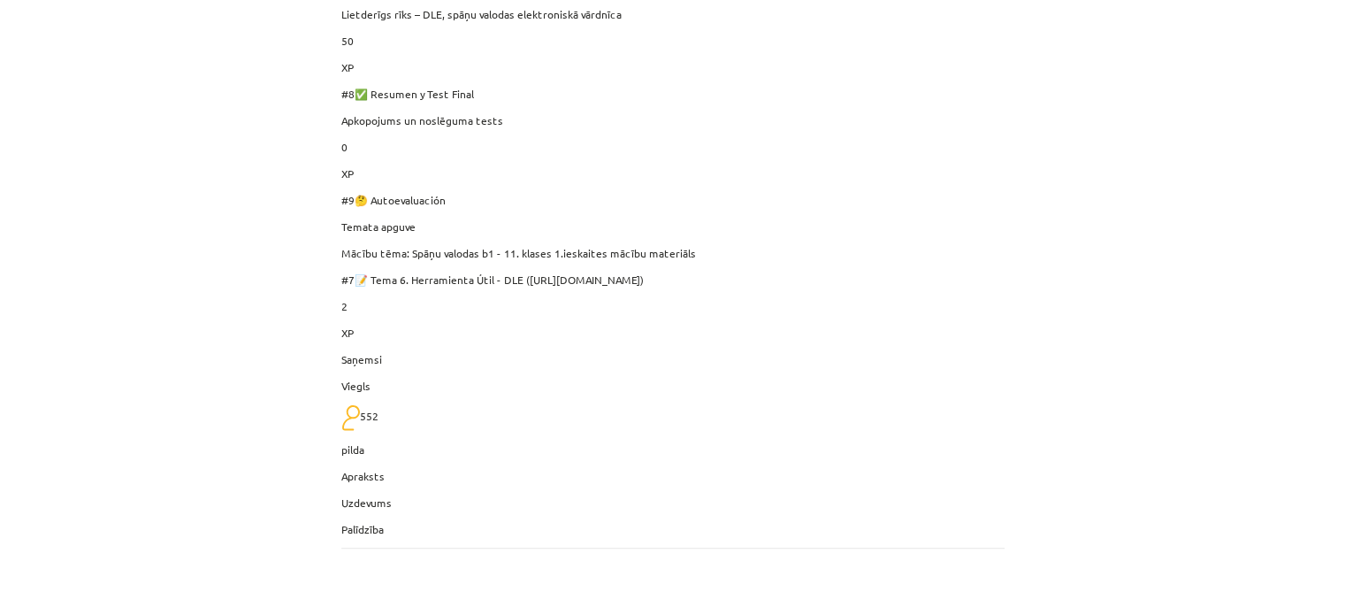
scroll to position [1197, 0]
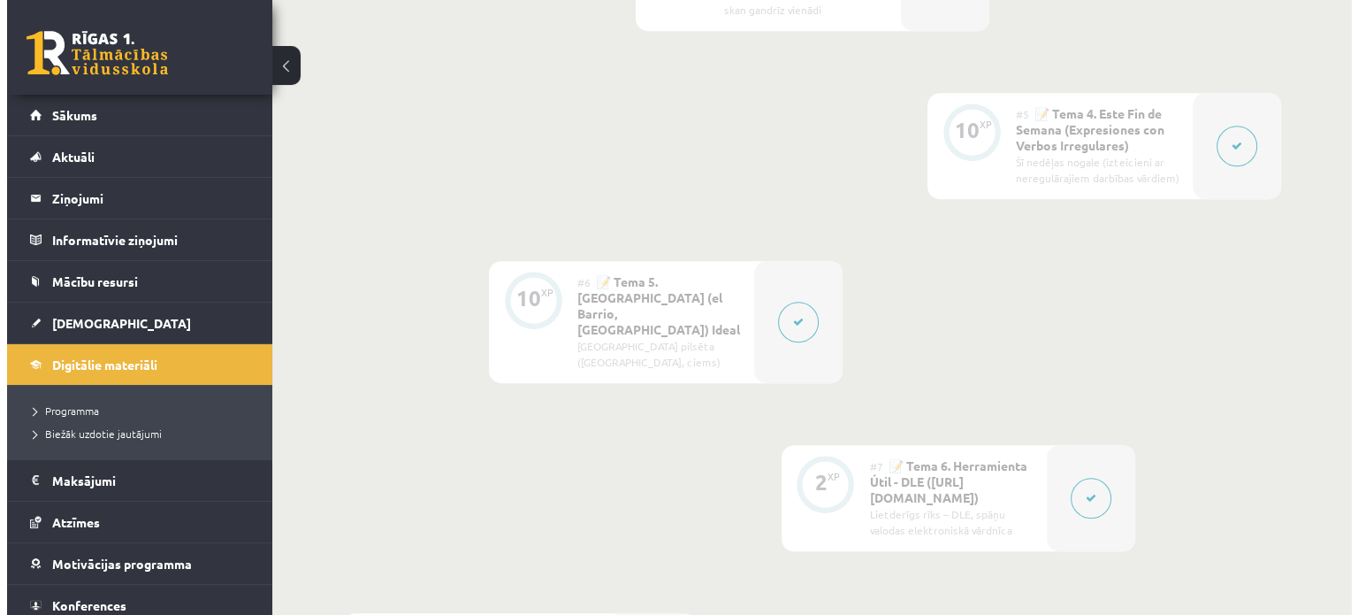
scroll to position [1108, 0]
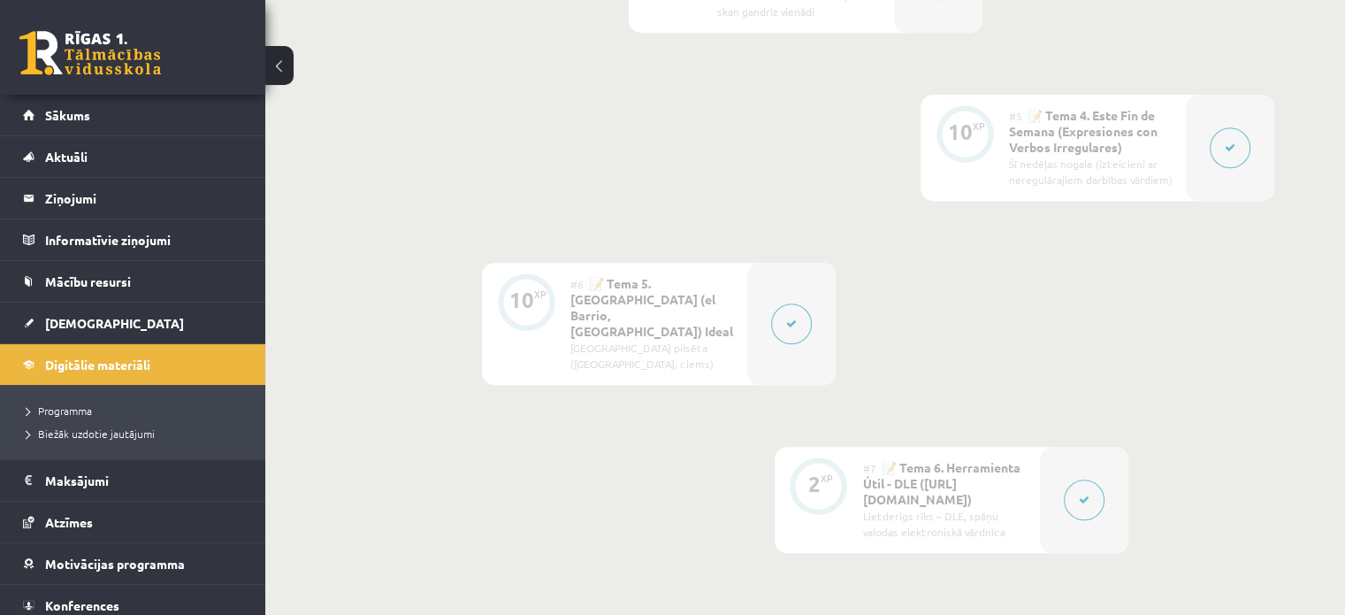
click at [1085, 479] on button at bounding box center [1084, 499] width 41 height 41
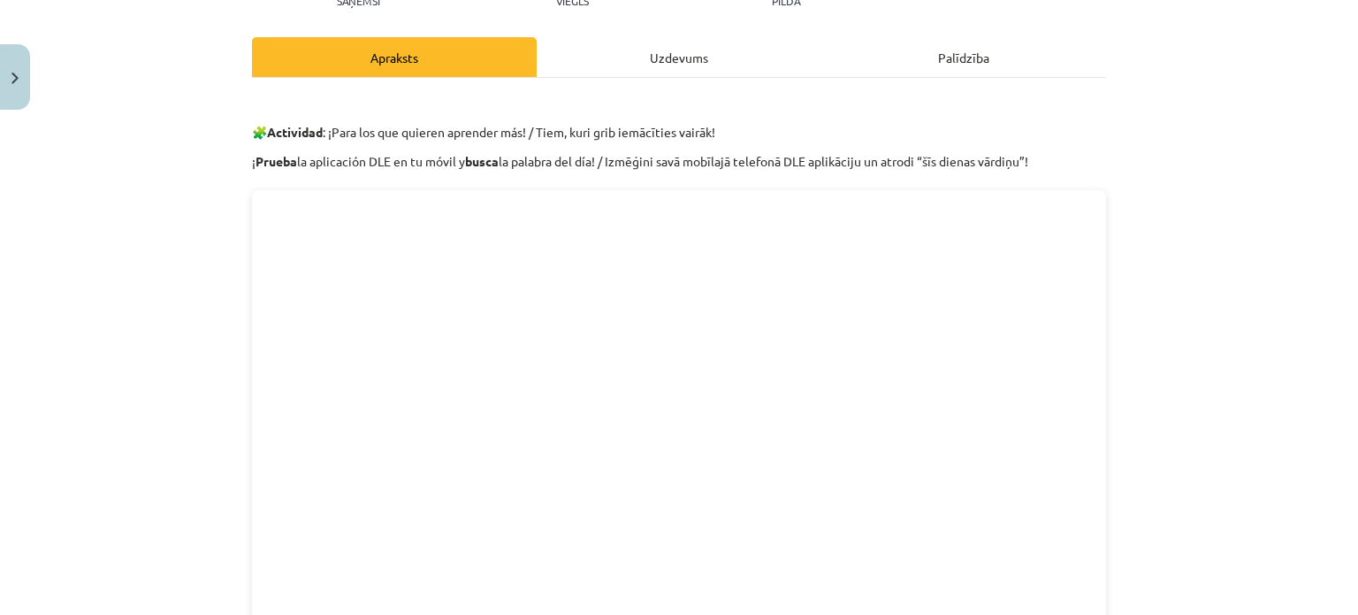
scroll to position [0, 0]
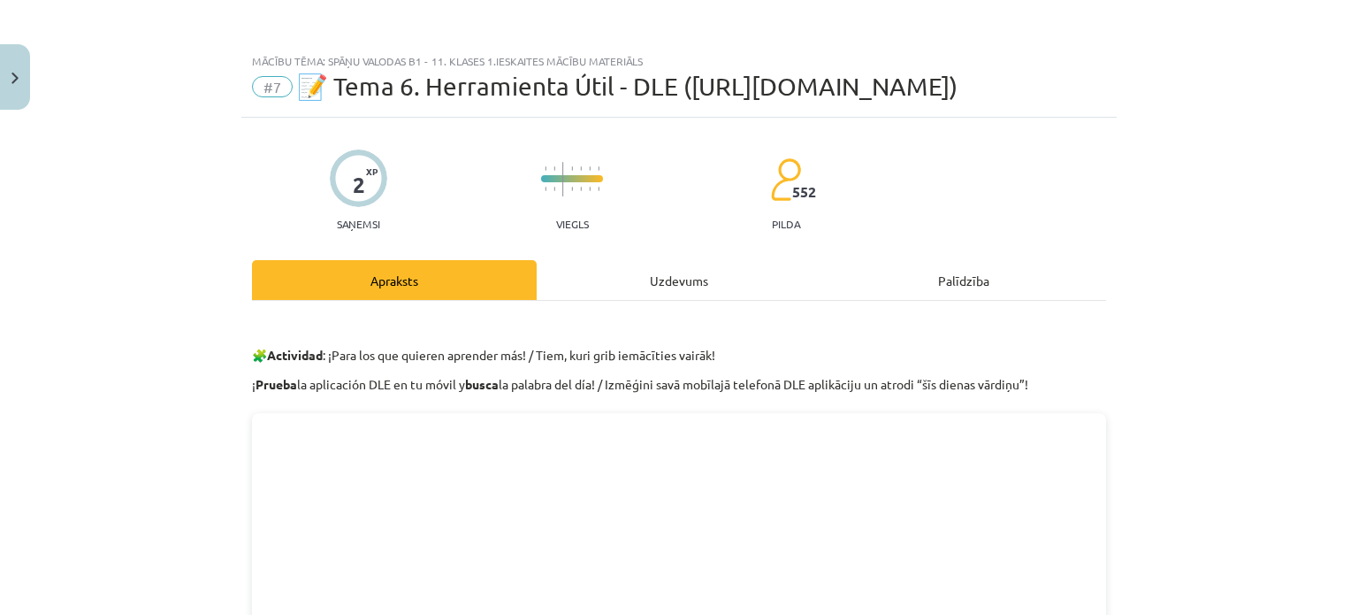
click at [681, 282] on div "Uzdevums" at bounding box center [679, 280] width 285 height 40
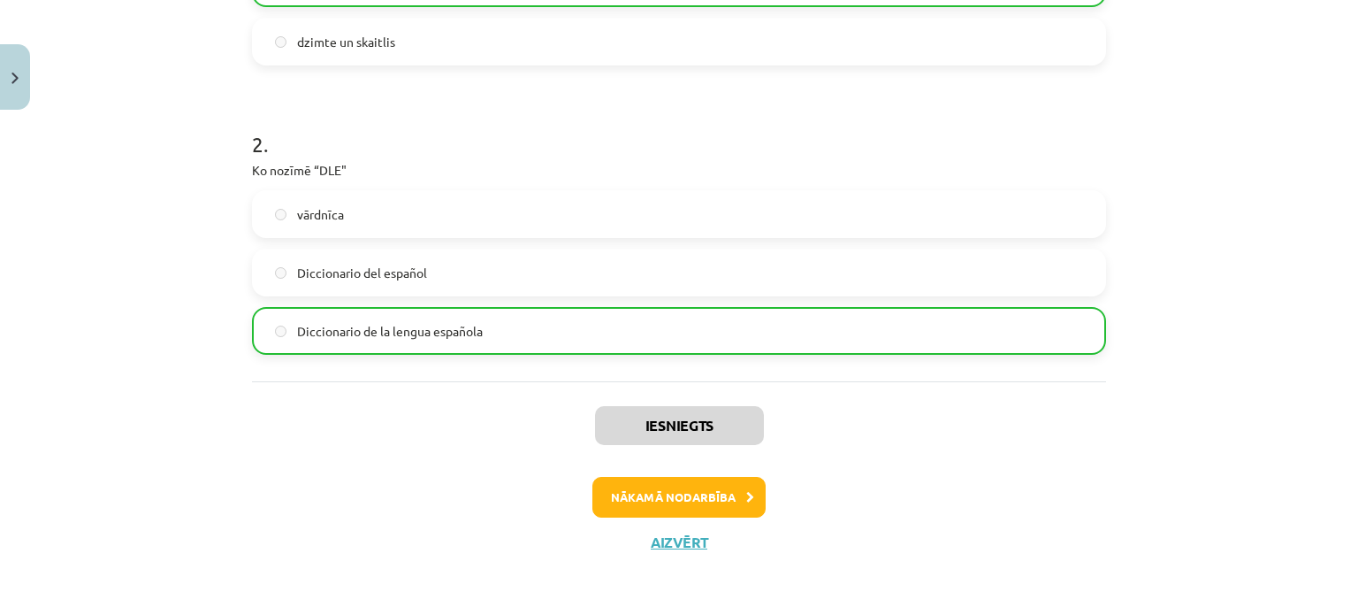
scroll to position [1108, 0]
click at [644, 496] on button "Nākamā nodarbība" at bounding box center [679, 497] width 173 height 41
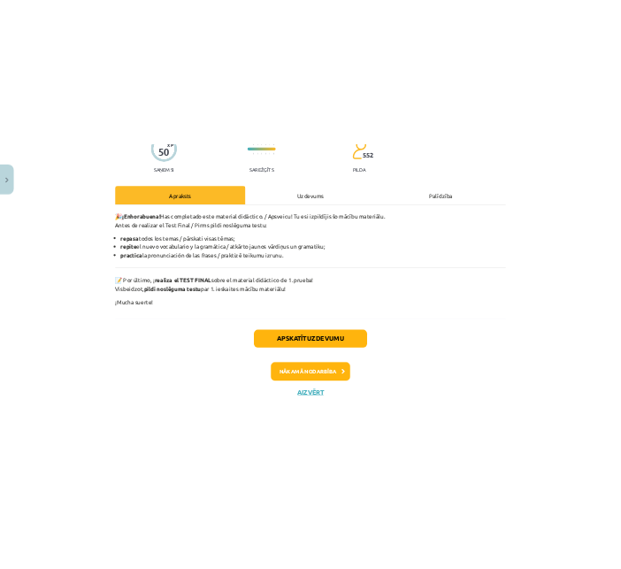
scroll to position [0, 0]
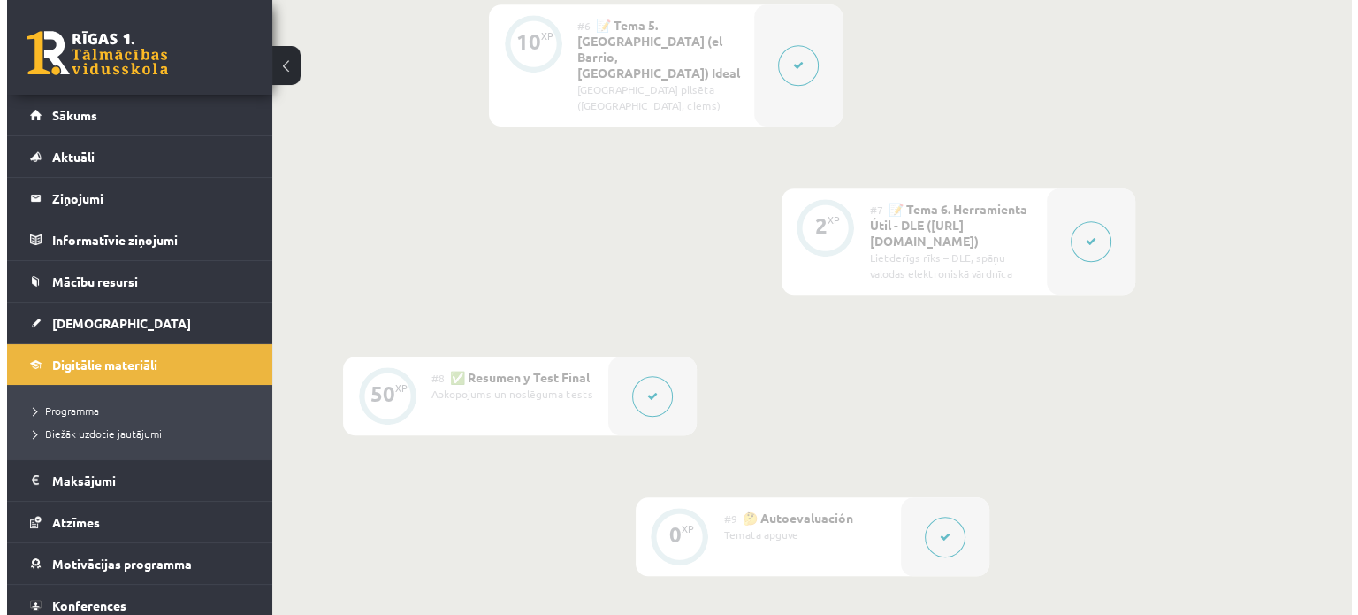
scroll to position [1327, 0]
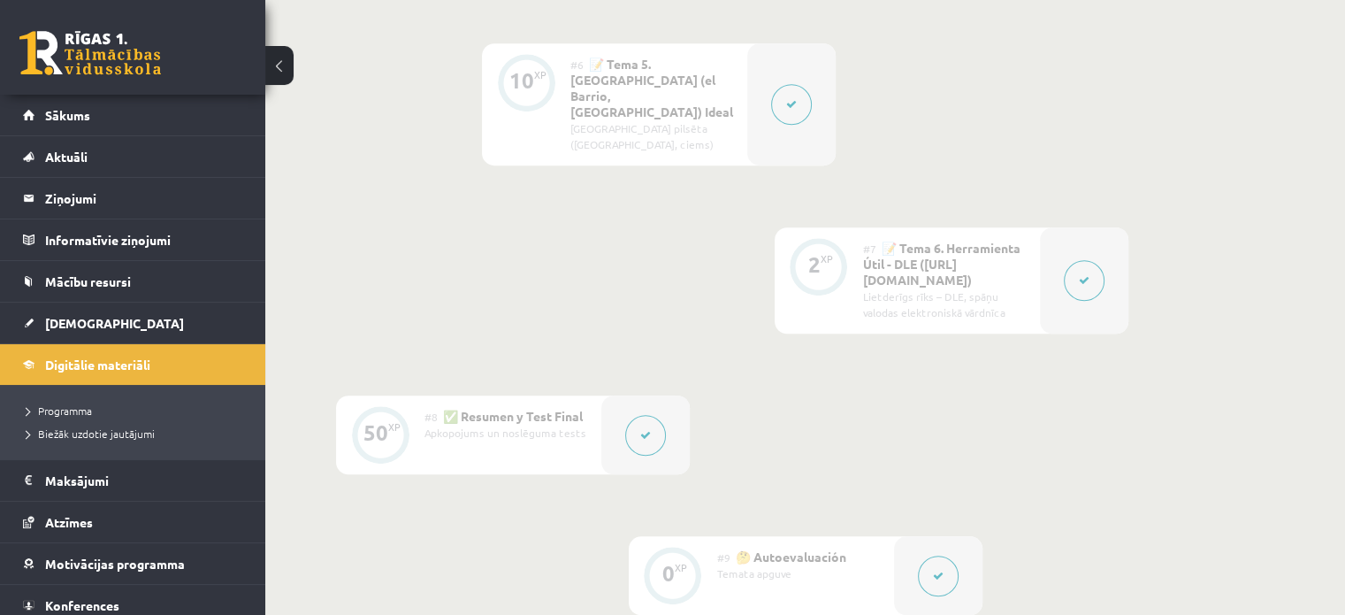
click at [643, 430] on icon at bounding box center [645, 435] width 11 height 11
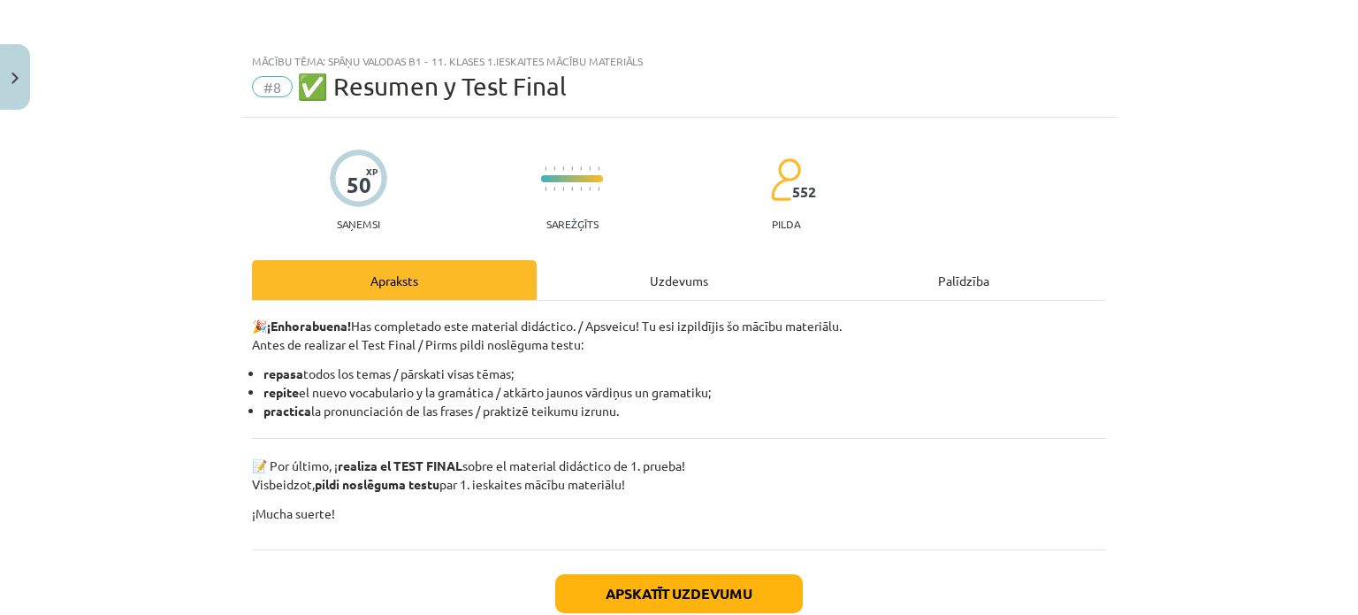
click at [669, 290] on div "Uzdevums" at bounding box center [679, 280] width 285 height 40
select select "******"
select select "*******"
select select "******"
select select "********"
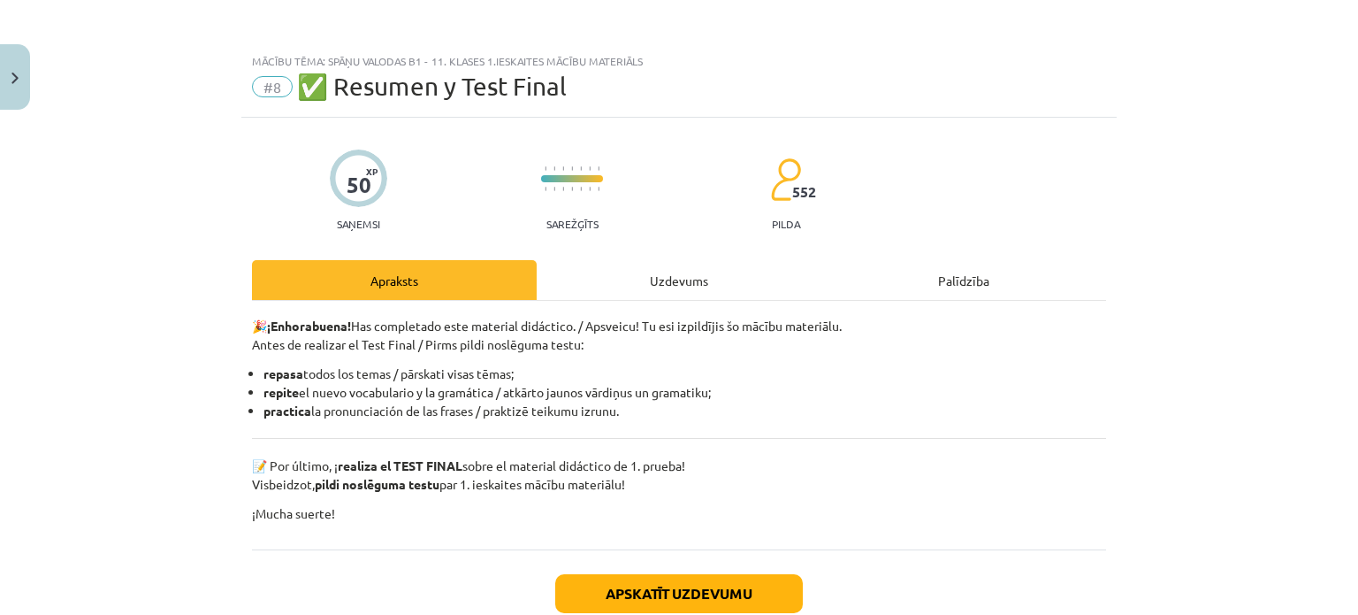
select select "*******"
select select "**"
select select "*****"
select select "**"
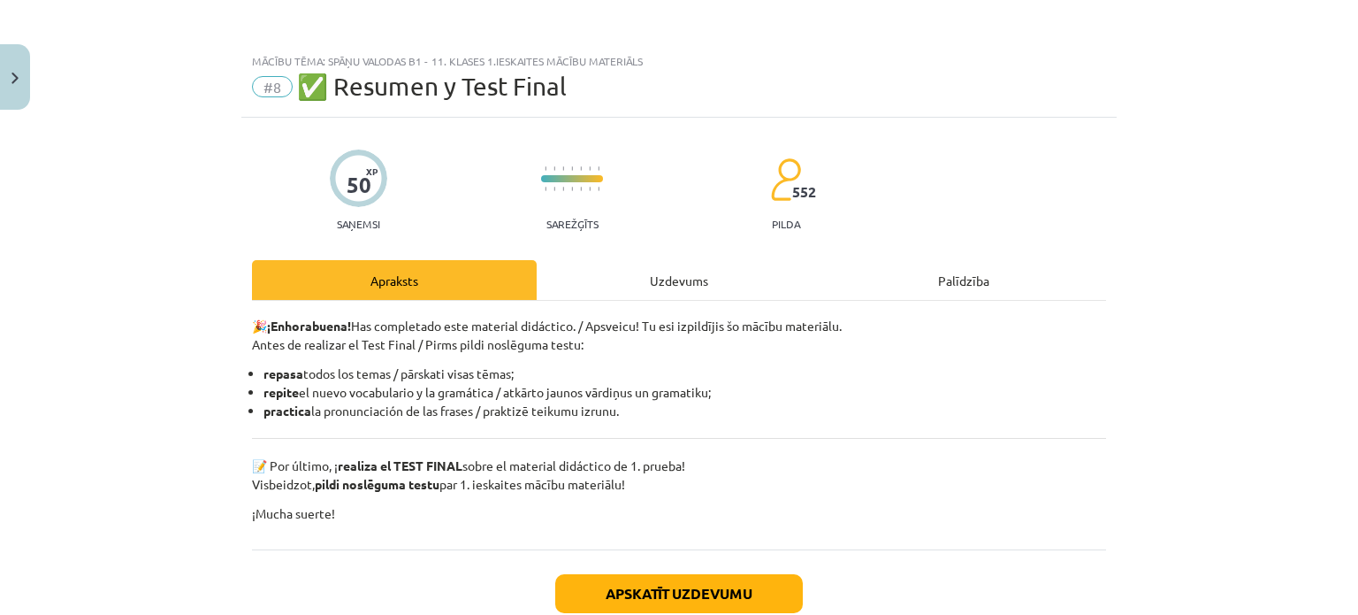
select select "*****"
select select "***"
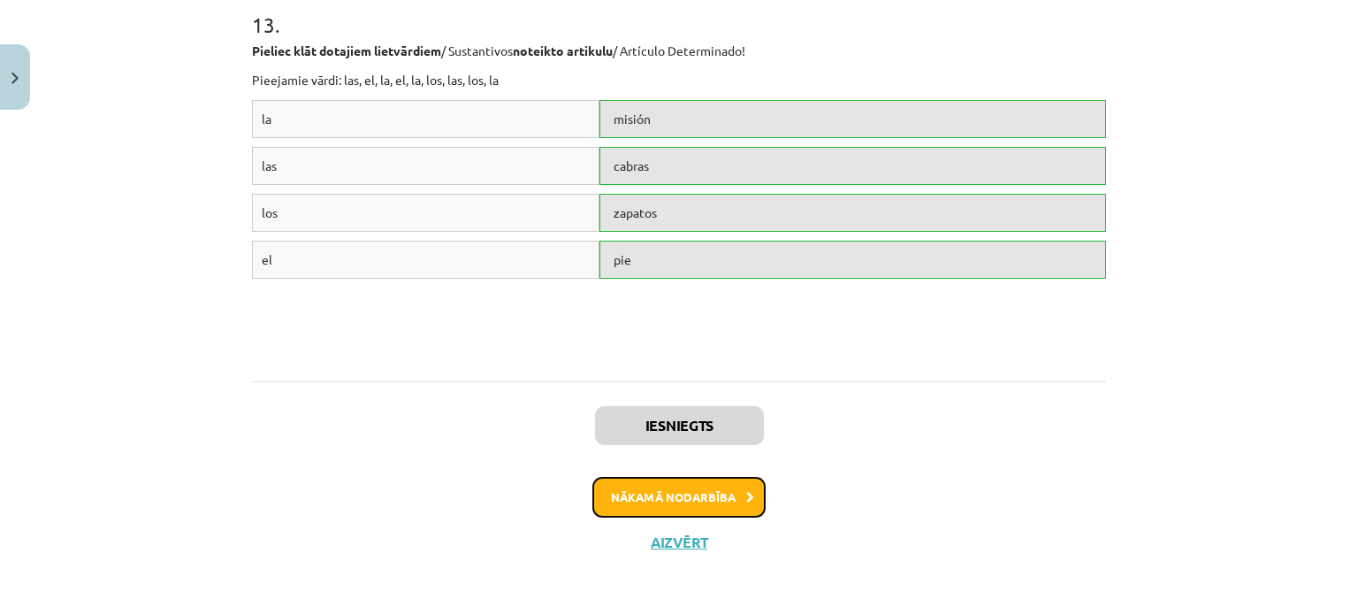
click at [697, 501] on button "Nākamā nodarbība" at bounding box center [679, 497] width 173 height 41
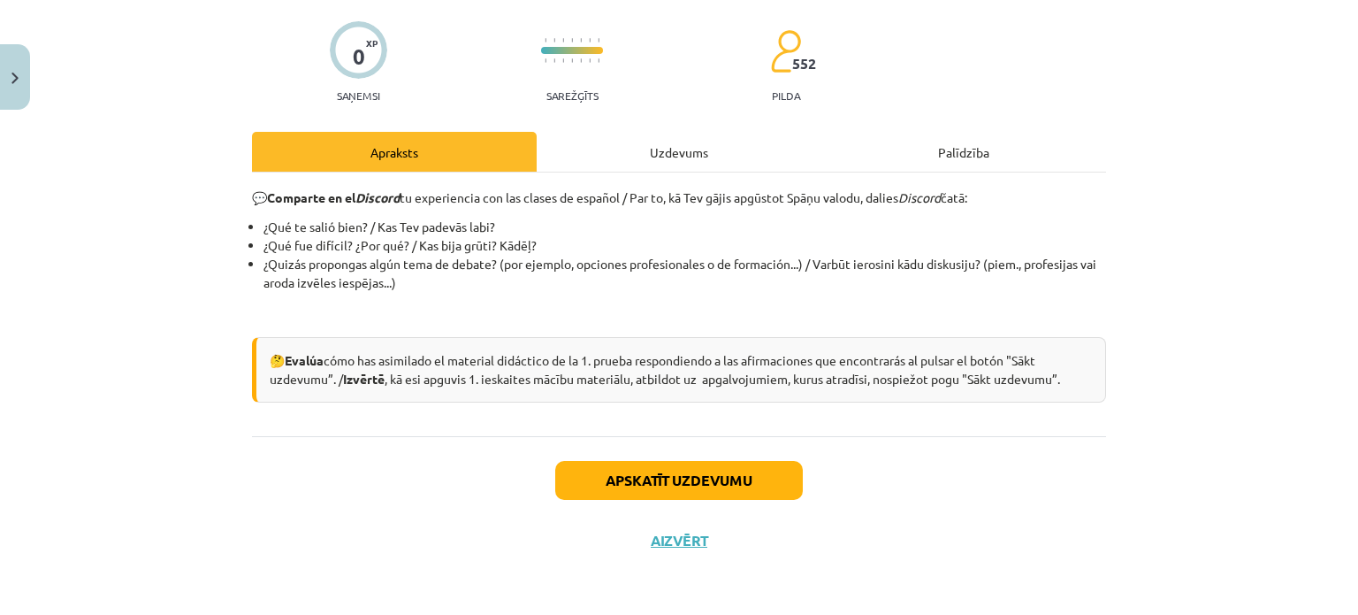
scroll to position [44, 0]
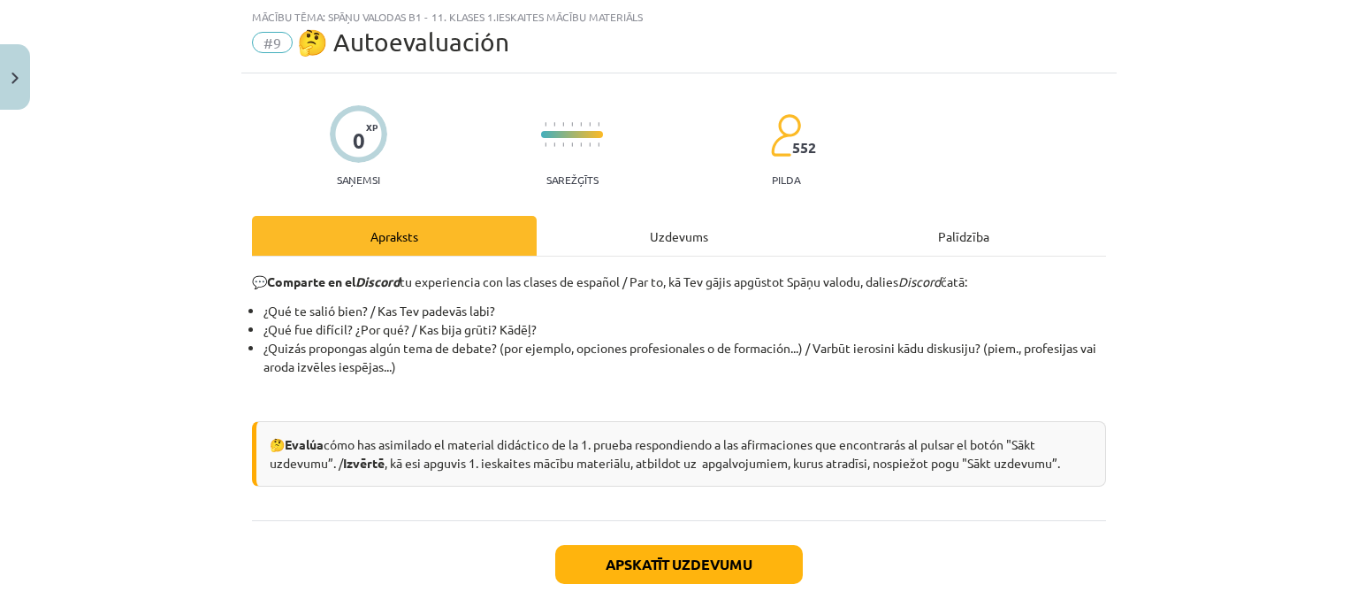
click at [658, 233] on div "Uzdevums" at bounding box center [679, 236] width 285 height 40
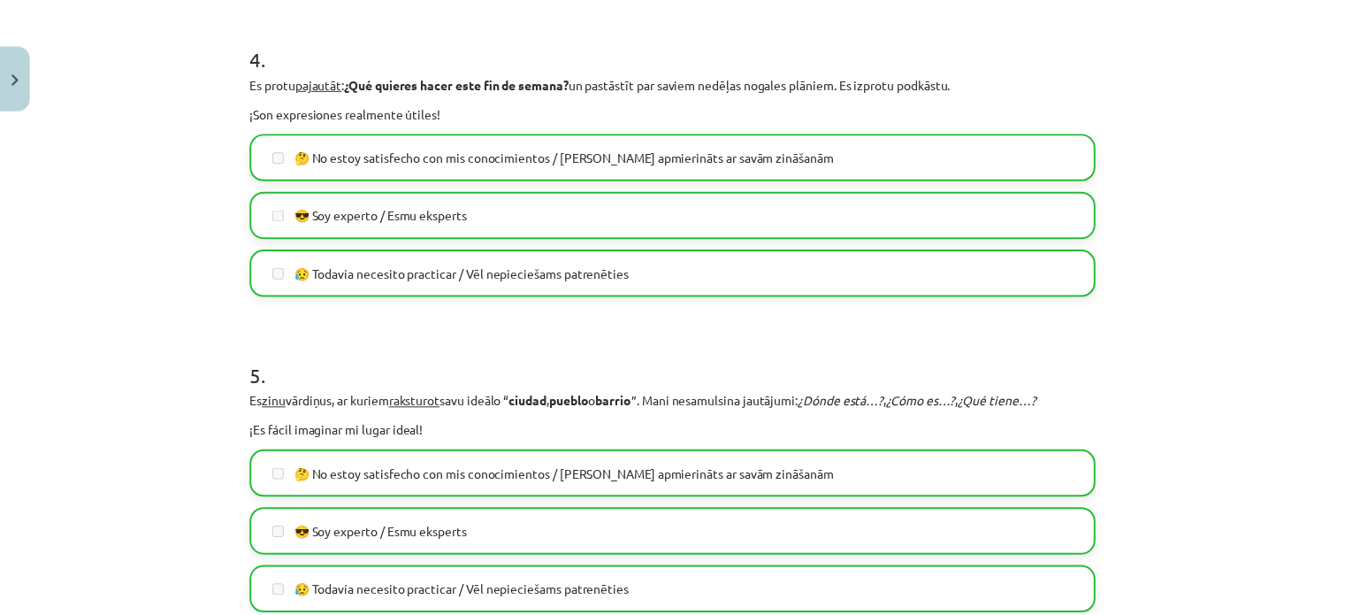
scroll to position [1806, 0]
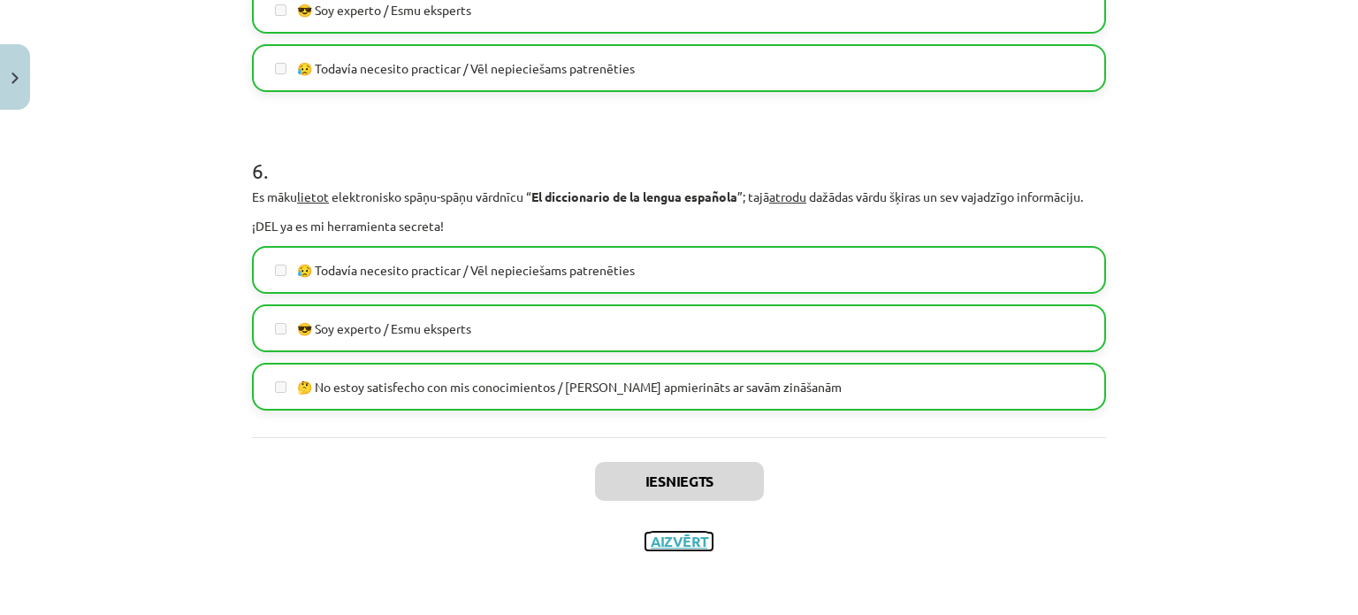
click at [667, 539] on button "Aizvērt" at bounding box center [679, 541] width 67 height 18
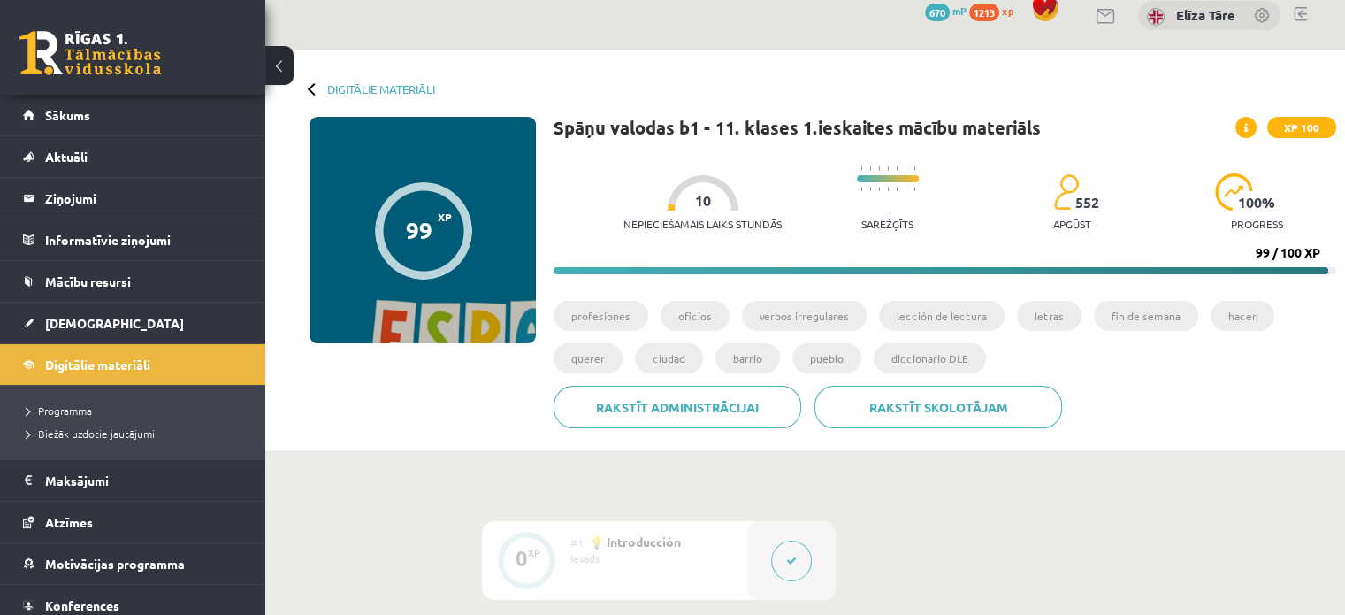
scroll to position [0, 0]
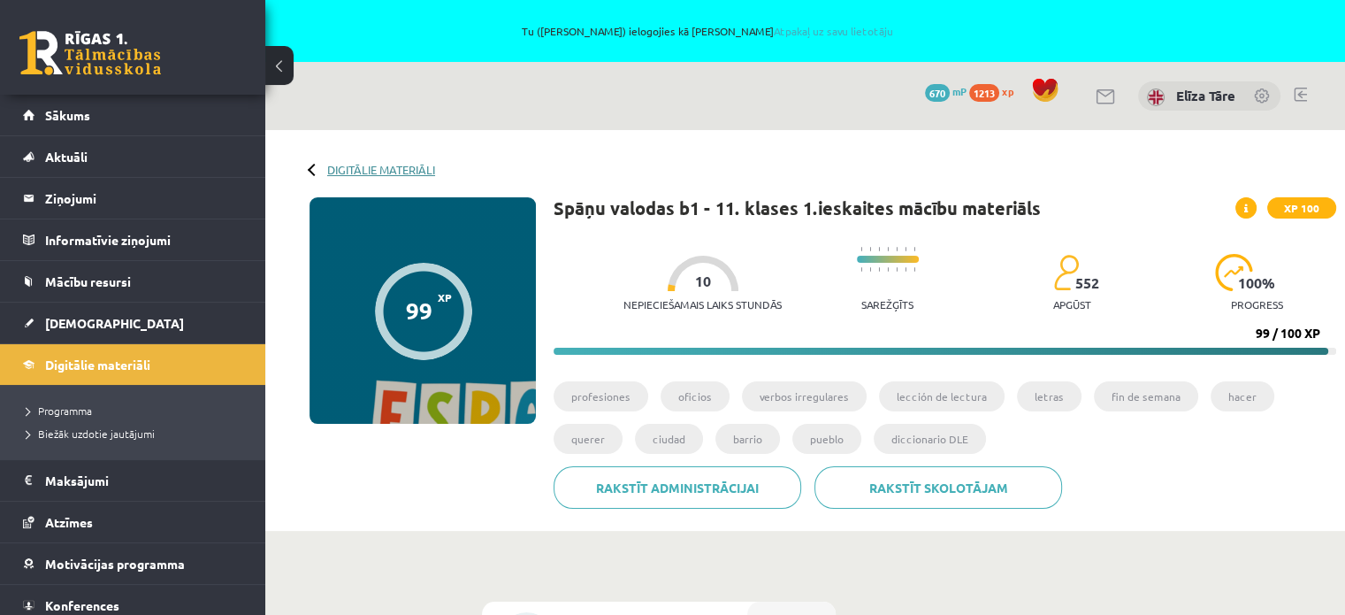
click at [348, 170] on link "Digitālie materiāli" at bounding box center [381, 169] width 108 height 13
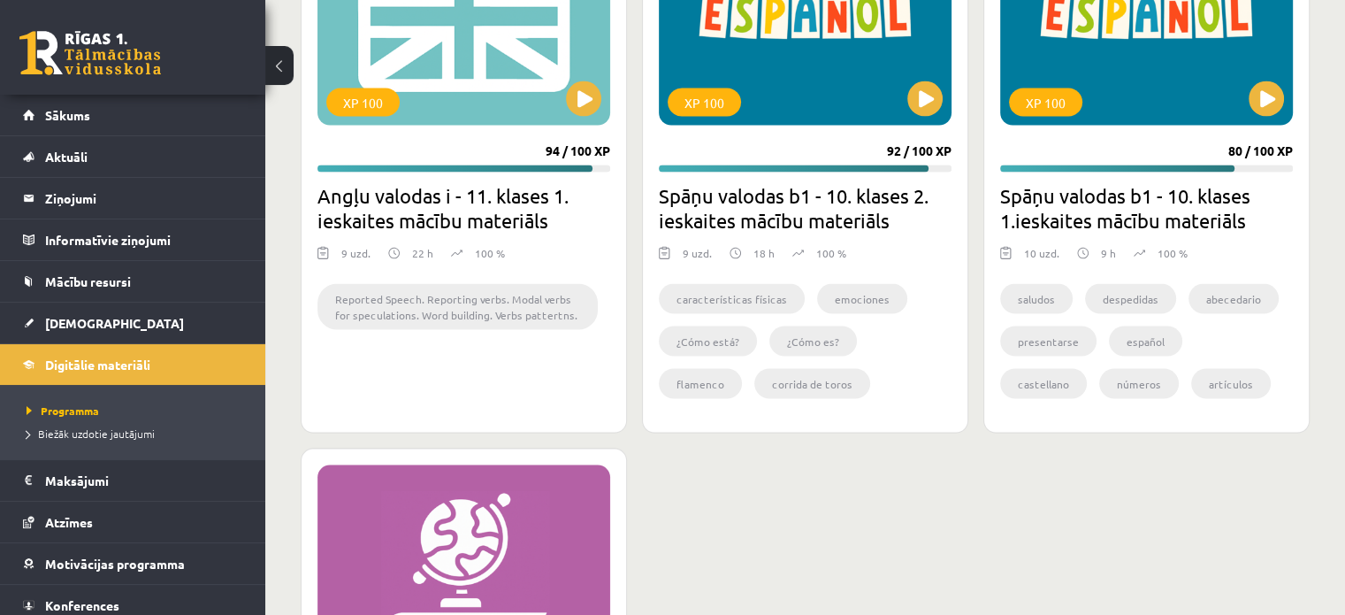
scroll to position [3774, 0]
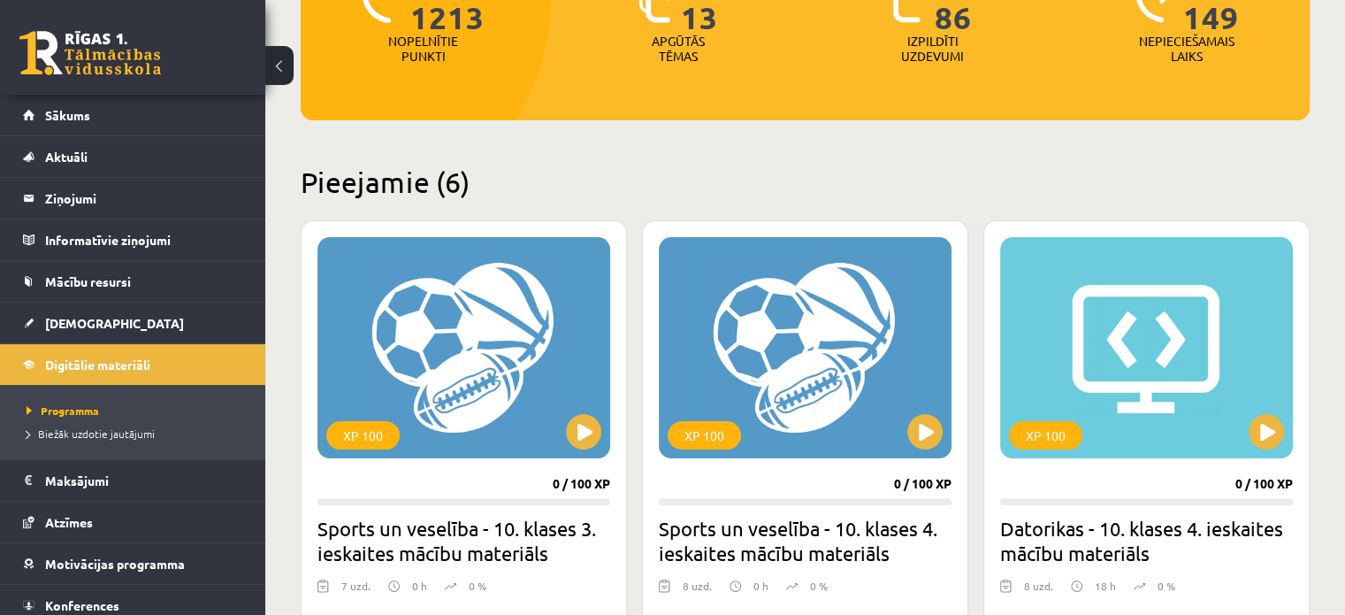
scroll to position [236, 0]
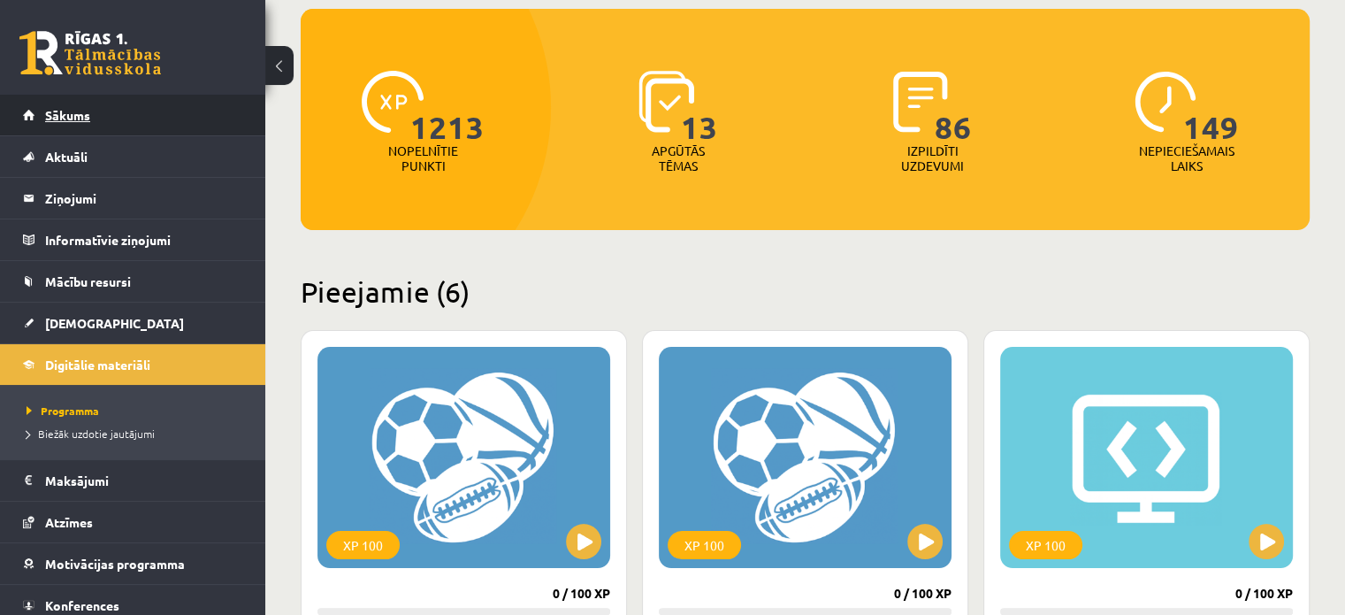
click at [67, 112] on span "Sākums" at bounding box center [67, 115] width 45 height 16
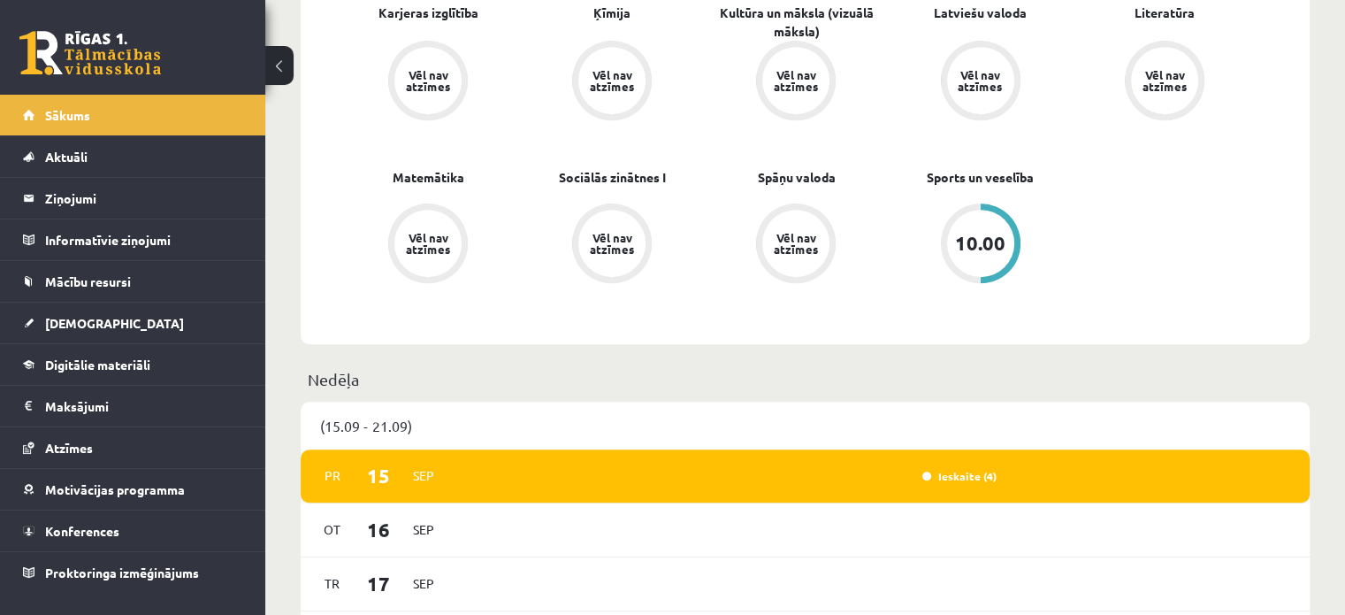
scroll to position [1061, 0]
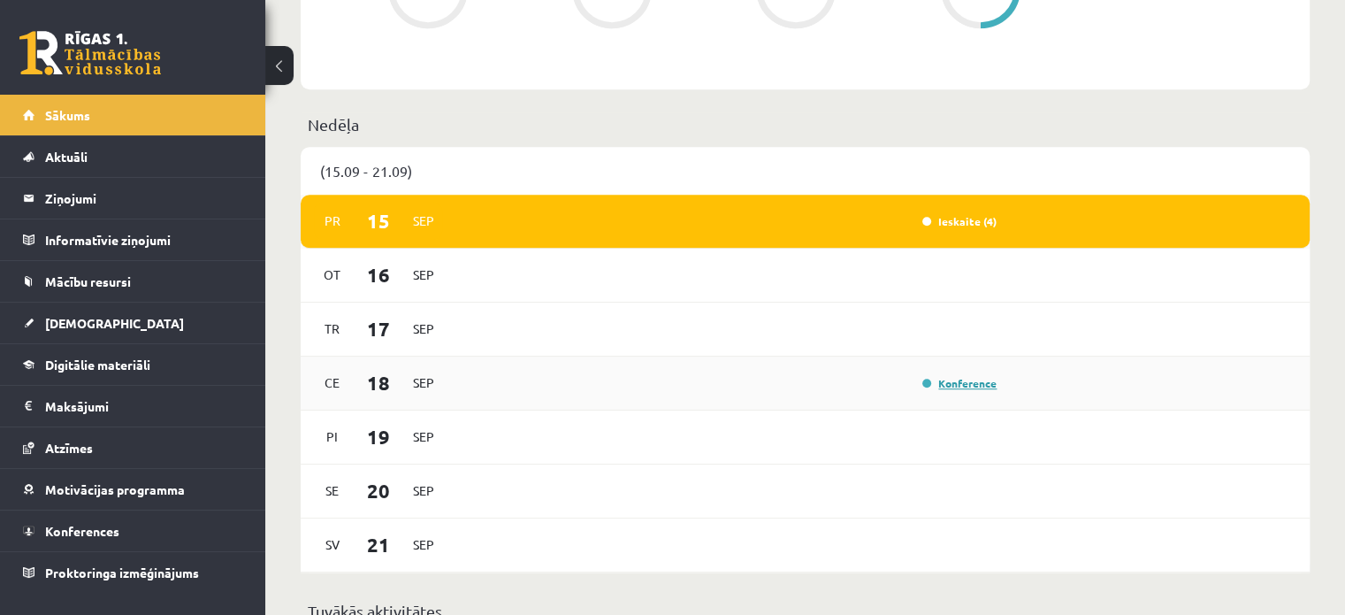
click at [948, 385] on link "Konference" at bounding box center [959, 383] width 74 height 14
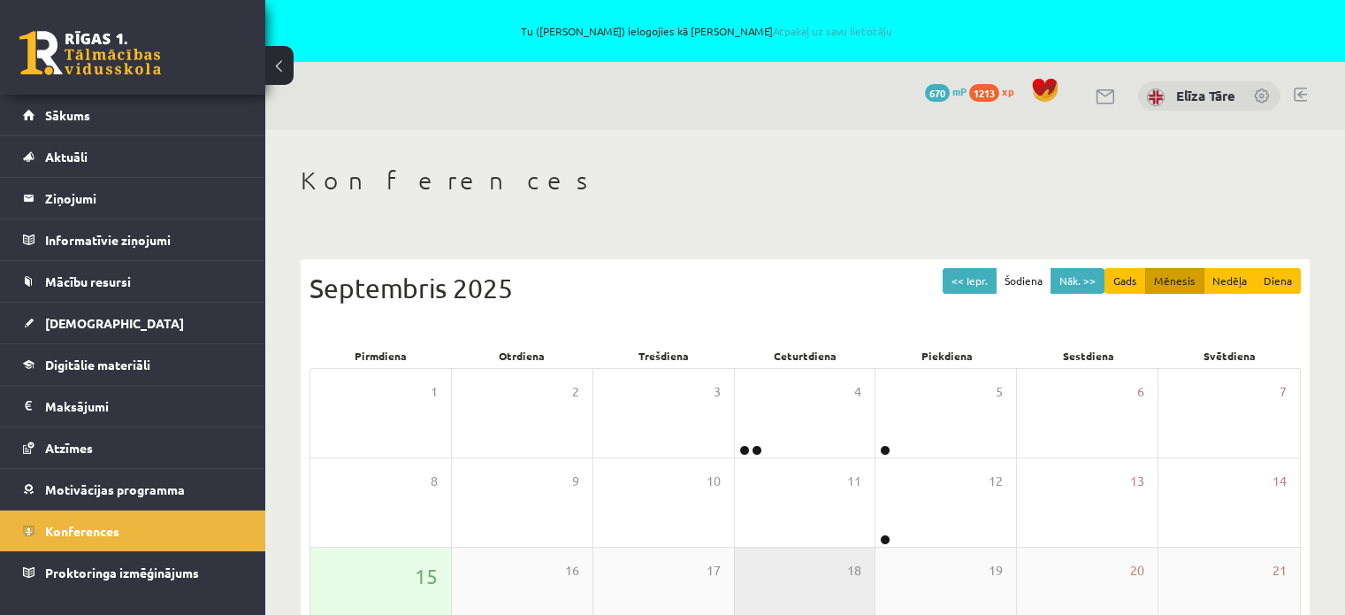
scroll to position [291, 0]
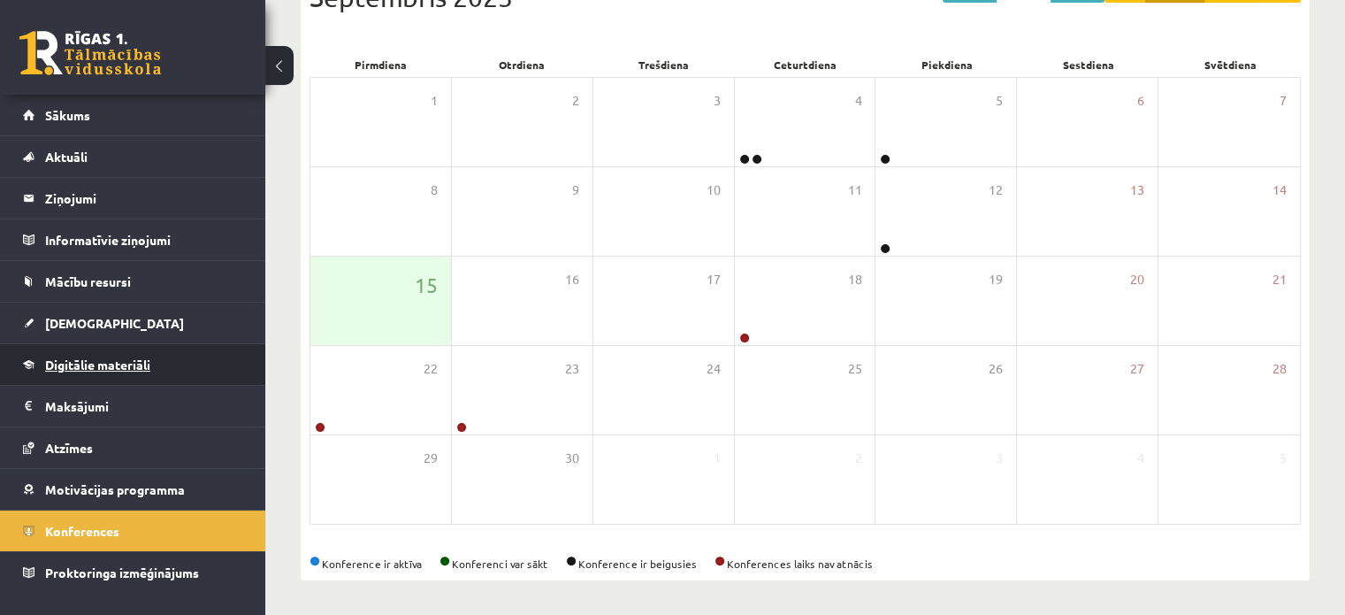
click at [124, 362] on span "Digitālie materiāli" at bounding box center [97, 364] width 105 height 16
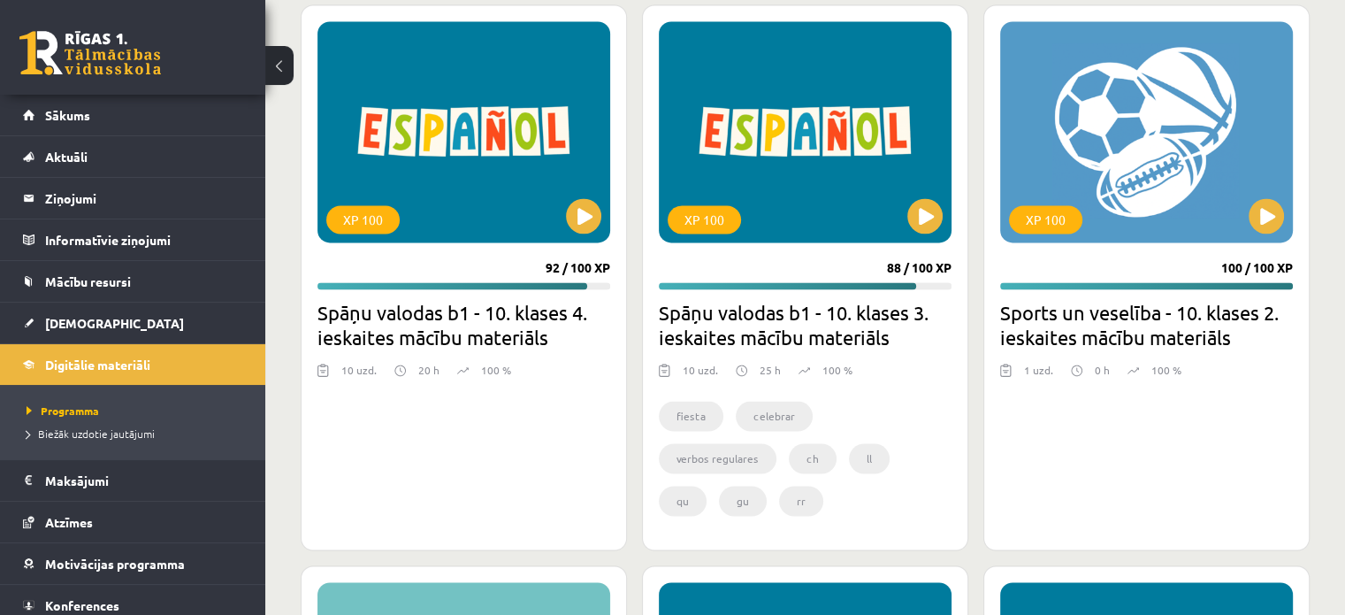
scroll to position [2801, 0]
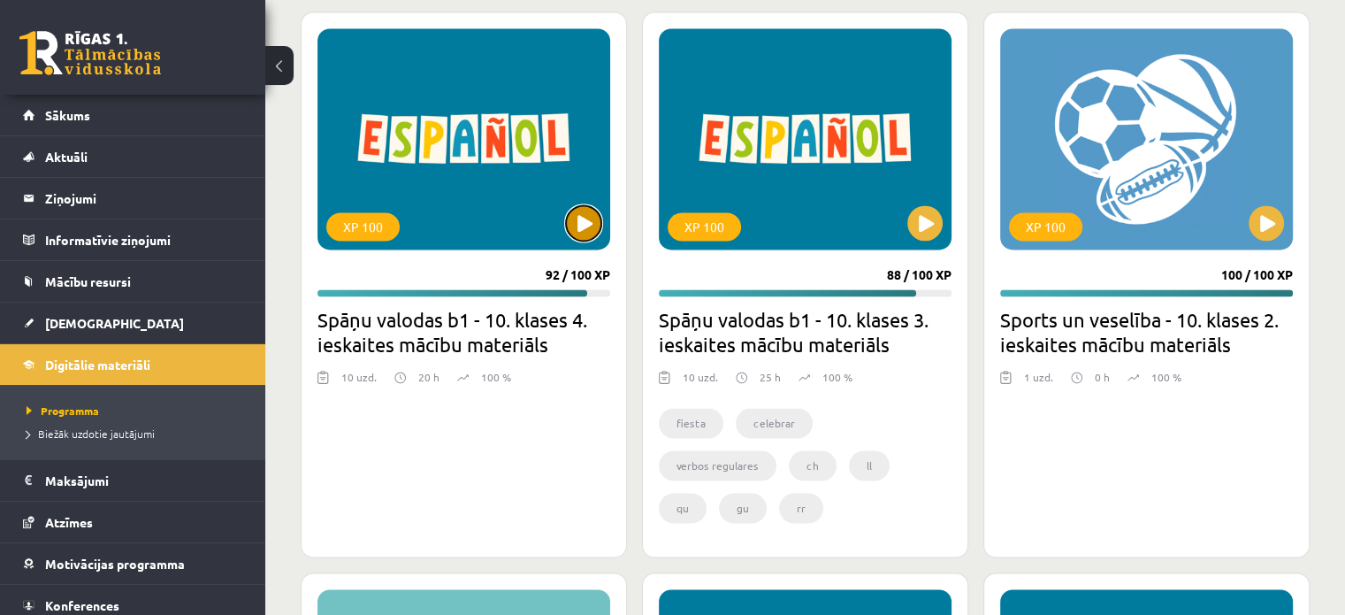
click at [575, 221] on button at bounding box center [583, 222] width 35 height 35
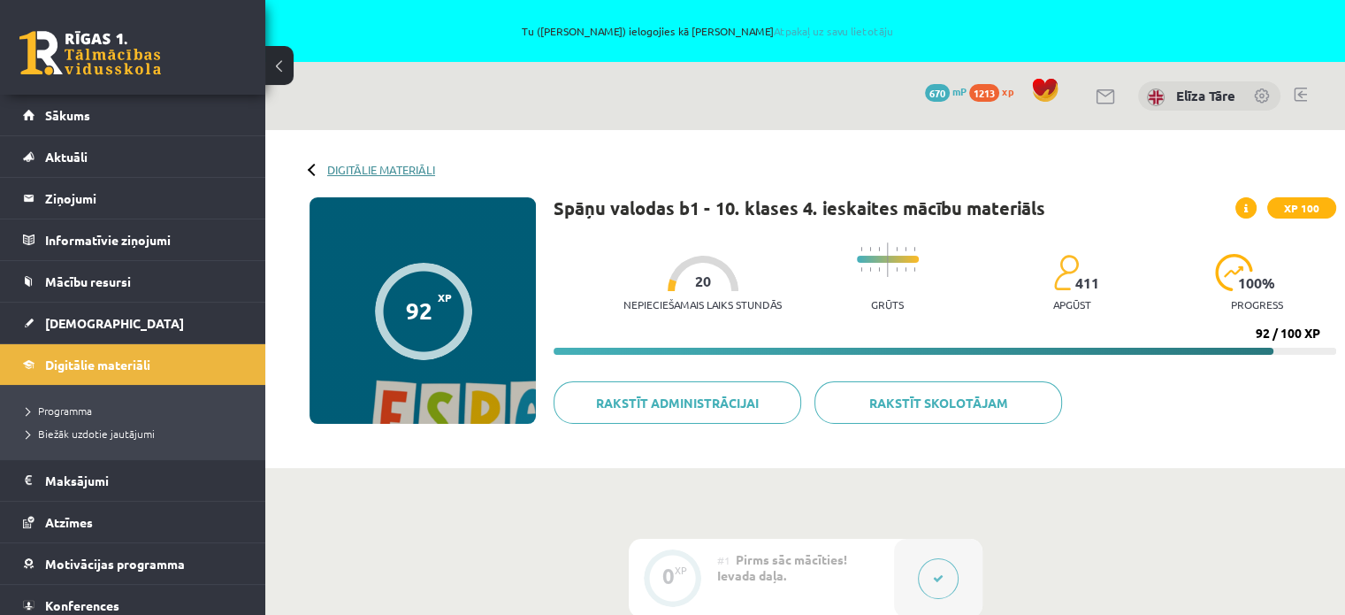
click at [364, 163] on link "Digitālie materiāli" at bounding box center [381, 169] width 108 height 13
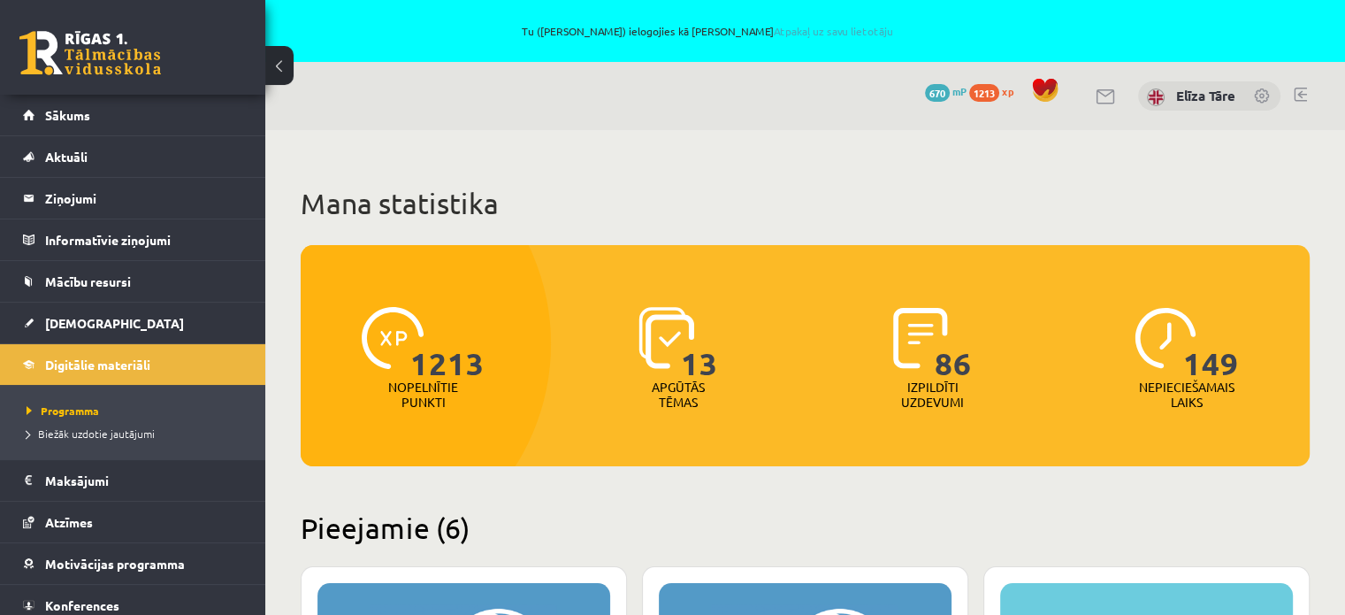
click at [1258, 91] on link at bounding box center [1263, 97] width 18 height 18
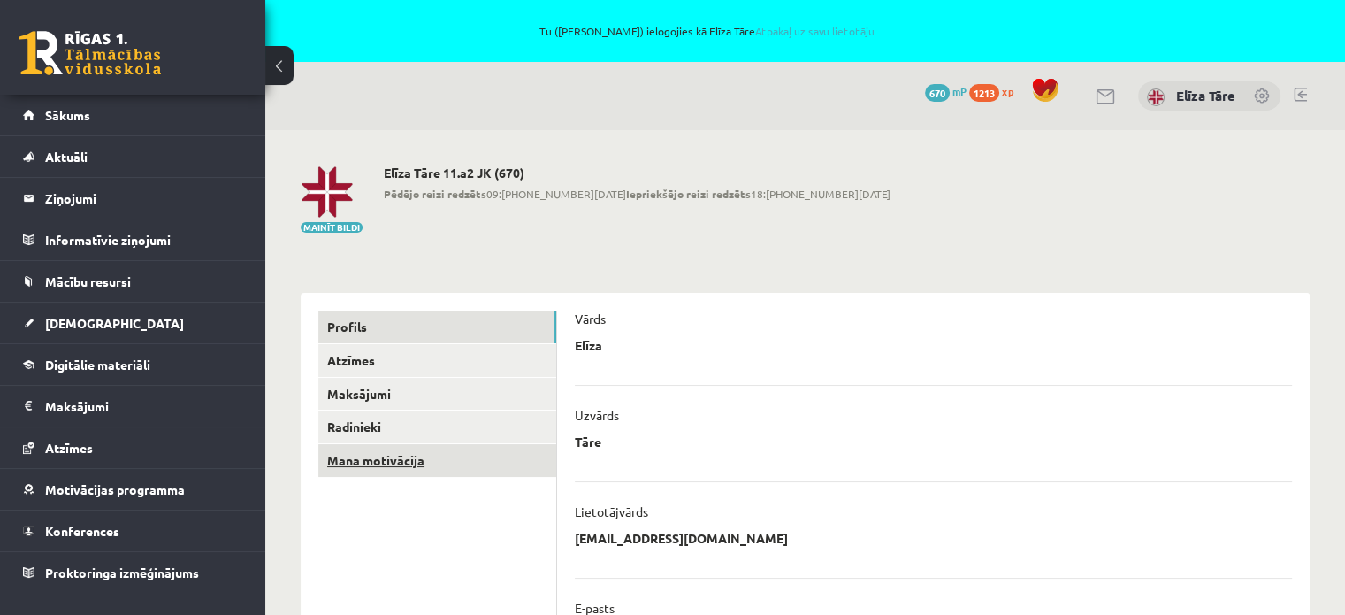
click at [382, 448] on link "Mana motivācija" at bounding box center [437, 460] width 238 height 33
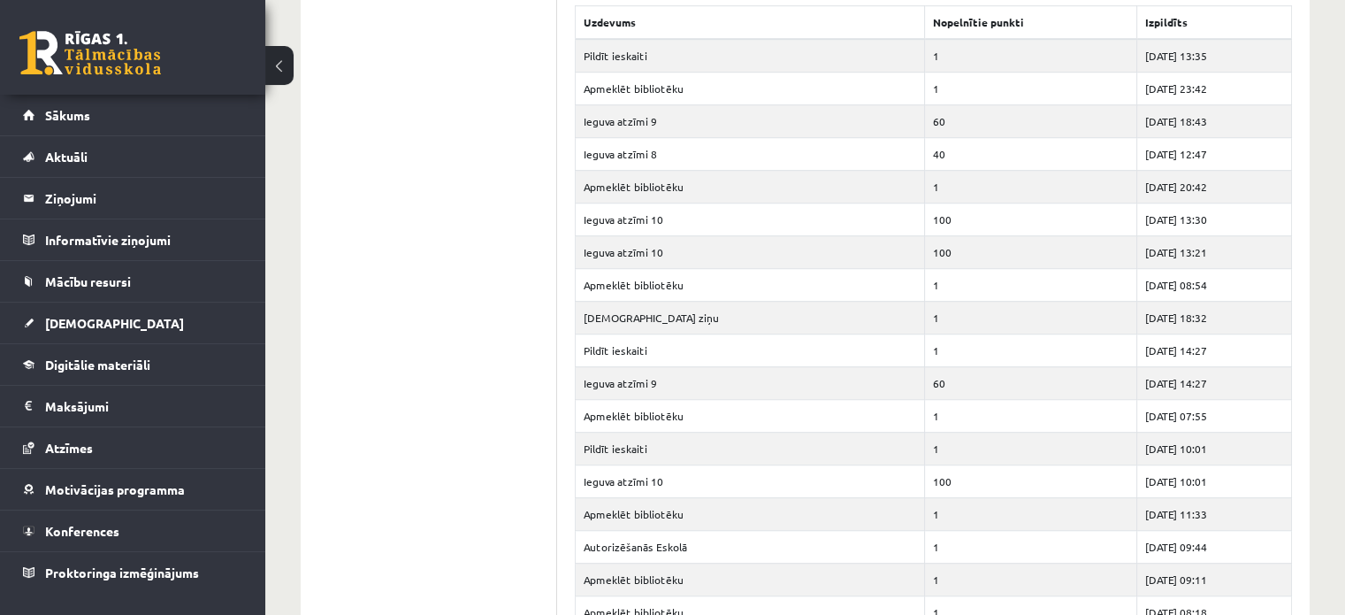
scroll to position [1150, 0]
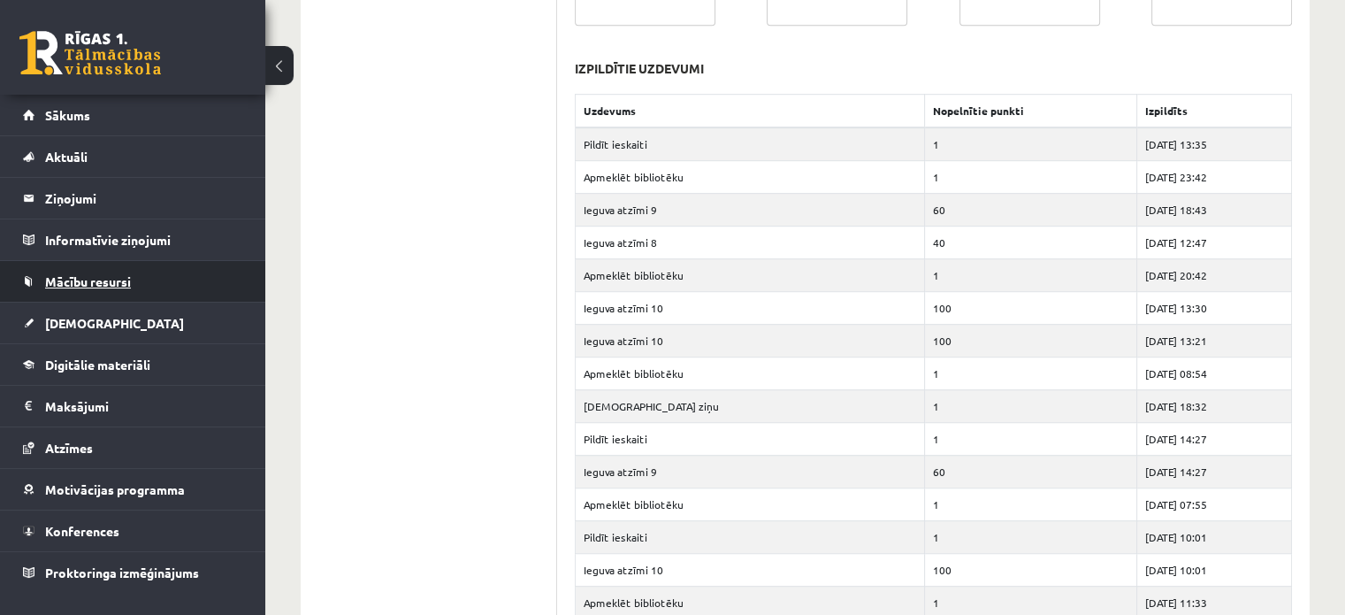
click at [56, 276] on span "Mācību resursi" at bounding box center [88, 281] width 86 height 16
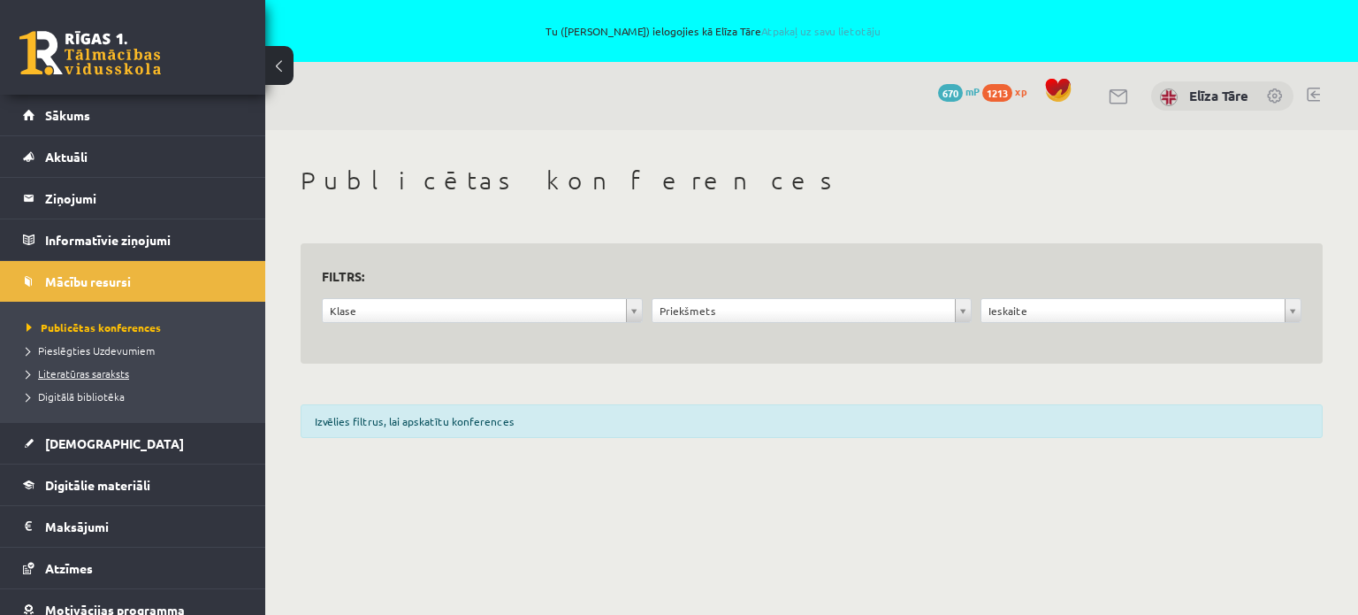
click at [96, 371] on span "Literatūras saraksts" at bounding box center [78, 373] width 103 height 14
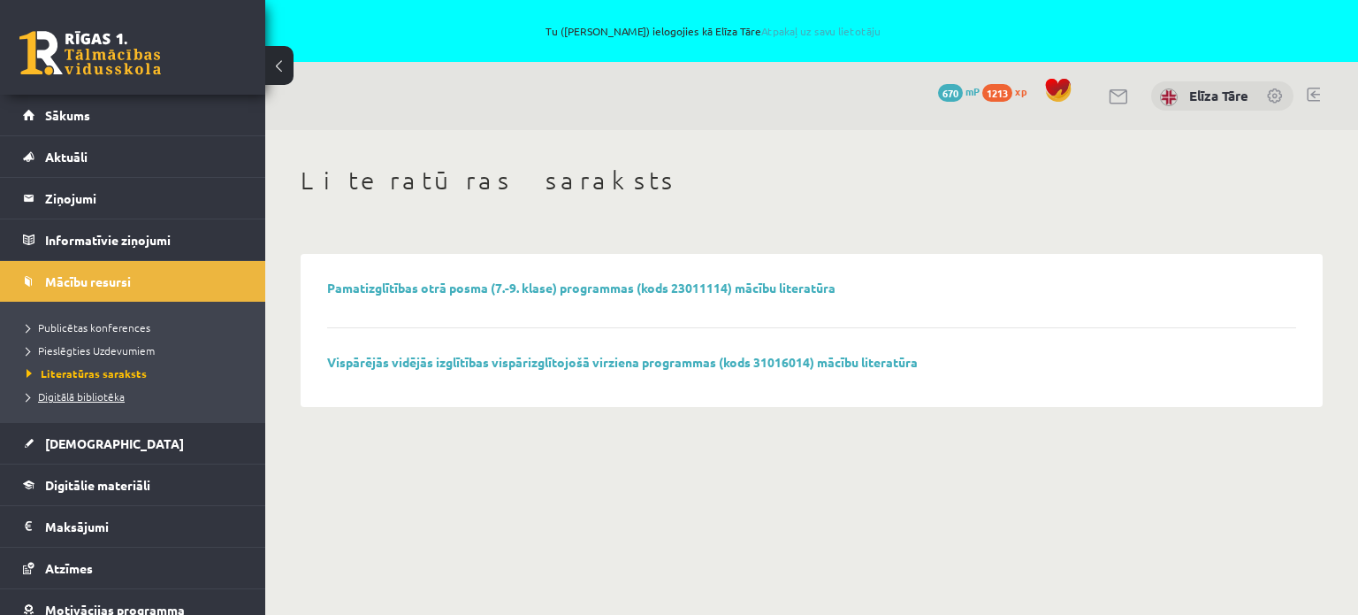
click at [99, 389] on span "Digitālā bibliotēka" at bounding box center [76, 396] width 98 height 14
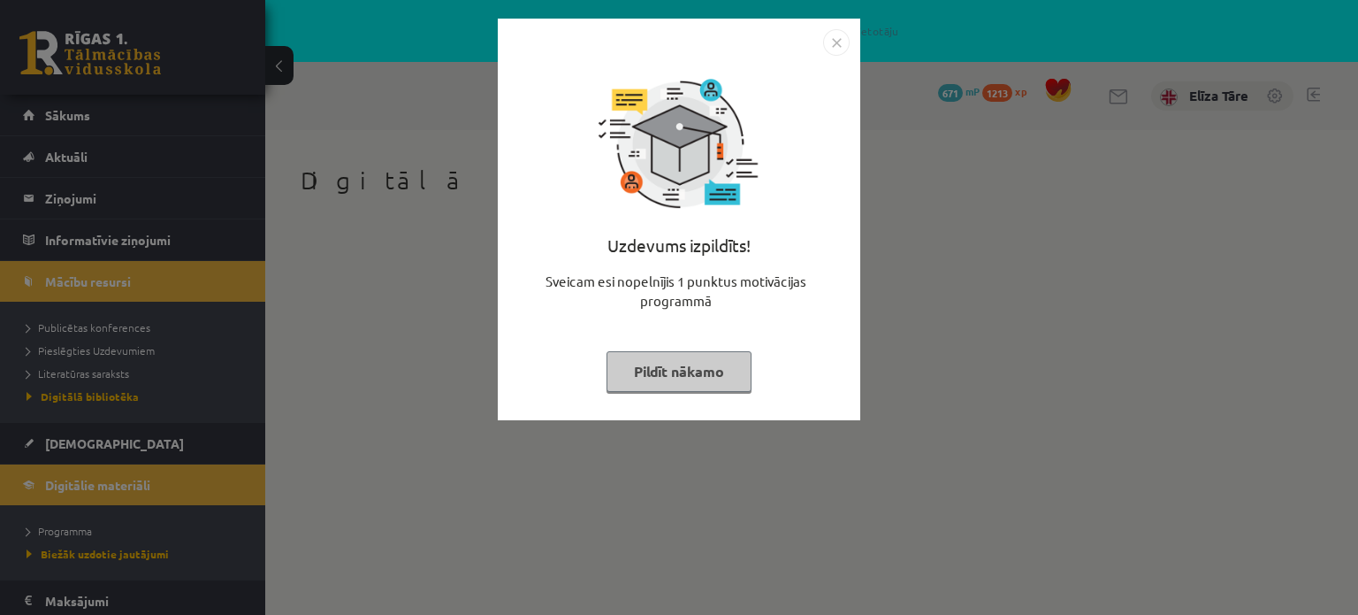
click at [683, 381] on button "Pildīt nākamo" at bounding box center [679, 371] width 145 height 41
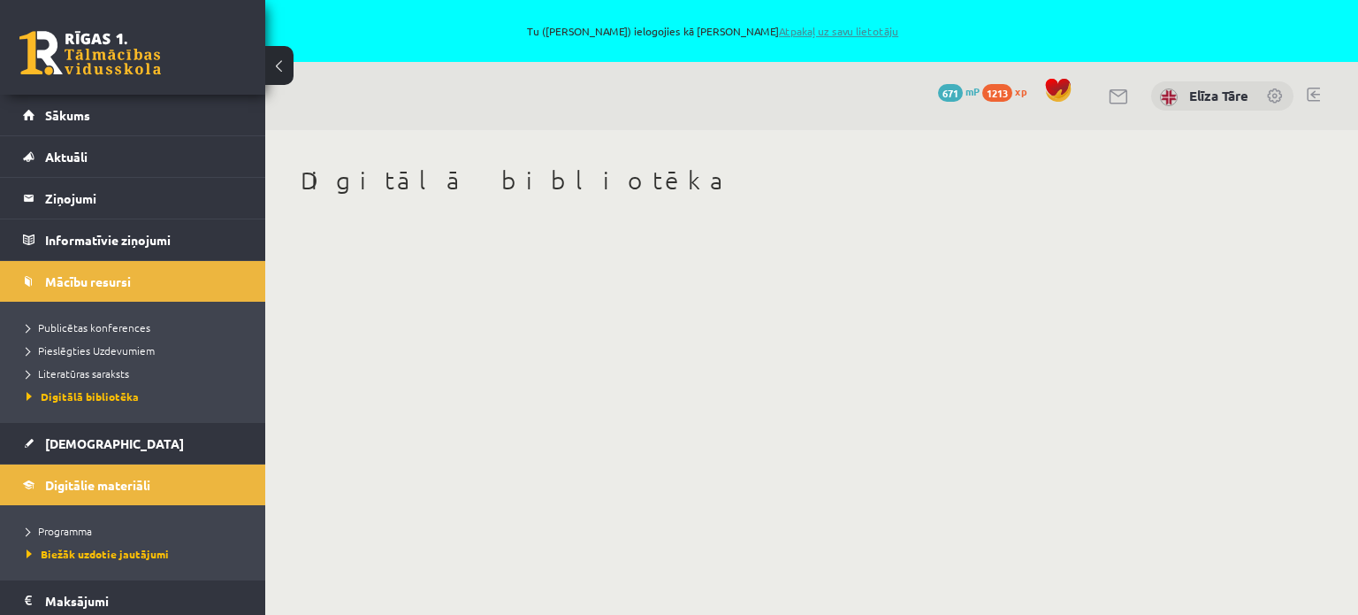
click at [802, 27] on link "Atpakaļ uz savu lietotāju" at bounding box center [838, 31] width 119 height 14
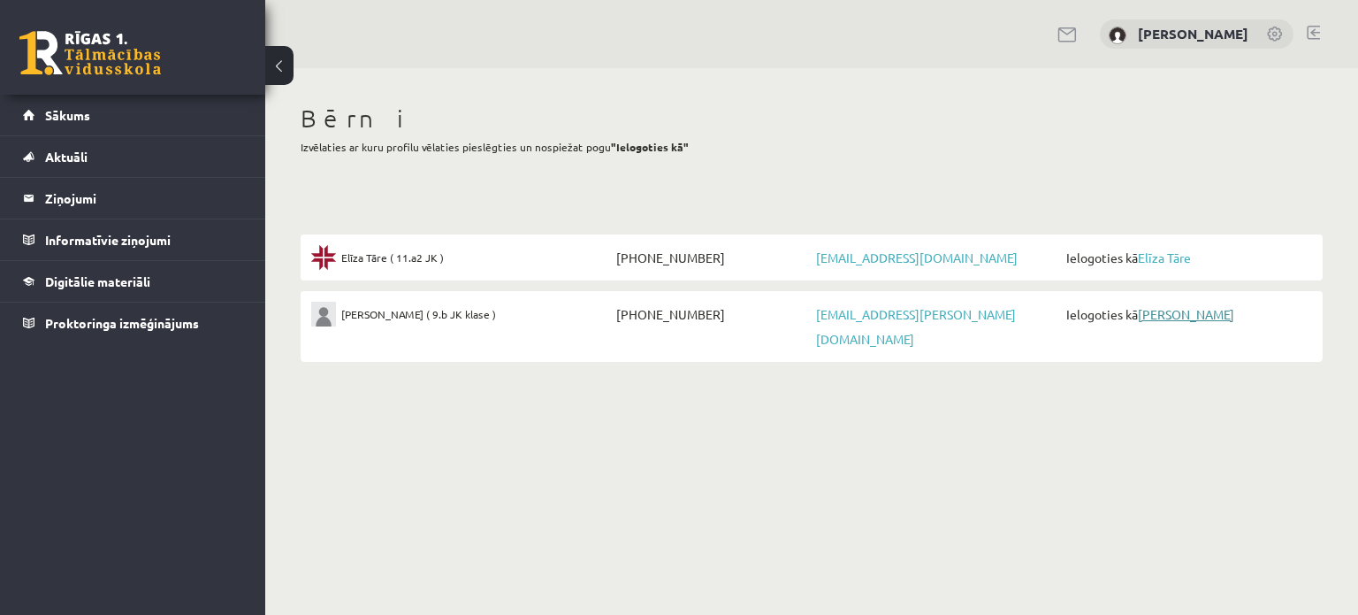
click at [1151, 309] on link "[PERSON_NAME]" at bounding box center [1186, 314] width 96 height 16
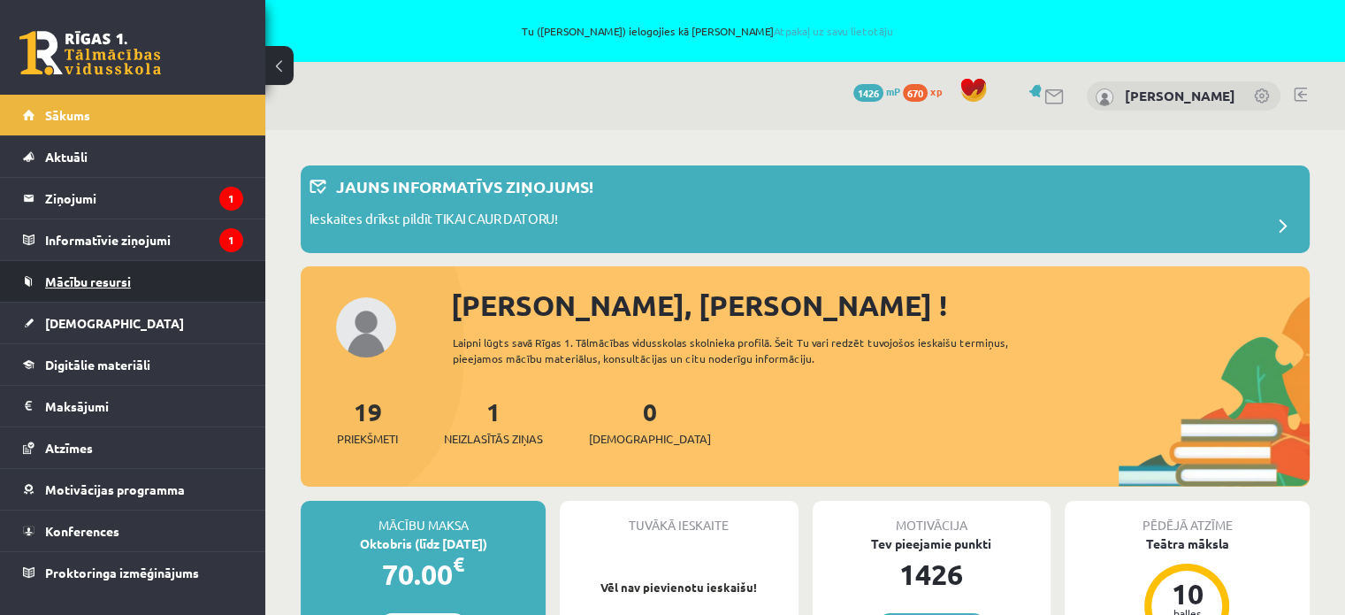
click at [107, 279] on span "Mācību resursi" at bounding box center [88, 281] width 86 height 16
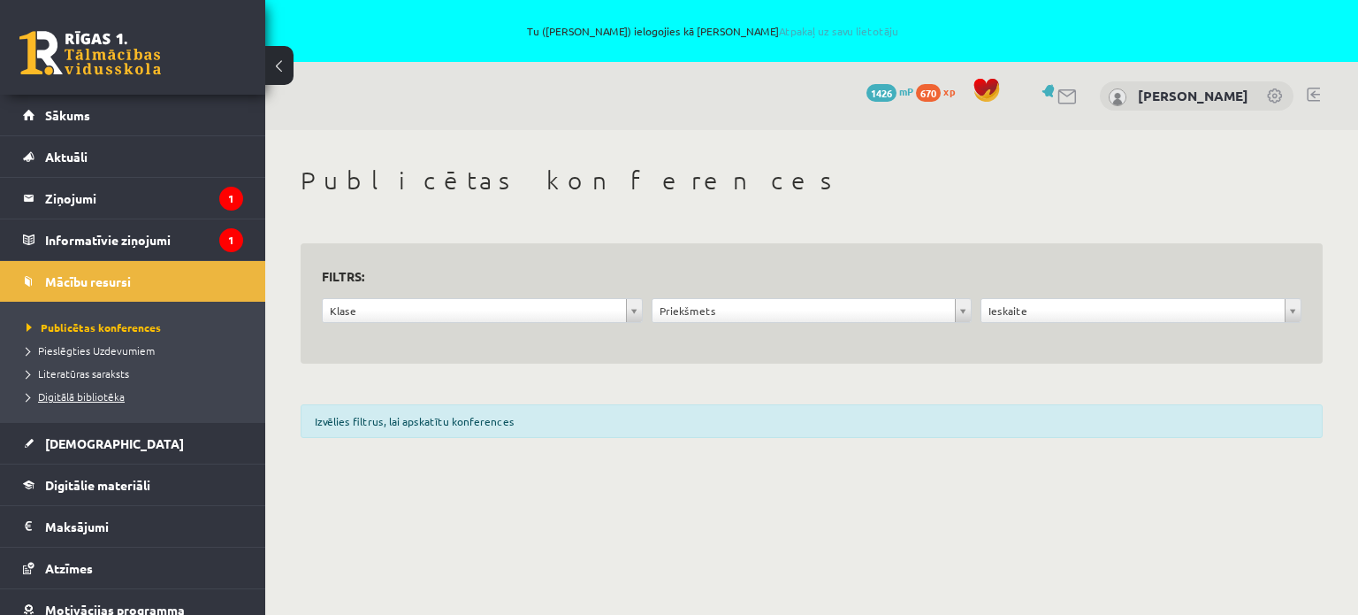
click at [80, 395] on span "Digitālā bibliotēka" at bounding box center [76, 396] width 98 height 14
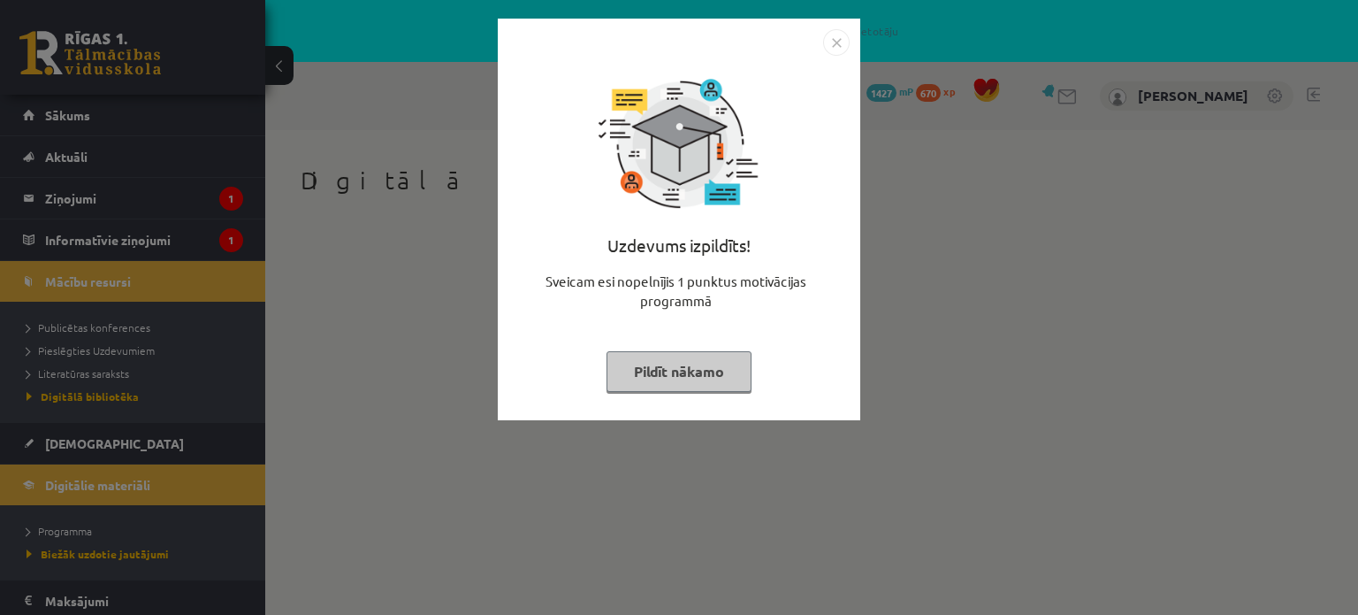
click at [688, 347] on div "Uzdevums izpildīts! Sveicam esi nopelnījis 1 punktus motivācijas programmā Pild…" at bounding box center [679, 233] width 341 height 354
click at [684, 360] on button "Pildīt nākamo" at bounding box center [679, 371] width 145 height 41
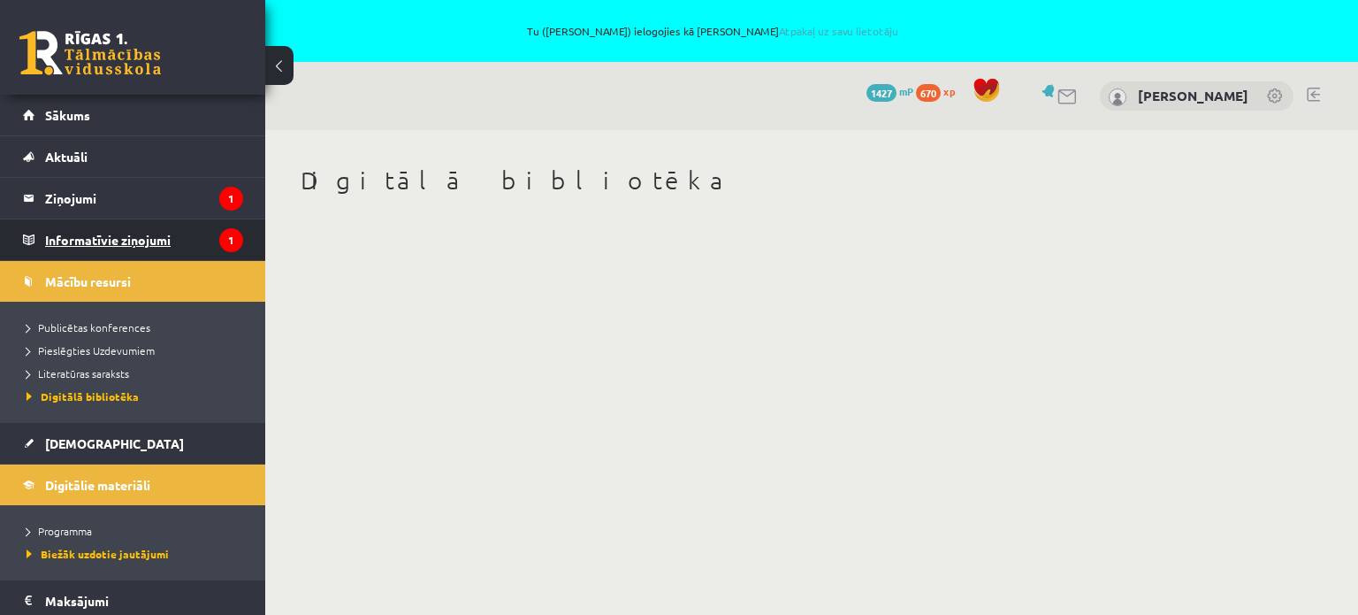
click at [102, 229] on legend "Informatīvie ziņojumi 1" at bounding box center [144, 239] width 198 height 41
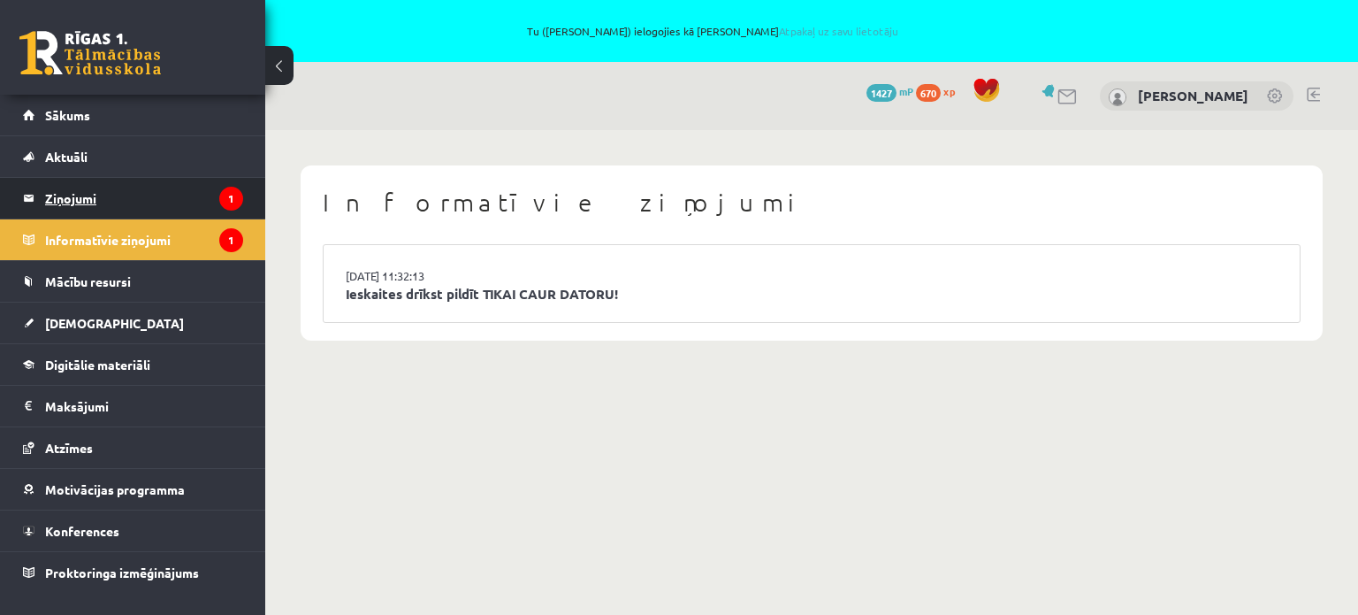
click at [53, 184] on legend "Ziņojumi 1" at bounding box center [144, 198] width 198 height 41
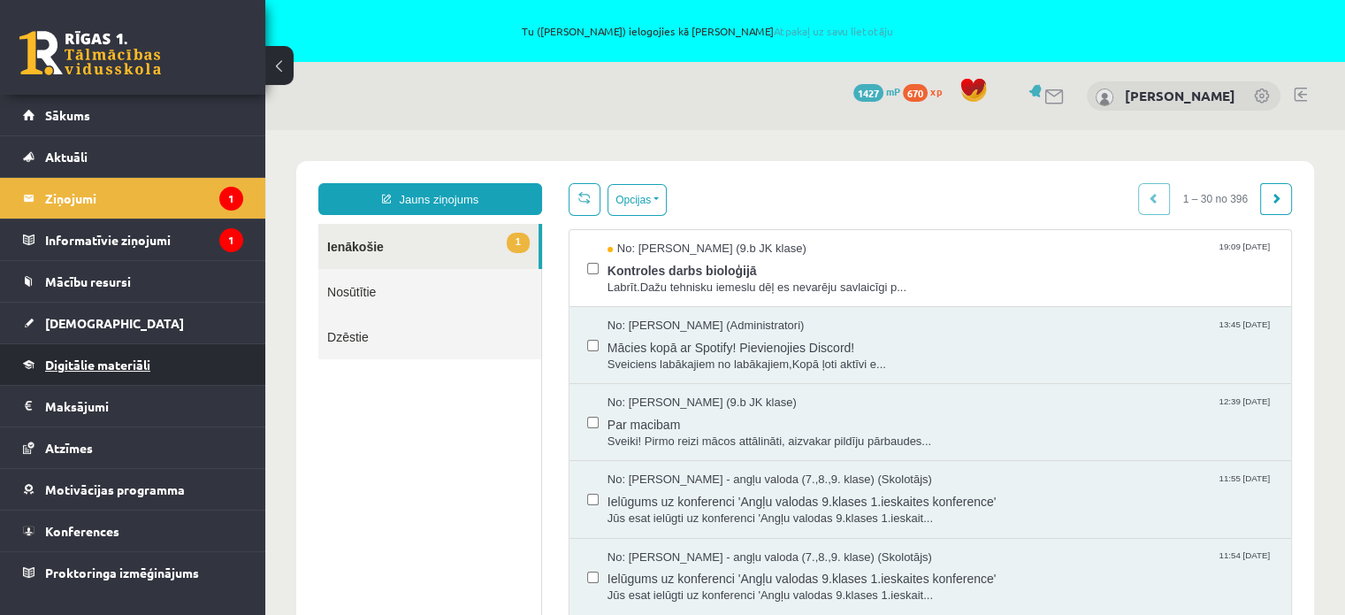
click at [86, 371] on link "Digitālie materiāli" at bounding box center [133, 364] width 220 height 41
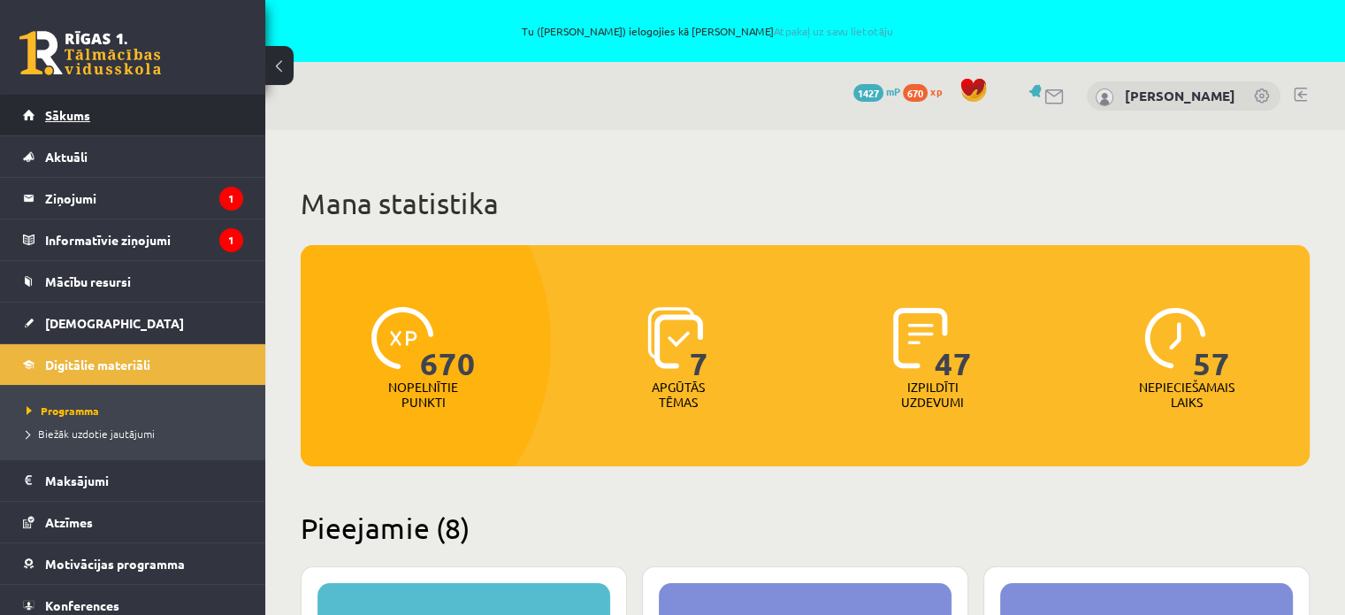
click at [57, 119] on span "Sākums" at bounding box center [67, 115] width 45 height 16
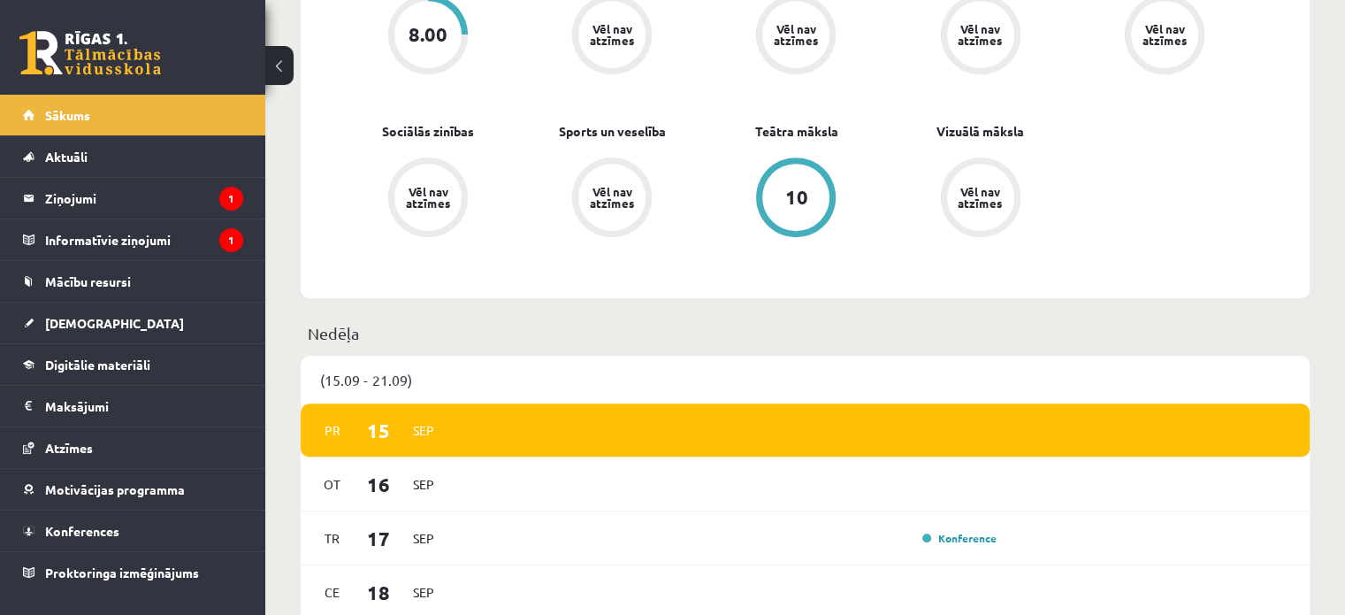
scroll to position [1327, 0]
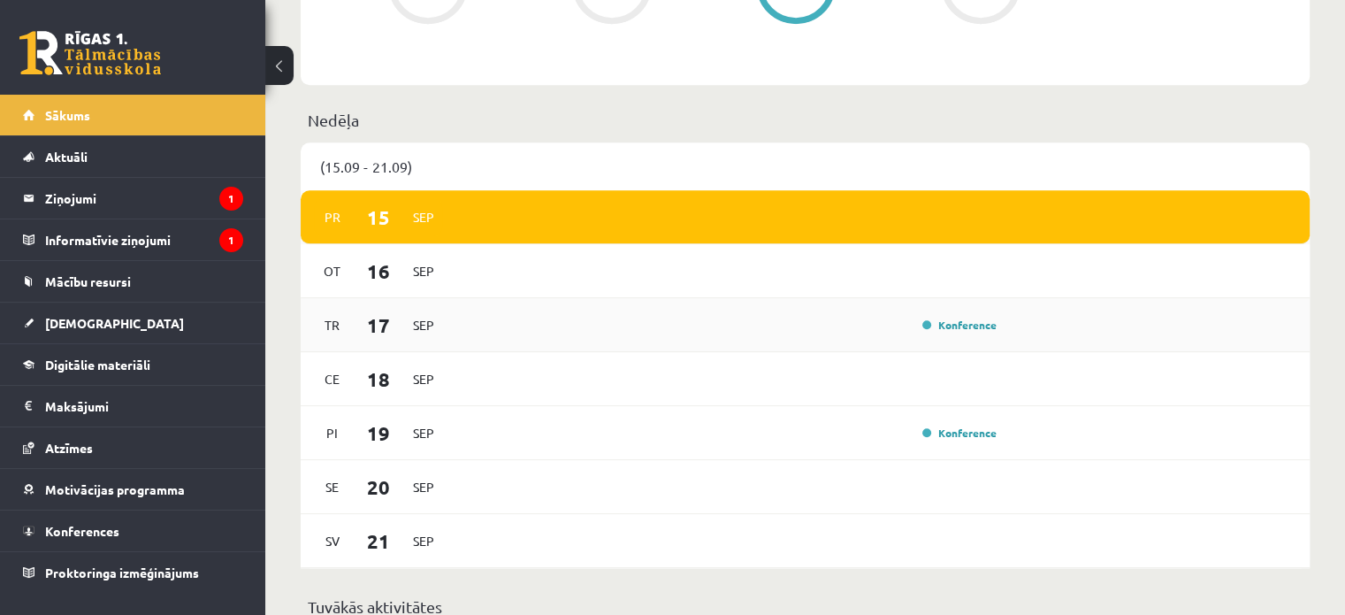
click at [961, 321] on div "Konference" at bounding box center [958, 325] width 88 height 18
click at [961, 325] on link "Konference" at bounding box center [959, 324] width 74 height 14
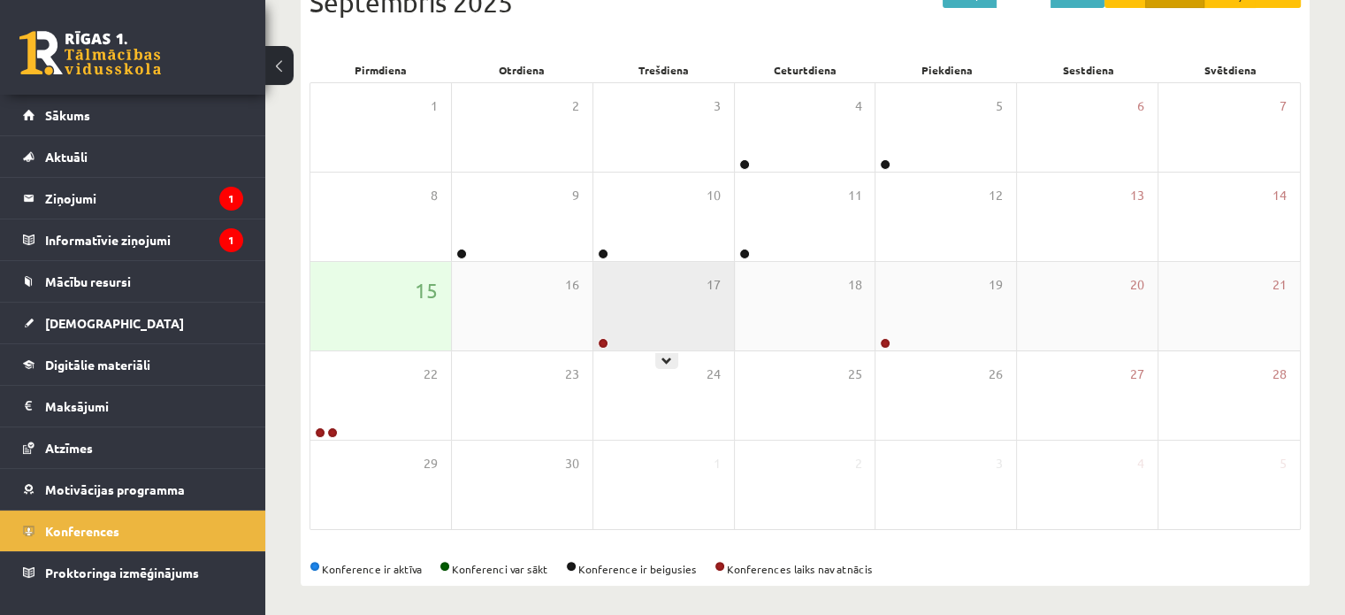
scroll to position [291, 0]
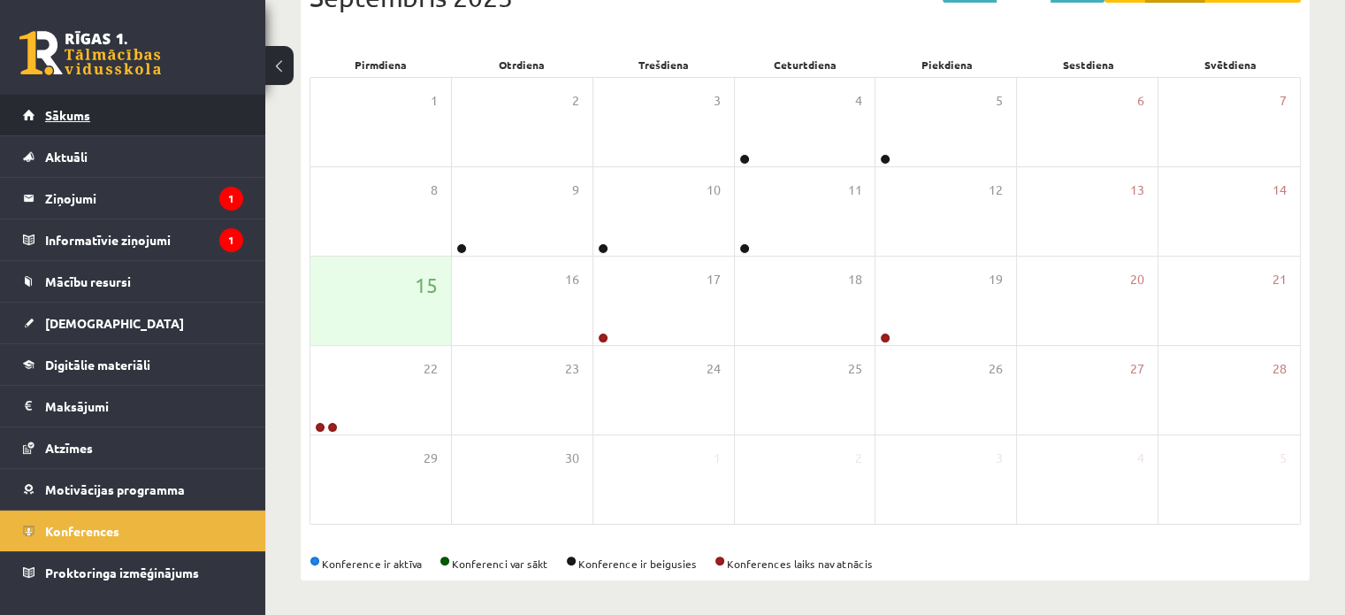
click at [73, 116] on span "Sākums" at bounding box center [67, 115] width 45 height 16
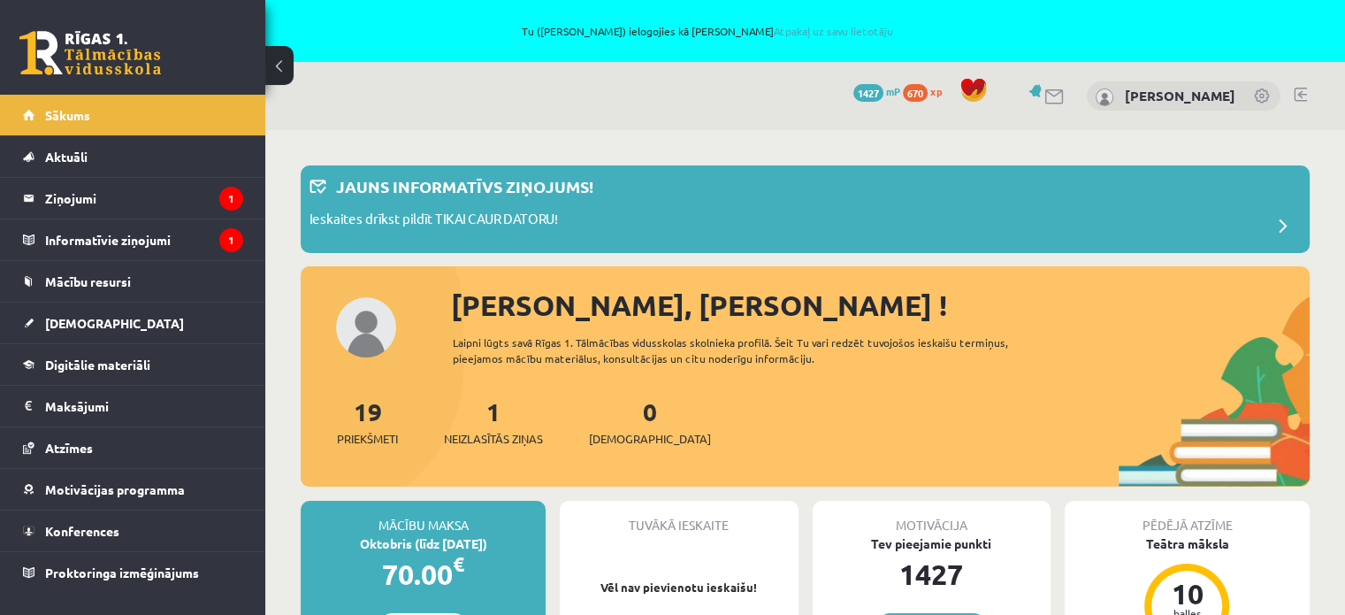
click at [807, 29] on link "Atpakaļ uz savu lietotāju" at bounding box center [832, 31] width 119 height 14
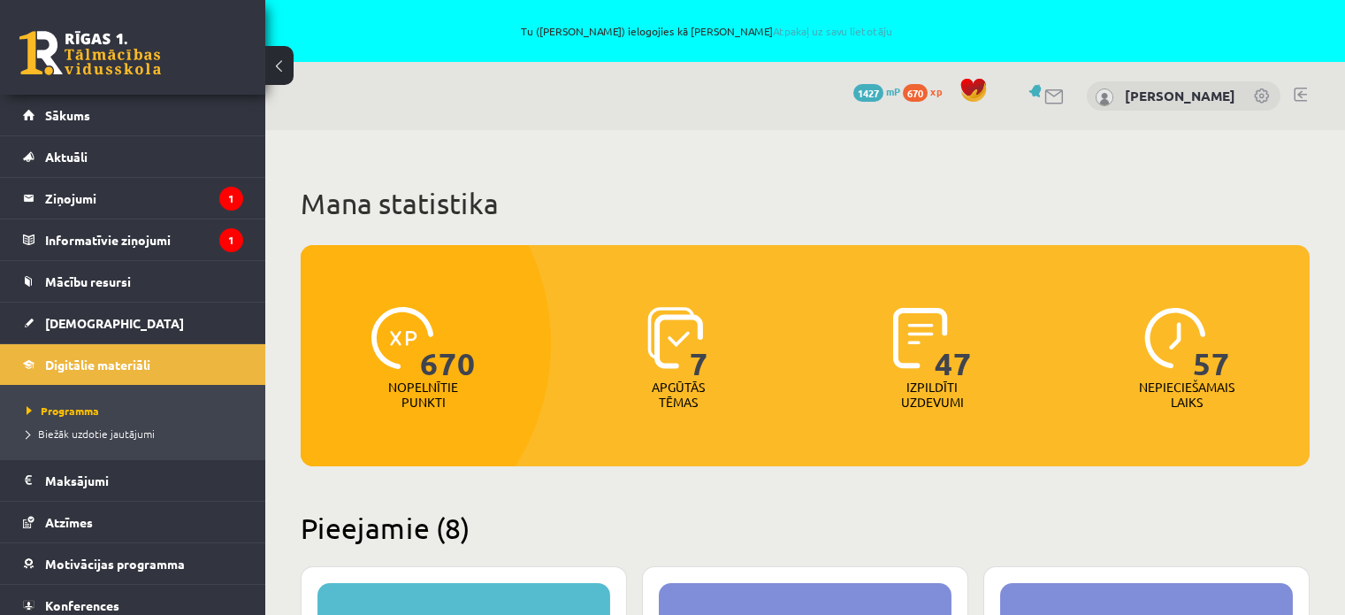
scroll to position [236, 0]
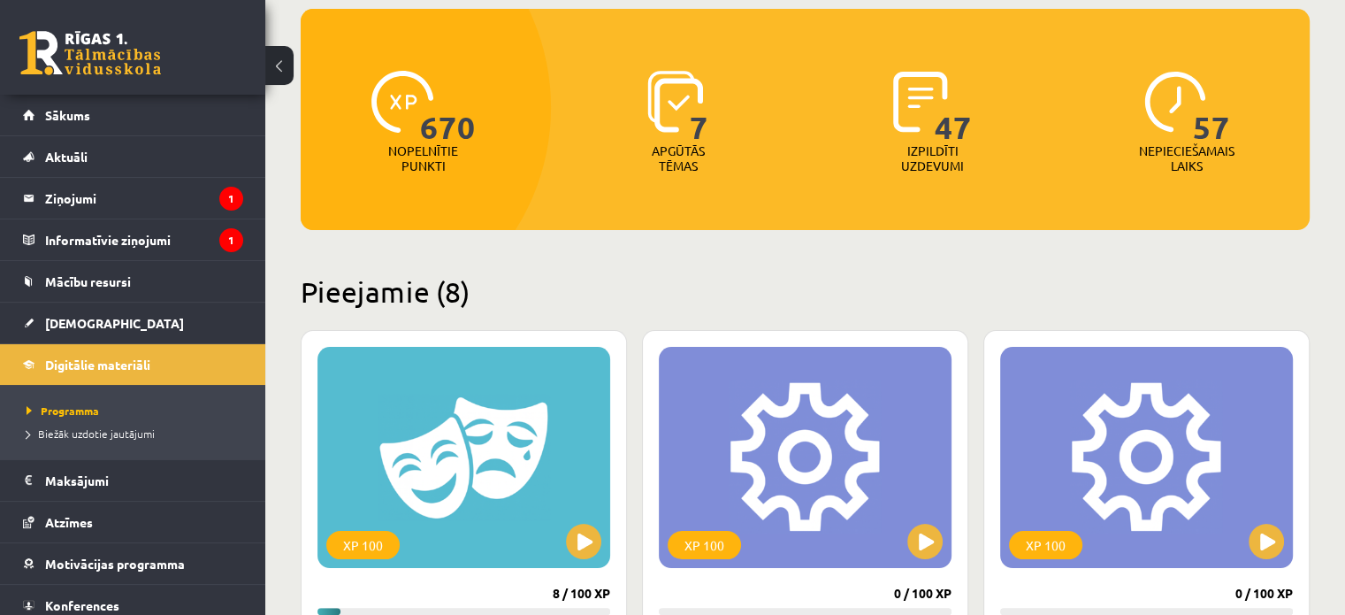
drag, startPoint x: 0, startPoint y: 0, endPoint x: 297, endPoint y: 49, distance: 301.1
click at [93, 52] on link at bounding box center [89, 53] width 141 height 44
